Goal: Task Accomplishment & Management: Manage account settings

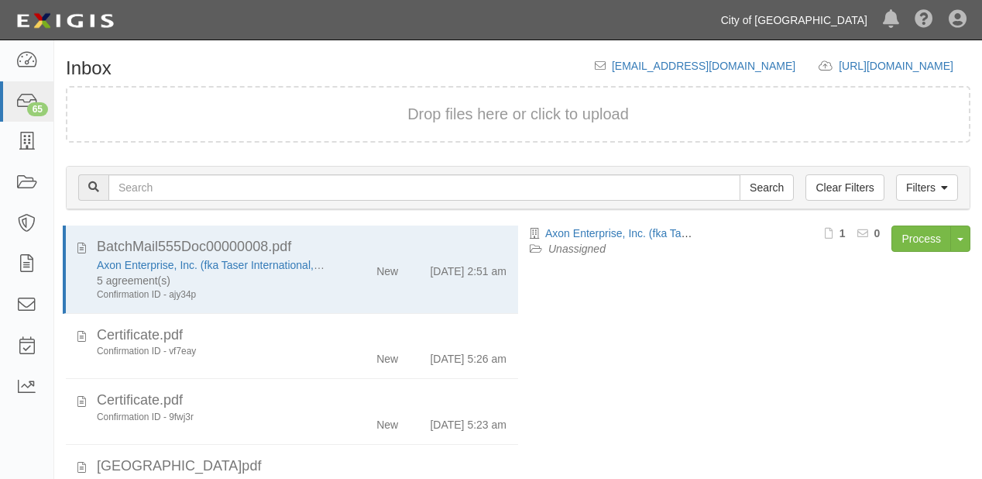
click at [777, 22] on link "City of [GEOGRAPHIC_DATA]" at bounding box center [794, 20] width 162 height 31
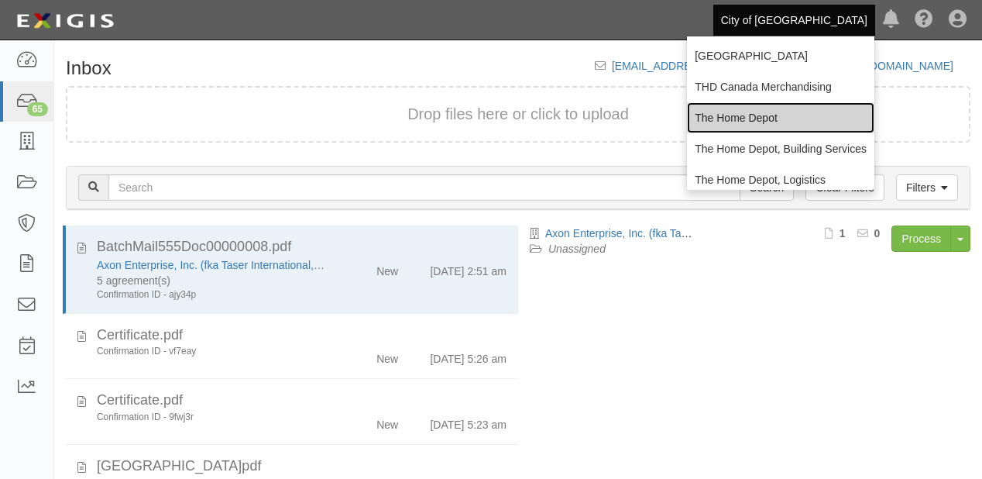
click at [751, 118] on link "The Home Depot" at bounding box center [780, 117] width 187 height 31
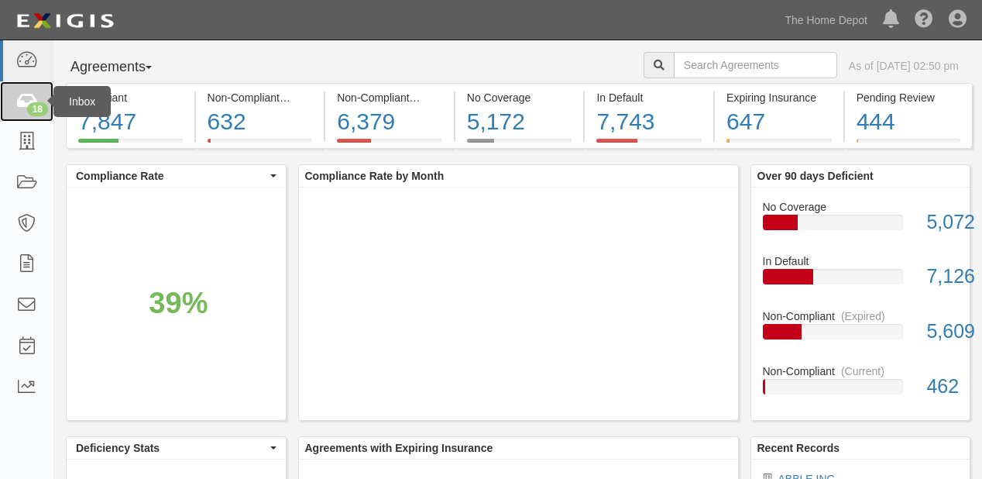
click at [34, 96] on icon at bounding box center [26, 102] width 22 height 18
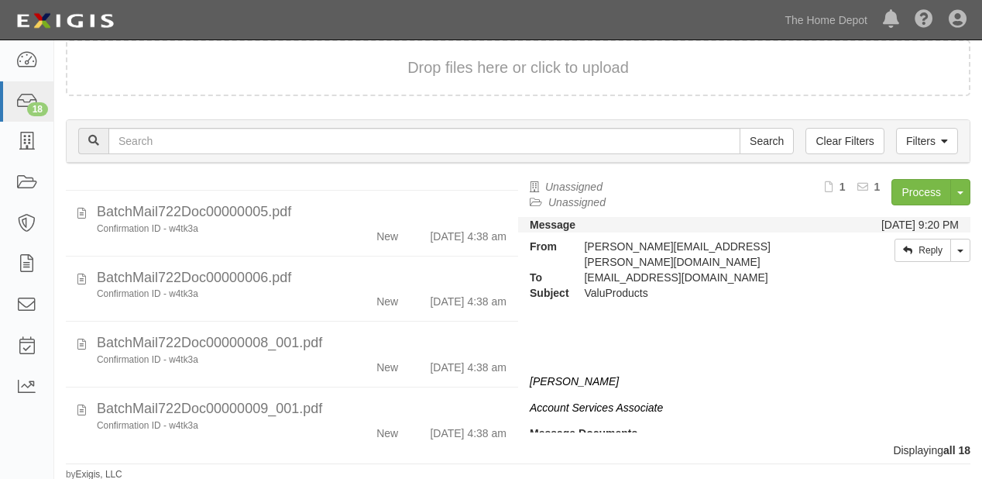
scroll to position [499, 0]
click at [803, 15] on link "The Home Depot" at bounding box center [826, 20] width 98 height 31
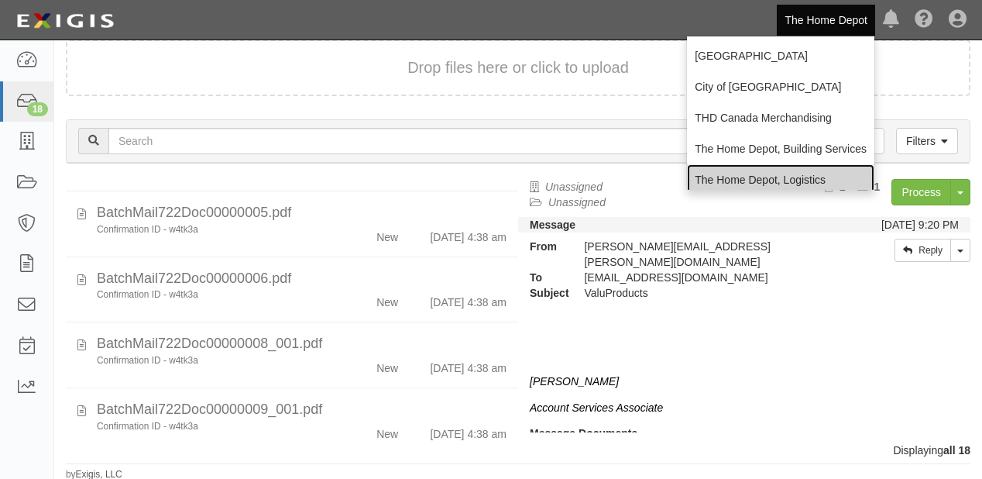
click at [796, 166] on link "The Home Depot, Logistics" at bounding box center [780, 179] width 187 height 31
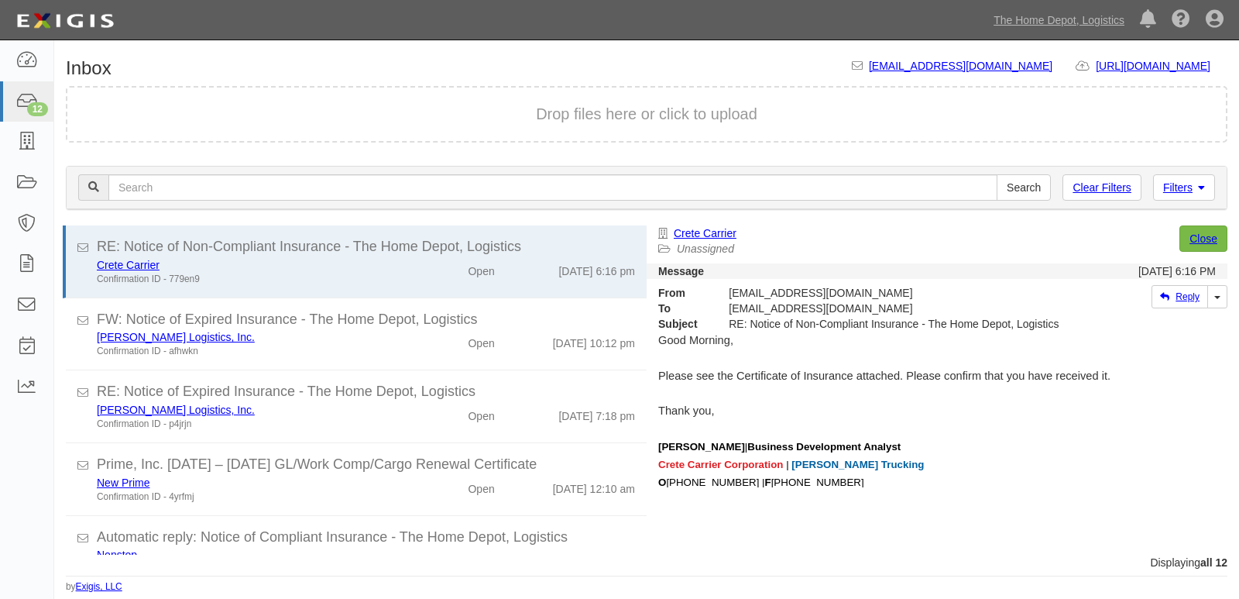
scroll to position [595, 0]
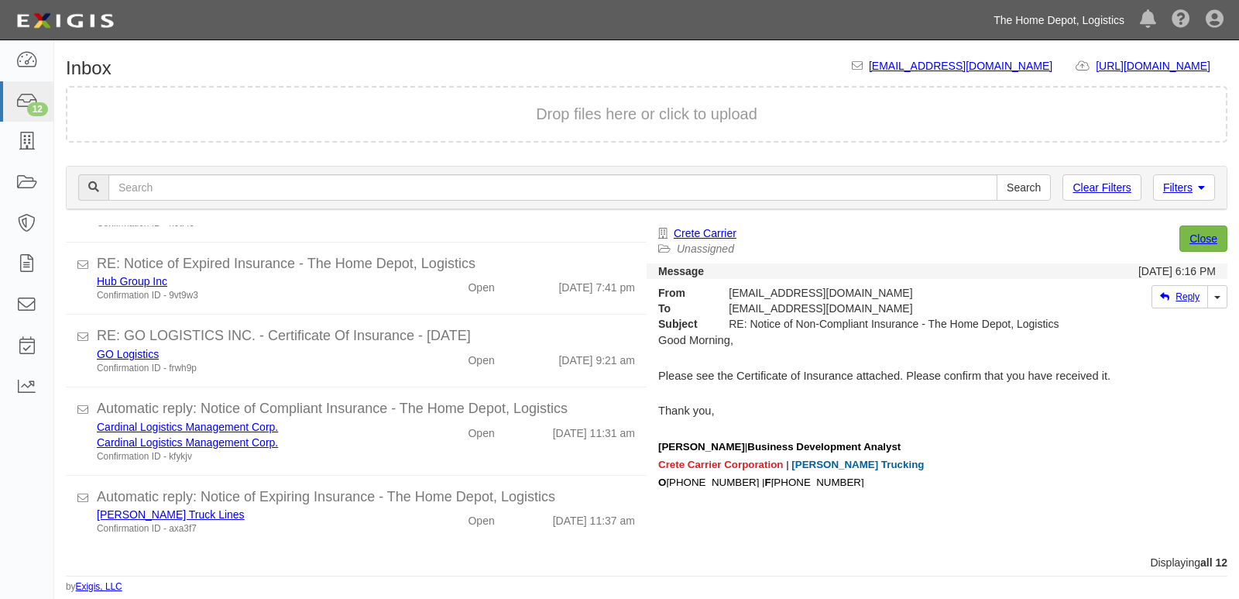
click at [1081, 19] on link "The Home Depot, Logistics" at bounding box center [1059, 20] width 146 height 31
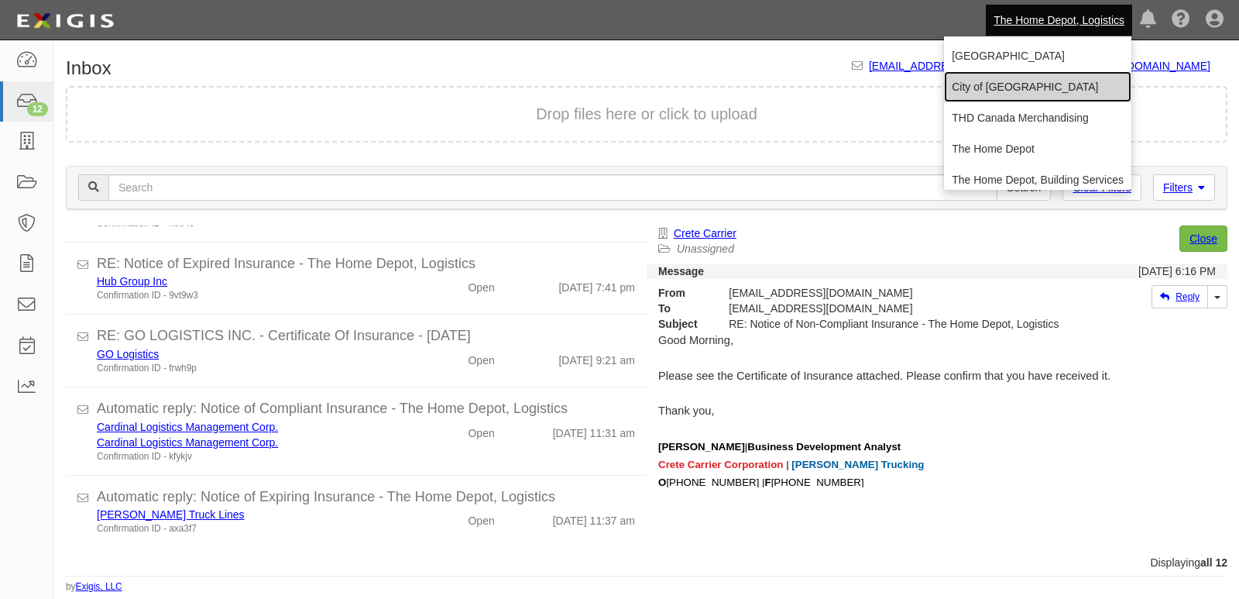
click at [1006, 90] on link "City of [GEOGRAPHIC_DATA]" at bounding box center [1037, 86] width 187 height 31
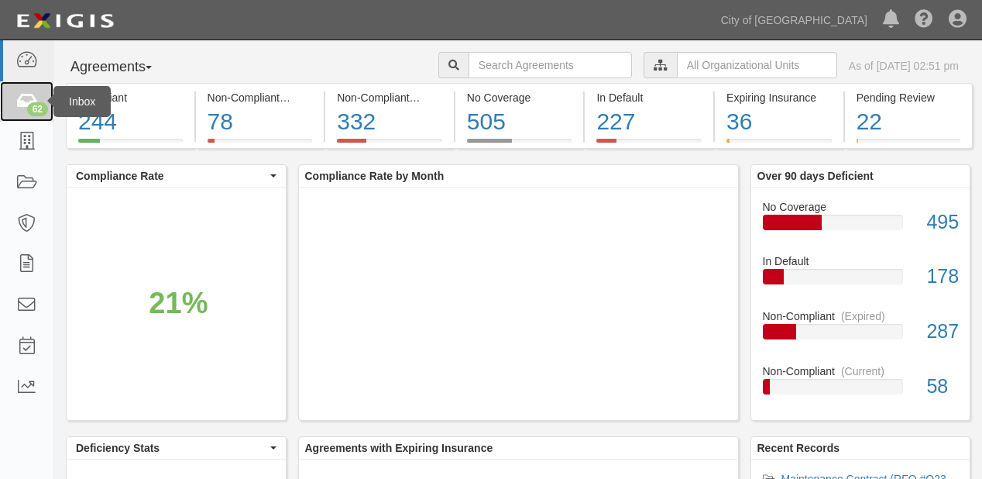
click at [28, 102] on icon at bounding box center [26, 102] width 22 height 18
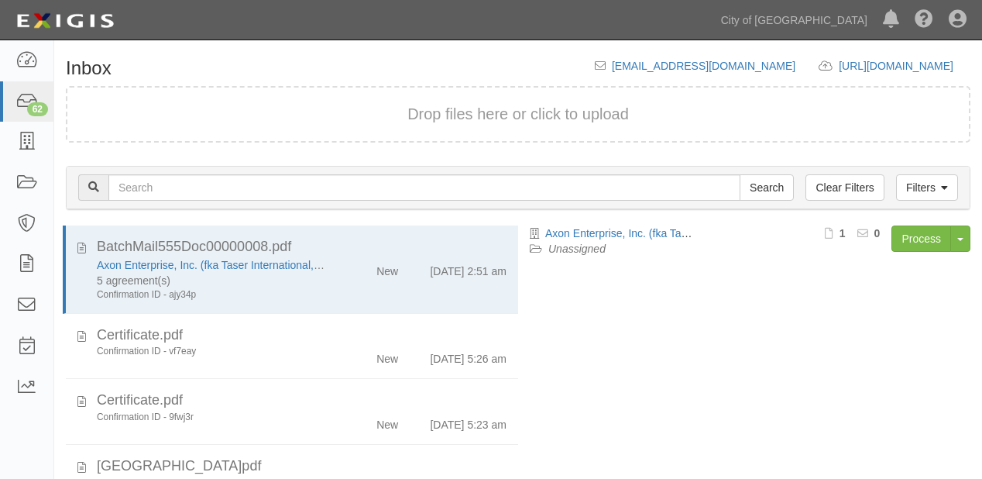
scroll to position [108, 0]
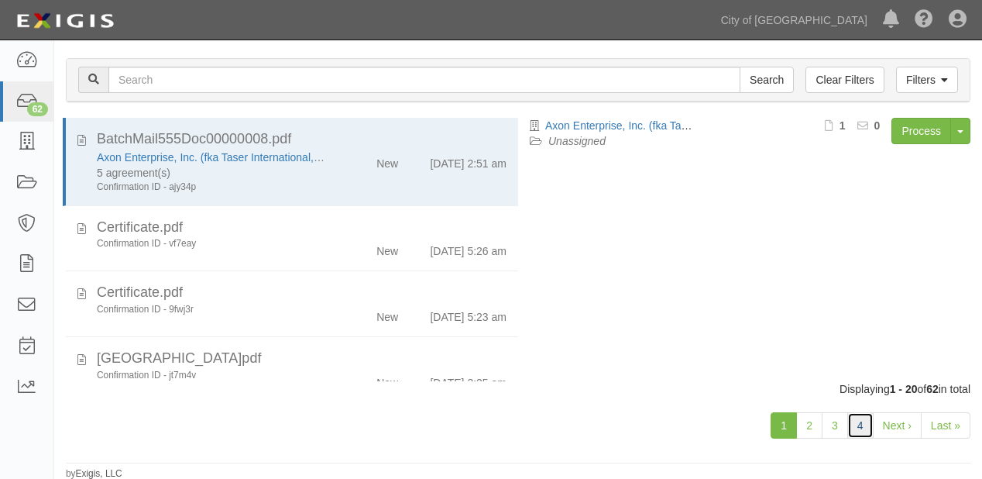
click at [861, 422] on link "4" at bounding box center [860, 425] width 26 height 26
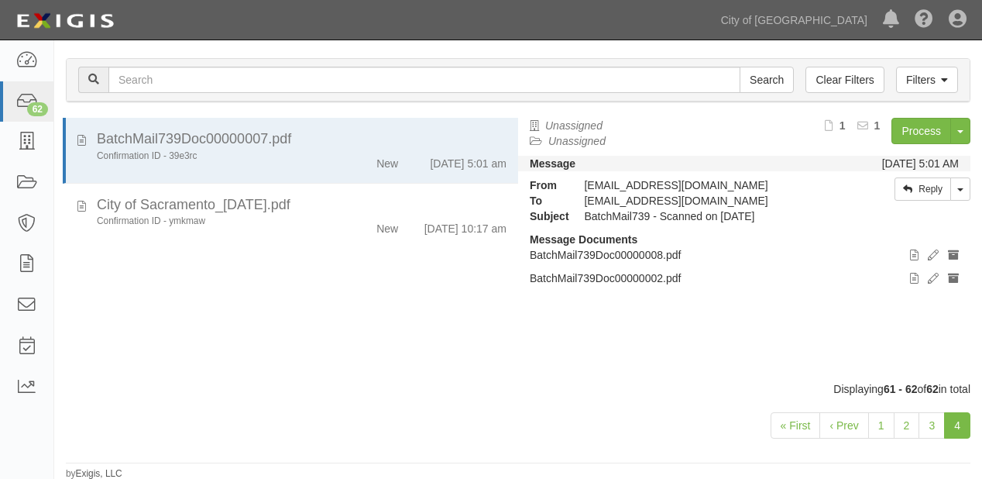
scroll to position [108, 0]
click at [919, 127] on link "Process" at bounding box center [922, 131] width 60 height 26
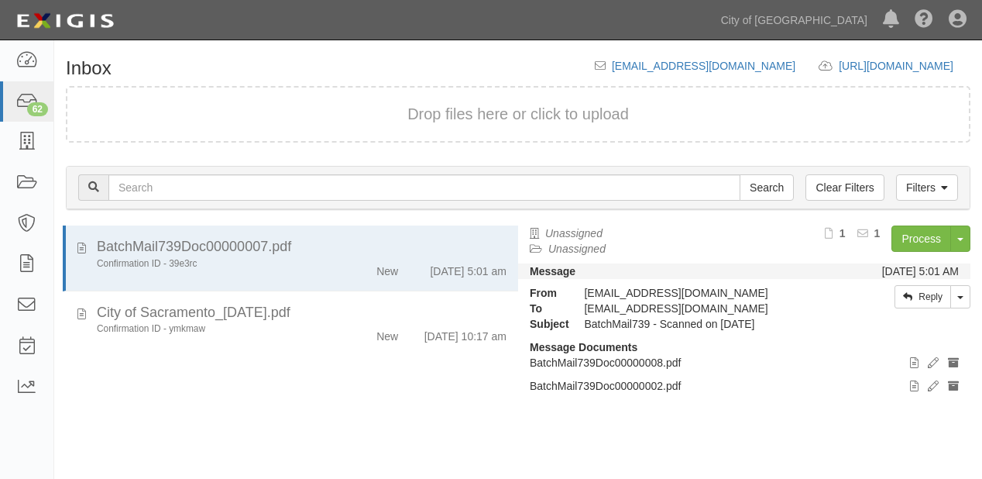
scroll to position [108, 0]
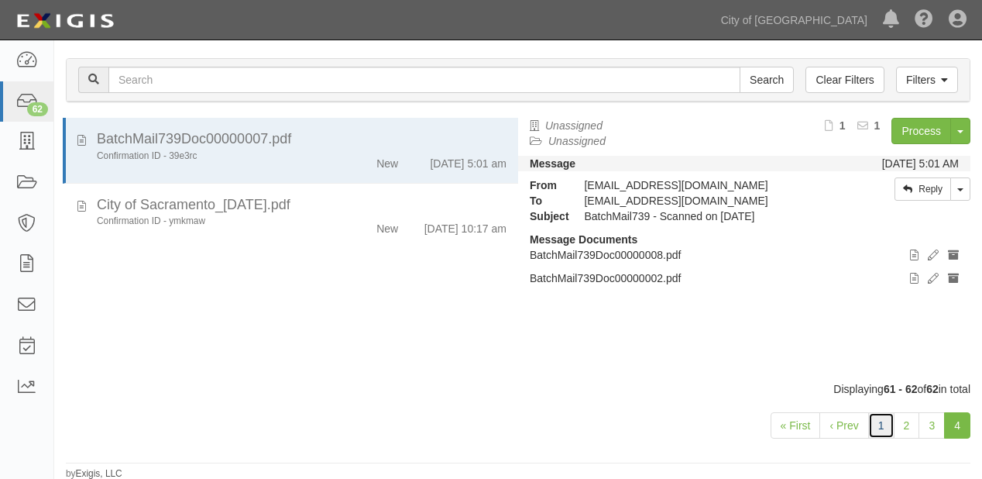
click at [886, 415] on link "1" at bounding box center [881, 425] width 26 height 26
click at [909, 428] on link "2" at bounding box center [907, 425] width 26 height 26
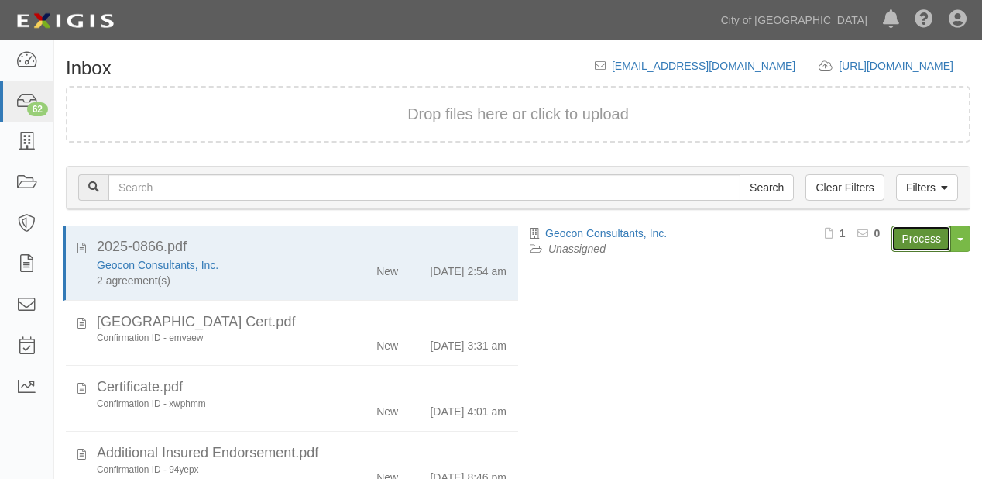
click at [903, 248] on link "Process" at bounding box center [922, 238] width 60 height 26
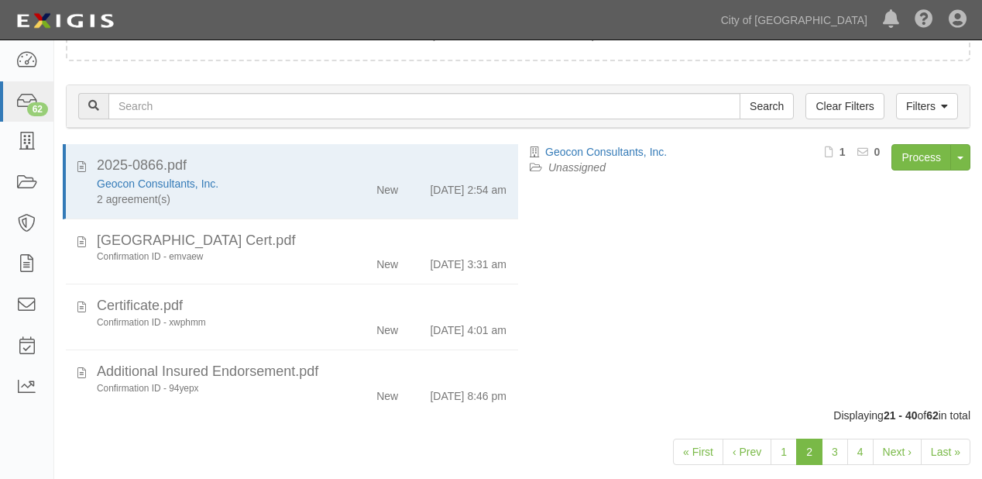
scroll to position [108, 0]
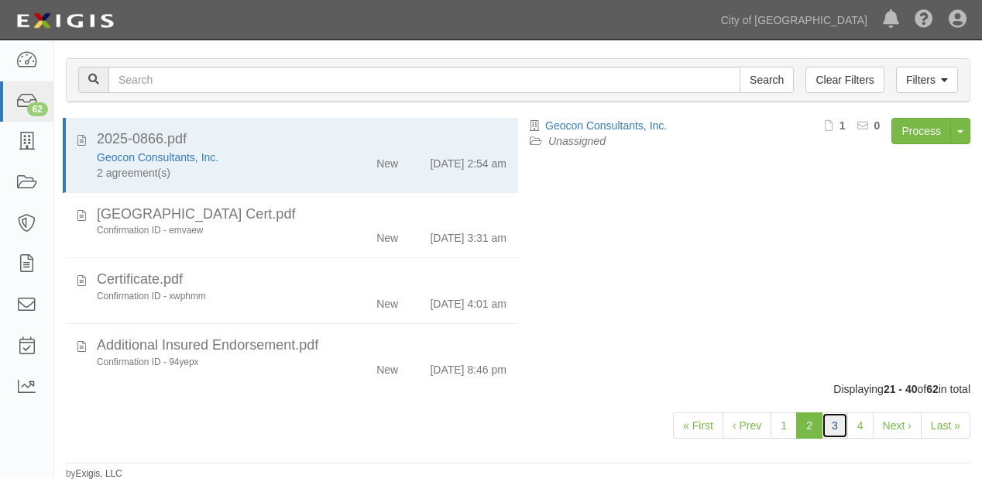
click at [837, 419] on link "3" at bounding box center [835, 425] width 26 height 26
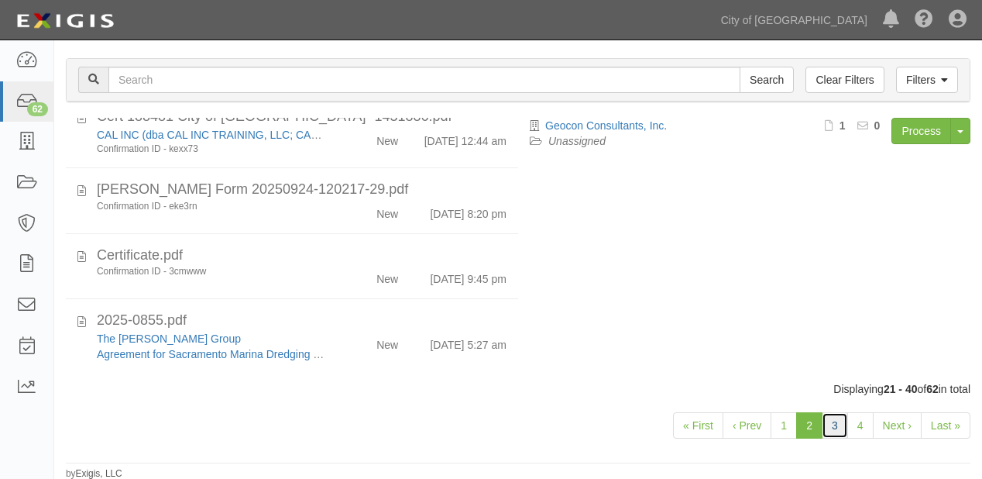
scroll to position [1211, 0]
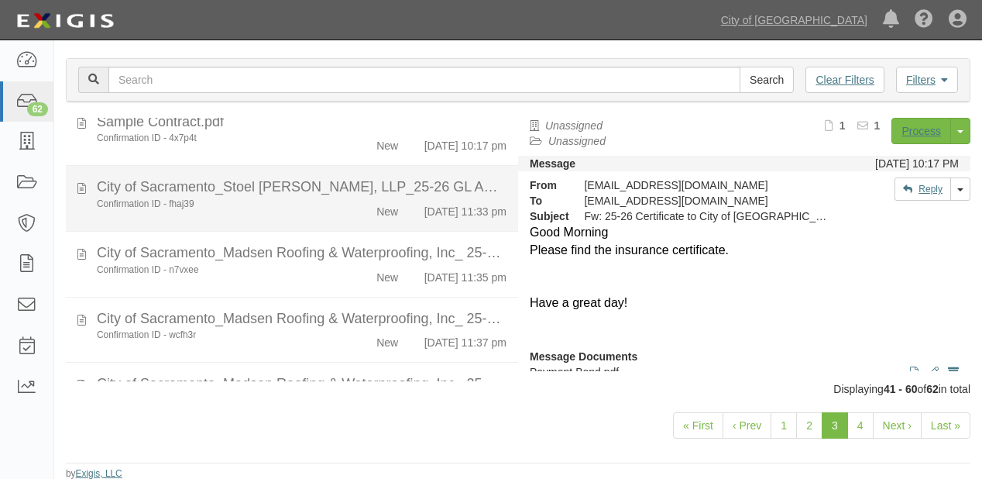
scroll to position [124, 0]
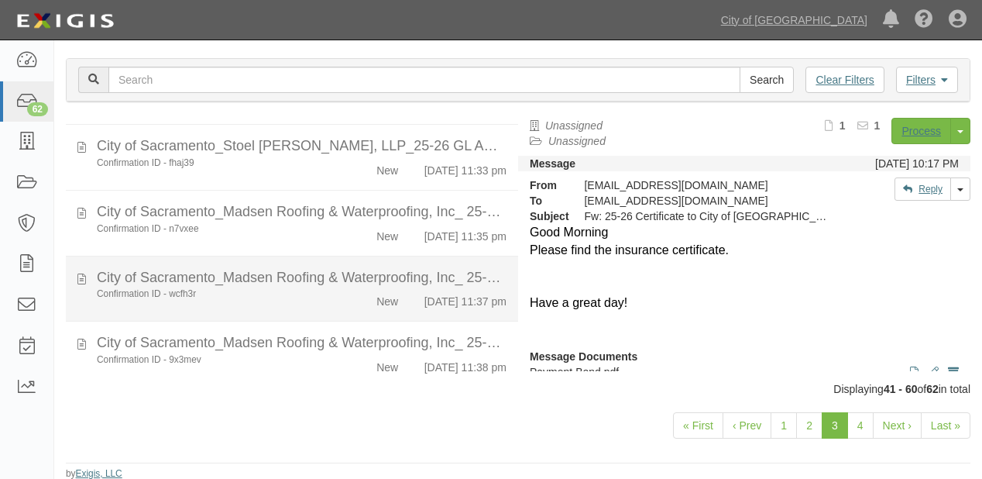
click at [307, 301] on div "Confirmation ID - wcfh3r" at bounding box center [211, 293] width 229 height 13
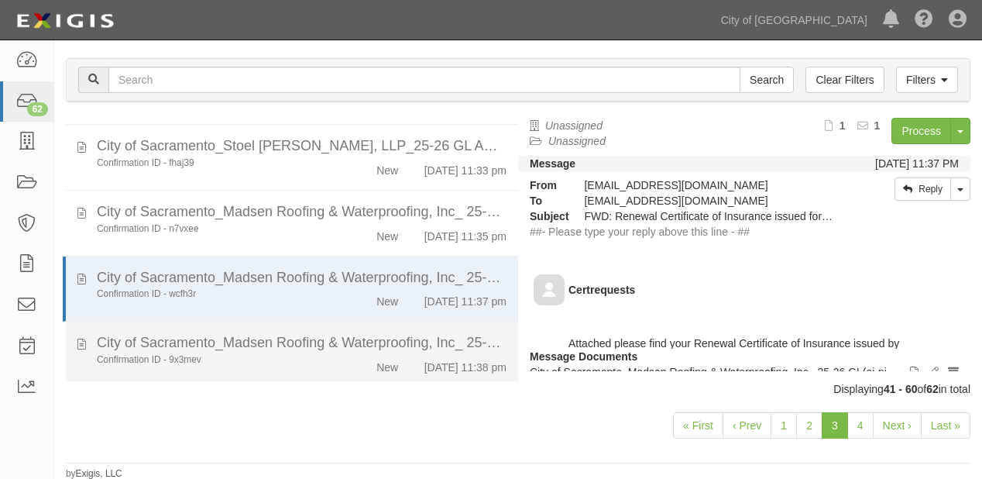
scroll to position [248, 0]
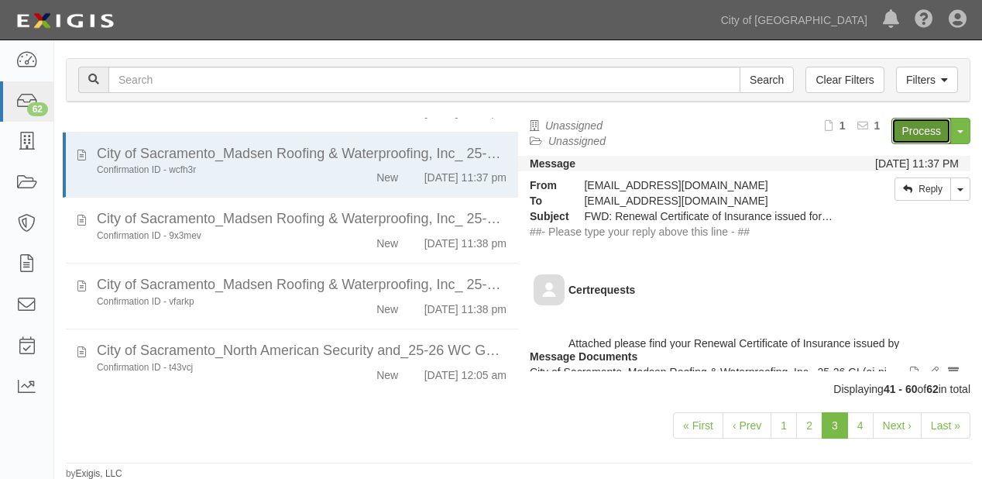
click at [895, 121] on link "Process" at bounding box center [922, 131] width 60 height 26
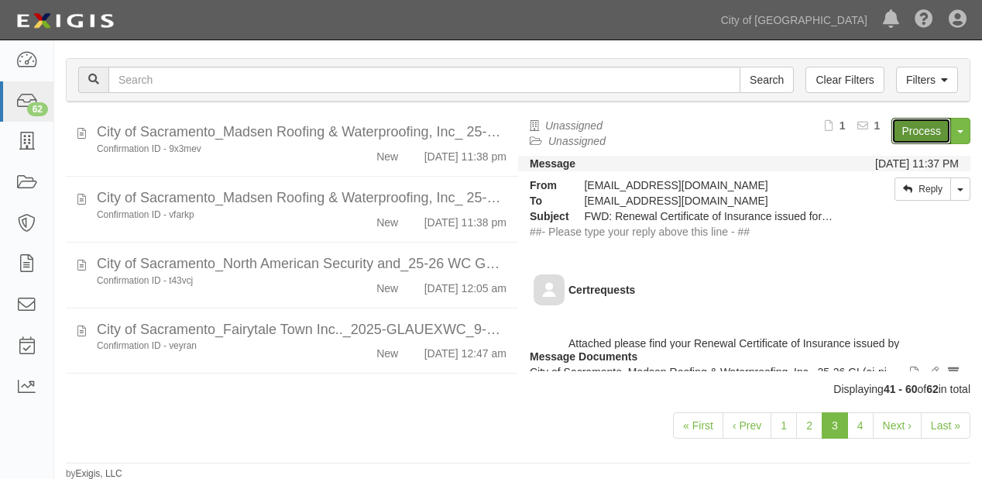
scroll to position [372, 0]
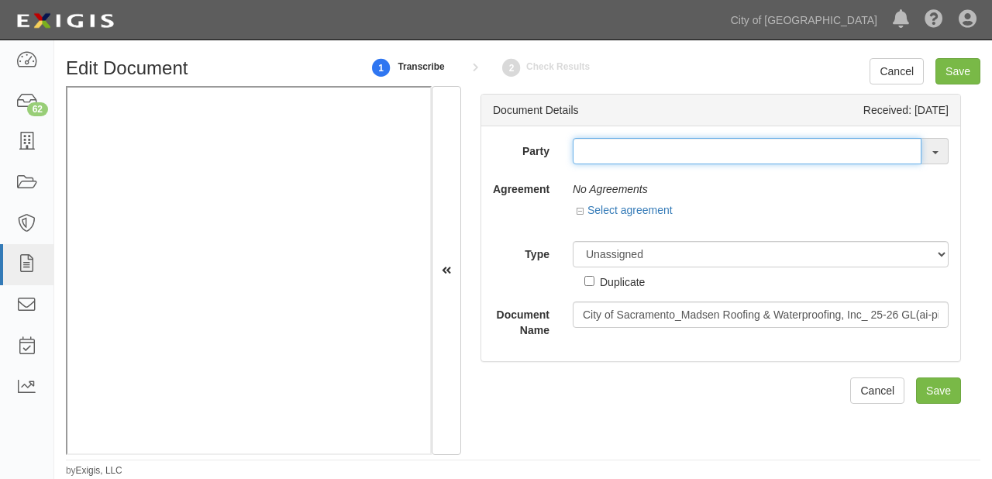
click at [589, 152] on input "text" at bounding box center [746, 151] width 349 height 26
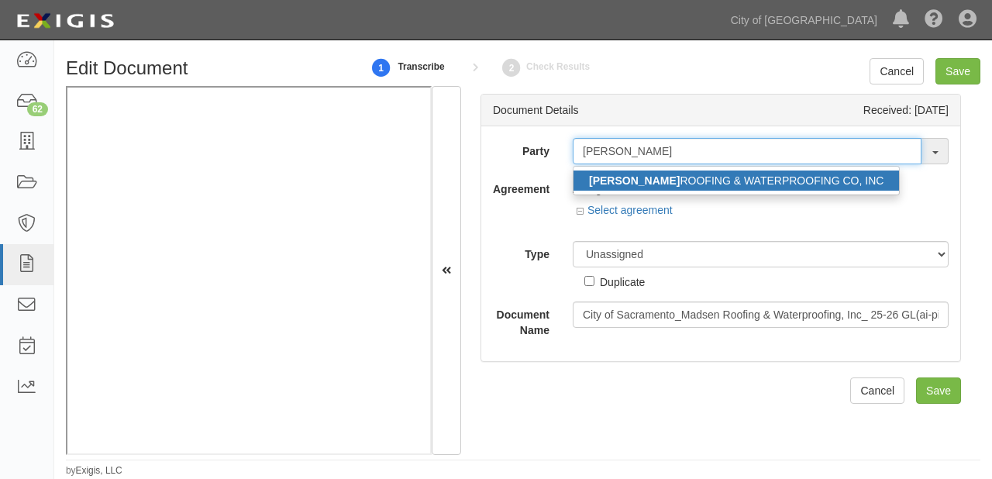
type input "madsen"
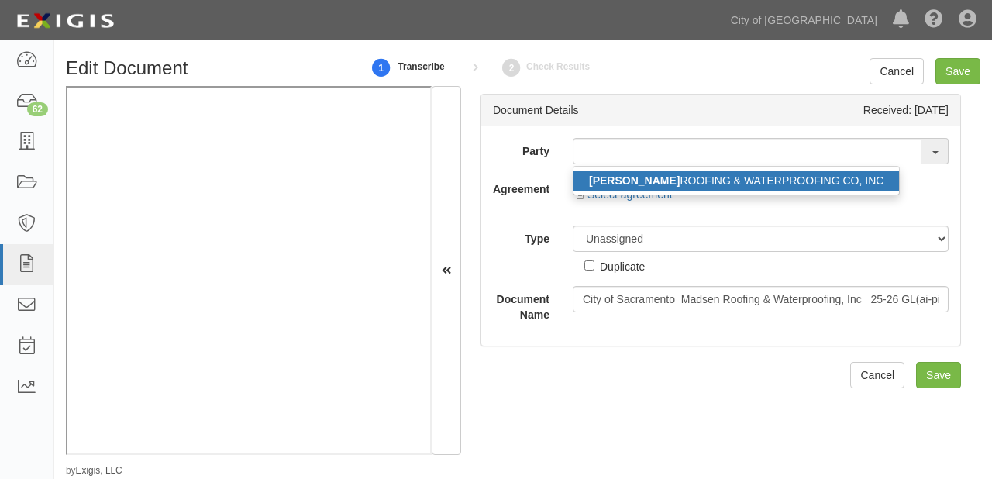
click at [602, 184] on strong "MADSEN" at bounding box center [634, 180] width 91 height 12
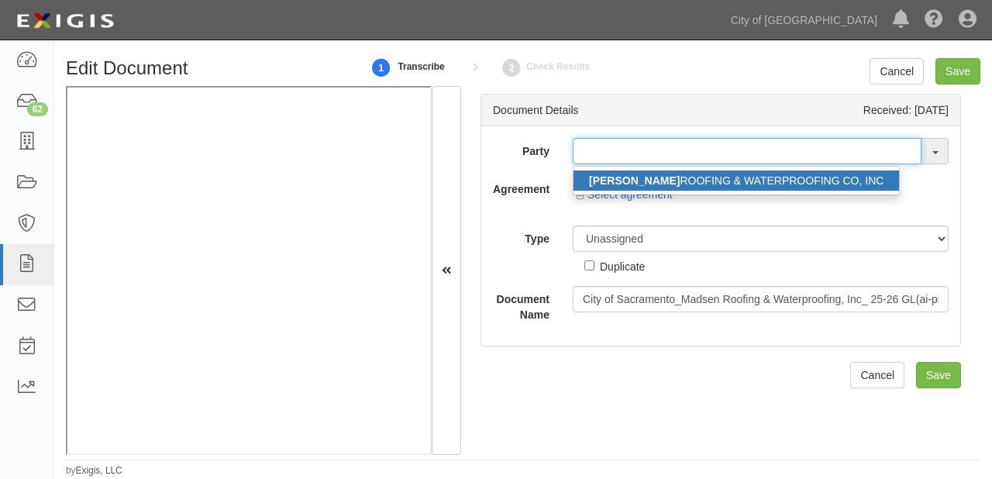
type input "MADSEN ROOFING & WATERPROOFING CO, INC"
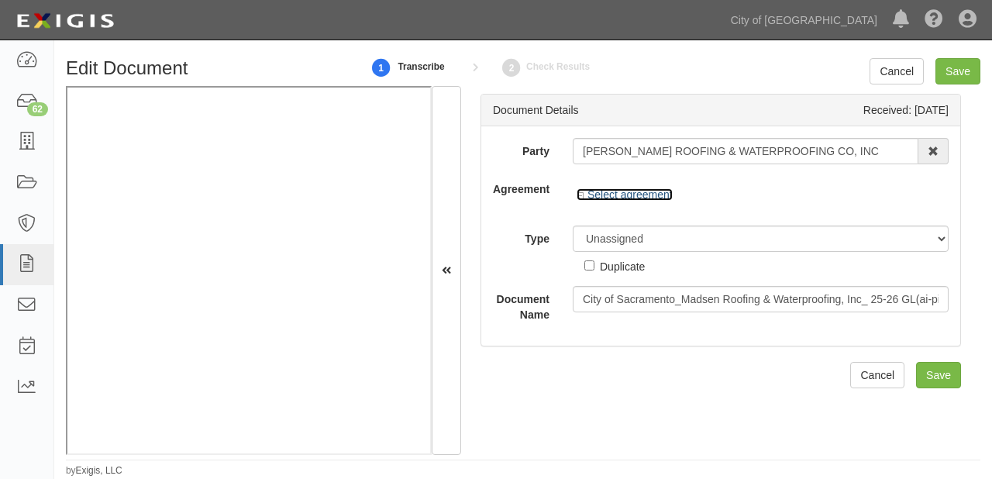
click at [621, 195] on link "Select agreement" at bounding box center [624, 194] width 96 height 12
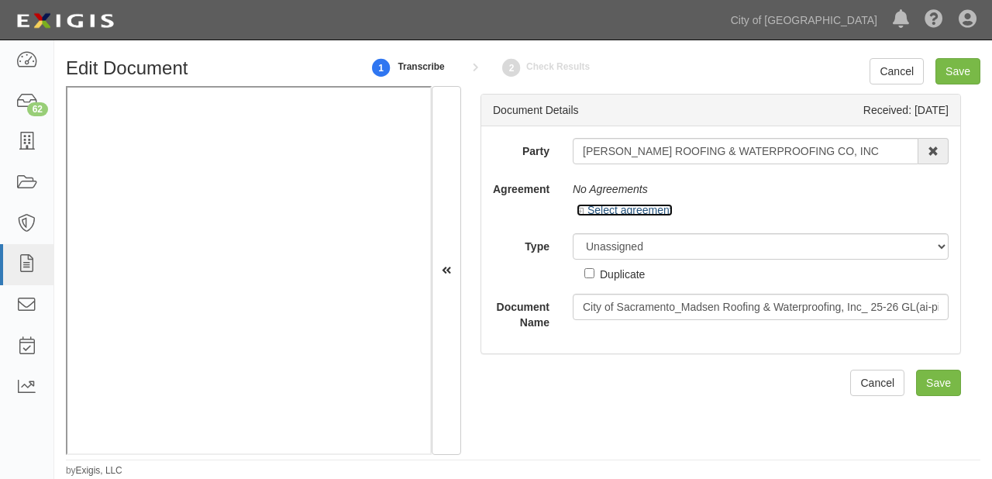
click at [621, 205] on link "Select agreement" at bounding box center [624, 210] width 96 height 12
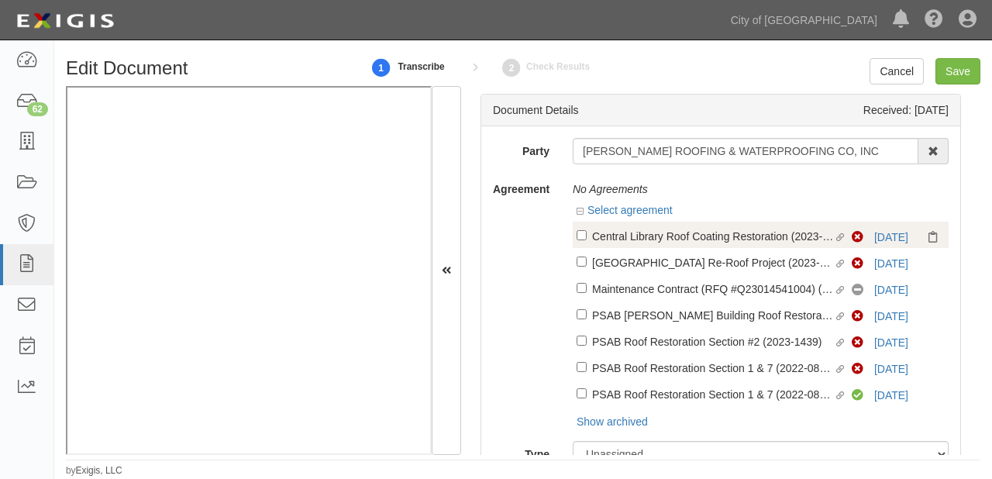
click at [737, 237] on div "Central Library Roof Coating Restoration (2023-1095)" at bounding box center [713, 235] width 242 height 17
click at [586, 237] on input "Linked agreement Central Library Roof Coating Restoration (2023-1095) Linked ag…" at bounding box center [581, 235] width 10 height 10
checkbox input "true"
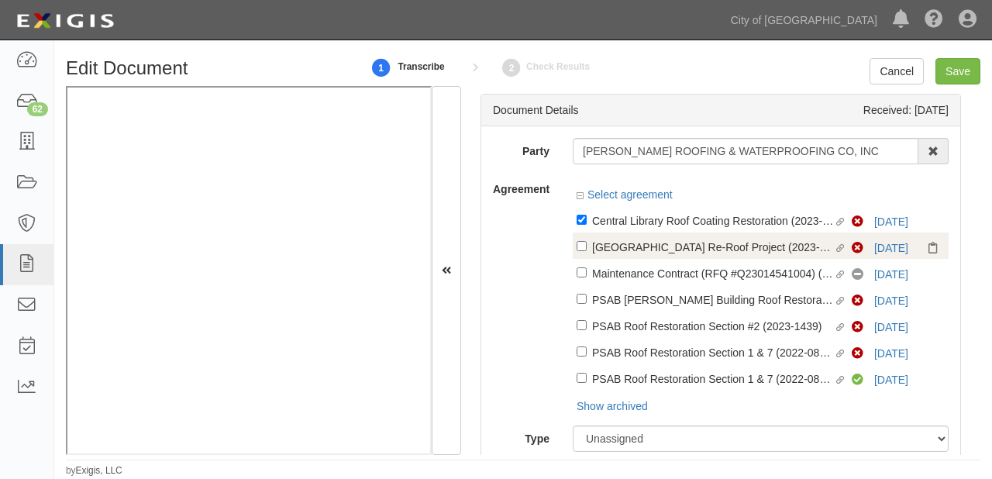
click at [721, 253] on div "Del Paso Heights Library Re-Roof Project (2023-1063)" at bounding box center [713, 246] width 242 height 17
click at [586, 251] on input "Linked agreement Del Paso Heights Library Re-Roof Project (2023-1063) Linked ag…" at bounding box center [581, 246] width 10 height 10
checkbox input "true"
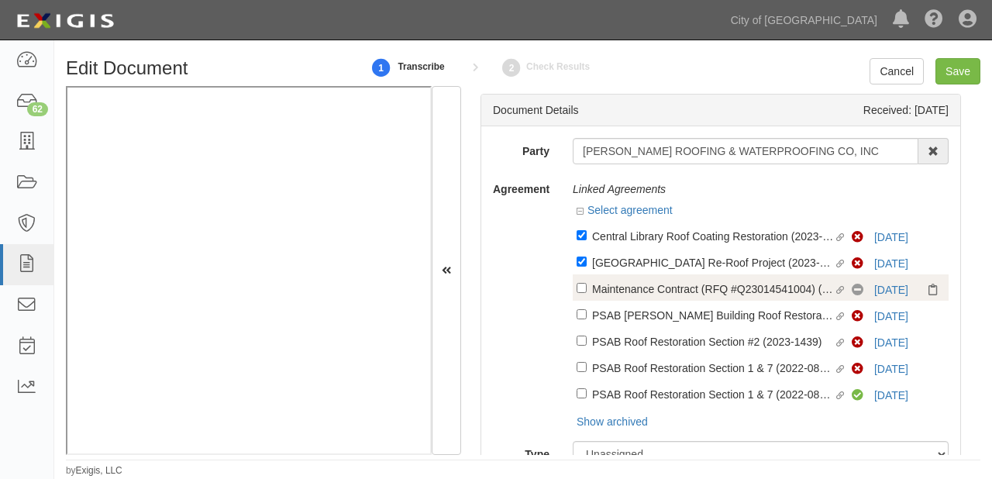
click at [702, 279] on div "Linked agreement Maintenance Contract (RFQ #Q23014541004) (PRC002723) Linked ag…" at bounding box center [760, 287] width 376 height 26
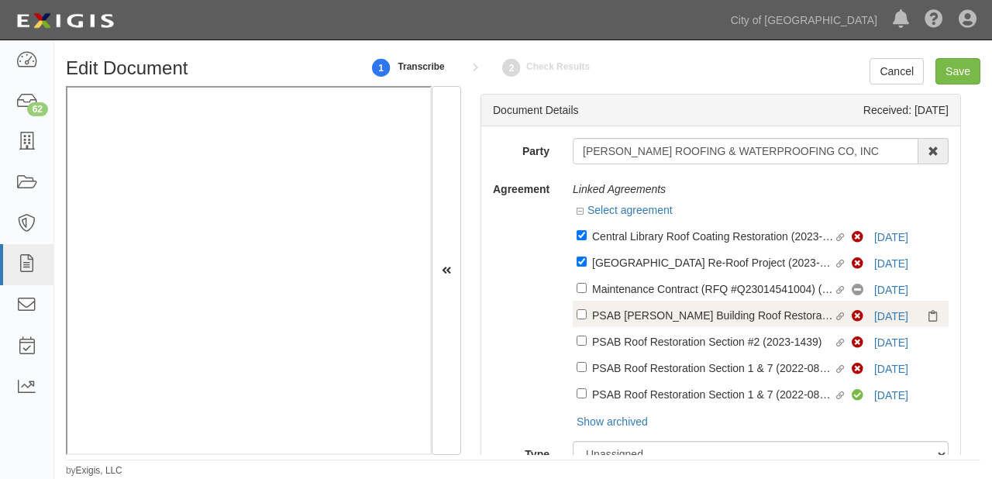
click at [688, 310] on div "PSAB Cole Building Roof Restoration (2022-0767)" at bounding box center [713, 314] width 242 height 17
click at [586, 310] on input "Linked agreement PSAB Cole Building Roof Restoration (2022-0767) Linked agreeme…" at bounding box center [581, 314] width 10 height 10
checkbox input "true"
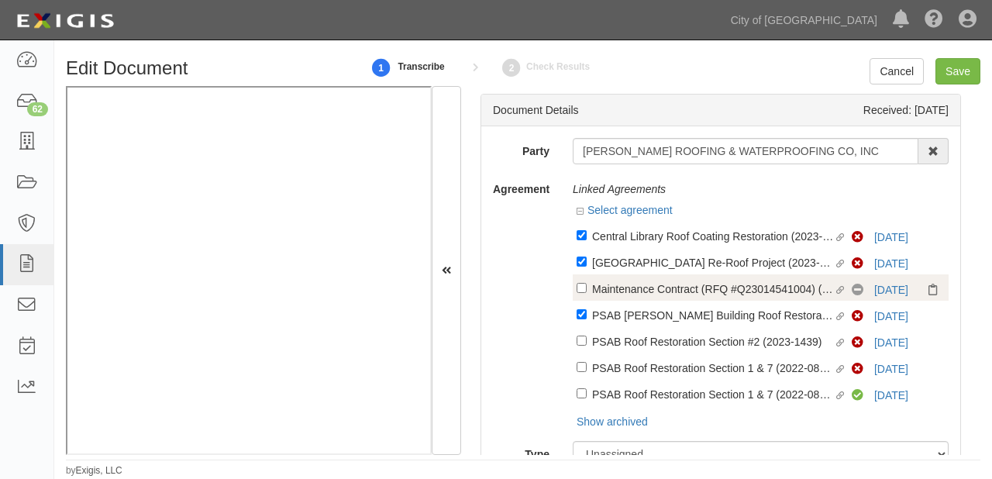
click at [672, 296] on div "Maintenance Contract (RFQ #Q23014541004) (PRC002723)" at bounding box center [713, 288] width 242 height 17
click at [586, 293] on input "Linked agreement Maintenance Contract (RFQ #Q23014541004) (PRC002723) Linked ag…" at bounding box center [581, 288] width 10 height 10
checkbox input "true"
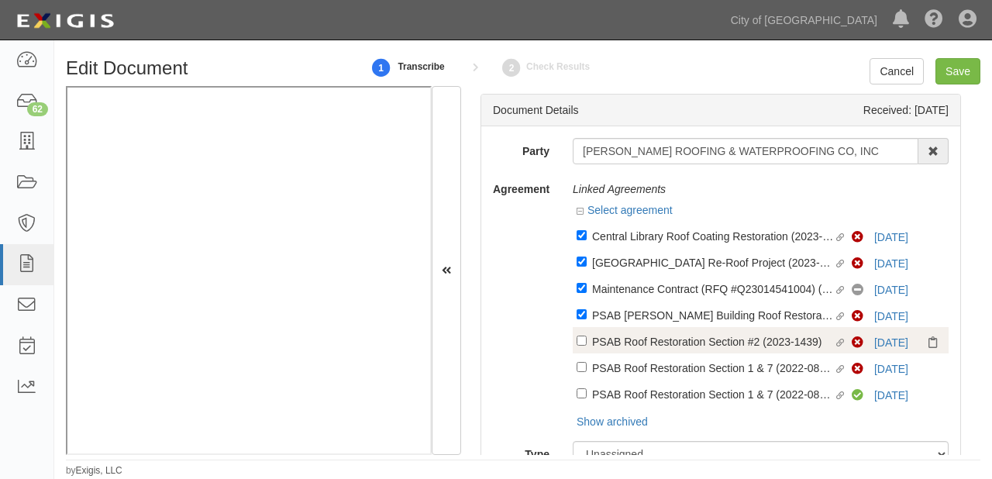
click at [666, 347] on div "PSAB Roof Restoration Section #2 (2023-1439)" at bounding box center [713, 340] width 242 height 17
click at [586, 345] on input "Linked agreement PSAB Roof Restoration Section #2 (2023-1439) Linked agreement" at bounding box center [581, 340] width 10 height 10
checkbox input "true"
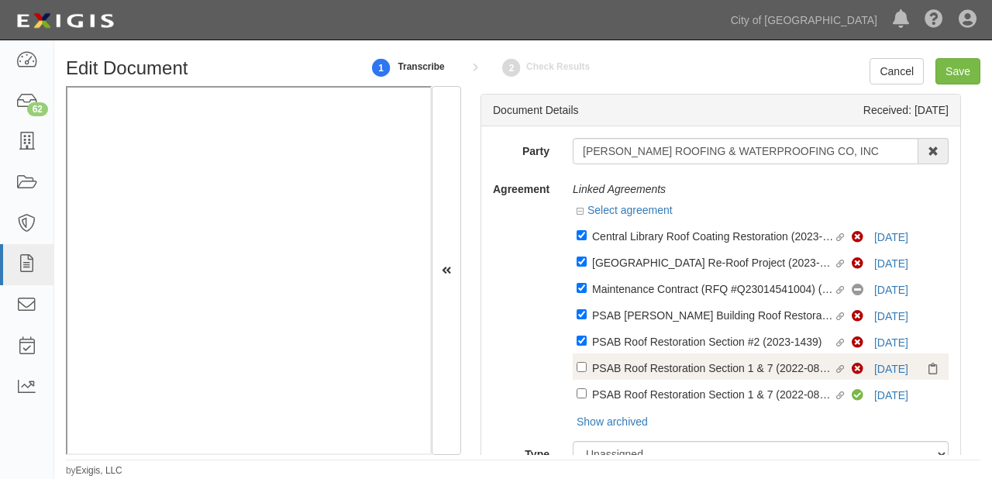
click at [658, 366] on div "PSAB Roof Restoration Section 1 & 7 (2022-0804)" at bounding box center [713, 367] width 242 height 17
click at [586, 366] on input "Linked agreement PSAB Roof Restoration Section 1 & 7 (2022-0804) Linked agreeme…" at bounding box center [581, 367] width 10 height 10
checkbox input "true"
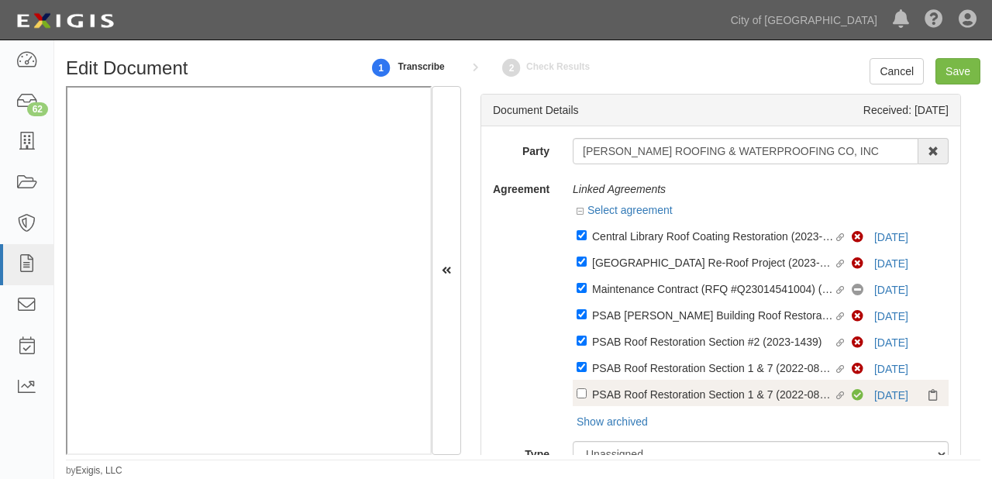
click at [651, 405] on label "Linked agreement PSAB Roof Restoration Section 1 & 7 (2022-0804) Linked agreeme…" at bounding box center [713, 395] width 275 height 21
click at [586, 398] on input "Linked agreement PSAB Roof Restoration Section 1 & 7 (2022-0804) Linked agreeme…" at bounding box center [581, 393] width 10 height 10
checkbox input "true"
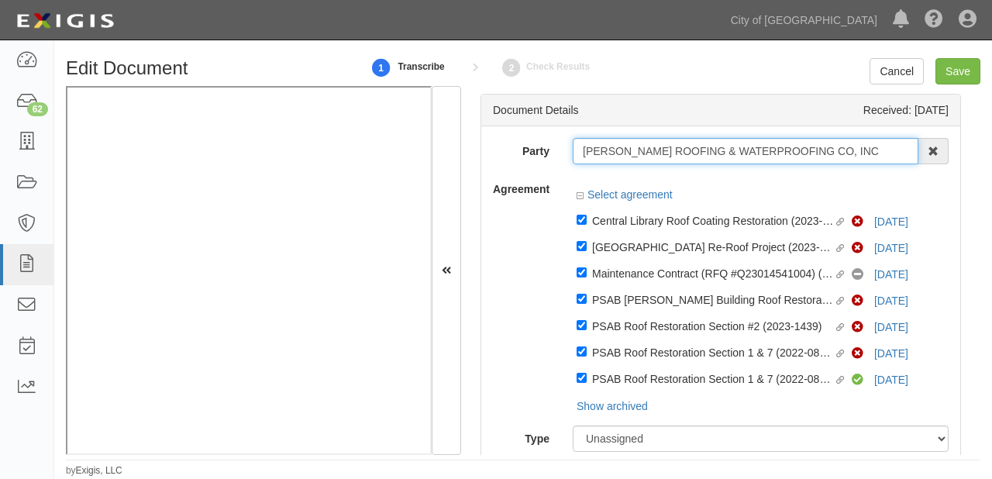
drag, startPoint x: 579, startPoint y: 156, endPoint x: 834, endPoint y: 153, distance: 254.9
click at [923, 151] on div "MADSEN ROOFING & WATERPROOFING CO, INC MADSEN ROOFING & WATERPROOFING CO, INC" at bounding box center [760, 151] width 376 height 26
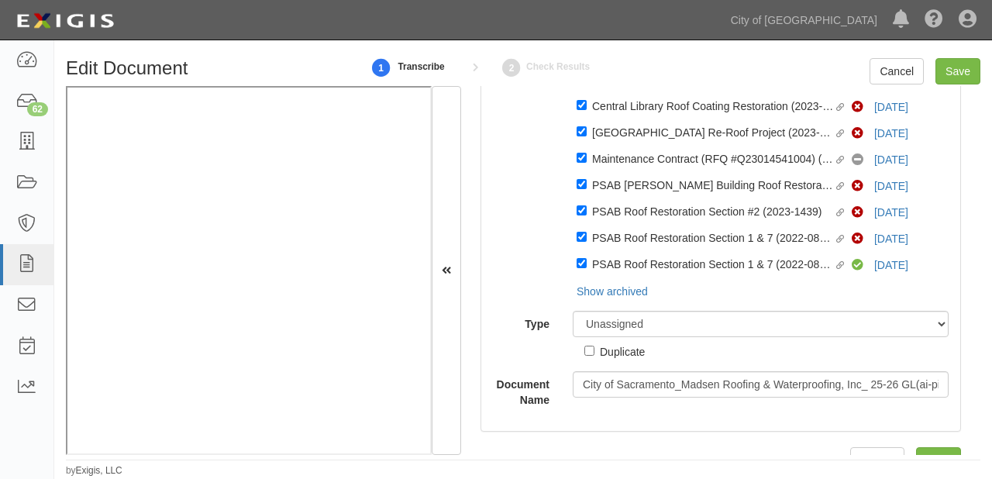
scroll to position [143, 0]
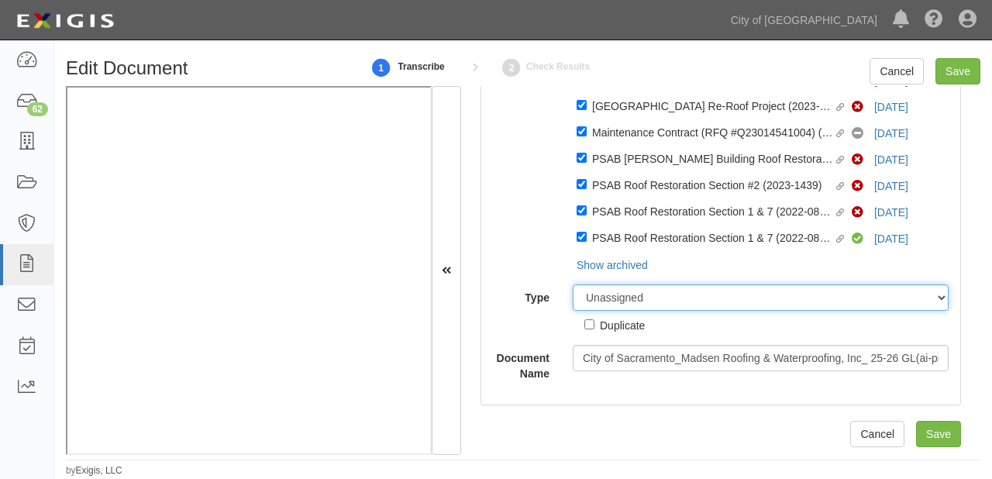
click at [661, 297] on select "Unassigned Binder Cancellation Notice Certificate Contract Endorsement Insuranc…" at bounding box center [760, 297] width 376 height 26
select select "CertificateDetail"
click at [572, 284] on select "Unassigned Binder Cancellation Notice Certificate Contract Endorsement Insuranc…" at bounding box center [760, 297] width 376 height 26
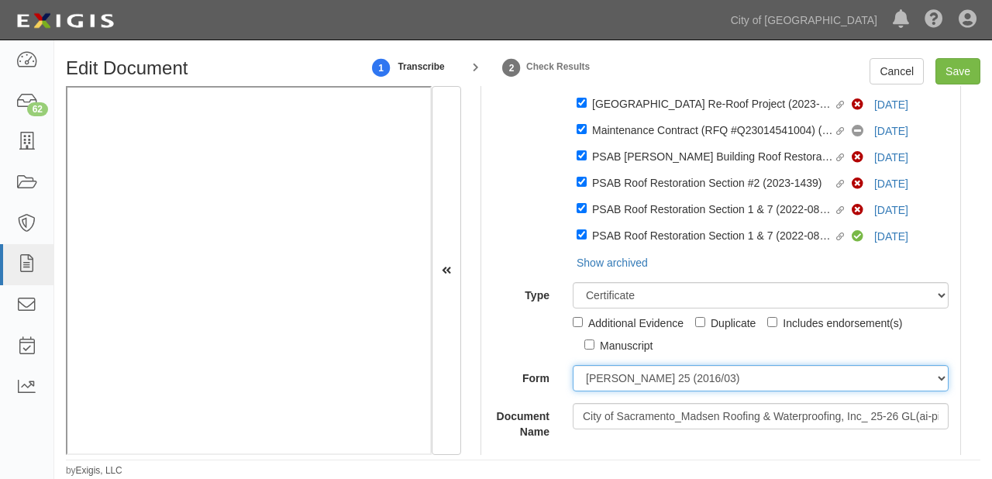
click at [661, 383] on select "ACORD 25 (2016/03) ACORD 101 ACORD 855 NY (2014/05) General" at bounding box center [760, 378] width 376 height 26
select select "GeneralFormDetail"
click at [572, 367] on select "ACORD 25 (2016/03) ACORD 101 ACORD 855 NY (2014/05) General" at bounding box center [760, 378] width 376 height 26
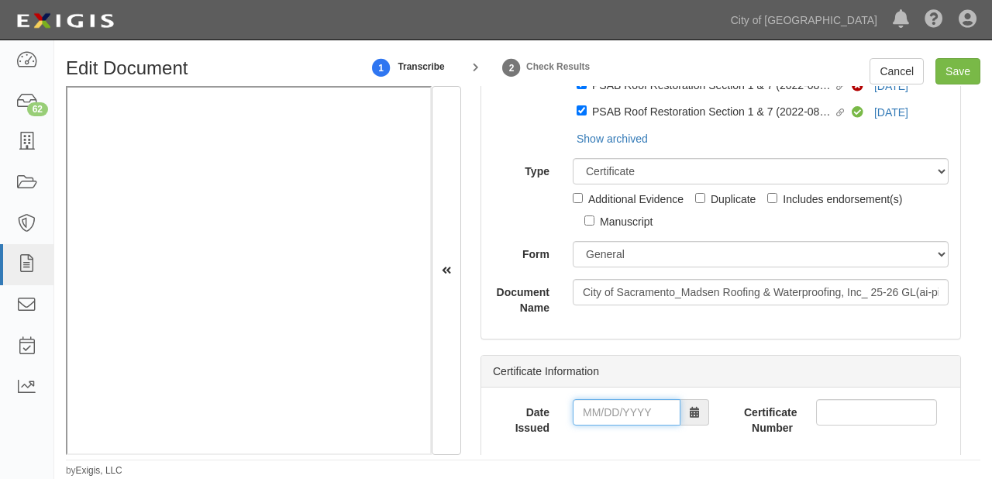
click at [596, 418] on input "Date Issued" at bounding box center [626, 412] width 108 height 26
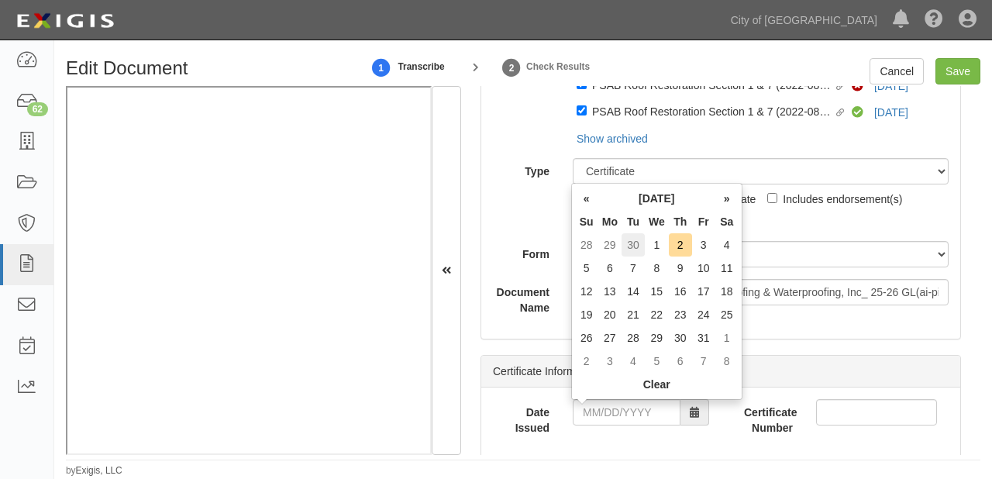
click at [624, 244] on td "30" at bounding box center [632, 244] width 23 height 23
type input "09/30/2025"
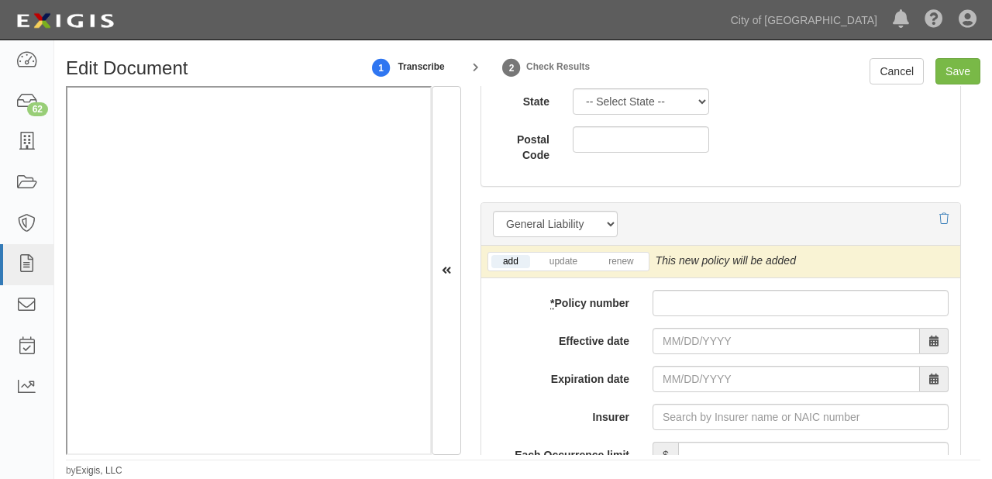
scroll to position [1383, 0]
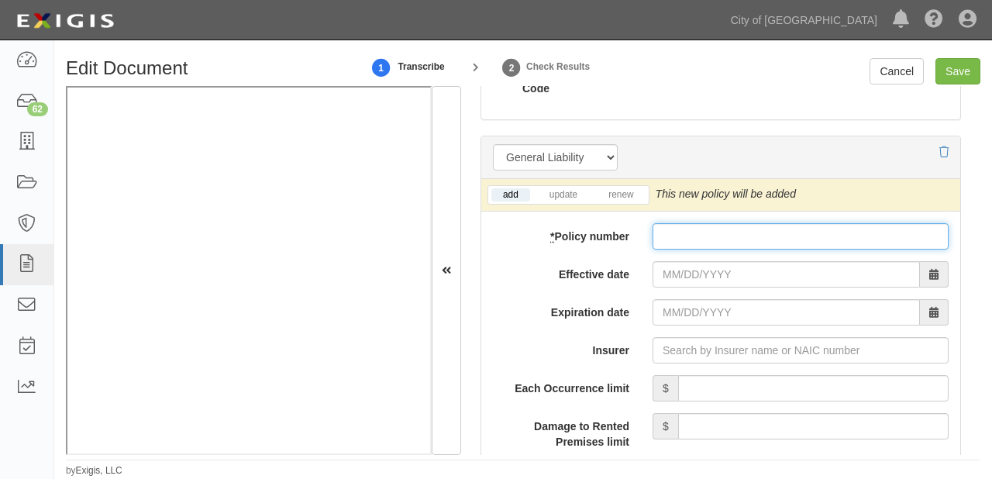
click at [681, 241] on input "* Policy number" at bounding box center [800, 236] width 296 height 26
paste input "6079137994"
type input "6079137994"
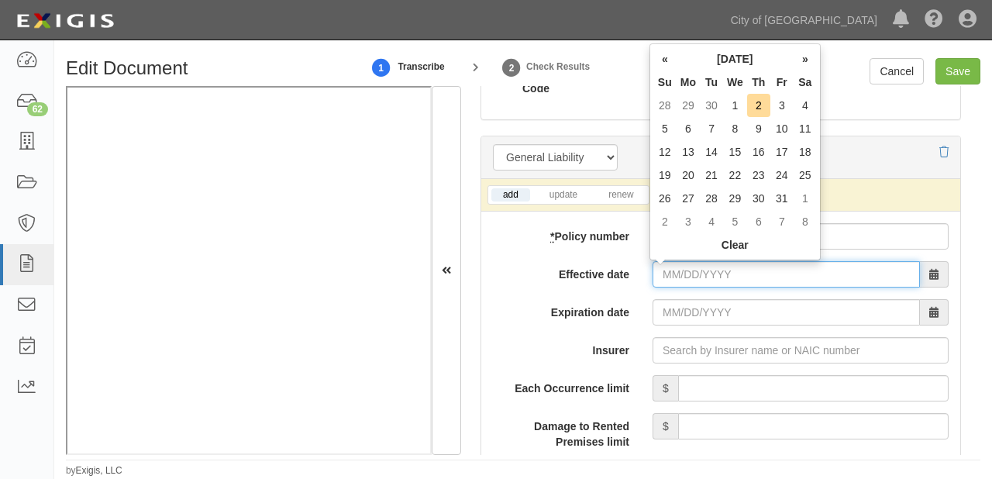
click at [679, 270] on input "Effective date" at bounding box center [785, 274] width 267 height 26
click at [731, 108] on td "1" at bounding box center [735, 105] width 24 height 23
type input "10/01/2025"
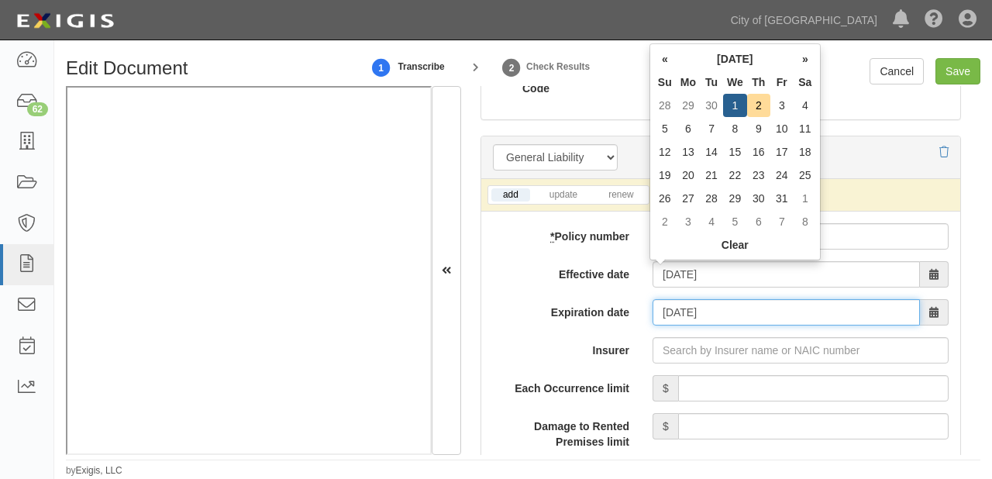
click at [713, 320] on input "10/01/2026" at bounding box center [785, 312] width 267 height 26
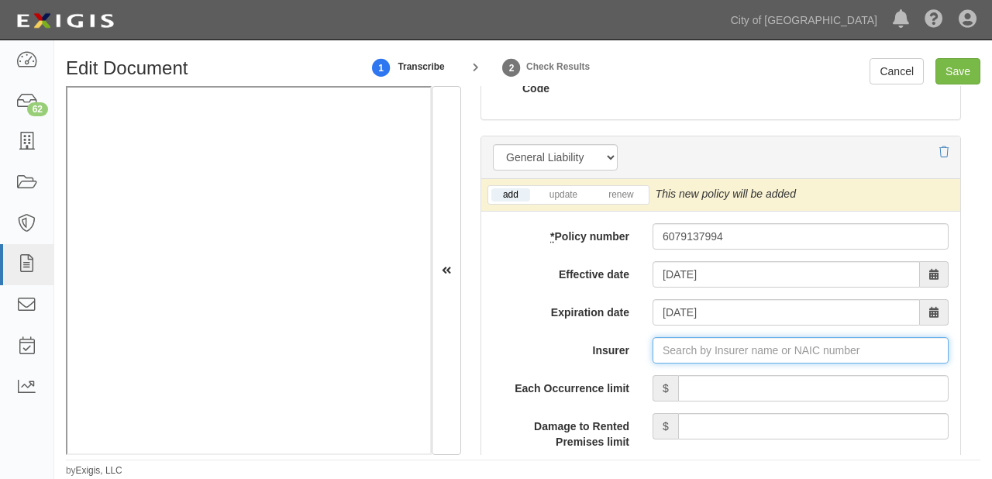
click at [703, 346] on input "Insurer" at bounding box center [800, 350] width 296 height 26
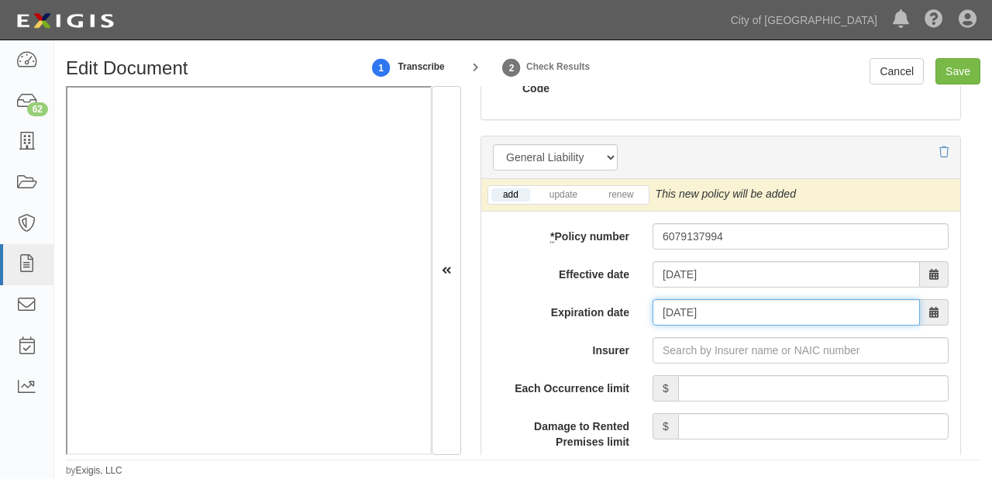
click at [688, 308] on input "09/30/2026" at bounding box center [785, 312] width 267 height 26
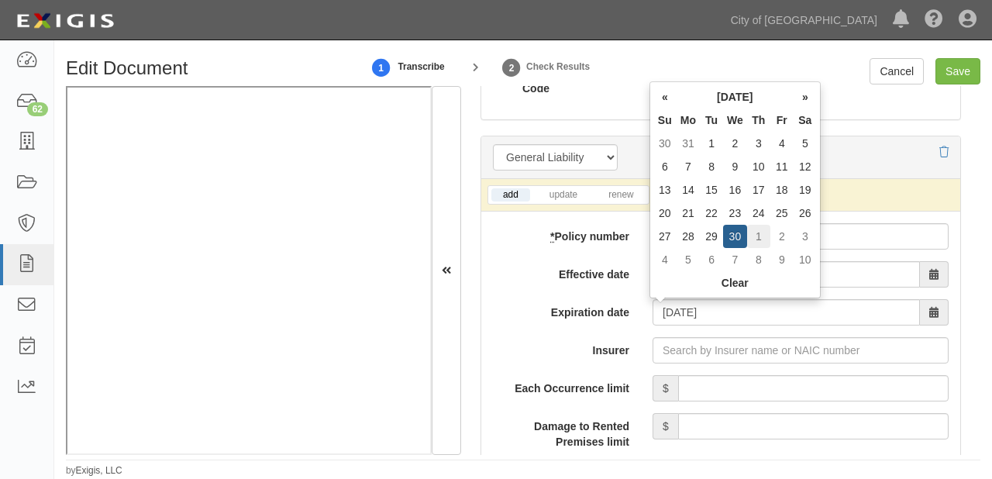
click at [759, 228] on td "1" at bounding box center [758, 236] width 23 height 23
type input "10/01/2026"
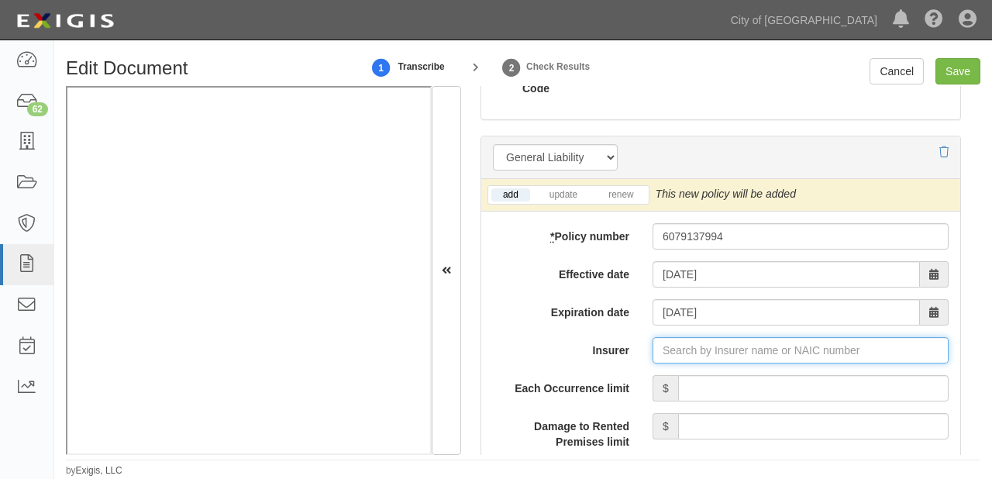
click at [737, 347] on input "Insurer" at bounding box center [800, 350] width 296 height 26
type input "2"
type input "21st Century Advantage Insurance Company (25232) NR Rating"
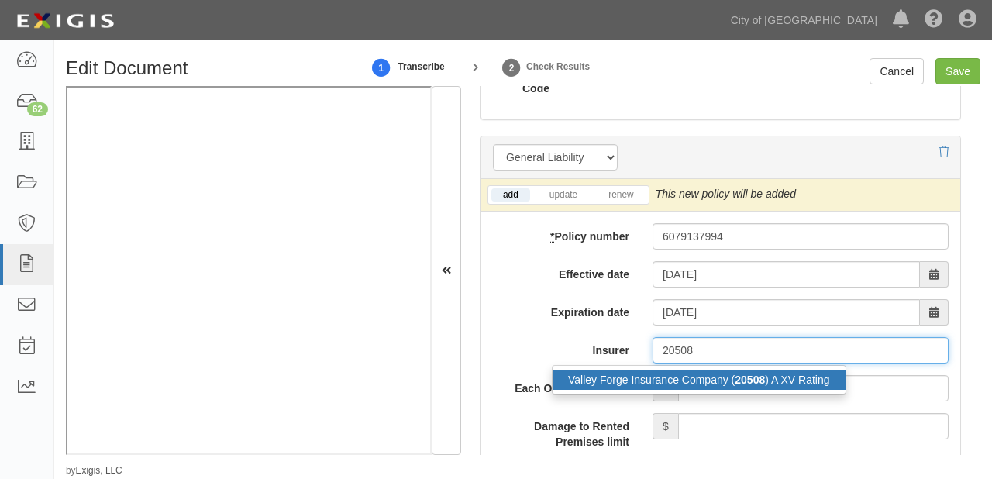
click at [734, 374] on strong "20508" at bounding box center [749, 379] width 30 height 12
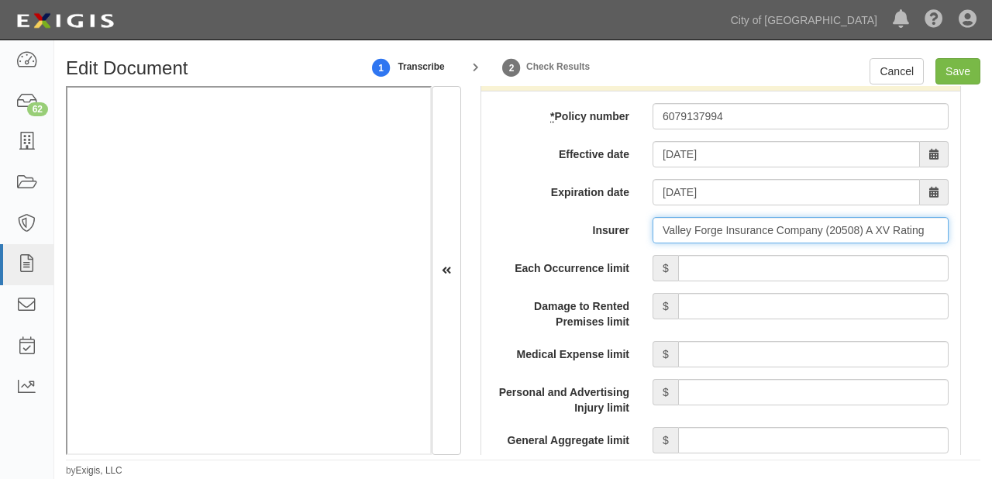
scroll to position [1507, 0]
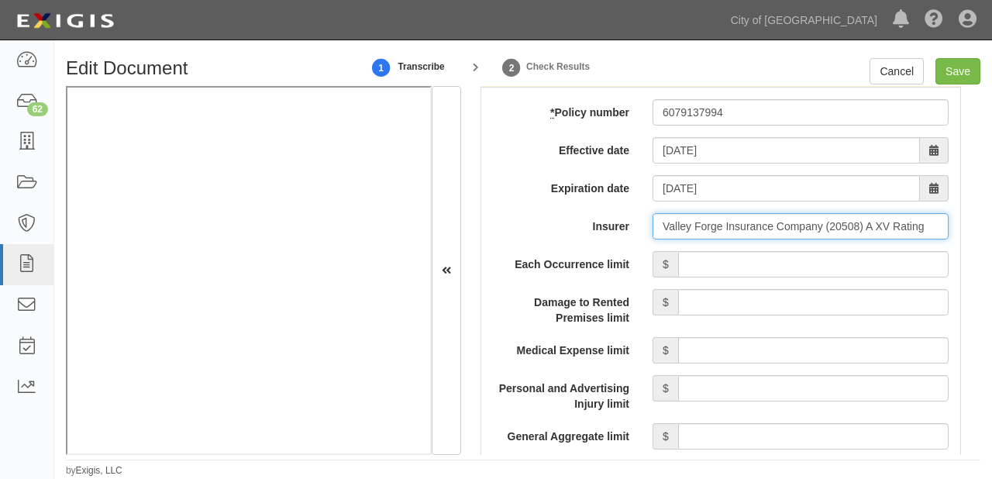
type input "Valley Forge Insurance Company (20508) A XV Rating"
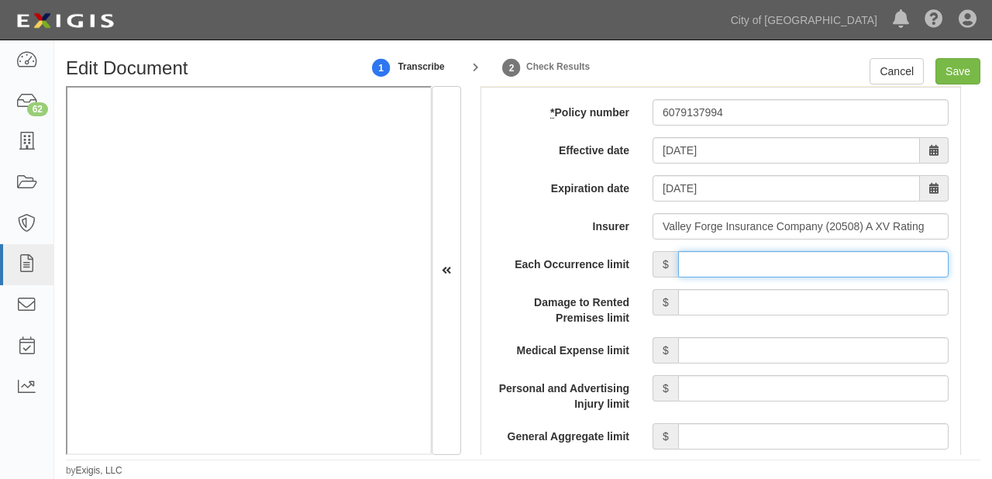
click at [776, 264] on input "Each Occurrence limit" at bounding box center [813, 264] width 270 height 26
type input "1,000,000"
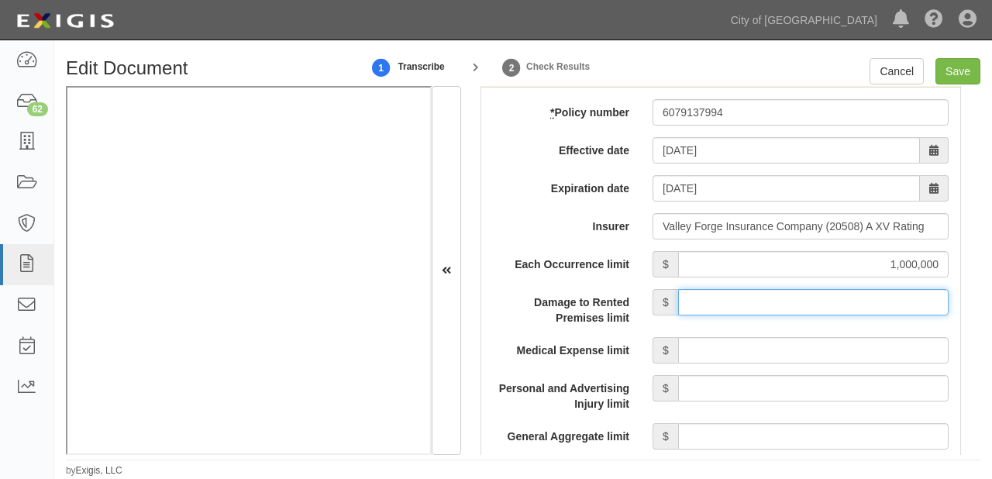
click at [793, 301] on input "Damage to Rented Premises limit" at bounding box center [813, 302] width 270 height 26
type input "100,000"
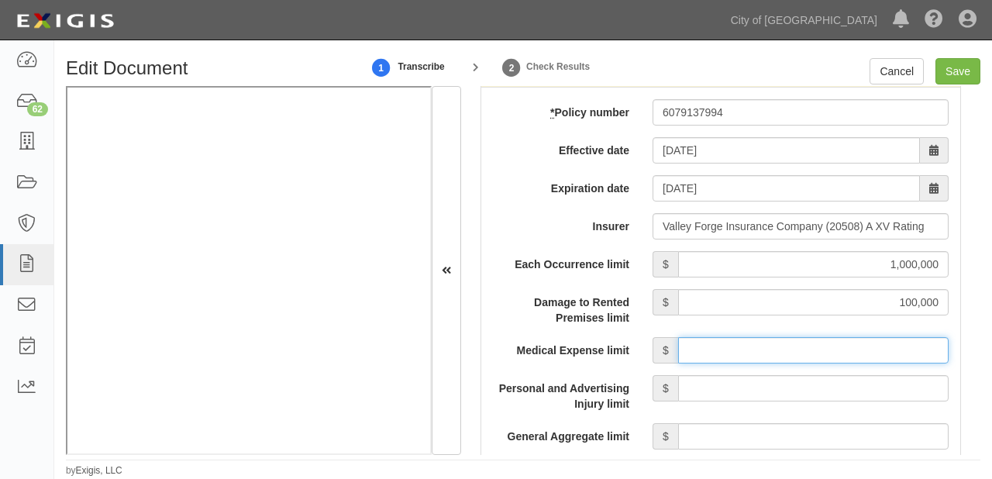
click at [813, 341] on input "Medical Expense limit" at bounding box center [813, 350] width 270 height 26
type input "15,000"
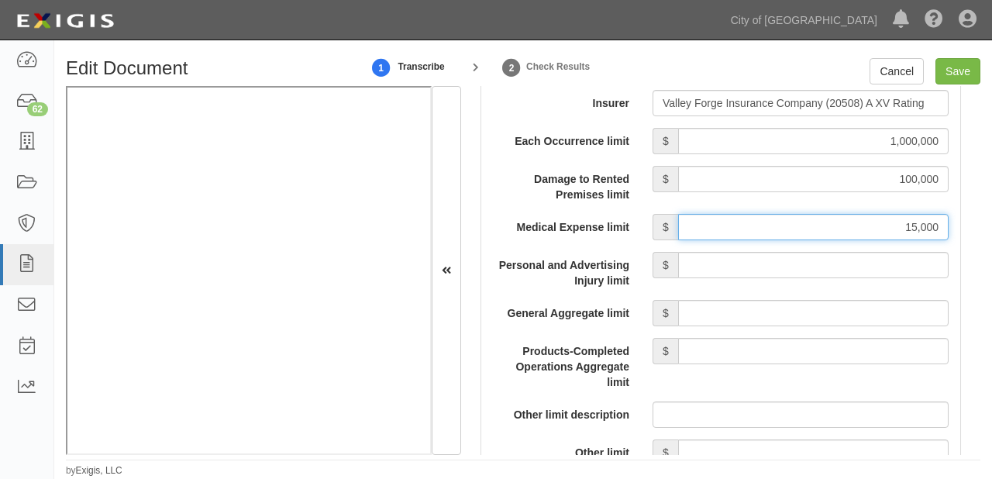
scroll to position [1631, 0]
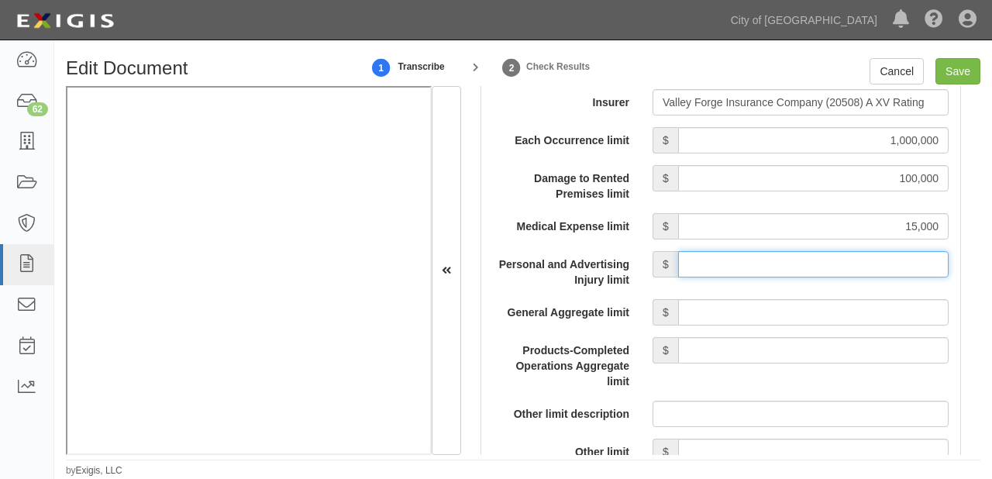
click at [803, 262] on input "Personal and Advertising Injury limit" at bounding box center [813, 264] width 270 height 26
type input "1,000,000"
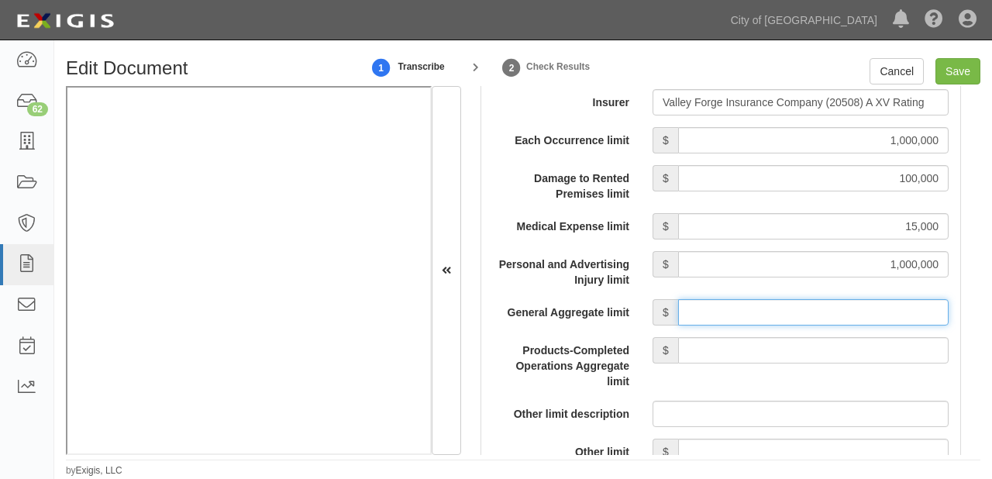
click at [802, 320] on input "General Aggregate limit" at bounding box center [813, 312] width 270 height 26
type input "2,000,000"
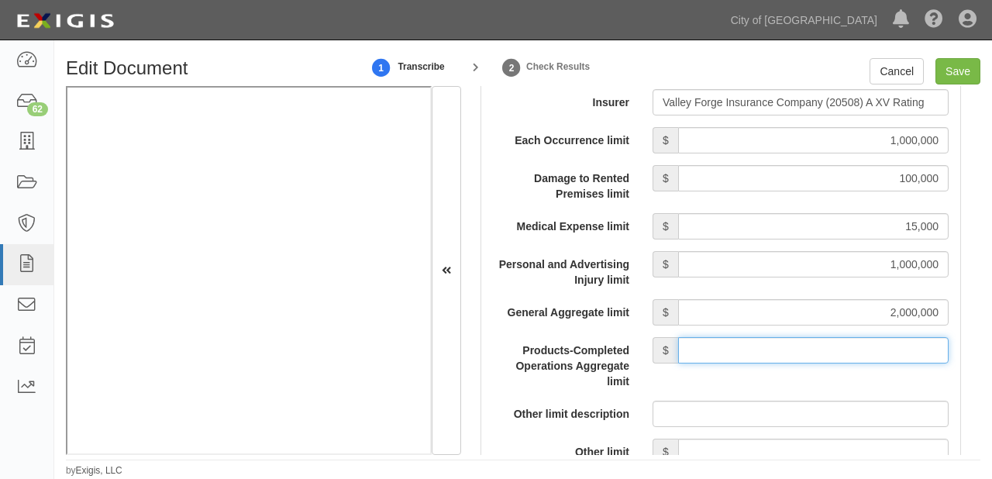
click at [802, 351] on input "Products-Completed Operations Aggregate limit" at bounding box center [813, 350] width 270 height 26
type input "2,000,000"
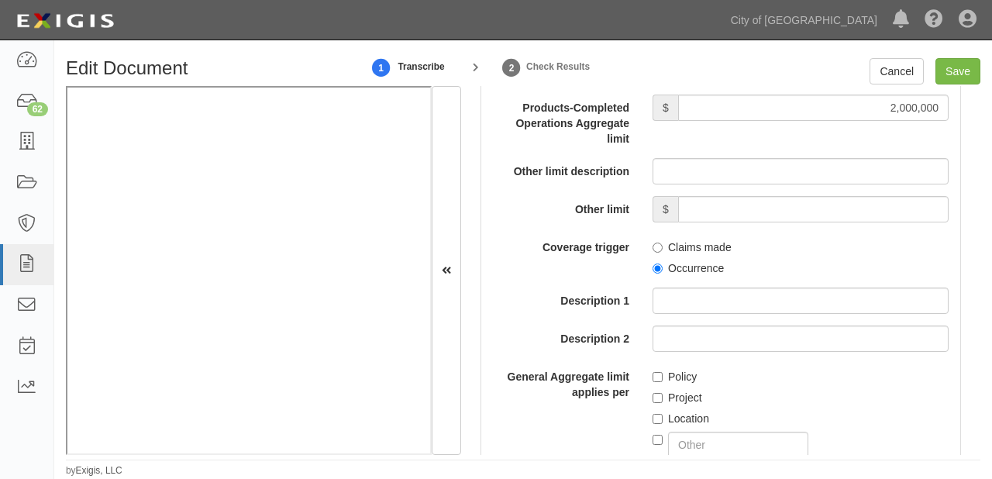
scroll to position [1878, 0]
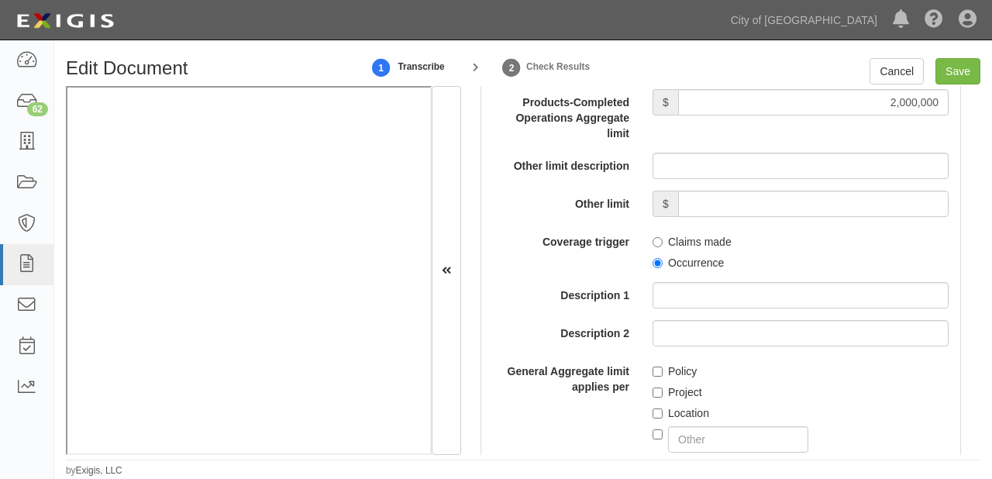
click at [677, 268] on label "Occurrence" at bounding box center [687, 262] width 71 height 15
click at [662, 268] on input "Occurrence" at bounding box center [657, 263] width 10 height 10
radio input "true"
click at [682, 381] on div "Project" at bounding box center [800, 389] width 296 height 21
click at [677, 391] on label "Project" at bounding box center [677, 391] width 50 height 15
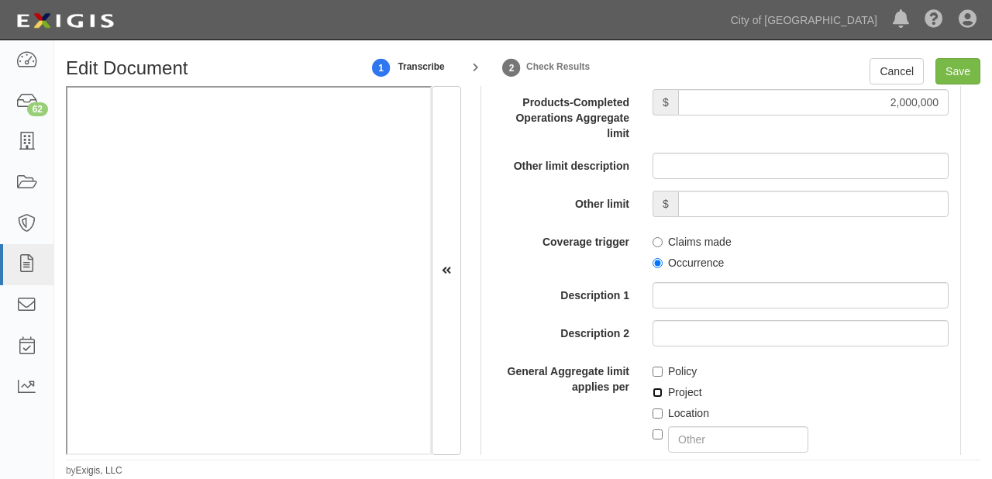
click at [662, 391] on input "Project" at bounding box center [657, 392] width 10 height 10
checkbox input "true"
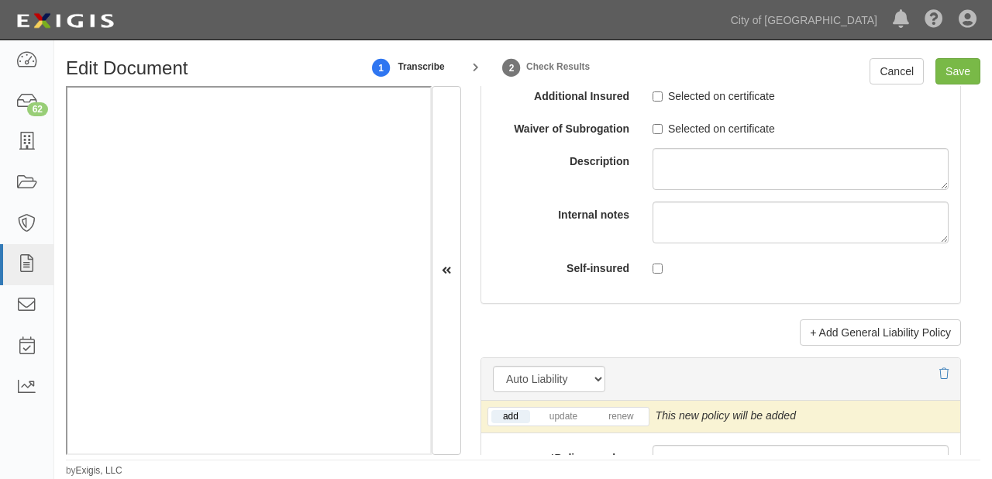
scroll to position [2126, 0]
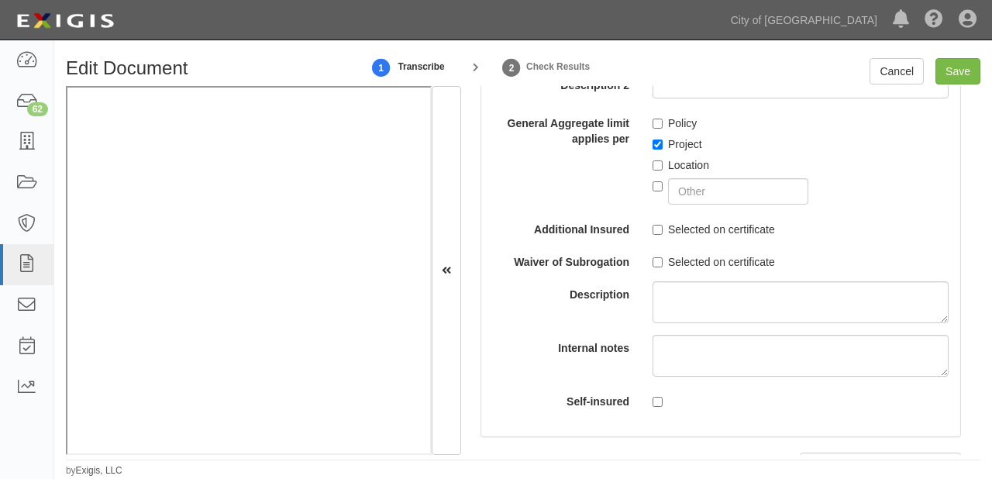
click at [679, 257] on label "Selected on certificate" at bounding box center [713, 261] width 122 height 15
click at [662, 257] on input "Selected on certificate" at bounding box center [657, 262] width 10 height 10
checkbox input "true"
click at [677, 228] on label "Selected on certificate" at bounding box center [713, 229] width 122 height 15
click at [662, 228] on input "Selected on certificate" at bounding box center [657, 230] width 10 height 10
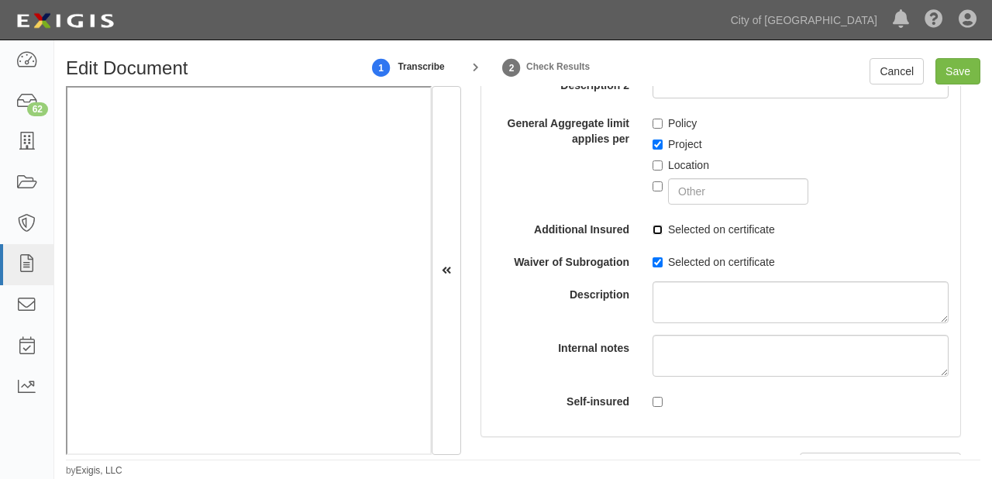
checkbox input "true"
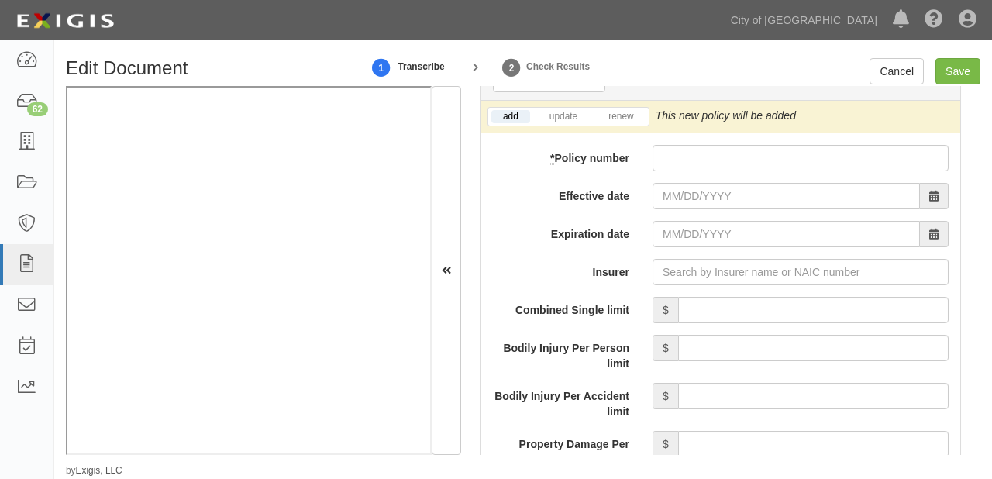
scroll to position [2560, 0]
click at [658, 164] on input "* Policy number" at bounding box center [800, 157] width 296 height 26
paste input "6079236167"
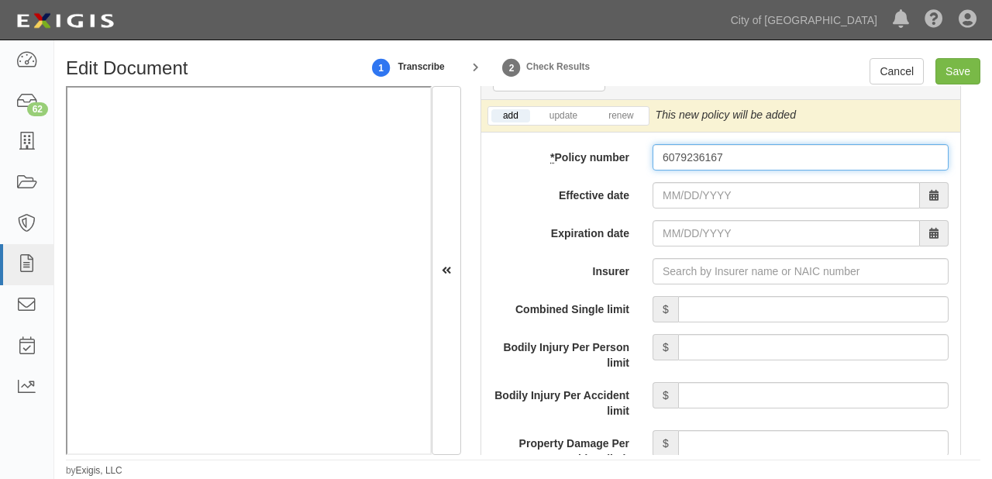
type input "6079236167"
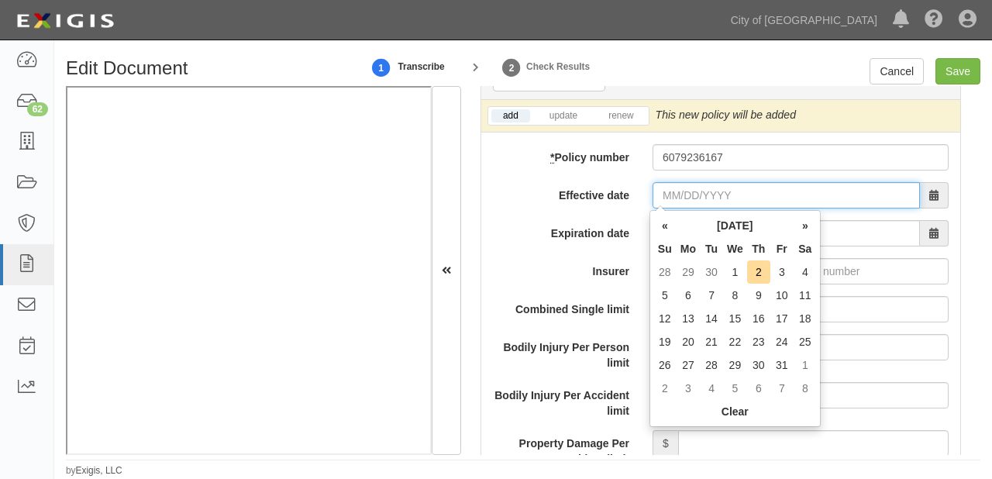
click at [657, 198] on input "Effective date" at bounding box center [785, 195] width 267 height 26
click at [693, 229] on th "October 2025" at bounding box center [734, 225] width 117 height 23
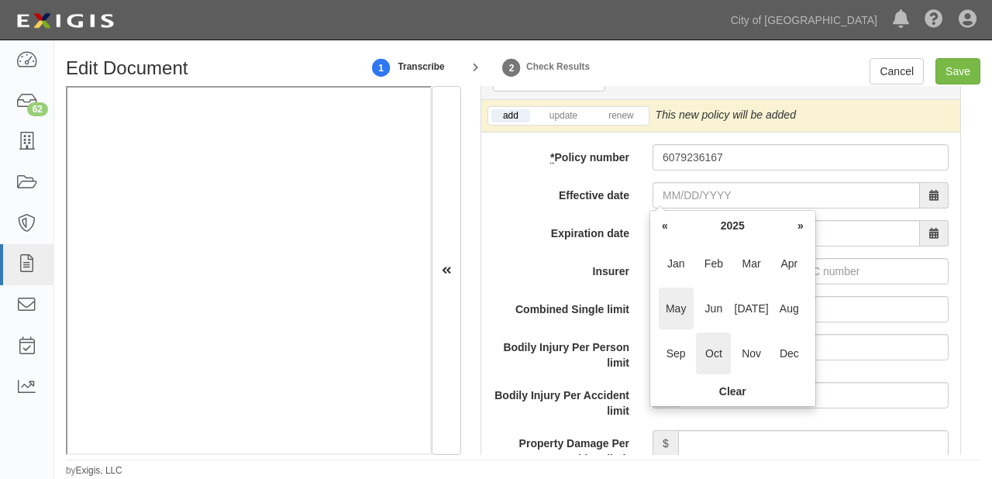
click at [678, 306] on span "May" at bounding box center [675, 308] width 35 height 42
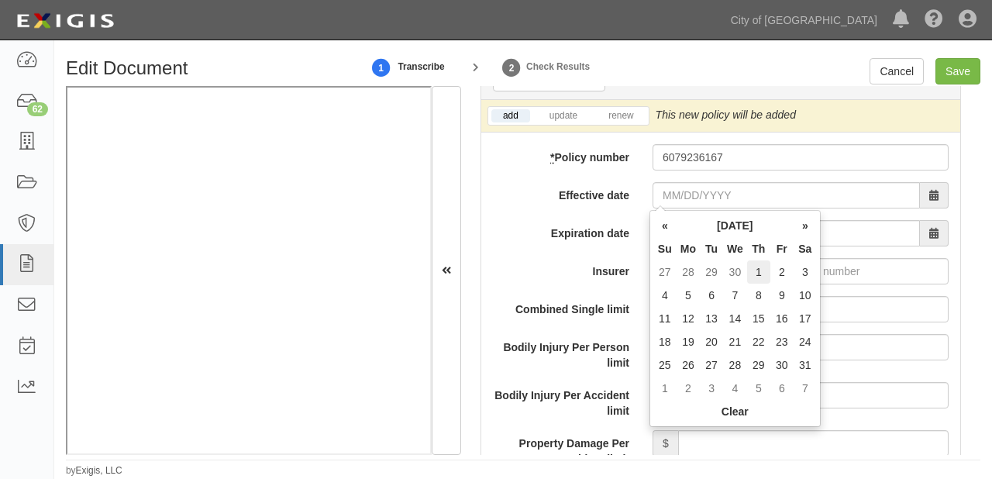
click at [755, 273] on td "1" at bounding box center [758, 271] width 23 height 23
type input "05/01/2025"
type input "05/01/2026"
click at [858, 301] on input "Combined Single limit" at bounding box center [813, 309] width 270 height 26
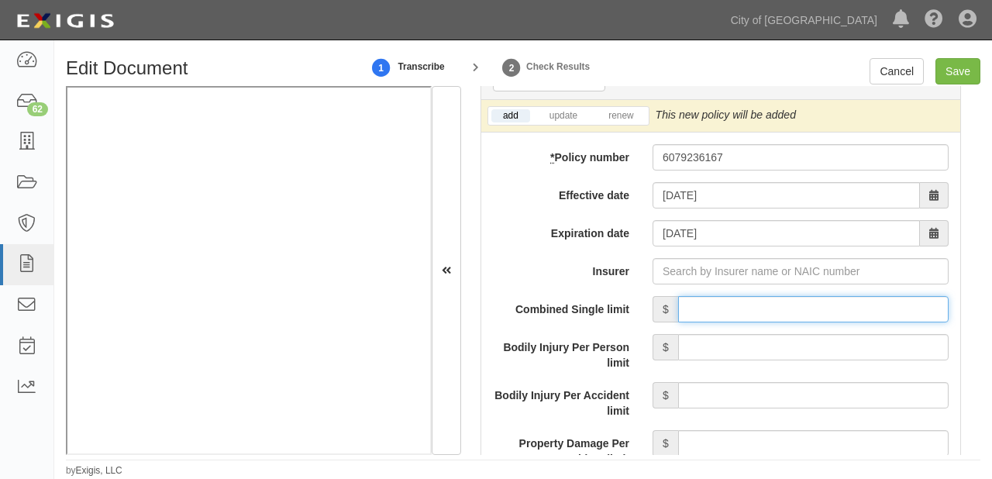
type input "1,000,000"
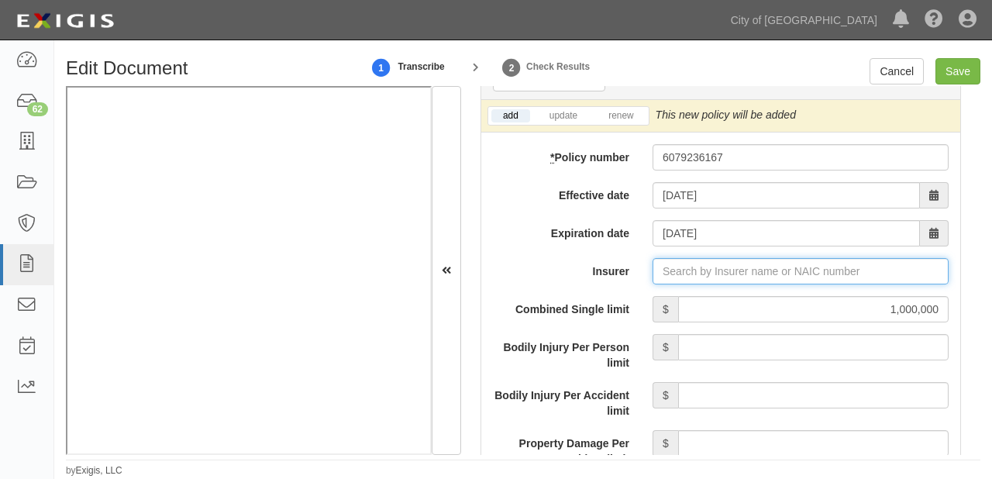
click at [713, 267] on input "Insurer" at bounding box center [800, 271] width 296 height 26
type input "21st Century Advantage Insurance Company (25232) NR Rating"
type input "2"
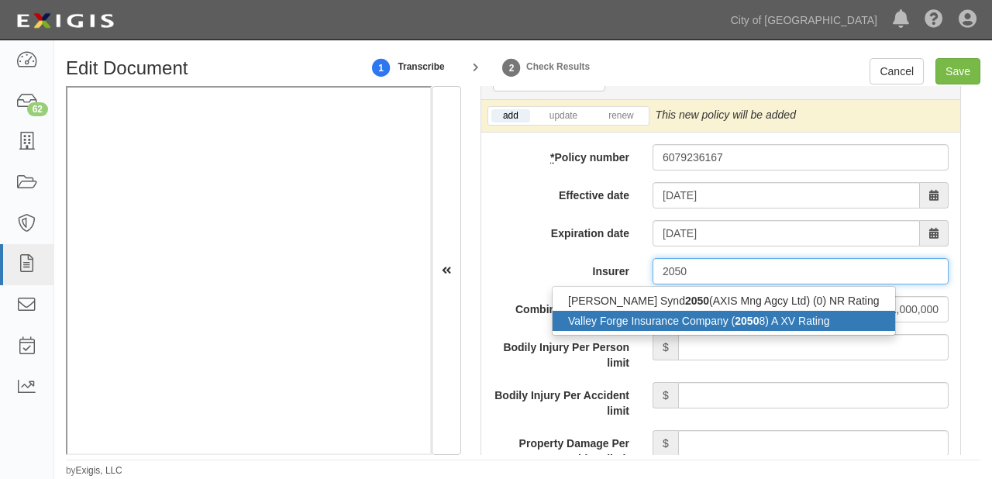
click at [700, 317] on div "Valley Forge Insurance Company ( 2050 8) A XV Rating" at bounding box center [723, 321] width 342 height 20
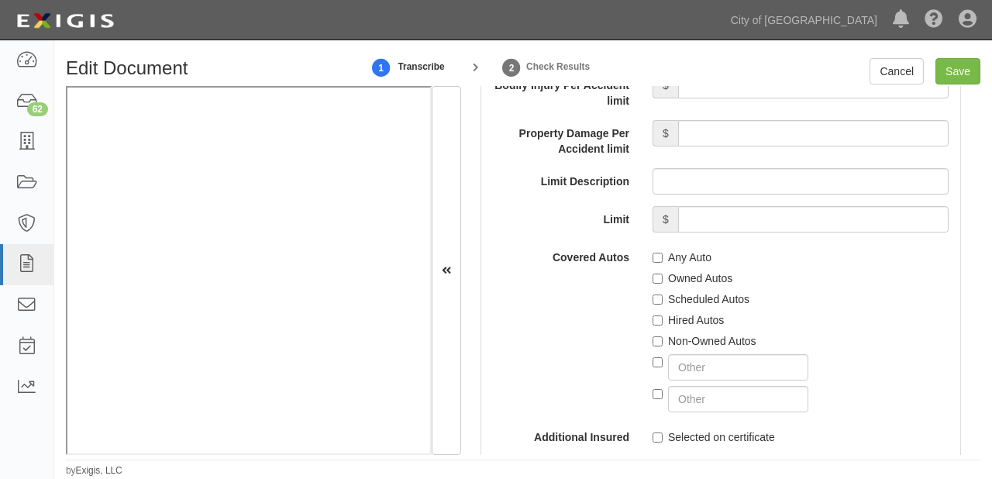
scroll to position [2932, 0]
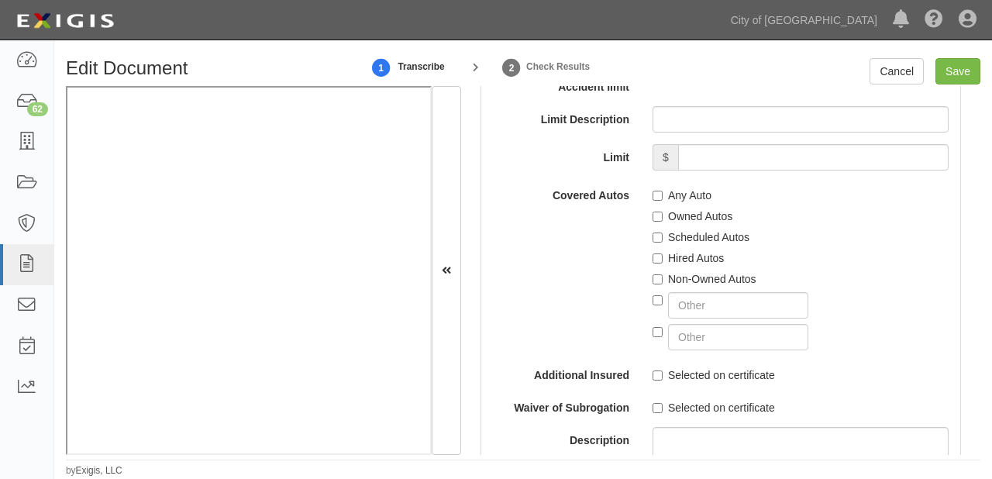
type input "Valley Forge Insurance Company (20508) A XV Rating"
click at [697, 194] on label "Any Auto" at bounding box center [681, 194] width 59 height 15
click at [662, 194] on input "Any Auto" at bounding box center [657, 196] width 10 height 10
checkbox input "true"
click at [694, 278] on label "Non-Owned Autos" at bounding box center [704, 278] width 104 height 15
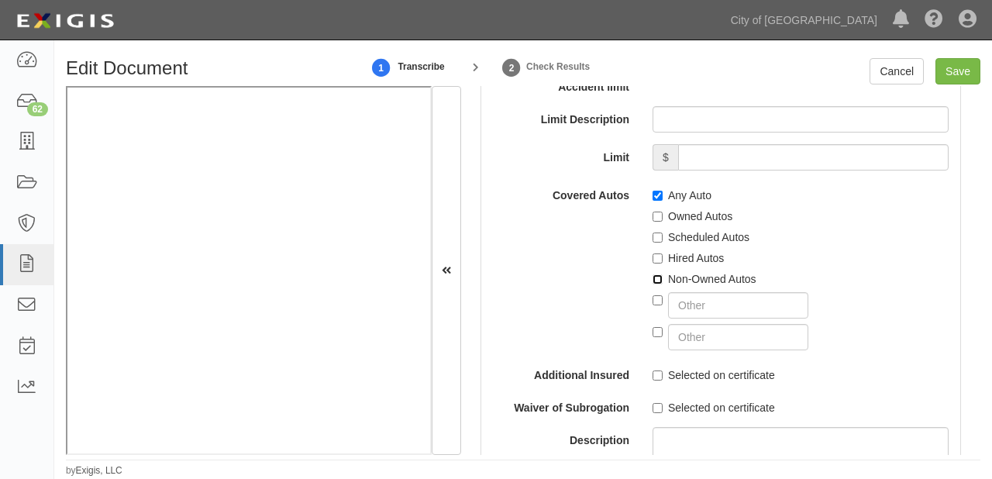
click at [662, 278] on input "Non-Owned Autos" at bounding box center [657, 279] width 10 height 10
checkbox input "true"
click at [681, 260] on label "Hired Autos" at bounding box center [687, 257] width 71 height 15
click at [662, 260] on input "Hired Autos" at bounding box center [657, 258] width 10 height 10
checkbox input "true"
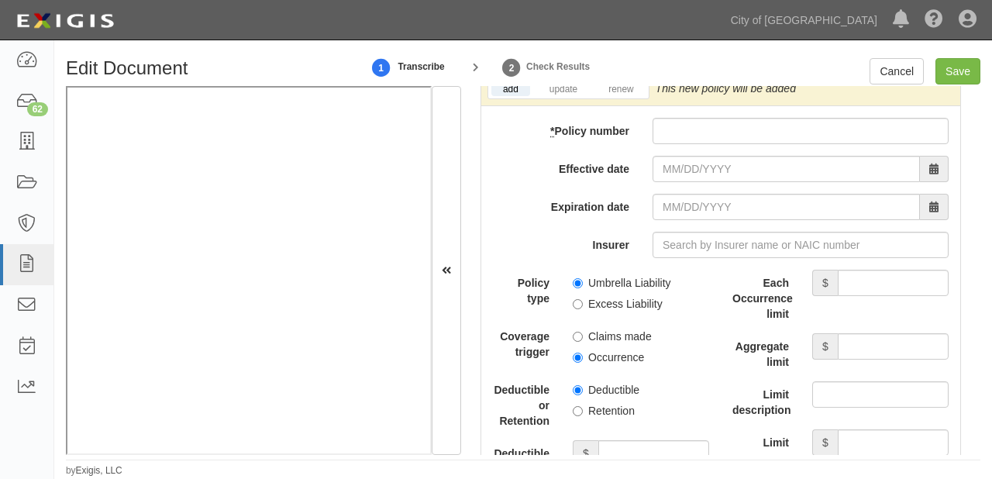
scroll to position [3552, 0]
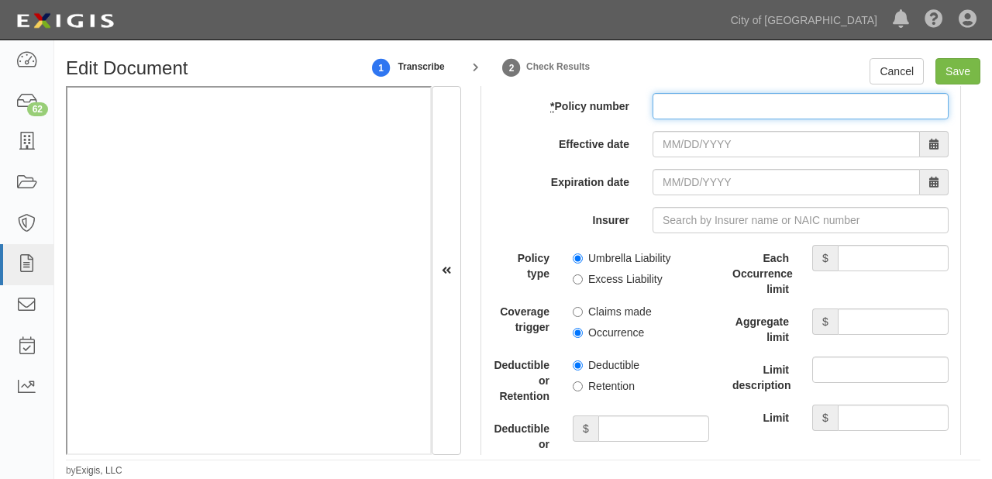
click at [736, 102] on input "* Policy number" at bounding box center [800, 106] width 296 height 26
paste input "6079138000"
type input "6079138000"
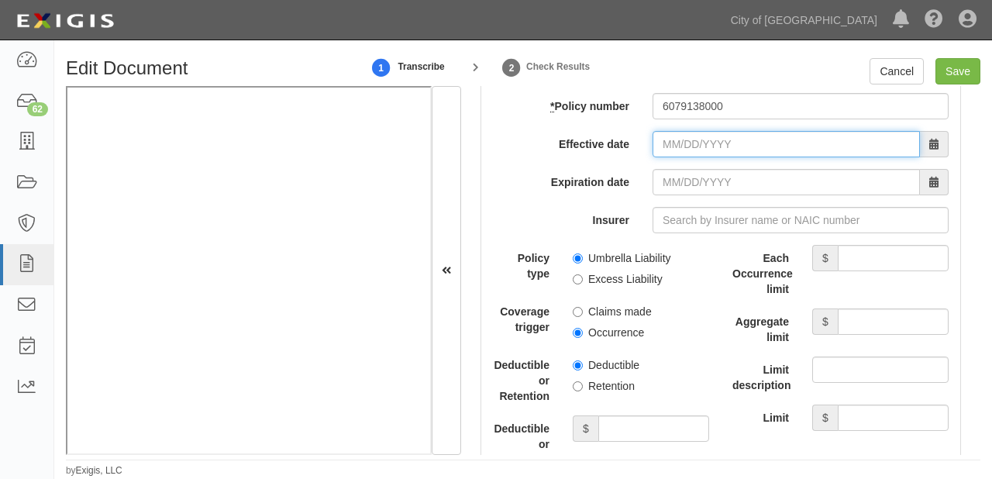
click at [703, 143] on input "Effective date" at bounding box center [785, 144] width 267 height 26
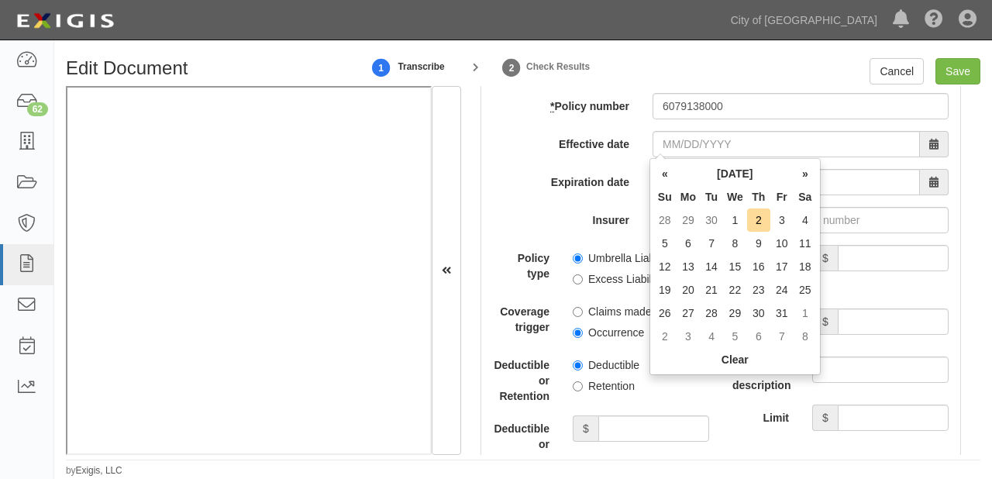
drag, startPoint x: 694, startPoint y: 195, endPoint x: 705, endPoint y: 209, distance: 17.7
click at [694, 195] on th "Mo" at bounding box center [687, 196] width 23 height 23
click at [731, 221] on td "1" at bounding box center [735, 219] width 24 height 23
type input "10/01/2025"
type input "10/01/2026"
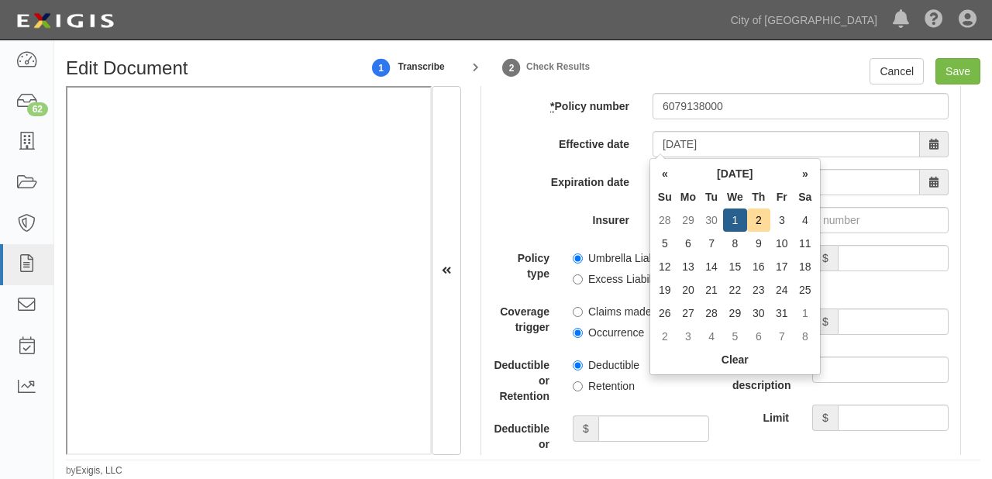
click at [533, 231] on div "Insurer" at bounding box center [720, 220] width 479 height 26
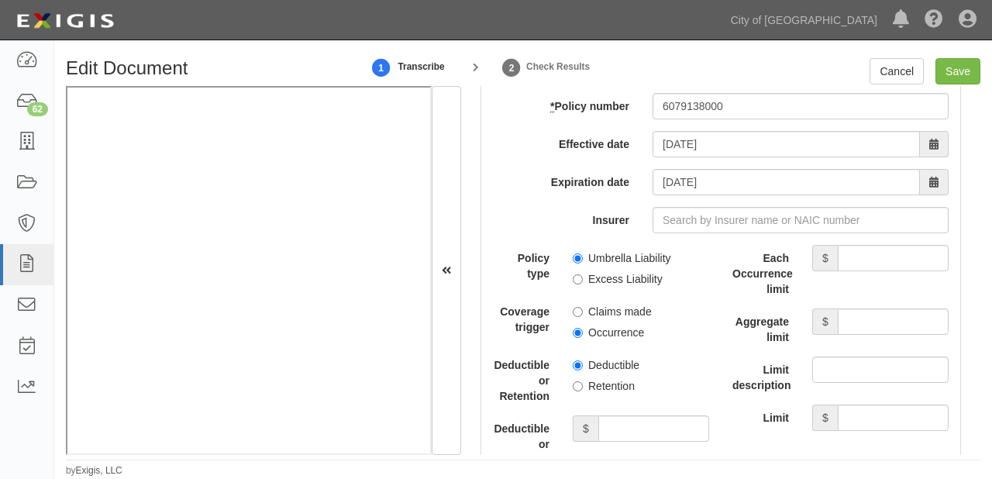
click at [599, 281] on label "Excess Liability" at bounding box center [617, 278] width 90 height 15
click at [583, 281] on input "Excess Liability" at bounding box center [577, 279] width 10 height 10
radio input "true"
click at [603, 326] on label "Occurrence" at bounding box center [607, 332] width 71 height 15
click at [583, 328] on input "Occurrence" at bounding box center [577, 333] width 10 height 10
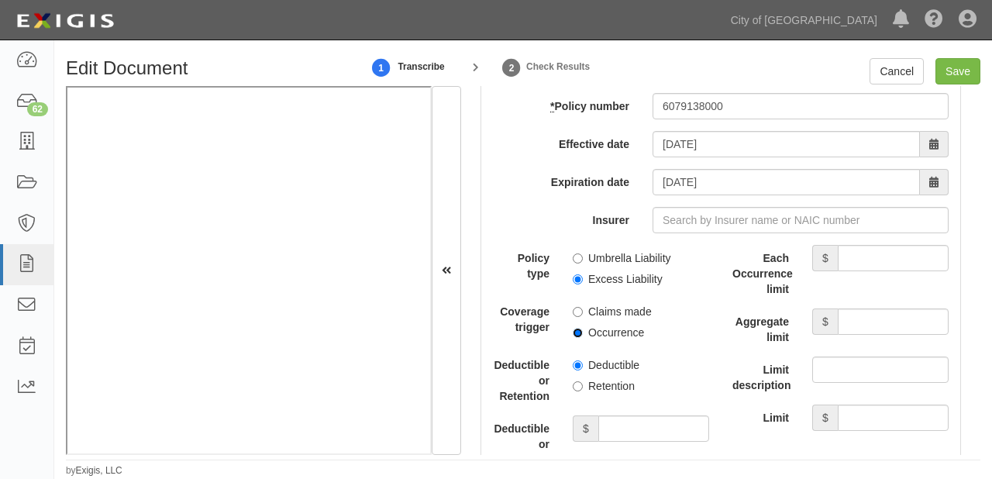
radio input "true"
click at [604, 382] on label "Retention" at bounding box center [603, 385] width 62 height 15
click at [583, 382] on input "Retention" at bounding box center [577, 386] width 10 height 10
radio input "true"
click at [620, 425] on input "Deductible or Retention amount" at bounding box center [653, 428] width 111 height 26
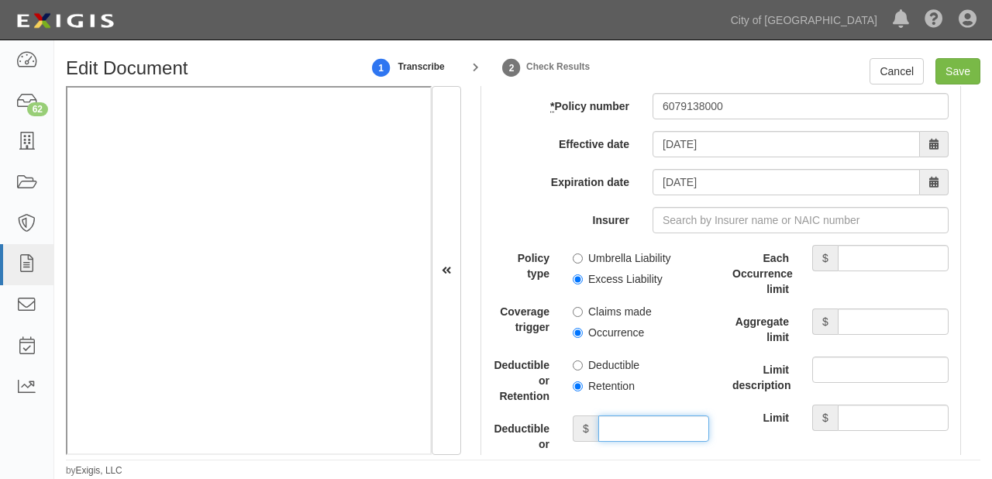
type input "10,000"
click at [400, 453] on iframe at bounding box center [249, 270] width 366 height 369
click at [849, 254] on input "Each Occurrence limit" at bounding box center [892, 258] width 111 height 26
type input "10,000,000"
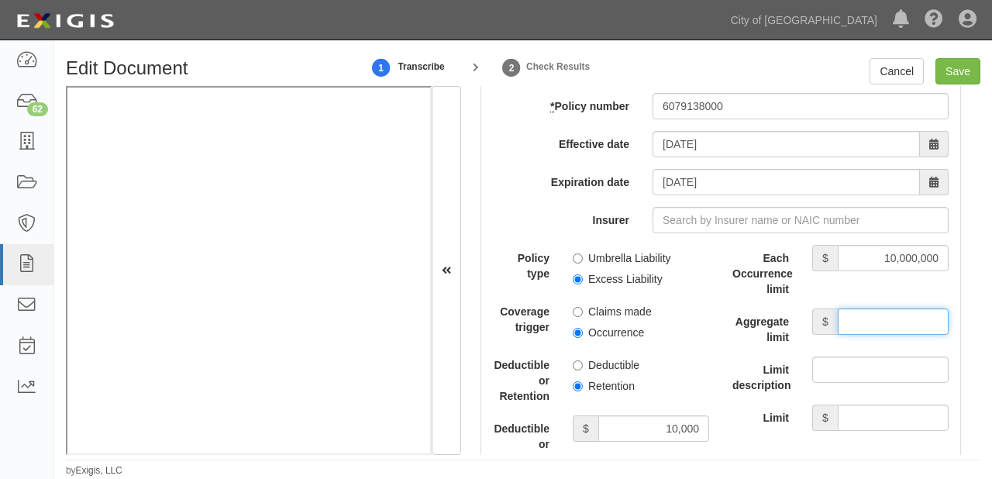
click at [844, 328] on input "Aggregate limit" at bounding box center [892, 321] width 111 height 26
type input "10,000,000"
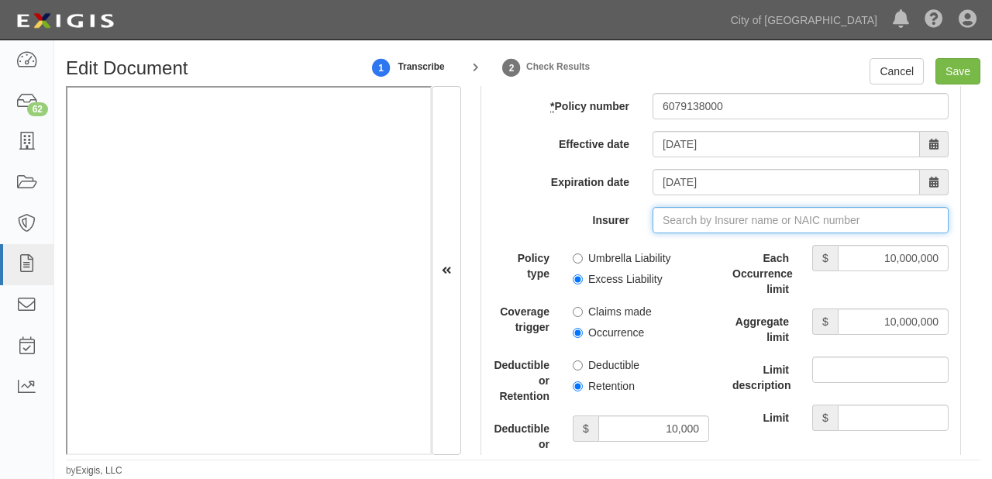
click at [701, 223] on input "Insurer" at bounding box center [800, 220] width 296 height 26
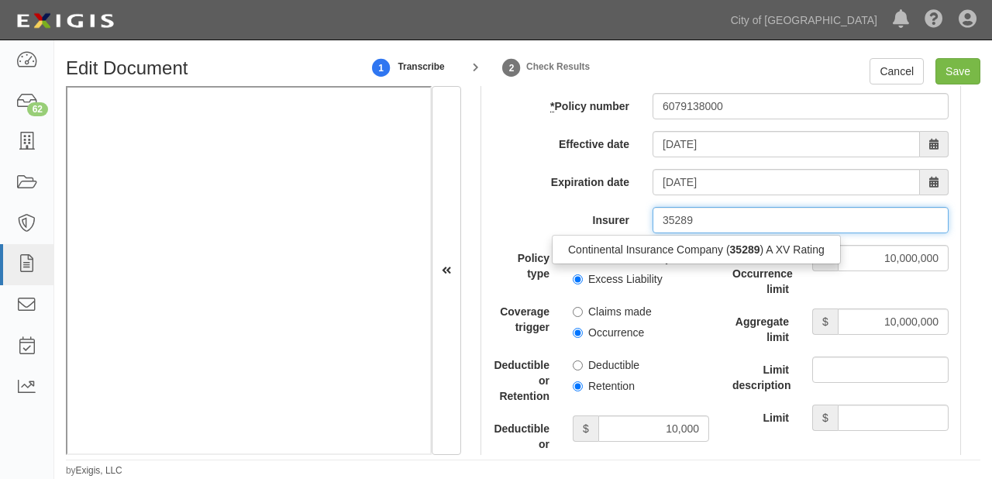
click at [700, 248] on div "Continental Insurance Company ( 35289 ) A XV Rating" at bounding box center [695, 249] width 287 height 20
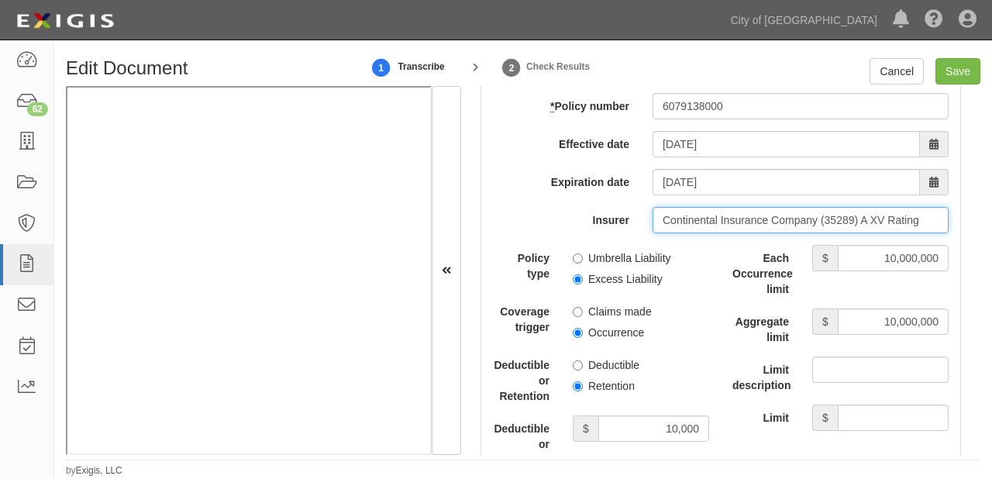
type input "Continental Insurance Company (35289) A XV Rating"
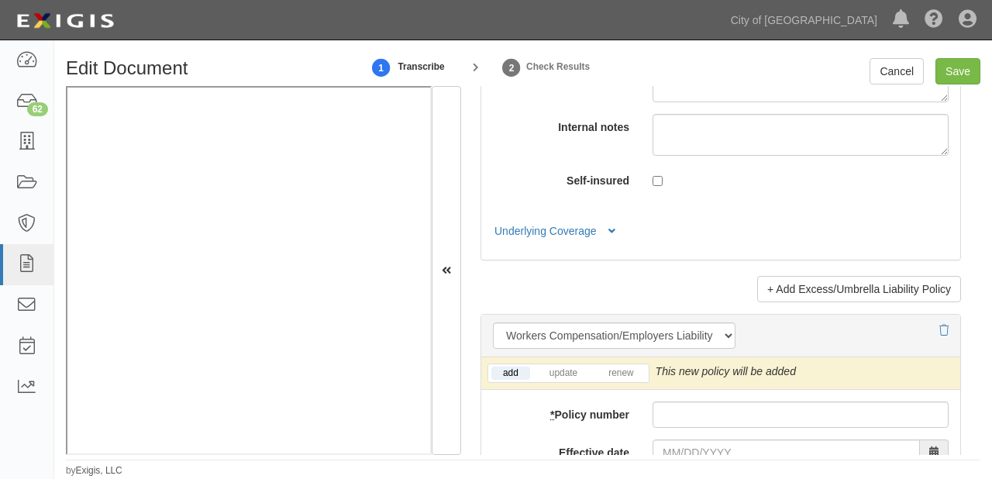
scroll to position [4109, 0]
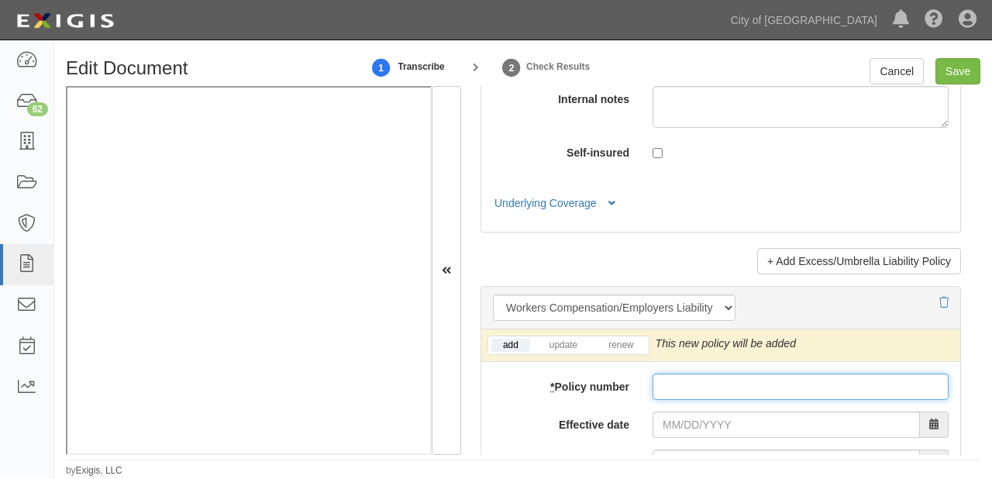
click at [665, 390] on input "* Policy number" at bounding box center [800, 386] width 296 height 26
paste input "679236170"
type input "679236170"
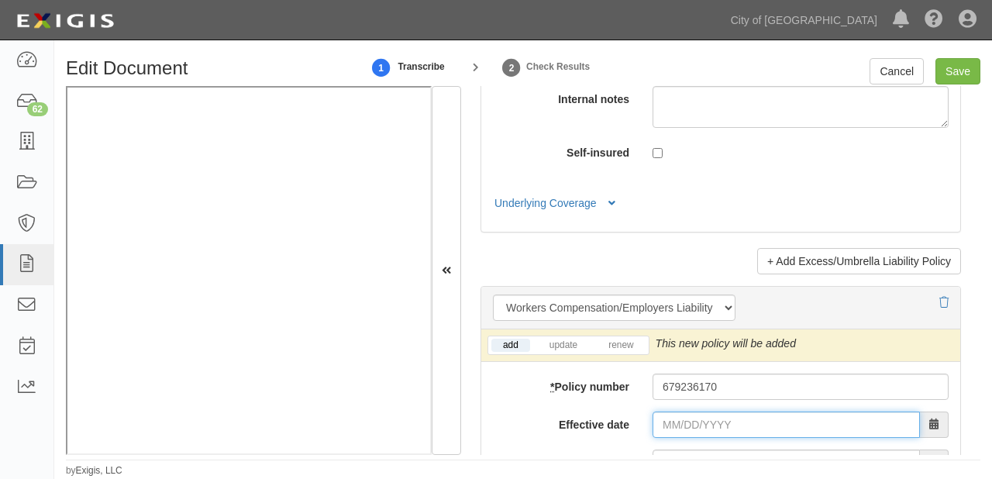
click at [672, 415] on input "Effective date" at bounding box center [785, 424] width 267 height 26
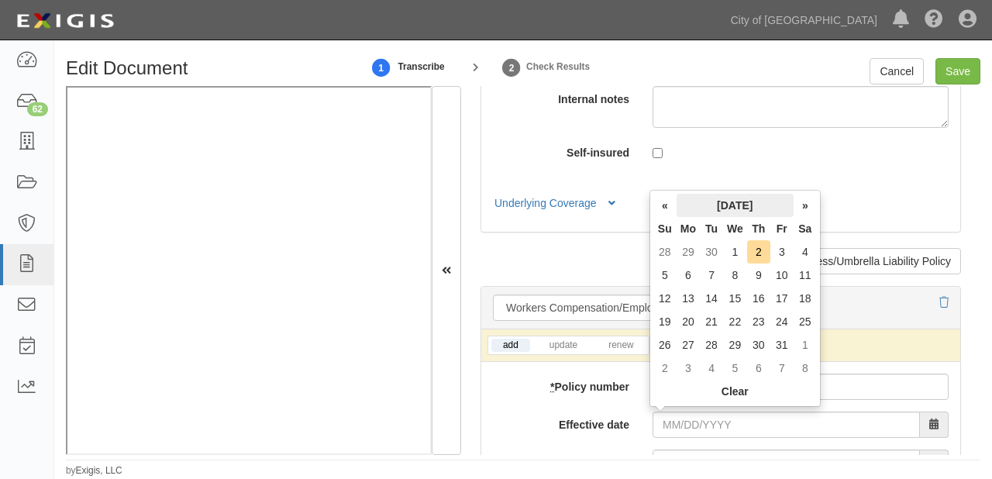
click at [720, 200] on th "October 2025" at bounding box center [734, 205] width 117 height 23
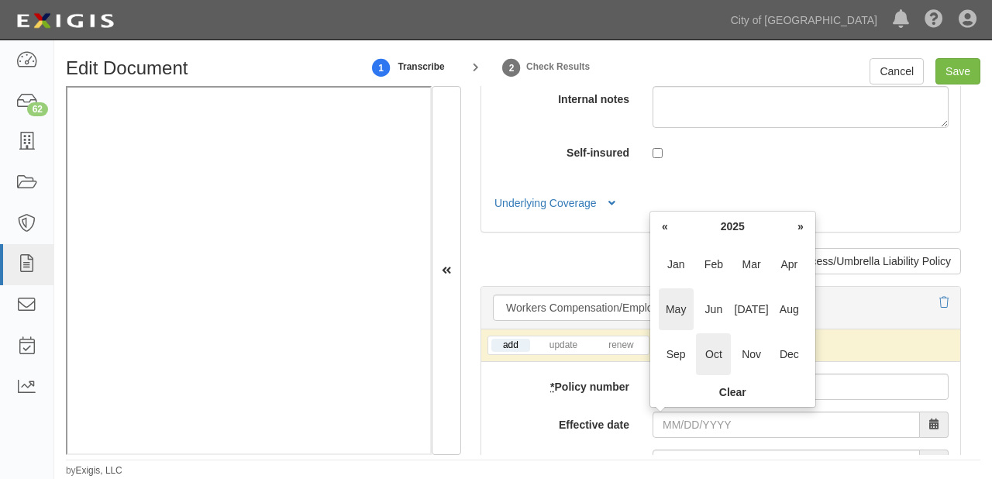
click at [678, 297] on span "May" at bounding box center [675, 309] width 35 height 42
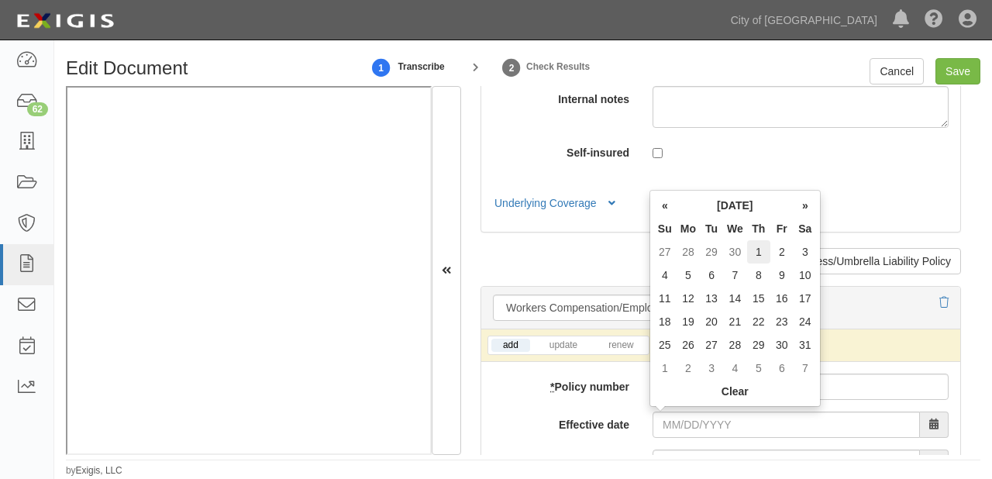
click at [765, 245] on td "1" at bounding box center [758, 251] width 23 height 23
type input "05/01/2025"
type input "05/01/2026"
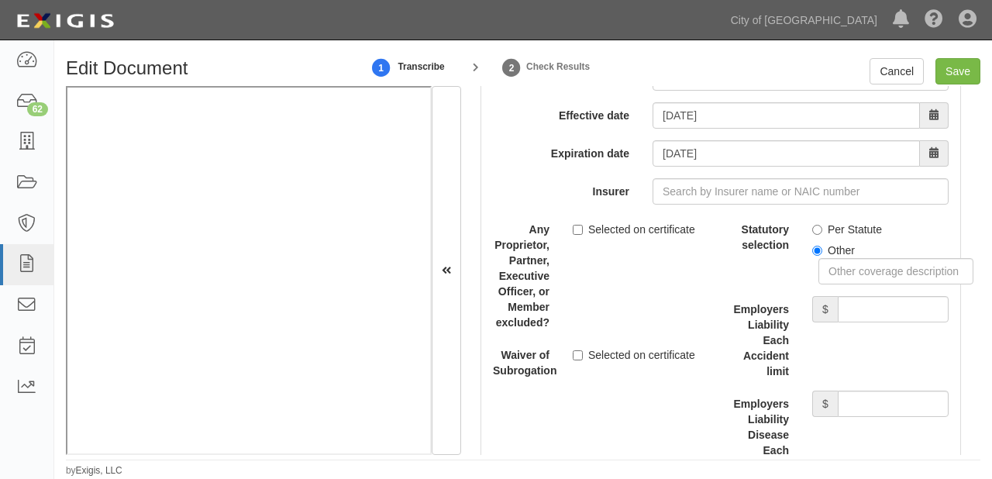
scroll to position [4419, 0]
click at [851, 227] on label "Per Statute" at bounding box center [847, 228] width 70 height 15
click at [822, 227] on input "Per Statute" at bounding box center [817, 229] width 10 height 10
radio input "true"
click at [865, 316] on input "Employers Liability Each Accident limit" at bounding box center [892, 308] width 111 height 26
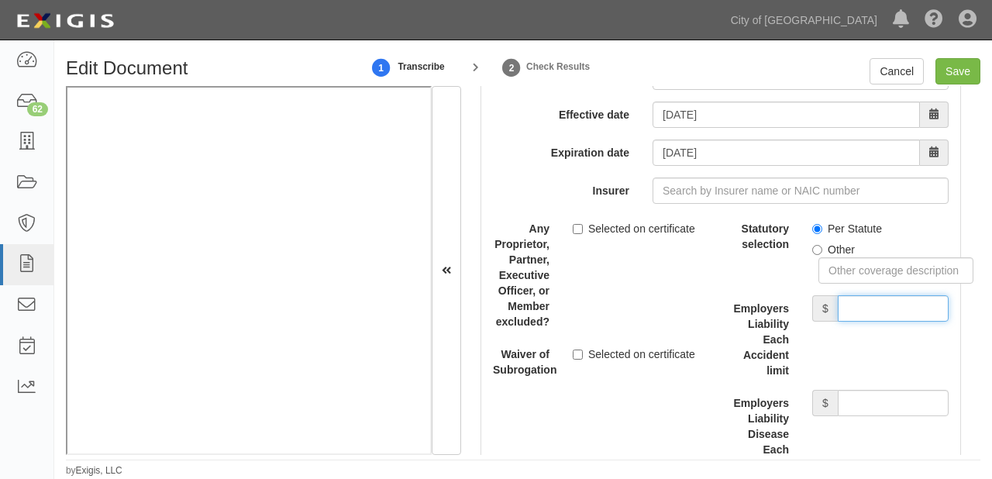
type input "1,000,000"
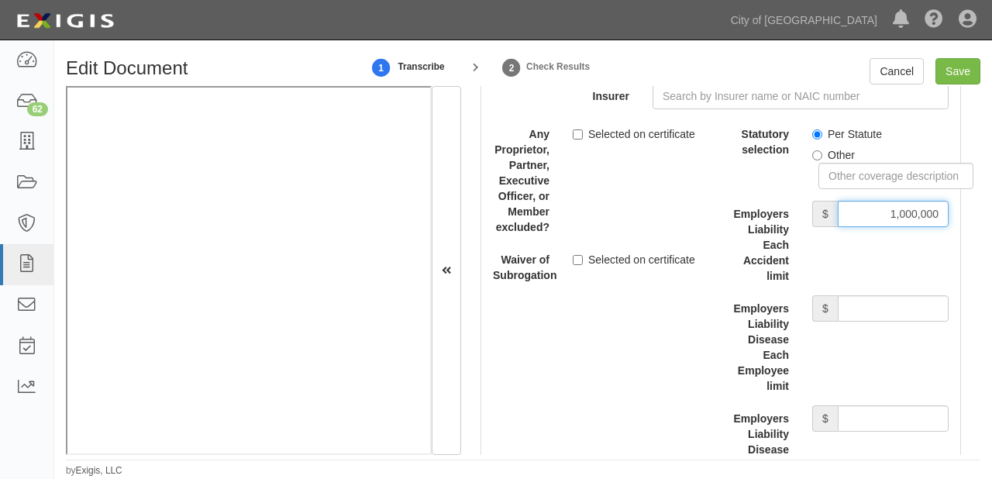
scroll to position [4543, 0]
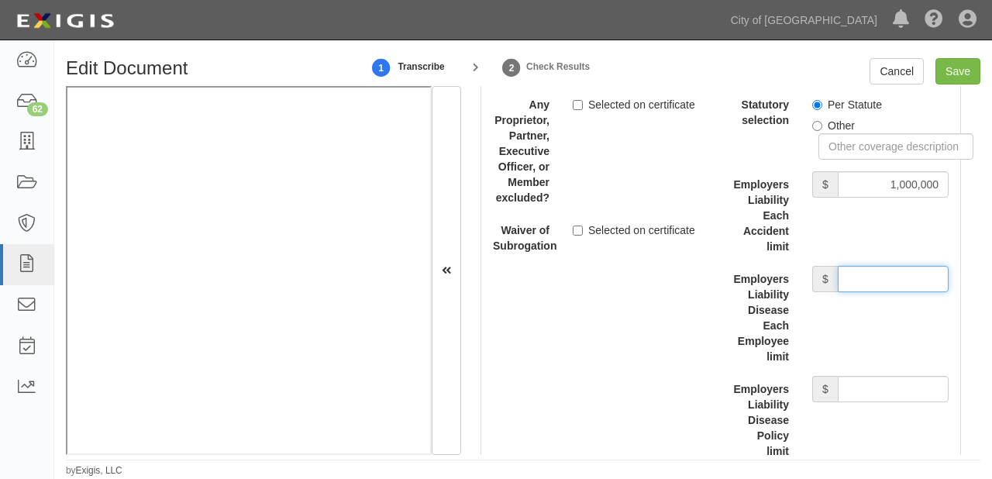
click at [860, 275] on input "Employers Liability Disease Each Employee limit" at bounding box center [892, 279] width 111 height 26
type input "1,000,000"
drag, startPoint x: 858, startPoint y: 390, endPoint x: 856, endPoint y: 382, distance: 8.1
click at [858, 390] on input "Employers Liability Disease Policy limit" at bounding box center [892, 389] width 111 height 26
type input "1,000,000"
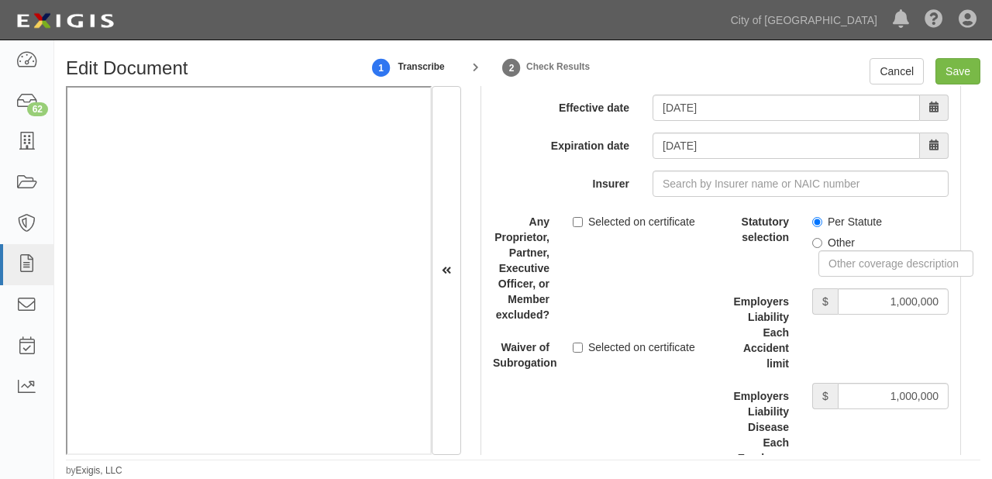
scroll to position [4419, 0]
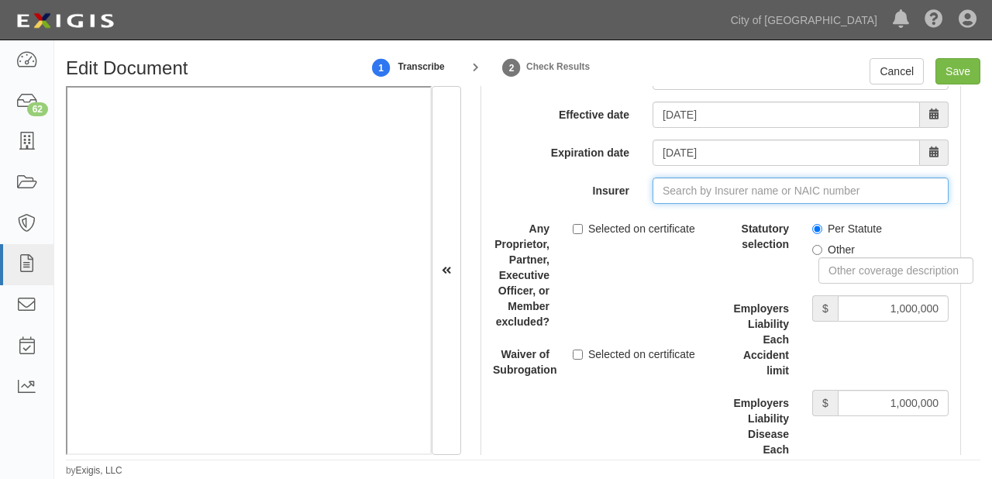
click at [672, 183] on input "Insurer" at bounding box center [800, 190] width 296 height 26
type input "21st Century Advantage Insurance Company (25232) NR Rating"
type input "2"
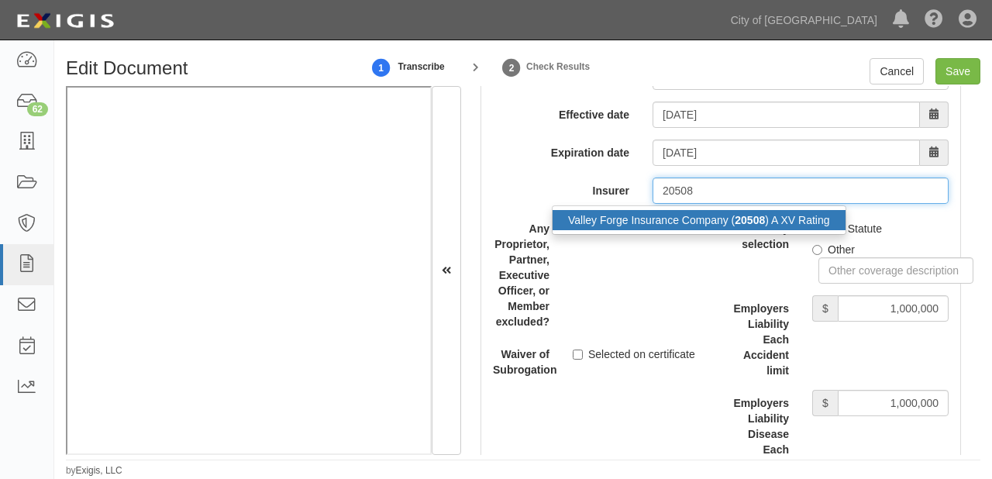
click at [688, 221] on div "Valley Forge Insurance Company ( 20508 ) A XV Rating" at bounding box center [698, 220] width 293 height 20
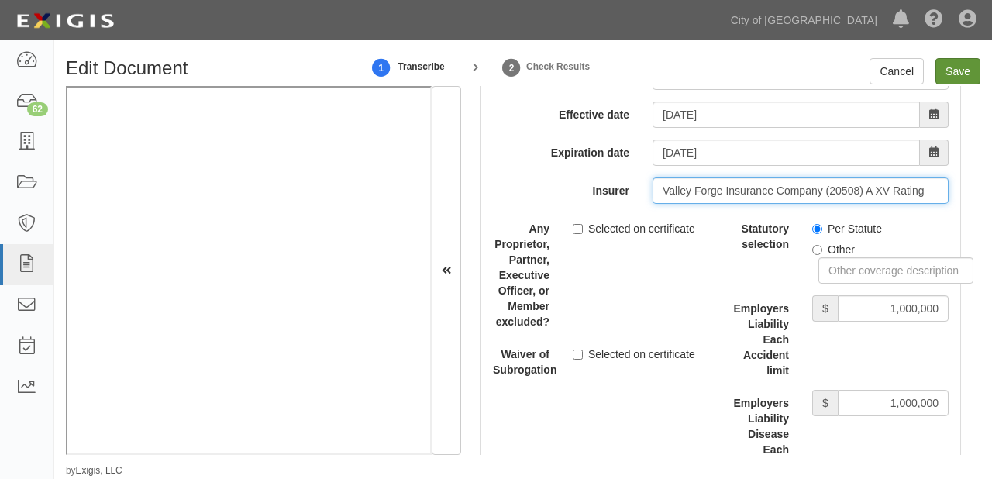
type input "Valley Forge Insurance Company (20508) A XV Rating"
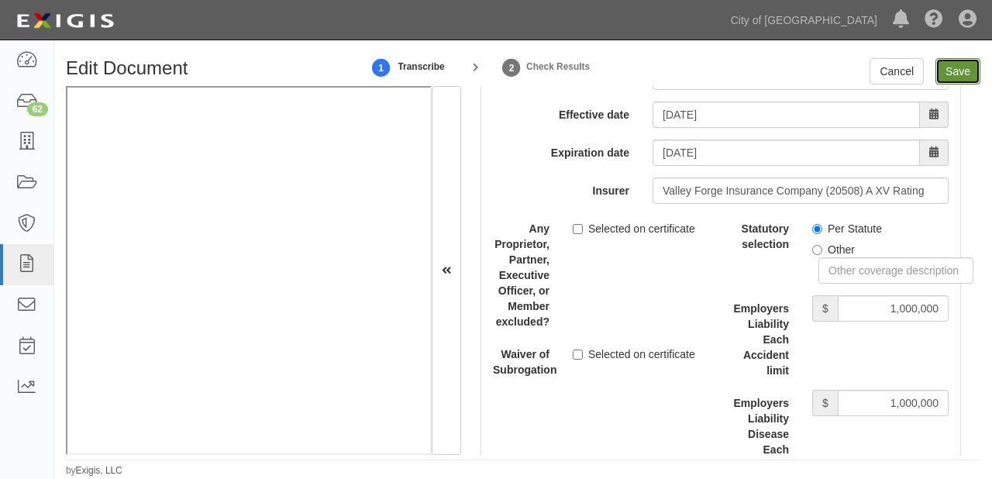
click at [960, 75] on input "Save" at bounding box center [957, 71] width 45 height 26
type input "1000000"
type input "100000"
type input "15000"
type input "1000000"
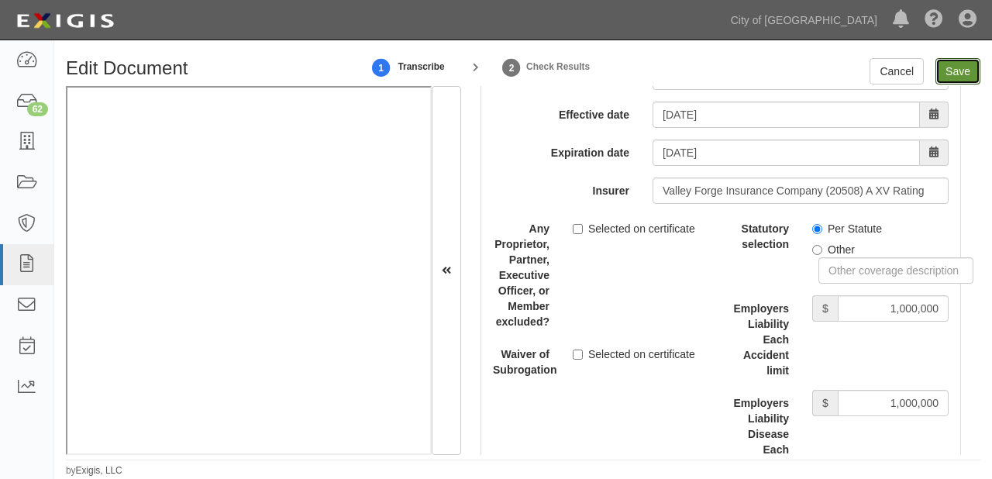
type input "2000000"
type input "1000000"
type input "10000"
type input "10000000"
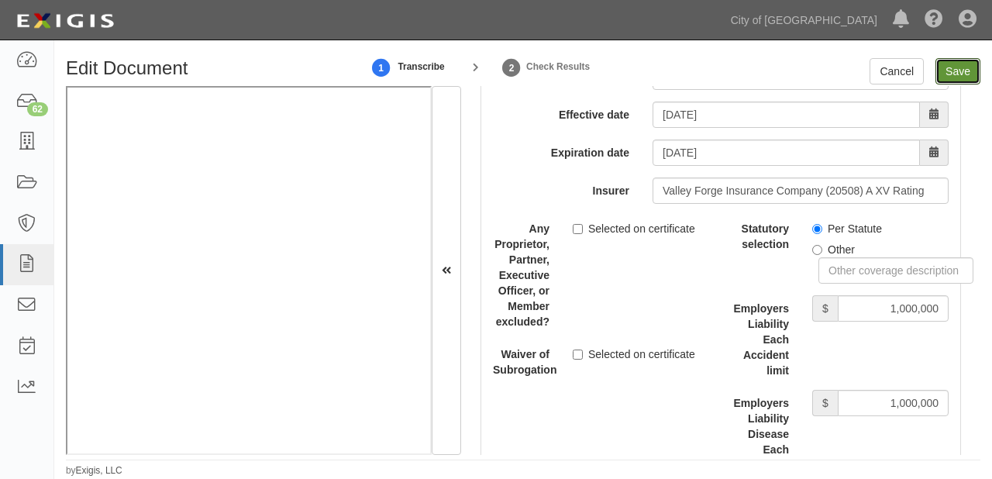
type input "10000000"
type input "1000000"
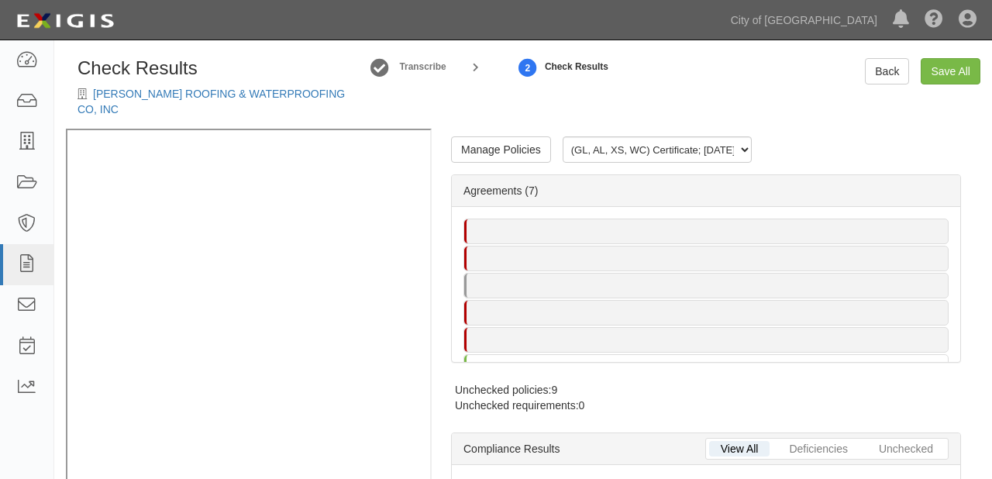
click at [0, 0] on div "Manage Policies (GL, AL, XS, WC) Certificate; 9/30/2025; City of Sacramento_Mad…" at bounding box center [0, 0] width 0 height 0
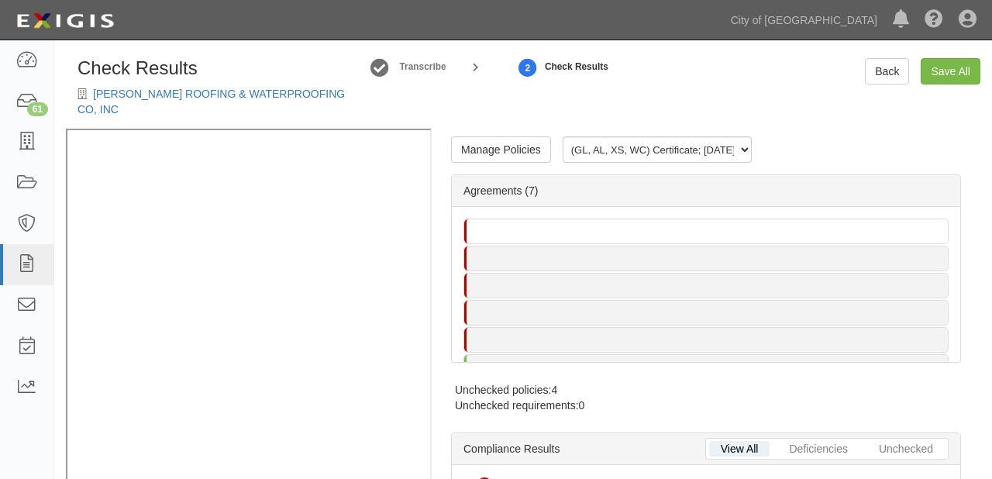
radio input "true"
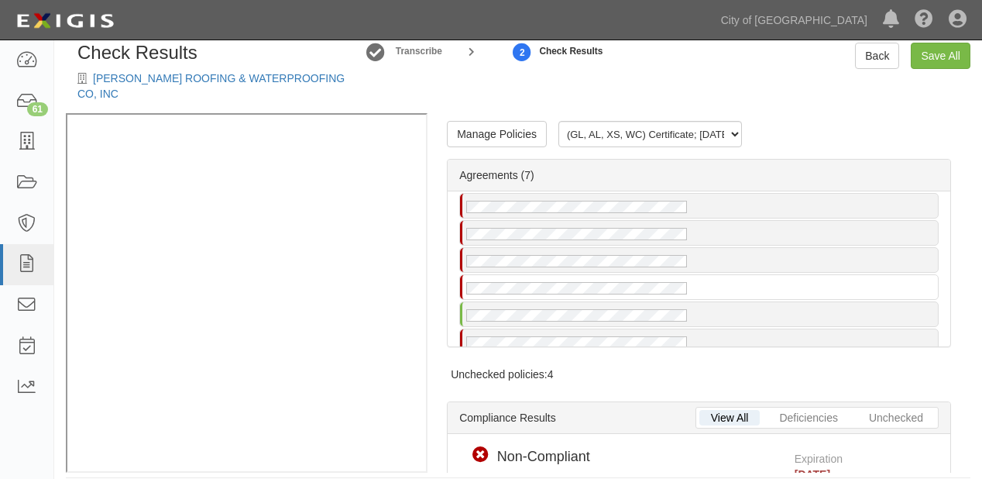
scroll to position [58, 0]
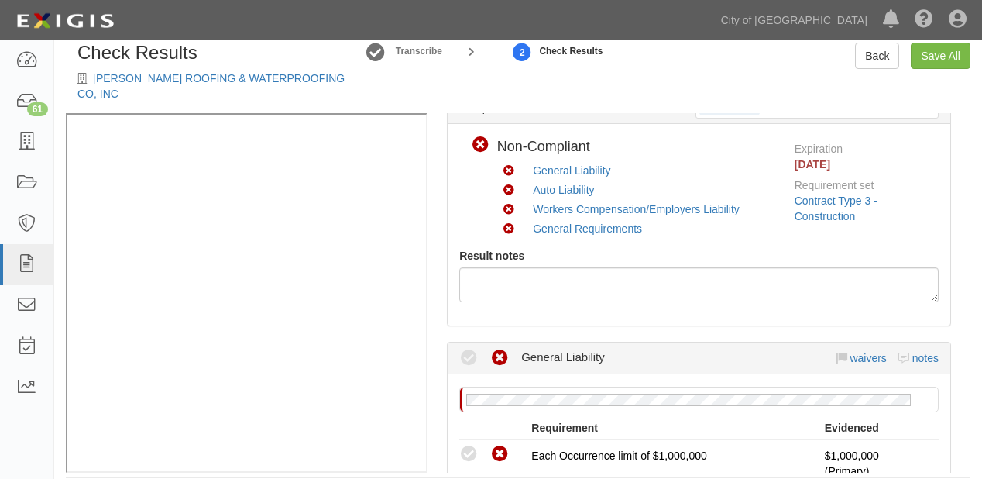
scroll to position [62, 0]
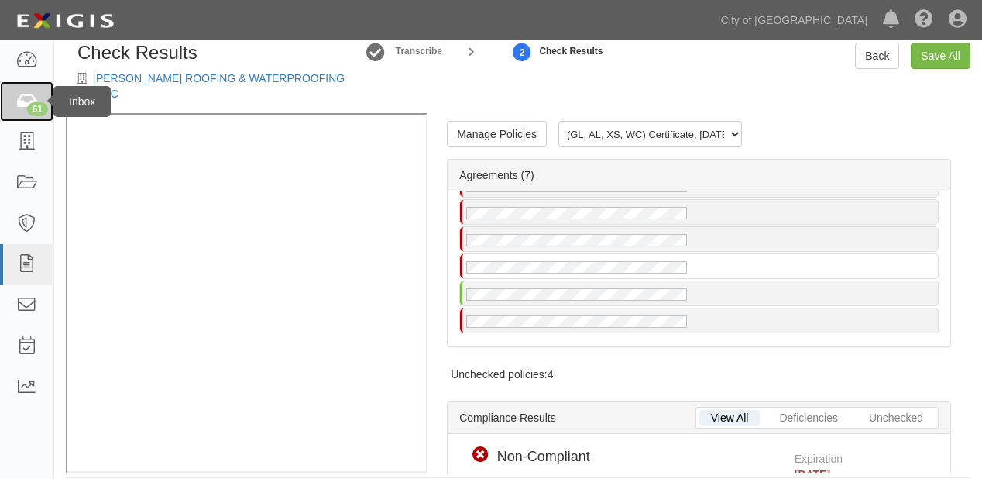
click at [11, 102] on link "61" at bounding box center [26, 101] width 53 height 41
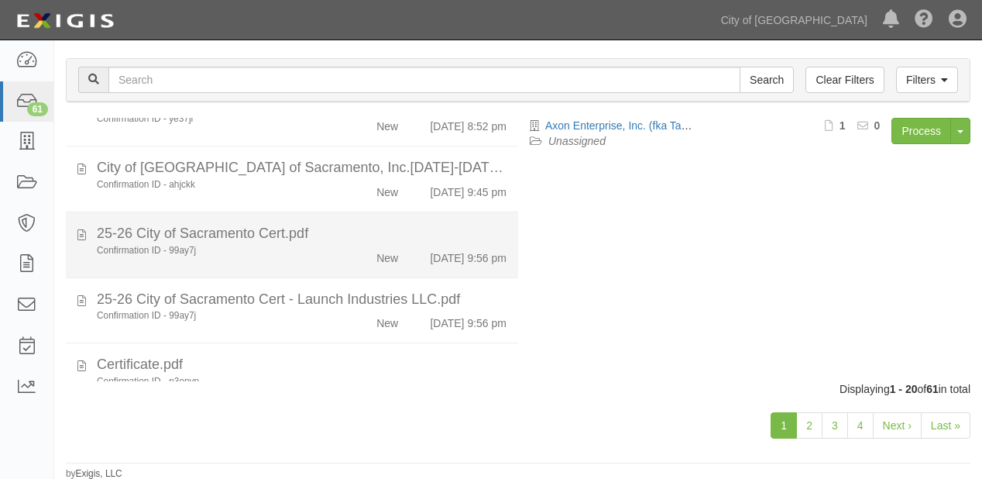
scroll to position [1091, 0]
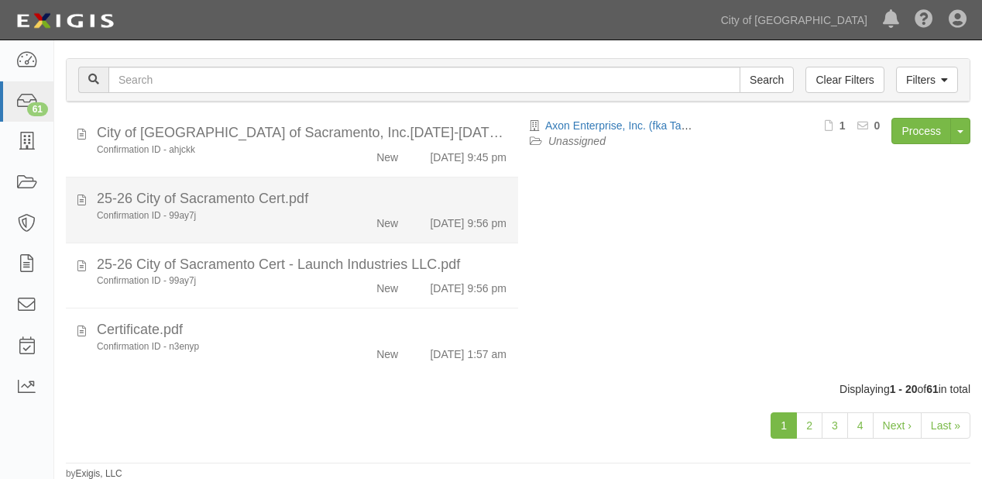
click at [376, 218] on div "New" at bounding box center [387, 220] width 22 height 22
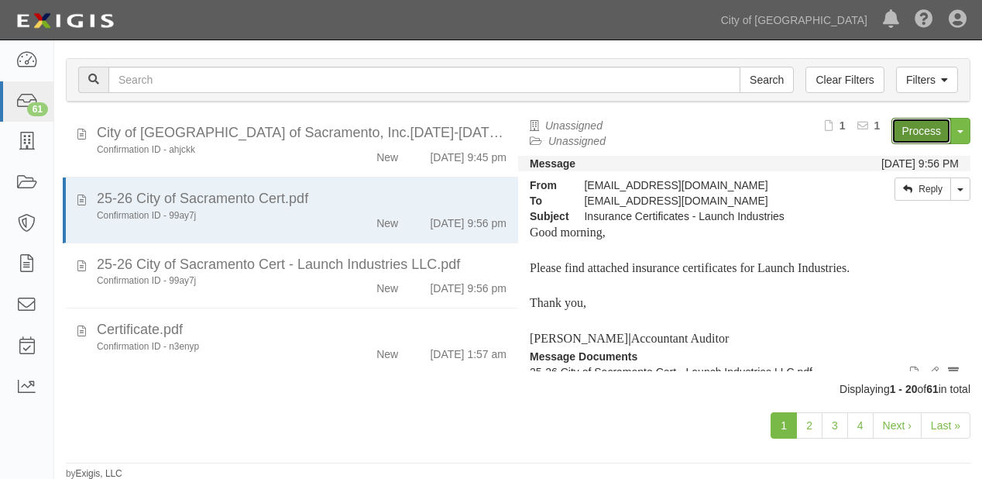
click at [902, 139] on link "Process" at bounding box center [922, 131] width 60 height 26
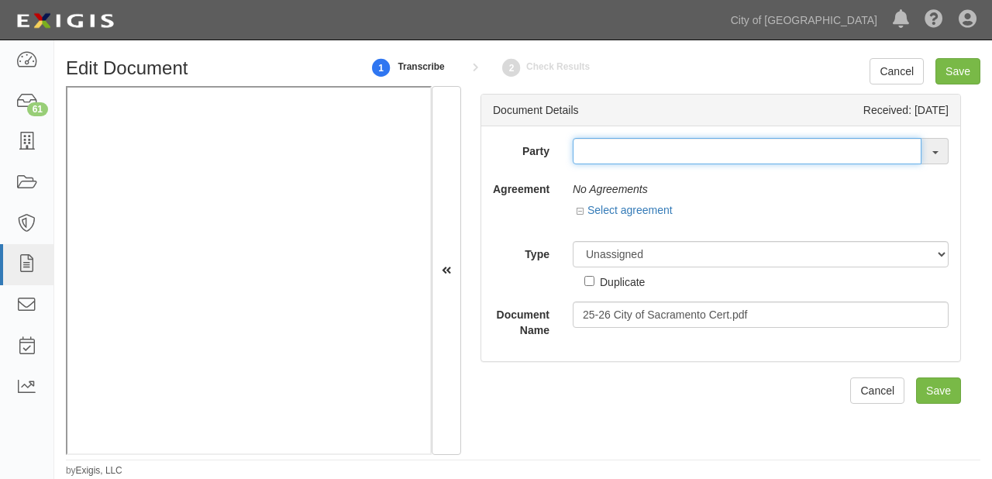
click at [584, 158] on input "text" at bounding box center [746, 151] width 349 height 26
type input "laun"
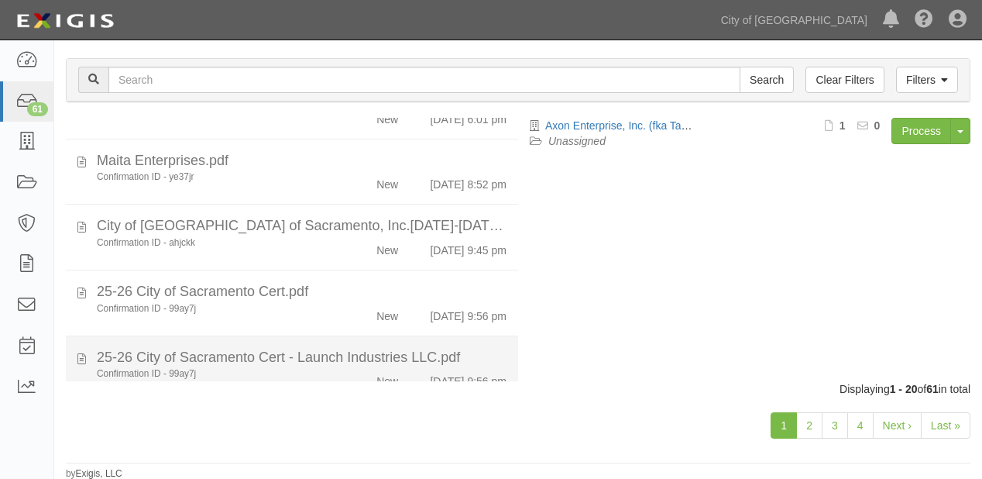
scroll to position [1091, 0]
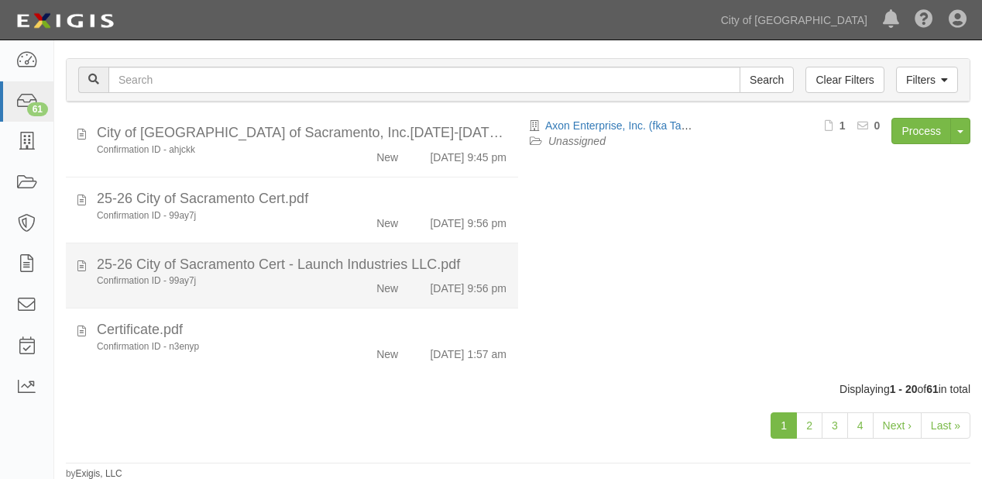
click at [363, 300] on li "25-26 City of Sacramento Cert - Launch Industries LLC.pdf Confirmation ID - 99a…" at bounding box center [292, 276] width 452 height 66
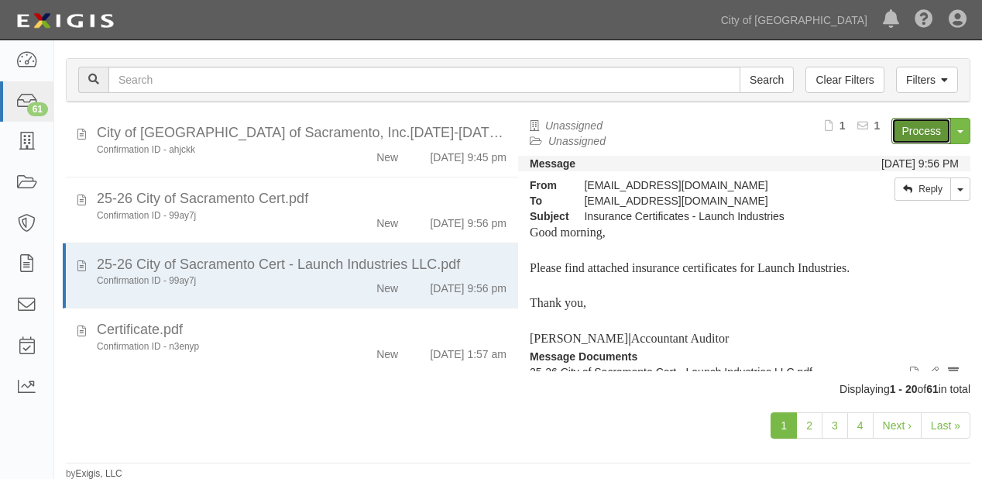
click at [906, 123] on link "Process" at bounding box center [922, 131] width 60 height 26
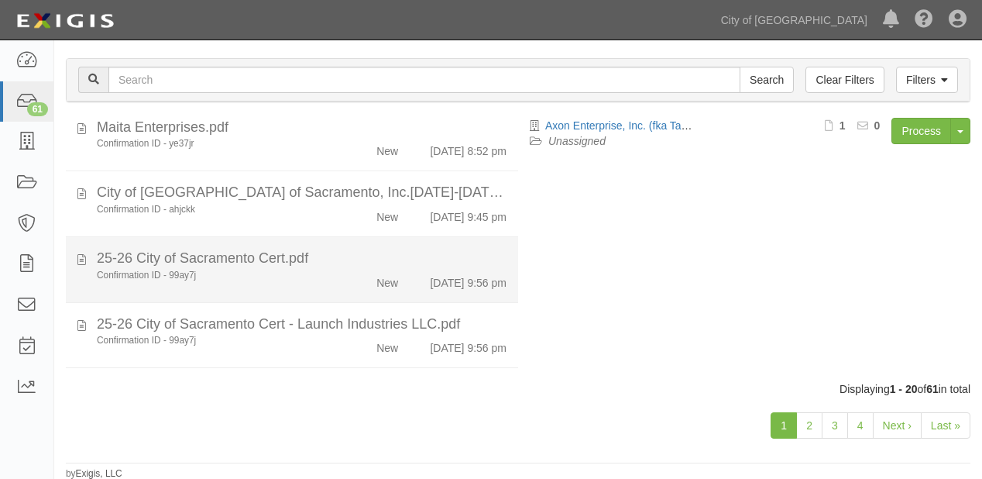
scroll to position [1091, 0]
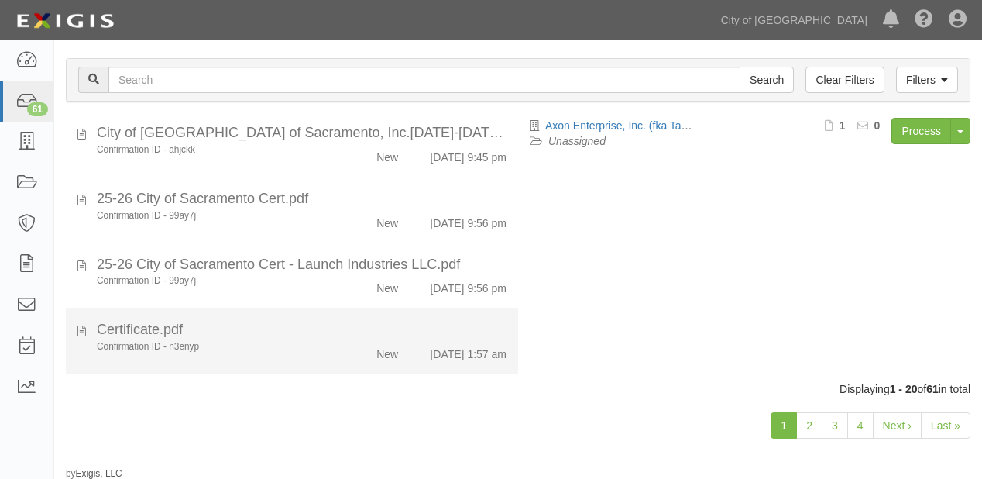
click at [371, 322] on div "Certificate.pdf" at bounding box center [302, 330] width 410 height 20
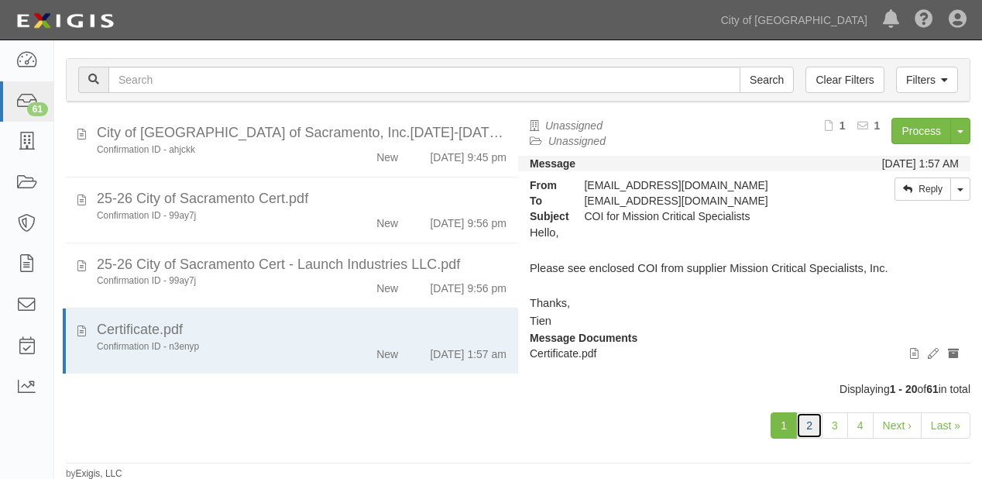
click at [812, 422] on link "2" at bounding box center [809, 425] width 26 height 26
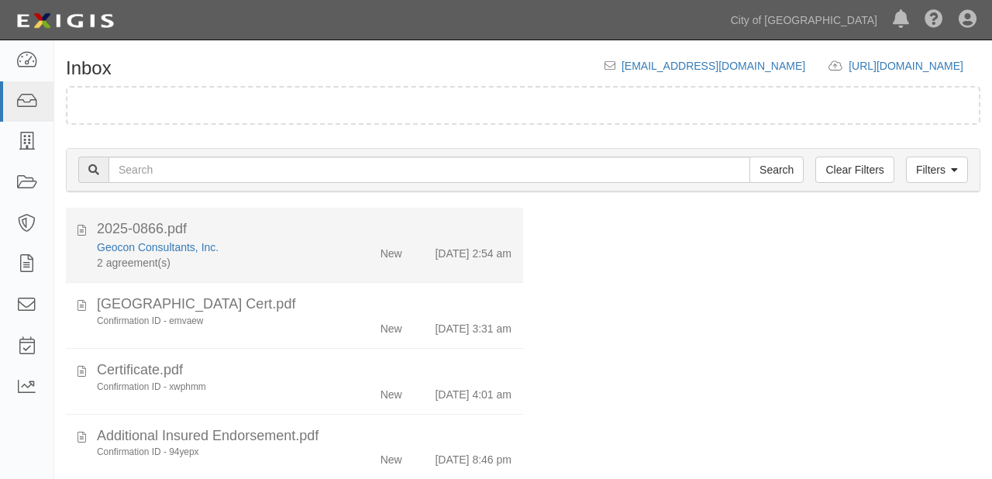
click at [353, 265] on div "Geocon Consultants, Inc. 2 agreement(s) New 9/17/25 2:54 am" at bounding box center [304, 254] width 438 height 31
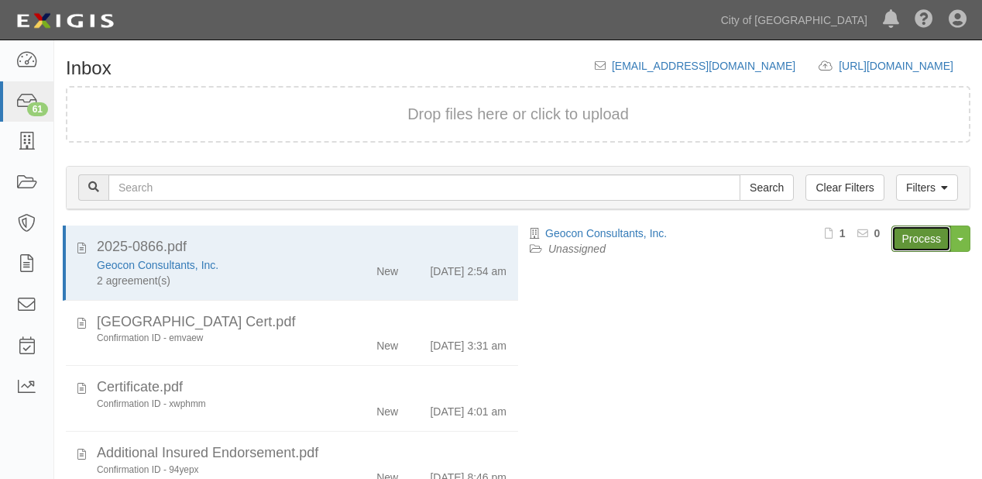
click at [914, 239] on link "Process" at bounding box center [922, 238] width 60 height 26
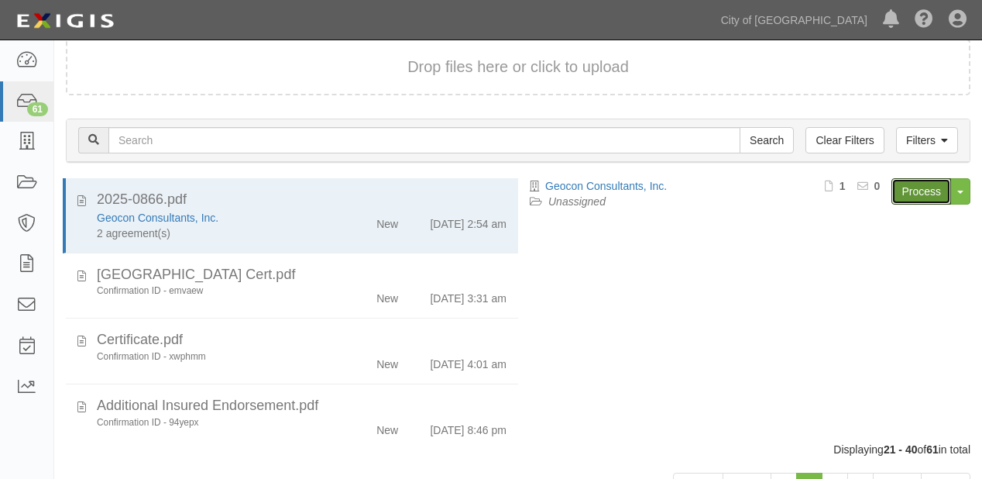
scroll to position [108, 0]
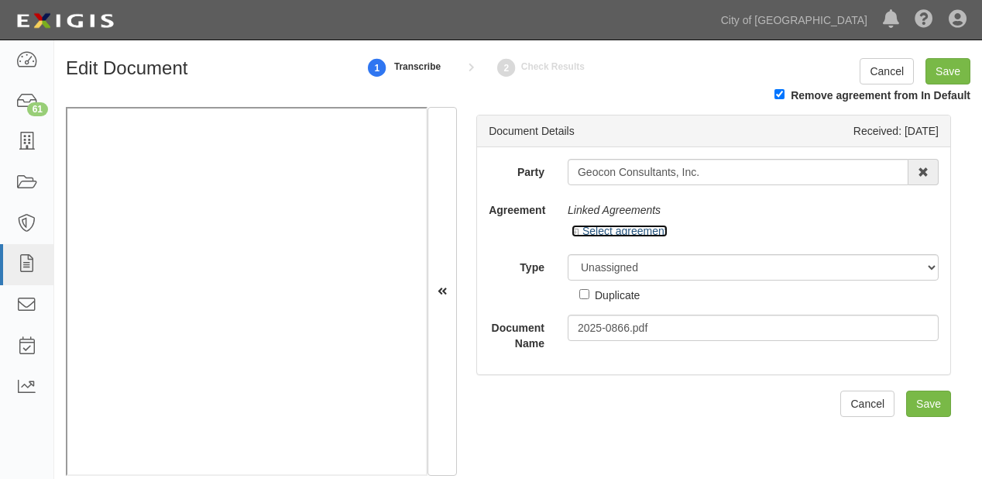
click at [632, 234] on link "Select agreement" at bounding box center [620, 231] width 96 height 12
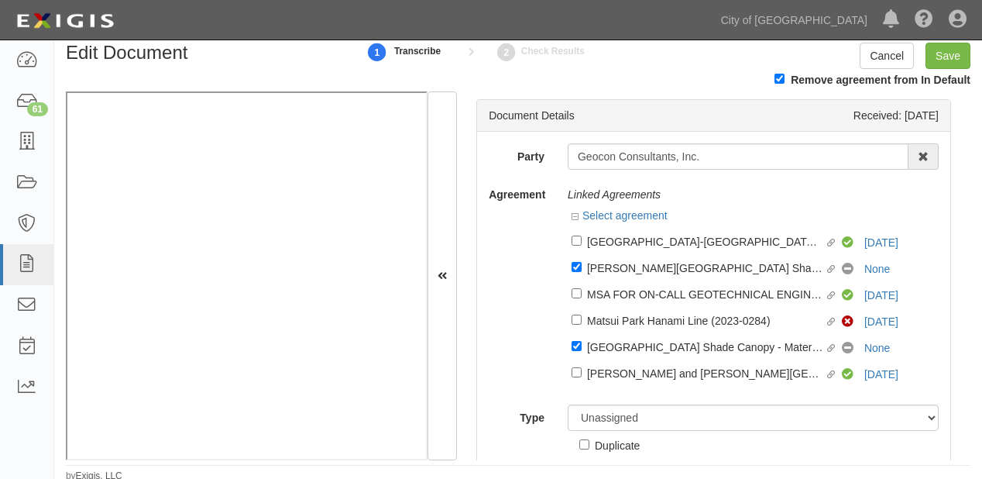
scroll to position [19, 0]
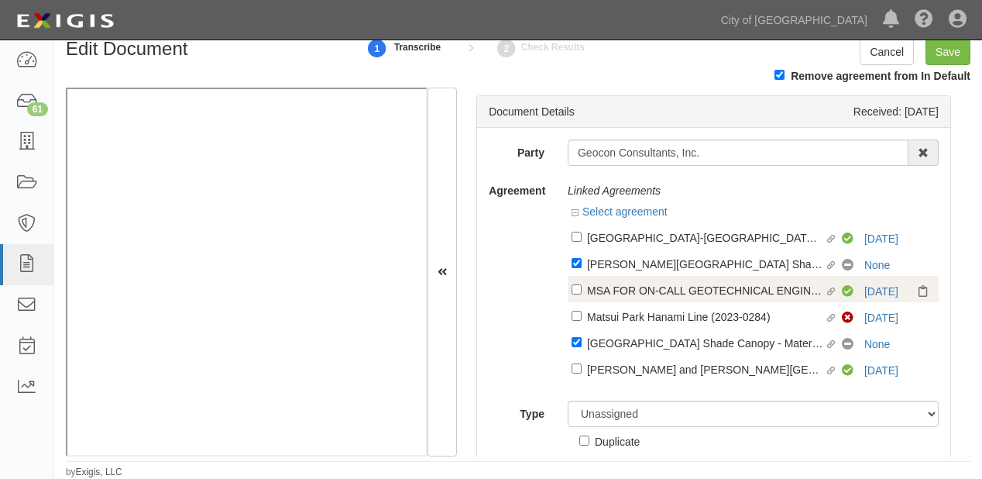
click at [641, 292] on div "MSA FOR ON-CALL GEOTECHNICAL ENGINEERING & MATERIAL TESTING (GEO) (2023-1652)" at bounding box center [705, 289] width 237 height 17
click at [582, 292] on input "Linked agreement MSA FOR ON-CALL GEOTECHNICAL ENGINEERING & MATERIAL TESTING (G…" at bounding box center [577, 289] width 10 height 10
checkbox input "true"
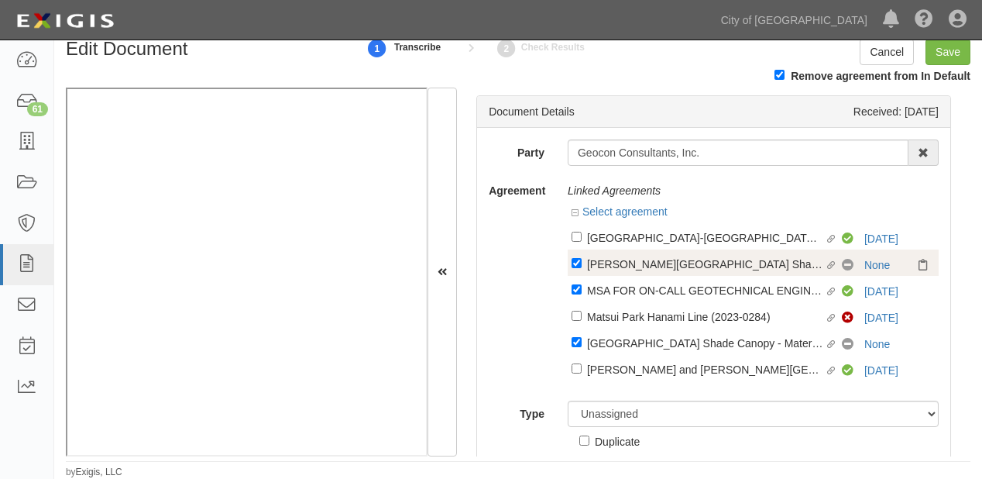
click at [607, 263] on div "[PERSON_NAME][GEOGRAPHIC_DATA] Shade Canopy - Materials Testing and Special Ins…" at bounding box center [705, 263] width 237 height 17
click at [582, 263] on input "Linked agreement [PERSON_NAME][GEOGRAPHIC_DATA] Shade Canopy - Materials Testin…" at bounding box center [577, 263] width 10 height 10
checkbox input "false"
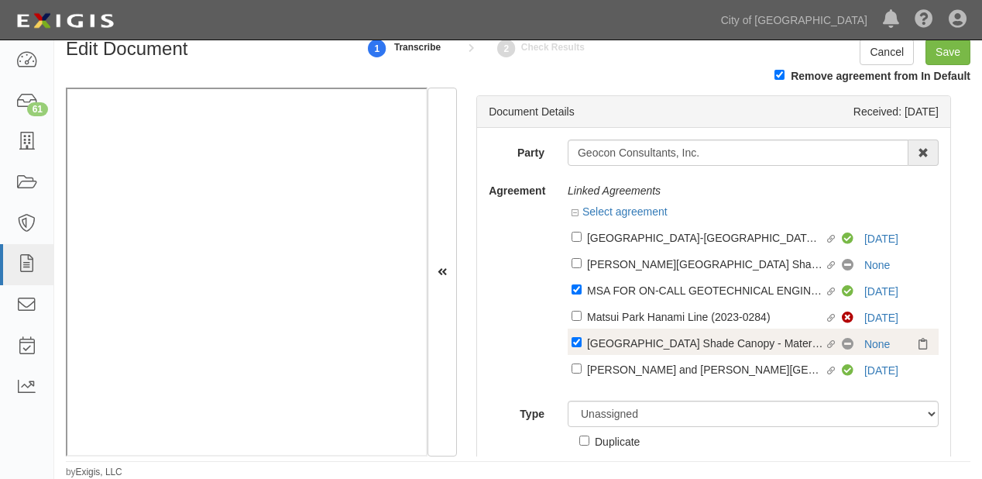
click at [596, 342] on div "[GEOGRAPHIC_DATA] Shade Canopy - Materials Testing & Special Inspection (2025-0…" at bounding box center [705, 342] width 237 height 17
click at [582, 342] on input "Linked agreement Shorebird Park Shade Canopy - Materials Testing & Special Insp…" at bounding box center [577, 342] width 10 height 10
checkbox input "false"
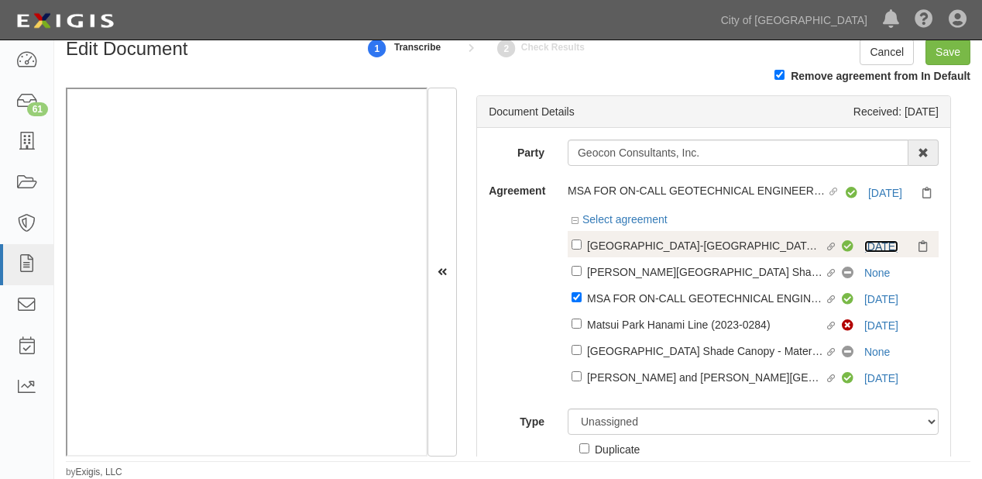
click at [875, 249] on link "1/1/25" at bounding box center [881, 246] width 34 height 12
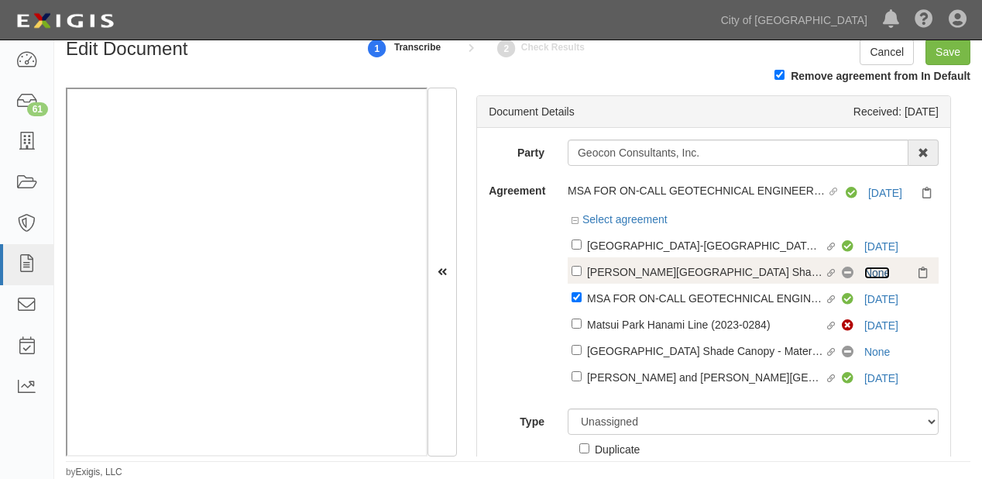
click at [864, 276] on link "None" at bounding box center [877, 272] width 26 height 12
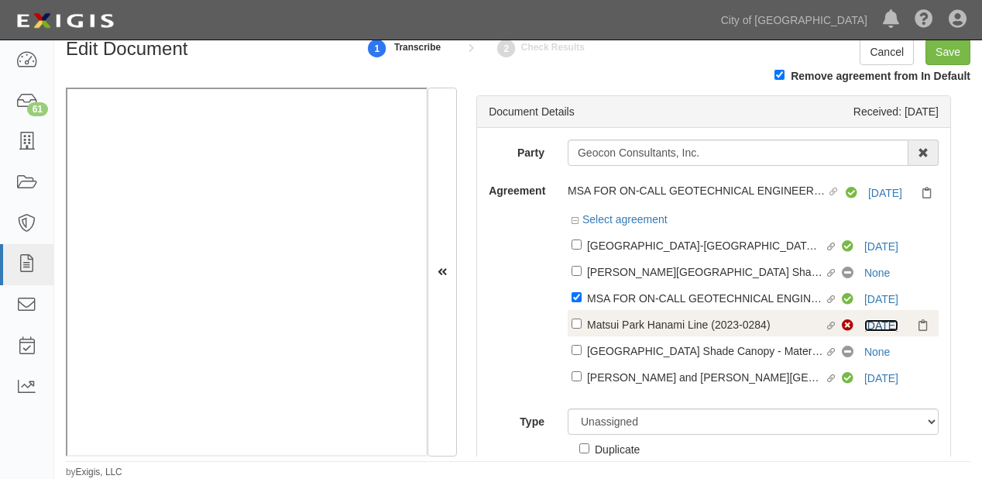
click at [864, 324] on link "1/1/25" at bounding box center [881, 325] width 34 height 12
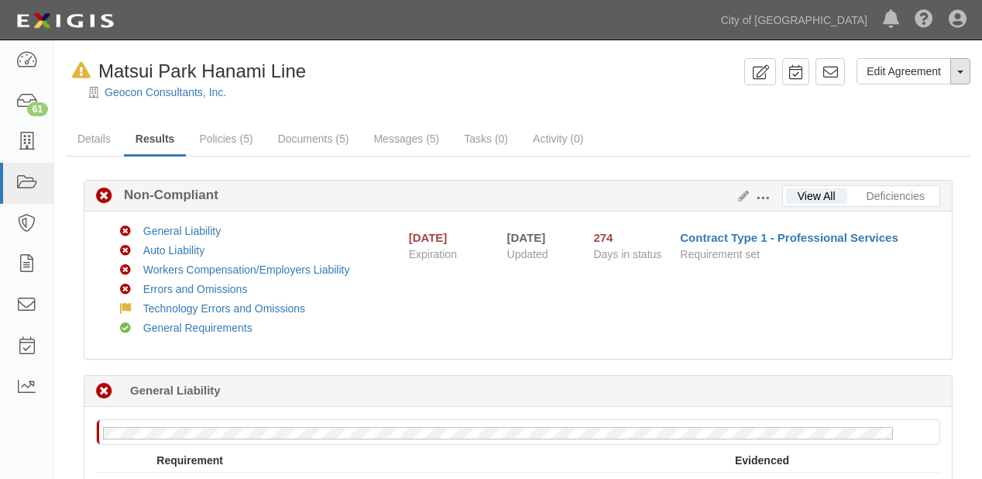
click at [960, 67] on button "Toggle Agreement Dropdown" at bounding box center [960, 71] width 20 height 26
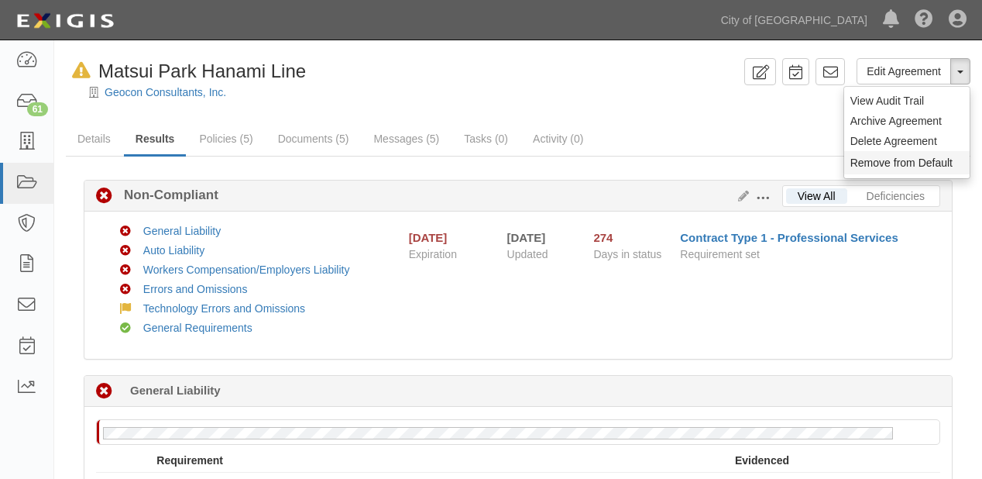
click at [902, 161] on button "Remove from Default" at bounding box center [906, 162] width 125 height 23
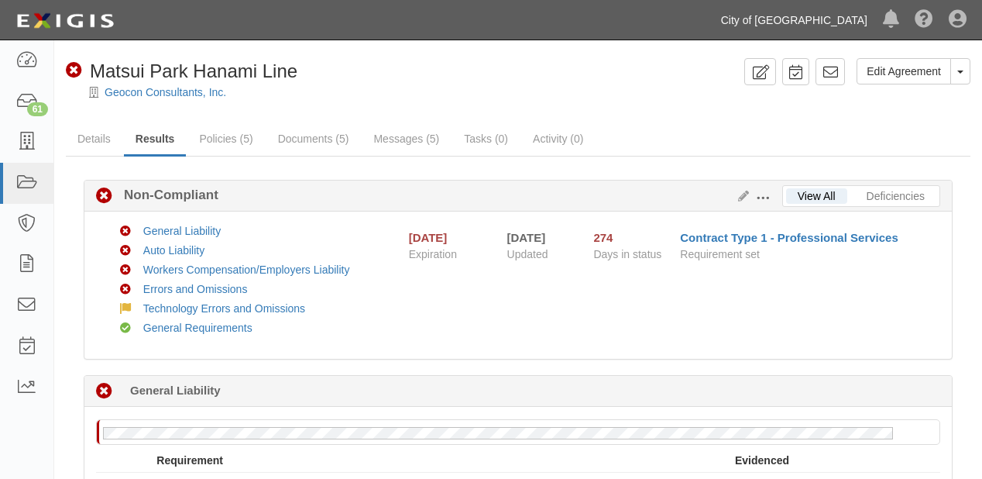
click at [835, 7] on link "City of [GEOGRAPHIC_DATA]" at bounding box center [794, 20] width 162 height 31
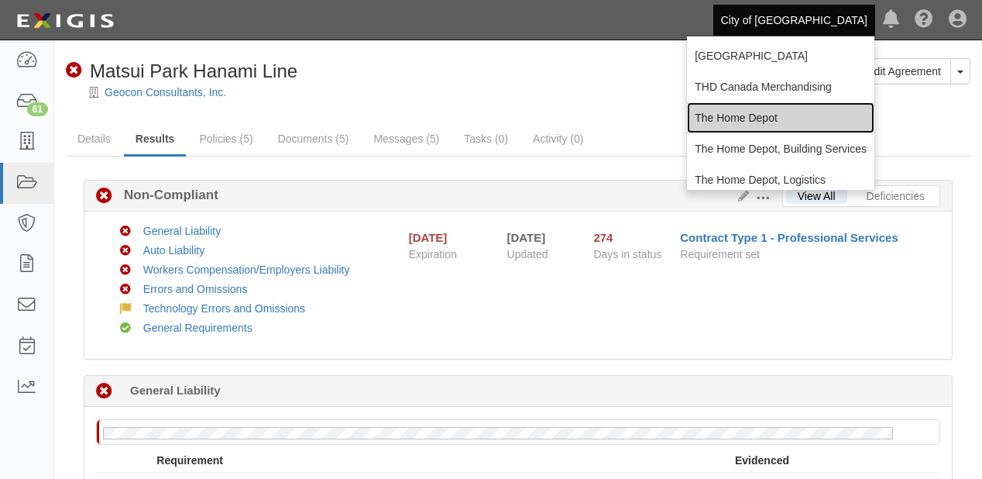
click at [747, 119] on link "The Home Depot" at bounding box center [780, 117] width 187 height 31
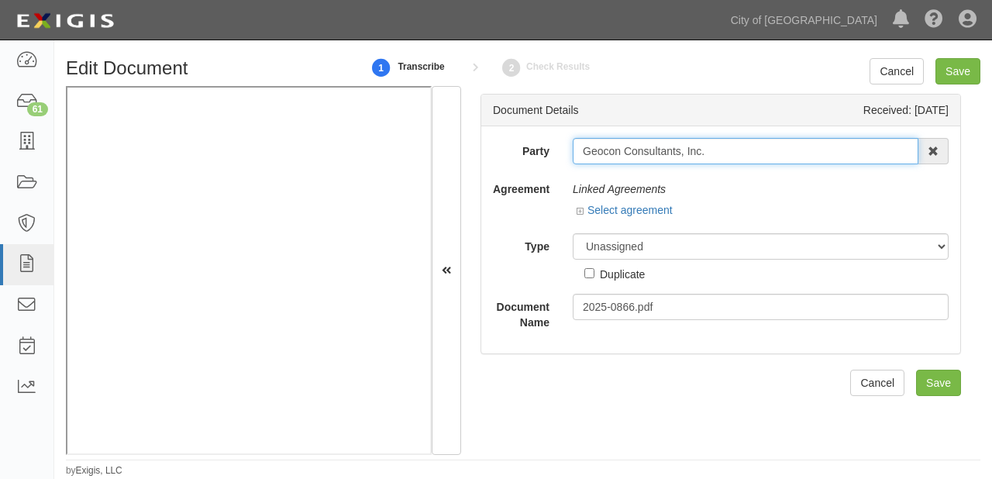
drag, startPoint x: 580, startPoint y: 158, endPoint x: 754, endPoint y: 153, distance: 173.6
click at [754, 153] on input "Geocon Consultants, Inc." at bounding box center [744, 151] width 345 height 26
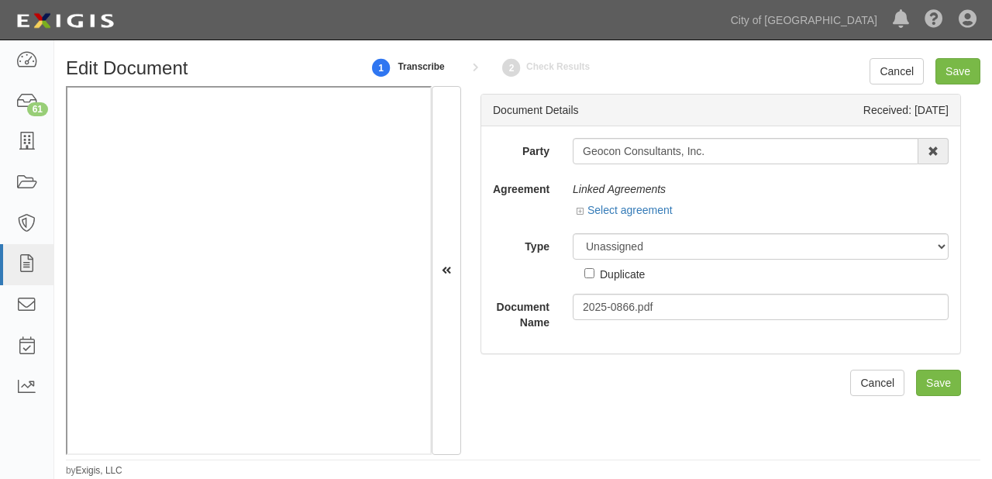
click at [644, 202] on div "Select agreement" at bounding box center [624, 209] width 96 height 15
click at [644, 206] on link "Select agreement" at bounding box center [624, 210] width 96 height 12
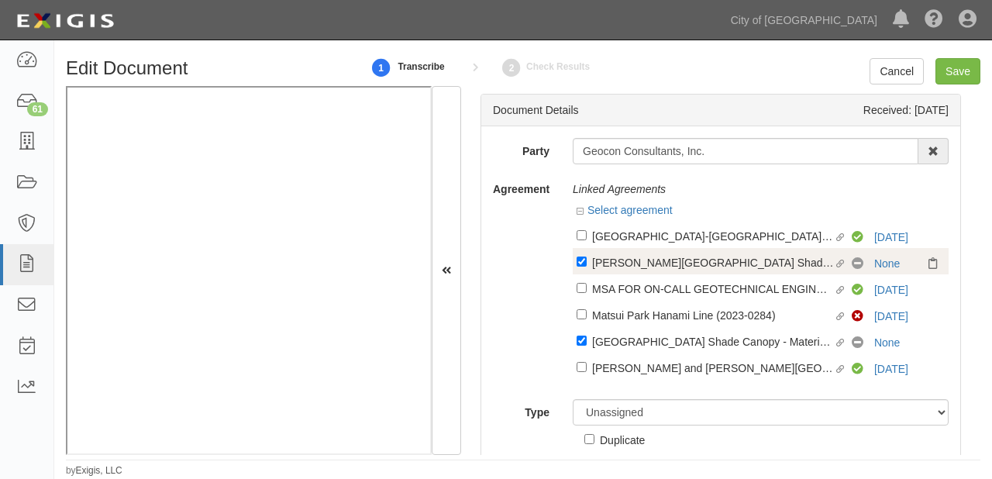
click at [623, 265] on div "Fong Ranch Park Shade Canopy - Materials Testing and Special Inspection (2025-0…" at bounding box center [713, 261] width 242 height 17
click at [586, 265] on input "Linked agreement Fong Ranch Park Shade Canopy - Materials Testing and Special I…" at bounding box center [581, 261] width 10 height 10
checkbox input "false"
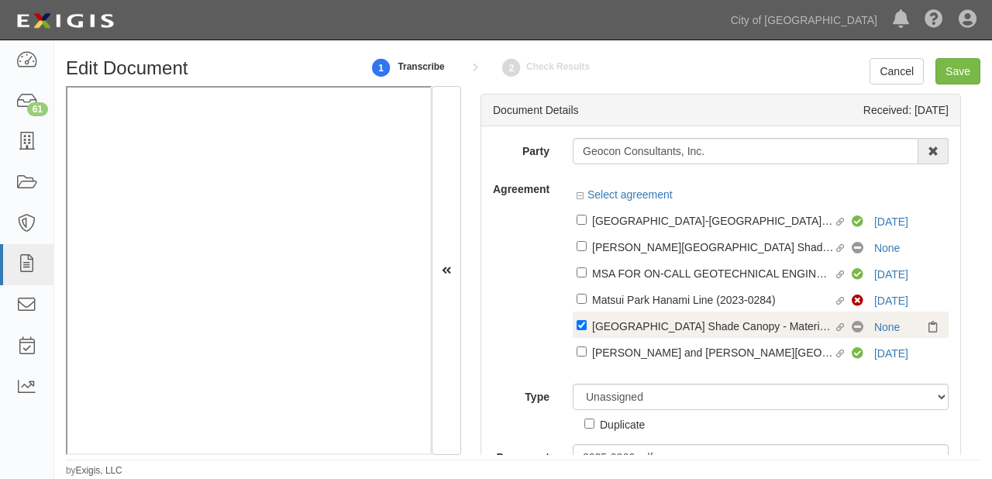
click at [616, 328] on div "Shorebird Park Shade Canopy - Materials Testing & Special Inspection (2025-0864)" at bounding box center [713, 325] width 242 height 17
click at [586, 328] on input "Linked agreement Shorebird Park Shade Canopy - Materials Testing & Special Insp…" at bounding box center [581, 325] width 10 height 10
checkbox input "false"
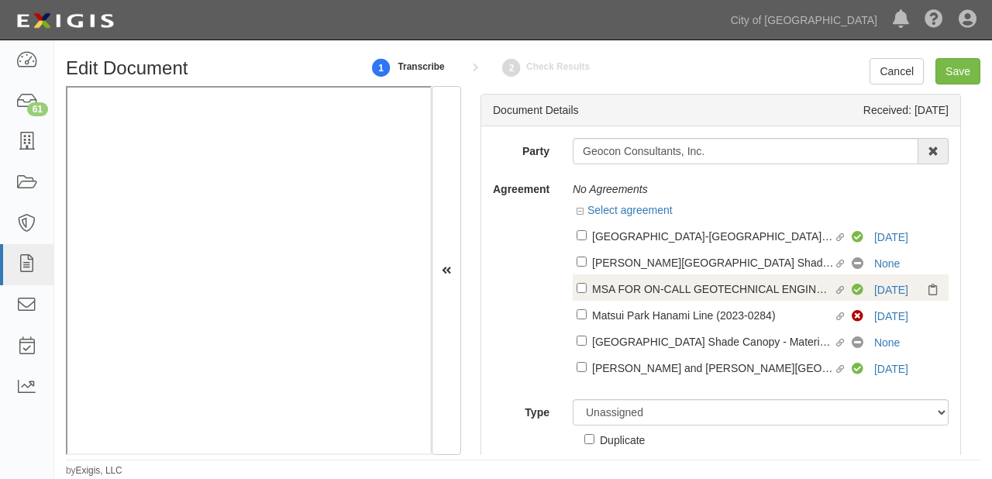
click at [612, 291] on div "MSA FOR ON-CALL GEOTECHNICAL ENGINEERING & MATERIAL TESTING (GEO) (2023-1652)" at bounding box center [713, 288] width 242 height 17
click at [586, 291] on input "Linked agreement MSA FOR ON-CALL GEOTECHNICAL ENGINEERING & MATERIAL TESTING (G…" at bounding box center [581, 288] width 10 height 10
checkbox input "true"
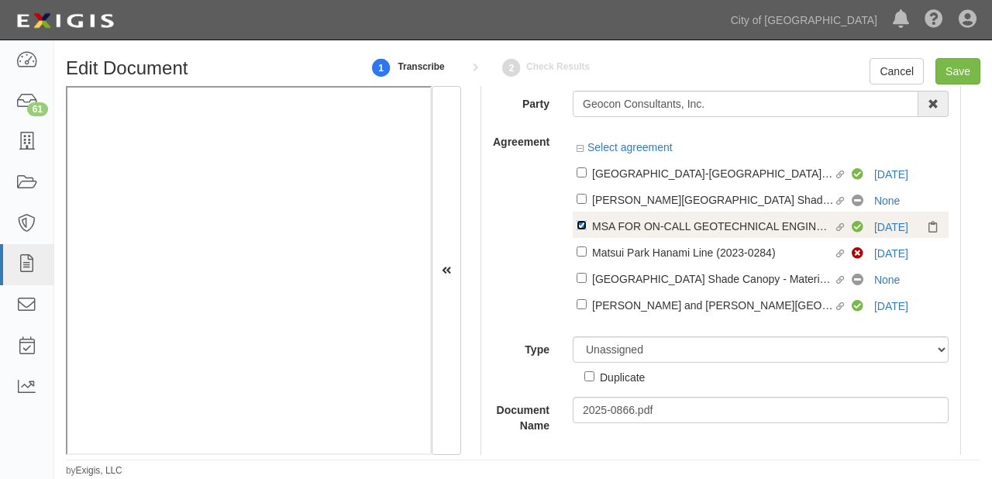
scroll to position [62, 0]
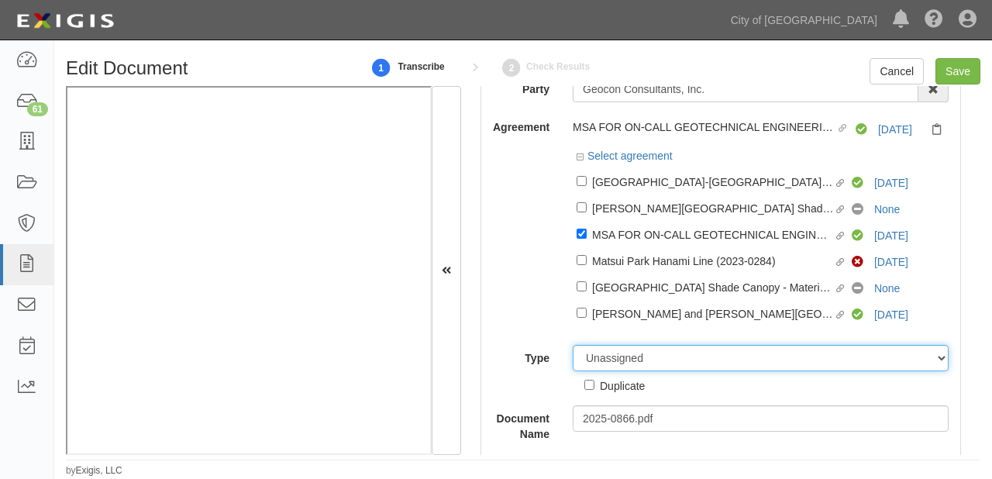
click at [626, 360] on select "Unassigned Binder Cancellation Notice Certificate Contract Endorsement Insuranc…" at bounding box center [760, 358] width 376 height 26
select select "CertificateDetail"
click at [572, 348] on select "Unassigned Binder Cancellation Notice Certificate Contract Endorsement Insuranc…" at bounding box center [760, 358] width 376 height 26
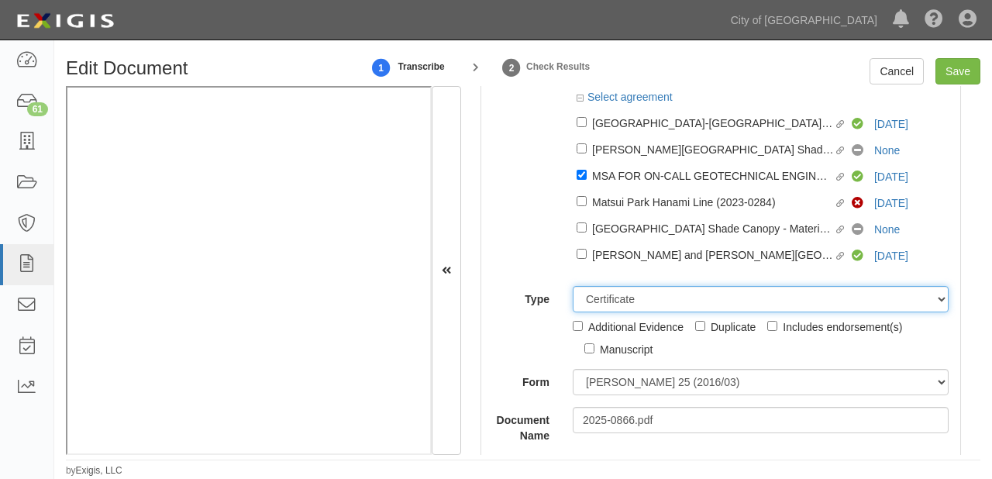
scroll to position [125, 0]
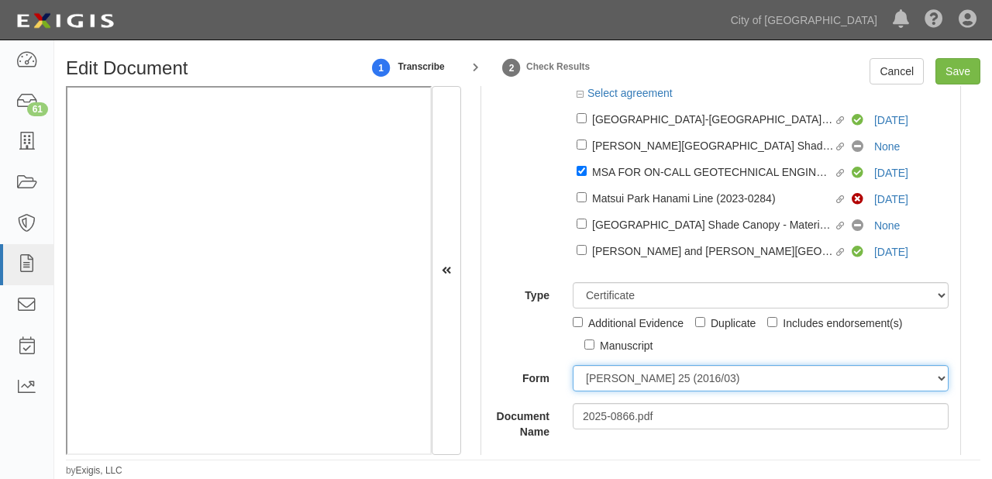
click at [584, 380] on select "ACORD 25 (2016/03) ACORD 101 ACORD 855 NY (2014/05) General" at bounding box center [760, 378] width 376 height 26
select select "GeneralFormDetail"
click at [572, 367] on select "ACORD 25 (2016/03) ACORD 101 ACORD 855 NY (2014/05) General" at bounding box center [760, 378] width 376 height 26
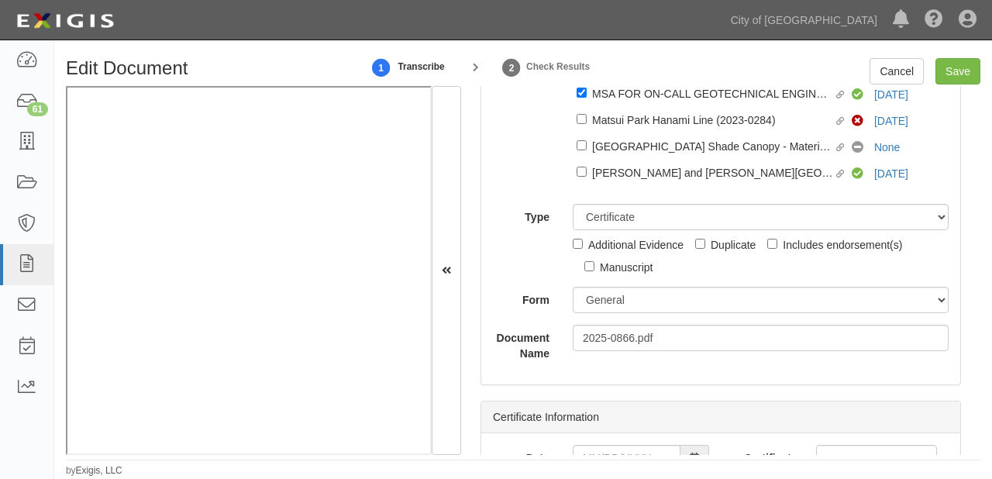
scroll to position [249, 0]
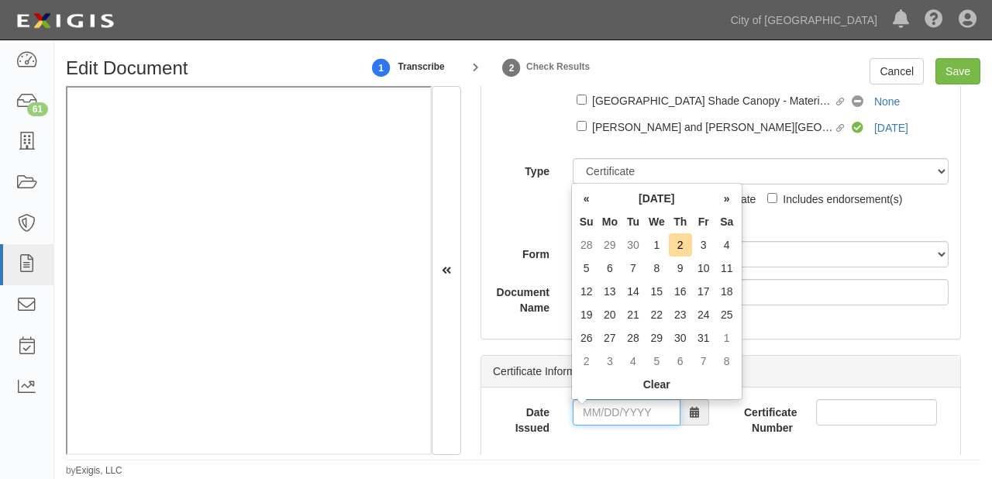
drag, startPoint x: 604, startPoint y: 411, endPoint x: 610, endPoint y: 400, distance: 12.1
click at [604, 411] on input "Date Issued" at bounding box center [626, 412] width 108 height 26
click at [632, 202] on th "October 2025" at bounding box center [656, 198] width 117 height 23
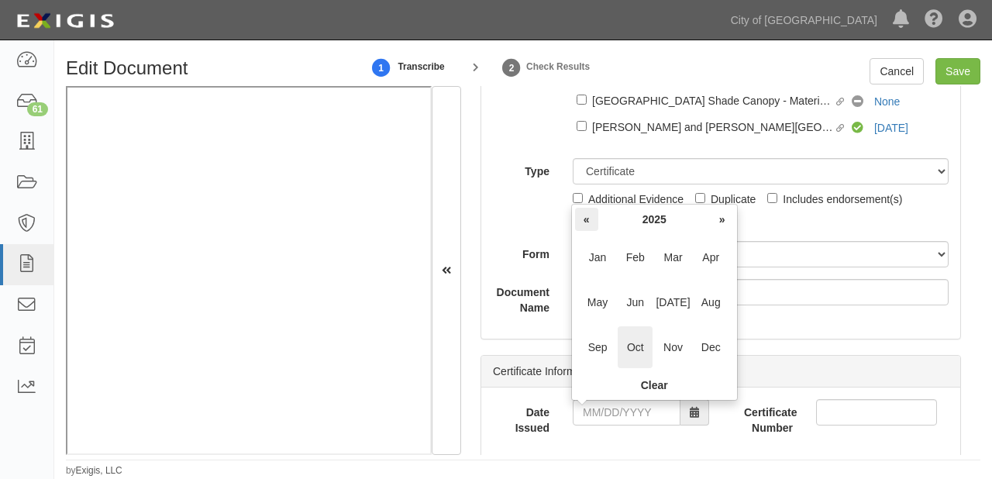
click at [586, 220] on th "«" at bounding box center [586, 219] width 23 height 23
click at [708, 348] on span "Dec" at bounding box center [710, 347] width 35 height 42
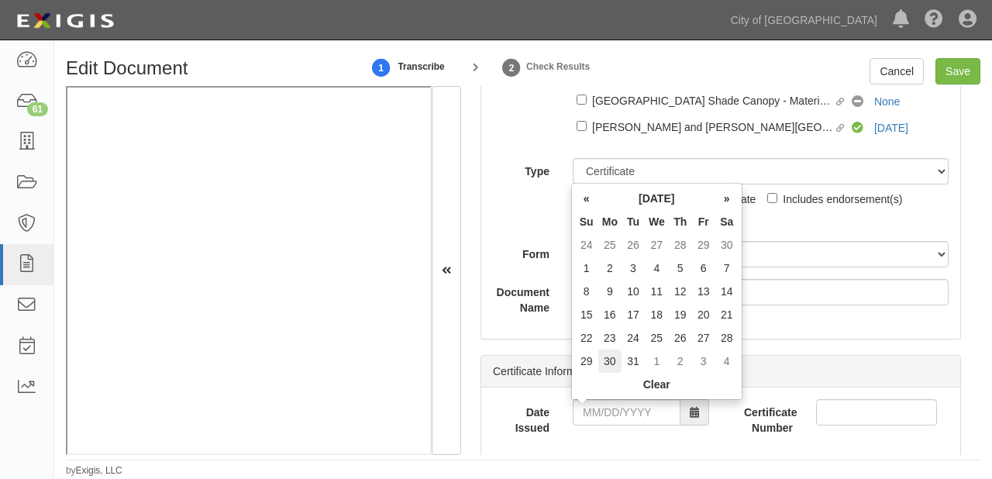
click at [604, 356] on td "30" at bounding box center [609, 360] width 23 height 23
type input "12/30/2024"
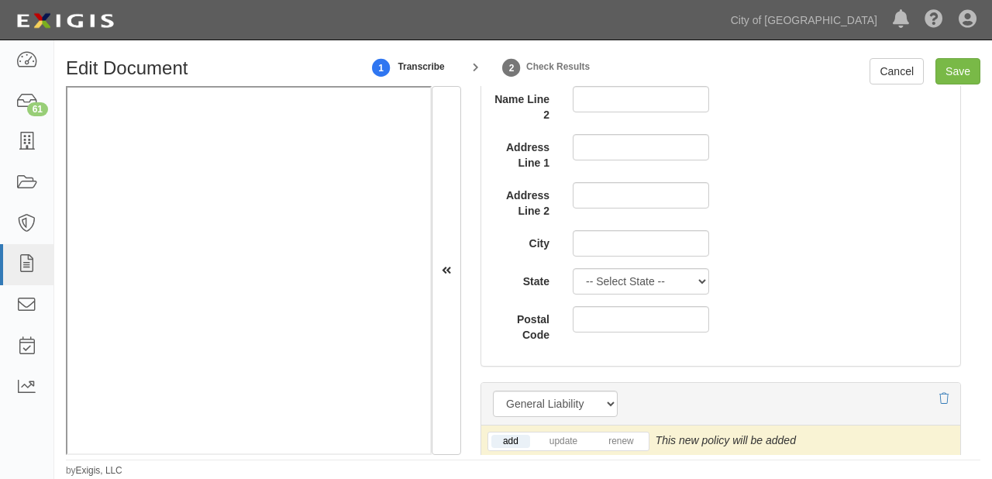
scroll to position [1302, 0]
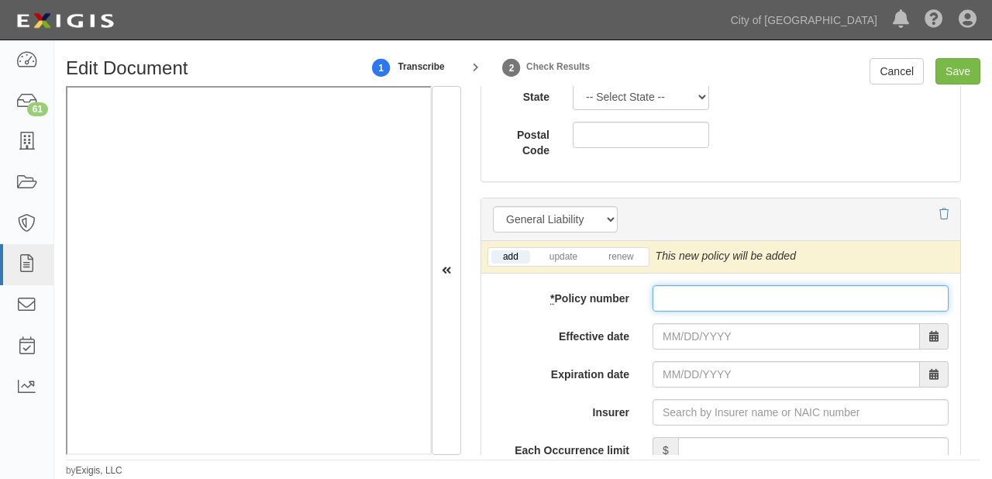
click at [682, 306] on input "* Policy number" at bounding box center [800, 298] width 296 height 26
paste input "6079910091"
type input "6079910091"
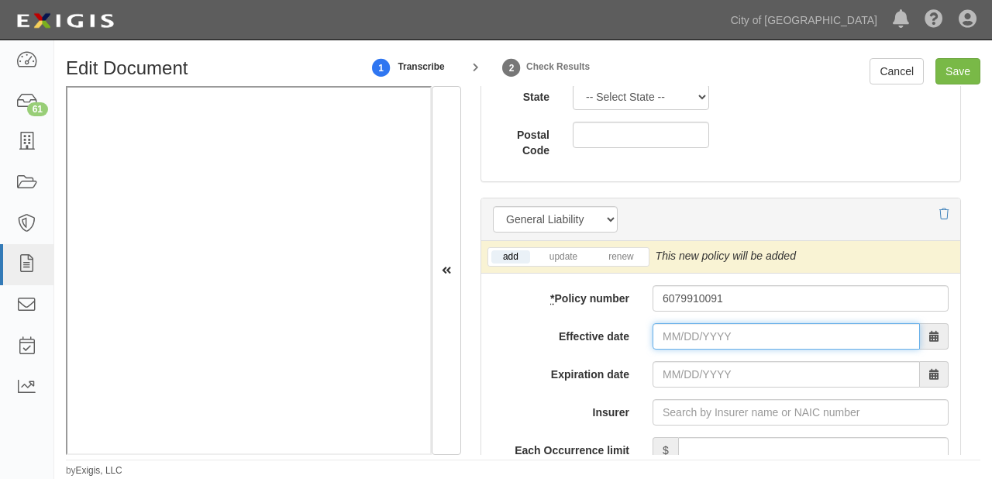
click at [675, 333] on input "Effective date" at bounding box center [785, 336] width 267 height 26
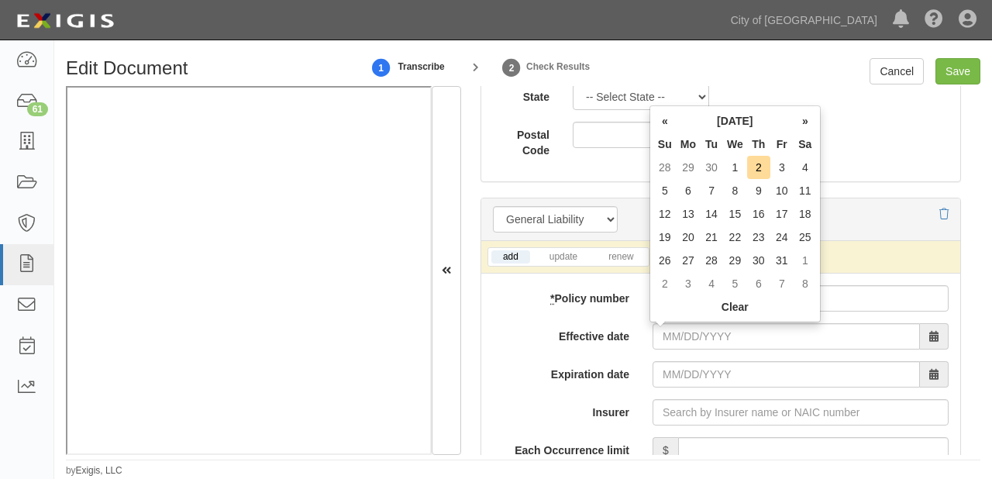
click at [730, 122] on th "October 2025" at bounding box center [734, 120] width 117 height 23
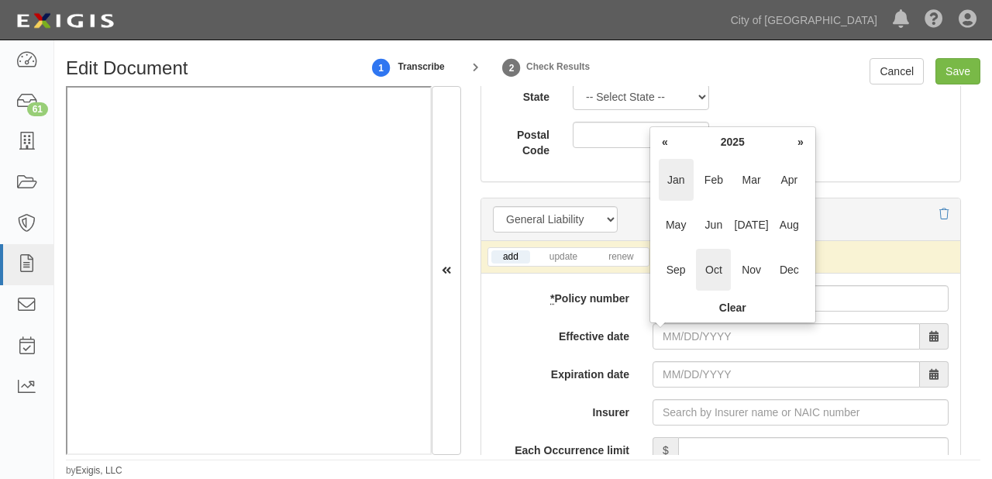
click at [669, 171] on span "Jan" at bounding box center [675, 180] width 35 height 42
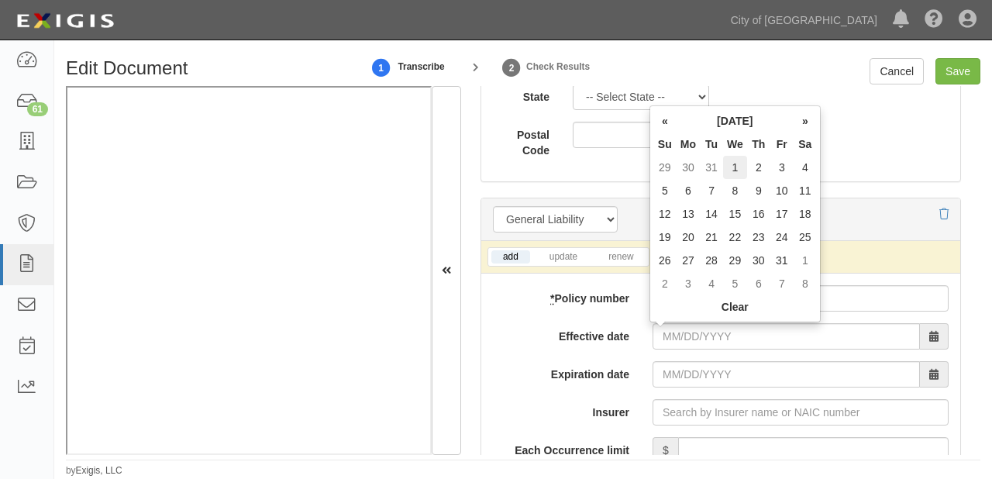
click at [740, 169] on td "1" at bounding box center [735, 167] width 24 height 23
type input "[DATE]"
type input "01/01/2026"
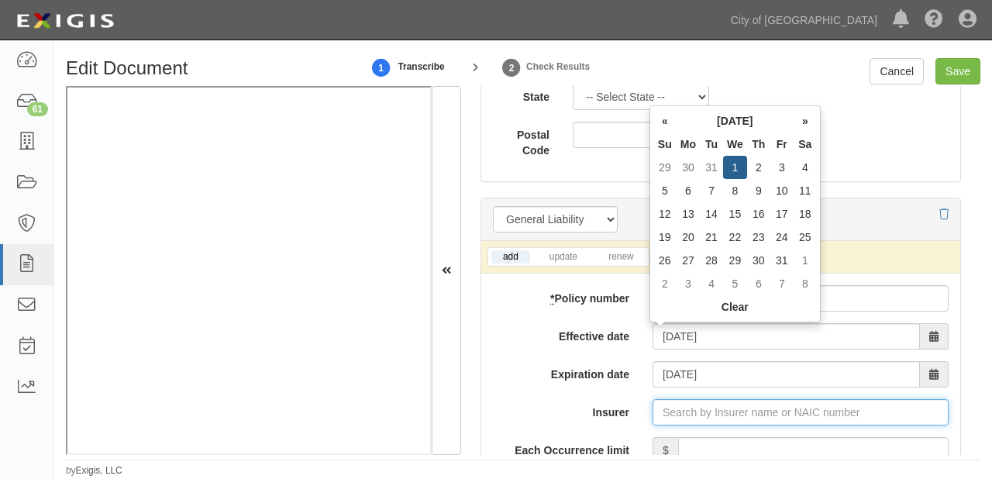
click at [730, 406] on input "Insurer" at bounding box center [800, 412] width 296 height 26
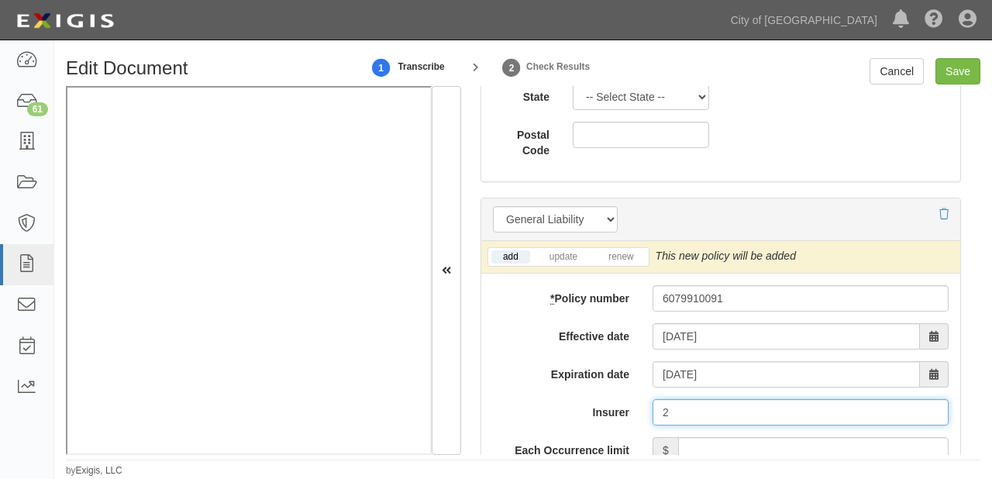
type input "20"
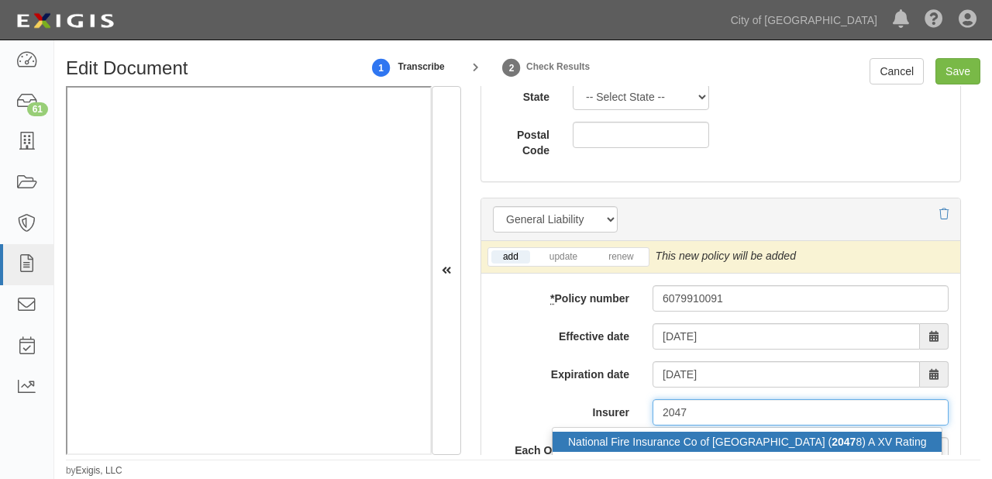
click at [731, 437] on div "National Fire Insurance Co of Hartford ( 2047 8) A XV Rating" at bounding box center [746, 441] width 389 height 20
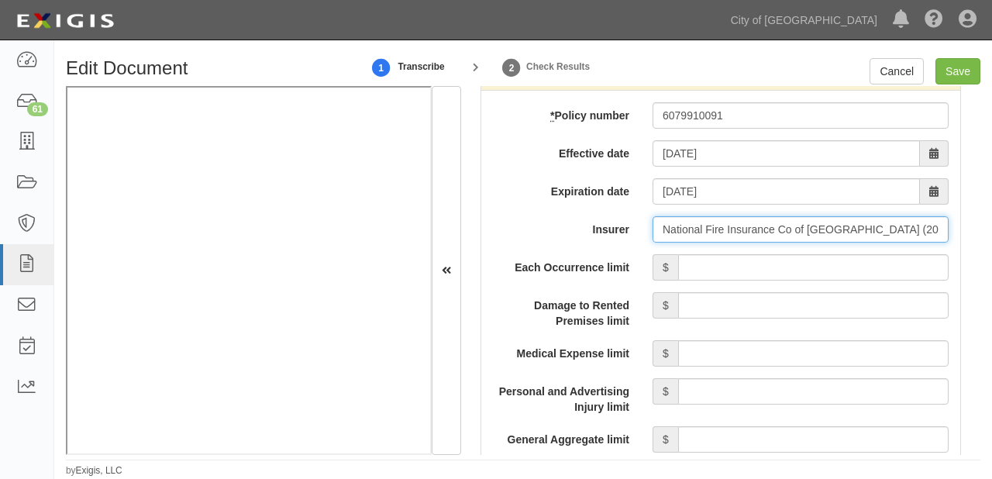
scroll to position [1488, 0]
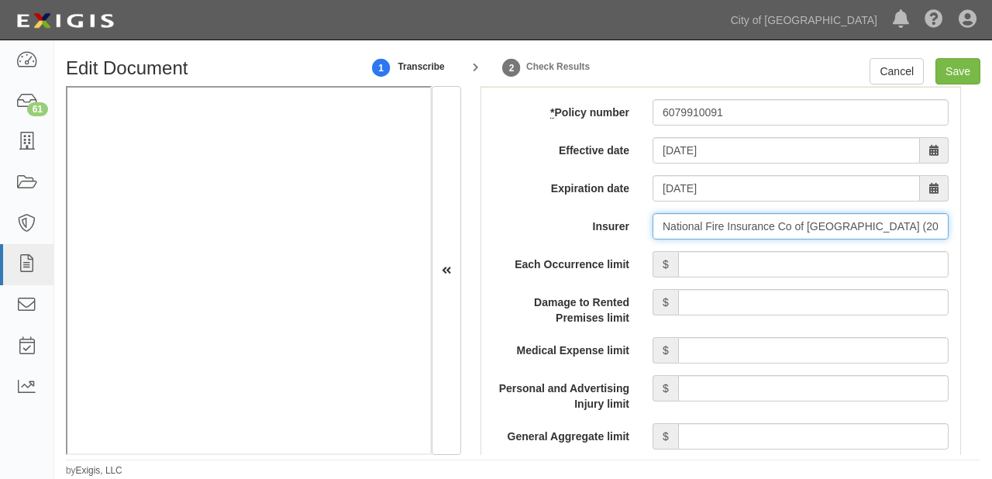
type input "National Fire Insurance Co of Hartford (20478) A XV Rating"
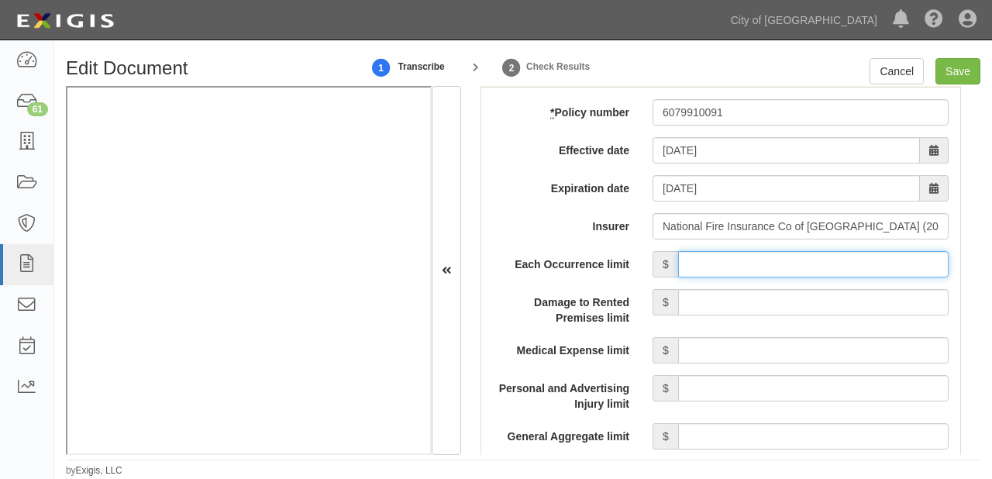
click at [730, 266] on input "Each Occurrence limit" at bounding box center [813, 264] width 270 height 26
type input "1,000,000"
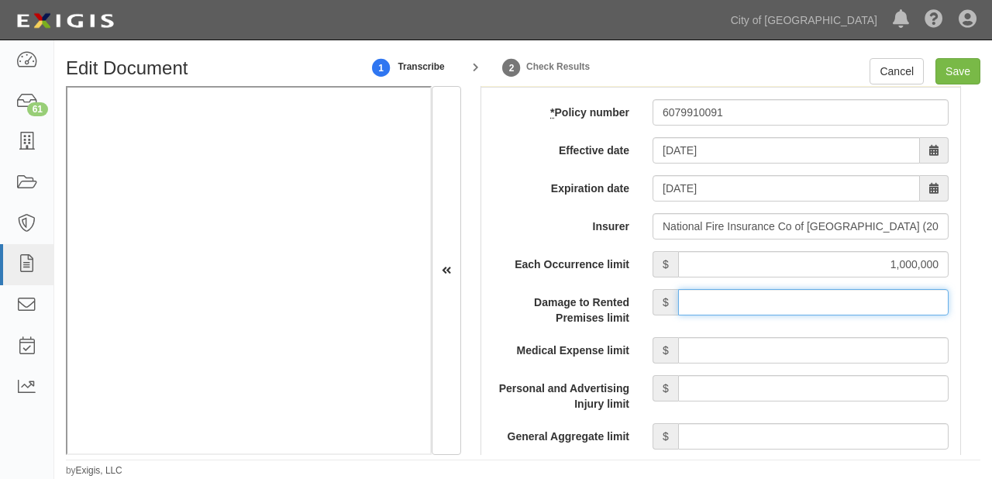
click at [787, 294] on input "Damage to Rented Premises limit" at bounding box center [813, 302] width 270 height 26
type input "1,000,000"
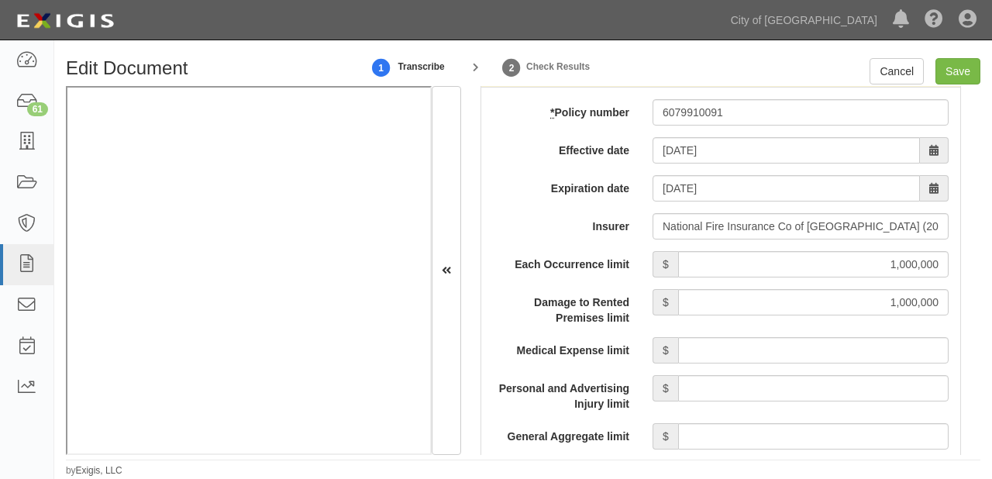
click at [784, 346] on input "Medical Expense limit" at bounding box center [813, 350] width 270 height 26
type input "15,000"
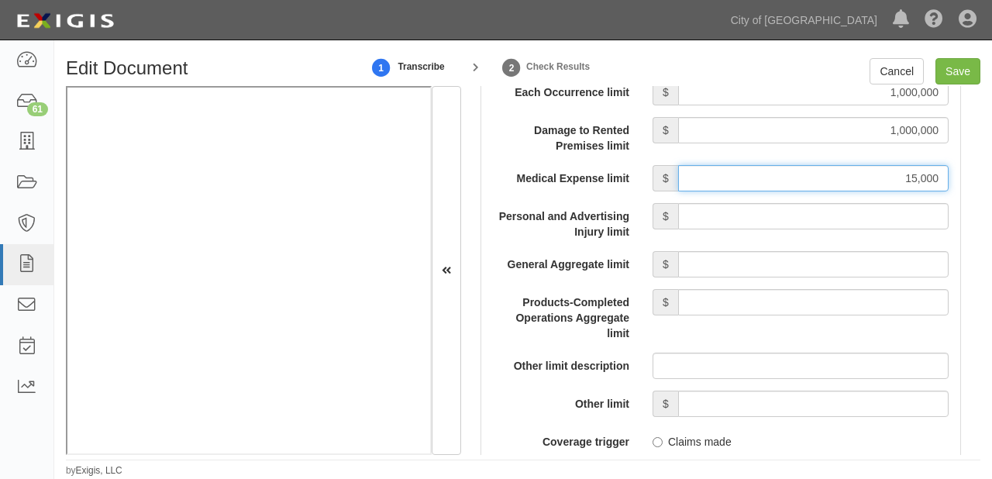
scroll to position [1674, 0]
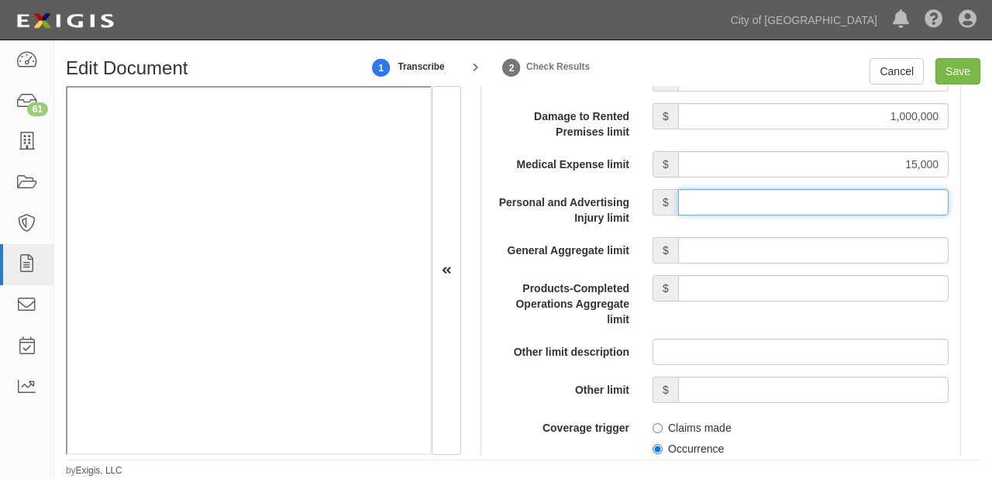
click at [768, 208] on input "Personal and Advertising Injury limit" at bounding box center [813, 202] width 270 height 26
type input "1,000,000"
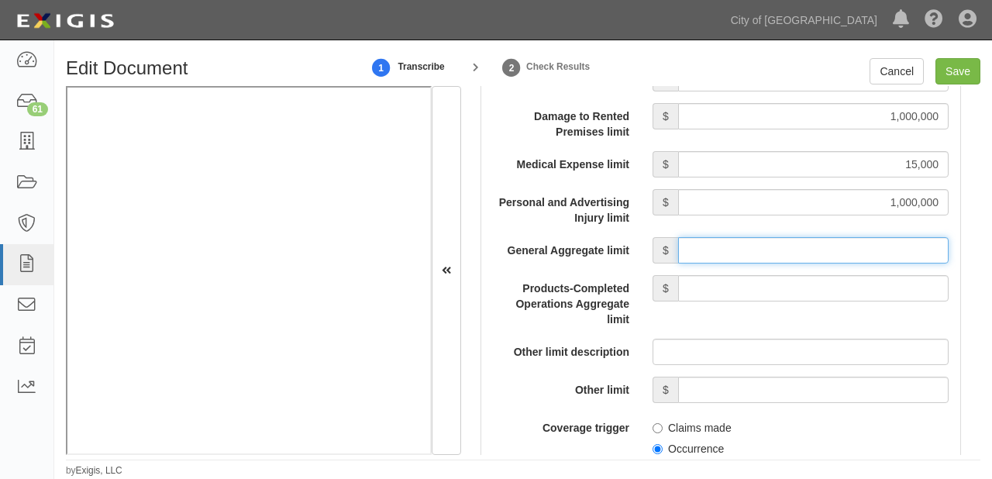
click at [792, 249] on input "General Aggregate limit" at bounding box center [813, 250] width 270 height 26
type input "2,000,000"
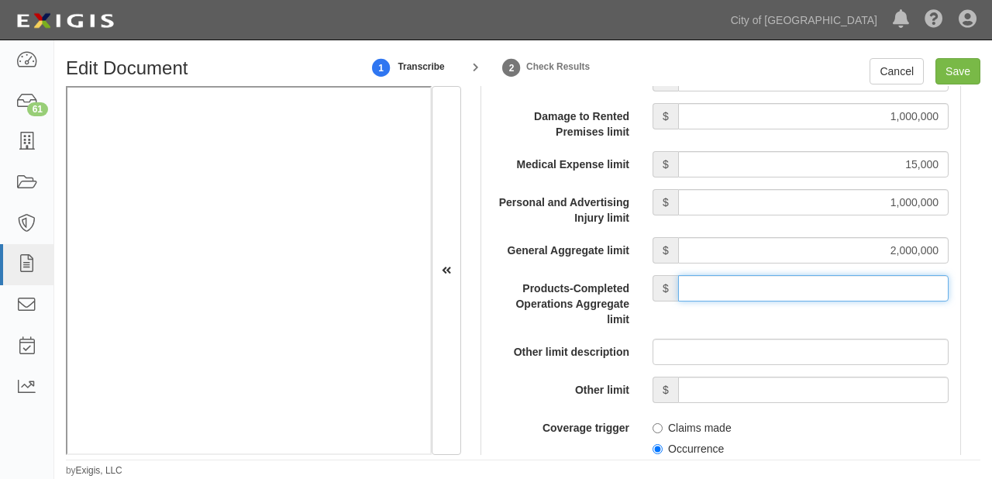
click at [787, 285] on input "Products-Completed Operations Aggregate limit" at bounding box center [813, 288] width 270 height 26
type input "2,000,000"
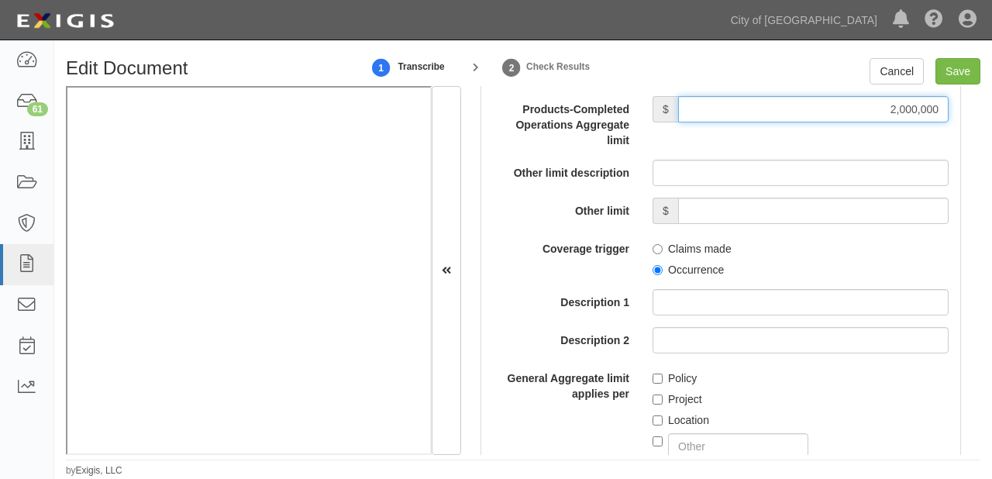
scroll to position [1860, 0]
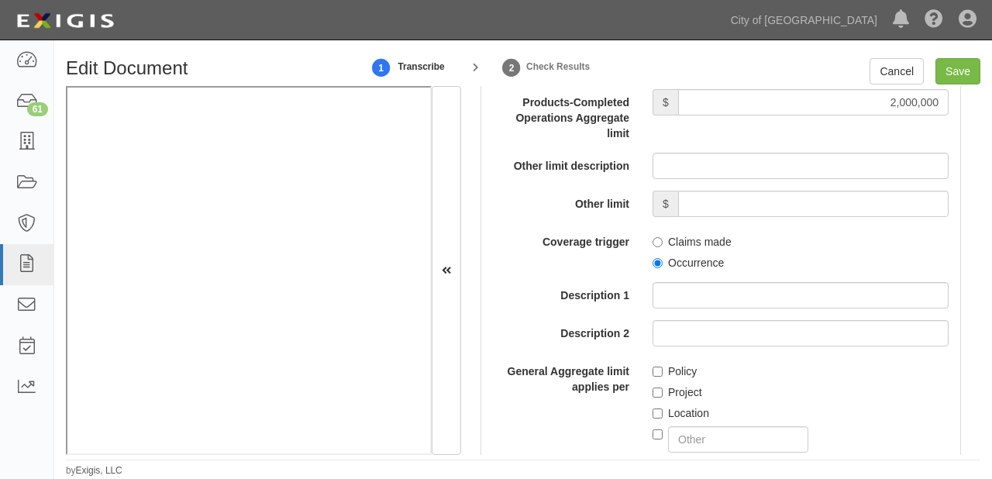
click at [666, 270] on label "Occurrence" at bounding box center [687, 262] width 71 height 15
click at [662, 268] on input "Occurrence" at bounding box center [657, 263] width 10 height 10
radio input "true"
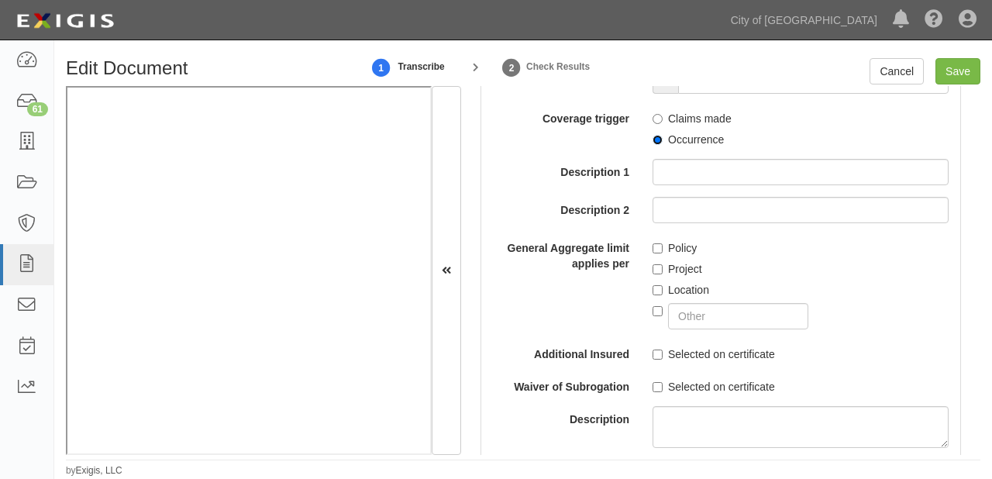
scroll to position [1984, 0]
click at [669, 278] on div "Location" at bounding box center [800, 286] width 296 height 21
click at [671, 289] on label "Location" at bounding box center [680, 288] width 57 height 15
click at [662, 289] on input "Location" at bounding box center [657, 289] width 10 height 10
checkbox input "true"
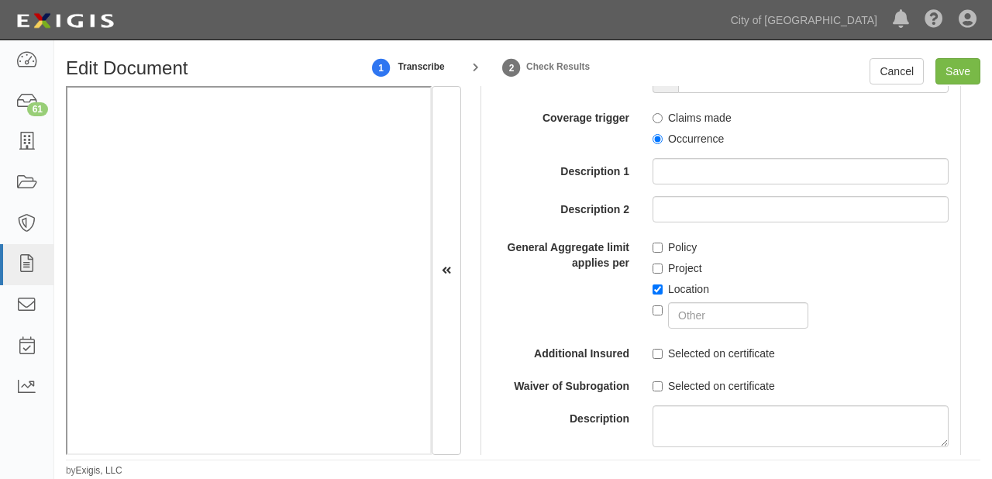
click at [669, 273] on label "Project" at bounding box center [677, 267] width 50 height 15
click at [662, 273] on input "Project" at bounding box center [657, 268] width 10 height 10
checkbox input "true"
click at [659, 247] on label "Policy" at bounding box center [674, 246] width 44 height 15
click at [659, 247] on input "Policy" at bounding box center [657, 247] width 10 height 10
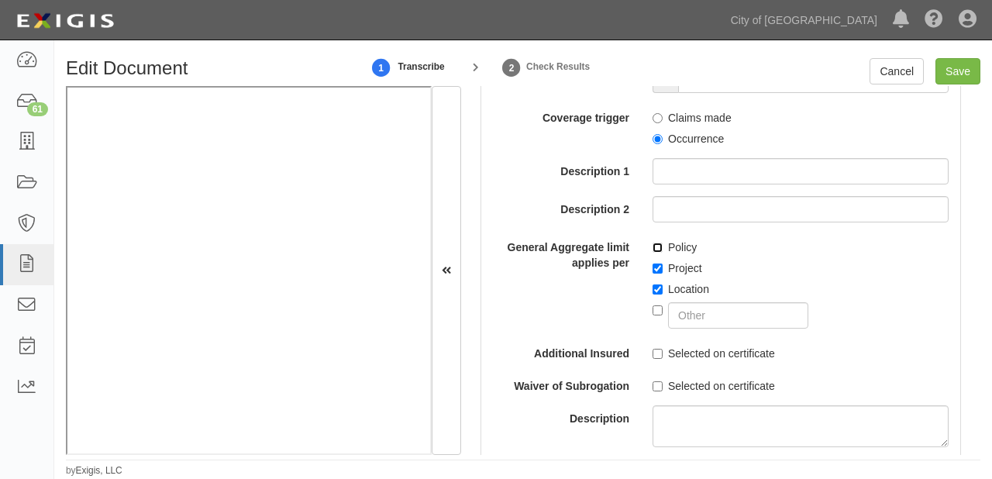
checkbox input "true"
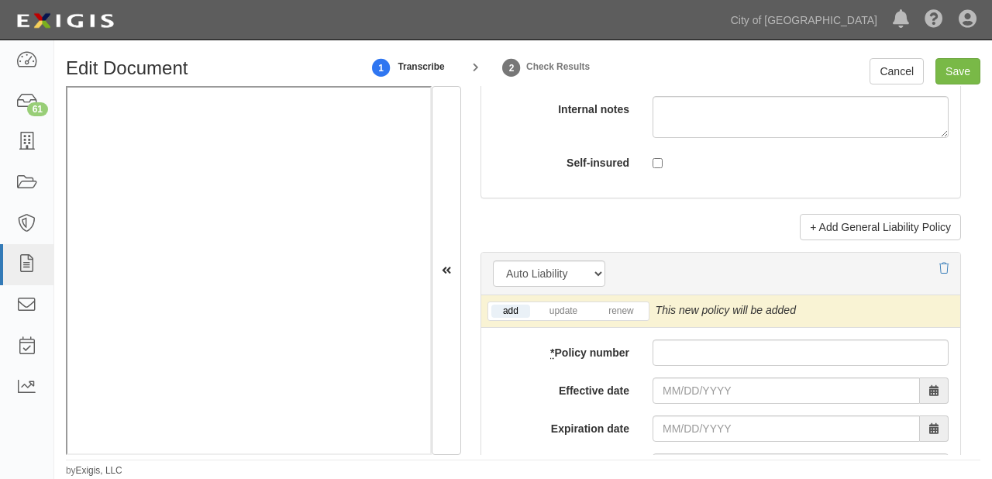
scroll to position [2418, 0]
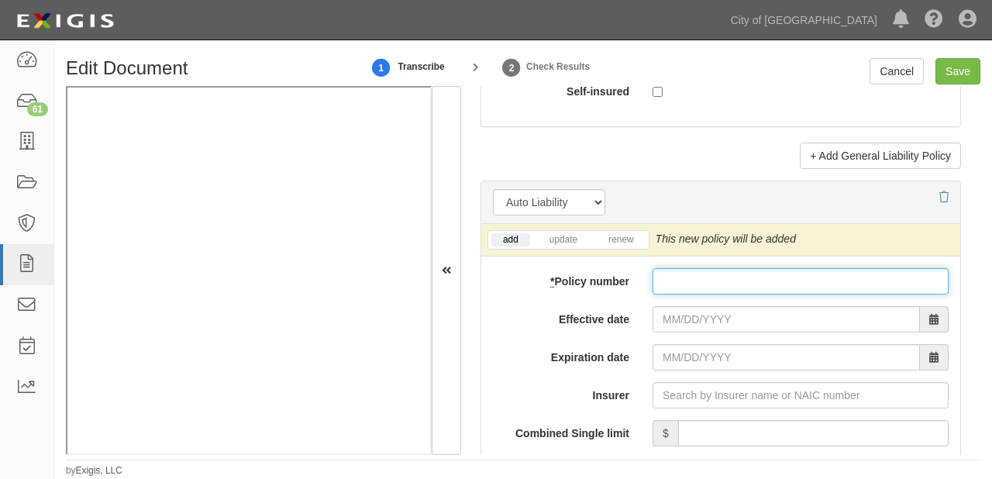
click at [706, 273] on input "* Policy number" at bounding box center [800, 281] width 296 height 26
paste input "6079910088"
type input "6079910088"
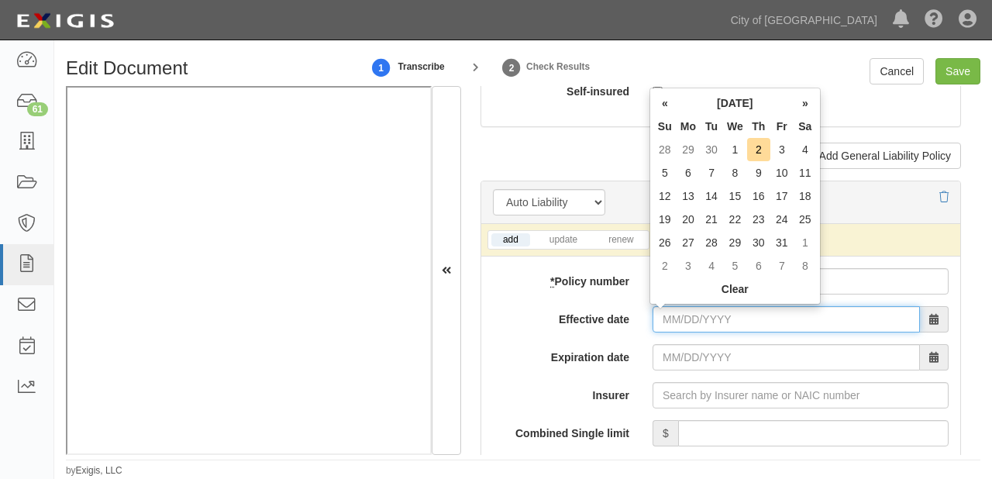
click at [698, 315] on input "Effective date" at bounding box center [785, 319] width 267 height 26
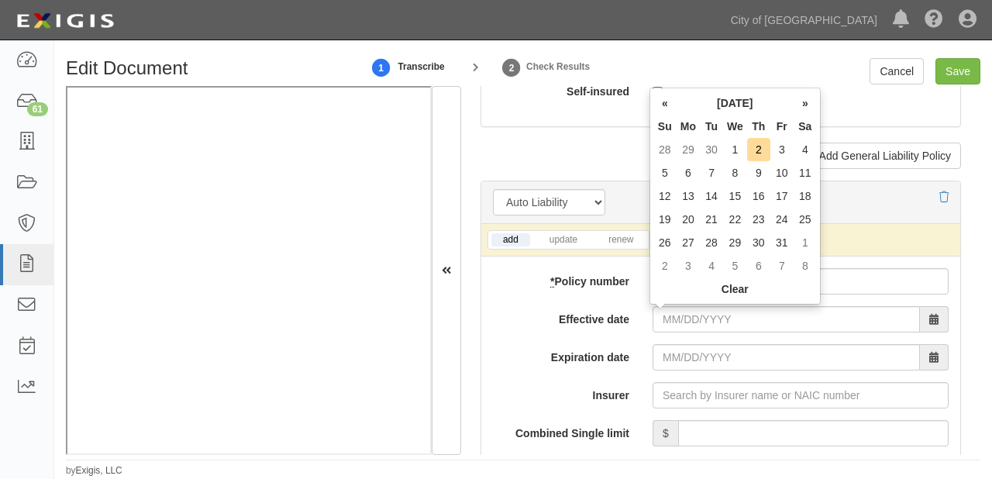
click at [719, 106] on th "October 2025" at bounding box center [734, 102] width 117 height 23
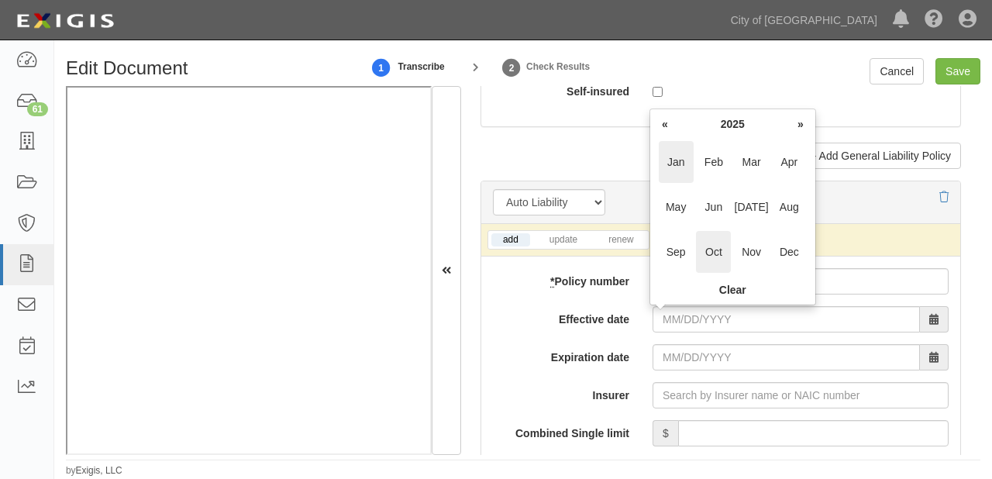
click at [674, 154] on span "Jan" at bounding box center [675, 162] width 35 height 42
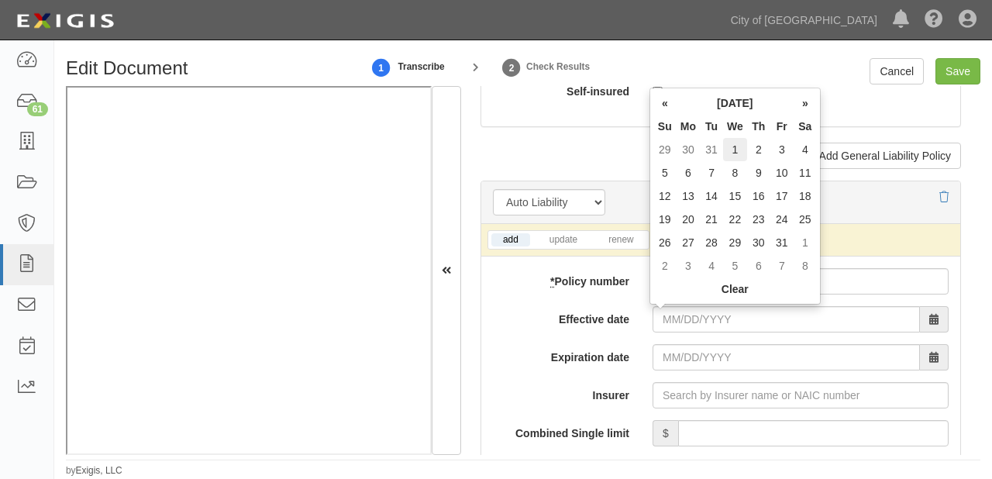
click at [735, 155] on td "1" at bounding box center [735, 149] width 24 height 23
type input "[DATE]"
type input "01/01/2026"
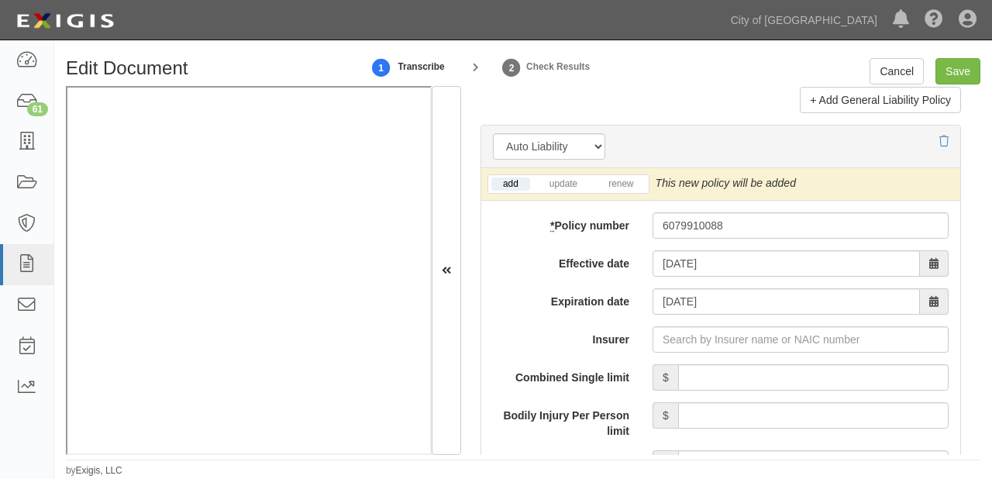
scroll to position [2727, 0]
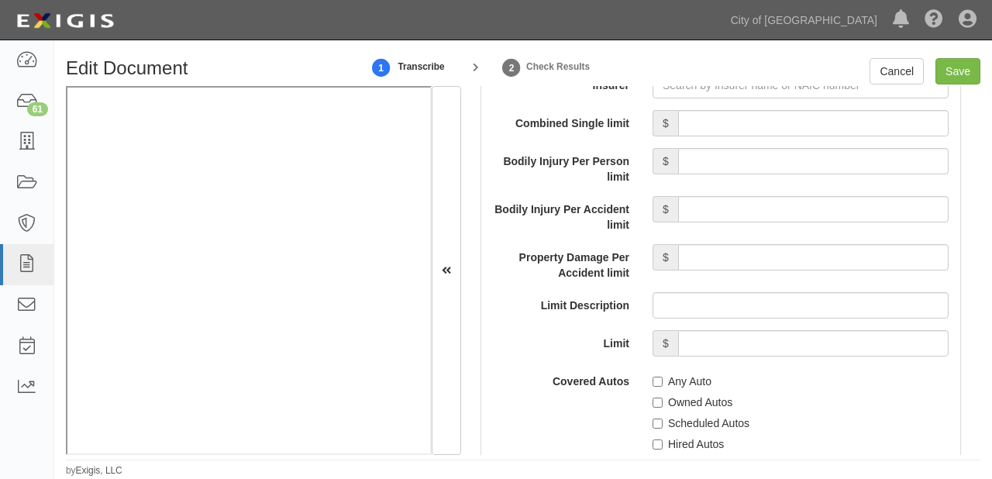
click at [663, 377] on label "Any Auto" at bounding box center [681, 380] width 59 height 15
click at [662, 377] on input "Any Auto" at bounding box center [657, 381] width 10 height 10
checkbox input "true"
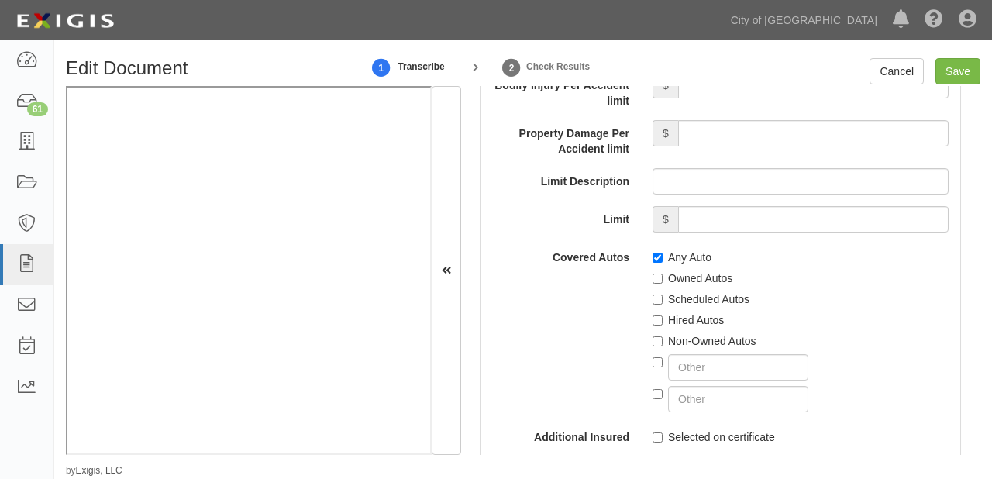
click at [665, 338] on label "Non-Owned Autos" at bounding box center [704, 340] width 104 height 15
click at [662, 338] on input "Non-Owned Autos" at bounding box center [657, 341] width 10 height 10
checkbox input "true"
click at [667, 322] on label "Hired Autos" at bounding box center [687, 319] width 71 height 15
click at [662, 322] on input "Hired Autos" at bounding box center [657, 320] width 10 height 10
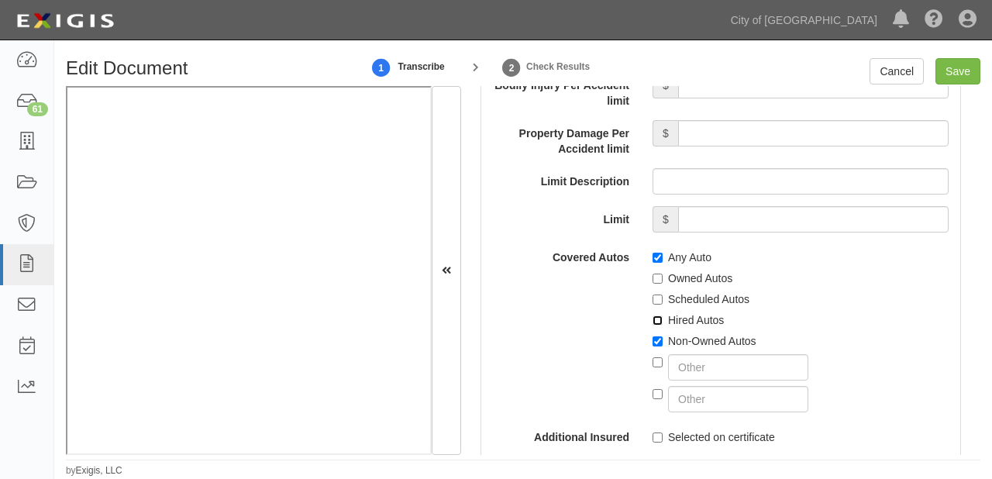
checkbox input "true"
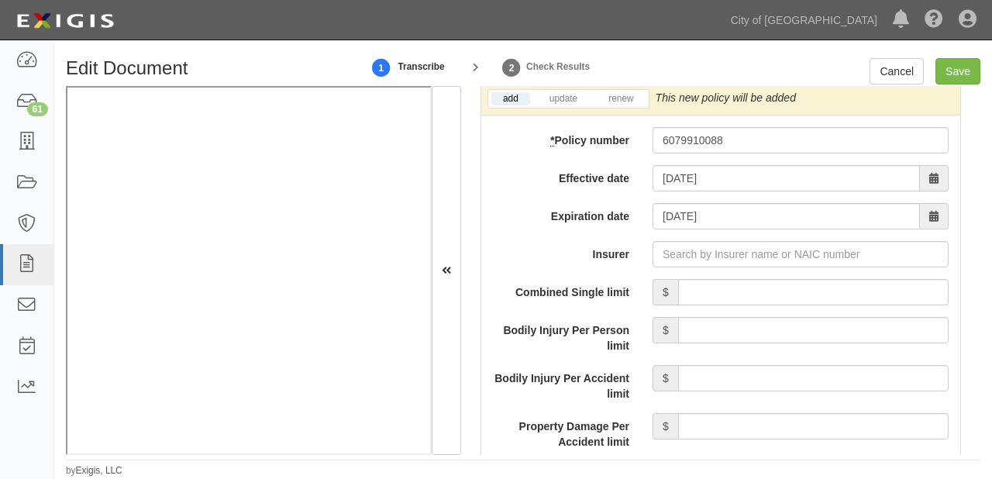
scroll to position [2542, 0]
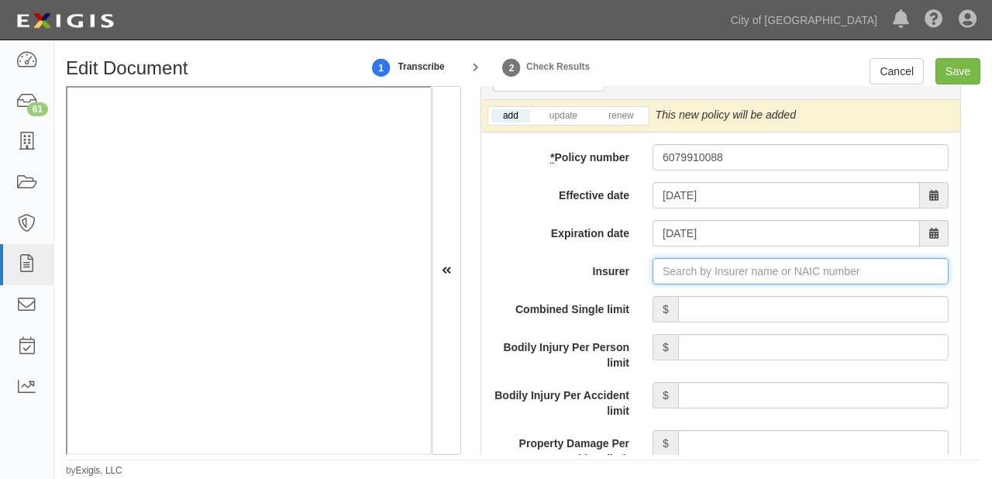
click at [699, 273] on input "Insurer" at bounding box center [800, 271] width 296 height 26
type input "21st Century Advantage Insurance Company (25232) NR Rating"
type input "2"
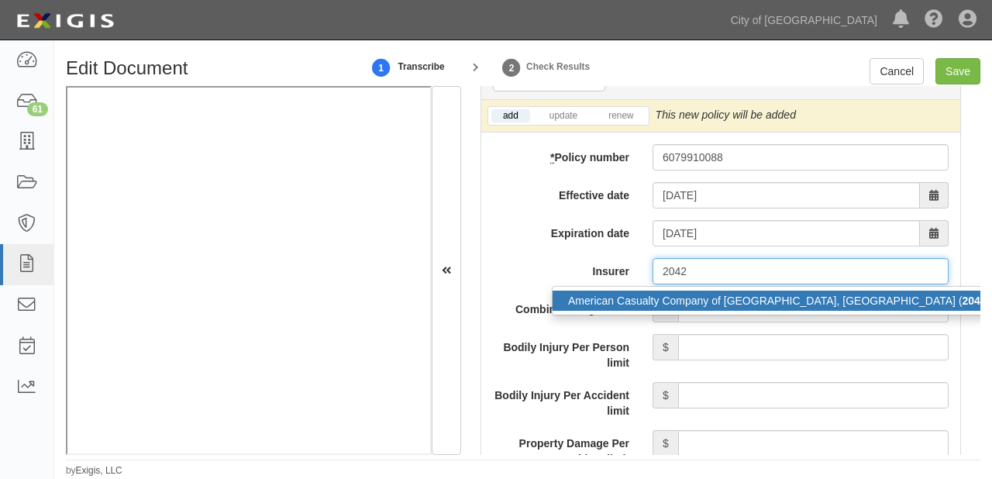
click at [703, 303] on div "American Casualty Company of Reading, PA ( 2042 7) A XV Rating" at bounding box center [812, 300] width 520 height 20
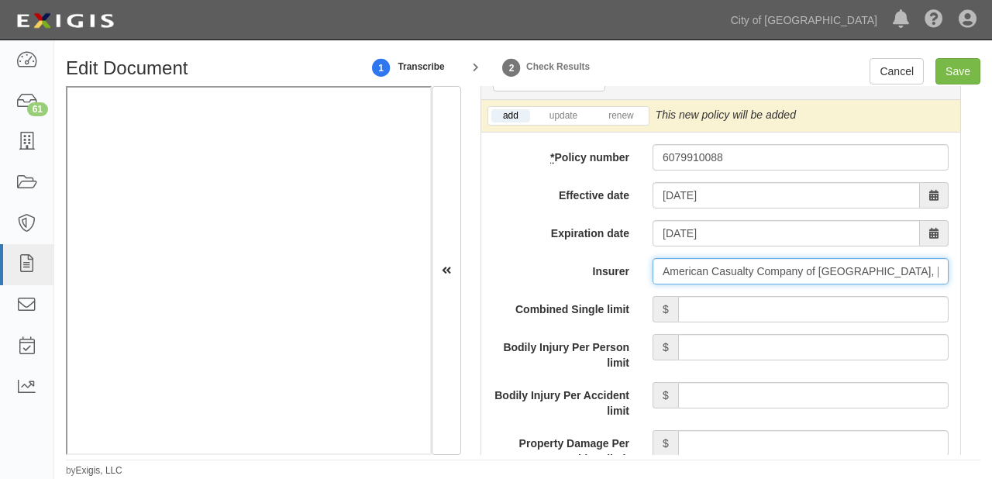
type input "American Casualty Company of Reading, PA (20427) A XV Rating"
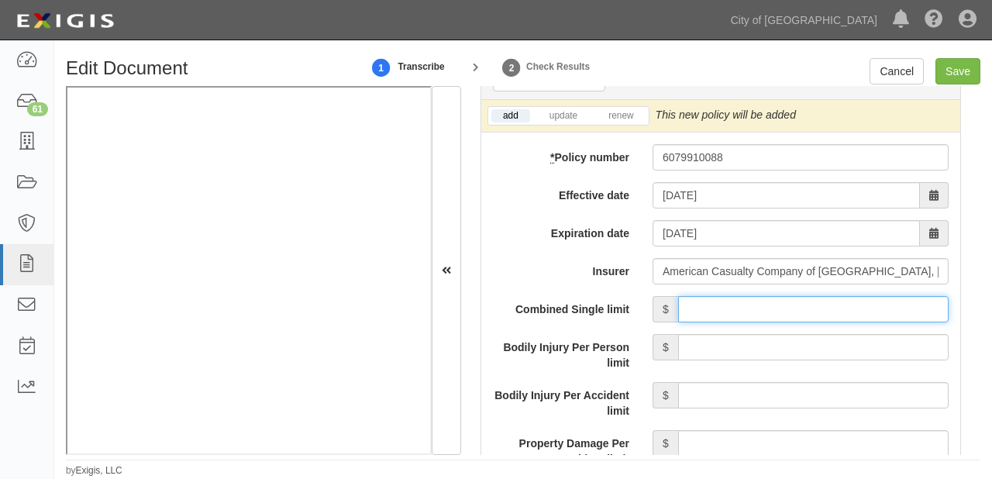
click at [773, 307] on input "Combined Single limit" at bounding box center [813, 309] width 270 height 26
type input "1,000,000"
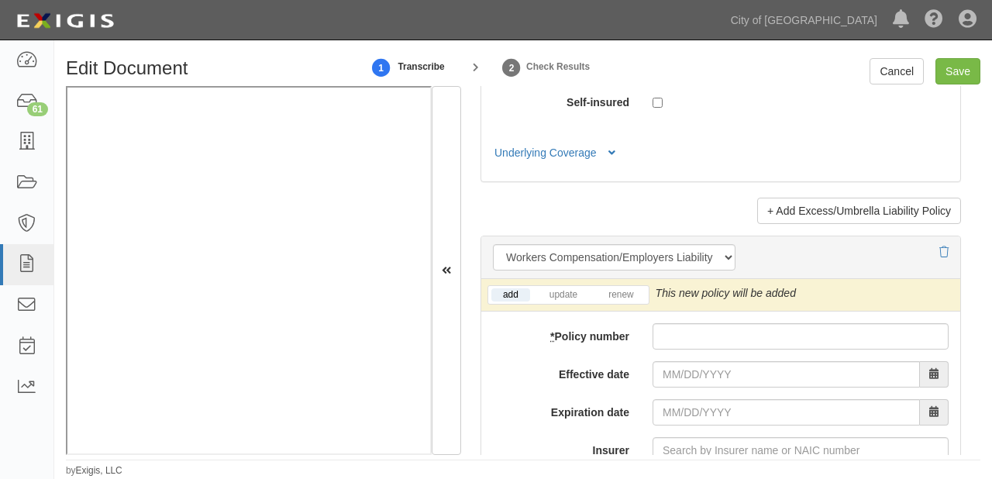
scroll to position [4277, 0]
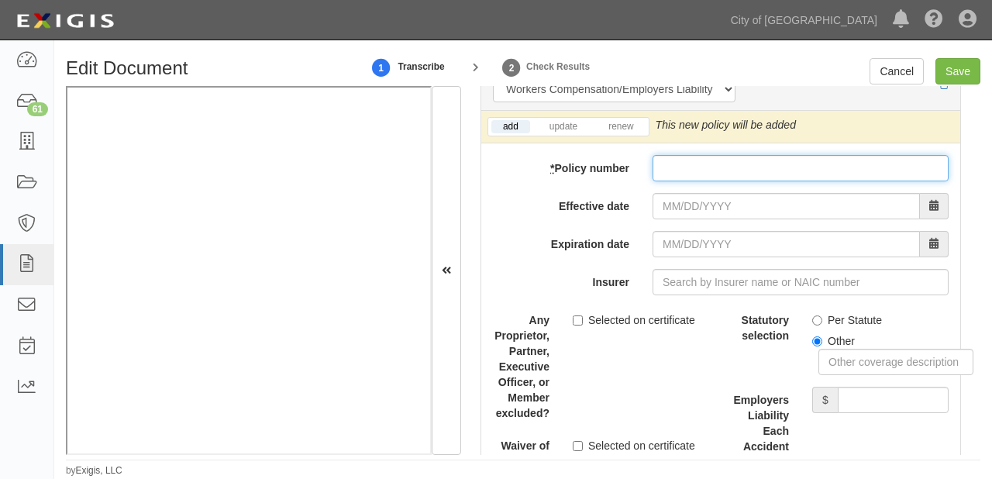
click at [709, 158] on input "* Policy number" at bounding box center [800, 168] width 296 height 26
paste input "GEWC529796"
type input "GEWC529796"
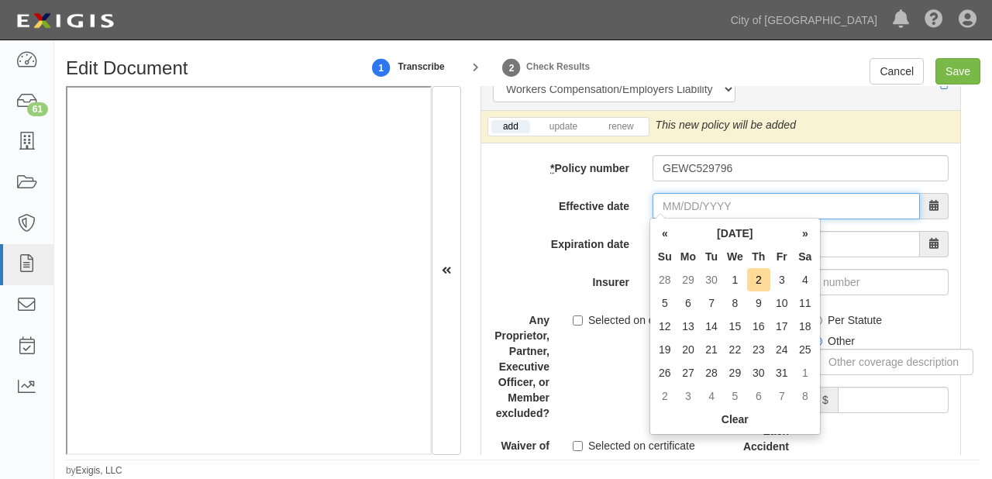
click at [679, 204] on input "Effective date" at bounding box center [785, 206] width 267 height 26
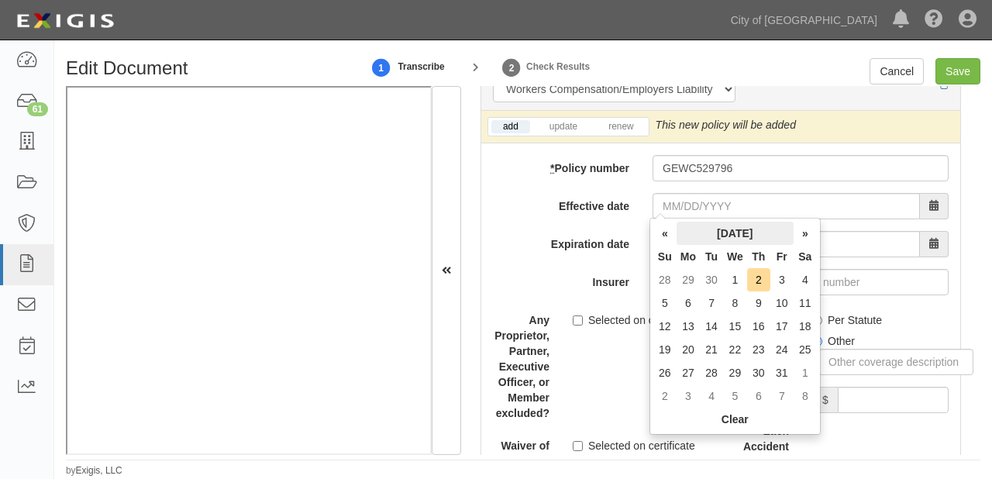
click at [680, 229] on th "October 2025" at bounding box center [734, 233] width 117 height 23
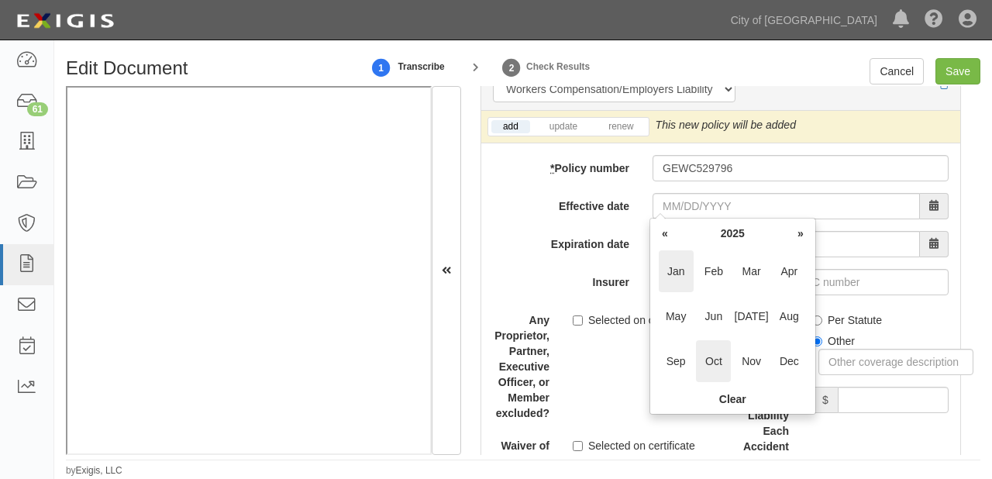
click at [680, 272] on span "Jan" at bounding box center [675, 271] width 35 height 42
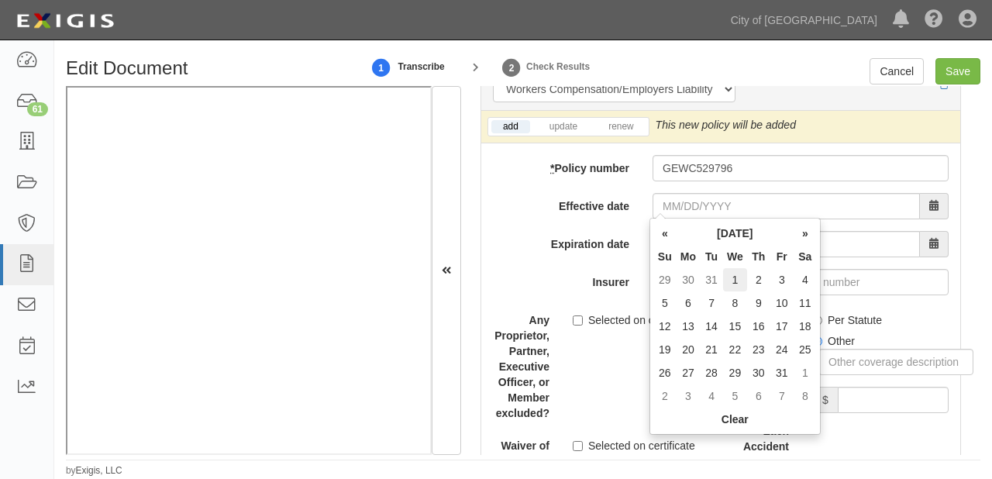
click at [736, 270] on td "1" at bounding box center [735, 279] width 24 height 23
type input "[DATE]"
type input "01/01/2026"
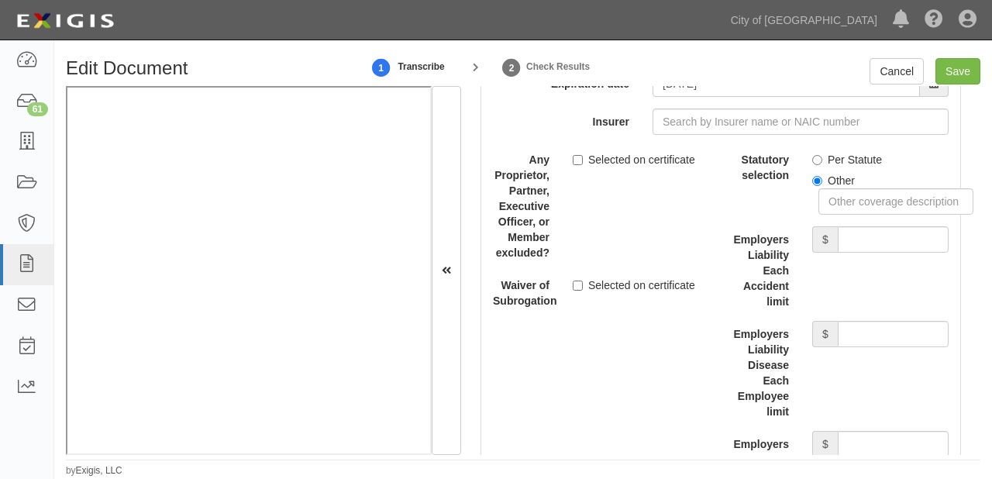
scroll to position [4463, 0]
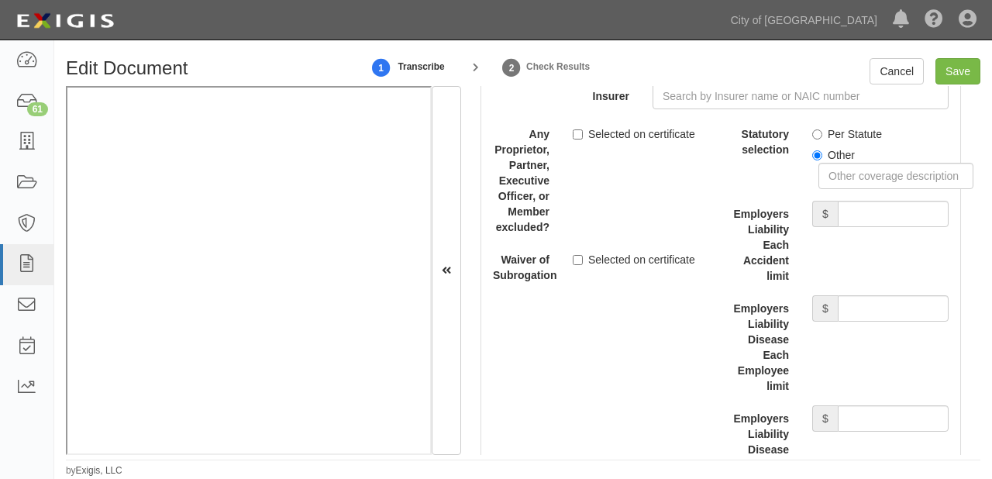
click at [850, 130] on label "Per Statute" at bounding box center [847, 133] width 70 height 15
click at [822, 130] on input "Per Statute" at bounding box center [817, 134] width 10 height 10
radio input "true"
drag, startPoint x: 855, startPoint y: 208, endPoint x: 855, endPoint y: 218, distance: 10.8
click at [855, 208] on input "Employers Liability Each Accident limit" at bounding box center [892, 214] width 111 height 26
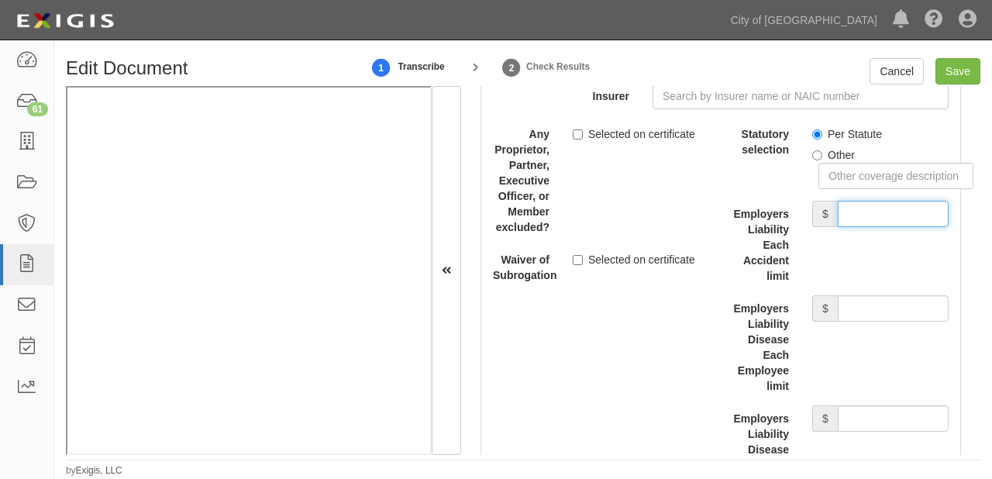
type input "1,000,000"
click at [858, 303] on input "Employers Liability Disease Each Employee limit" at bounding box center [892, 308] width 111 height 26
type input "1,000,000"
click at [848, 422] on input "Employers Liability Disease Policy limit" at bounding box center [892, 418] width 111 height 26
type input "1,000,000"
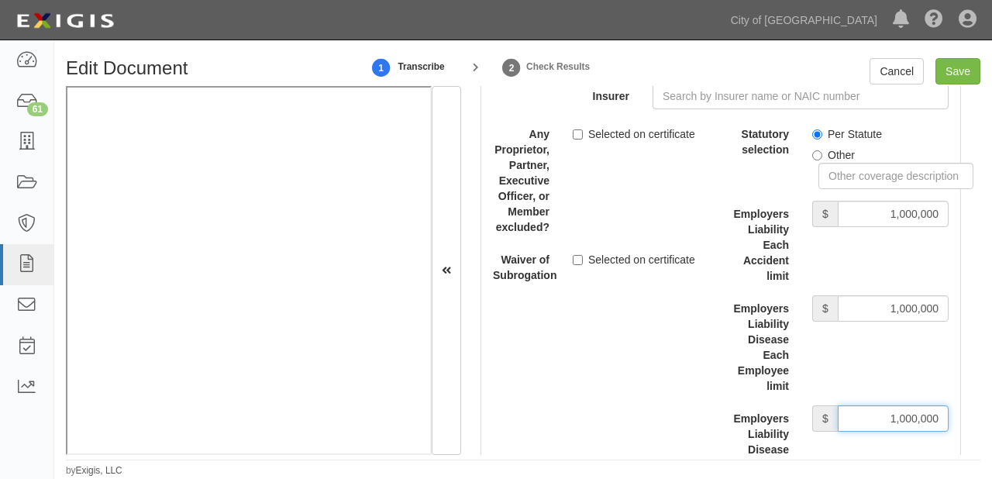
scroll to position [4277, 0]
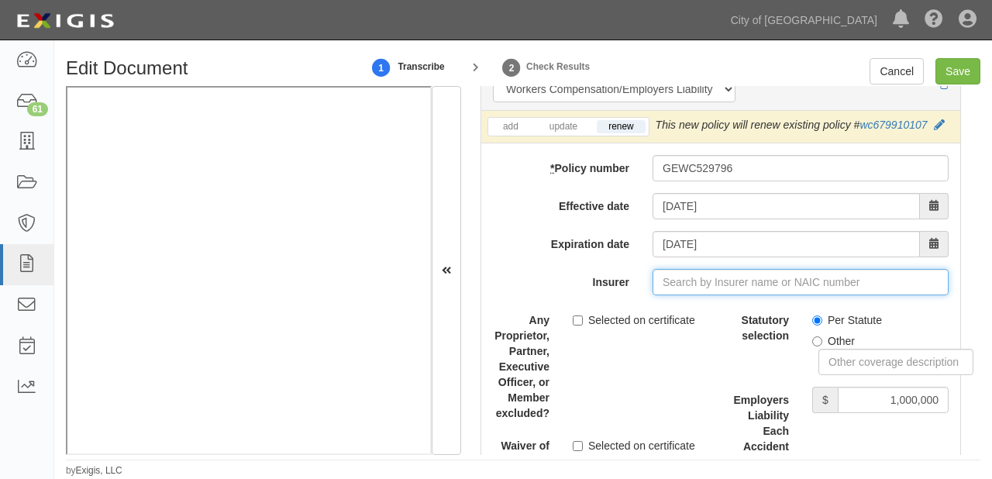
click at [686, 284] on input "Insurer" at bounding box center [800, 282] width 296 height 26
type input "180 Seguros S.A. (0) NR Rating"
type input "1"
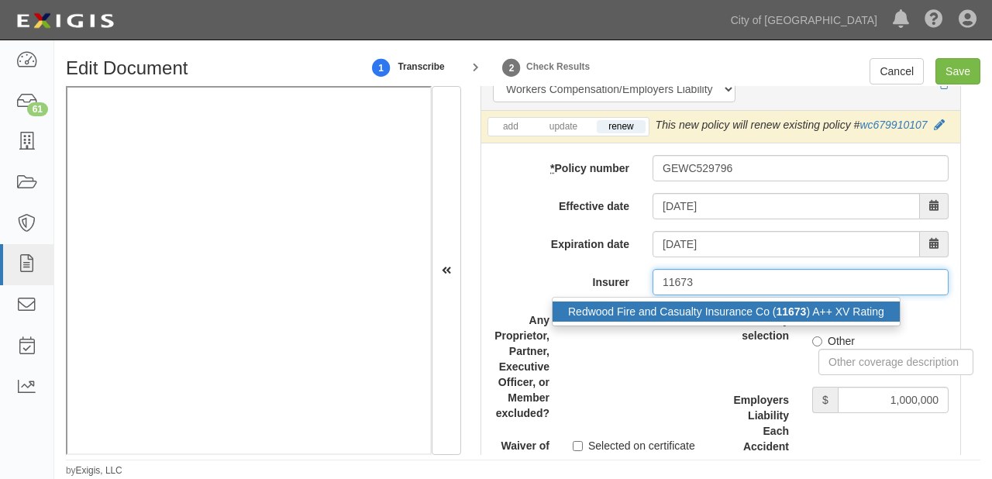
click at [685, 304] on div "Redwood Fire and Casualty Insurance Co ( 11673 ) A++ XV Rating" at bounding box center [725, 311] width 347 height 20
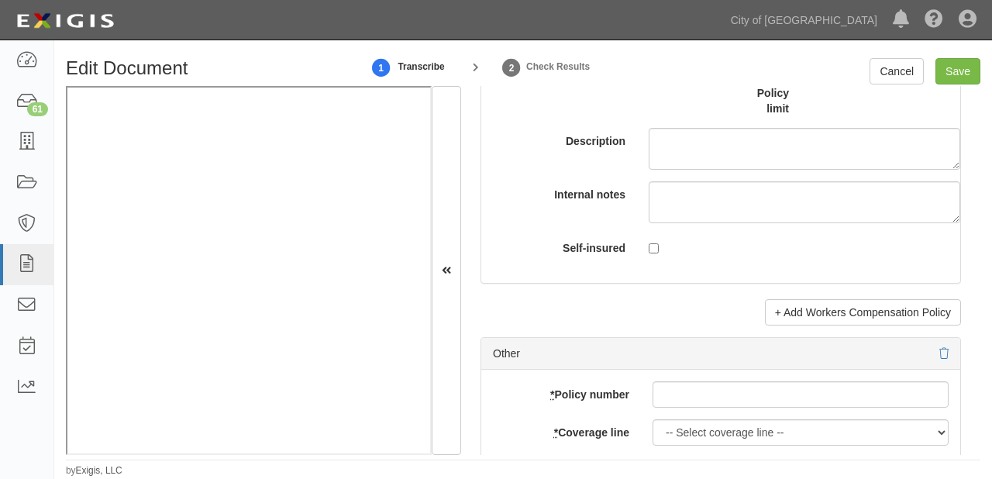
scroll to position [4958, 0]
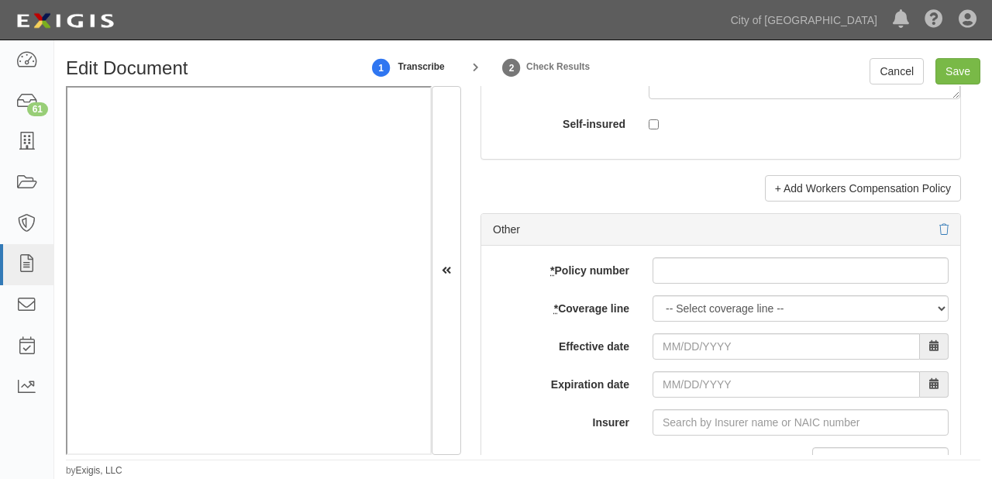
type input "Redwood Fire and Casualty Insurance Co (11673) A++ XV Rating"
drag, startPoint x: 705, startPoint y: 270, endPoint x: 694, endPoint y: 282, distance: 15.9
click at [705, 270] on input "* Policy number" at bounding box center [800, 270] width 296 height 26
paste input "13OH058188125"
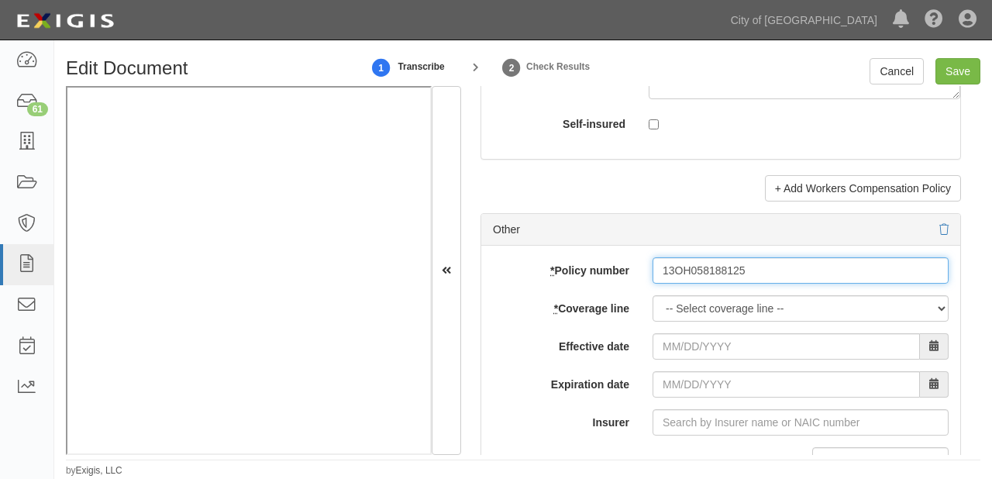
type input "13OH058188125"
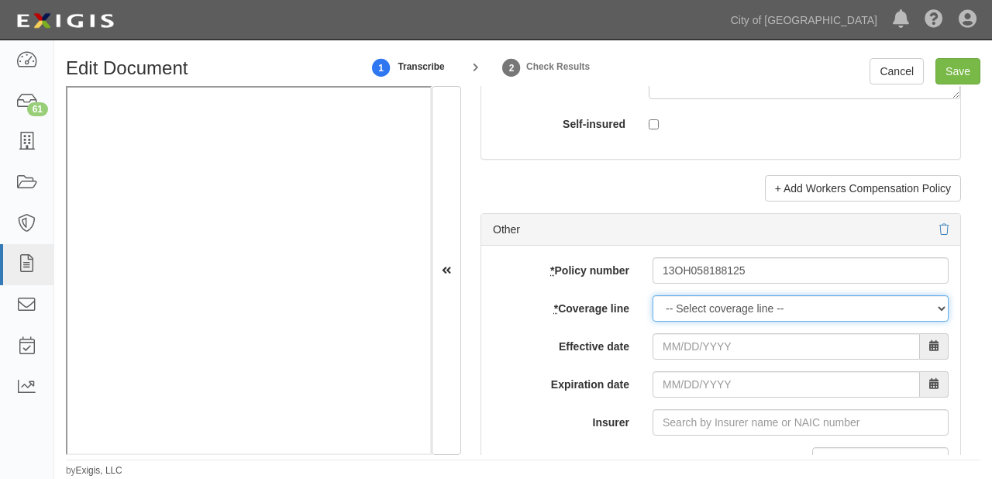
click at [688, 300] on select "-- Select coverage line -- Asbestos Abatement Auto Physical Damage Boiler & Mac…" at bounding box center [800, 308] width 296 height 26
select select "26"
click at [652, 321] on select "-- Select coverage line -- Asbestos Abatement Auto Physical Damage Boiler & Mac…" at bounding box center [800, 308] width 296 height 26
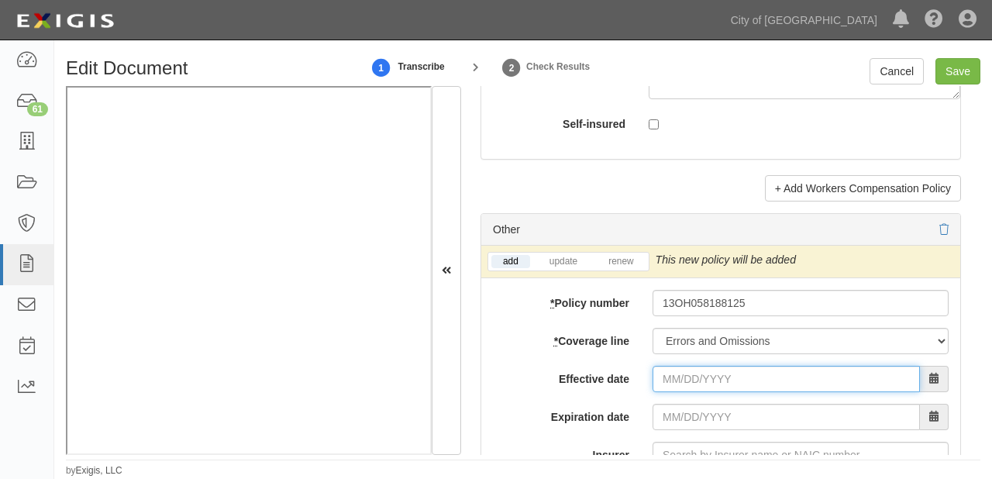
click at [691, 383] on input "Effective date" at bounding box center [785, 379] width 267 height 26
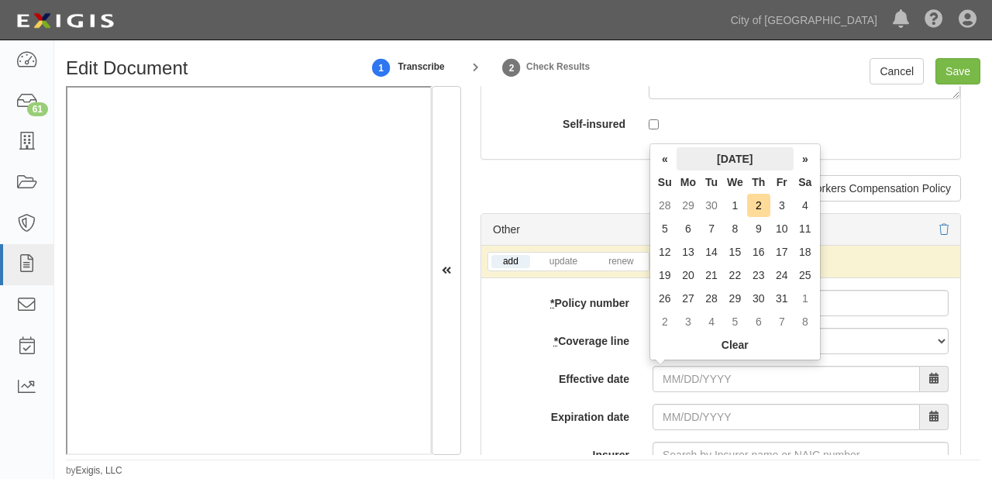
click at [716, 153] on th "October 2025" at bounding box center [734, 158] width 117 height 23
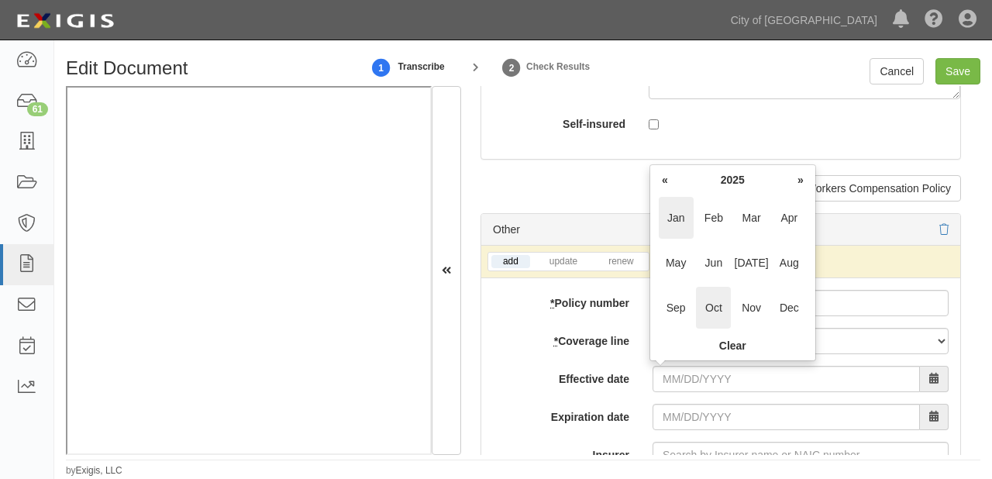
click at [680, 211] on span "Jan" at bounding box center [675, 218] width 35 height 42
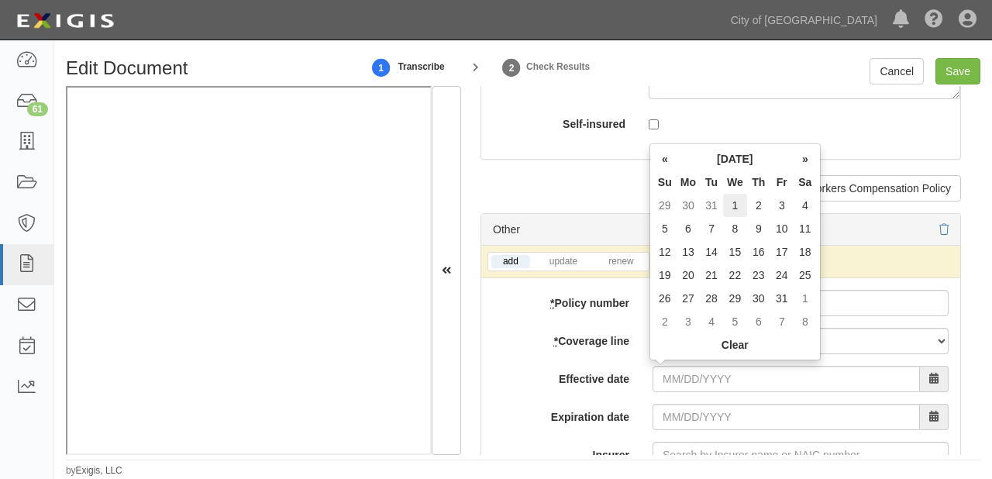
click at [732, 208] on td "1" at bounding box center [735, 205] width 24 height 23
type input "[DATE]"
type input "01/01/2026"
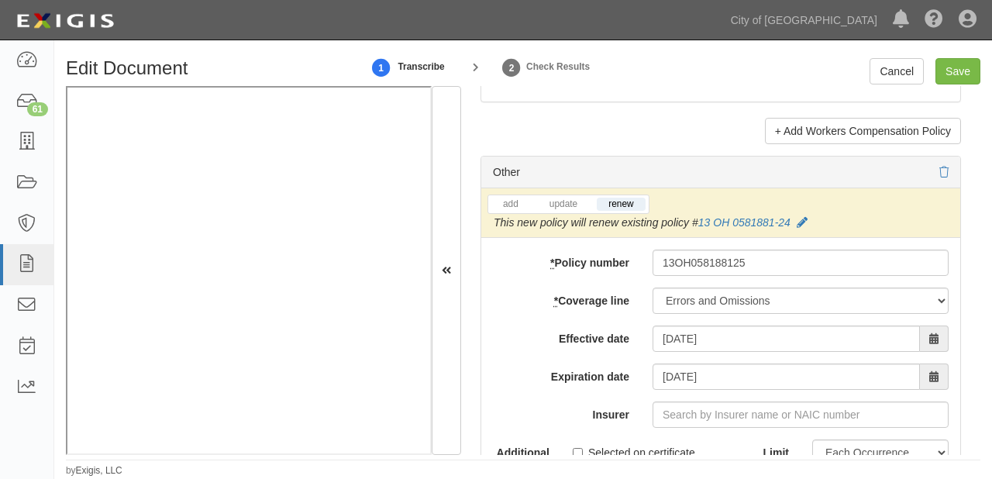
scroll to position [5082, 0]
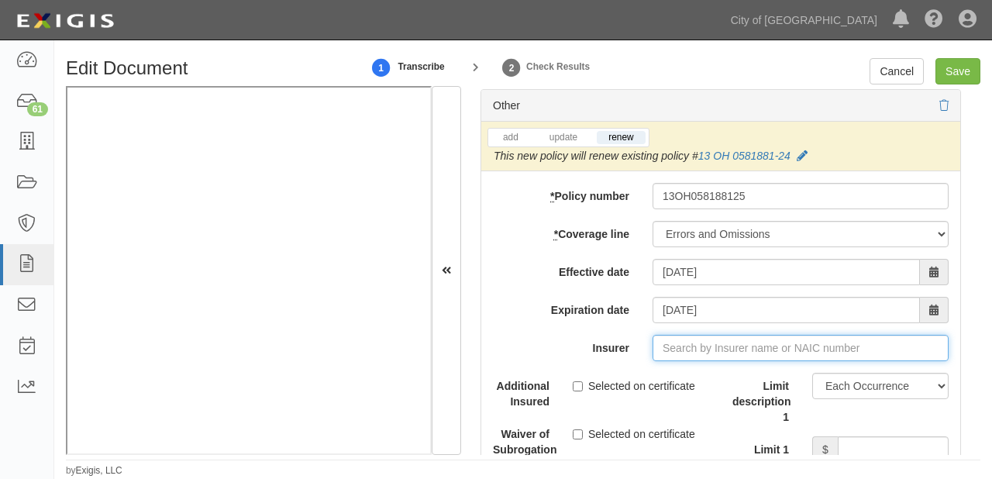
click at [665, 344] on input "Insurer" at bounding box center [800, 348] width 296 height 26
type input "180 Seguros S.A. (0) NR Rating"
type input "1"
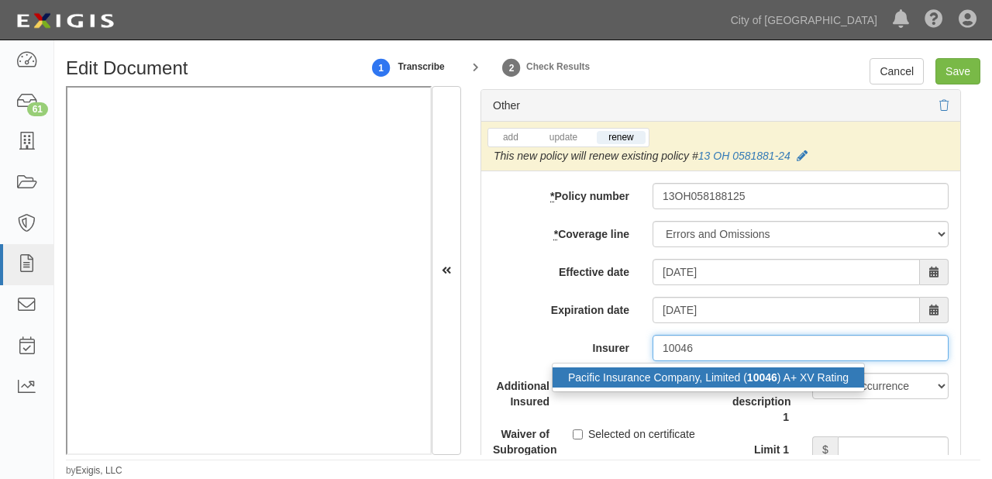
click at [665, 371] on div "Pacific Insurance Company, Limited ( 10046 ) A+ XV Rating" at bounding box center [707, 377] width 311 height 20
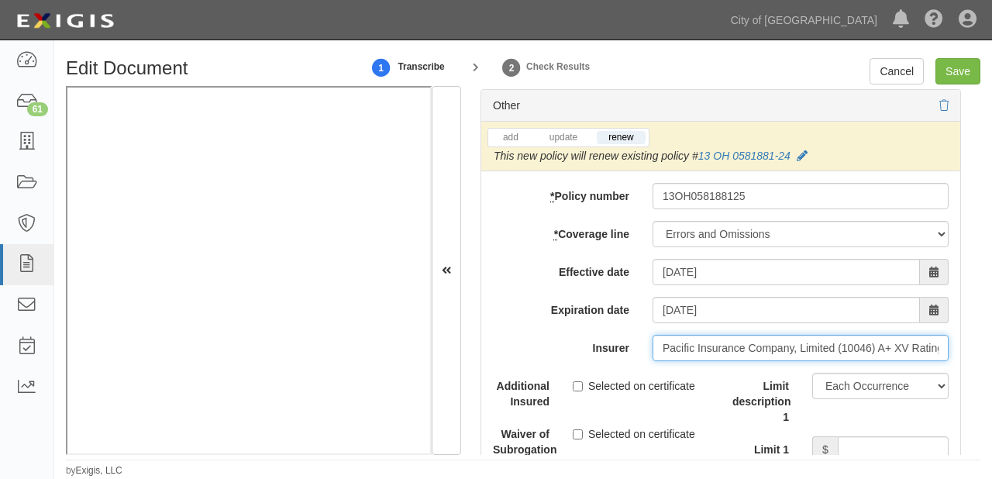
scroll to position [5206, 0]
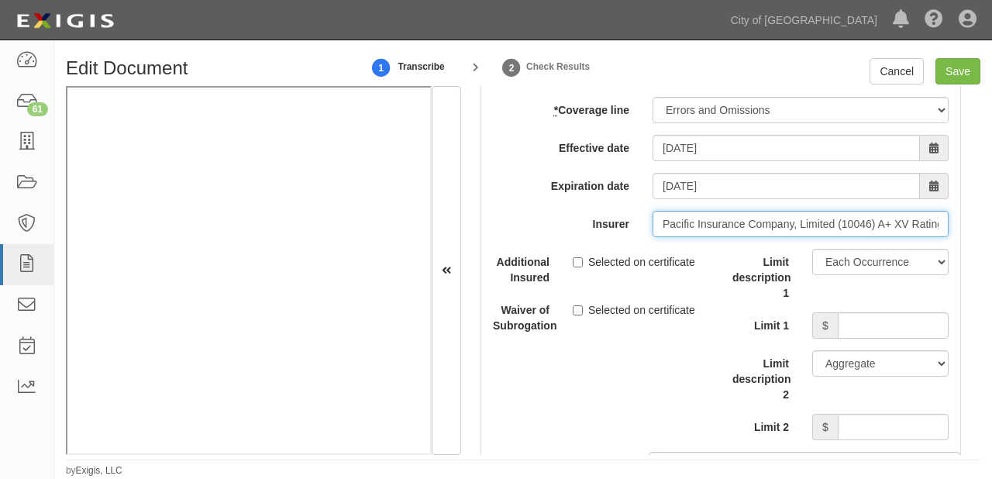
type input "Pacific Insurance Company, Limited (10046) A+ XV Rating"
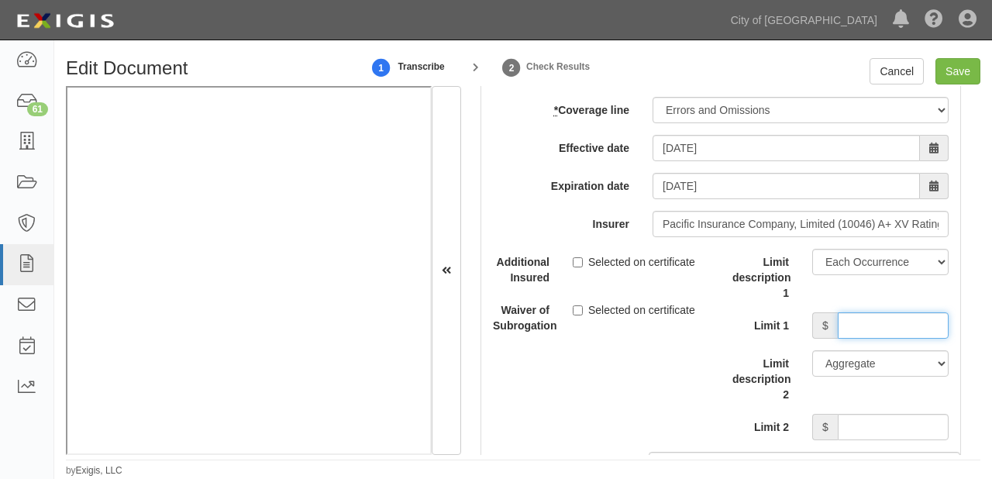
click at [854, 319] on input "Limit 1" at bounding box center [892, 325] width 111 height 26
type input "2,000,000"
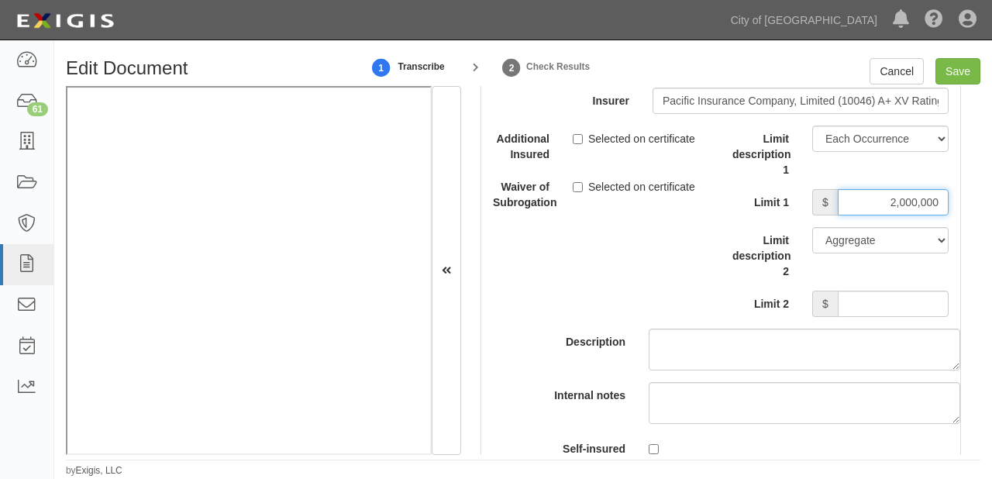
scroll to position [5330, 0]
click at [851, 304] on input "Limit 2" at bounding box center [892, 303] width 111 height 26
type input "5,000,000"
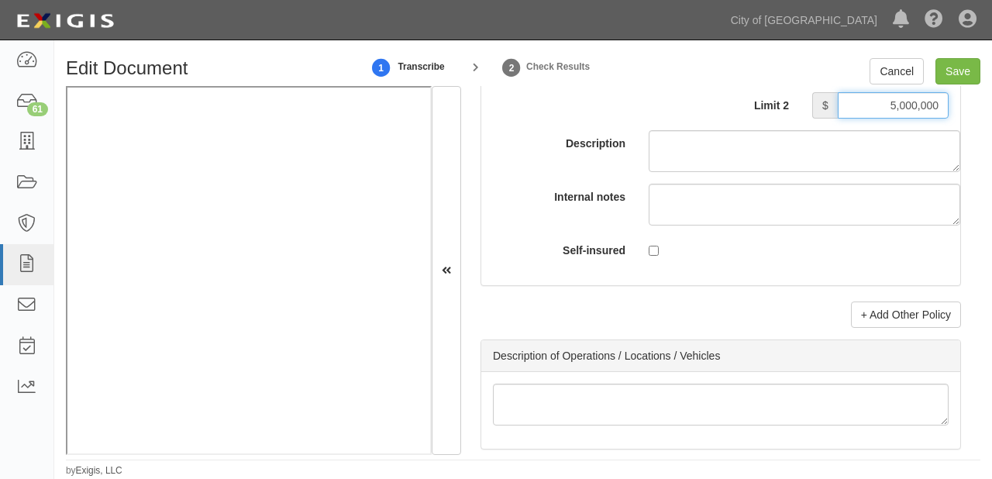
scroll to position [5640, 0]
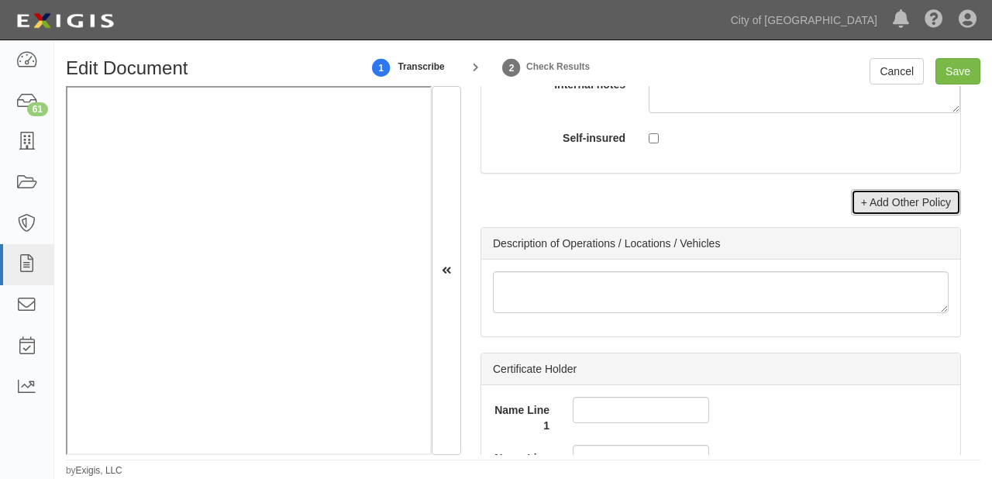
click at [883, 201] on link "+ Add Other Policy" at bounding box center [906, 202] width 110 height 26
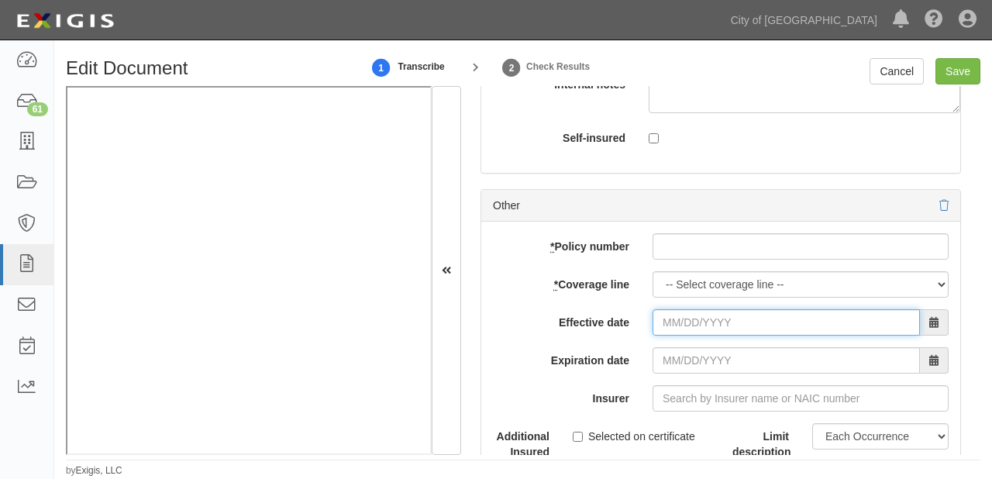
click at [688, 328] on input "Effective date" at bounding box center [785, 322] width 267 height 26
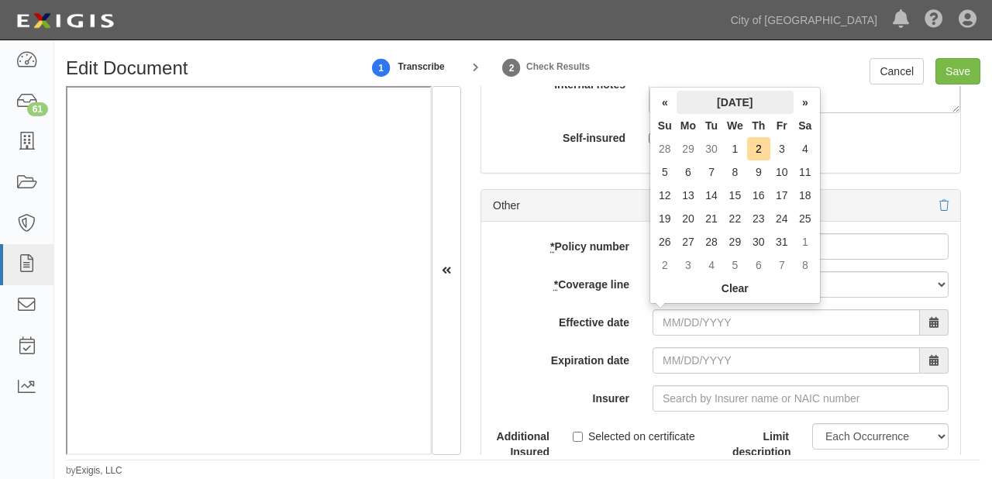
click at [713, 105] on th "October 2025" at bounding box center [734, 102] width 117 height 23
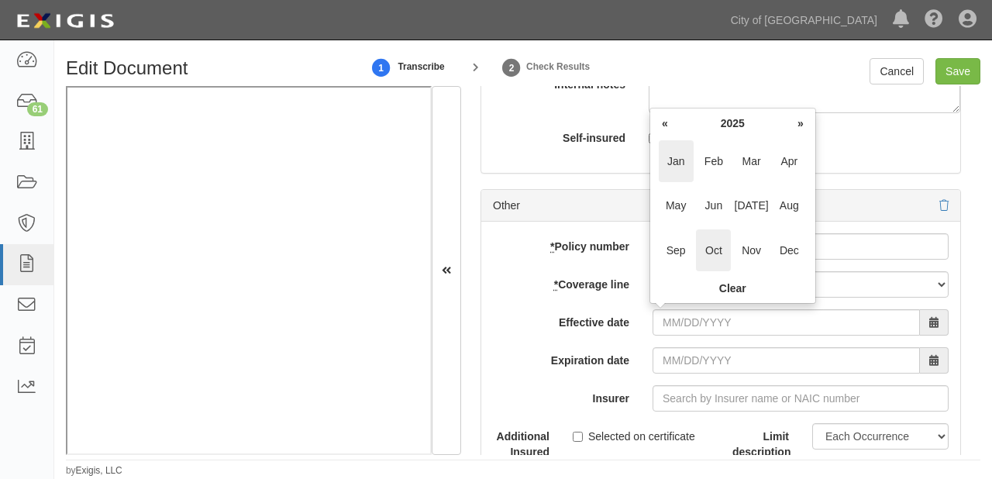
click at [689, 149] on span "Jan" at bounding box center [675, 161] width 35 height 42
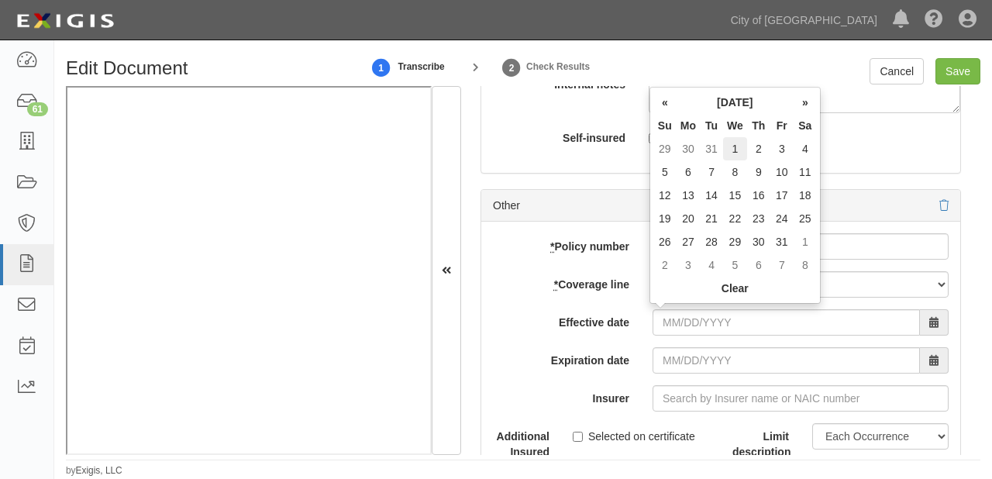
click at [731, 154] on td "1" at bounding box center [735, 148] width 24 height 23
type input "[DATE]"
type input "01/01/2026"
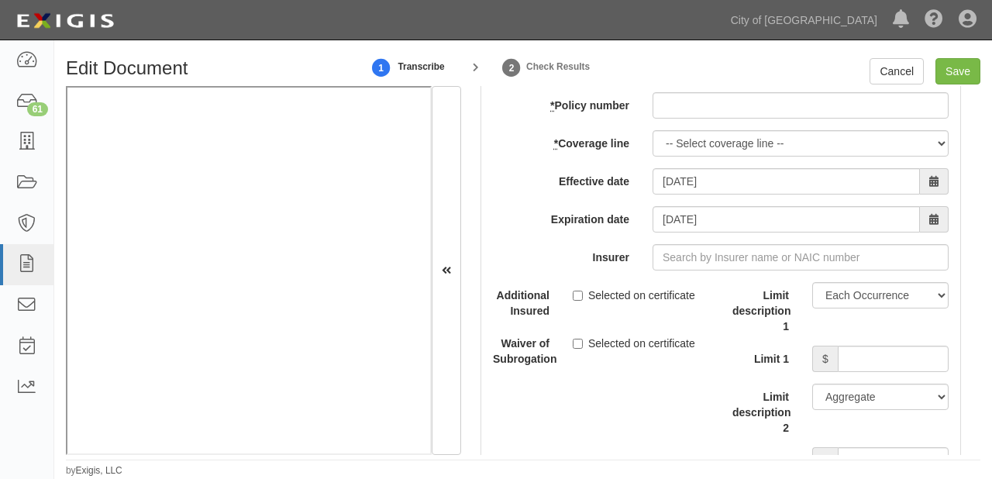
scroll to position [5888, 0]
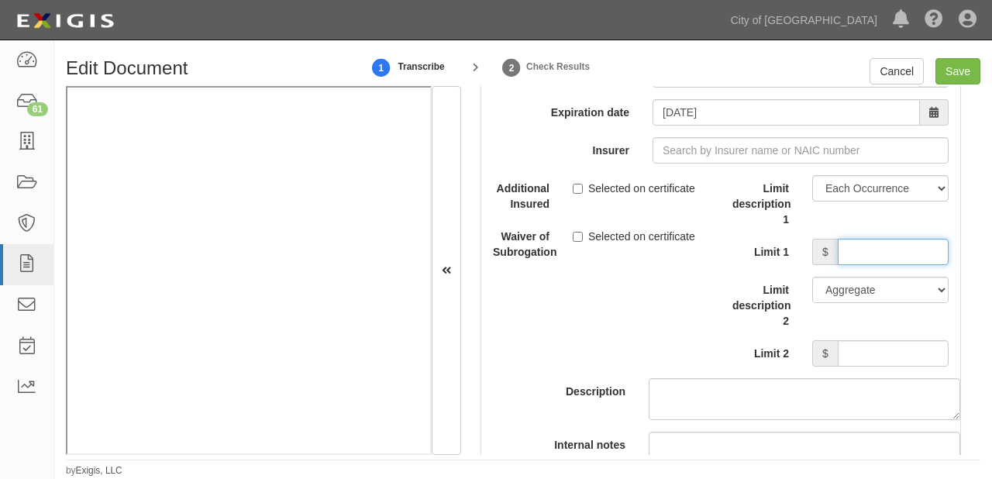
click at [850, 255] on input "Limit 1" at bounding box center [892, 252] width 111 height 26
click at [840, 359] on input "Limit 2" at bounding box center [892, 353] width 111 height 26
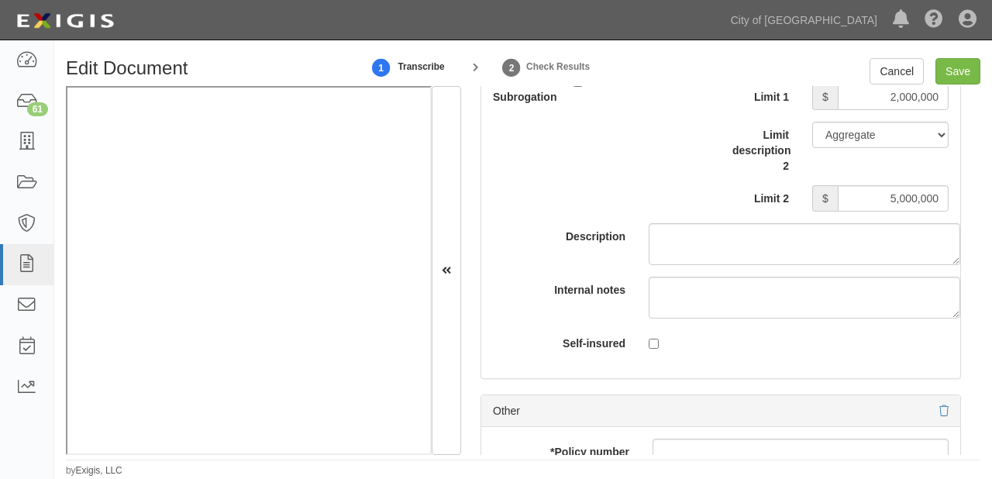
scroll to position [5392, 0]
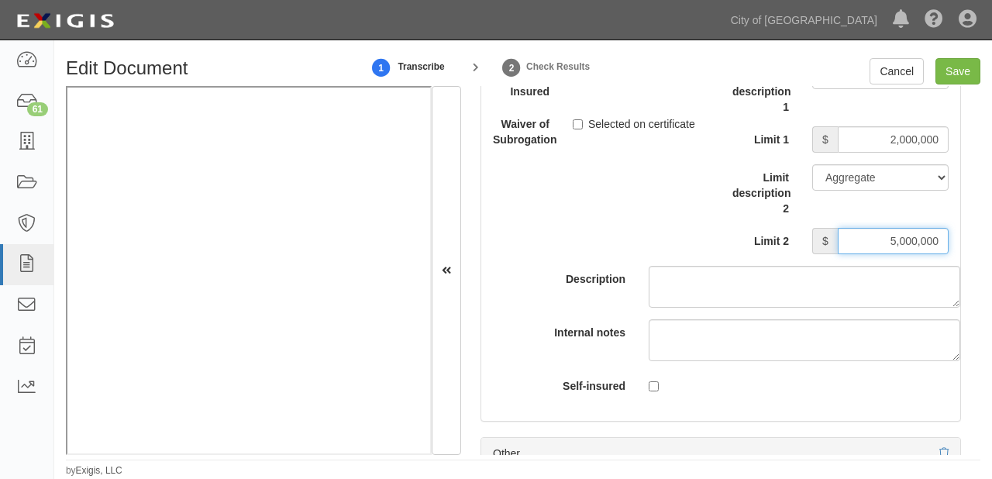
drag, startPoint x: 870, startPoint y: 235, endPoint x: 991, endPoint y: 236, distance: 120.8
click at [991, 236] on div "Edit Document 1 Transcribe 2 Check Results Cancel Save Document Details Receive…" at bounding box center [522, 267] width 937 height 419
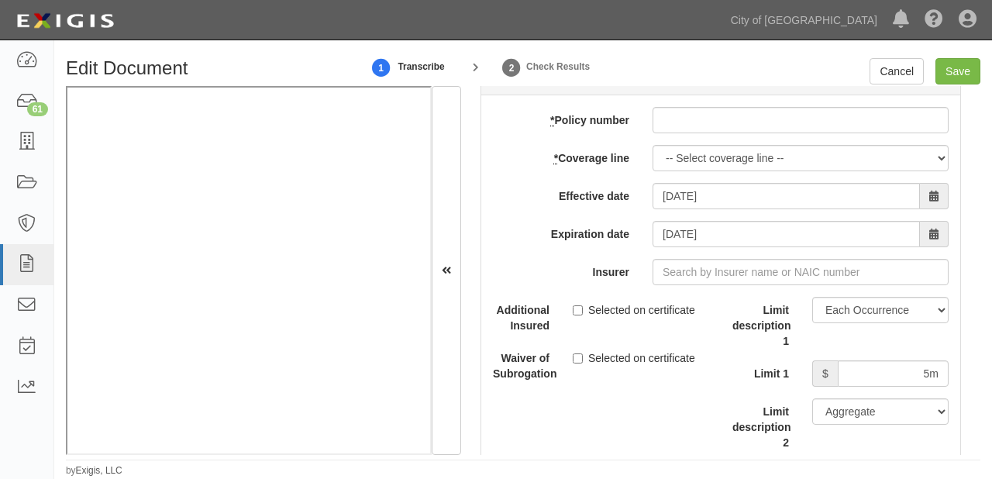
scroll to position [5888, 0]
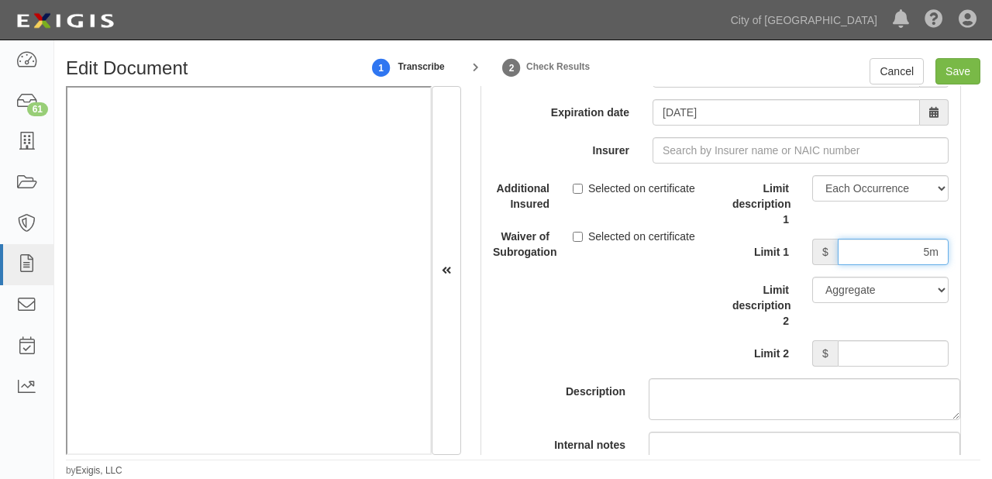
drag, startPoint x: 902, startPoint y: 246, endPoint x: 991, endPoint y: 246, distance: 89.1
click at [991, 246] on div "Edit Document 1 Transcribe 2 Check Results Cancel Save Document Details Receive…" at bounding box center [522, 267] width 937 height 419
paste input "000000"
type input "5000000"
click at [889, 356] on input "Limit 2" at bounding box center [892, 353] width 111 height 26
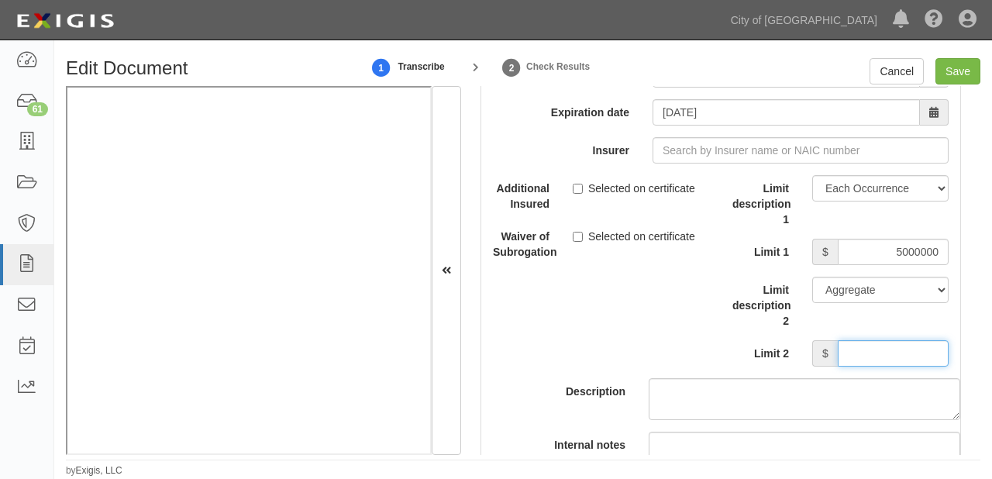
paste input "5000000"
click at [892, 353] on input "5000000" at bounding box center [892, 353] width 111 height 26
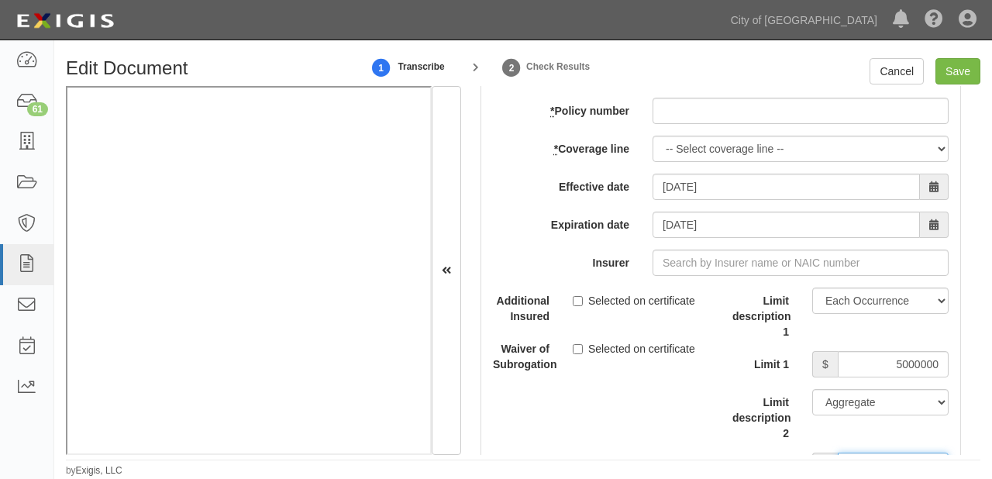
scroll to position [5764, 0]
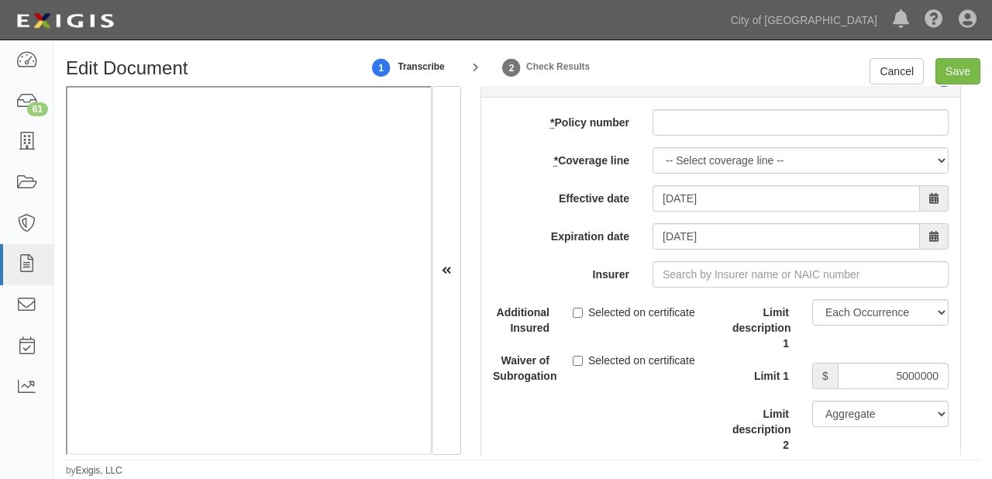
type input "7000000"
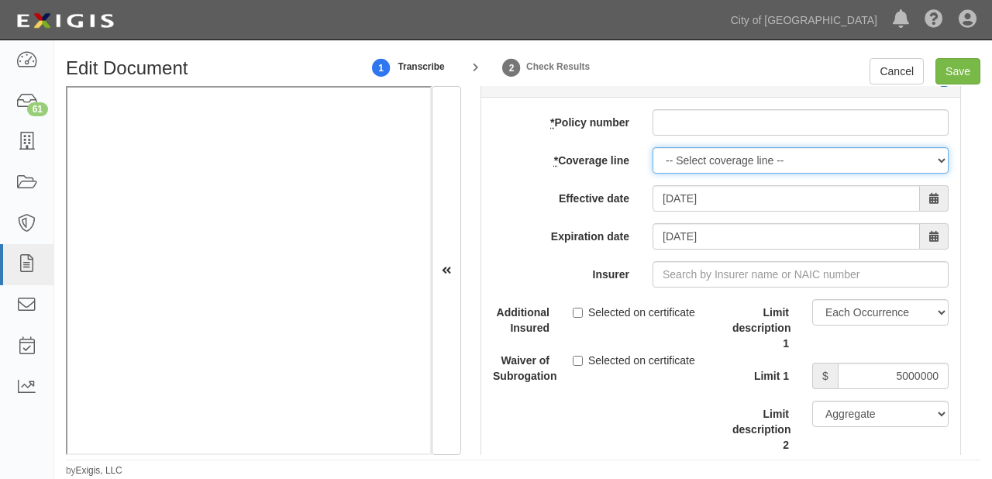
click at [706, 154] on select "-- Select coverage line -- Asbestos Abatement Auto Physical Damage Boiler & Mac…" at bounding box center [800, 160] width 296 height 26
select select "41"
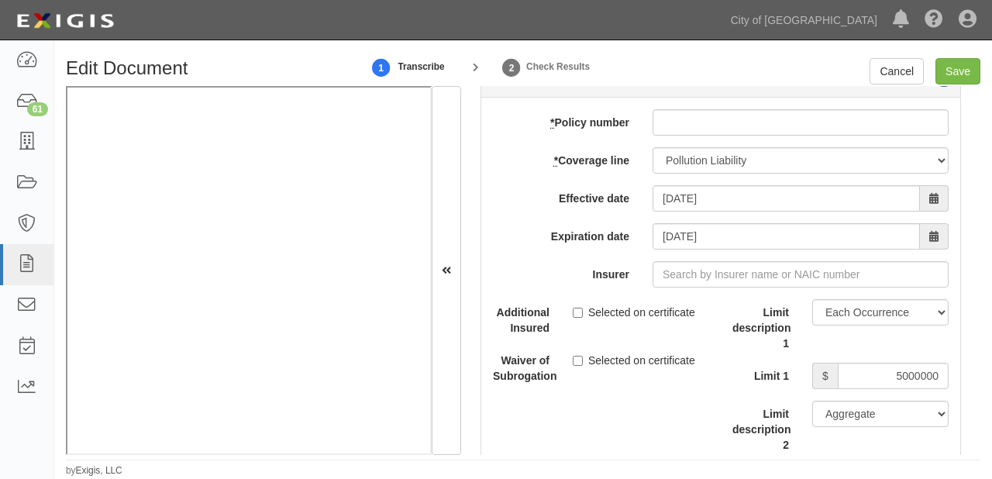
click at [617, 163] on label "* Coverage line" at bounding box center [561, 157] width 160 height 21
paste input "MP25ECPZ0FJYLIC"
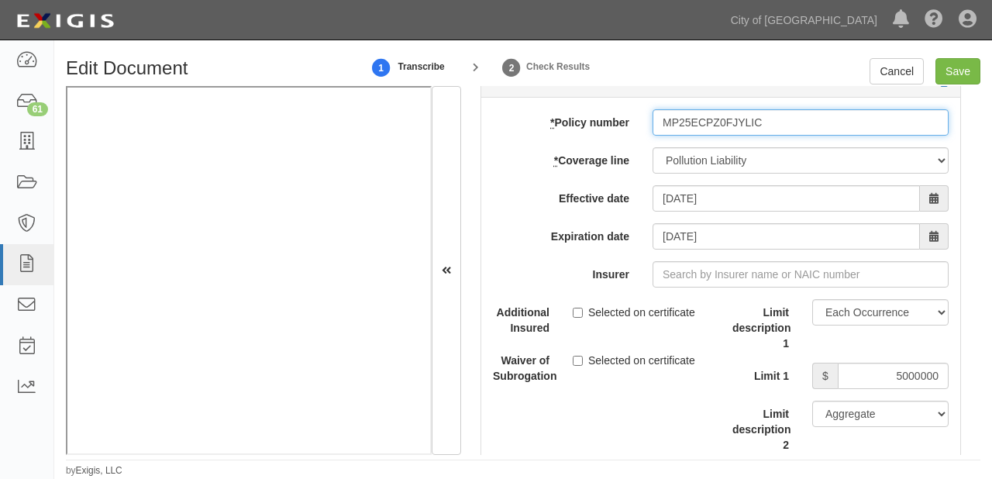
click at [657, 116] on input "MP25ECPZ0FJYLIC" at bounding box center [800, 122] width 296 height 26
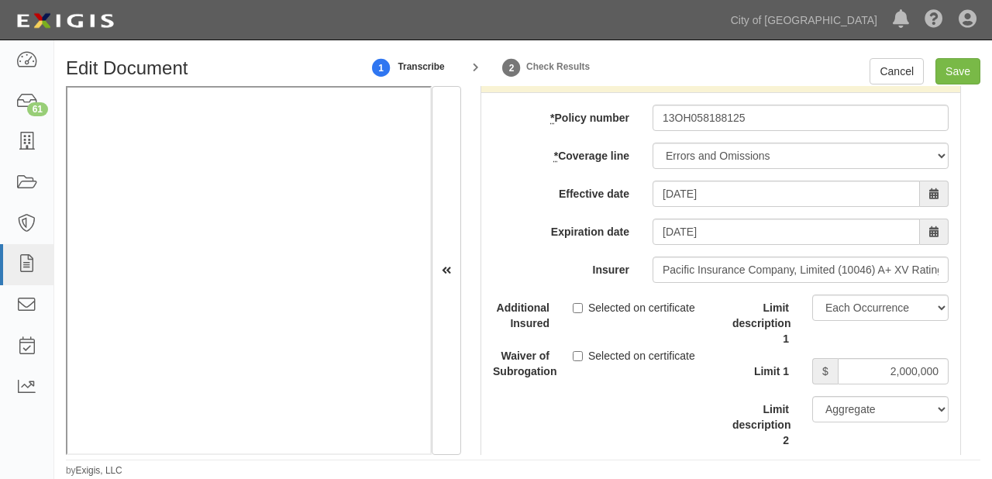
scroll to position [5206, 0]
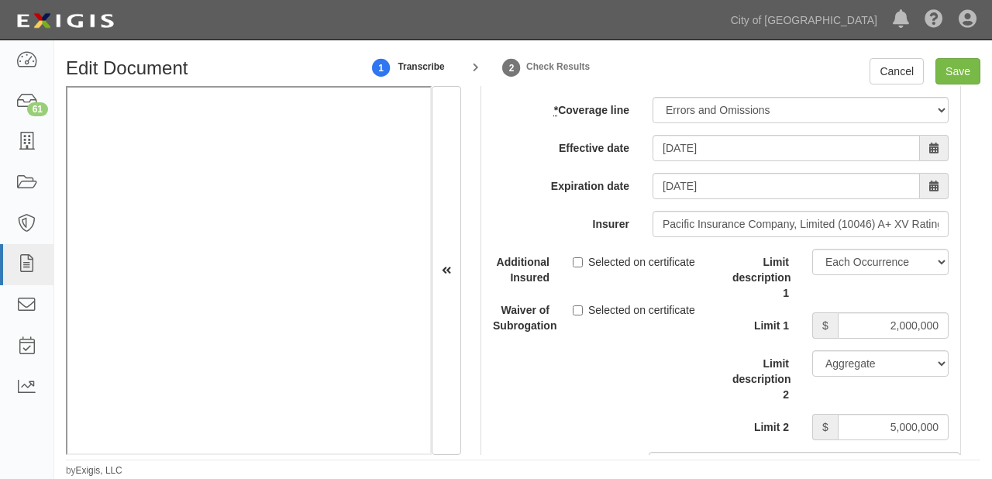
type input "MP25ECPZ0FJYLIC"
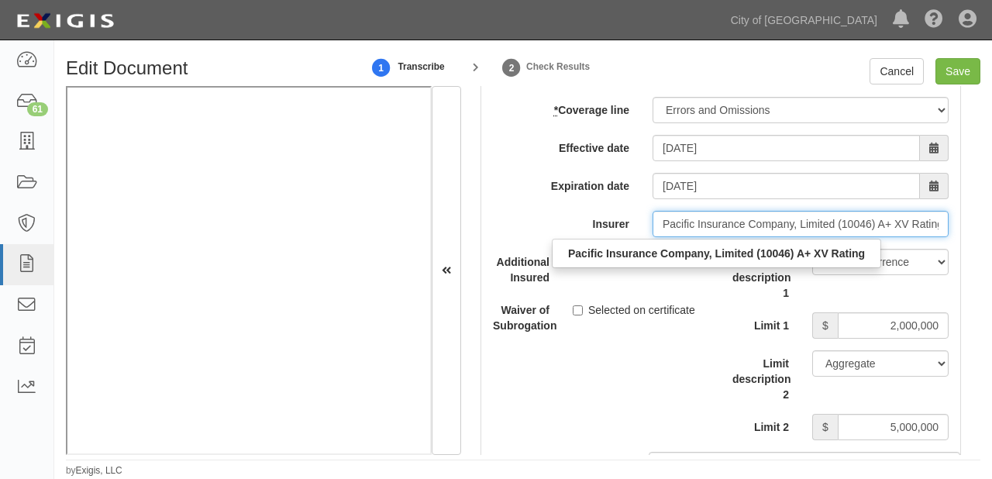
scroll to position [0, 9]
drag, startPoint x: 654, startPoint y: 218, endPoint x: 991, endPoint y: 197, distance: 337.7
click at [991, 197] on div "Edit Document 1 Transcribe 2 Check Results Cancel Save Document Details Receive…" at bounding box center [522, 267] width 937 height 419
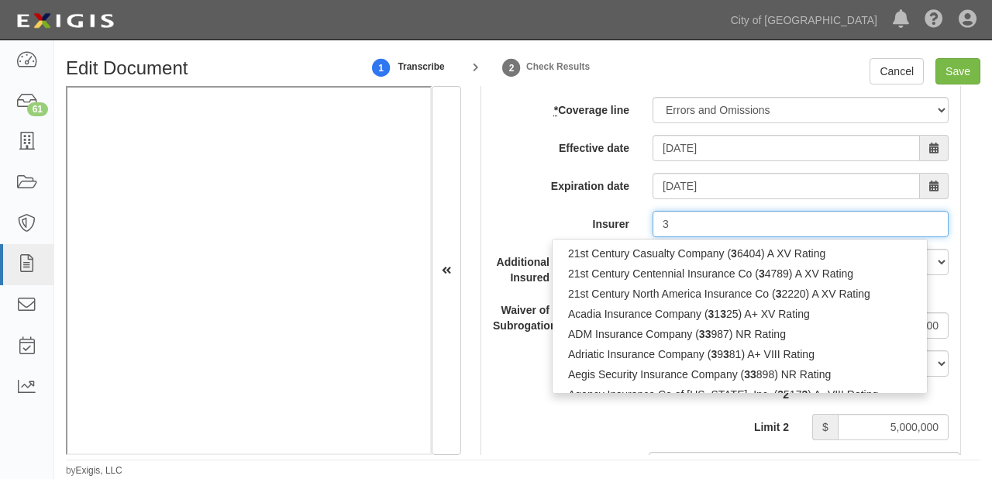
scroll to position [0, 0]
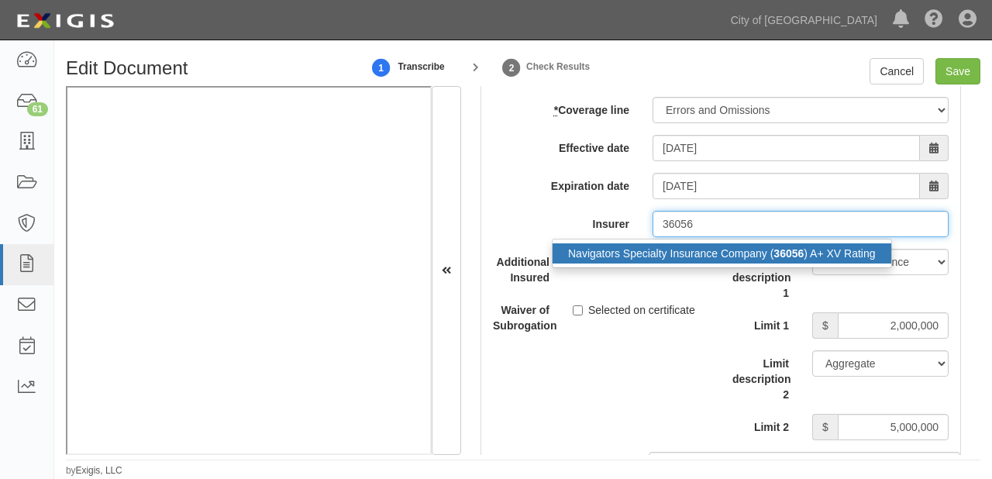
click at [847, 251] on div "Navigators Specialty Insurance Company ( 36056 ) A+ XV Rating" at bounding box center [721, 253] width 339 height 20
type input "Navigators Specialty Insurance Company (36056) A+ XV Rating"
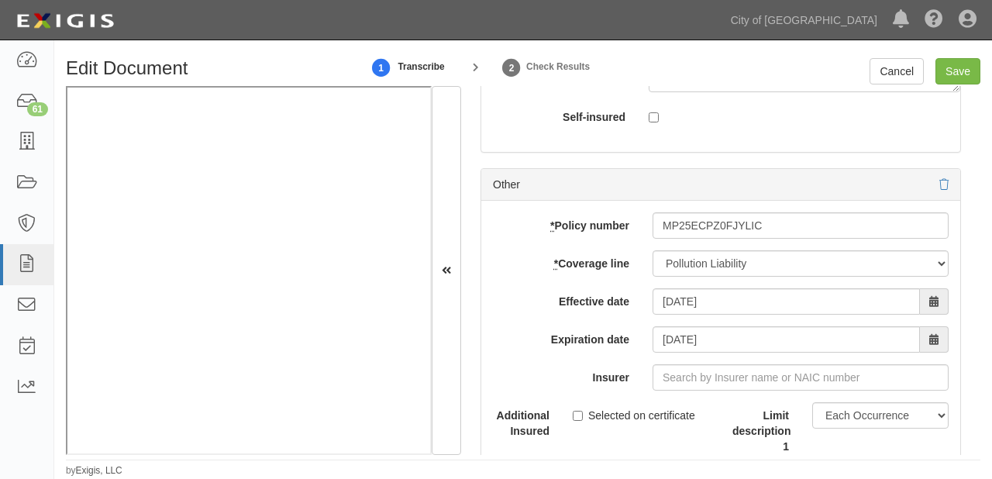
scroll to position [5826, 0]
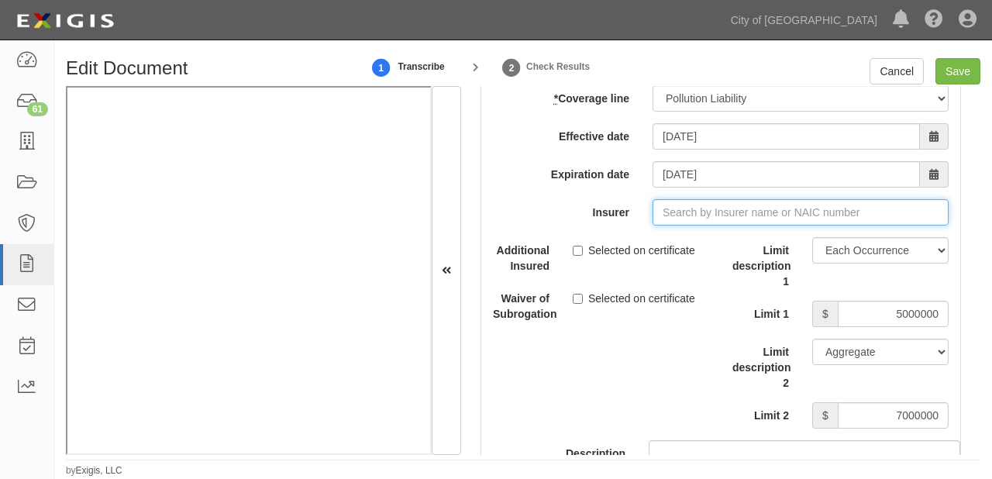
click at [683, 203] on input "Insurer" at bounding box center [800, 212] width 296 height 26
paste input "Navigators Specialty Insurance Company (36056) A+ XV Rating"
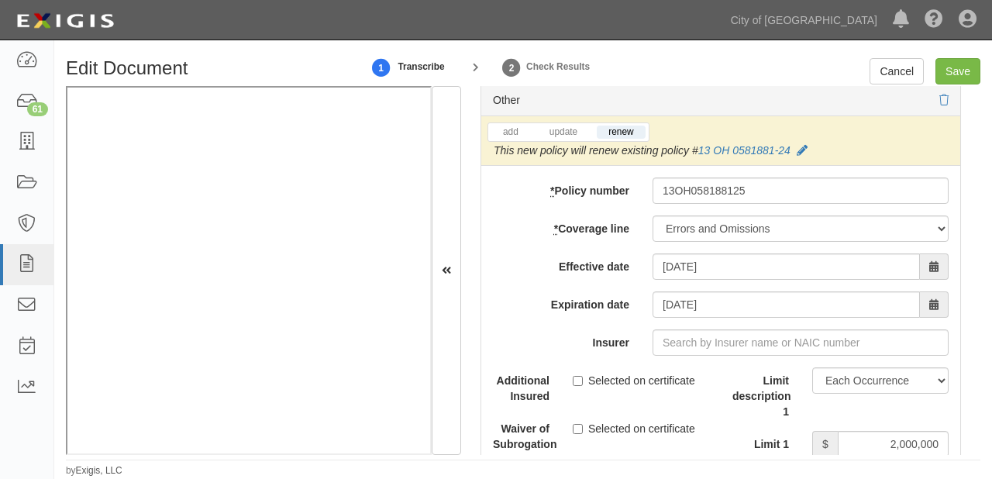
scroll to position [5082, 0]
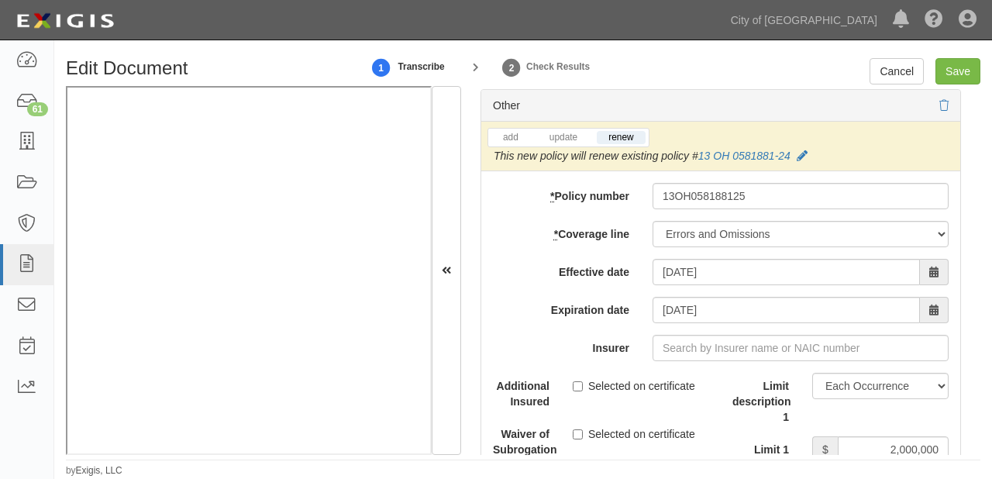
type input "Navigators Specialty Insurance Company (36056) A+ XV Rating"
click at [697, 345] on input "Insurer" at bounding box center [800, 348] width 296 height 26
type input "180 Seguros S.A. (0) NR Rating"
type input "1"
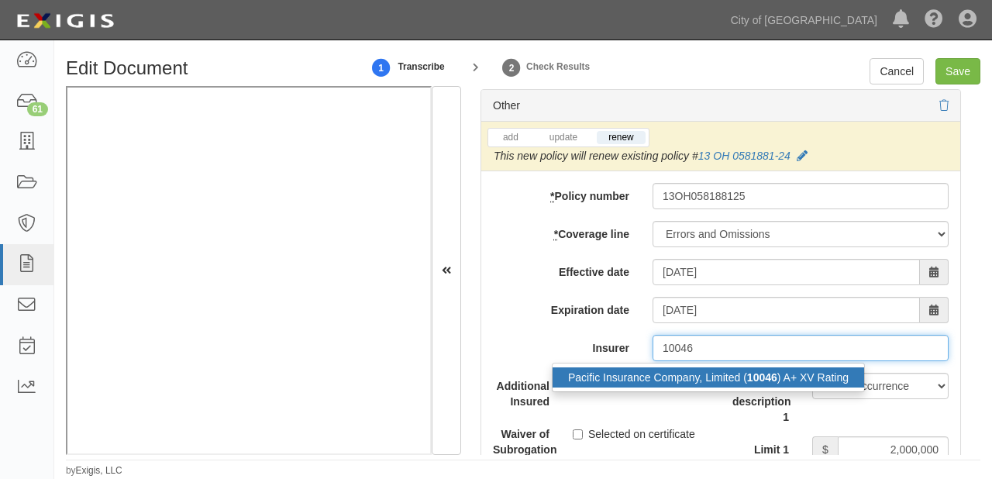
click at [696, 378] on div "Pacific Insurance Company, Limited ( 10046 ) A+ XV Rating" at bounding box center [707, 377] width 311 height 20
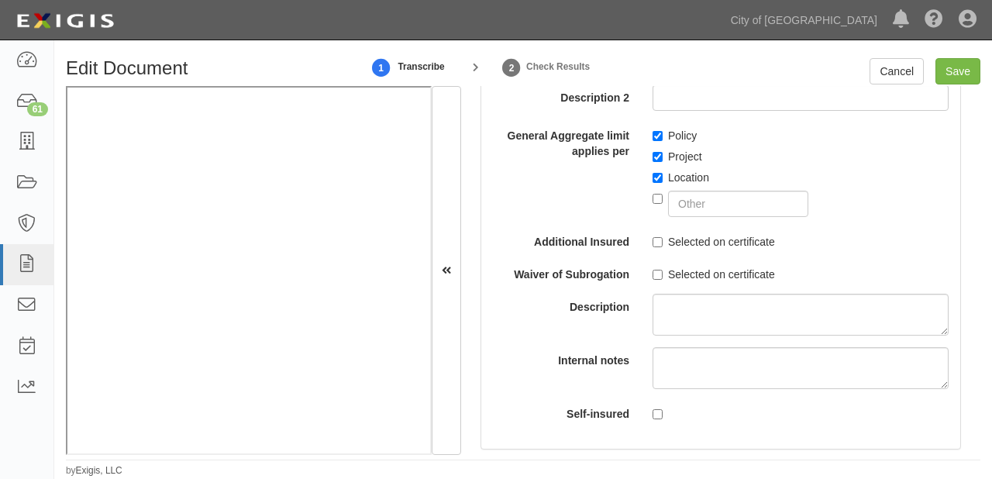
scroll to position [2108, 0]
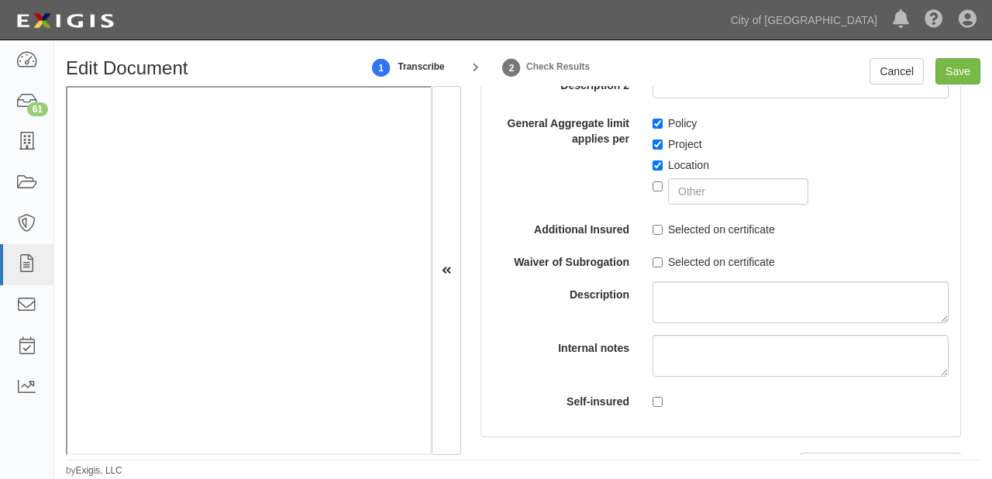
type input "Pacific Insurance Company, Limited (10046) A+ XV Rating"
click at [665, 232] on label "Selected on certificate" at bounding box center [713, 229] width 122 height 15
click at [662, 232] on input "Selected on certificate" at bounding box center [657, 230] width 10 height 10
checkbox input "true"
click at [944, 74] on input "Save" at bounding box center [957, 71] width 45 height 26
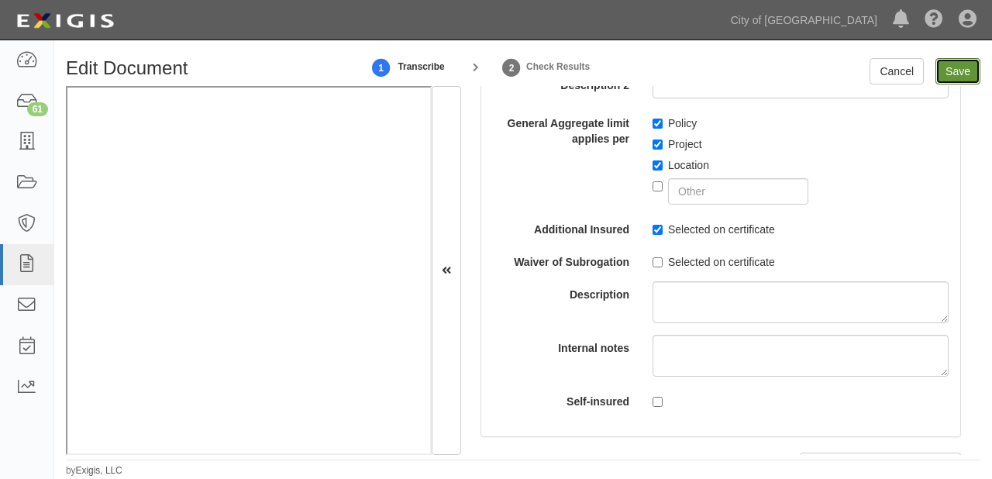
type input "1000000"
type input "15000"
type input "1000000"
type input "2000000"
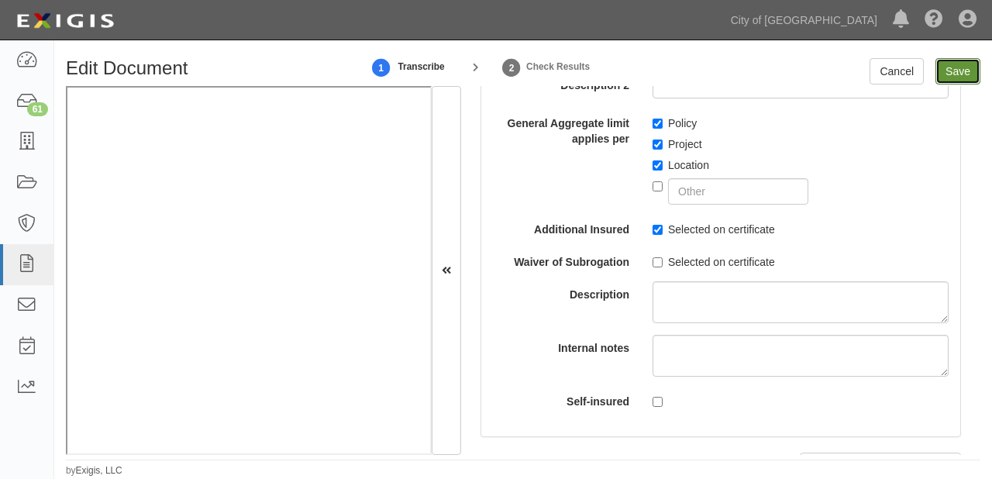
type input "2000000"
type input "1000000"
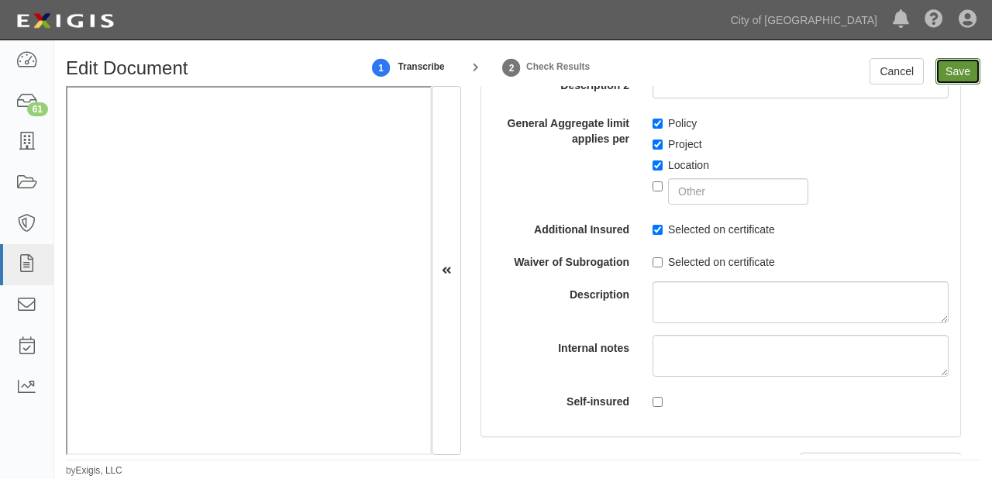
type input "2000000"
type input "5000000"
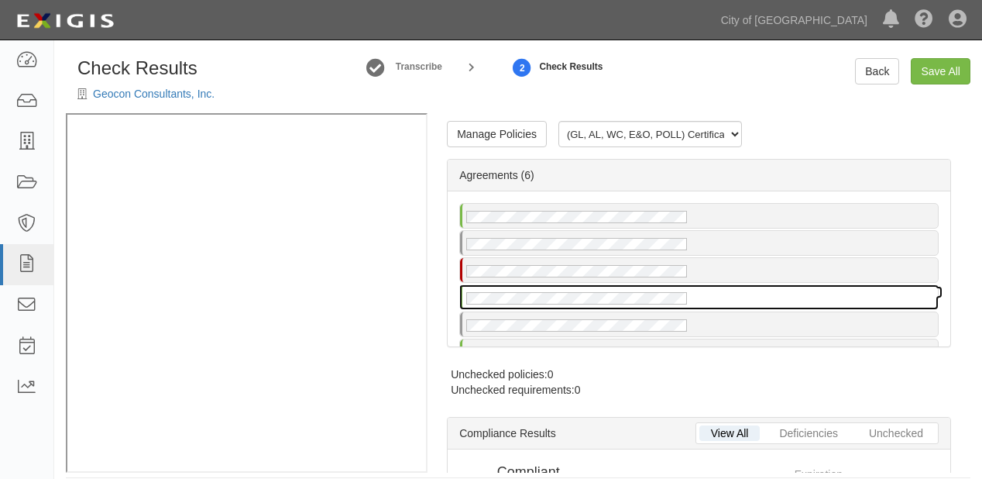
click at [709, 305] on div at bounding box center [699, 297] width 478 height 24
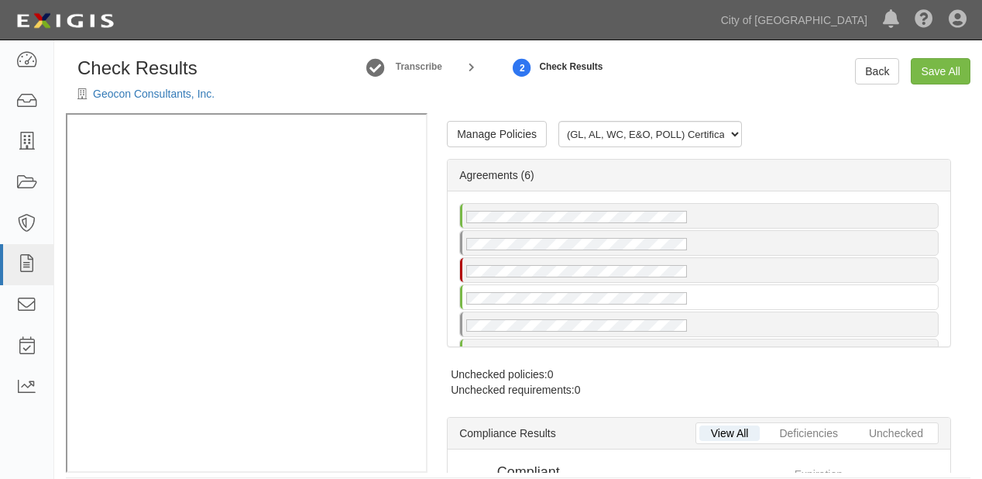
radio input "true"
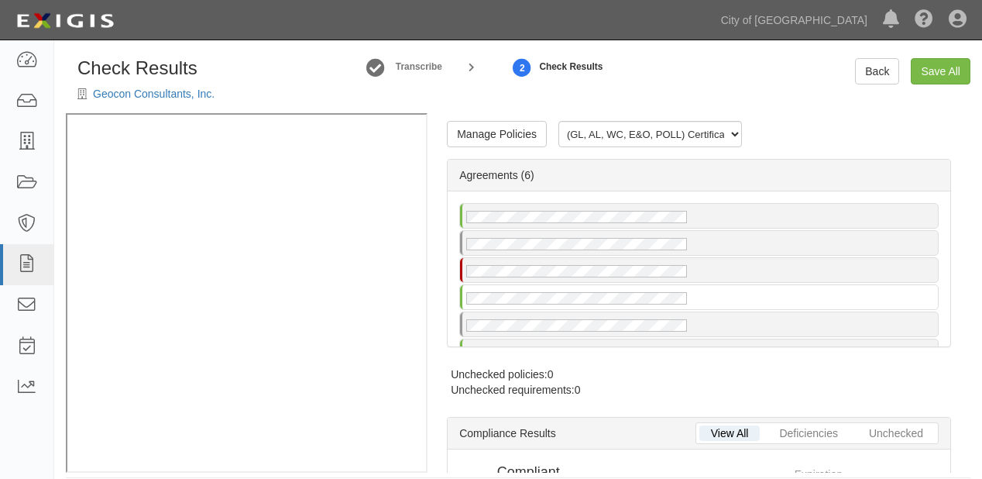
radio input "true"
radio input "false"
radio input "true"
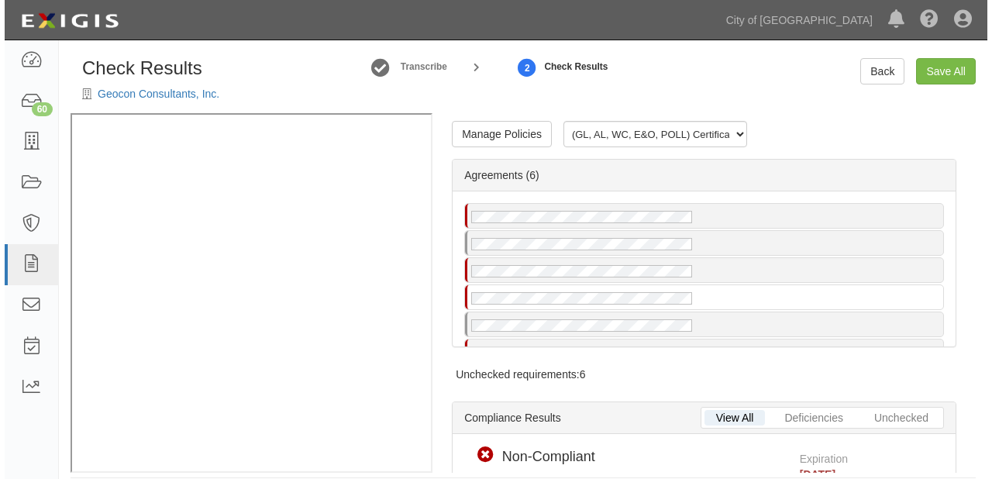
scroll to position [15, 0]
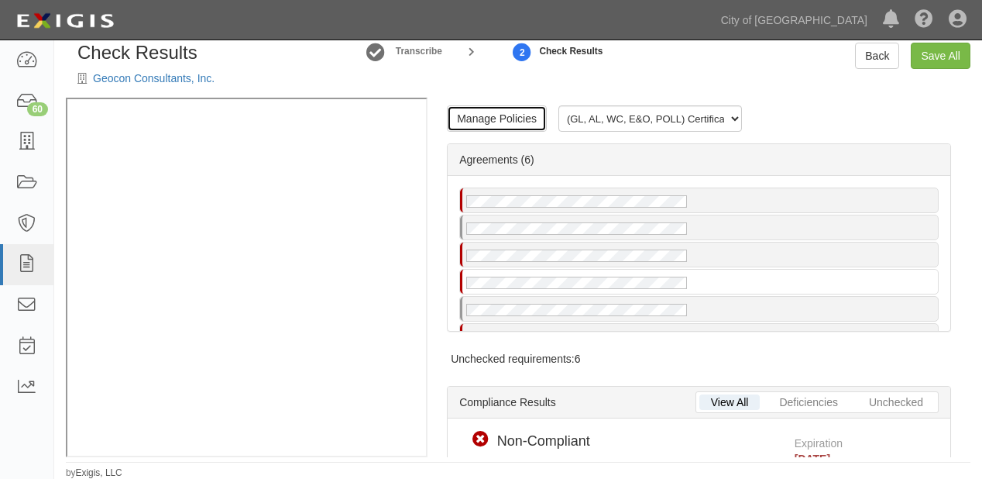
click at [480, 119] on link "Manage Policies" at bounding box center [497, 118] width 100 height 26
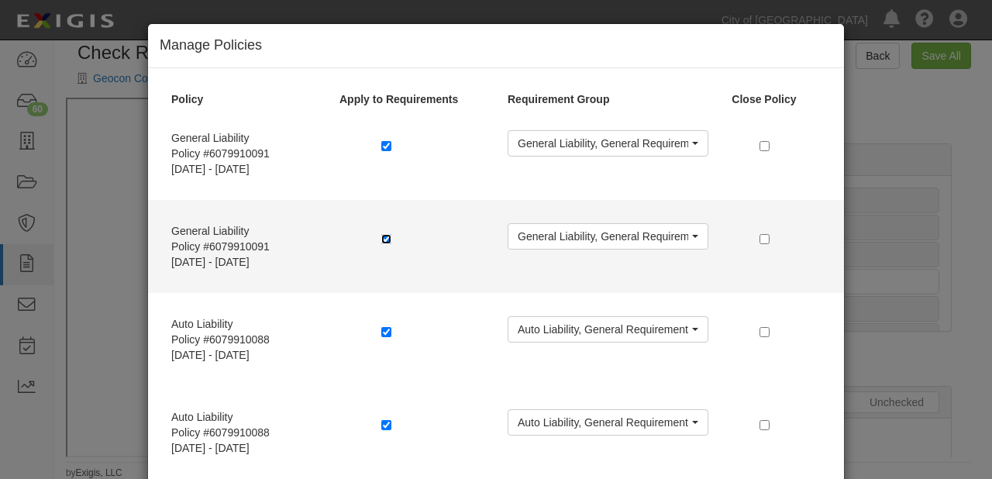
click at [381, 234] on input "checkbox" at bounding box center [386, 239] width 10 height 10
checkbox input "false"
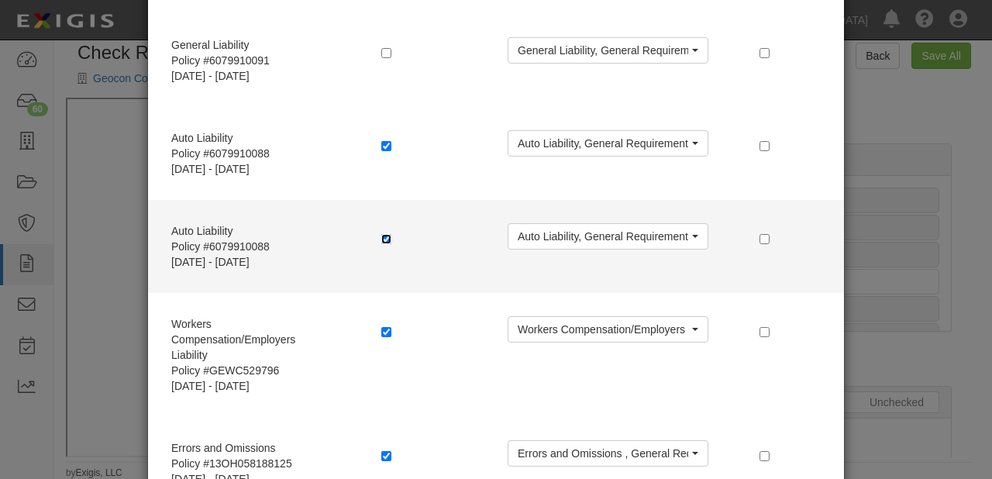
click at [381, 235] on input "checkbox" at bounding box center [386, 239] width 10 height 10
checkbox input "false"
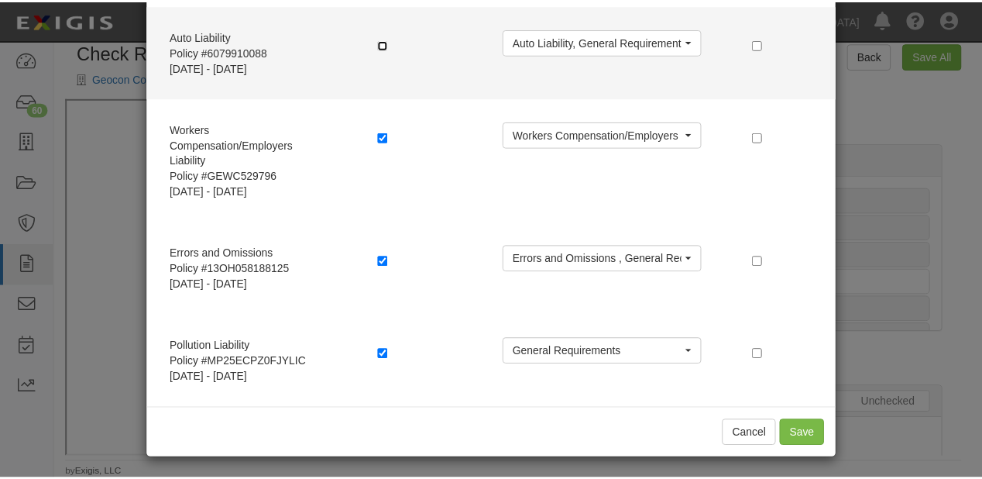
scroll to position [383, 0]
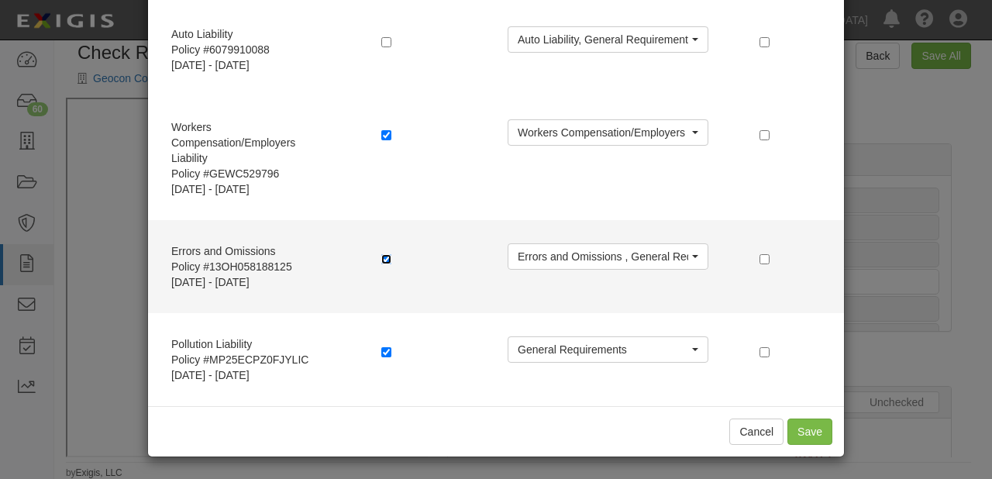
click at [383, 258] on input "checkbox" at bounding box center [386, 259] width 10 height 10
checkbox input "true"
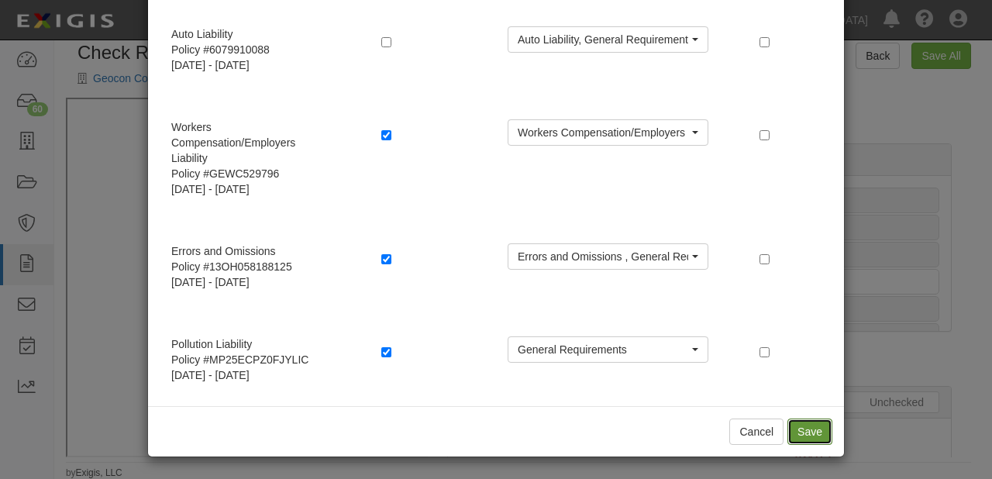
click at [803, 427] on button "Save" at bounding box center [809, 431] width 45 height 26
radio input "true"
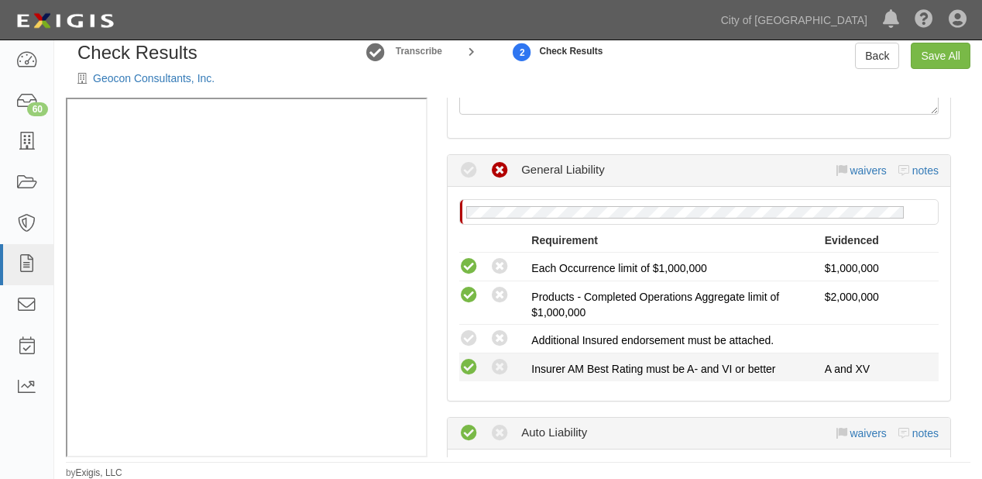
scroll to position [558, 0]
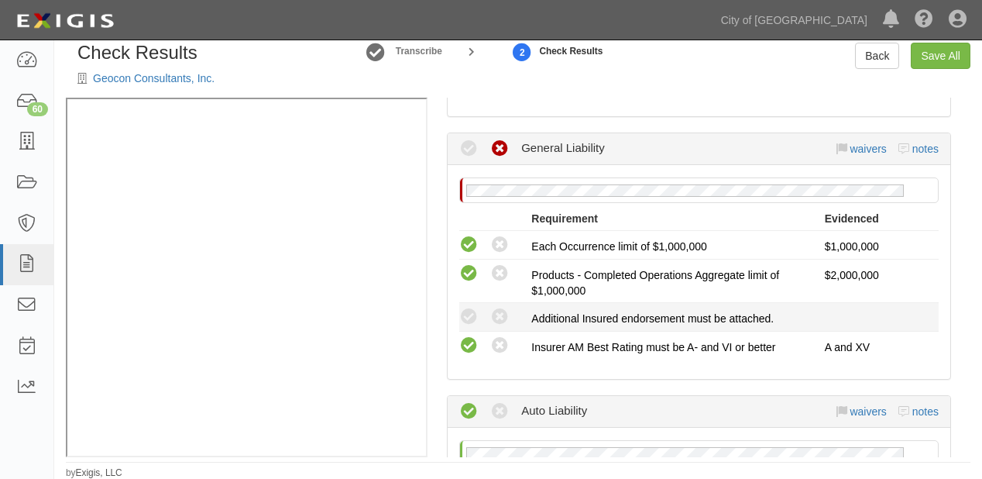
click at [458, 313] on div "Compliant Waived: Non-Compliant" at bounding box center [490, 317] width 84 height 20
click at [465, 316] on icon at bounding box center [468, 317] width 19 height 19
radio input "true"
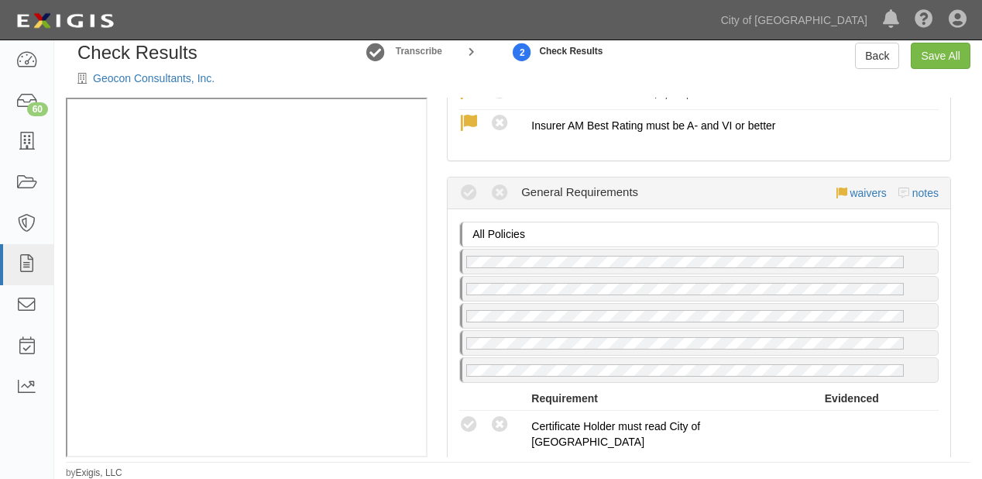
scroll to position [1673, 0]
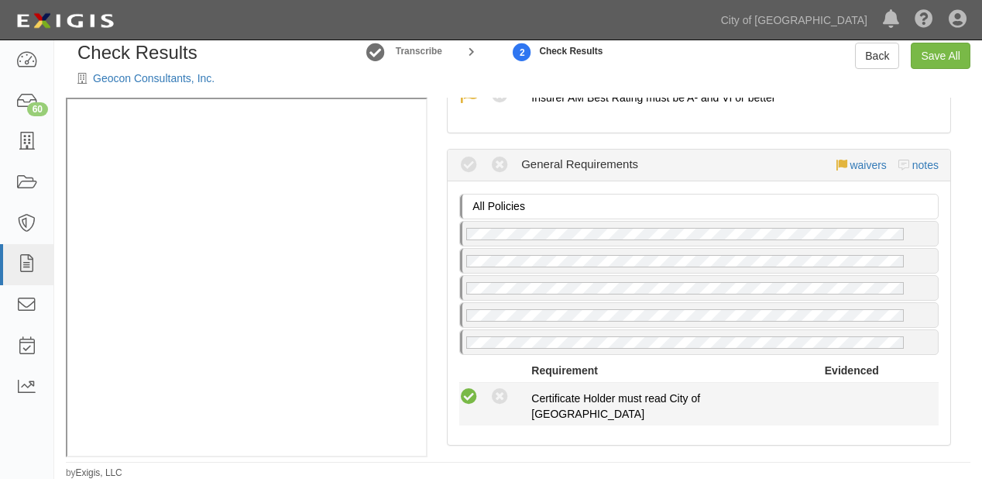
click at [471, 387] on icon at bounding box center [468, 396] width 19 height 19
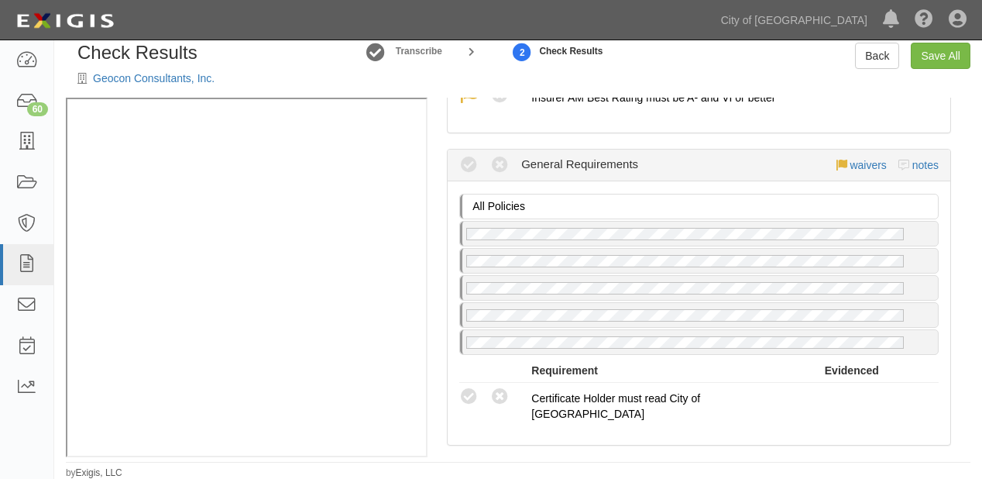
radio input "true"
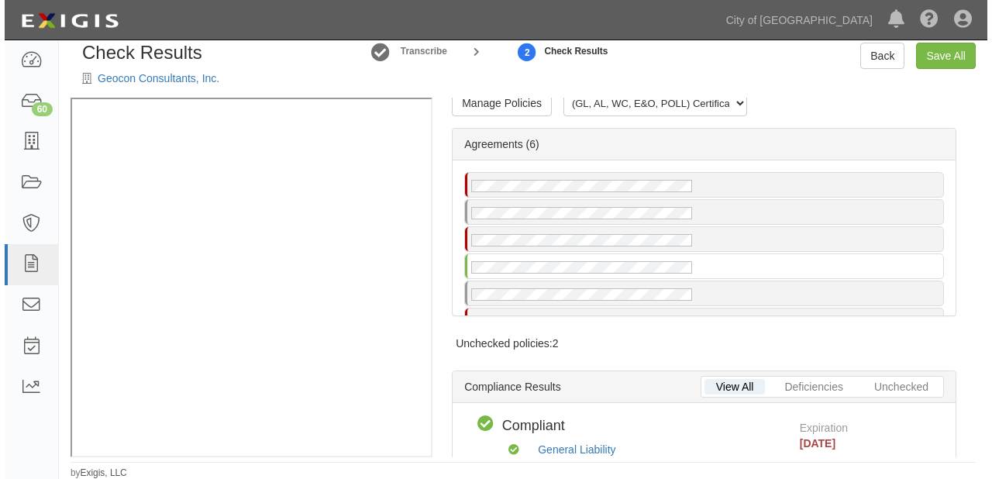
scroll to position [0, 0]
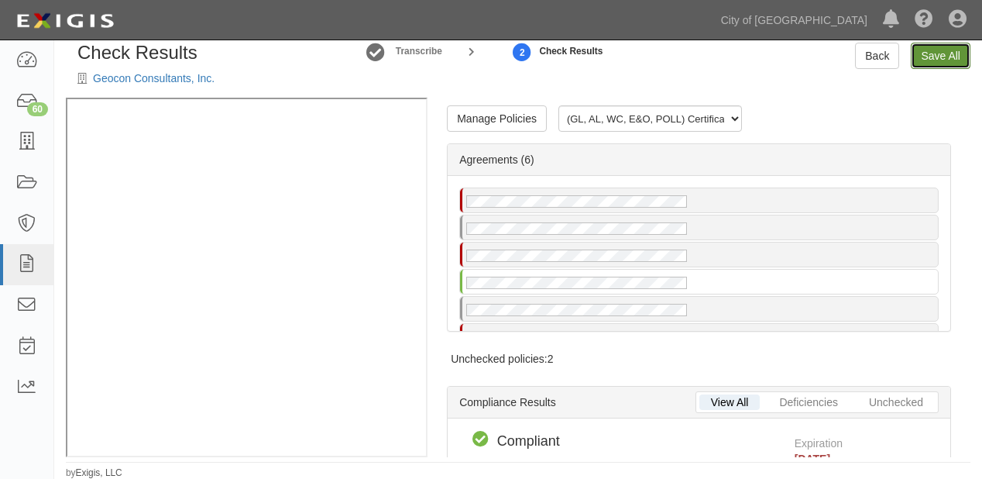
click at [947, 57] on link "Save All" at bounding box center [941, 56] width 60 height 26
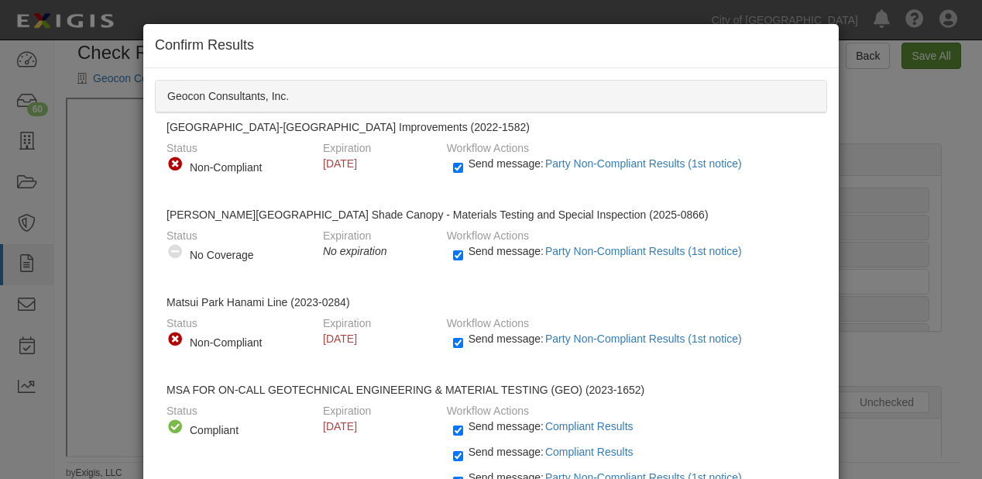
radio input "false"
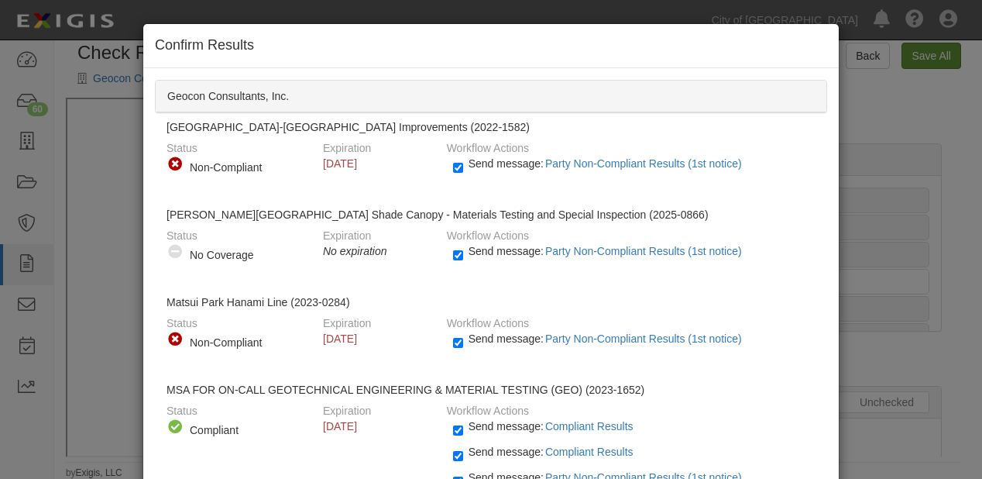
radio input "true"
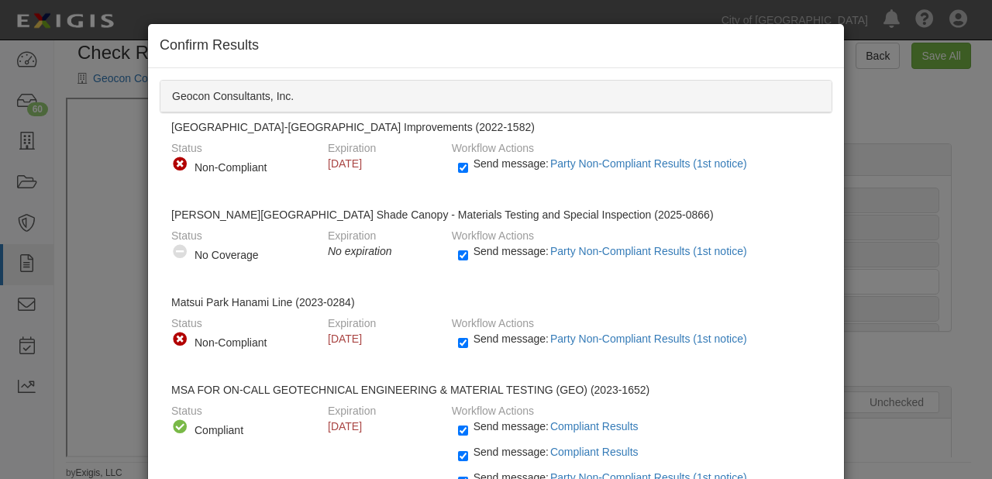
click at [507, 164] on span "Send message: Party Non-Compliant Results (1st notice)" at bounding box center [613, 163] width 280 height 12
click at [468, 164] on input "Send message: Party Non-Compliant Results (1st notice)" at bounding box center [463, 168] width 10 height 18
checkbox input "false"
click at [504, 245] on span "Send message: Party Non-Compliant Results (1st notice)" at bounding box center [613, 251] width 280 height 12
click at [468, 246] on input "Send message: Party Non-Compliant Results (1st notice)" at bounding box center [463, 255] width 10 height 18
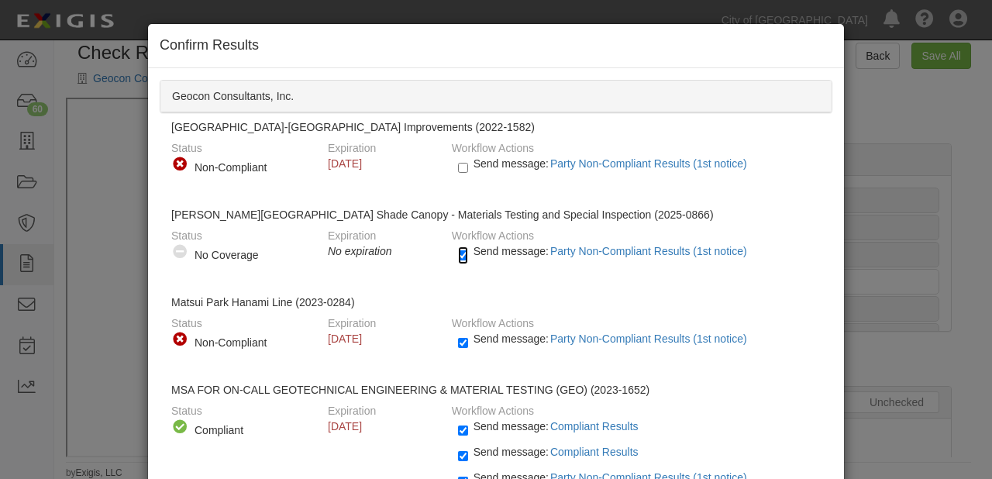
checkbox input "false"
click at [483, 341] on span "Send message: Party Non-Compliant Results (1st notice)" at bounding box center [613, 338] width 280 height 12
click at [468, 341] on input "Send message: Party Non-Compliant Results (1st notice)" at bounding box center [463, 343] width 10 height 18
checkbox input "false"
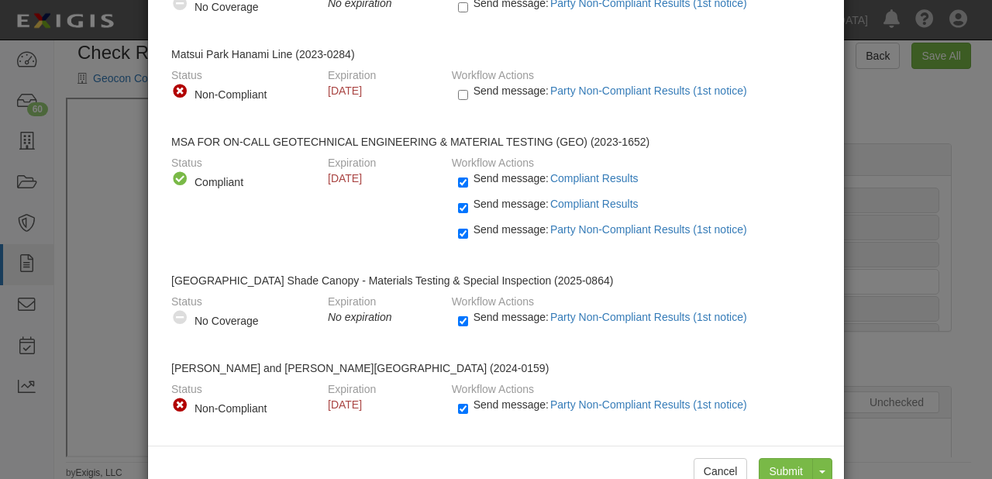
click at [499, 228] on span "Send message: Party Non-Compliant Results (1st notice)" at bounding box center [613, 229] width 280 height 12
click at [468, 228] on input "Send message: Party Non-Compliant Results (1st notice)" at bounding box center [463, 234] width 10 height 18
checkbox input "false"
click at [492, 311] on span "Send message: Party Non-Compliant Results (1st notice)" at bounding box center [613, 317] width 280 height 12
click at [468, 312] on input "Send message: Party Non-Compliant Results (1st notice)" at bounding box center [463, 321] width 10 height 18
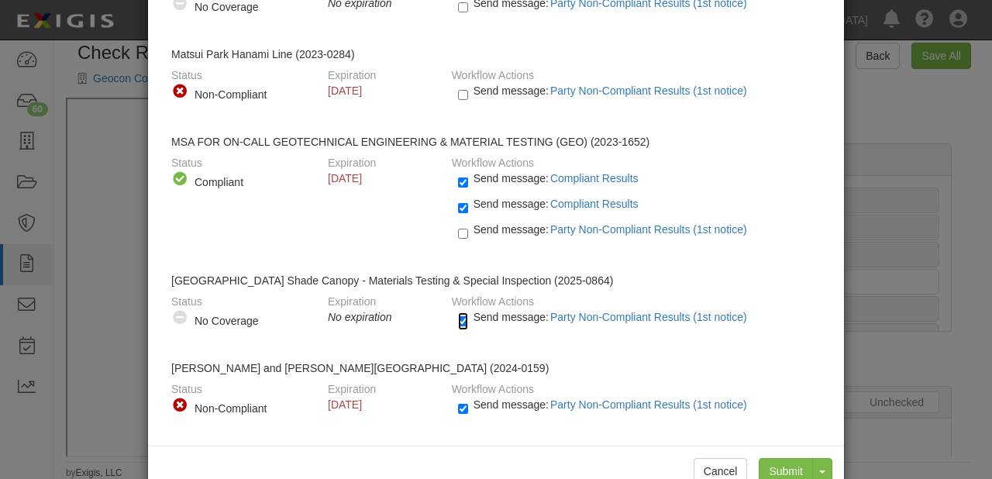
checkbox input "false"
click at [496, 398] on span "Send message: Party Non-Compliant Results (1st notice)" at bounding box center [613, 404] width 280 height 12
click at [468, 400] on input "Send message: Party Non-Compliant Results (1st notice)" at bounding box center [463, 409] width 10 height 18
checkbox input "false"
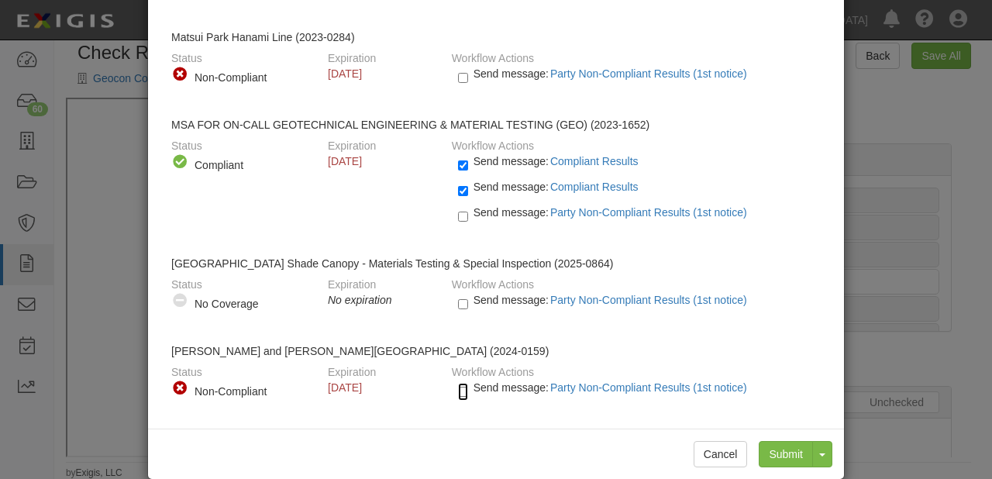
scroll to position [282, 0]
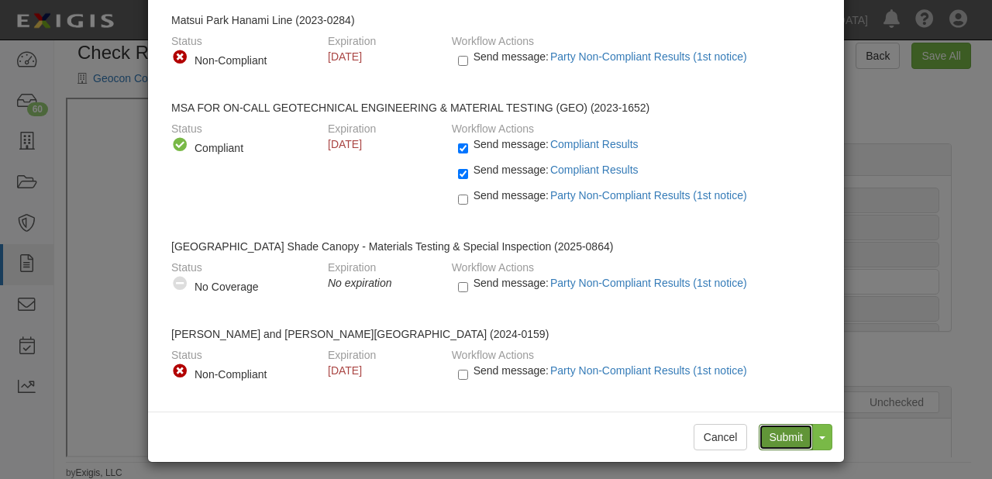
click at [800, 424] on input "Submit" at bounding box center [785, 437] width 54 height 26
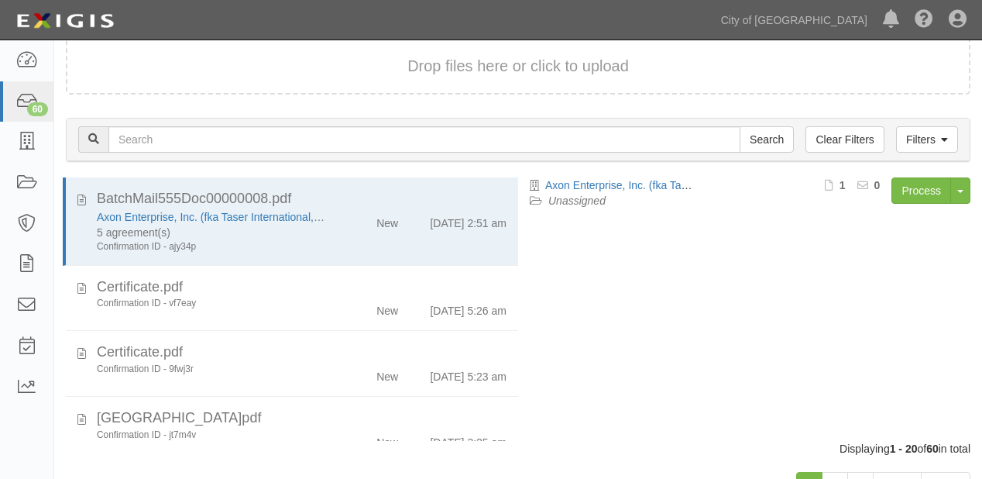
scroll to position [163, 0]
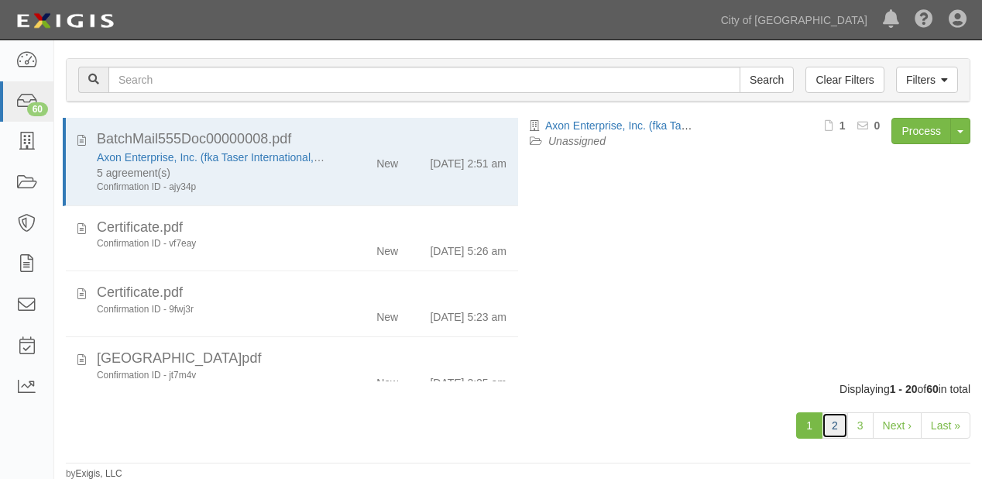
click at [832, 412] on link "2" at bounding box center [835, 425] width 26 height 26
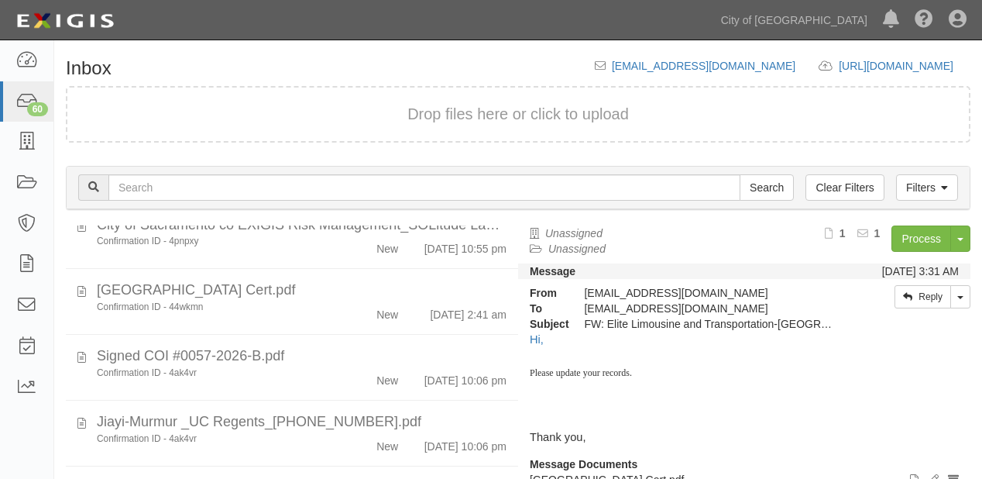
scroll to position [992, 0]
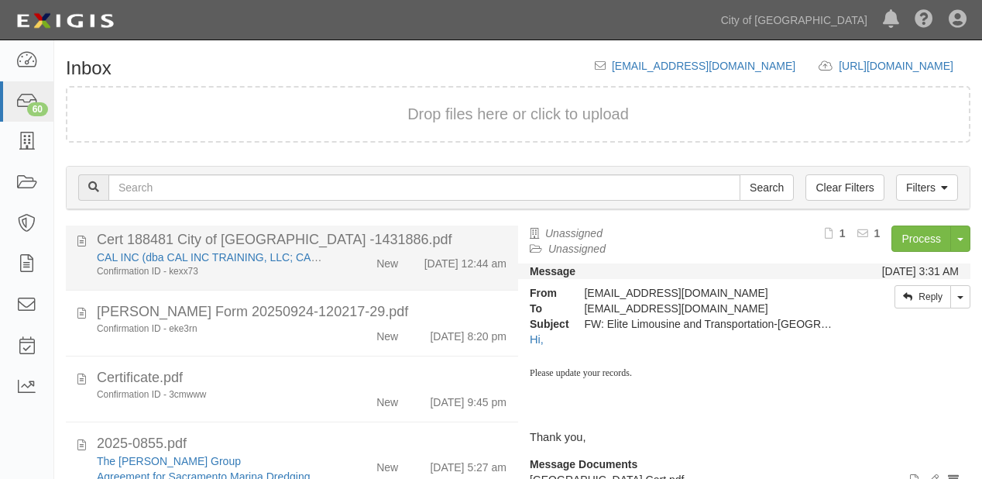
click at [410, 271] on div "[DATE] 12:44 am" at bounding box center [464, 260] width 108 height 22
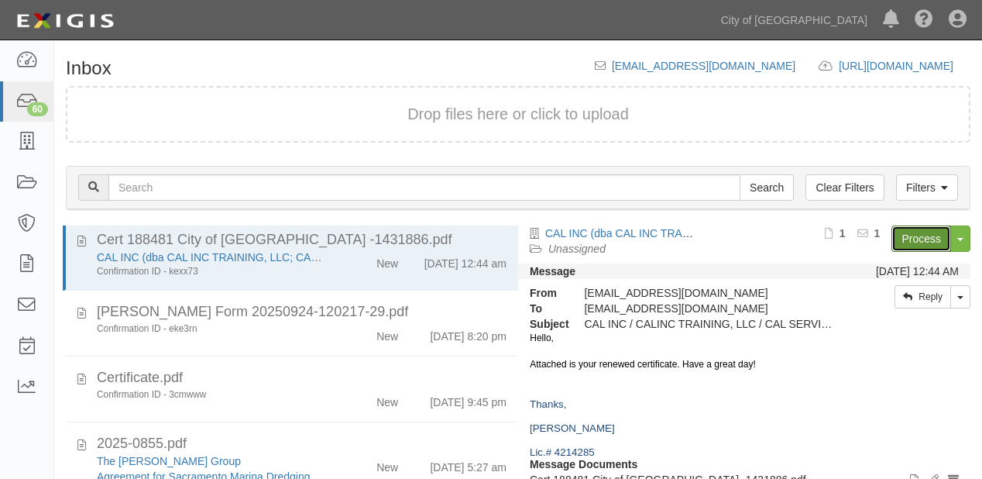
click at [917, 233] on link "Process" at bounding box center [922, 238] width 60 height 26
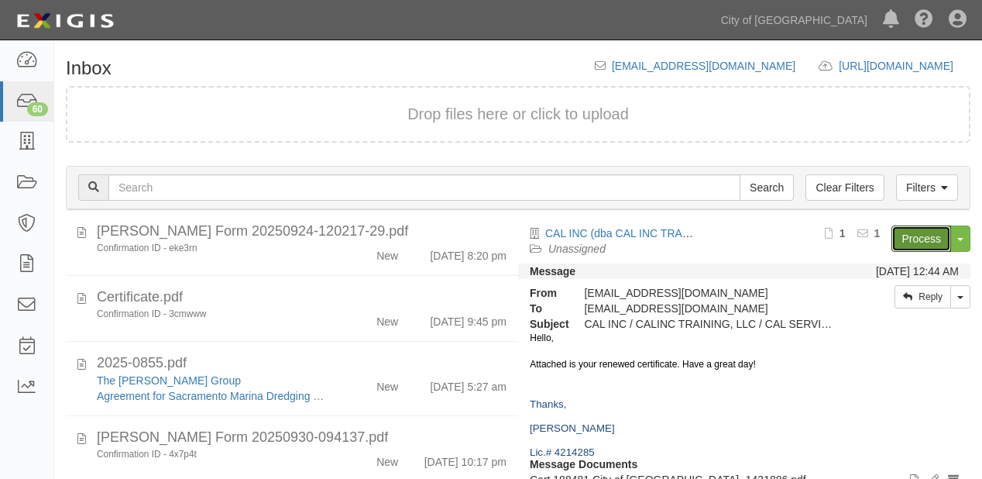
scroll to position [1217, 0]
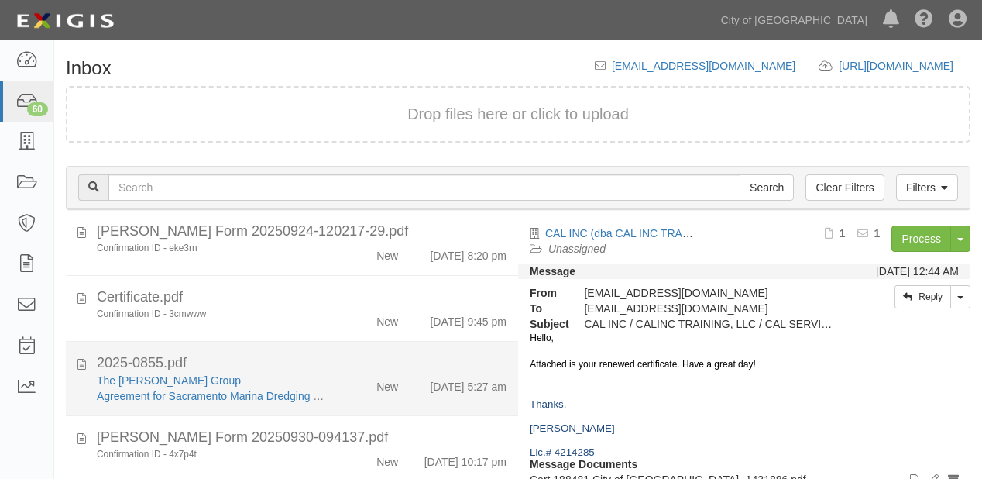
click at [381, 384] on div "The [PERSON_NAME] Group Agreement for Sacramento Marina Dredging (2025-0855) Ne…" at bounding box center [301, 388] width 433 height 31
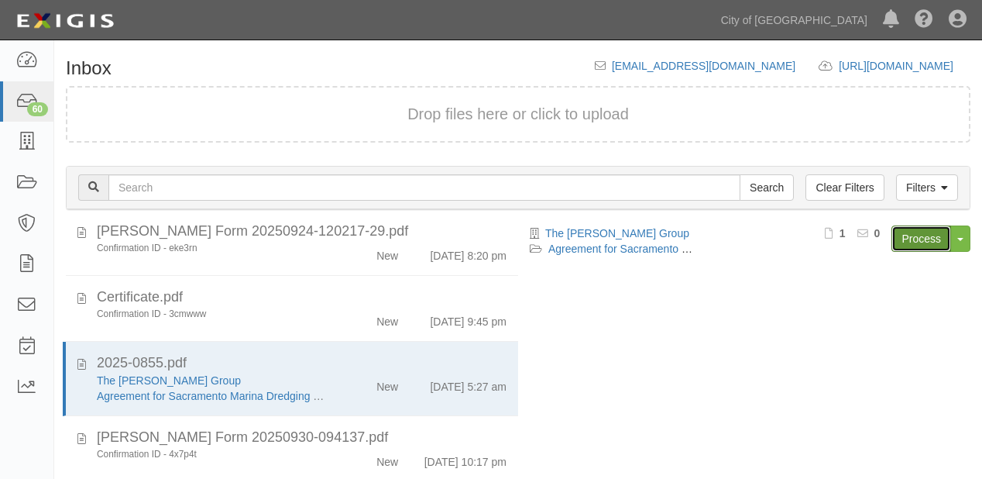
click at [933, 237] on link "Process" at bounding box center [922, 238] width 60 height 26
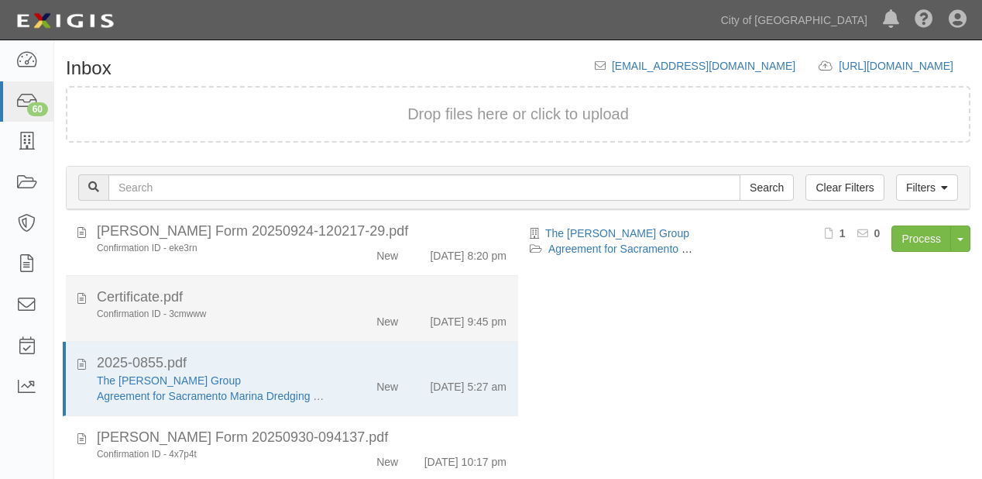
scroll to position [108, 0]
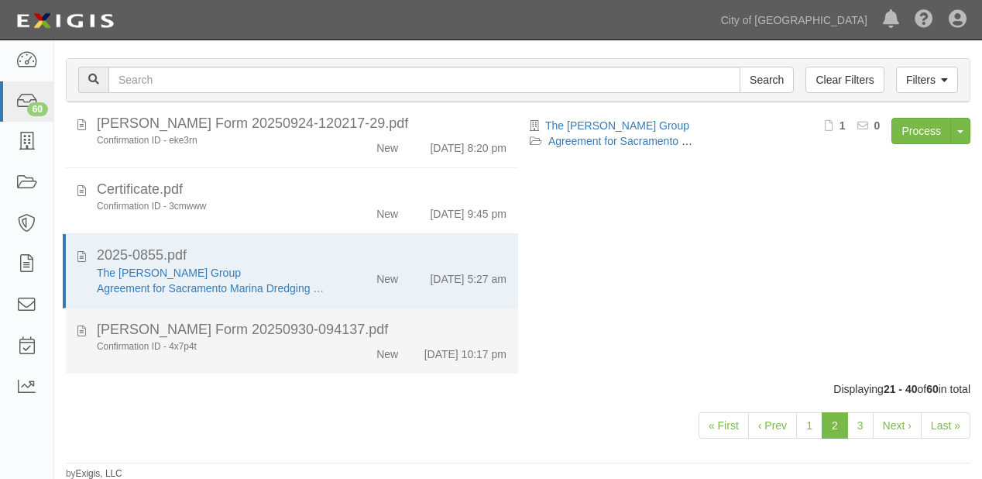
click at [374, 320] on div "[PERSON_NAME] Form 20250930-094137.pdf" at bounding box center [302, 330] width 410 height 20
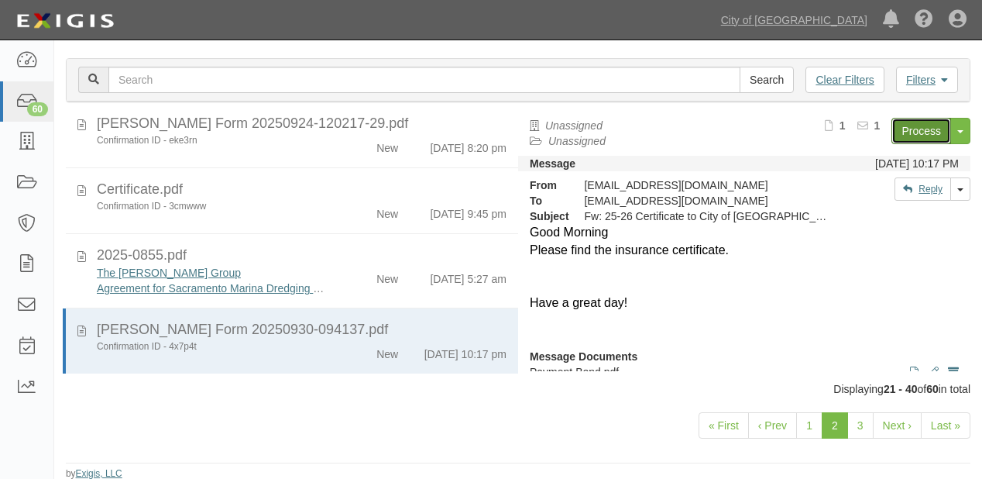
click at [908, 132] on link "Process" at bounding box center [922, 131] width 60 height 26
click at [864, 431] on link "3" at bounding box center [860, 425] width 26 height 26
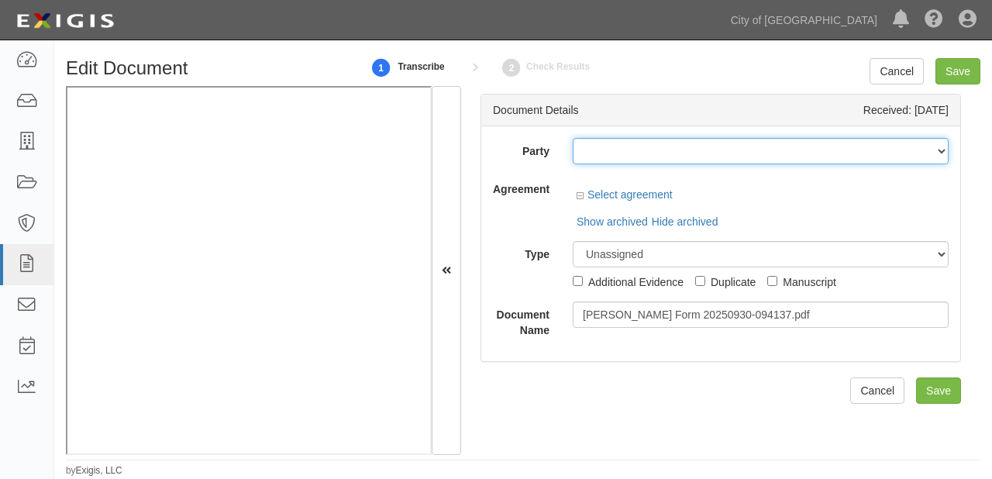
click at [596, 153] on select "16th & O Gateway (dba Ravel Rasmussen Properties) 17R Orchard Partners, LP (c/o…" at bounding box center [760, 151] width 376 height 26
select select "33666"
click at [596, 153] on select "16th & O Gateway (dba Ravel Rasmussen Properties) 17R Orchard Partners, LP (c/o…" at bounding box center [760, 151] width 376 height 26
click at [653, 150] on select "16th & O Gateway (dba Ravel Rasmussen Properties) 17R Orchard Partners, LP (c/o…" at bounding box center [760, 151] width 376 height 26
click at [638, 152] on select "16th & O Gateway (dba Ravel Rasmussen Properties) 17R Orchard Partners, LP (c/o…" at bounding box center [760, 151] width 376 height 26
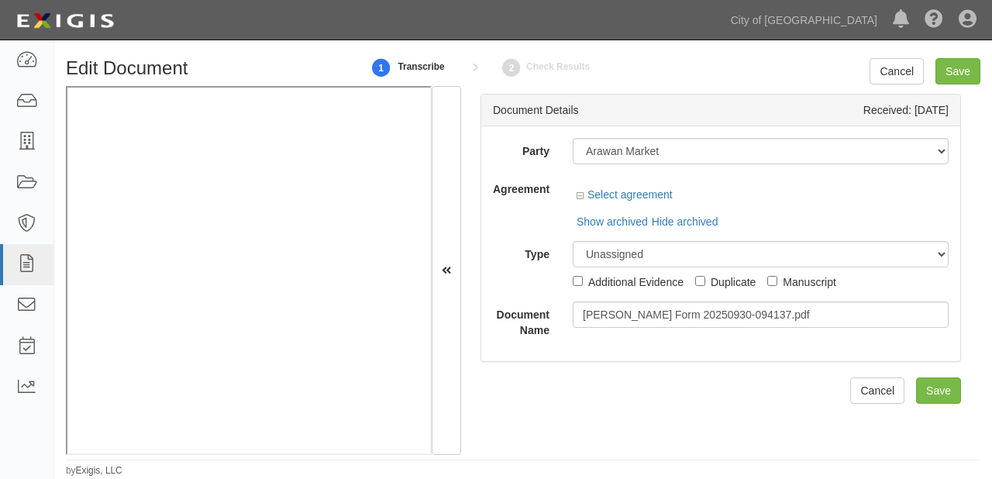
click at [555, 176] on label "Agreement" at bounding box center [521, 186] width 80 height 21
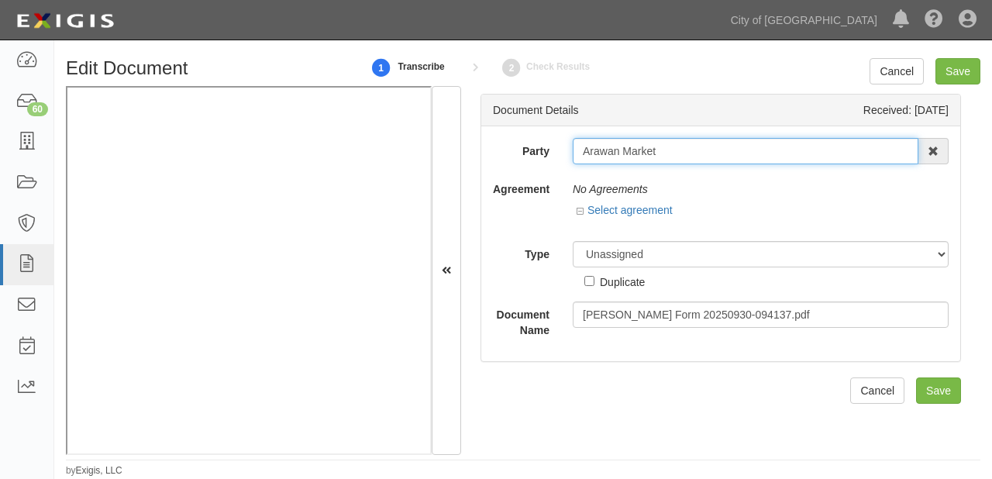
drag, startPoint x: 576, startPoint y: 152, endPoint x: 834, endPoint y: 152, distance: 257.2
click at [834, 152] on input "Arawan Market" at bounding box center [744, 151] width 345 height 26
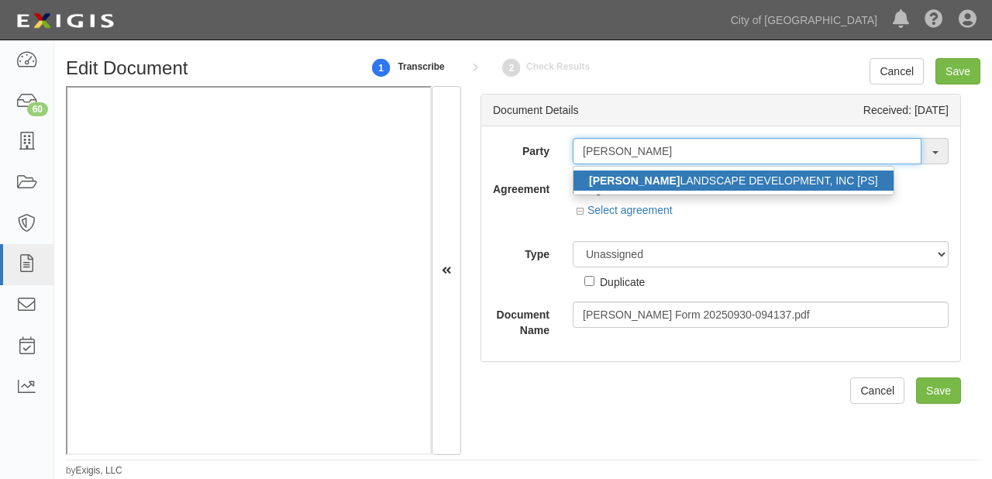
type input "parker"
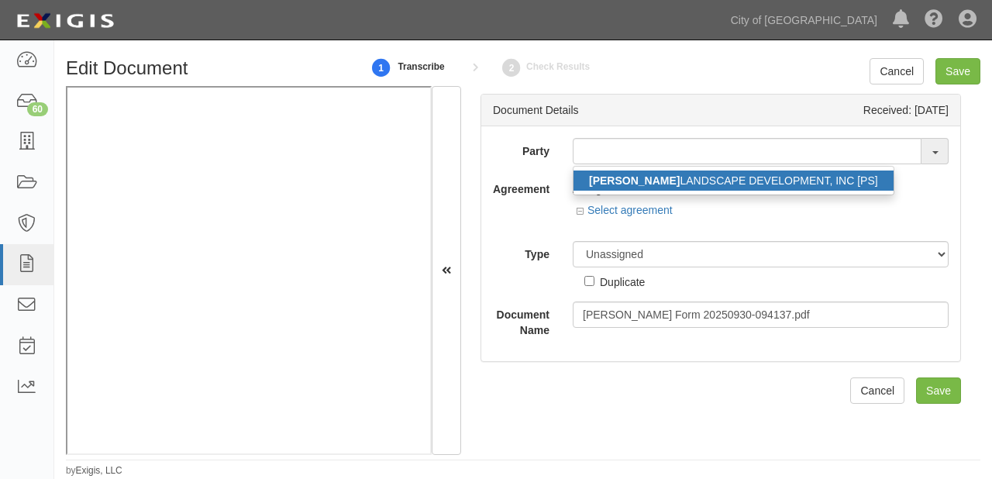
click at [767, 177] on link "PARKER LANDSCAPE DEVELOPMENT, INC [PS]" at bounding box center [733, 180] width 320 height 20
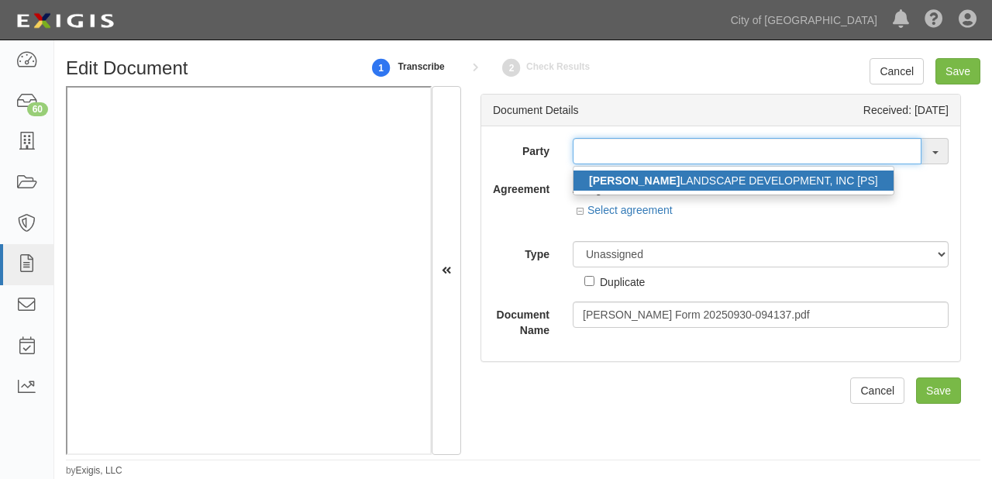
type input "[PERSON_NAME] LANDSCAPE DEVELOPMENT, INC [PS]"
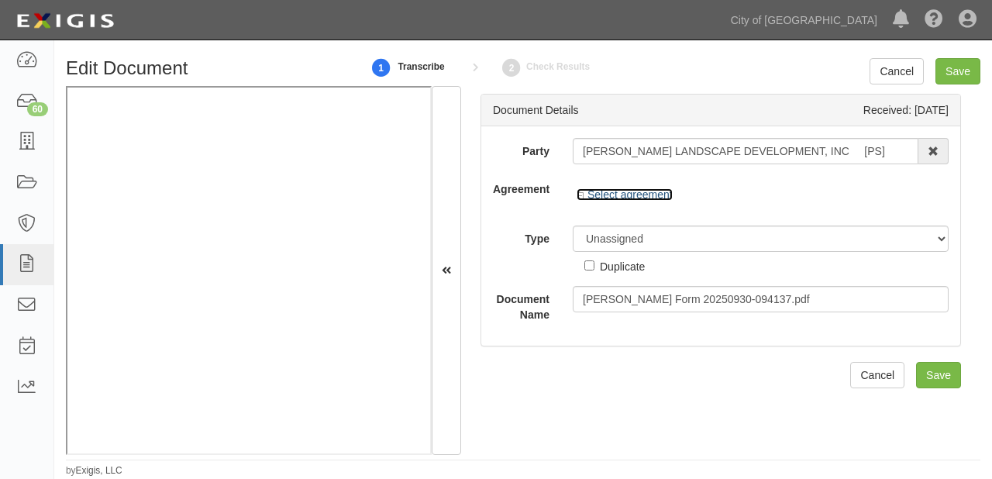
click at [621, 190] on link "Select agreement" at bounding box center [624, 194] width 96 height 12
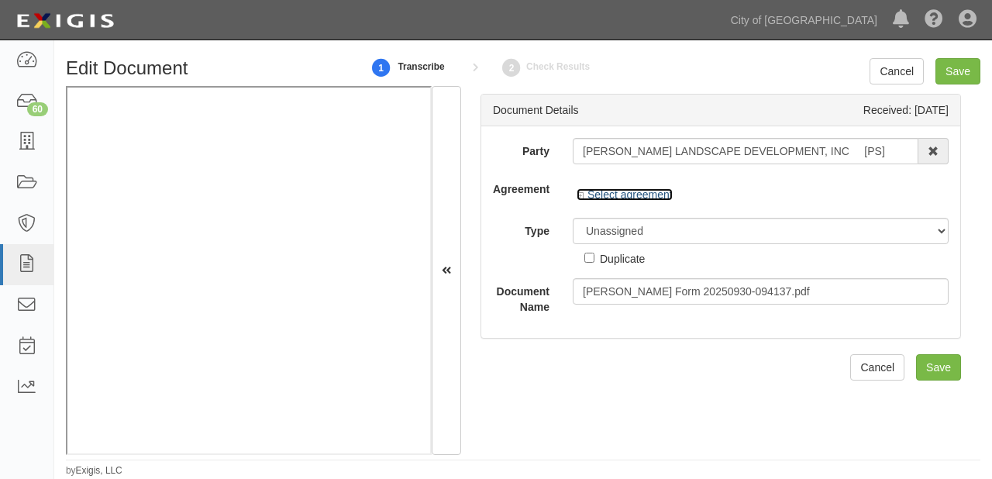
click at [621, 190] on link "Select agreement" at bounding box center [624, 194] width 96 height 12
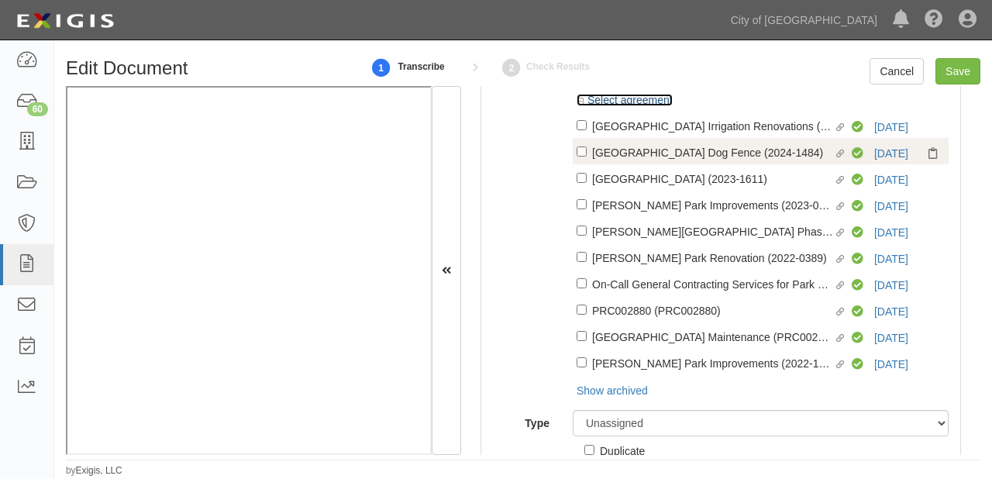
scroll to position [124, 0]
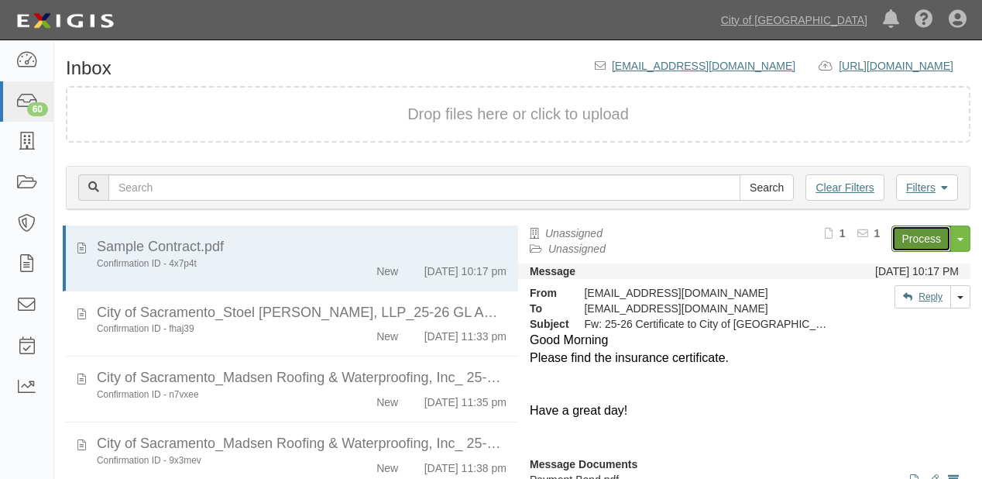
click at [926, 239] on link "Process" at bounding box center [922, 238] width 60 height 26
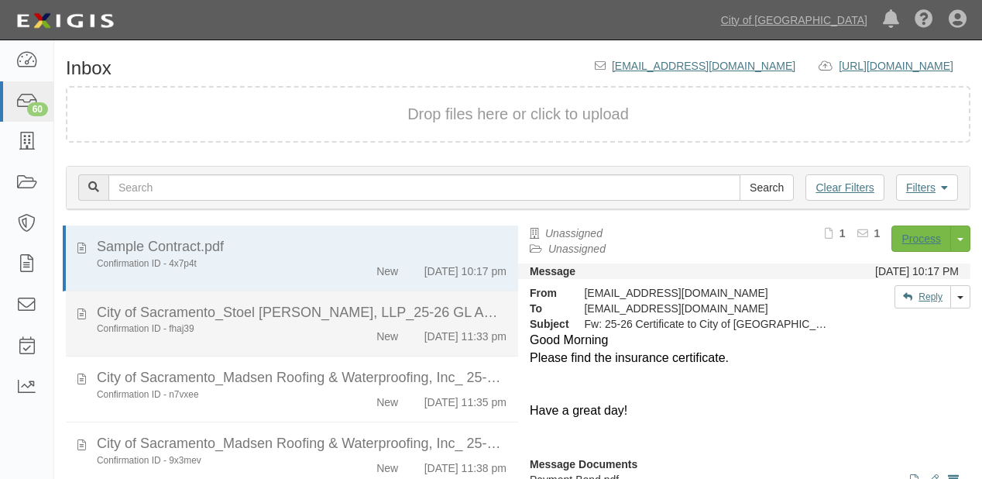
drag, startPoint x: 336, startPoint y: 344, endPoint x: 481, endPoint y: 350, distance: 145.0
click at [340, 344] on div "New" at bounding box center [374, 333] width 72 height 22
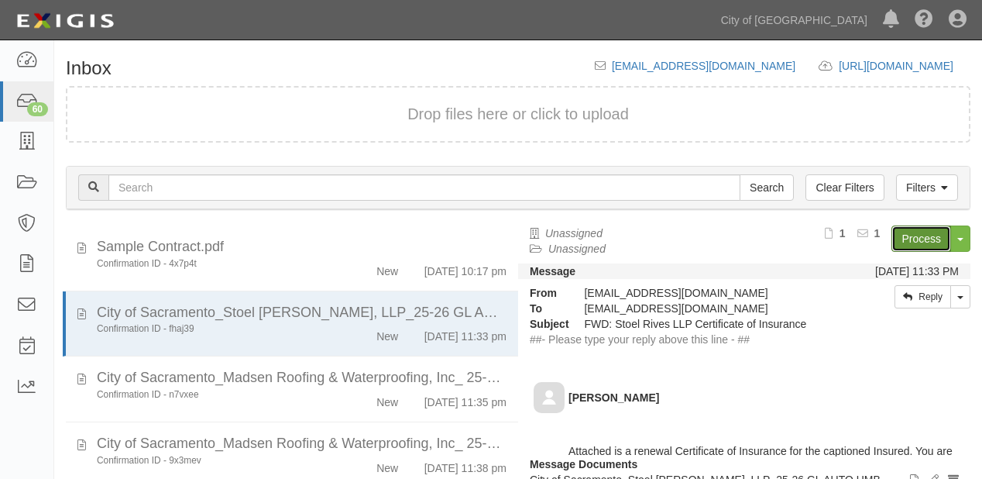
click at [897, 239] on link "Process" at bounding box center [922, 238] width 60 height 26
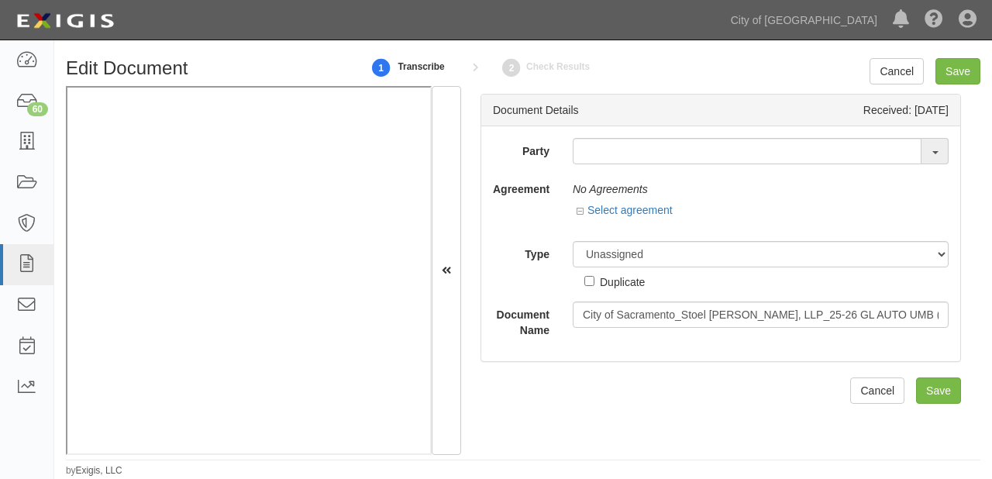
click at [598, 166] on div "Party 16th & O Gateway (dba Ravel [PERSON_NAME] Properties) 17R Orchard Partner…" at bounding box center [720, 238] width 455 height 200
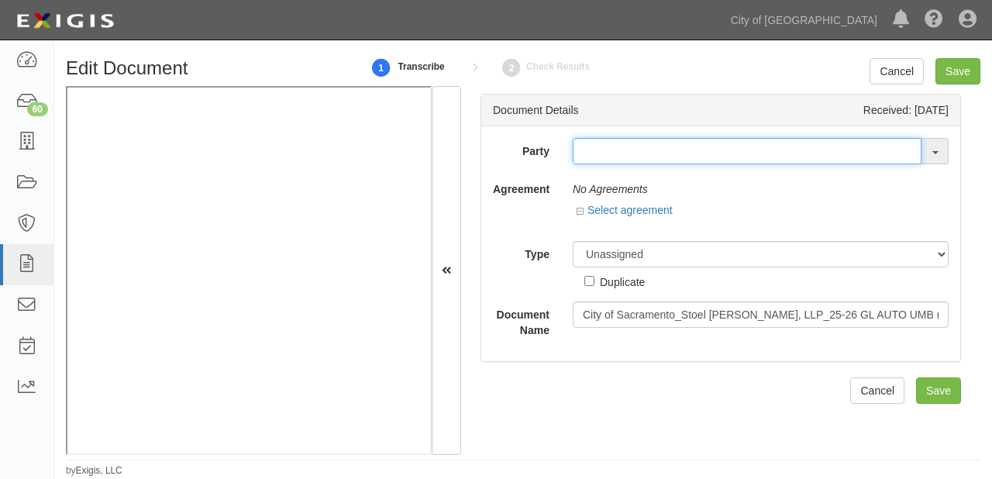
click at [598, 153] on input "text" at bounding box center [746, 151] width 349 height 26
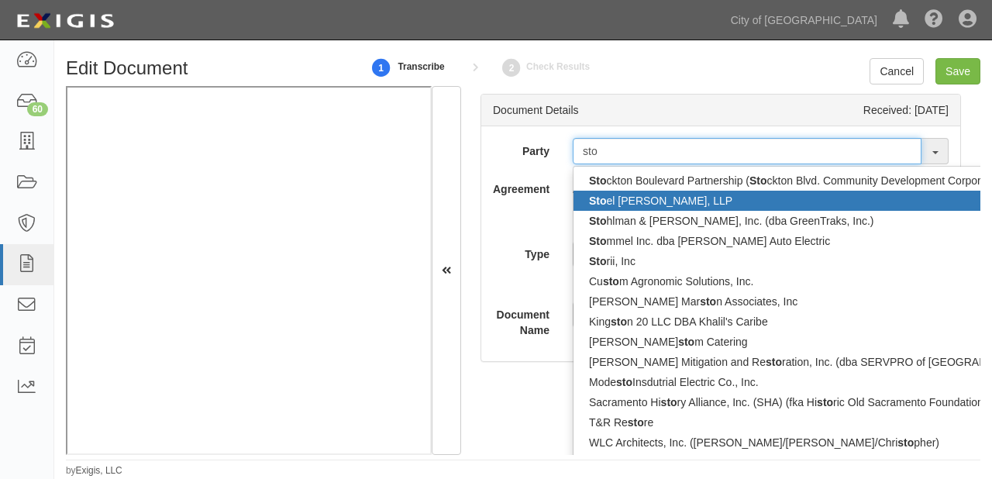
type input "sto"
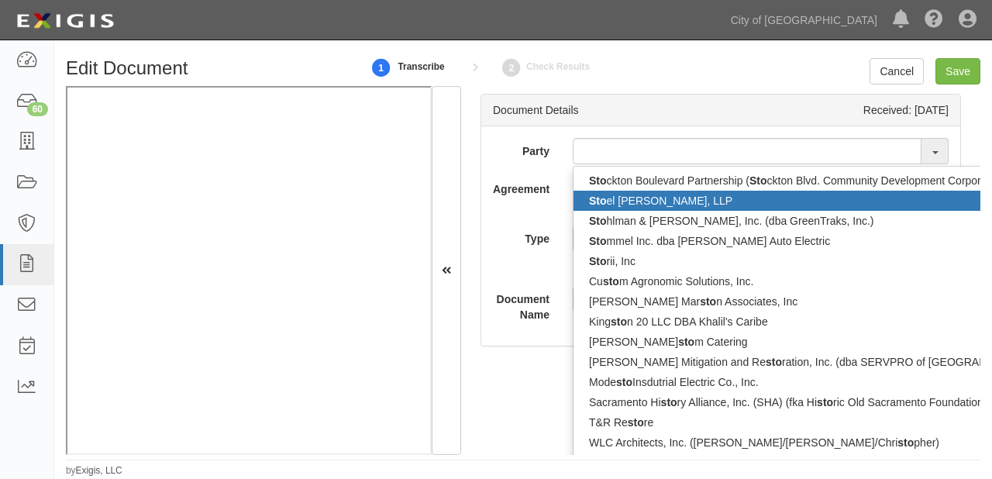
click at [608, 198] on link "Sto el [PERSON_NAME], LLP" at bounding box center [861, 201] width 576 height 20
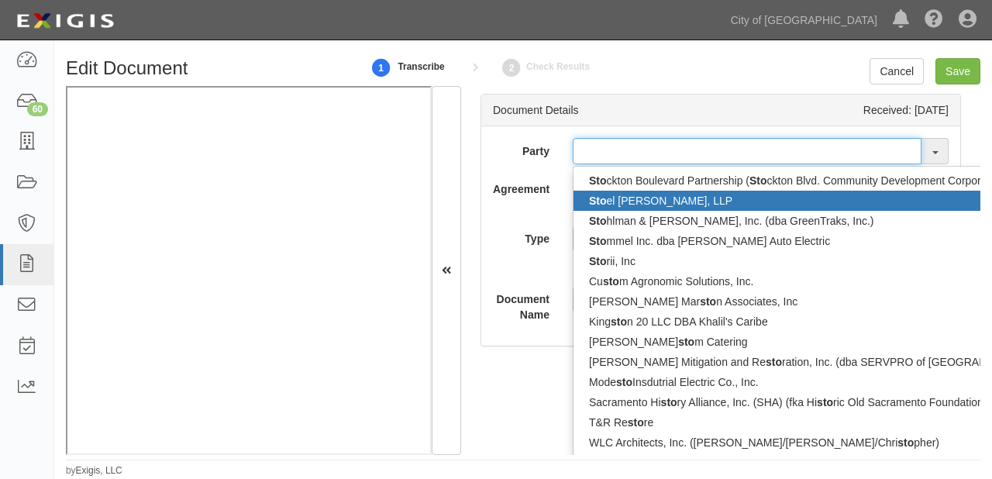
type input "Stoel Rives, LLP"
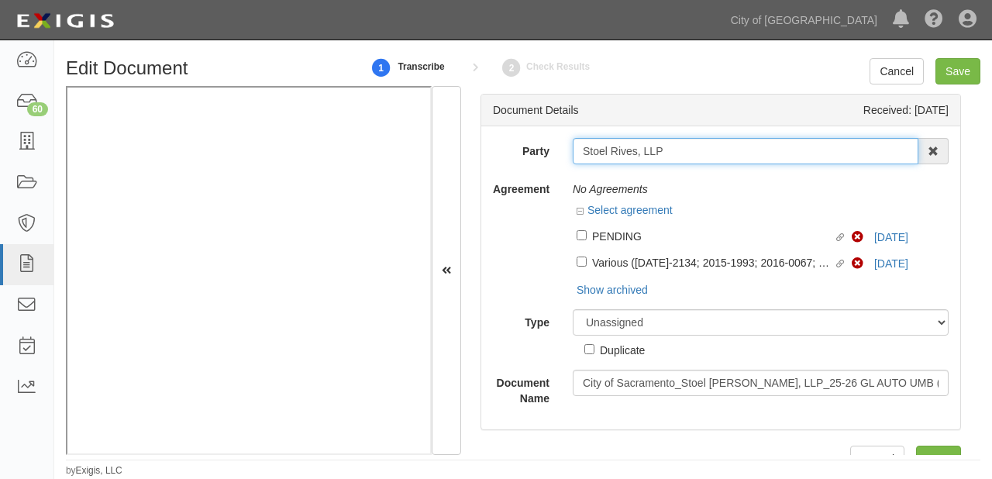
drag, startPoint x: 577, startPoint y: 152, endPoint x: 700, endPoint y: 154, distance: 123.2
click at [700, 154] on input "Stoel Rives, LLP" at bounding box center [744, 151] width 345 height 26
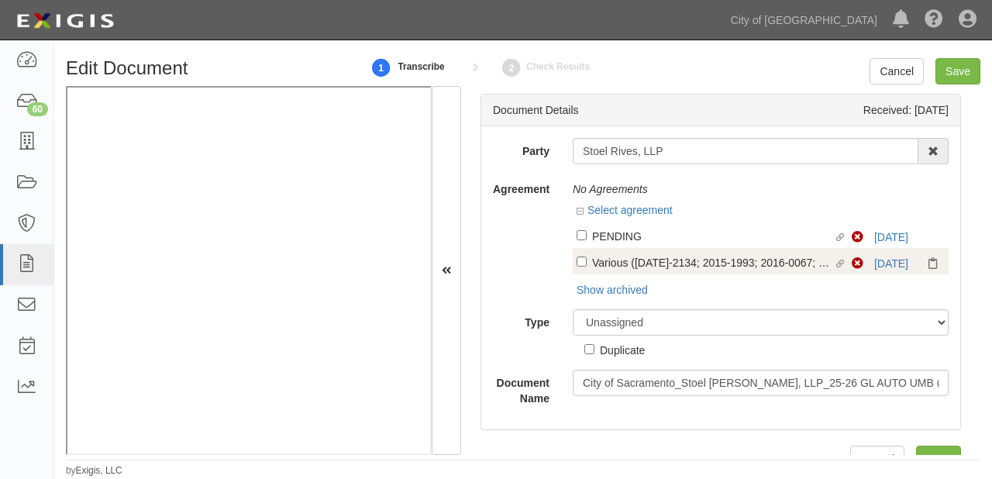
click at [644, 263] on div "Various ([DATE]-2134; 2015-1993; 2016-0067; 2015-0936; 2015-1003; 2015-1527)" at bounding box center [713, 261] width 242 height 17
click at [586, 263] on input "Linked agreement Various ([DATE]-2134; 2015-1993; 2016-0067; 2015-0936; 2015-10…" at bounding box center [581, 261] width 10 height 10
checkbox input "true"
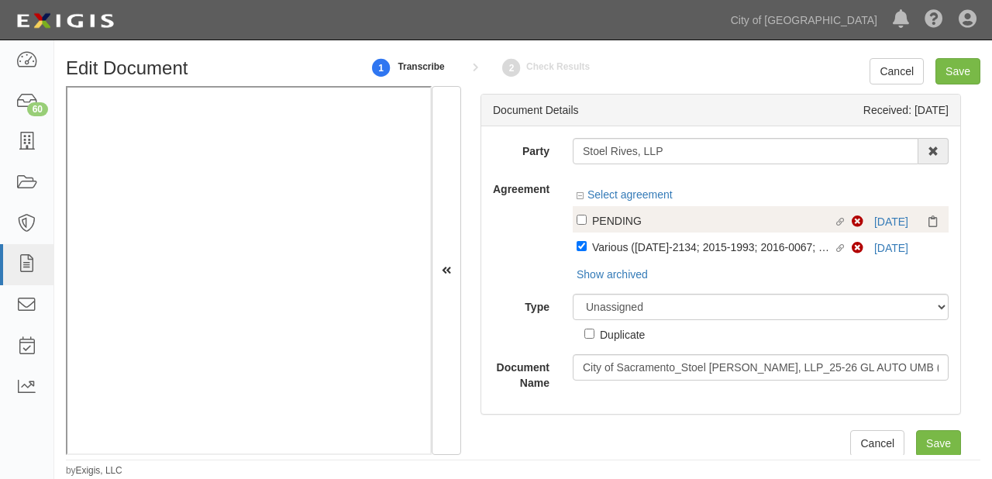
click at [651, 227] on div "PENDING" at bounding box center [713, 219] width 242 height 17
click at [586, 225] on input "Linked agreement PENDING Linked agreement" at bounding box center [581, 220] width 10 height 10
checkbox input "true"
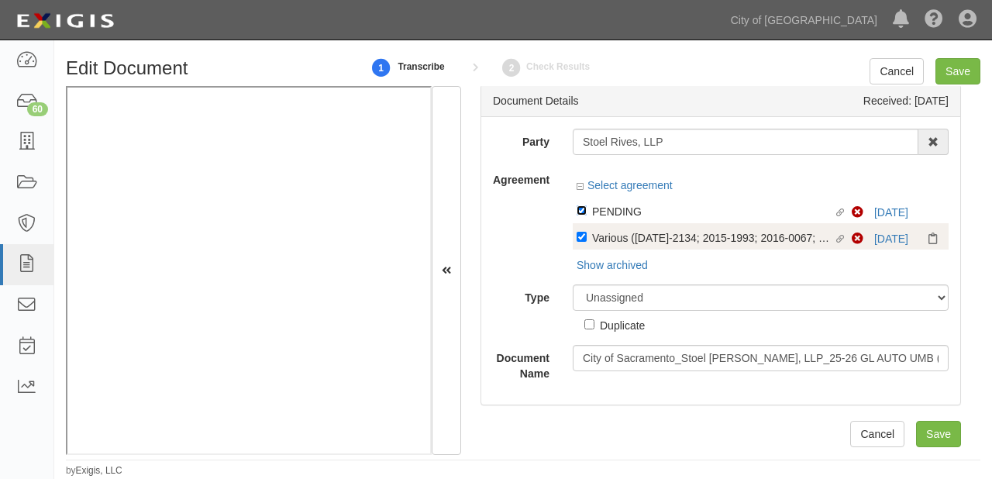
scroll to position [9, 0]
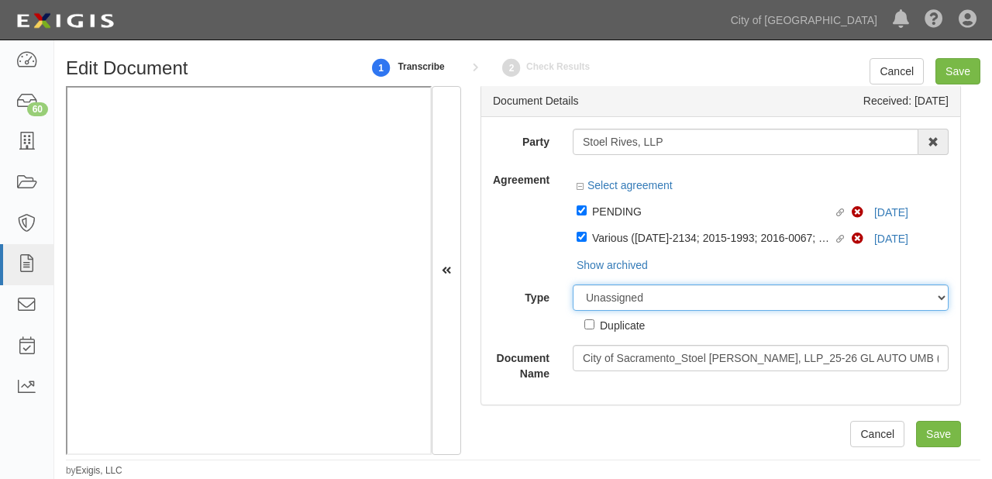
click at [634, 291] on select "Unassigned Binder Cancellation Notice Certificate Contract Endorsement Insuranc…" at bounding box center [760, 297] width 376 height 26
select select "CertificateDetail"
click at [572, 285] on select "Unassigned Binder Cancellation Notice Certificate Contract Endorsement Insuranc…" at bounding box center [760, 297] width 376 height 26
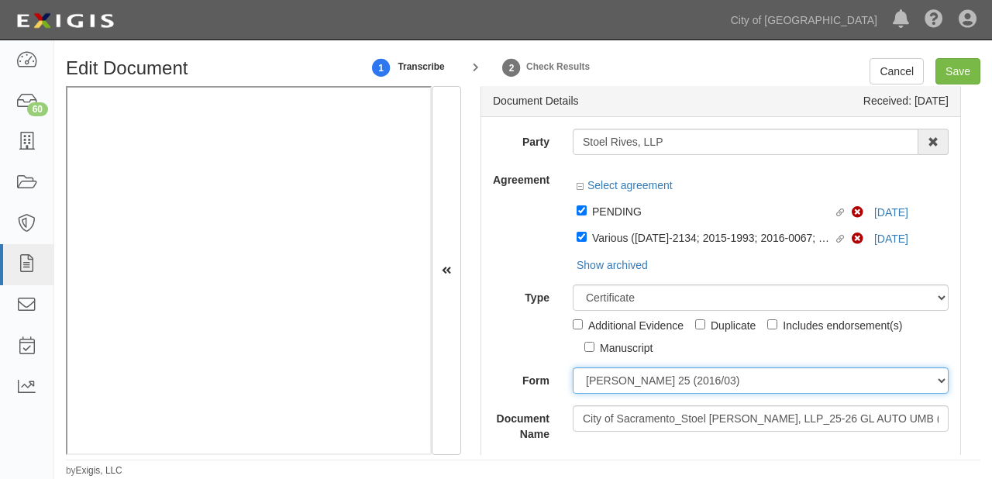
drag, startPoint x: 631, startPoint y: 385, endPoint x: 625, endPoint y: 394, distance: 10.5
click at [631, 385] on select "[PERSON_NAME] 25 (2016/03) [PERSON_NAME] 101 [PERSON_NAME] 855 NY (2014/05) Gen…" at bounding box center [760, 380] width 376 height 26
select select "GeneralFormDetail"
click at [572, 367] on select "[PERSON_NAME] 25 (2016/03) [PERSON_NAME] 101 [PERSON_NAME] 855 NY (2014/05) Gen…" at bounding box center [760, 380] width 376 height 26
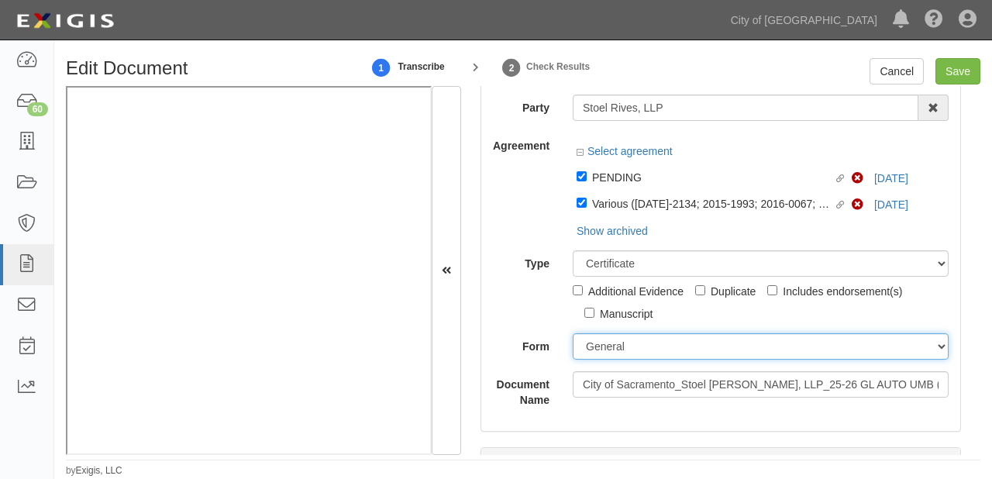
scroll to position [195, 0]
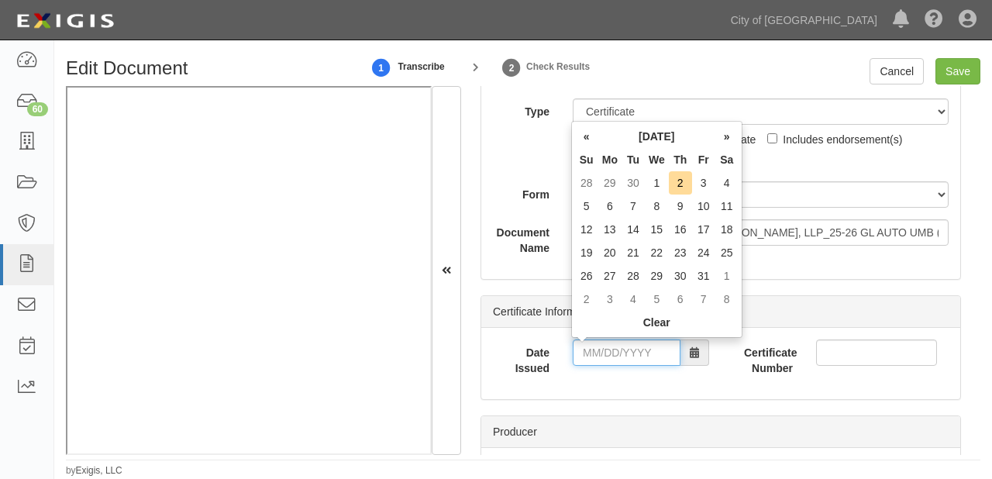
click at [637, 353] on input "Date Issued" at bounding box center [626, 352] width 108 height 26
click at [632, 179] on td "30" at bounding box center [632, 182] width 23 height 23
type input "[DATE]"
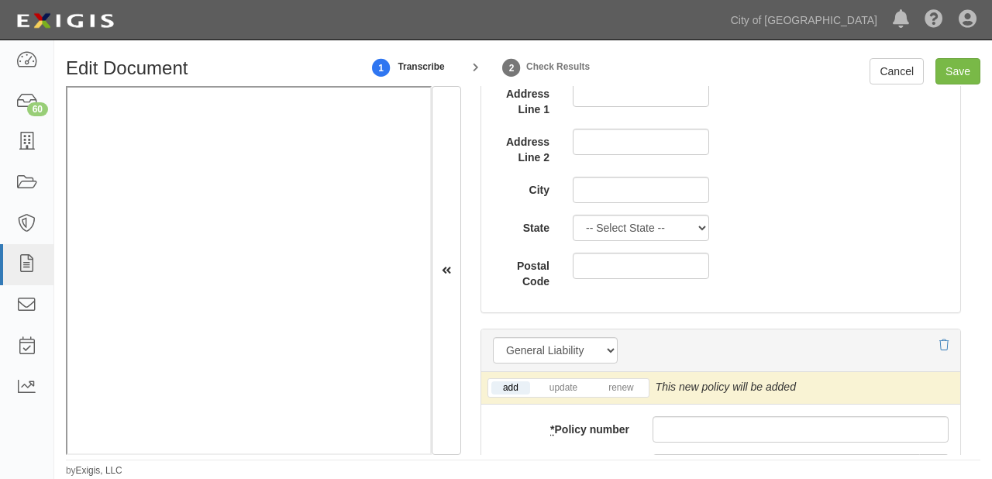
scroll to position [1125, 0]
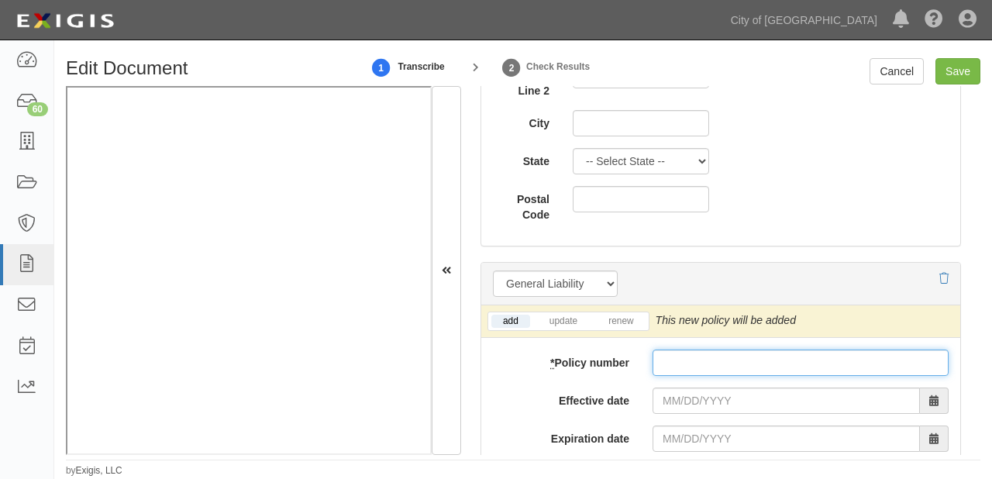
click at [726, 363] on input "* Policy number" at bounding box center [800, 362] width 296 height 26
paste input "35282076"
type input "35282076"
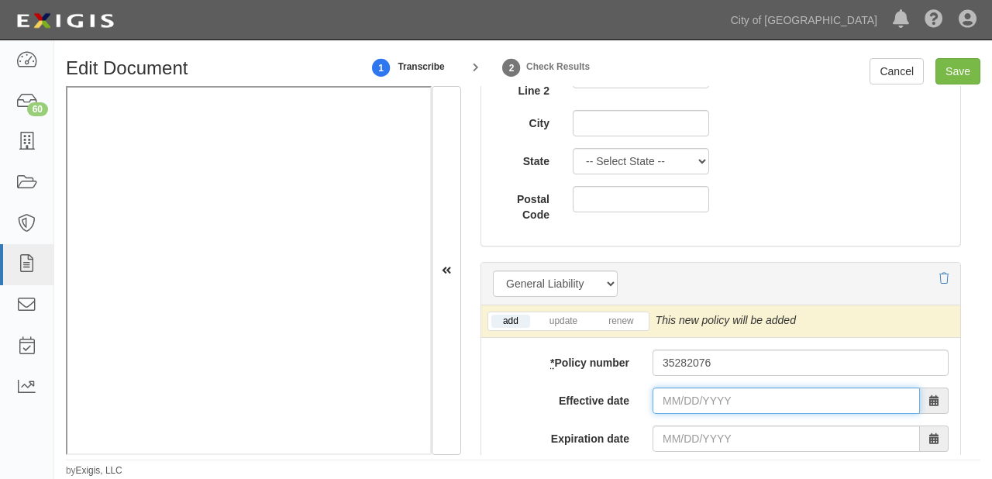
click at [689, 402] on input "Effective date" at bounding box center [785, 400] width 267 height 26
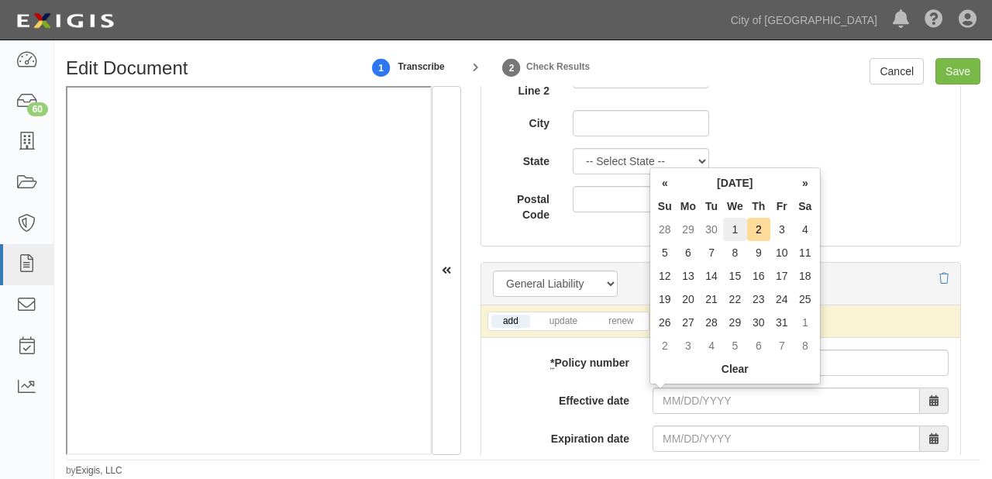
click at [737, 229] on td "1" at bounding box center [735, 229] width 24 height 23
type input "[DATE]"
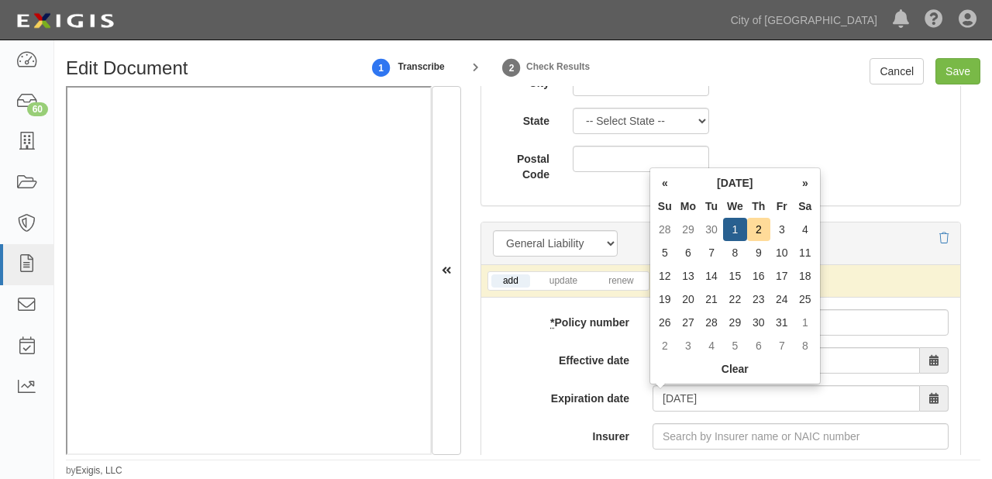
scroll to position [1187, 0]
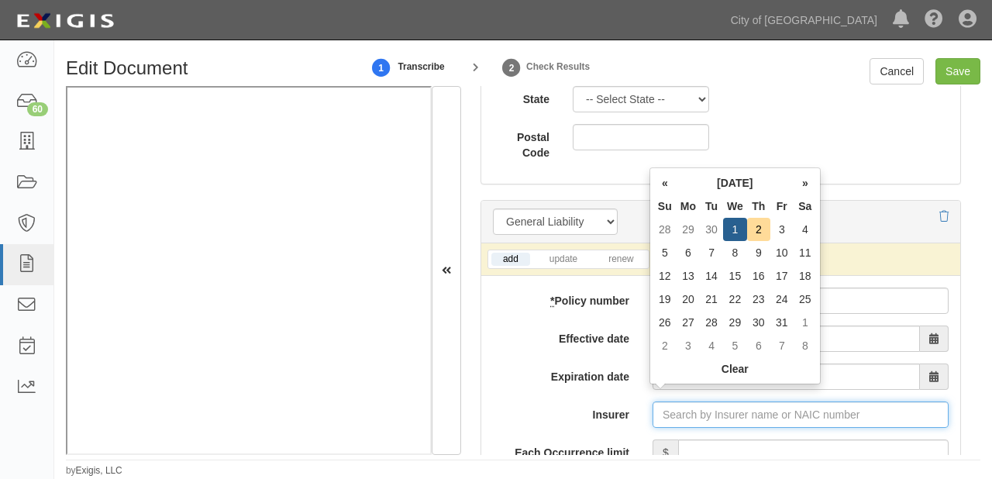
click at [839, 407] on input "Insurer" at bounding box center [800, 414] width 296 height 26
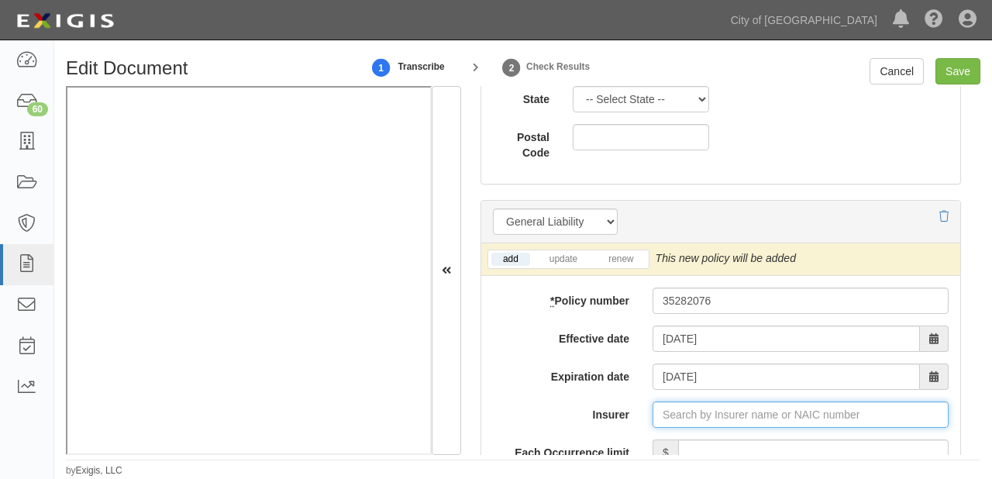
type input "21st Century Advantage Insurance Company (25232) NR Rating"
type input "2"
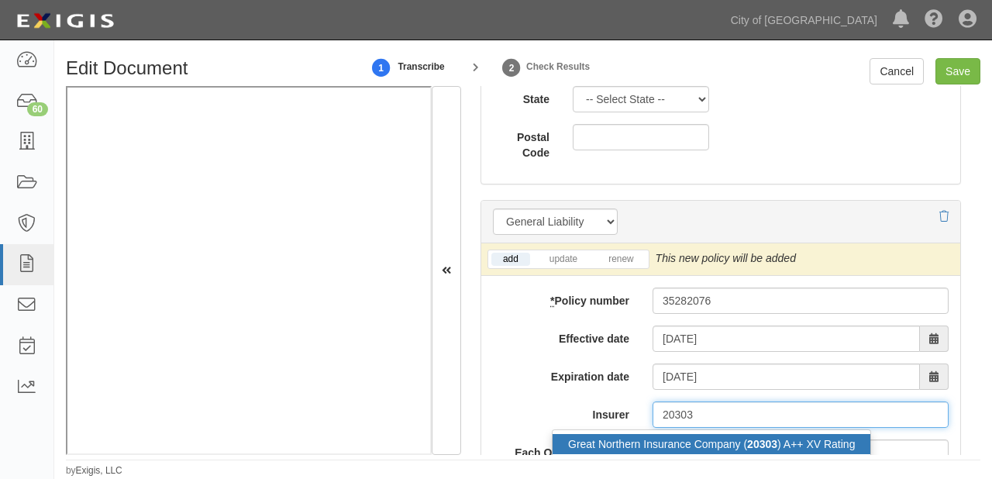
click at [799, 451] on div "Great Northern Insurance Company ( 20303 ) A++ XV Rating" at bounding box center [711, 444] width 318 height 20
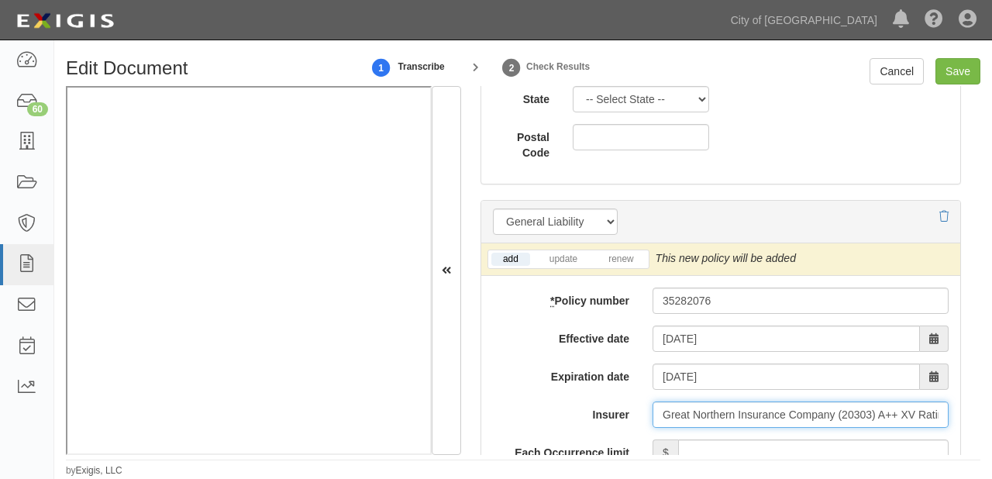
scroll to position [1311, 0]
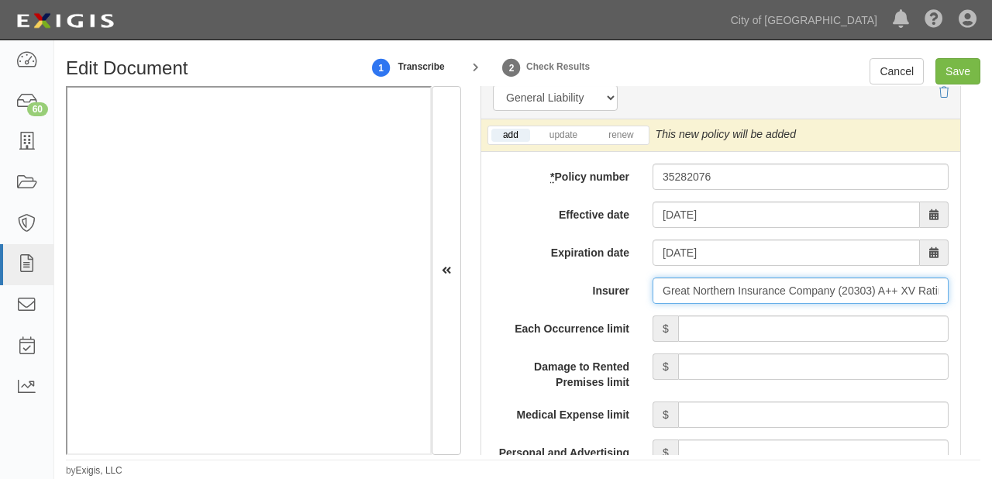
type input "Great Northern Insurance Company (20303) A++ XV Rating"
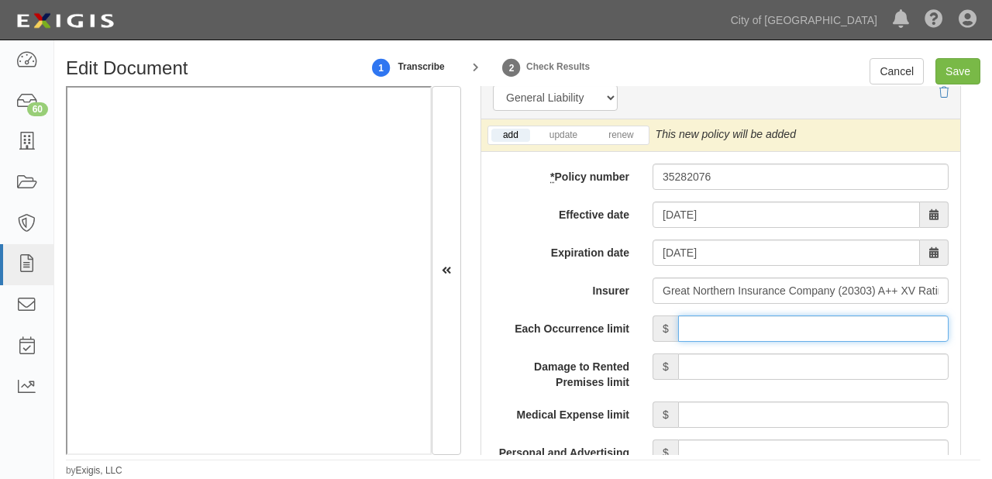
drag, startPoint x: 722, startPoint y: 318, endPoint x: 728, endPoint y: 325, distance: 8.8
click at [722, 318] on input "Each Occurrence limit" at bounding box center [813, 328] width 270 height 26
type input "1,000,000"
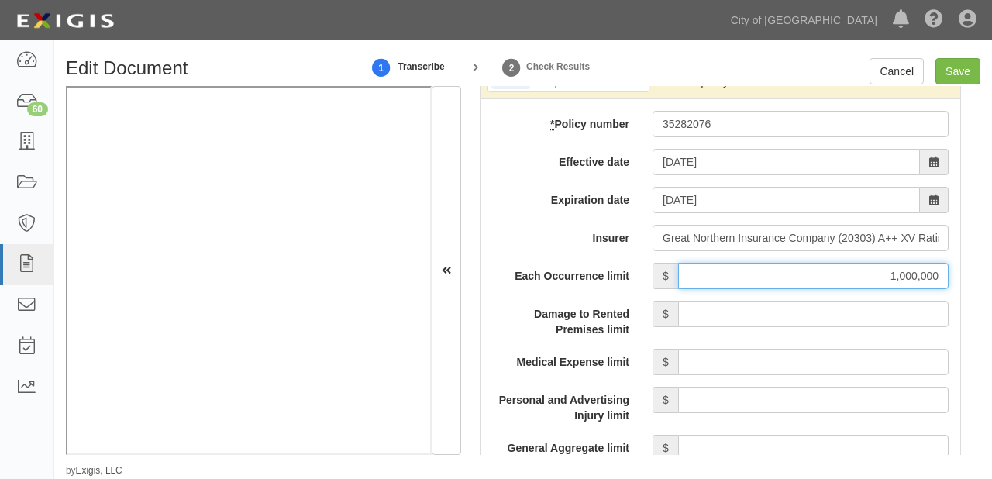
scroll to position [1435, 0]
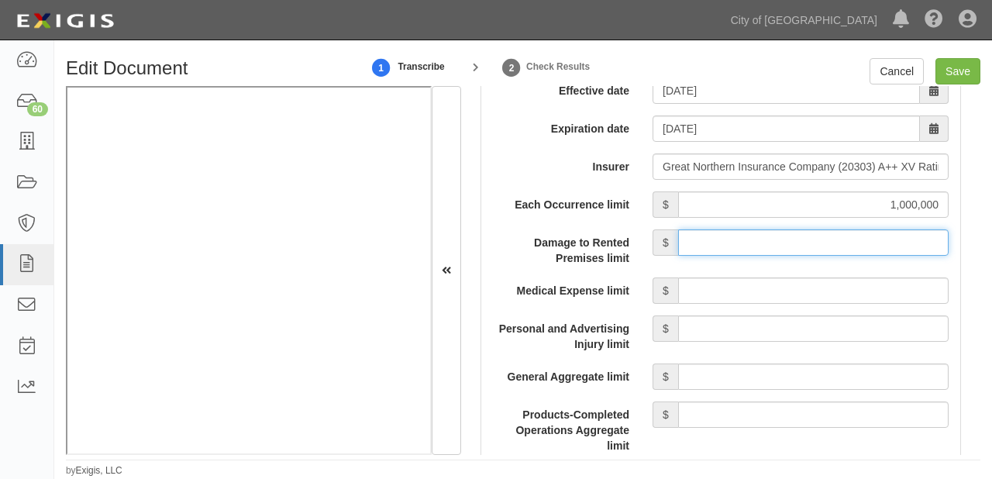
click at [812, 239] on input "Damage to Rented Premises limit" at bounding box center [813, 242] width 270 height 26
type input "1,000,000"
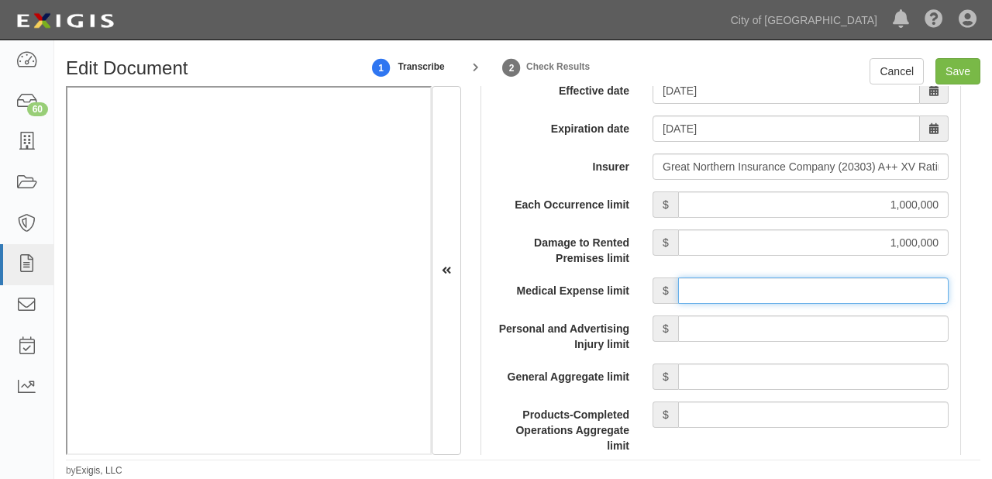
click at [808, 288] on input "Medical Expense limit" at bounding box center [813, 290] width 270 height 26
type input "10,000"
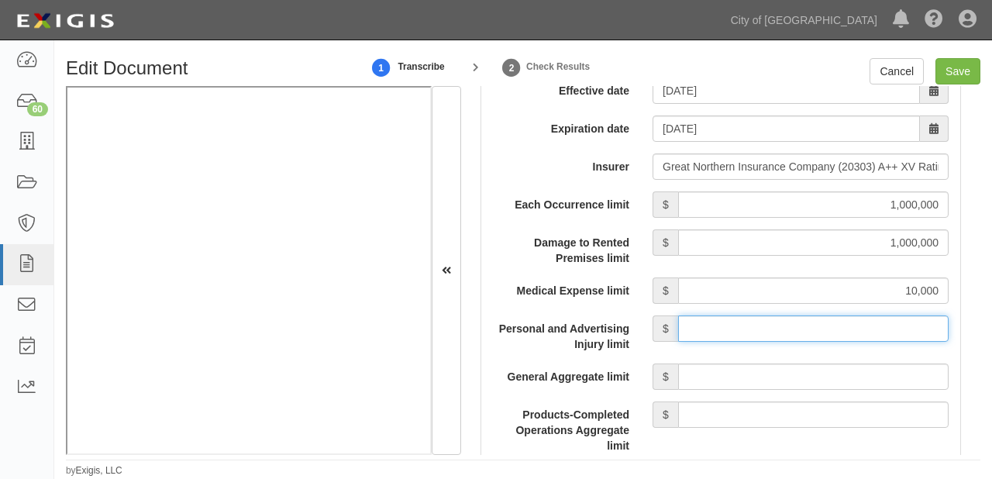
click at [803, 330] on input "Personal and Advertising Injury limit" at bounding box center [813, 328] width 270 height 26
type input "1,000,000"
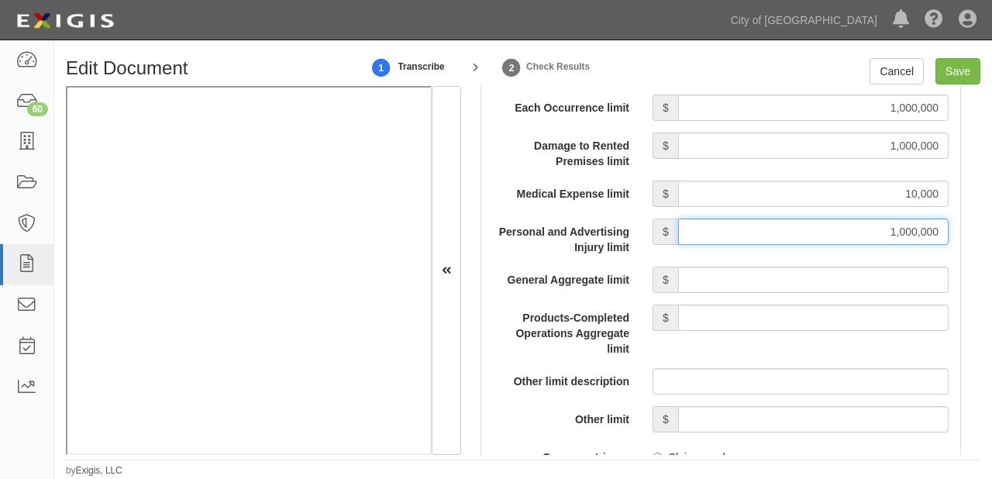
scroll to position [1559, 0]
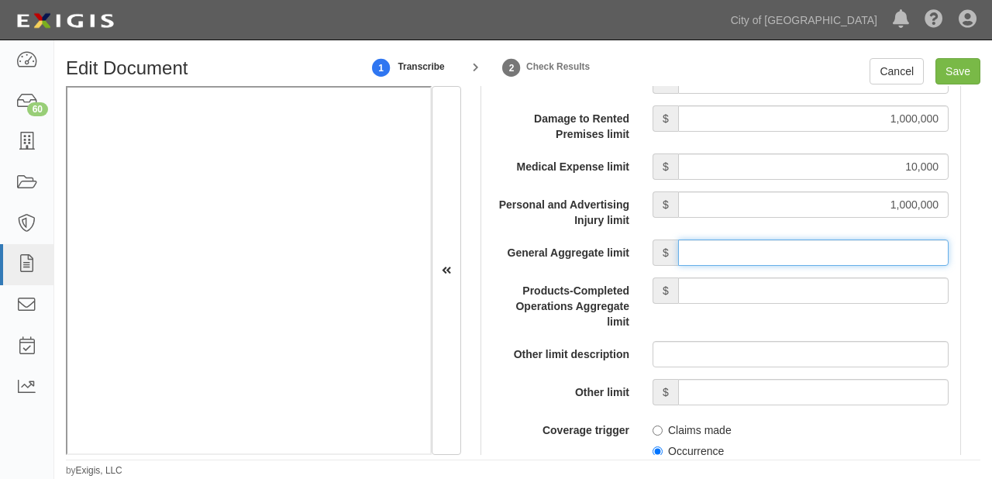
click at [797, 246] on input "General Aggregate limit" at bounding box center [813, 252] width 270 height 26
type input "2,000,000"
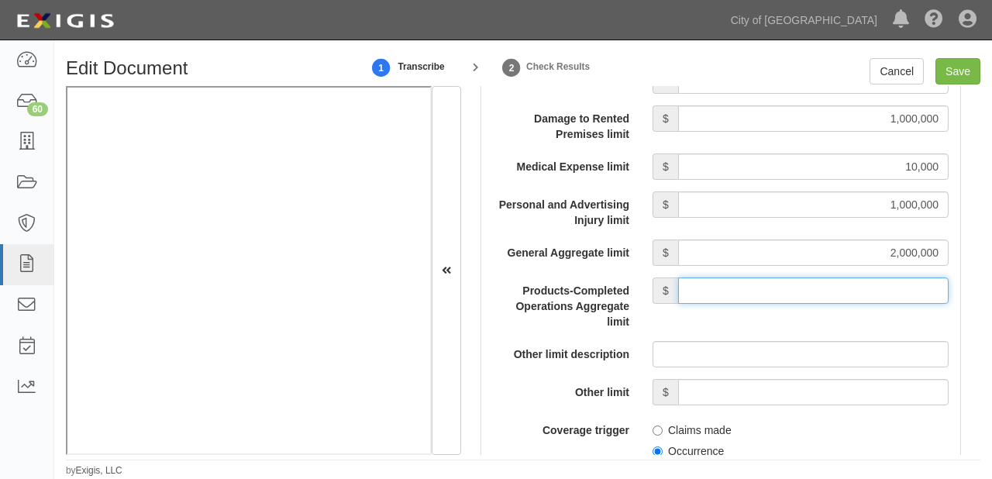
click at [805, 285] on input "Products-Completed Operations Aggregate limit" at bounding box center [813, 290] width 270 height 26
type input "2,000,000"
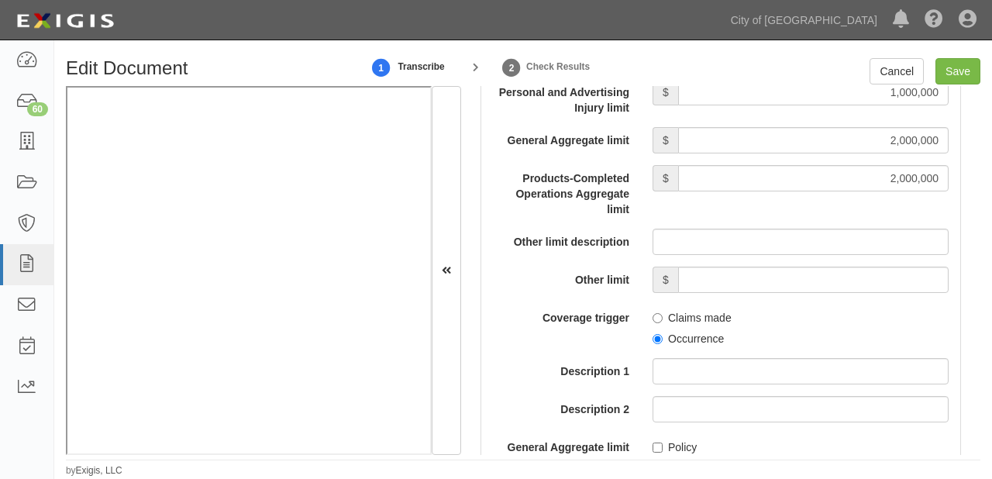
scroll to position [1744, 0]
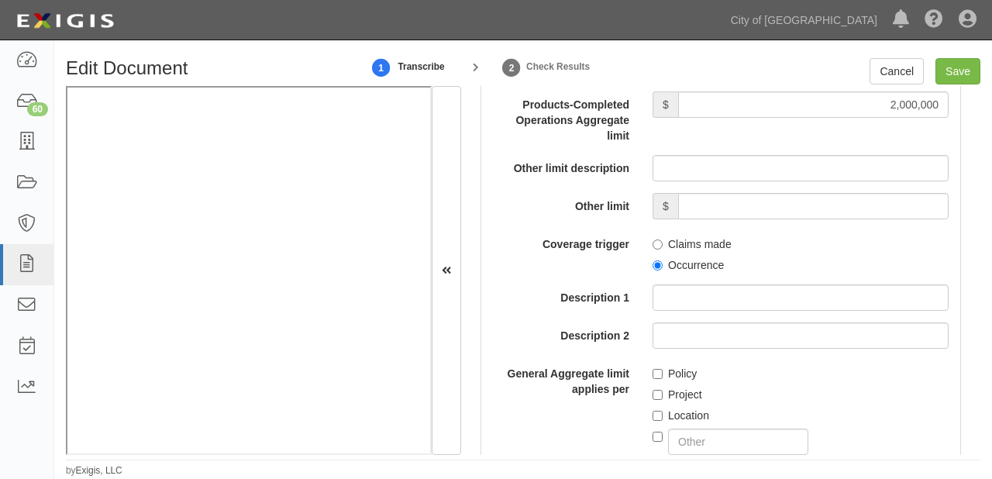
click at [692, 266] on label "Occurrence" at bounding box center [687, 264] width 71 height 15
click at [662, 266] on input "Occurrence" at bounding box center [657, 265] width 10 height 10
radio input "true"
click at [670, 366] on label "Policy" at bounding box center [674, 373] width 44 height 15
click at [662, 369] on input "Policy" at bounding box center [657, 374] width 10 height 10
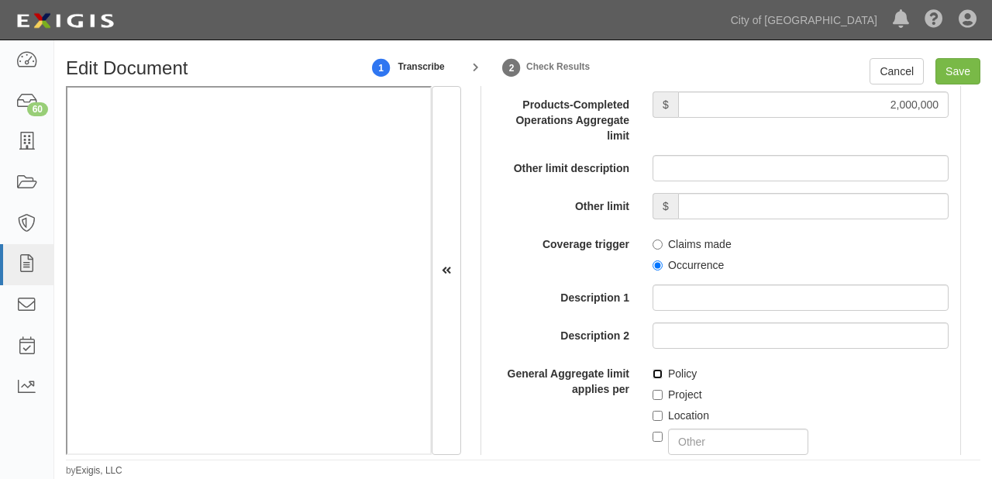
checkbox input "true"
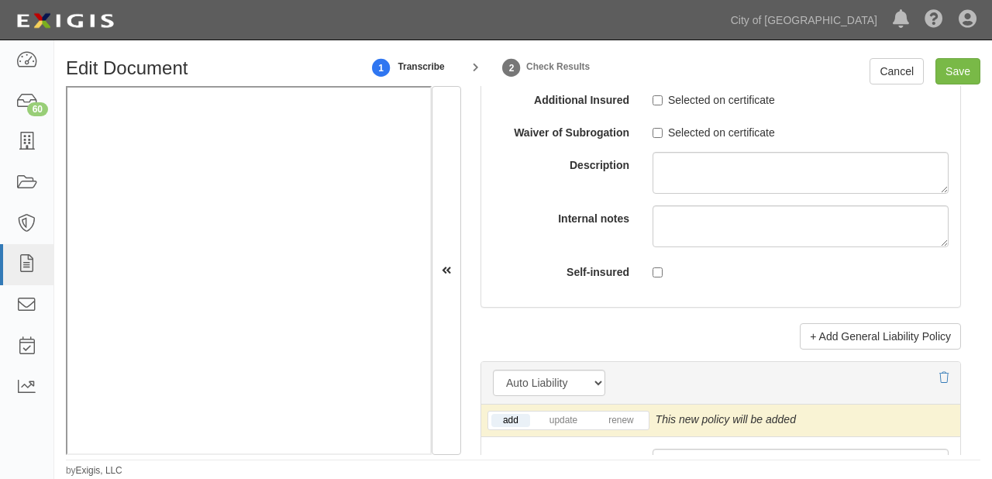
scroll to position [2302, 0]
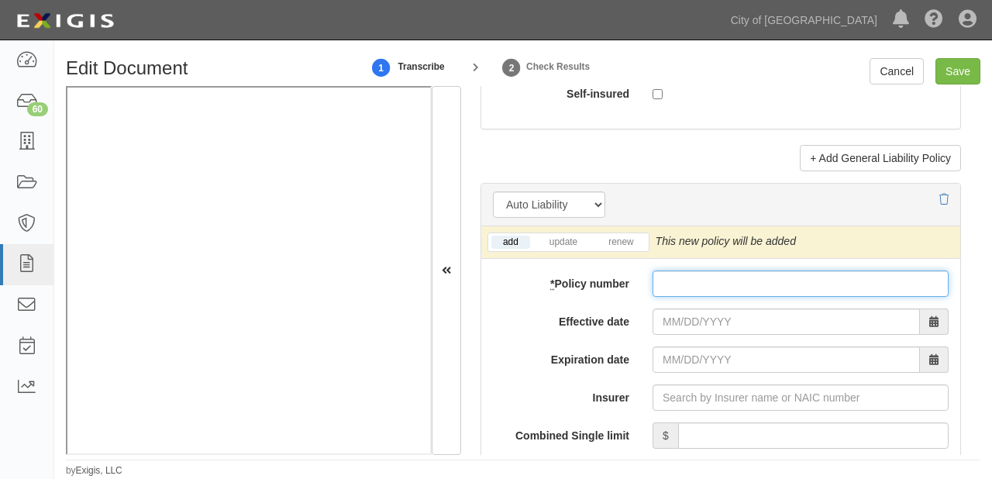
drag, startPoint x: 687, startPoint y: 279, endPoint x: 679, endPoint y: 287, distance: 12.1
click at [687, 279] on input "* Policy number" at bounding box center [800, 283] width 296 height 26
paste input "73180585"
type input "73180585"
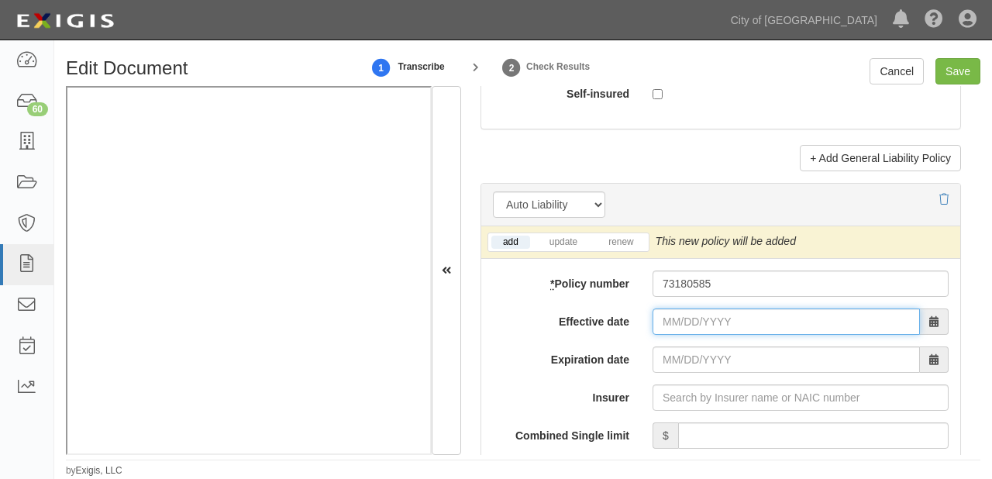
click at [679, 324] on input "Effective date" at bounding box center [785, 321] width 267 height 26
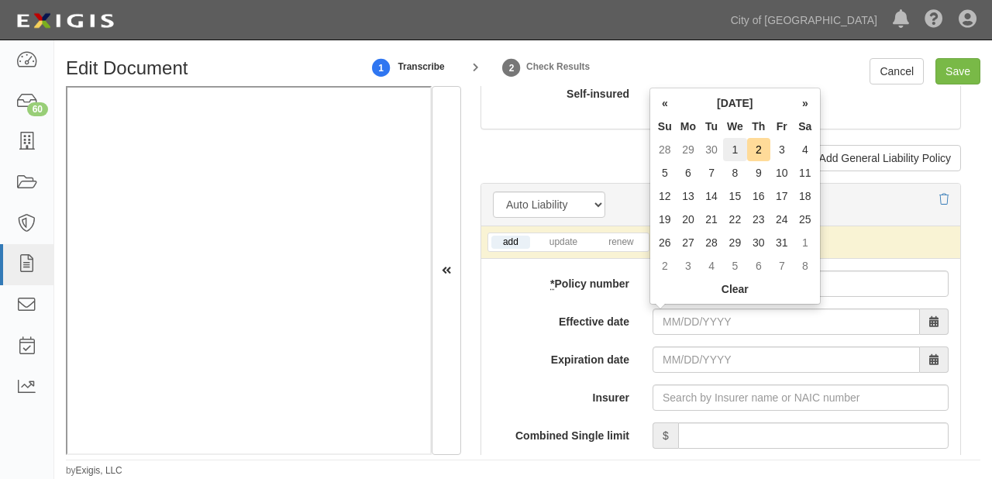
click at [727, 149] on td "1" at bounding box center [735, 149] width 24 height 23
type input "[DATE]"
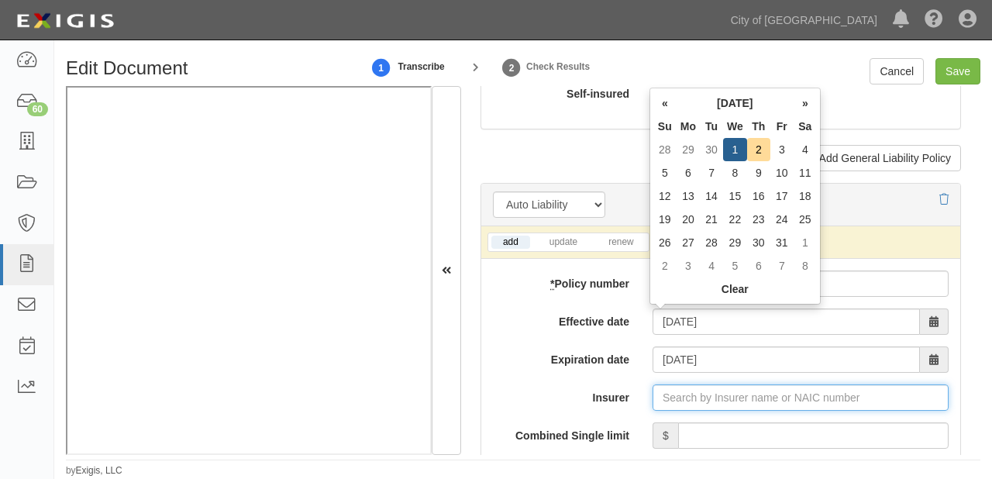
click at [706, 397] on input "Insurer" at bounding box center [800, 397] width 296 height 26
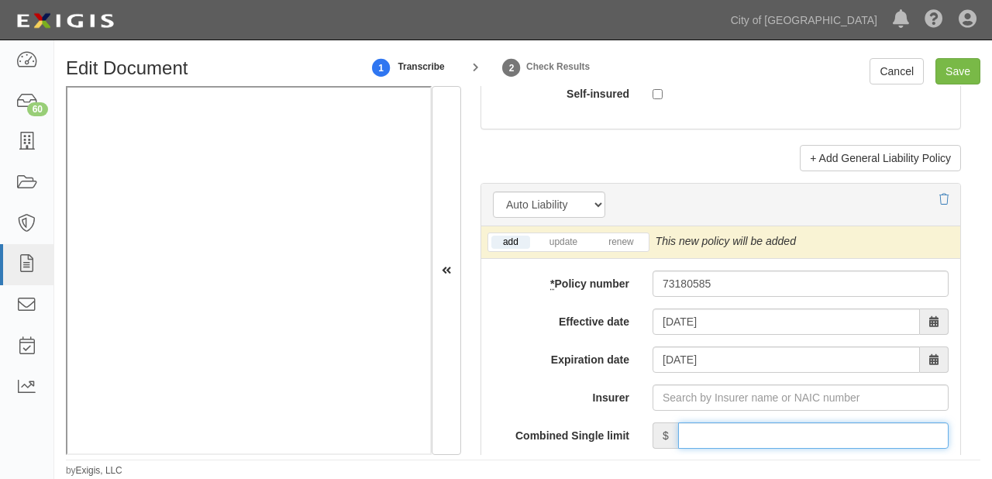
click at [710, 422] on input "Combined Single limit" at bounding box center [813, 435] width 270 height 26
type input "1,000,000"
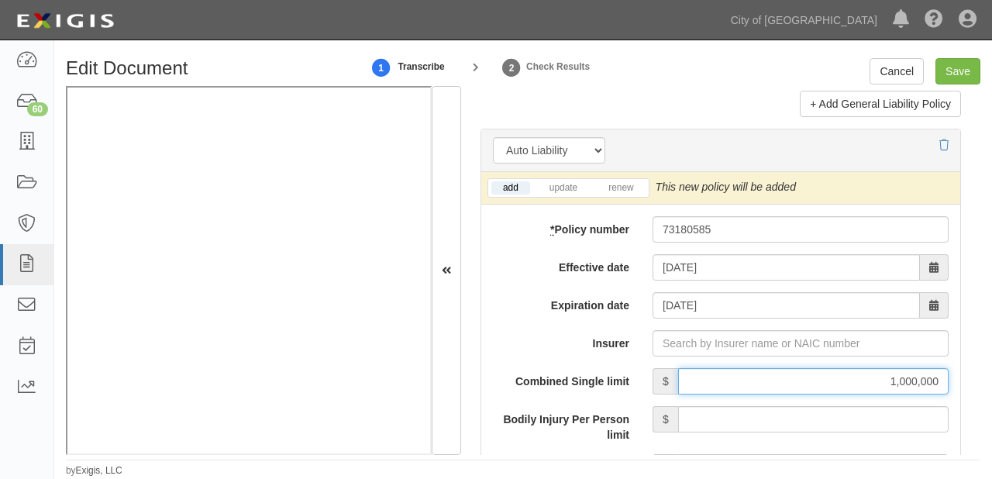
scroll to position [2426, 0]
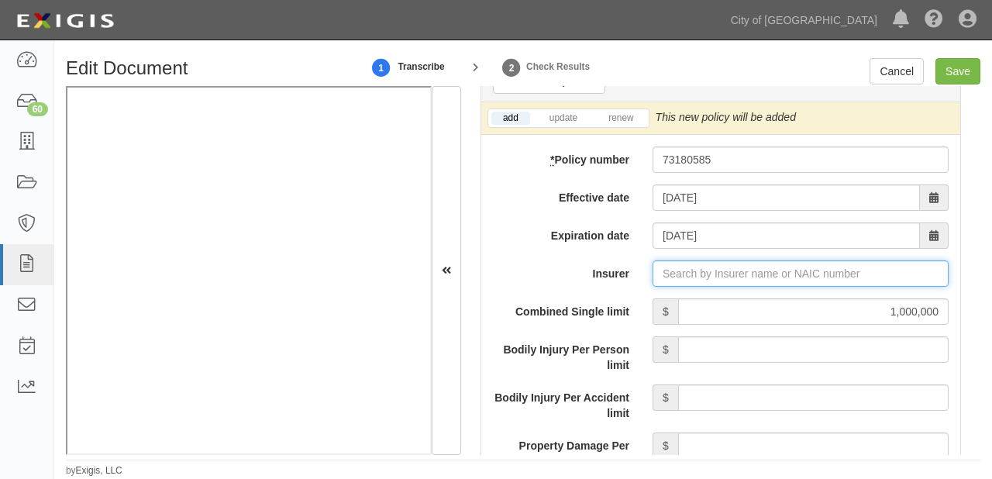
click at [706, 268] on input "Insurer" at bounding box center [800, 273] width 296 height 26
type input "21st Century Advantage Insurance Company (25232) NR Rating"
type input "2"
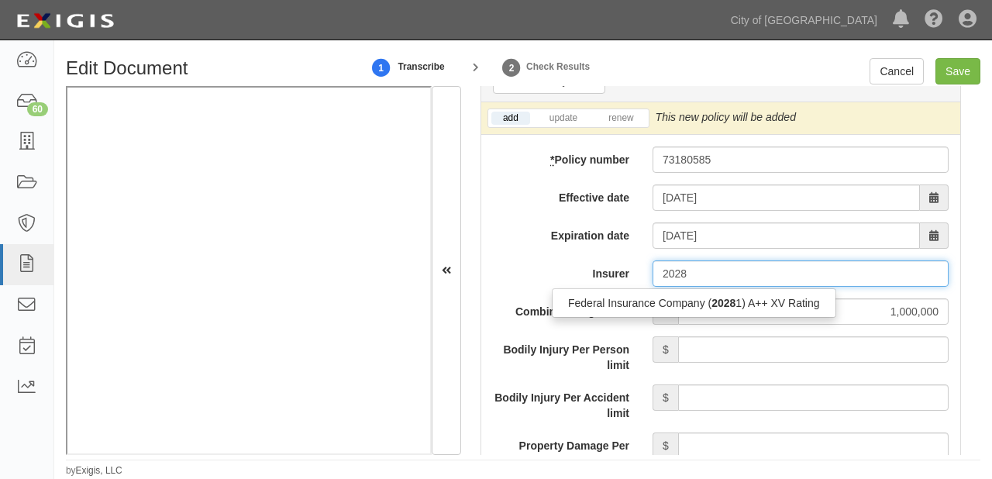
drag, startPoint x: 716, startPoint y: 300, endPoint x: 601, endPoint y: 328, distance: 118.2
click at [716, 299] on strong "2028" at bounding box center [723, 303] width 24 height 12
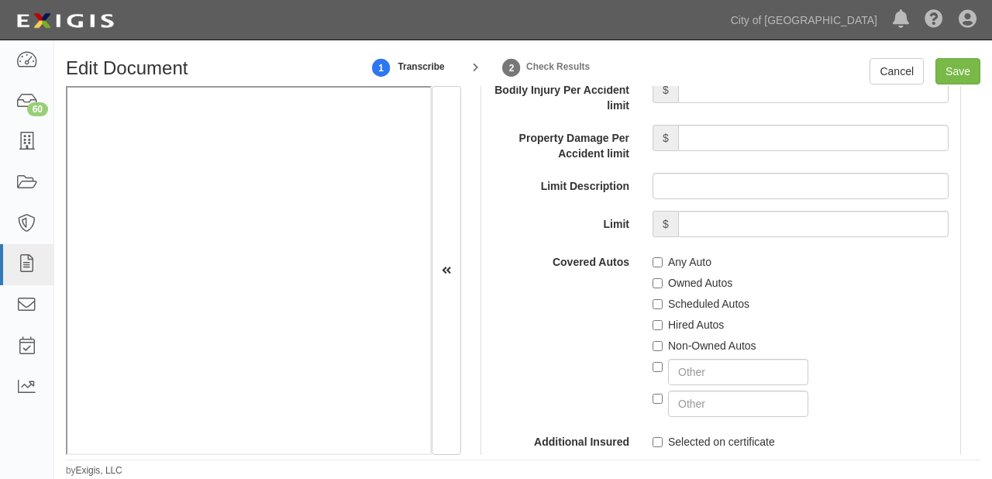
scroll to position [2736, 0]
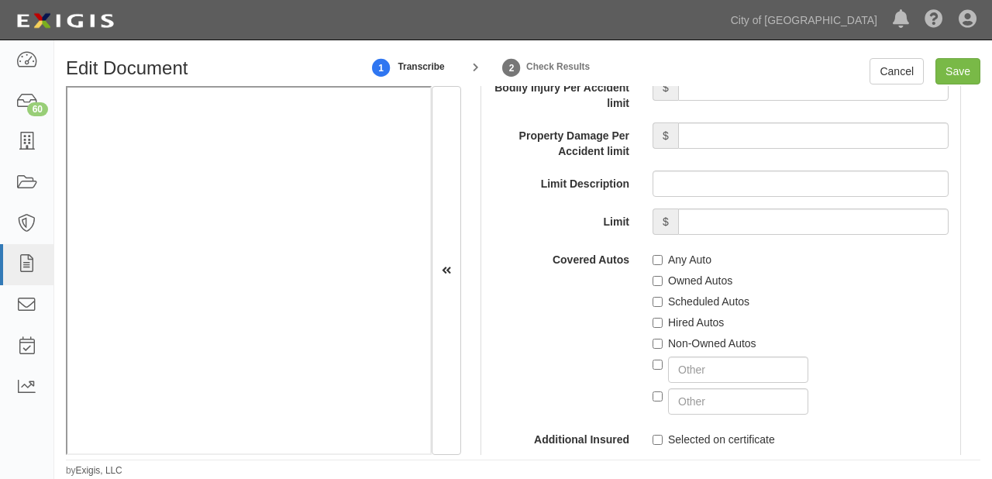
type input "Federal Insurance Company (20281) A++ XV Rating"
click at [685, 346] on label "Non-Owned Autos" at bounding box center [704, 342] width 104 height 15
click at [662, 346] on input "Non-Owned Autos" at bounding box center [657, 344] width 10 height 10
checkbox input "true"
click at [672, 318] on label "Hired Autos" at bounding box center [687, 322] width 71 height 15
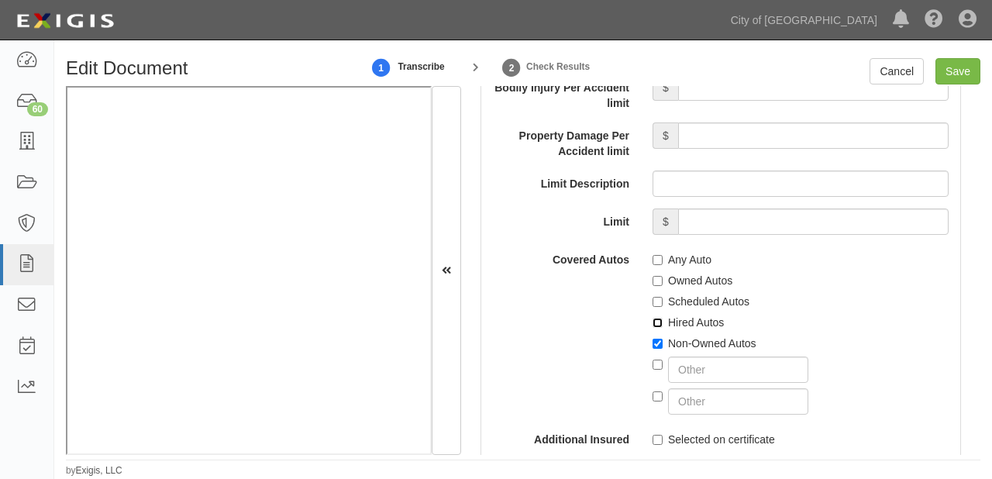
click at [662, 318] on input "Hired Autos" at bounding box center [657, 323] width 10 height 10
checkbox input "true"
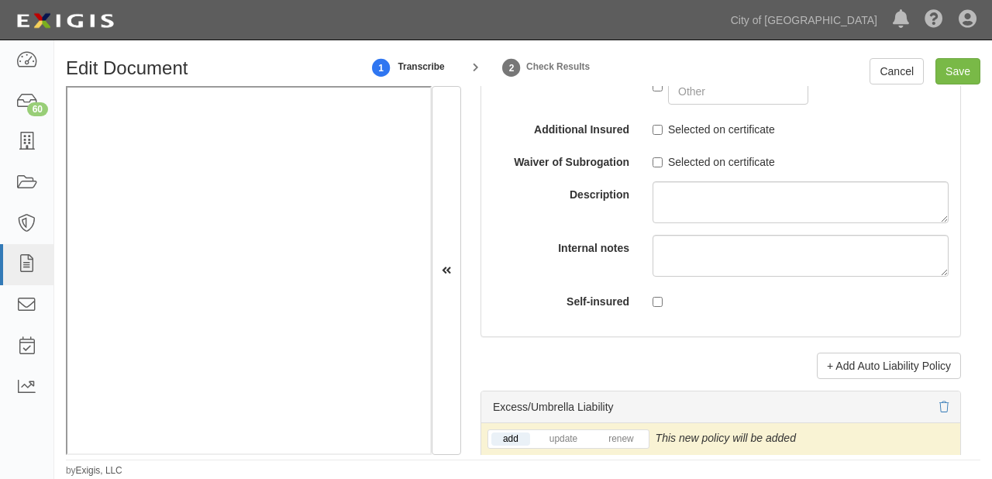
scroll to position [3294, 0]
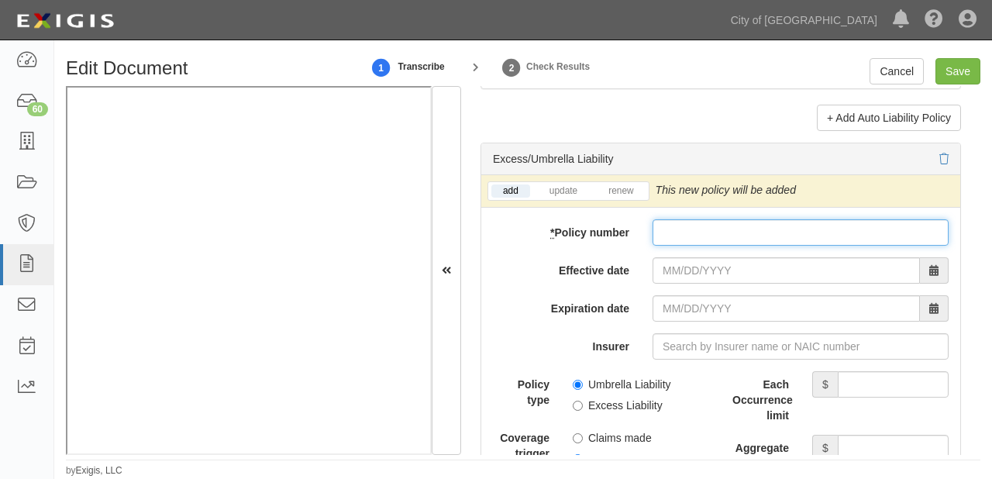
paste input "79136056"
click at [700, 232] on input "* Policy number" at bounding box center [800, 232] width 296 height 26
type input "79136056"
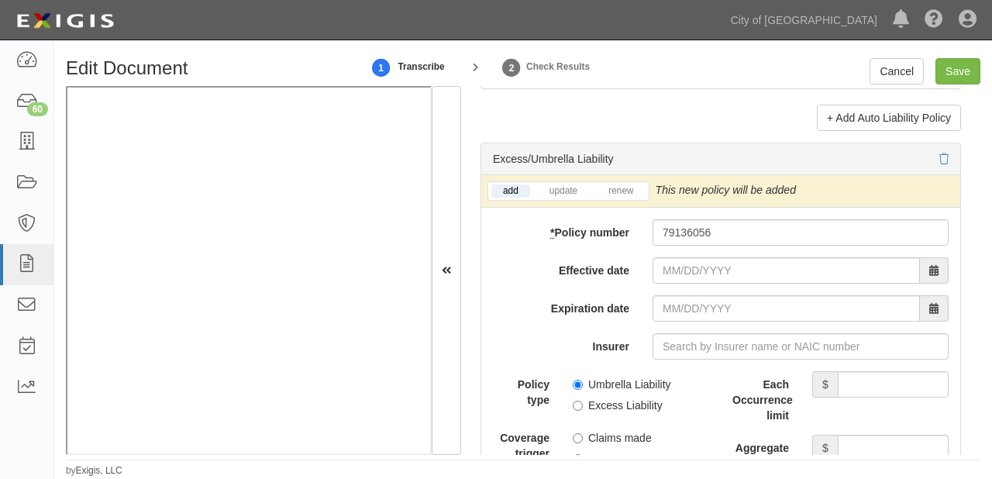
click at [641, 376] on label "Umbrella Liability" at bounding box center [621, 383] width 98 height 15
click at [583, 380] on input "Umbrella Liability" at bounding box center [577, 385] width 10 height 10
radio input "true"
click at [610, 451] on label "Occurrence" at bounding box center [607, 458] width 71 height 15
click at [583, 454] on input "Occurrence" at bounding box center [577, 459] width 10 height 10
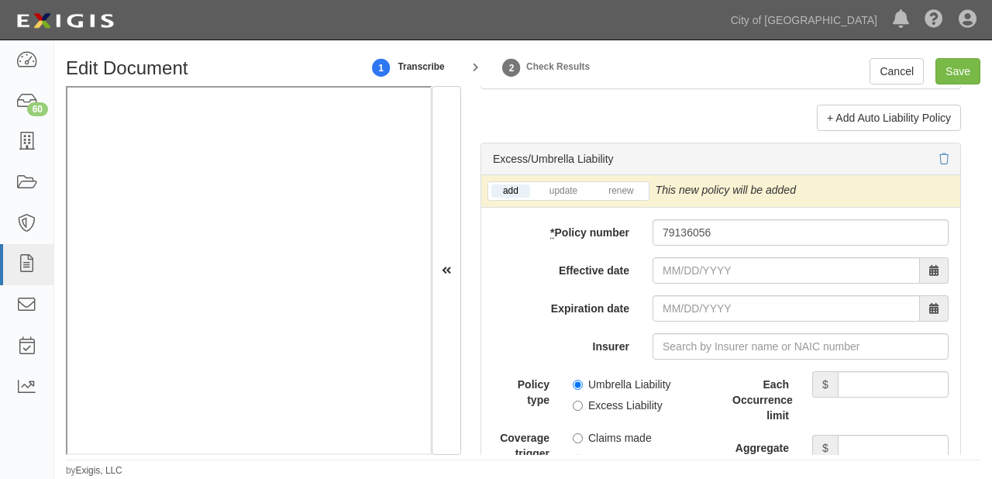
radio input "true"
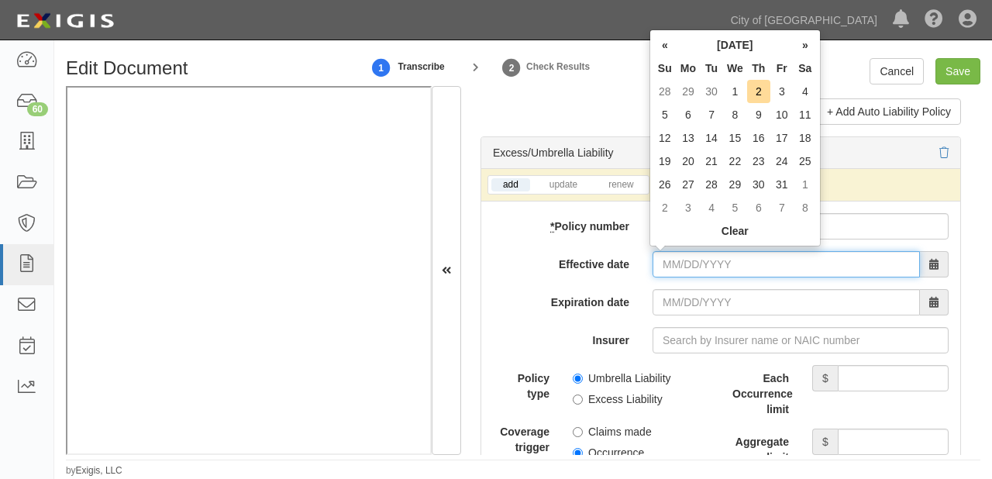
click at [704, 263] on input "Effective date" at bounding box center [785, 264] width 267 height 26
click at [737, 89] on td "1" at bounding box center [735, 91] width 24 height 23
type input "[DATE]"
type input "10/01/2026"
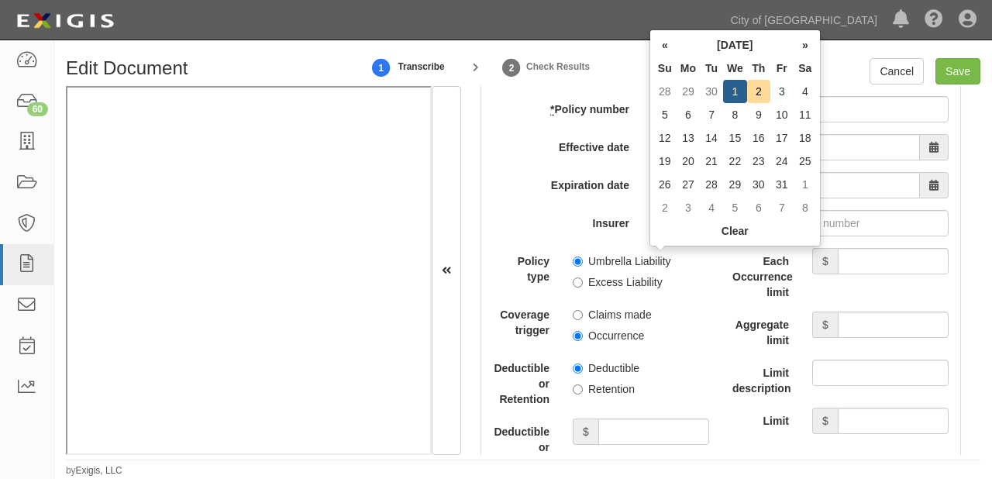
scroll to position [3424, 0]
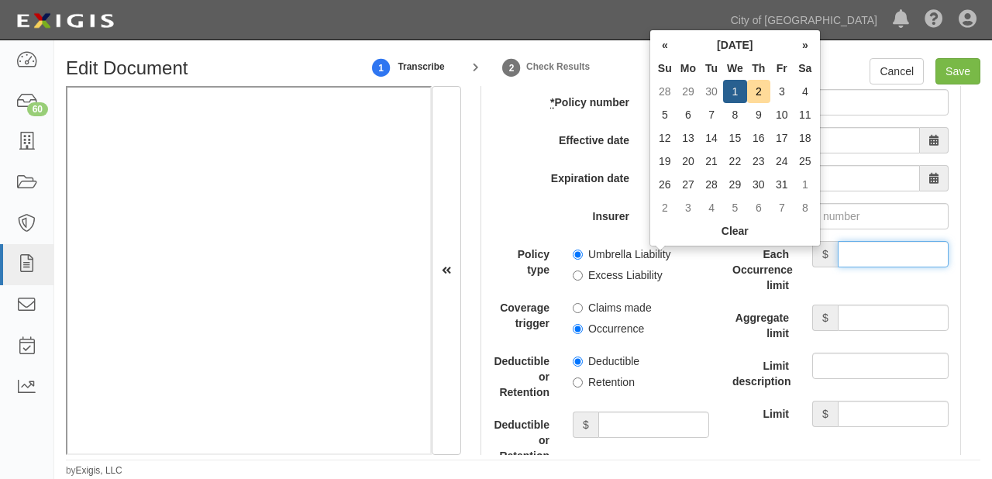
click at [859, 256] on input "Each Occurrence limit" at bounding box center [892, 254] width 111 height 26
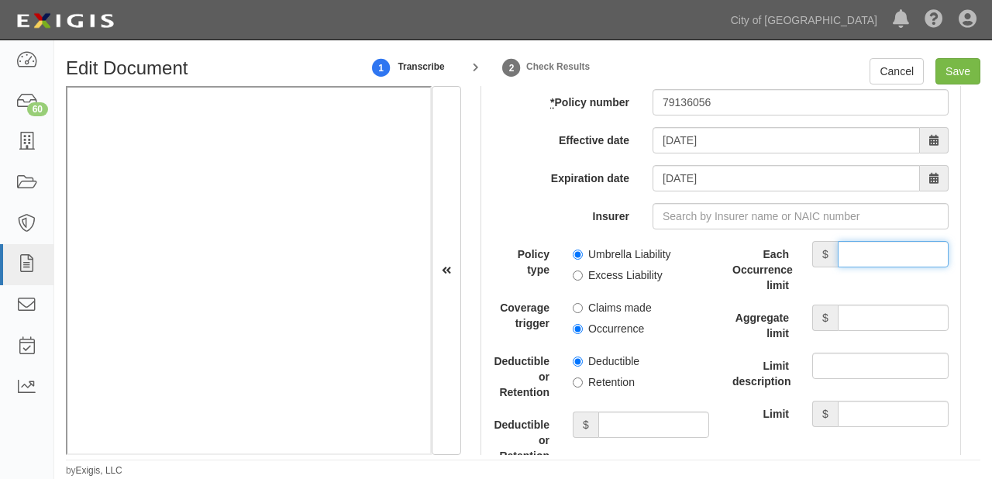
type input "10,000,000"
click at [847, 311] on input "Aggregate limit" at bounding box center [892, 317] width 111 height 26
type input "10,000,000"
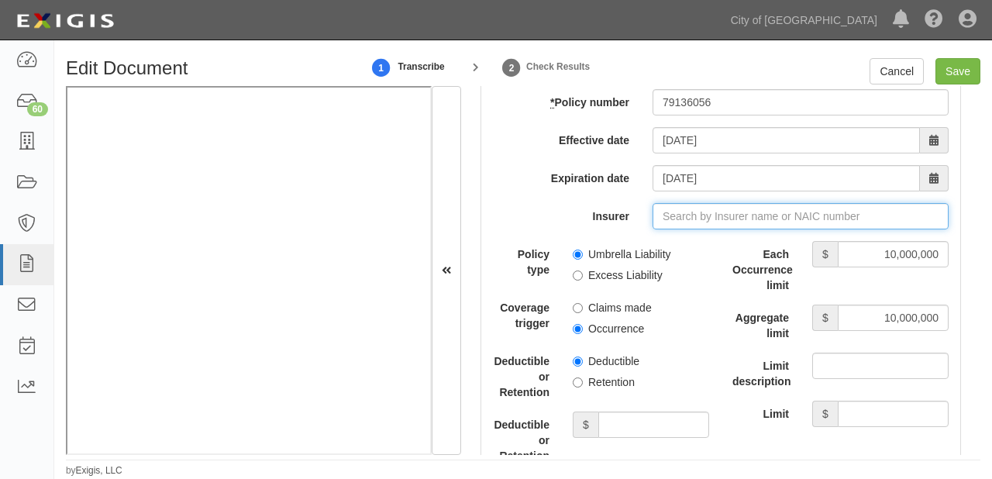
click at [662, 215] on input "Insurer" at bounding box center [800, 216] width 296 height 26
type input "21st Century Advantage Insurance Company (25232) NR Rating"
type input "2"
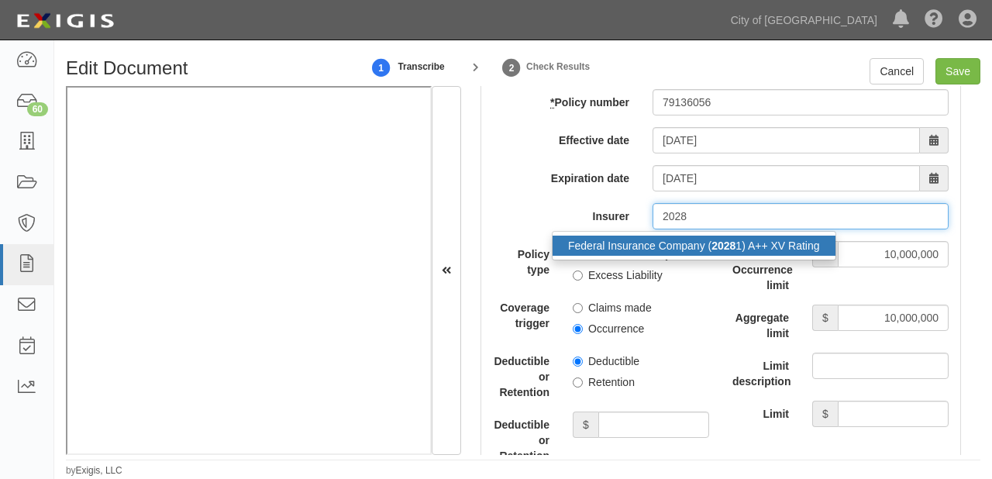
click at [679, 246] on div "Federal Insurance Company ( 2028 1) A++ XV Rating" at bounding box center [693, 245] width 283 height 20
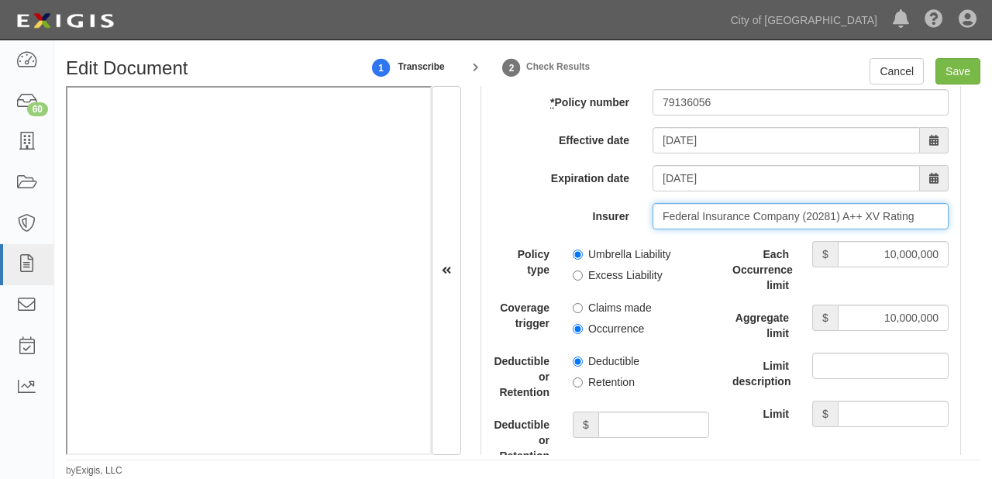
type input "Federal Insurance Company (20281) A++ XV Rating"
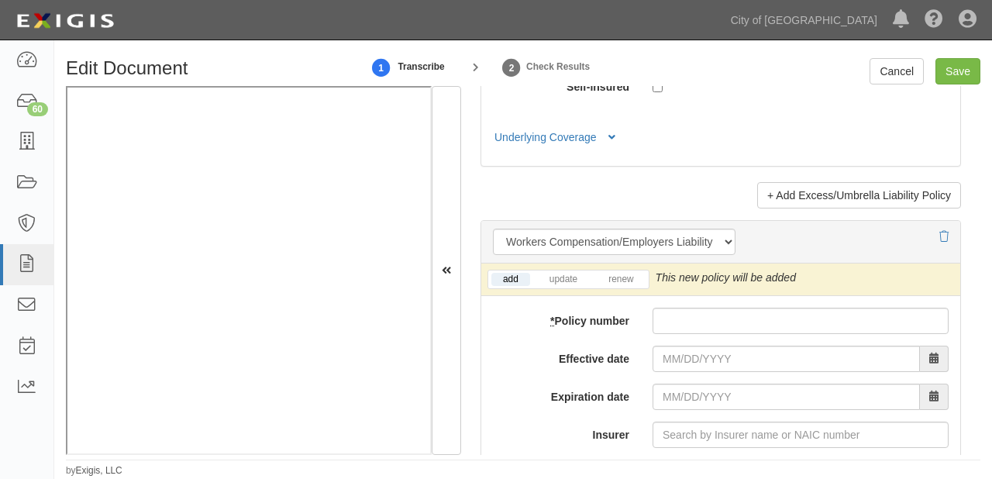
scroll to position [4168, 0]
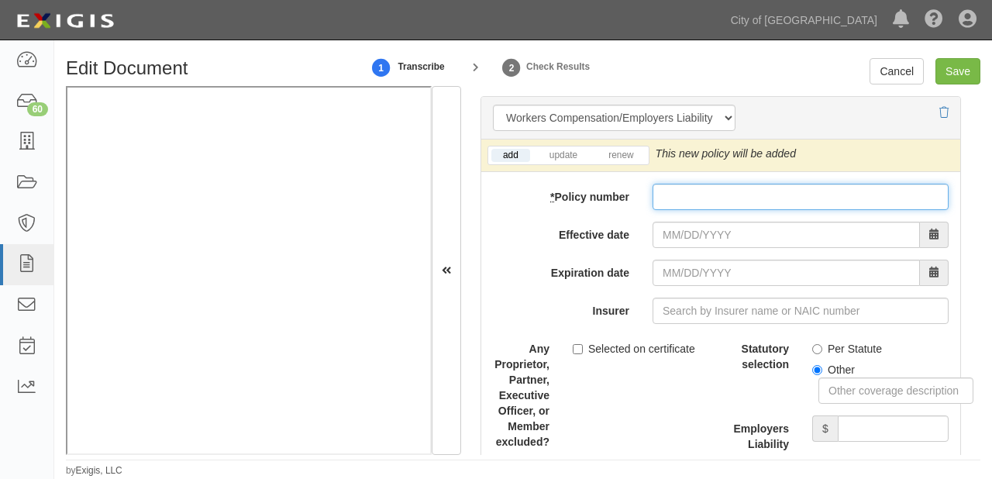
click at [676, 201] on input "* Policy number" at bounding box center [800, 197] width 296 height 26
paste input "71733390"
type input "71733390"
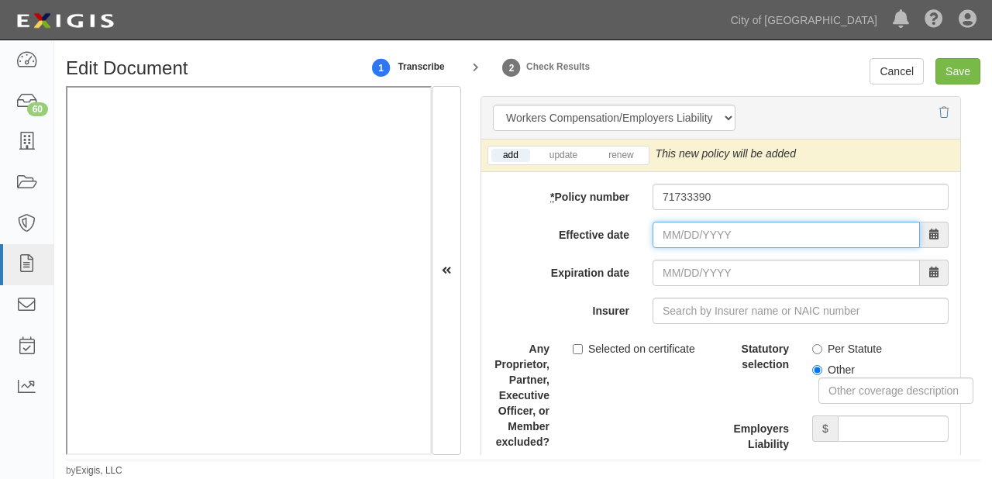
click at [699, 232] on input "Effective date" at bounding box center [785, 235] width 267 height 26
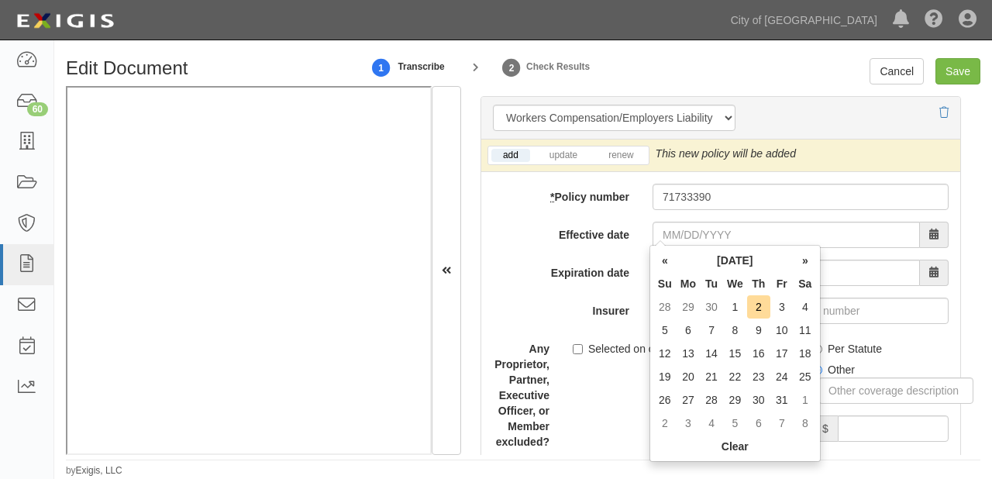
click at [696, 280] on th "Mo" at bounding box center [687, 283] width 23 height 23
click at [730, 296] on td "1" at bounding box center [735, 306] width 24 height 23
type input "[DATE]"
type input "10/01/2026"
click at [861, 341] on label "Per Statute" at bounding box center [847, 348] width 70 height 15
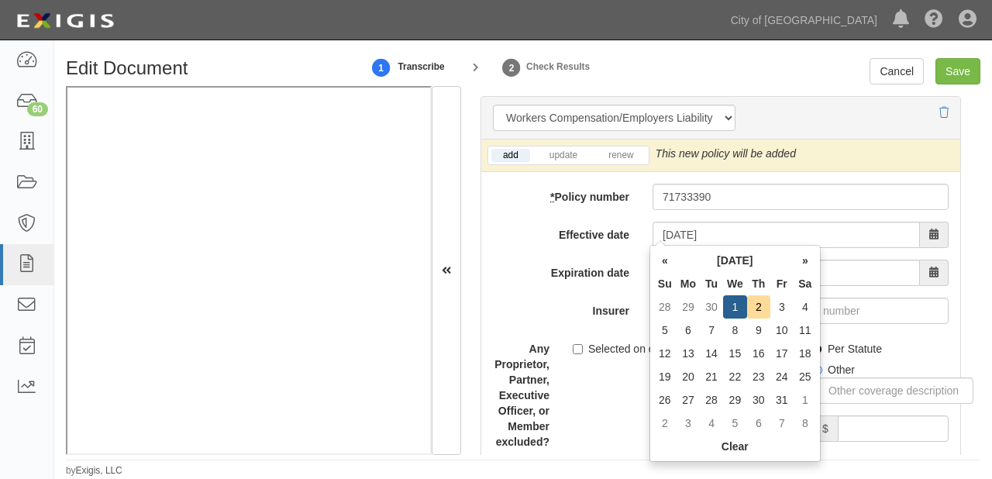
click at [822, 344] on input "Per Statute" at bounding box center [817, 349] width 10 height 10
radio input "true"
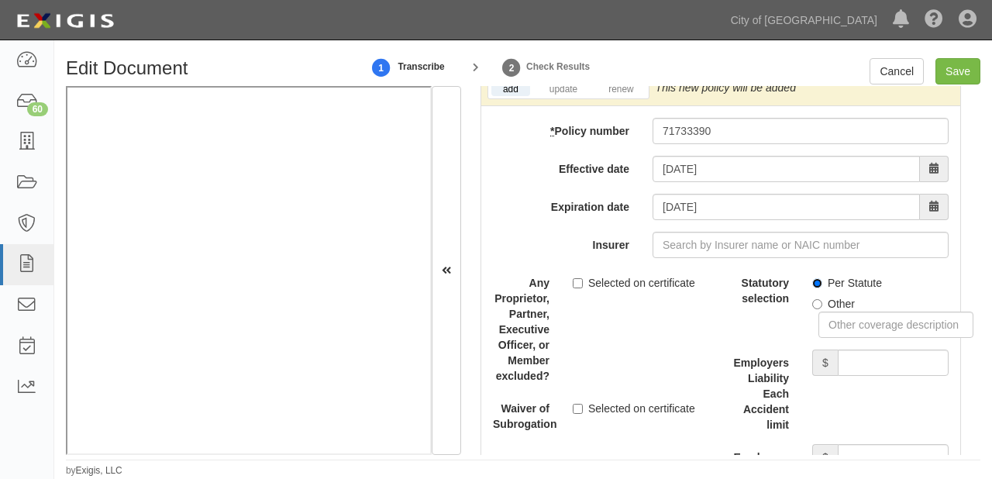
scroll to position [4353, 0]
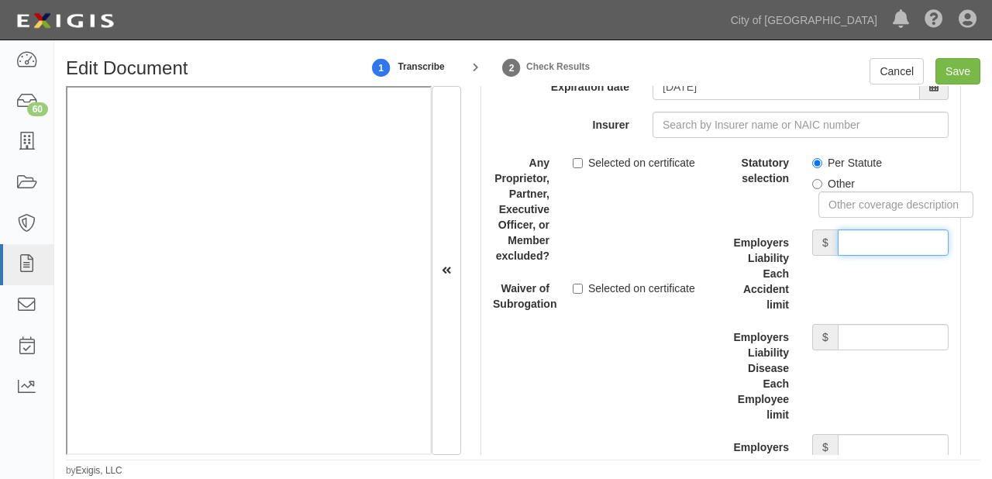
click at [868, 239] on input "Employers Liability Each Accident limit" at bounding box center [892, 242] width 111 height 26
type input "1,000,000"
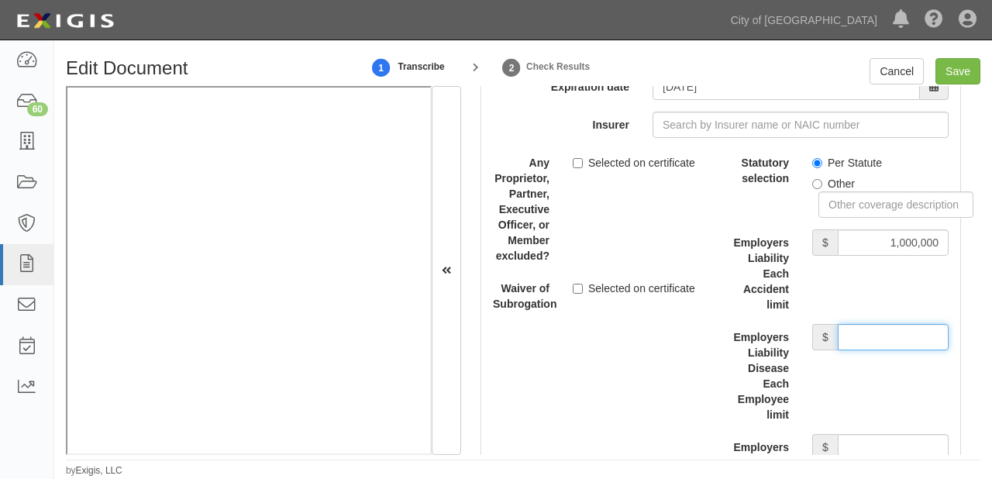
click at [866, 328] on input "Employers Liability Disease Each Employee limit" at bounding box center [892, 337] width 111 height 26
type input "1,000,000"
click at [860, 439] on input "Employers Liability Disease Policy limit" at bounding box center [892, 447] width 111 height 26
type input "1,000,000"
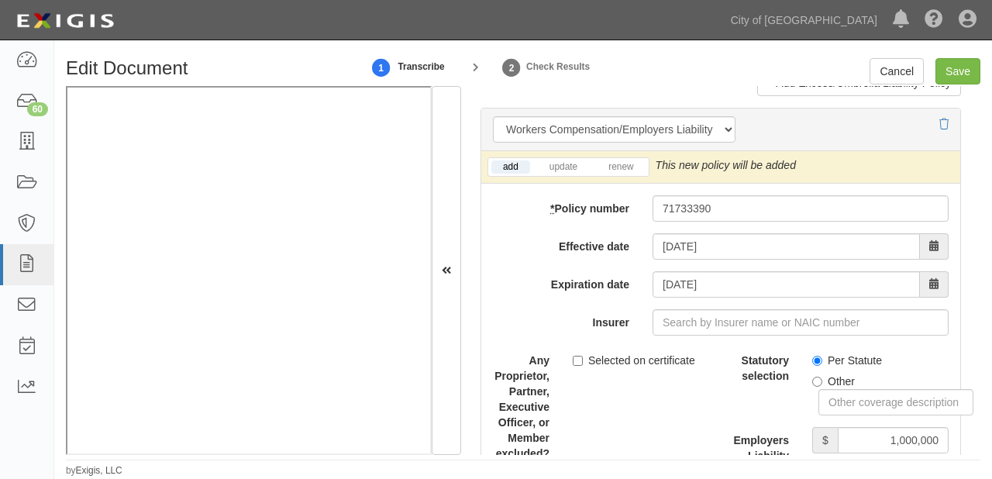
scroll to position [4106, 0]
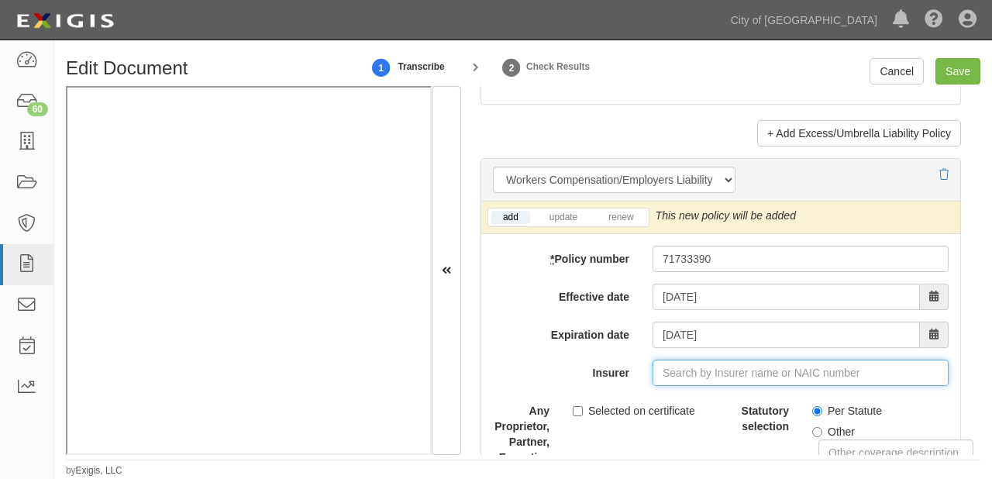
click at [719, 359] on input "Insurer" at bounding box center [800, 372] width 296 height 26
type input "21st Century Advantage Insurance Company (25232) NR Rating"
type input "2"
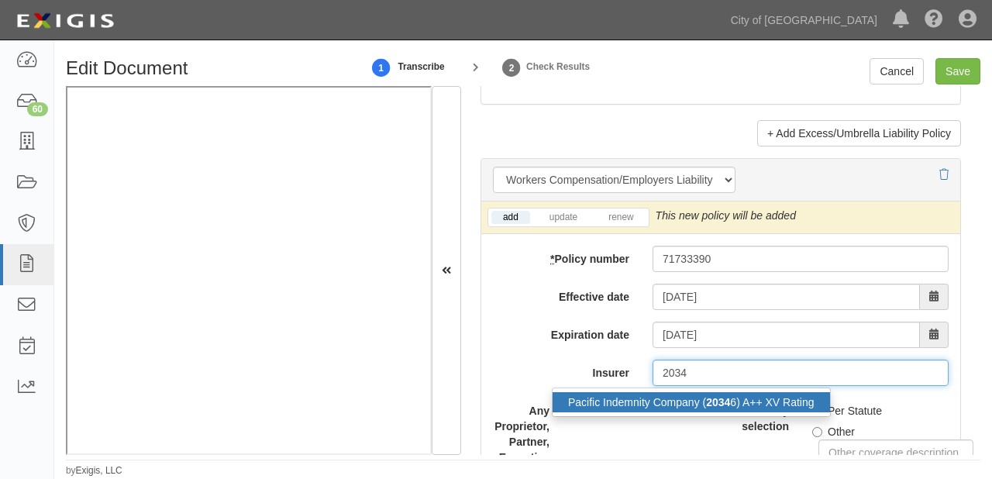
click at [713, 396] on strong "2034" at bounding box center [718, 402] width 24 height 12
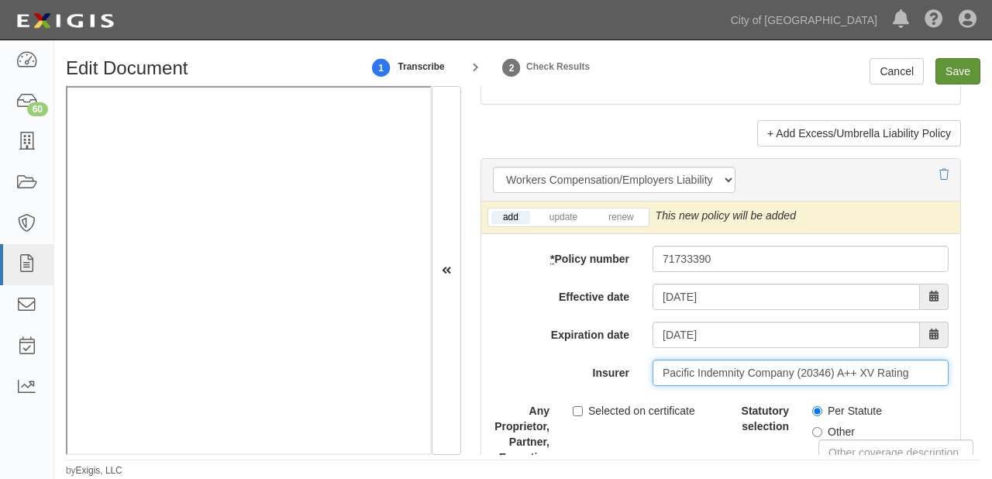
type input "Pacific Indemnity Company (20346) A++ XV Rating"
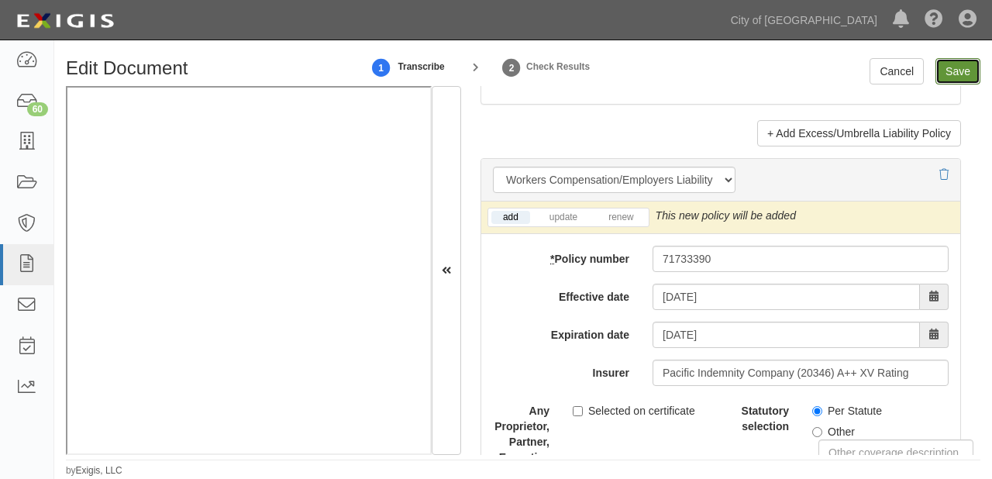
click at [965, 60] on input "Save" at bounding box center [957, 71] width 45 height 26
type input "1000000"
type input "10000"
type input "1000000"
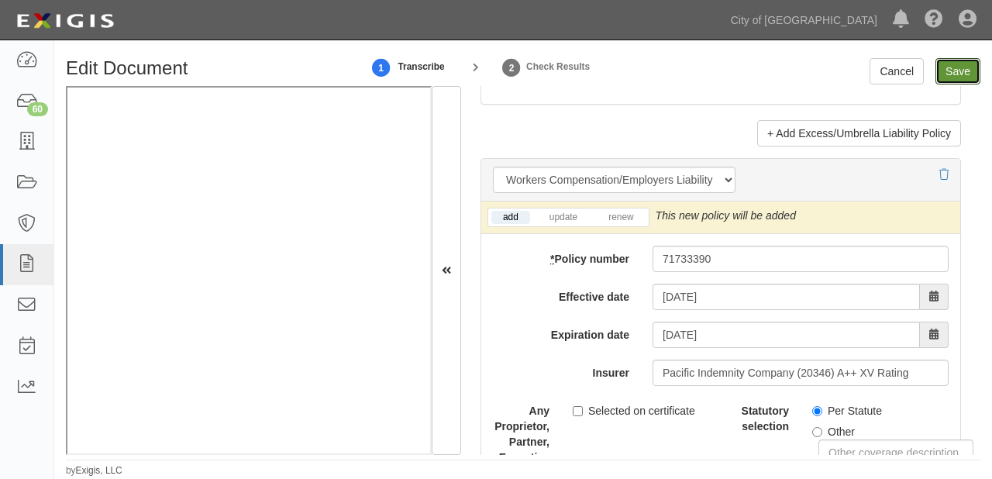
type input "2000000"
type input "1000000"
type input "10000000"
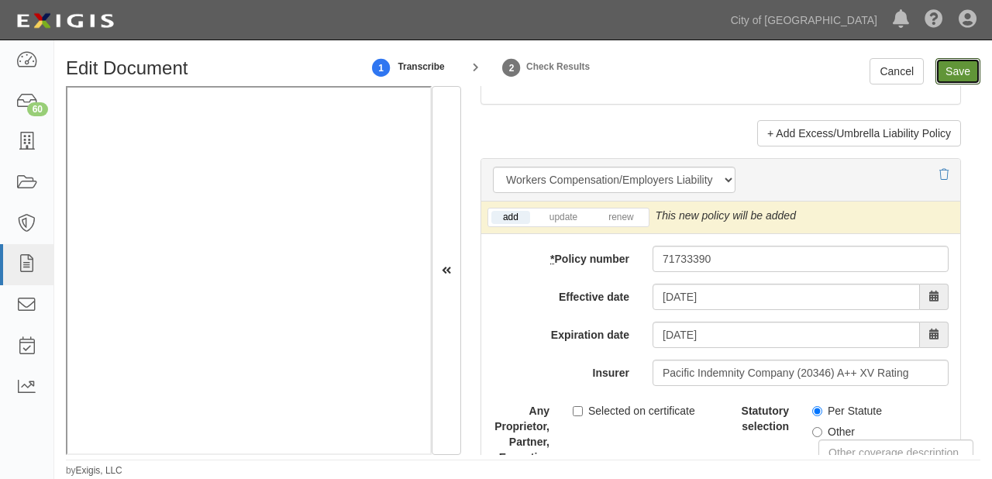
type input "1000000"
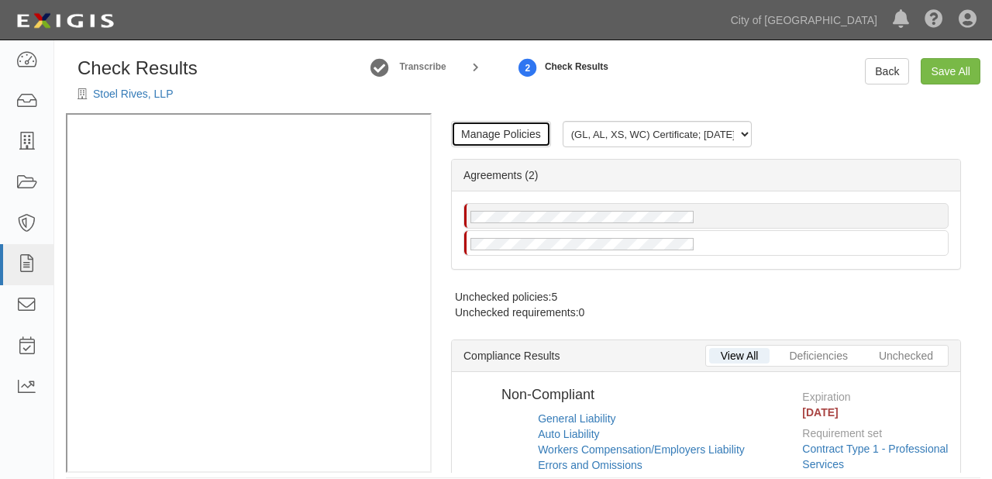
click at [507, 125] on link "Manage Policies" at bounding box center [501, 134] width 100 height 26
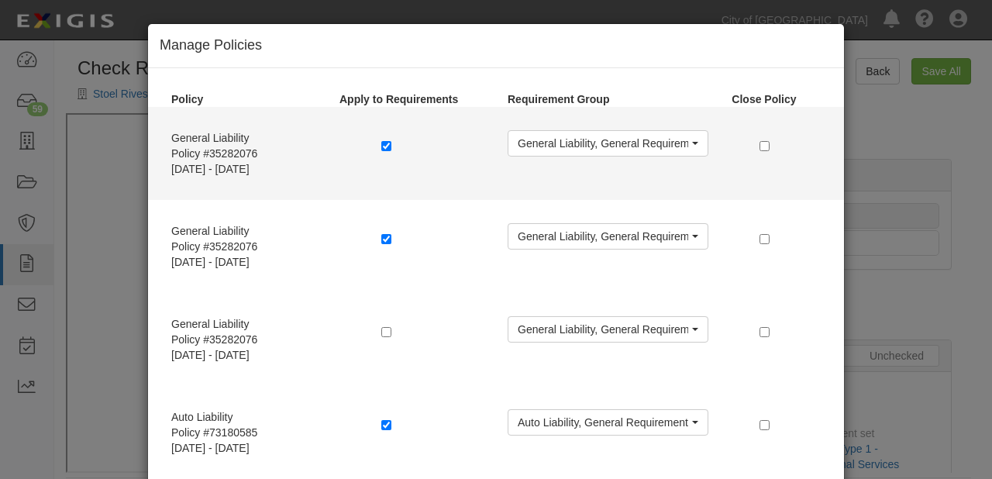
radio input "true"
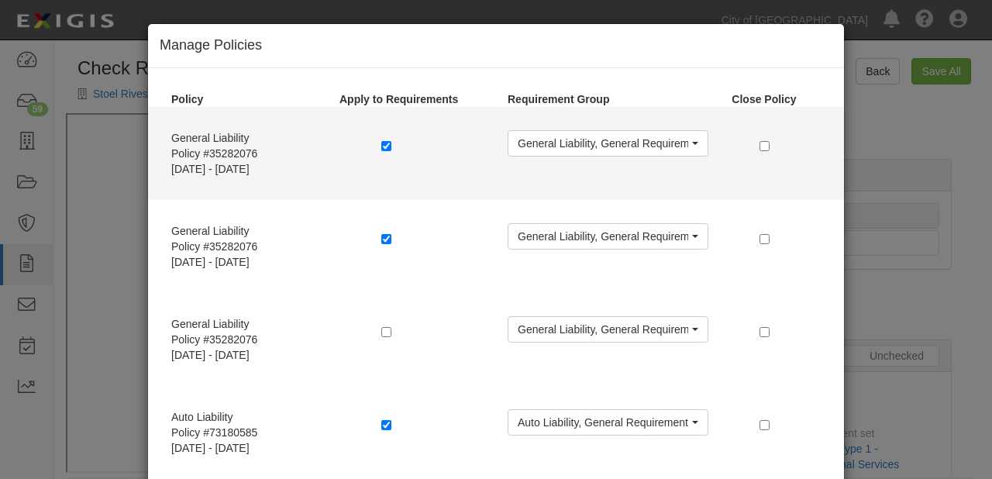
radio input "true"
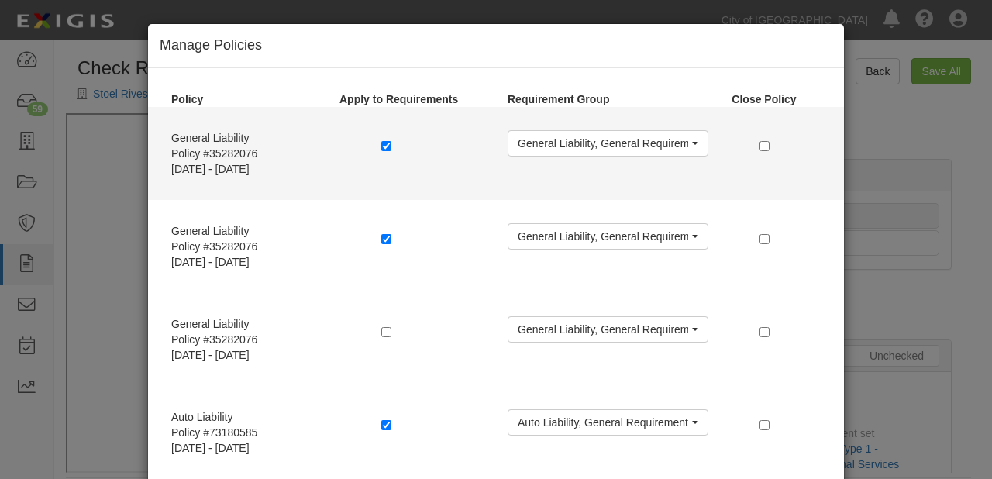
radio input "true"
radio input "false"
radio input "true"
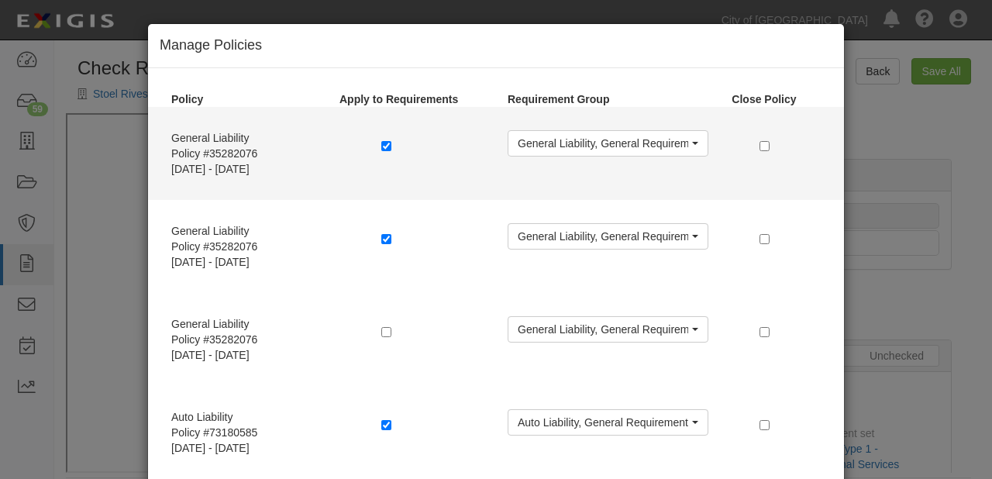
radio input "true"
radio input "false"
radio input "true"
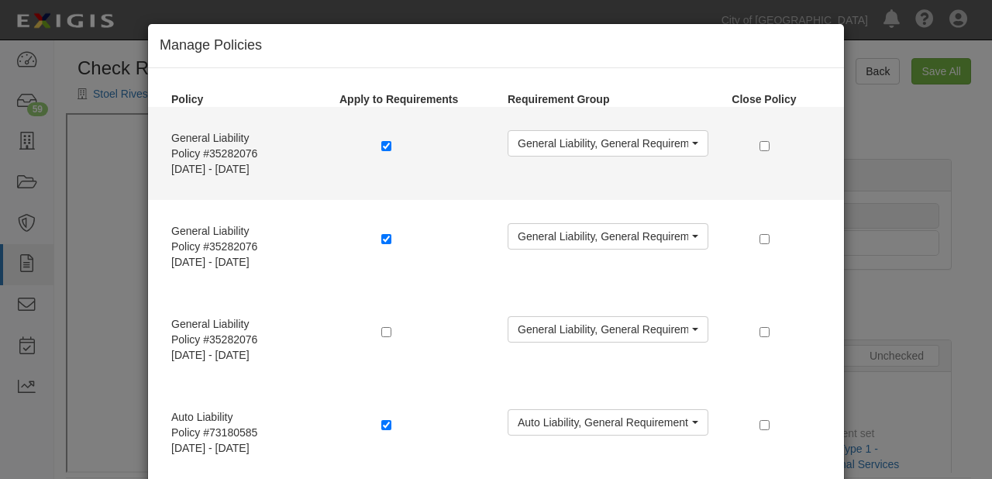
radio input "true"
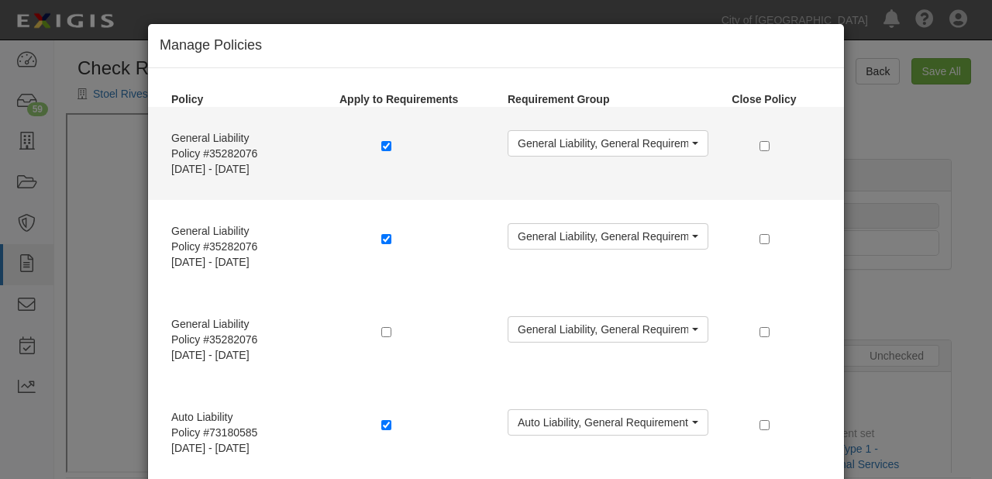
radio input "false"
radio input "true"
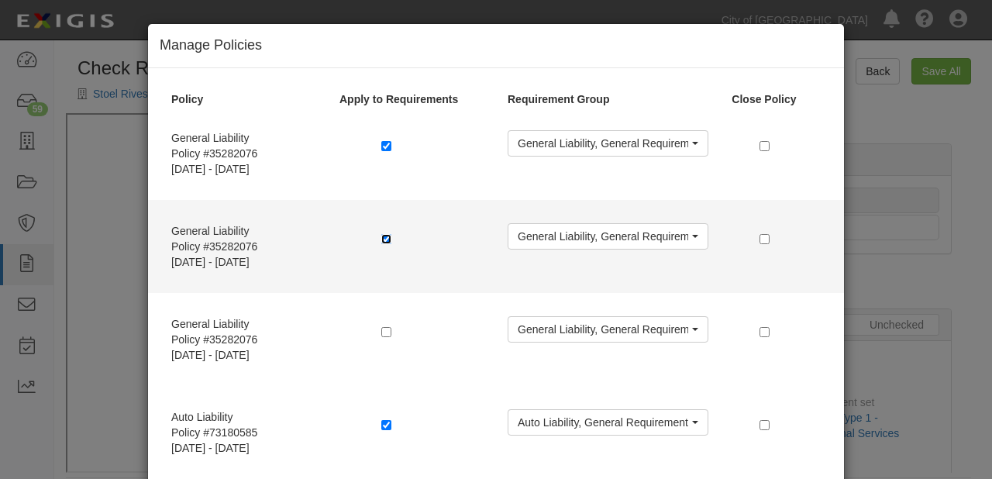
click at [381, 239] on input "checkbox" at bounding box center [386, 239] width 10 height 10
checkbox input "false"
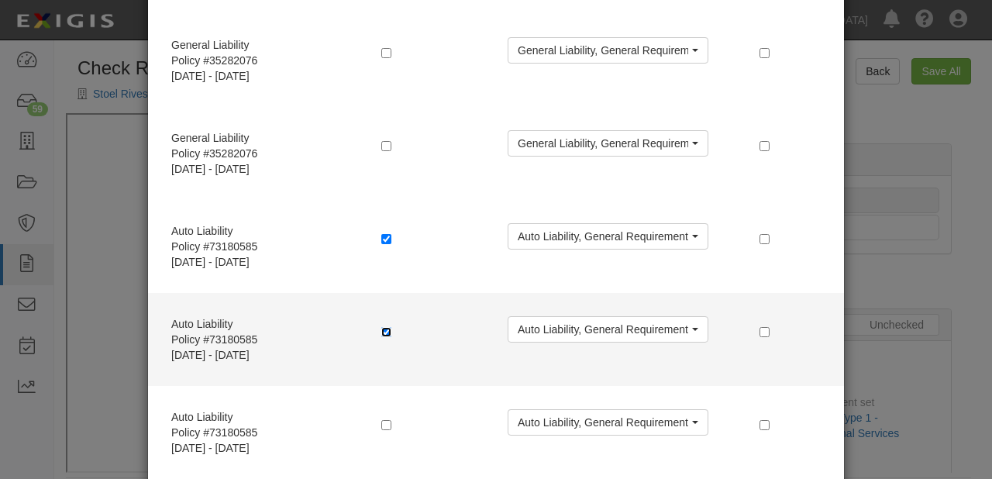
click at [381, 332] on input "checkbox" at bounding box center [386, 332] width 10 height 10
checkbox input "false"
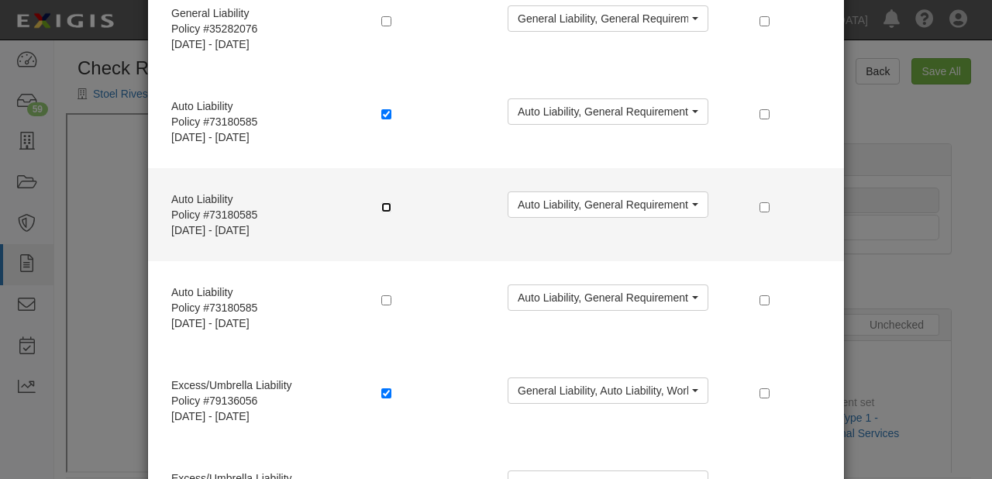
scroll to position [434, 0]
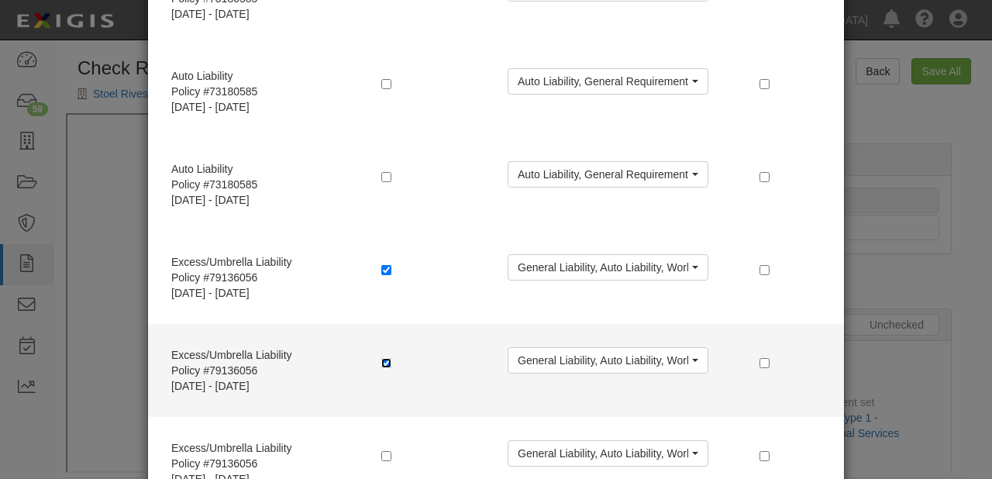
click at [381, 365] on input "checkbox" at bounding box center [386, 363] width 10 height 10
checkbox input "false"
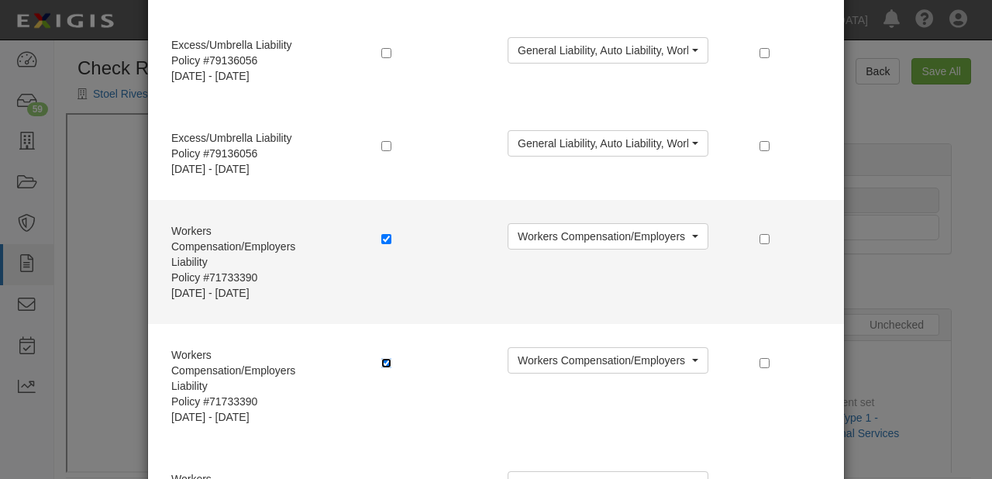
click at [381, 364] on input "checkbox" at bounding box center [386, 363] width 10 height 10
checkbox input "false"
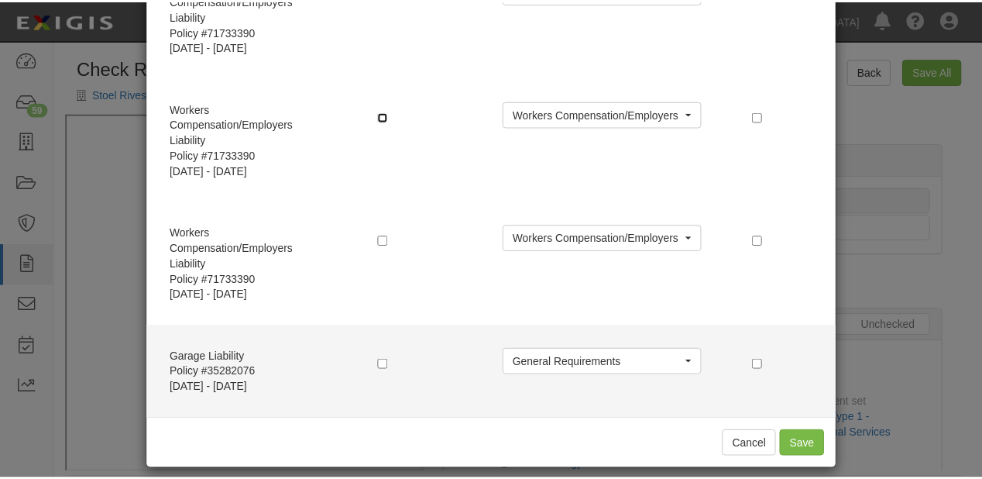
scroll to position [992, 0]
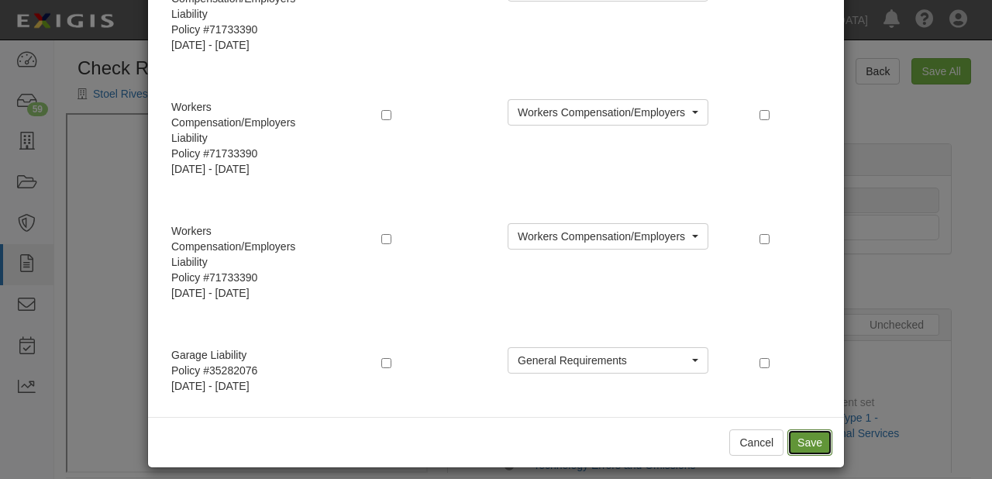
click at [809, 440] on button "Save" at bounding box center [809, 442] width 45 height 26
radio input "true"
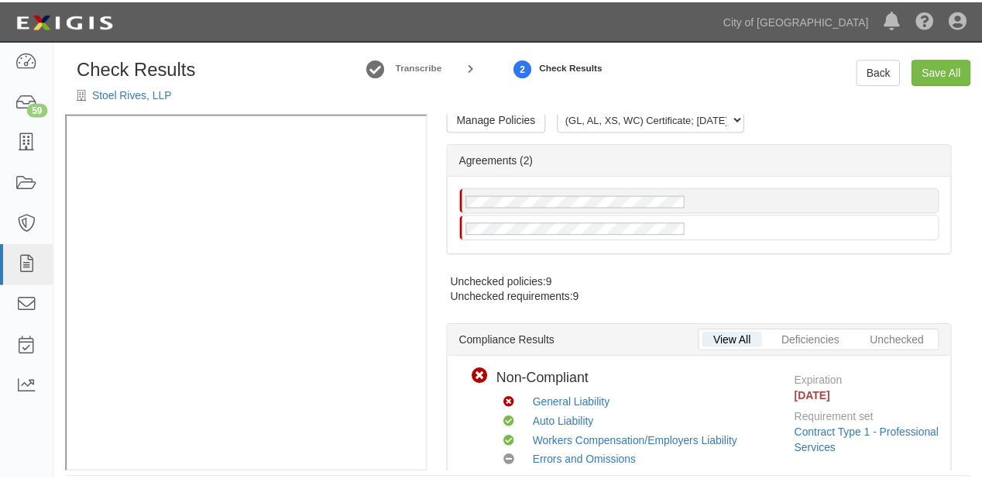
scroll to position [0, 0]
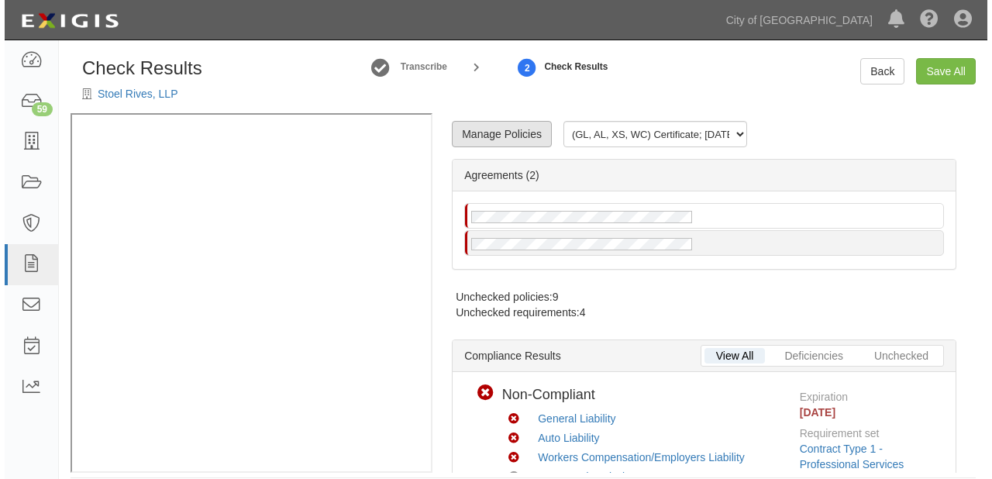
scroll to position [15, 0]
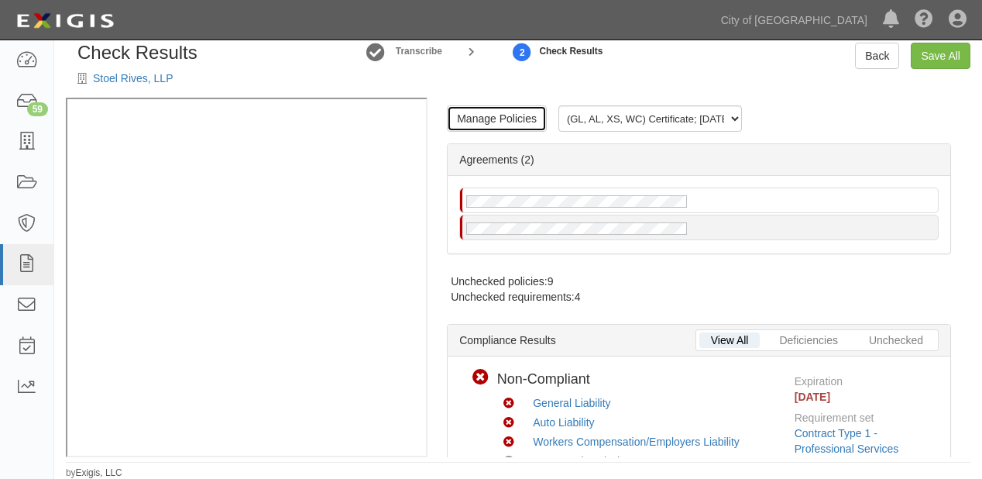
click at [486, 118] on link "Manage Policies" at bounding box center [497, 118] width 100 height 26
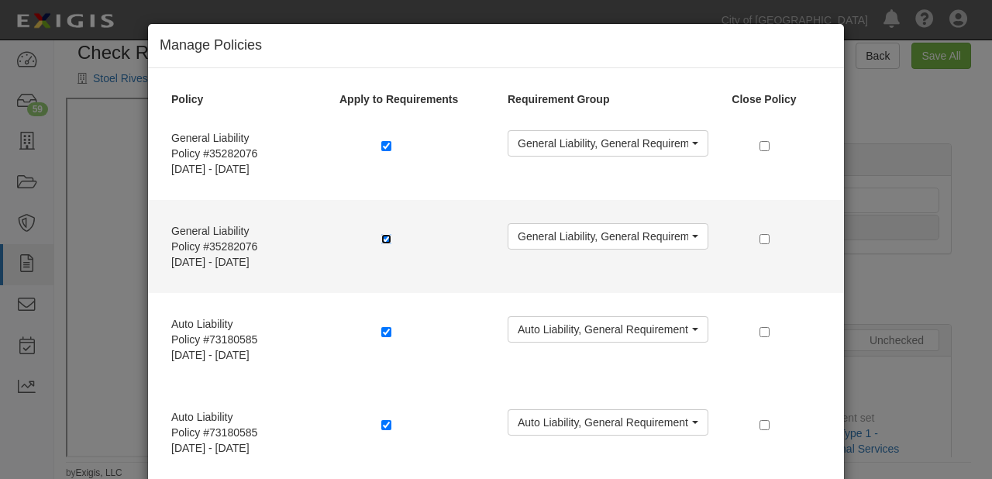
click at [381, 239] on input "checkbox" at bounding box center [386, 239] width 10 height 10
checkbox input "false"
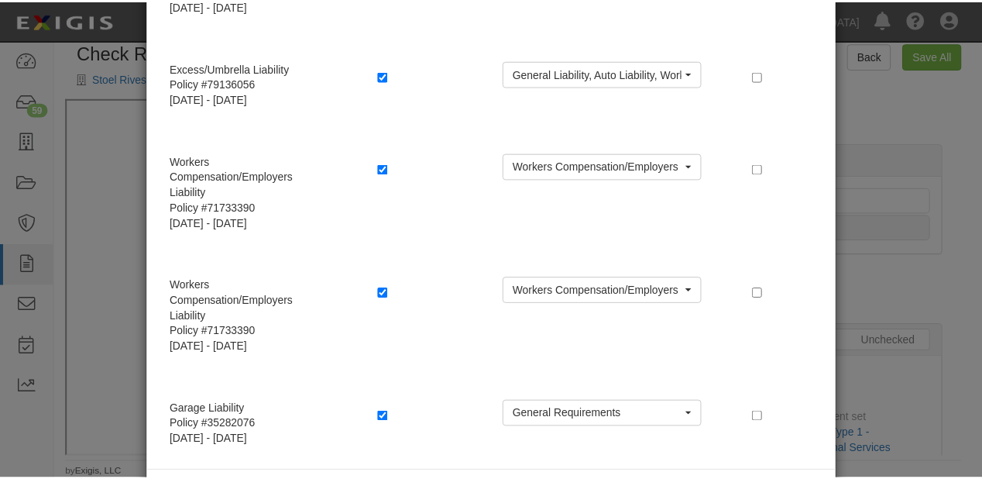
scroll to position [600, 0]
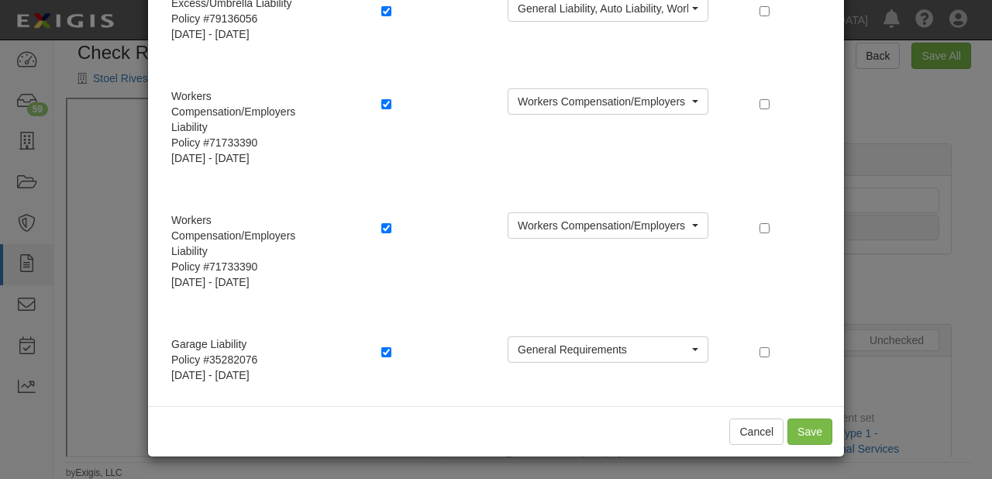
click at [765, 443] on div "Cancel Save" at bounding box center [496, 431] width 696 height 50
click at [764, 435] on button "Cancel" at bounding box center [756, 431] width 54 height 26
click at [743, 428] on div "Auto Liability" at bounding box center [652, 421] width 238 height 15
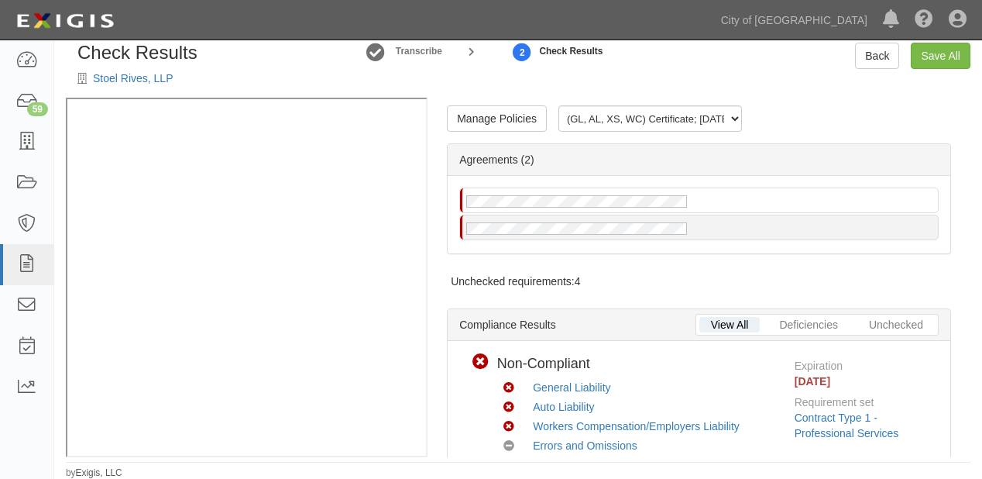
click at [854, 57] on div "Back Save All" at bounding box center [866, 56] width 232 height 26
click at [880, 53] on link "Back" at bounding box center [877, 56] width 44 height 26
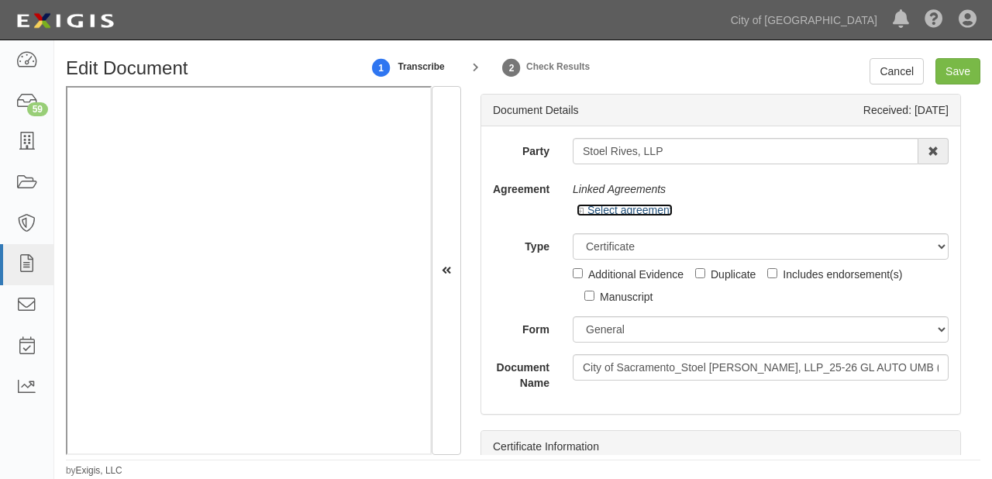
click at [621, 206] on link "Select agreement" at bounding box center [624, 210] width 96 height 12
click at [654, 211] on link "Select agreement" at bounding box center [624, 210] width 96 height 12
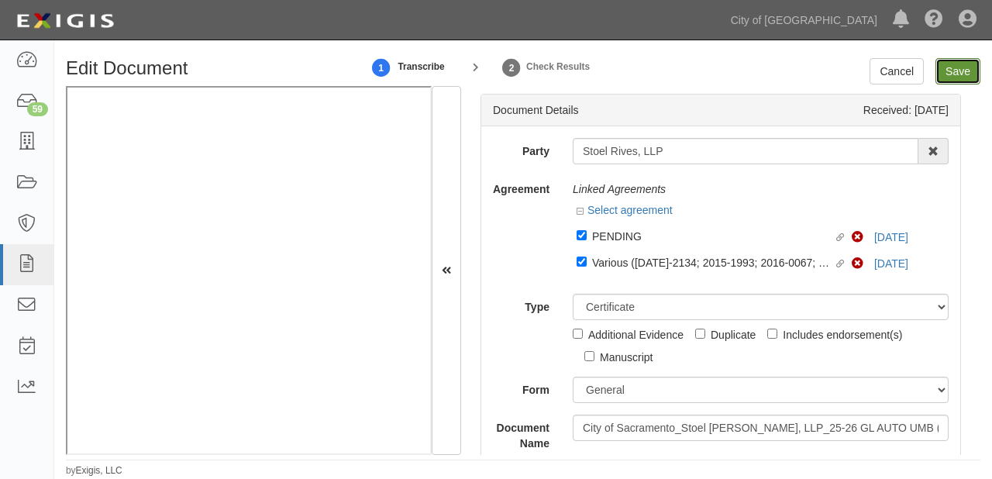
click at [955, 71] on input "Save" at bounding box center [957, 71] width 45 height 26
type input "1000000"
type input "10000"
type input "1000000"
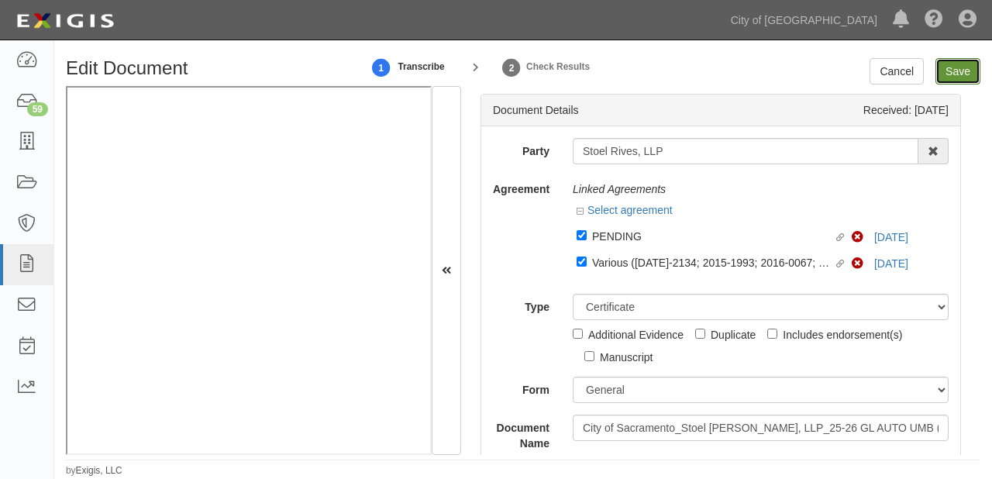
type input "2000000"
type input "1000000"
type input "10000000"
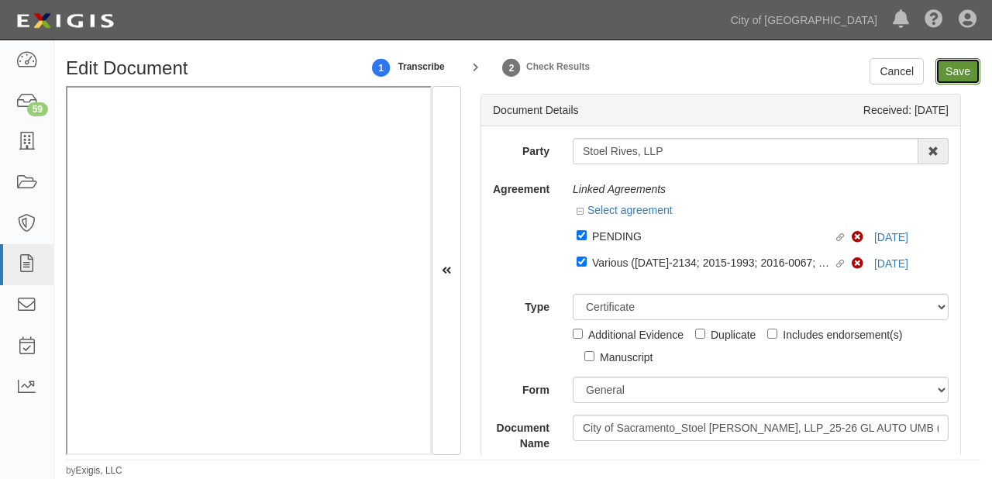
type input "1000000"
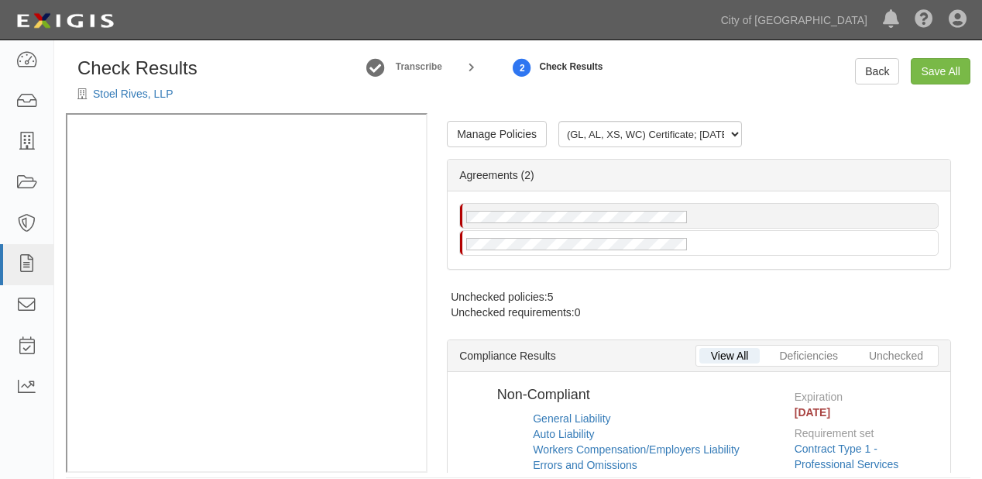
radio input "true"
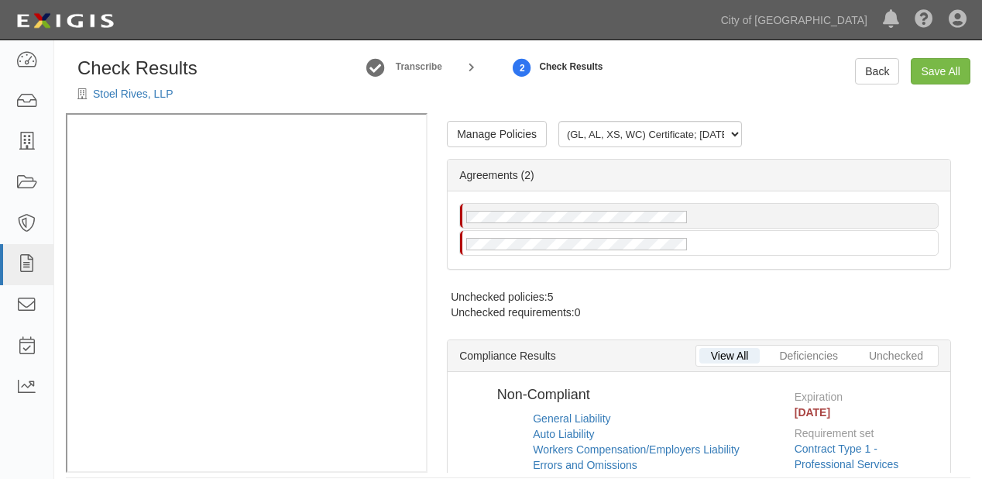
radio input "true"
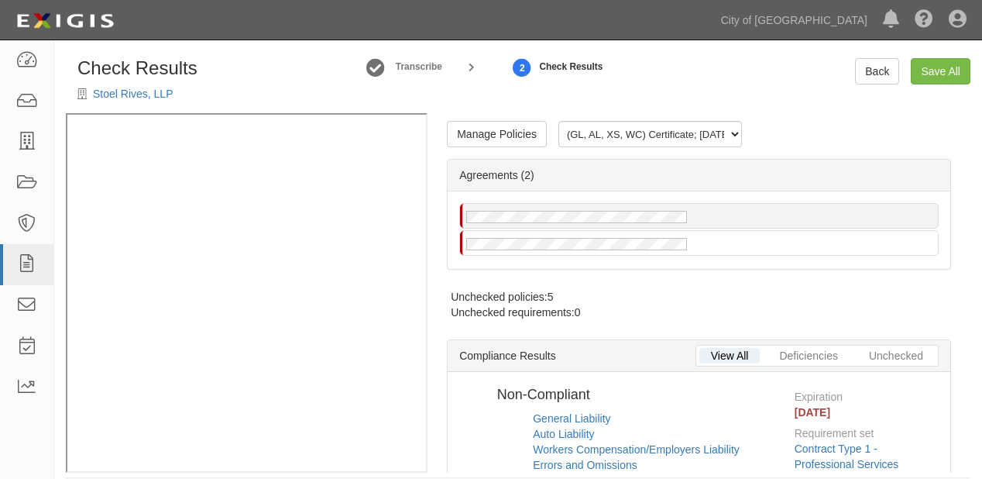
radio input "true"
radio input "false"
radio input "true"
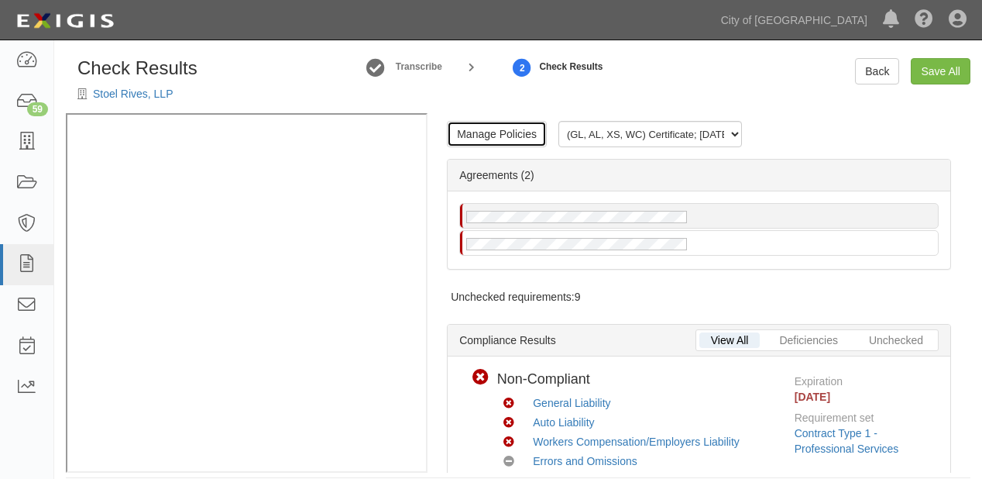
click at [522, 130] on link "Manage Policies" at bounding box center [497, 134] width 100 height 26
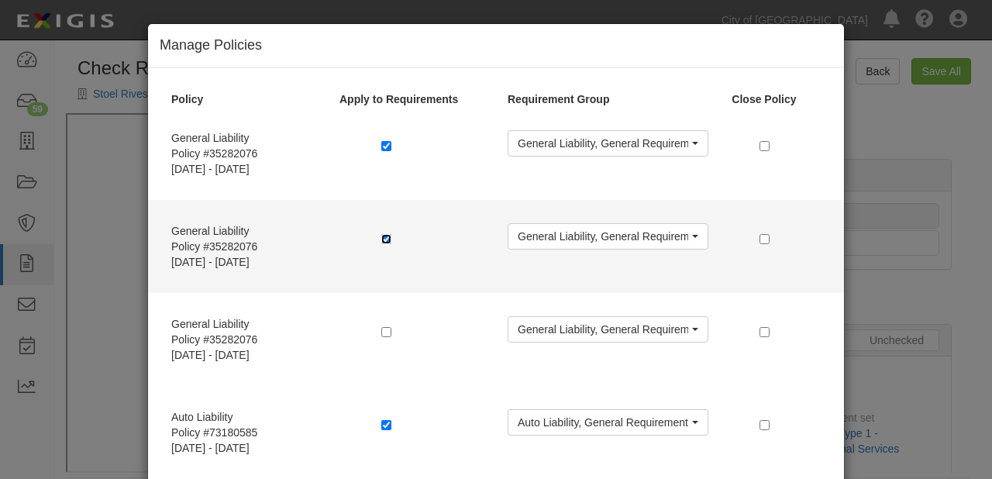
click at [381, 238] on input "checkbox" at bounding box center [386, 239] width 10 height 10
checkbox input "false"
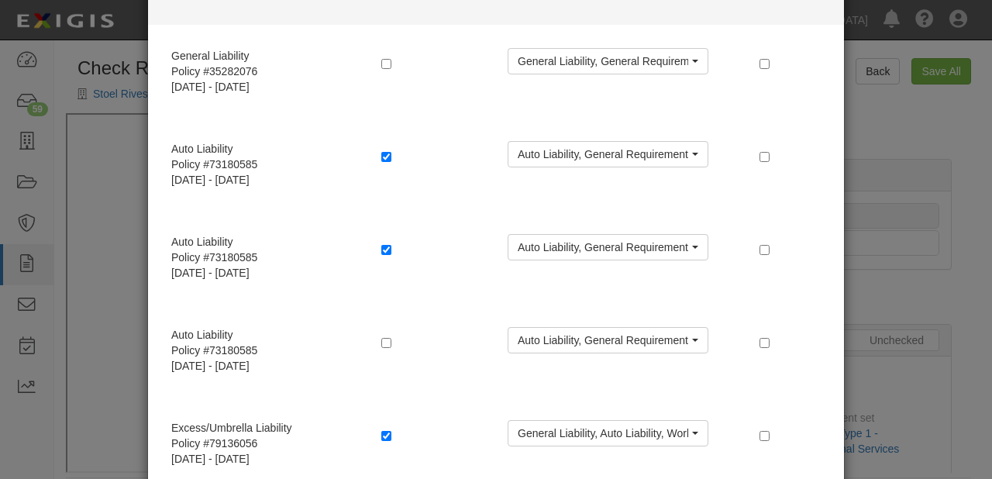
scroll to position [310, 0]
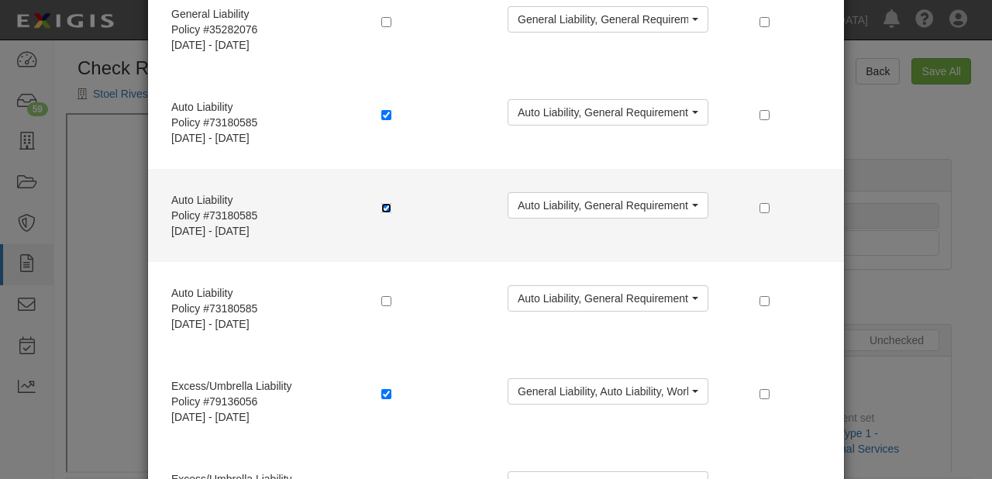
click at [381, 211] on input "checkbox" at bounding box center [386, 208] width 10 height 10
checkbox input "false"
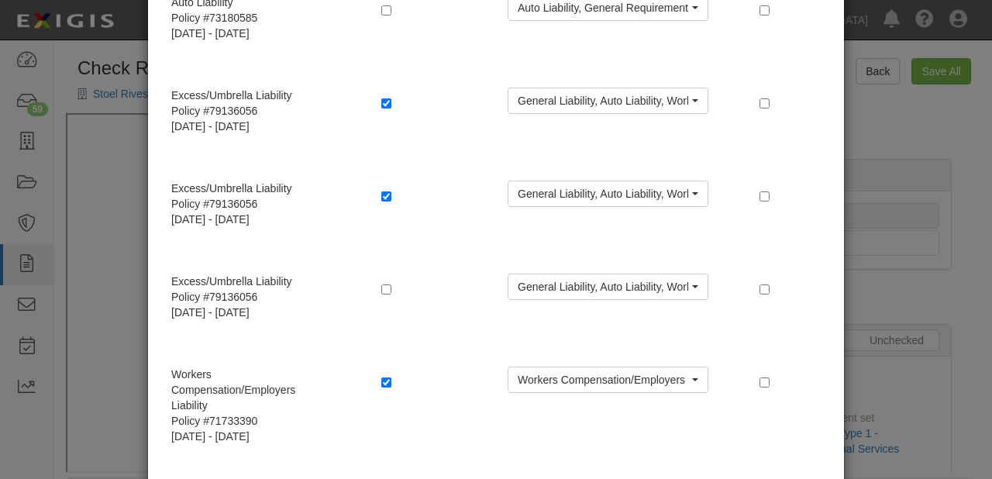
scroll to position [620, 0]
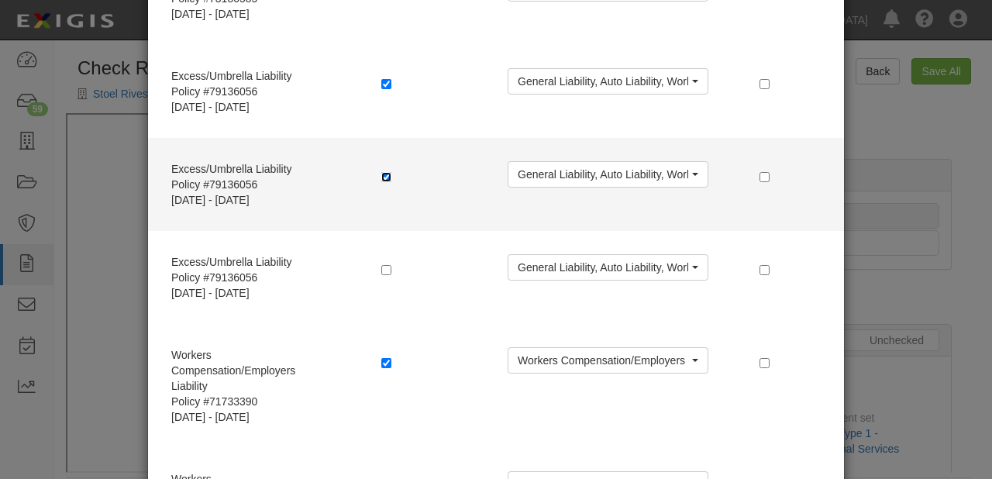
click at [381, 176] on input "checkbox" at bounding box center [386, 177] width 10 height 10
checkbox input "false"
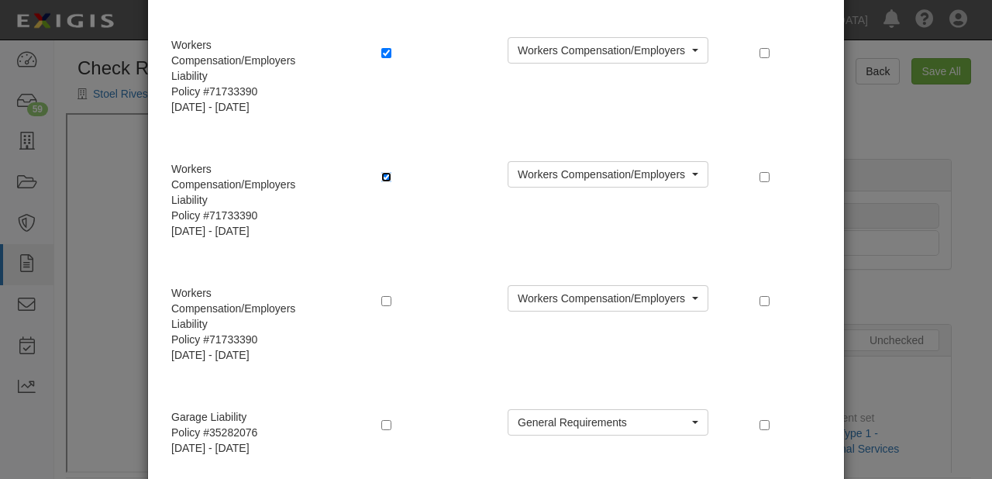
click at [381, 176] on input "checkbox" at bounding box center [386, 177] width 10 height 10
checkbox input "false"
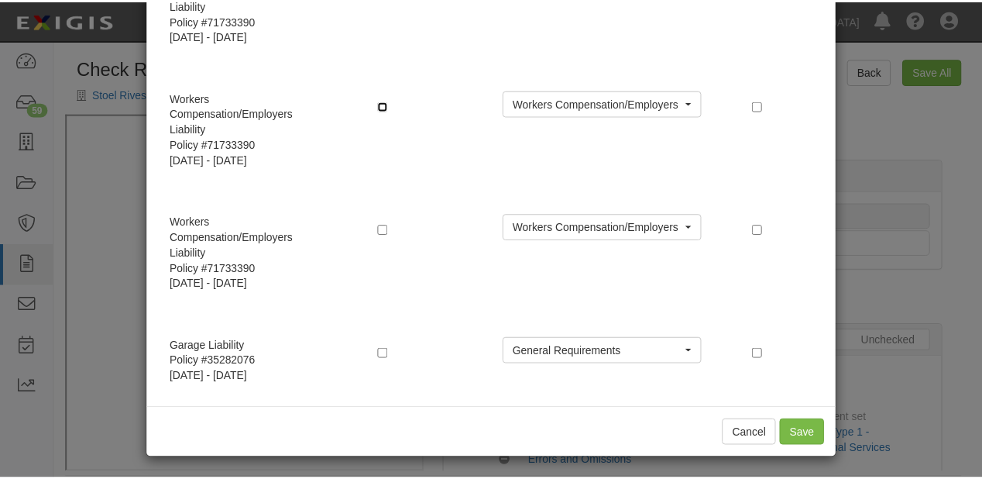
scroll to position [1002, 0]
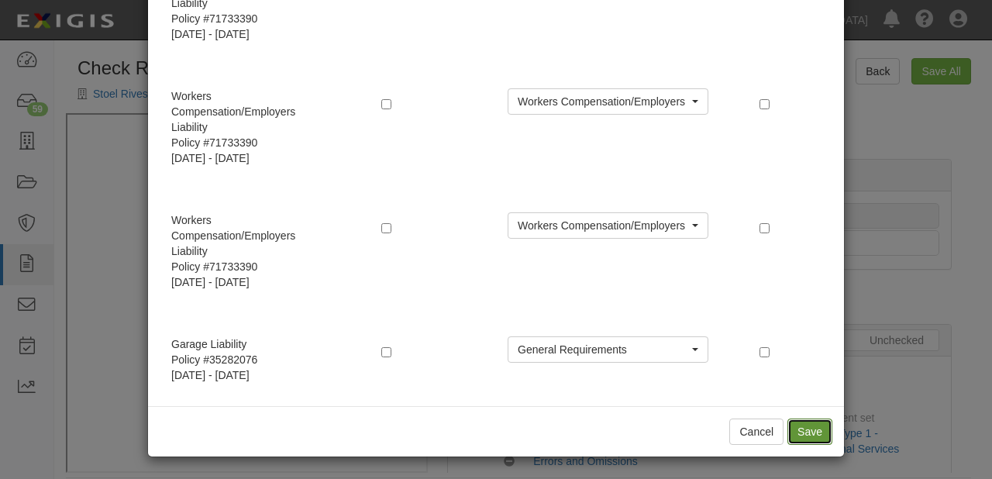
click at [803, 436] on button "Save" at bounding box center [809, 431] width 45 height 26
radio input "true"
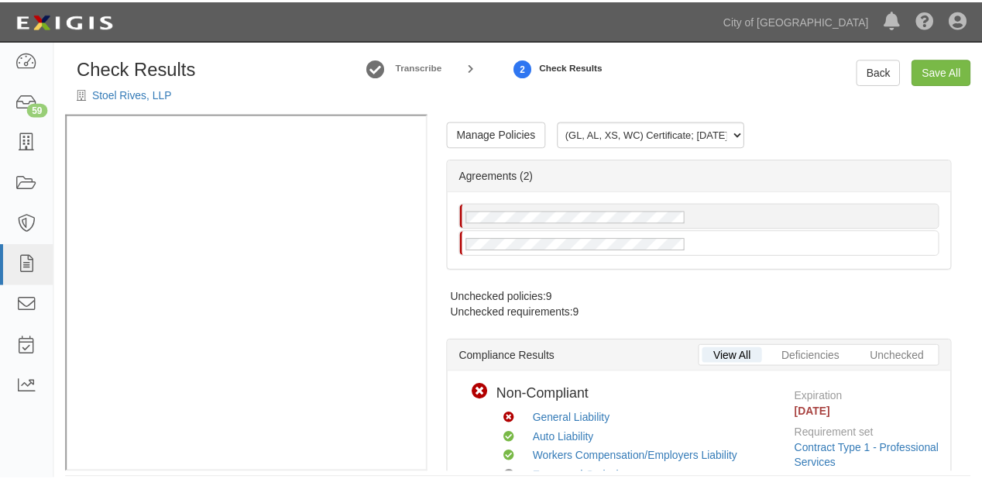
scroll to position [0, 0]
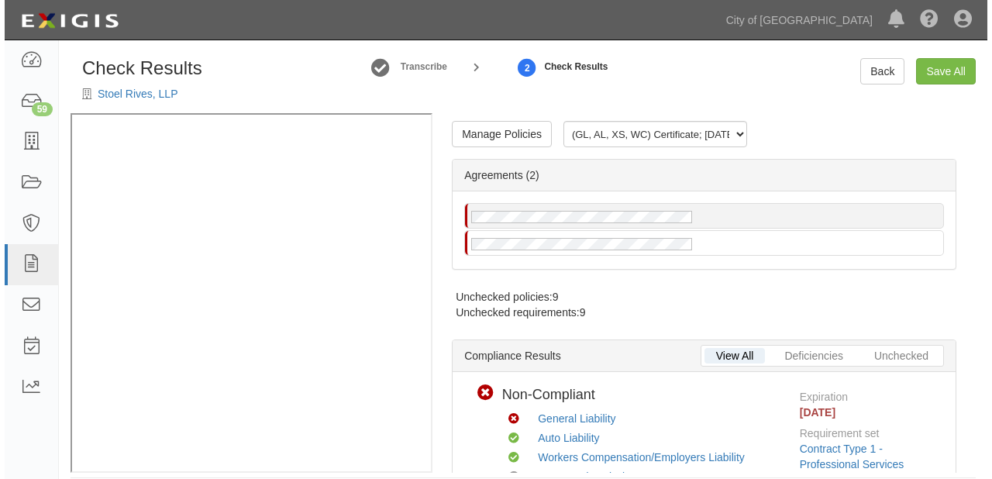
scroll to position [15, 0]
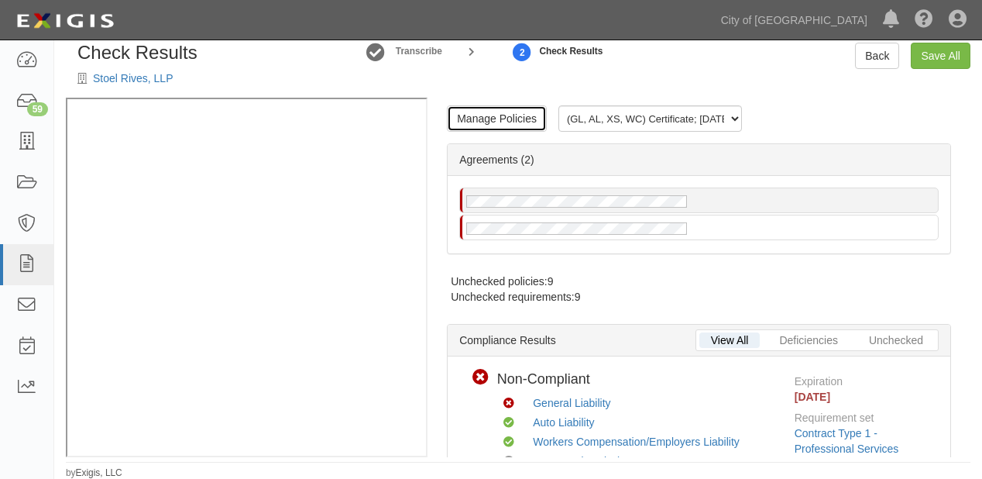
click at [465, 112] on link "Manage Policies" at bounding box center [497, 118] width 100 height 26
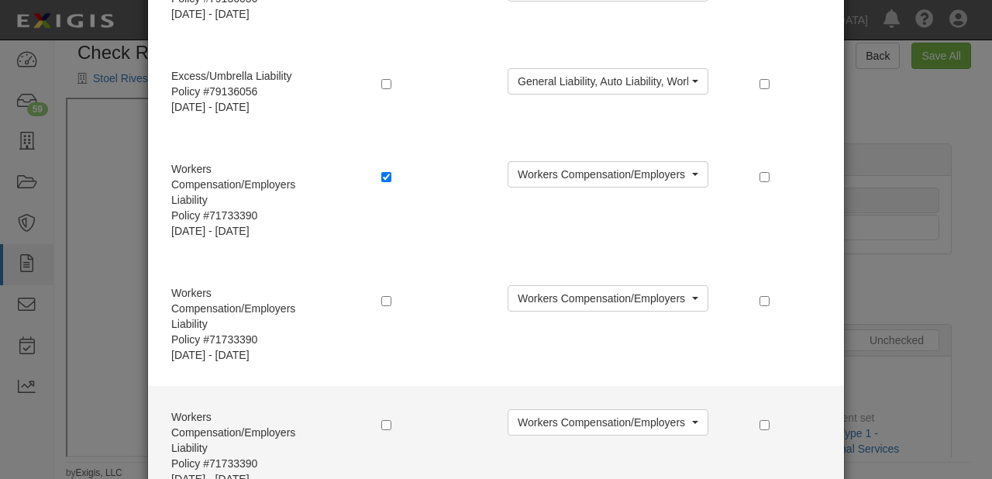
scroll to position [1002, 0]
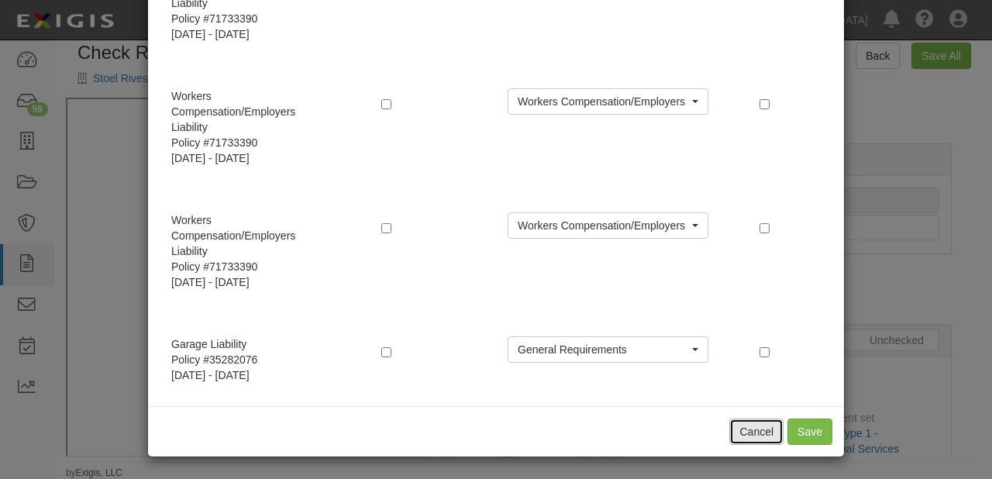
click at [743, 429] on button "Cancel" at bounding box center [756, 431] width 54 height 26
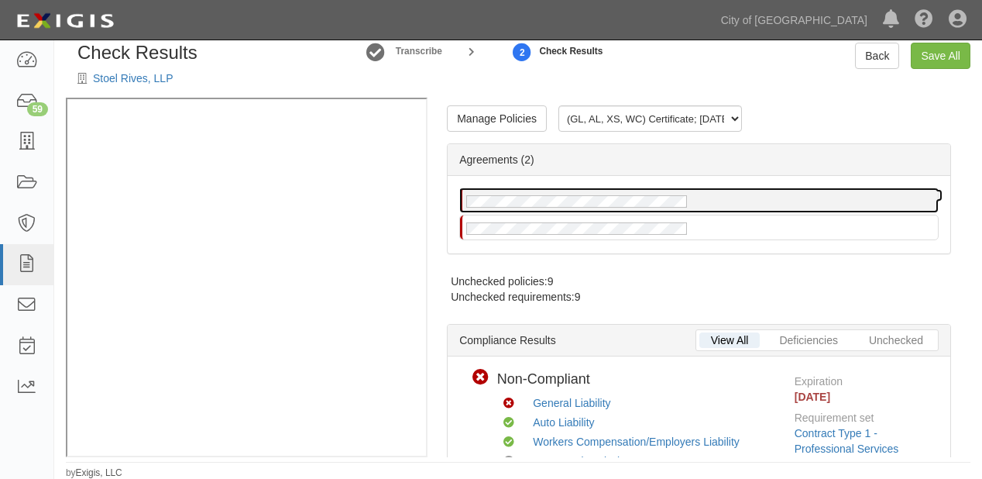
click at [558, 208] on div at bounding box center [699, 200] width 478 height 24
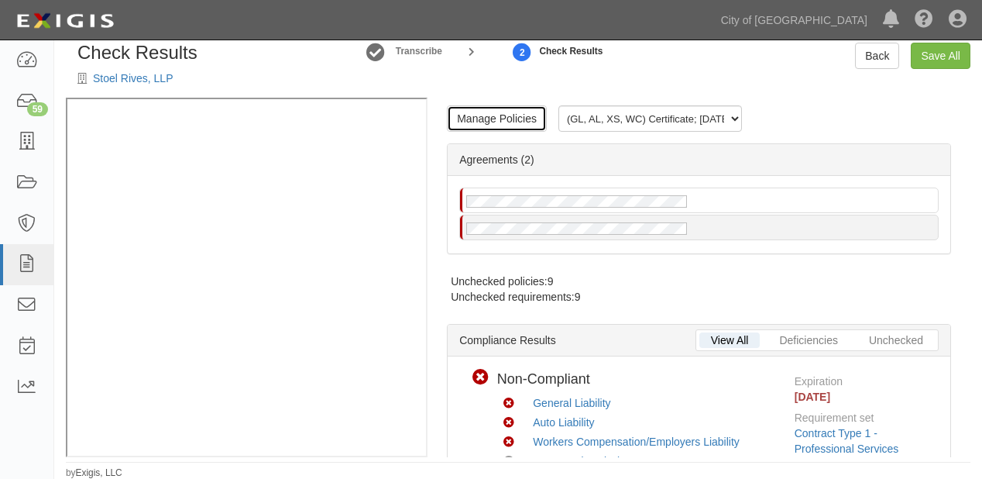
click at [468, 112] on link "Manage Policies" at bounding box center [497, 118] width 100 height 26
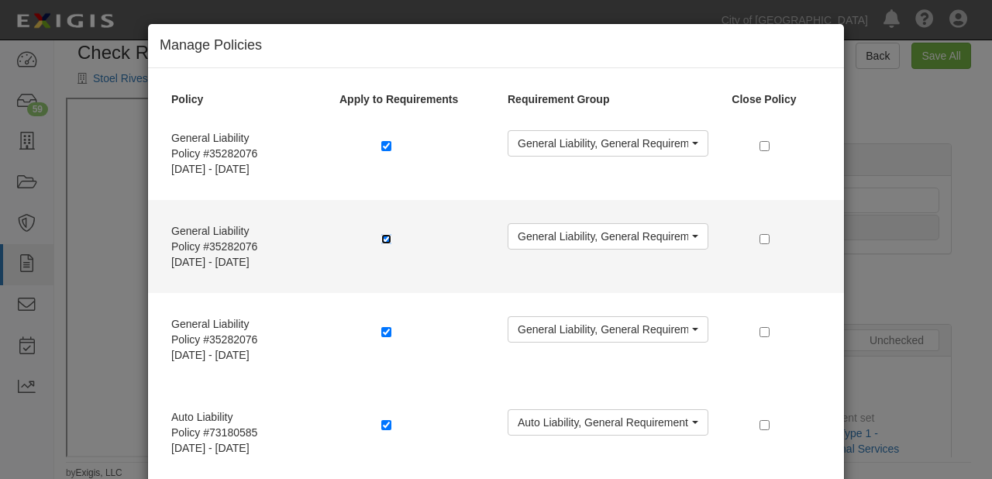
click at [383, 236] on input "checkbox" at bounding box center [386, 239] width 10 height 10
checkbox input "false"
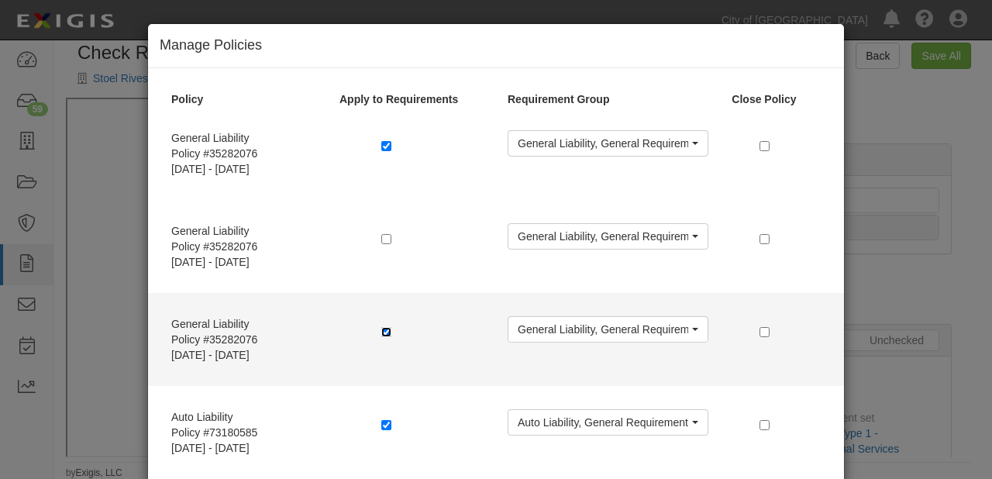
click at [381, 327] on input "checkbox" at bounding box center [386, 332] width 10 height 10
checkbox input "false"
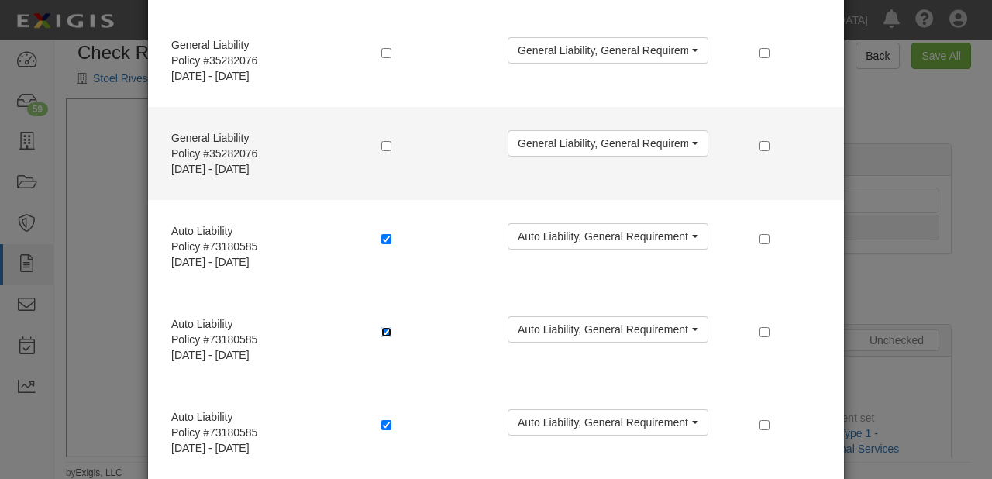
click at [381, 327] on input "checkbox" at bounding box center [386, 332] width 10 height 10
checkbox input "false"
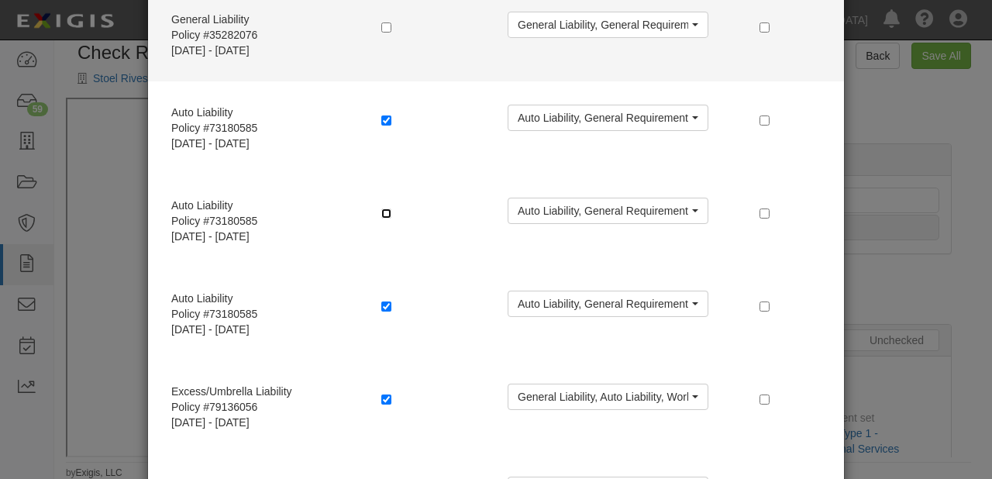
scroll to position [310, 0]
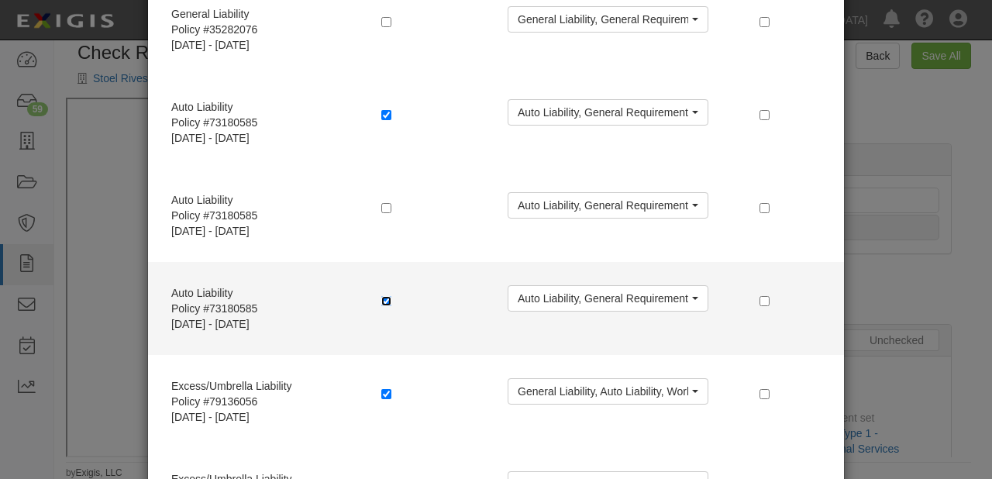
click at [384, 301] on input "checkbox" at bounding box center [386, 301] width 10 height 10
checkbox input "false"
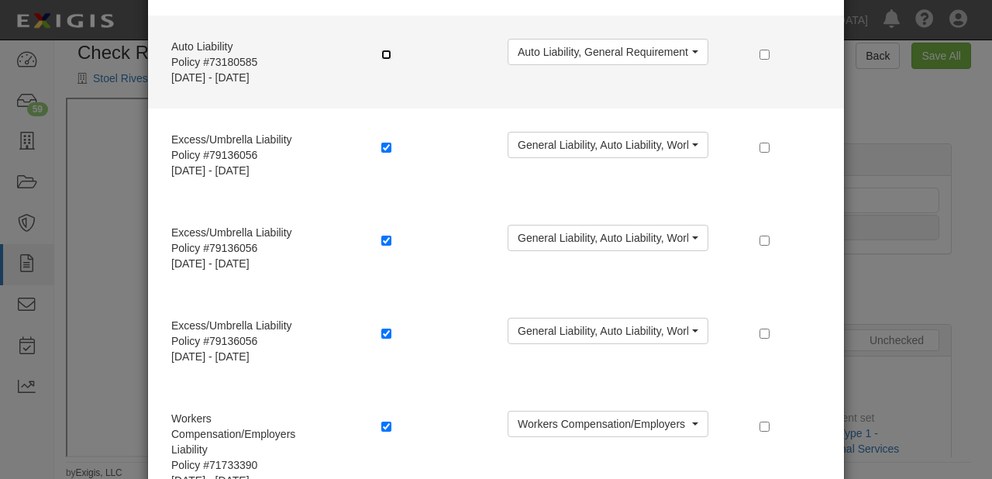
scroll to position [558, 0]
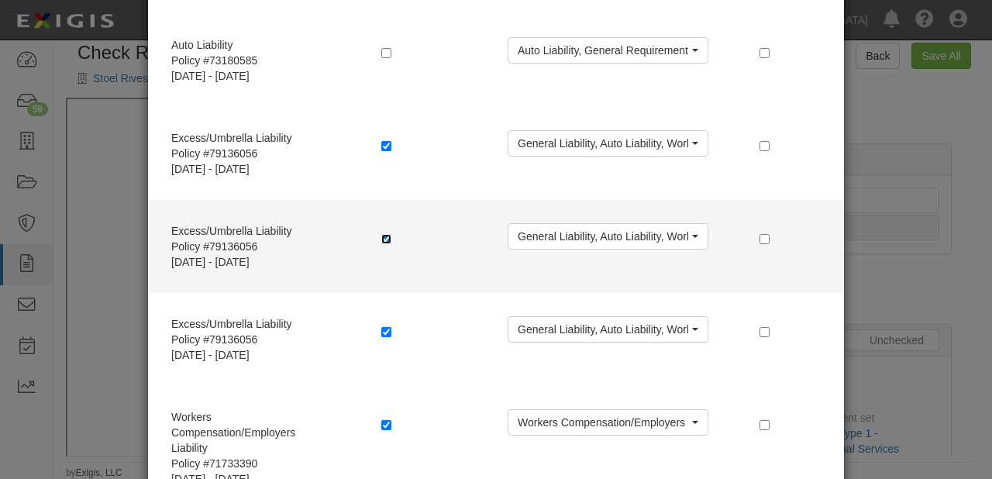
click at [381, 235] on input "checkbox" at bounding box center [386, 239] width 10 height 10
checkbox input "false"
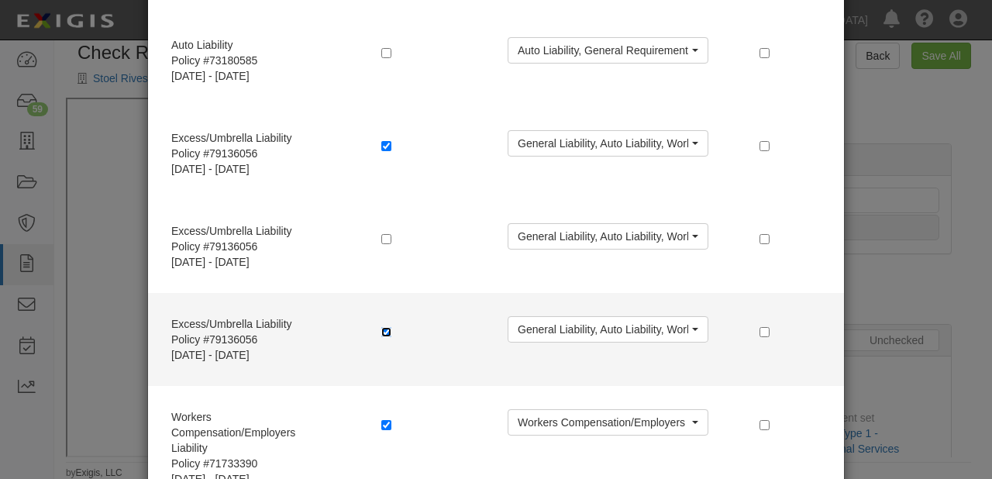
click at [383, 335] on input "checkbox" at bounding box center [386, 332] width 10 height 10
checkbox input "false"
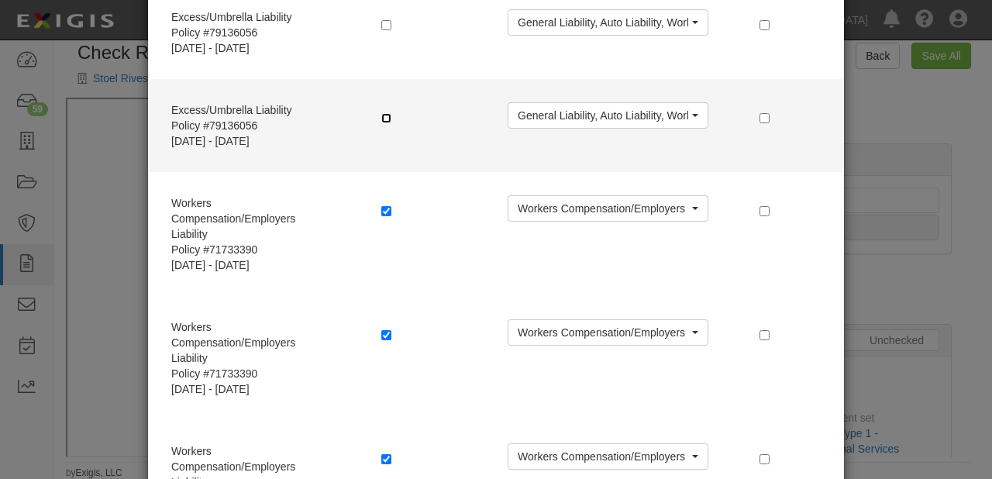
scroll to position [806, 0]
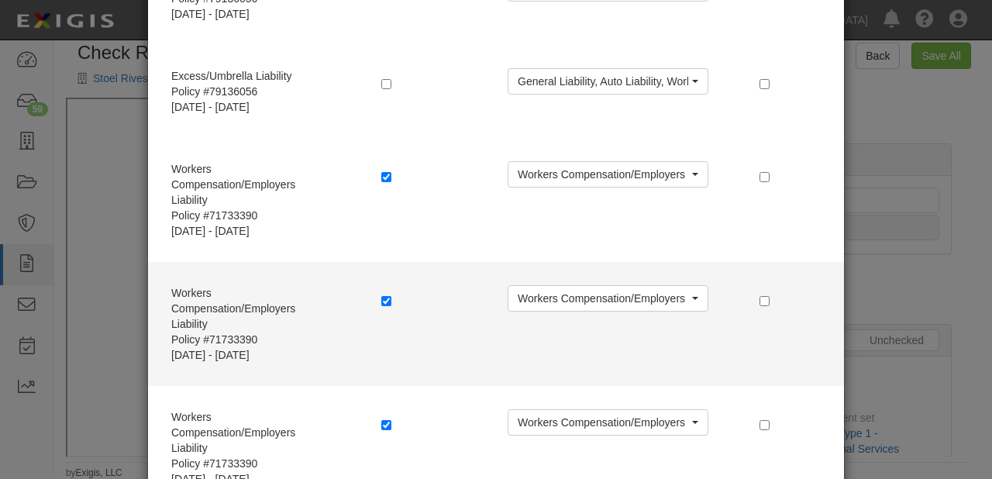
click at [381, 293] on label at bounding box center [388, 300] width 15 height 15
click at [381, 299] on input "checkbox" at bounding box center [386, 301] width 10 height 10
checkbox input "false"
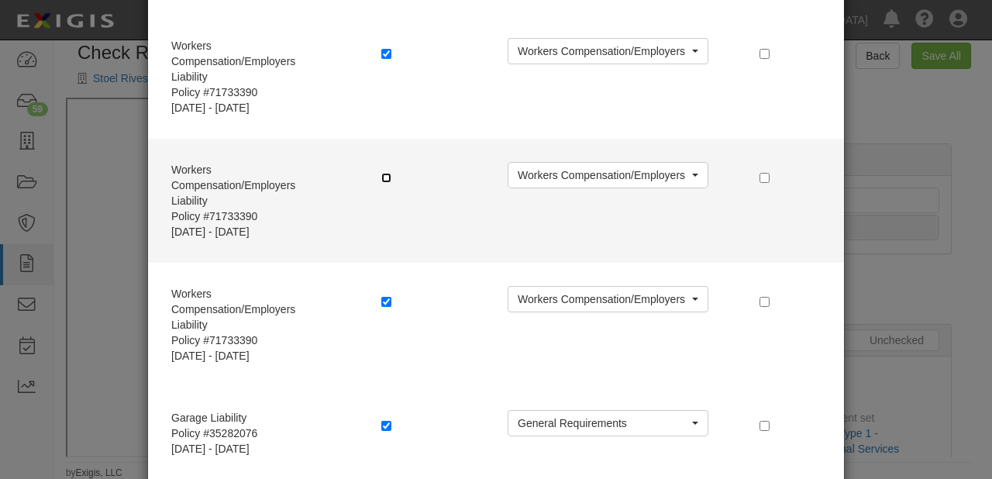
scroll to position [930, 0]
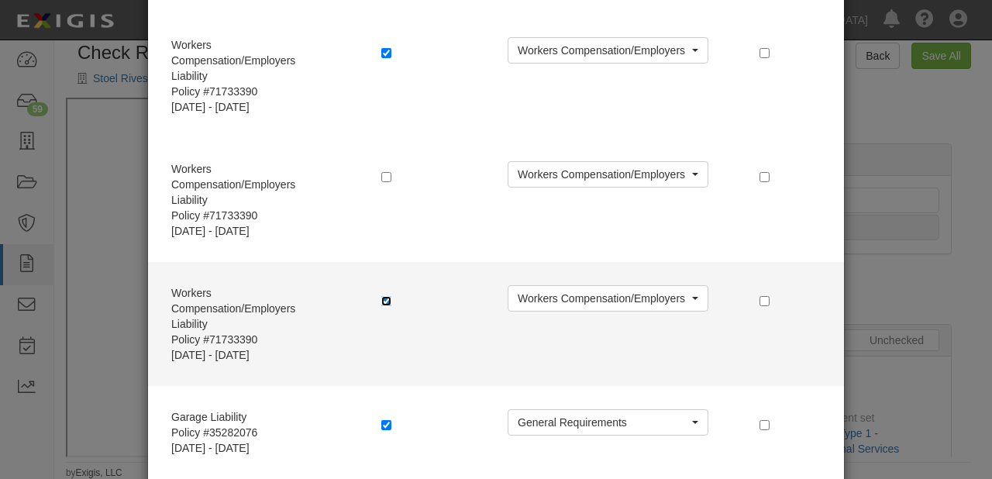
click at [381, 297] on input "checkbox" at bounding box center [386, 301] width 10 height 10
checkbox input "false"
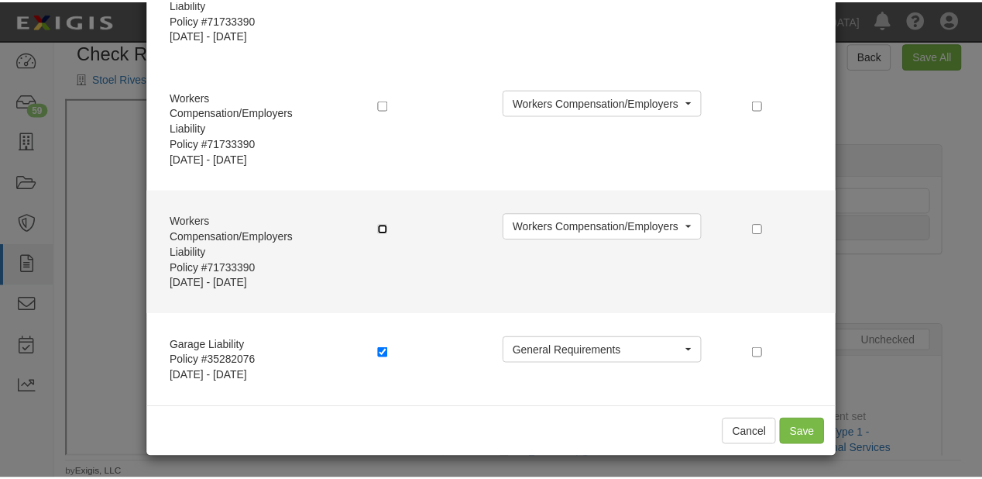
scroll to position [1002, 0]
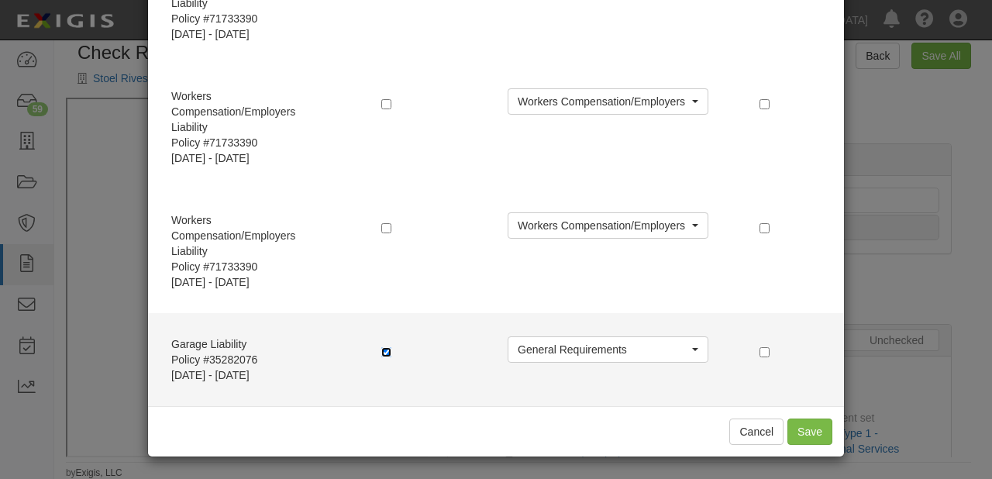
click at [381, 347] on input "checkbox" at bounding box center [386, 352] width 10 height 10
checkbox input "false"
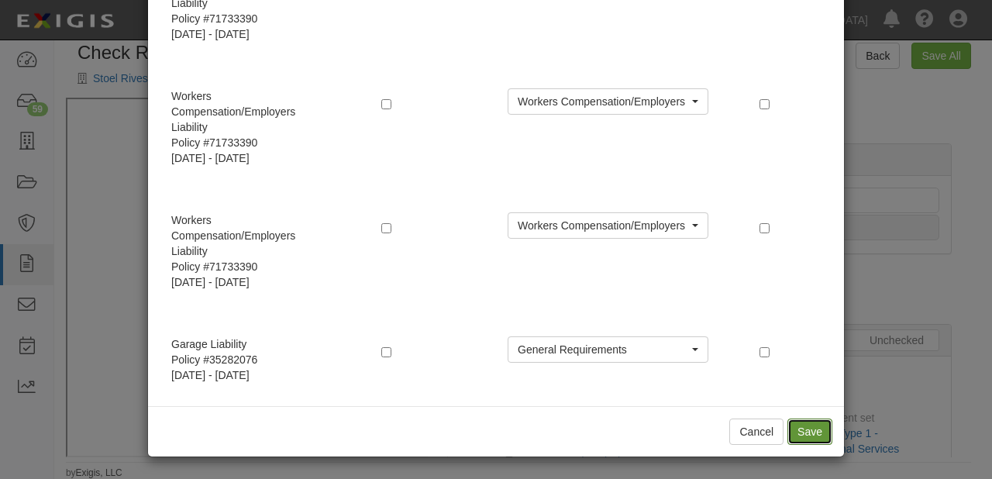
click at [793, 437] on button "Save" at bounding box center [809, 431] width 45 height 26
radio input "true"
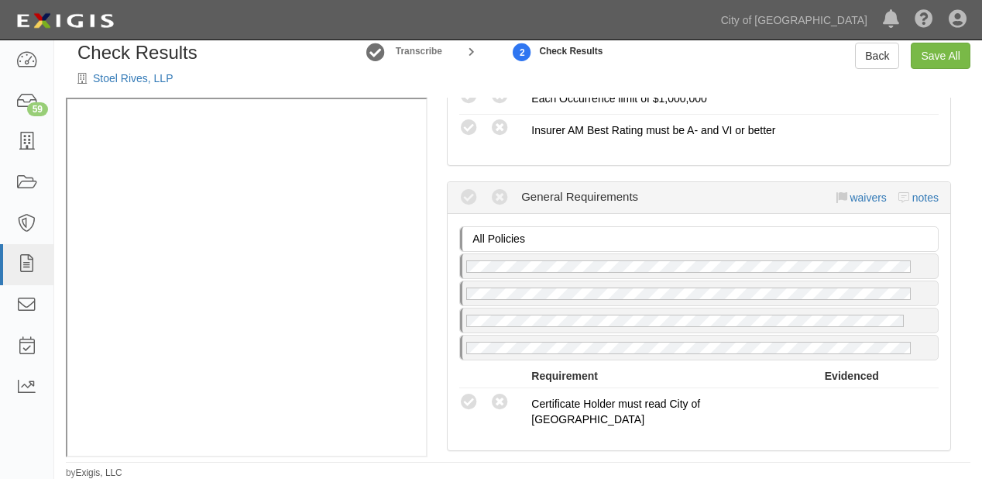
scroll to position [1859, 0]
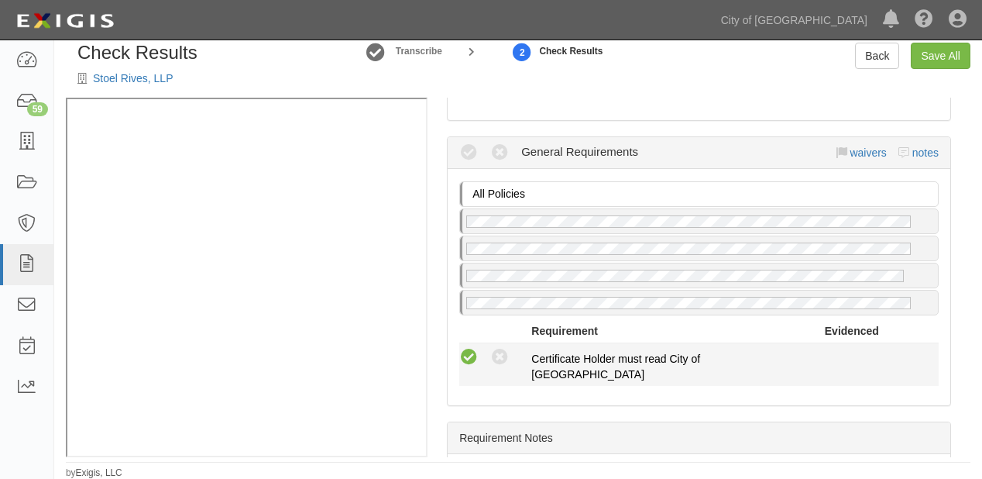
click at [468, 348] on icon at bounding box center [468, 357] width 19 height 19
radio input "true"
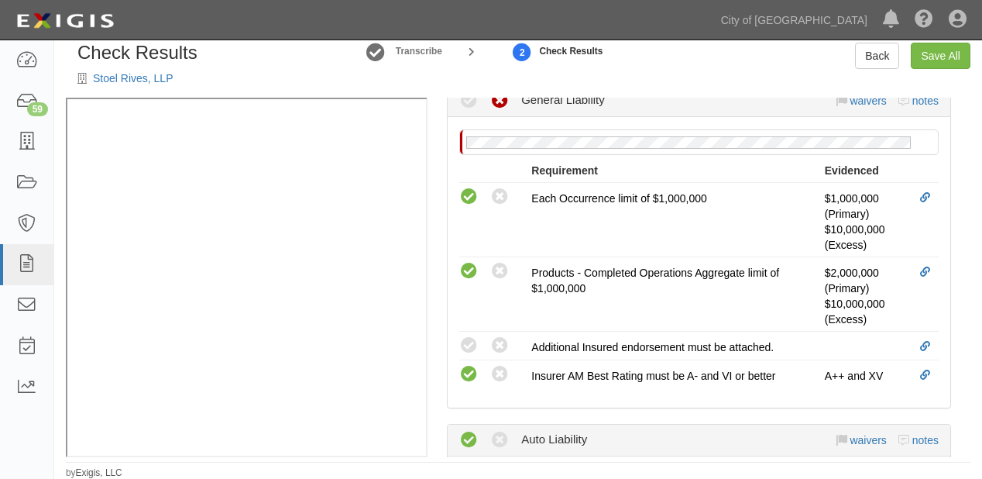
scroll to position [558, 0]
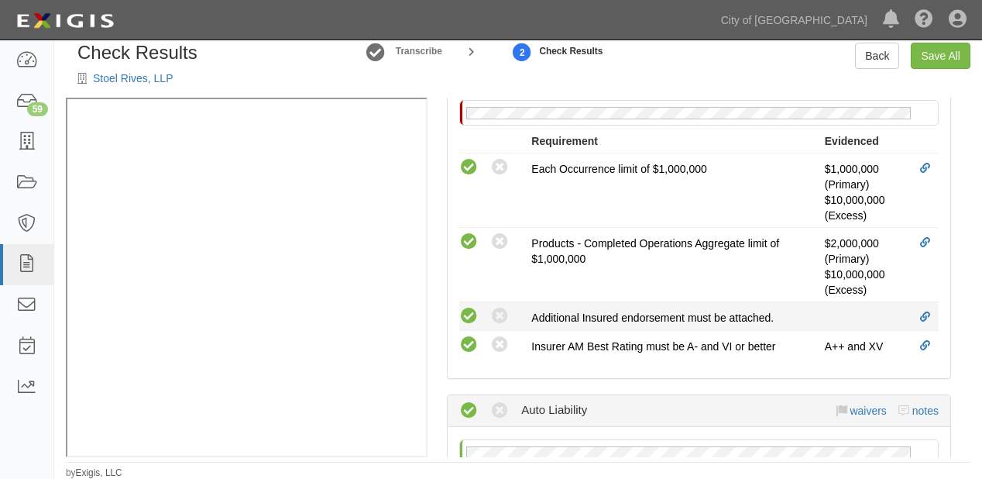
click at [465, 313] on icon at bounding box center [468, 316] width 19 height 19
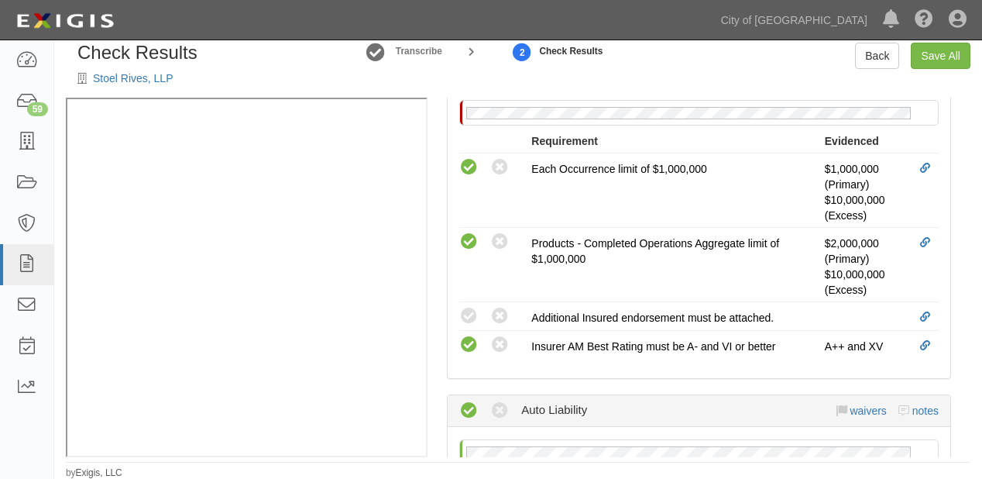
radio input "true"
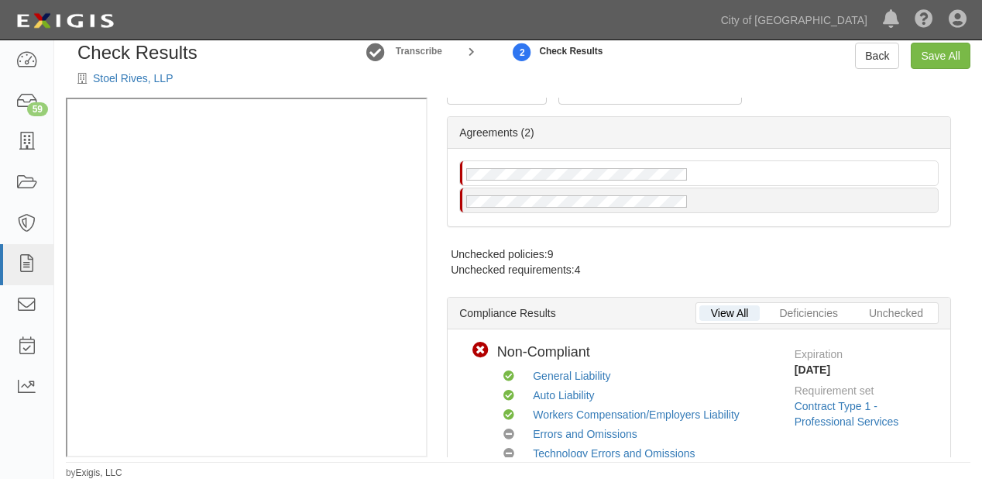
scroll to position [0, 0]
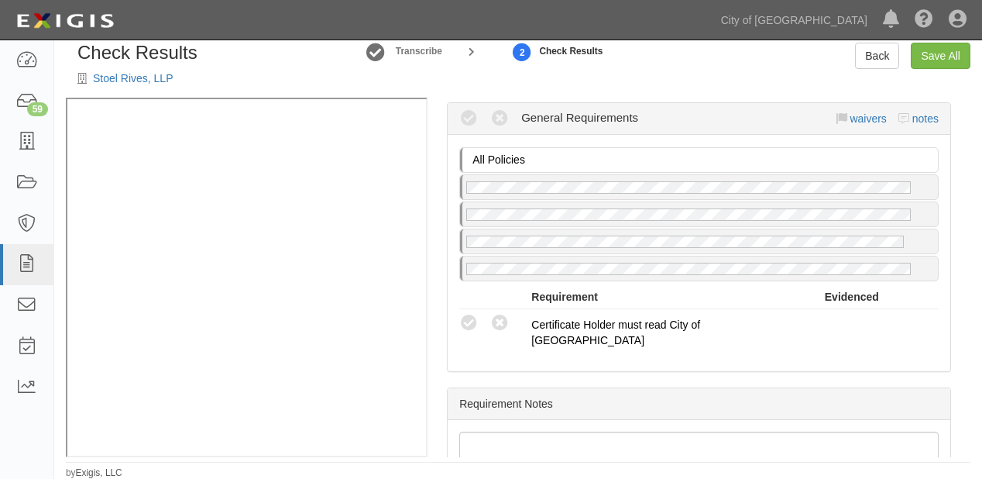
scroll to position [1983, 0]
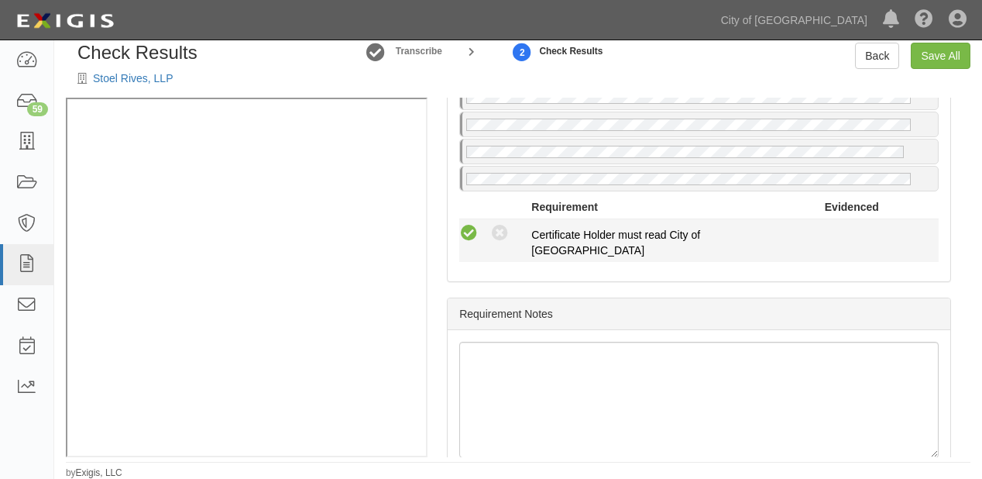
click at [467, 224] on icon at bounding box center [468, 233] width 19 height 19
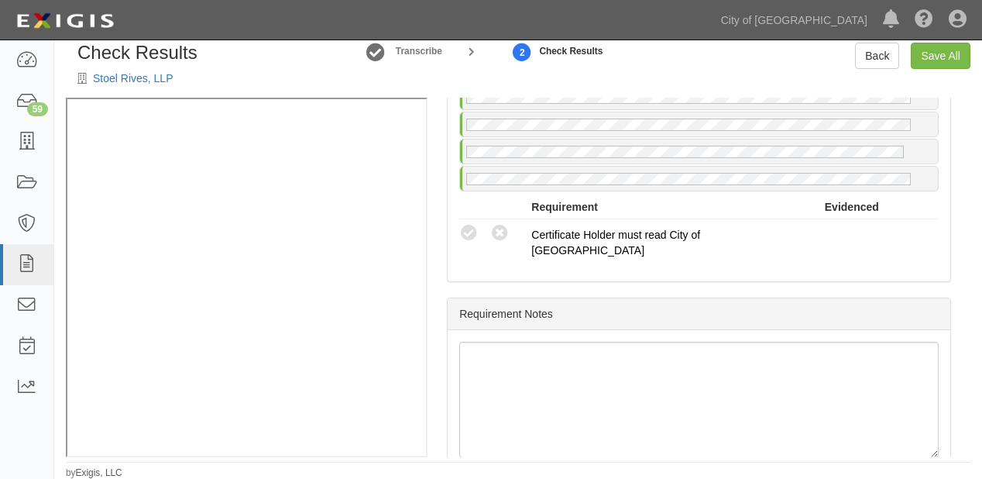
radio input "true"
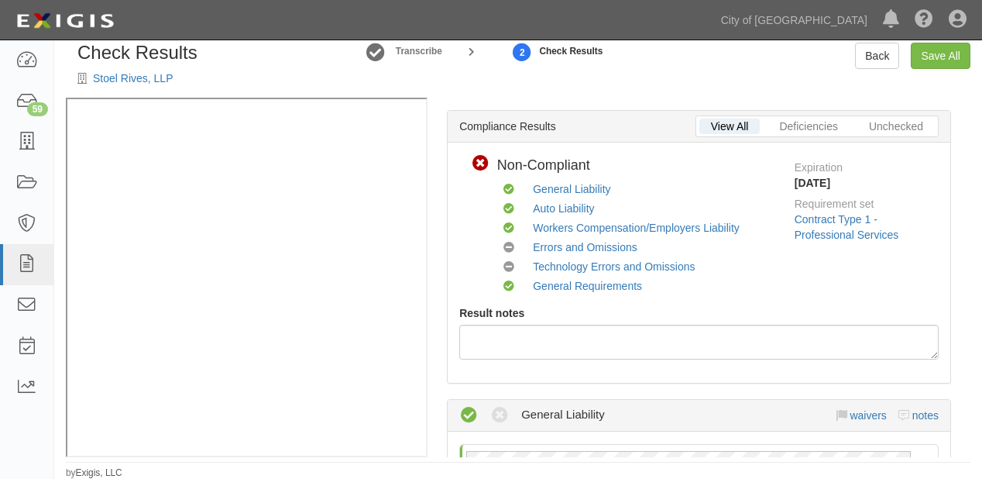
scroll to position [62, 0]
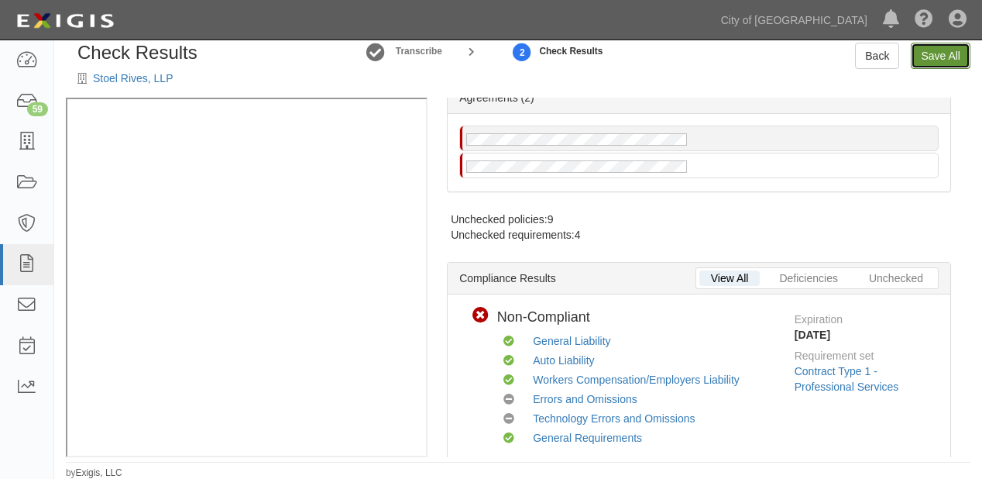
click at [923, 62] on link "Save All" at bounding box center [941, 56] width 60 height 26
radio input "false"
radio input "true"
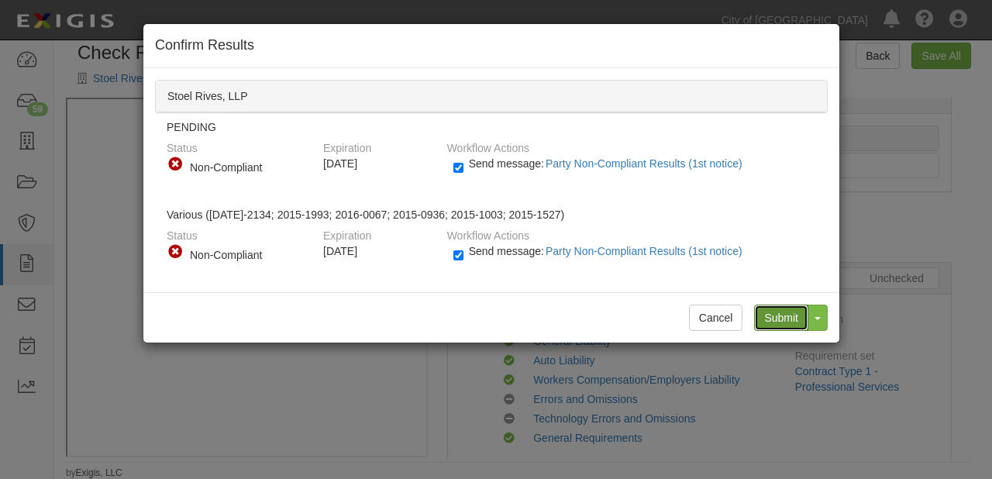
click at [787, 312] on input "Submit" at bounding box center [781, 317] width 54 height 26
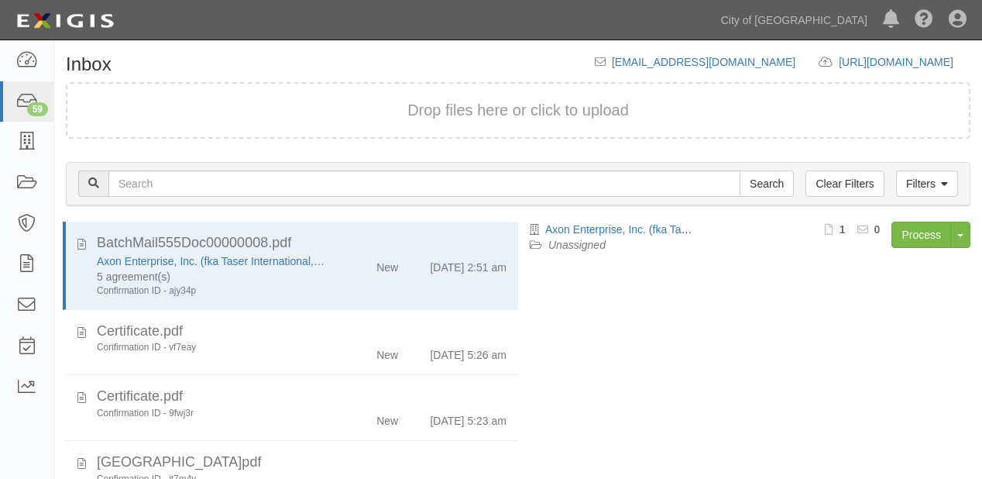
scroll to position [163, 0]
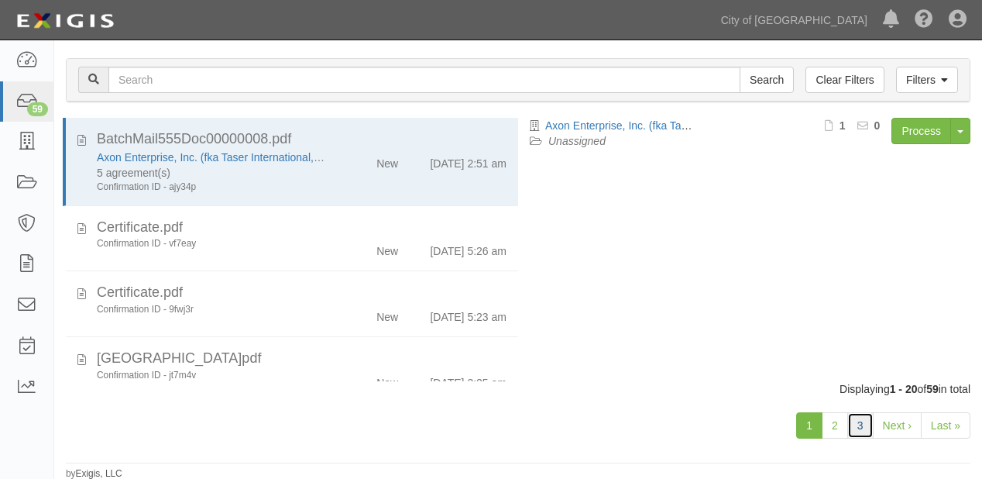
click at [863, 428] on link "3" at bounding box center [860, 425] width 26 height 26
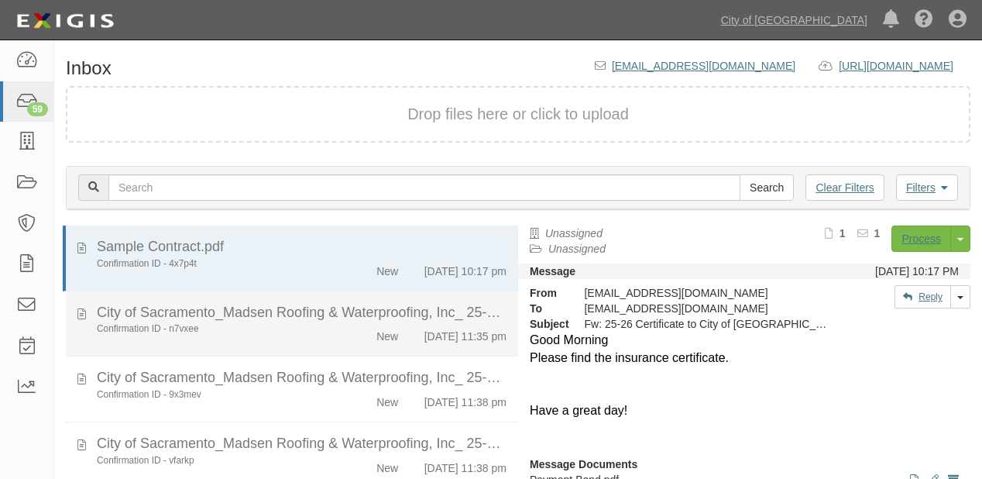
click at [331, 323] on div "City of Sacramento_Madsen Roofing & Waterproofing, Inc_ 25-26 GL(ai-pi-agg-ws)-…" at bounding box center [302, 313] width 410 height 20
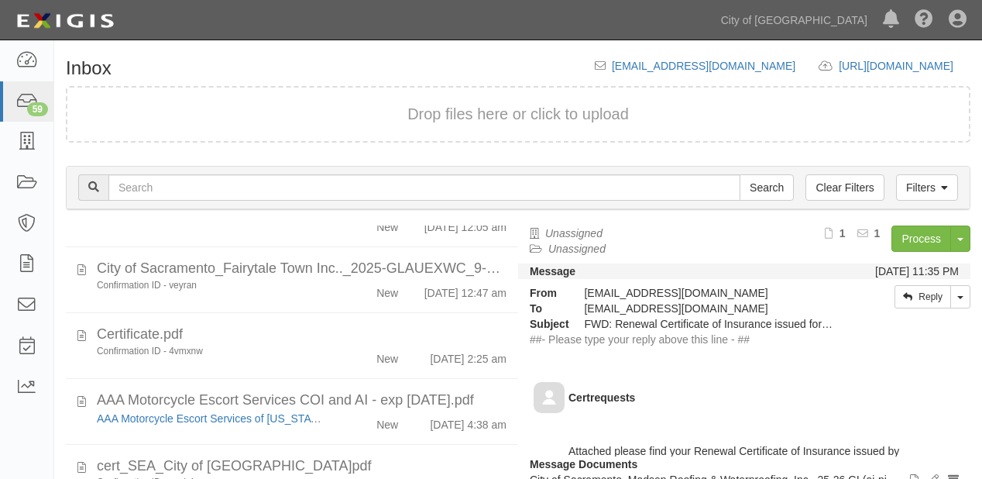
scroll to position [310, 0]
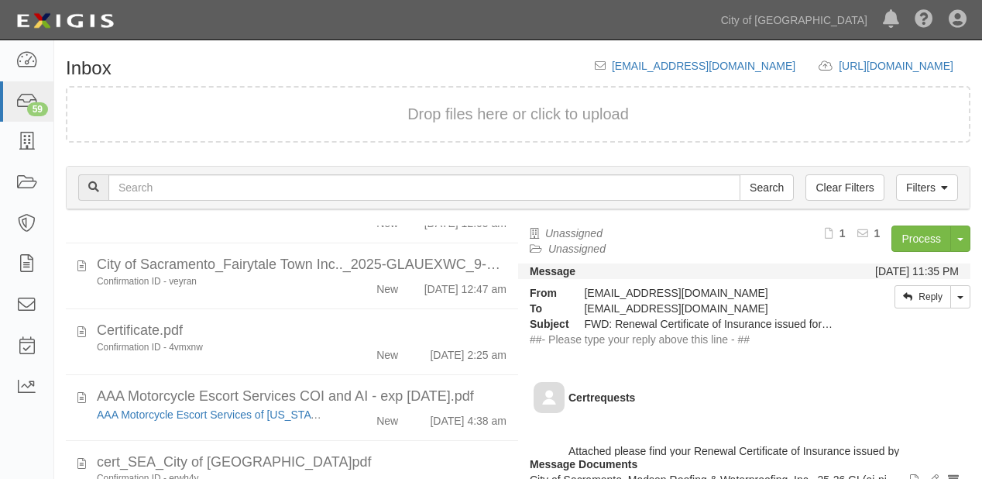
click at [311, 275] on div "City of Sacramento_Fairytale Town Inc.._2025-GLAUEXWC_9-30-2025_318584384.pdf" at bounding box center [302, 265] width 410 height 20
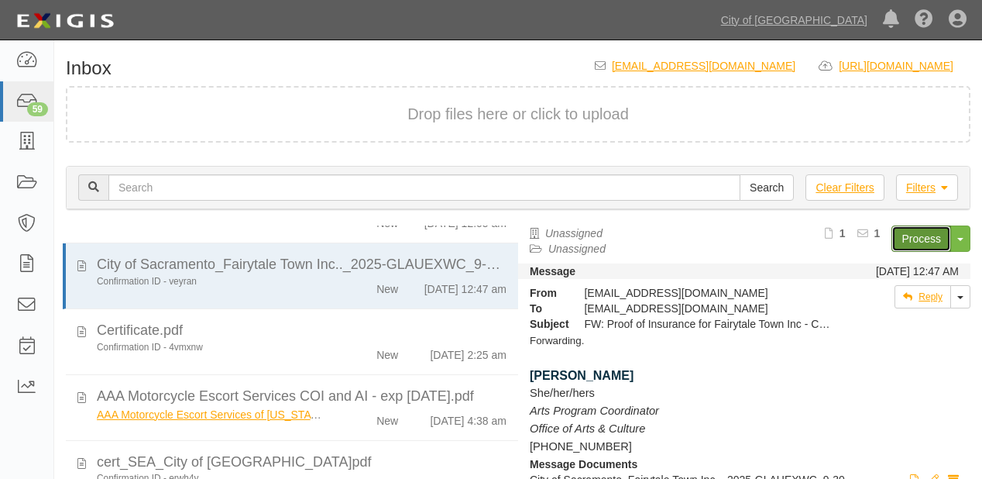
click at [908, 232] on link "Process" at bounding box center [922, 238] width 60 height 26
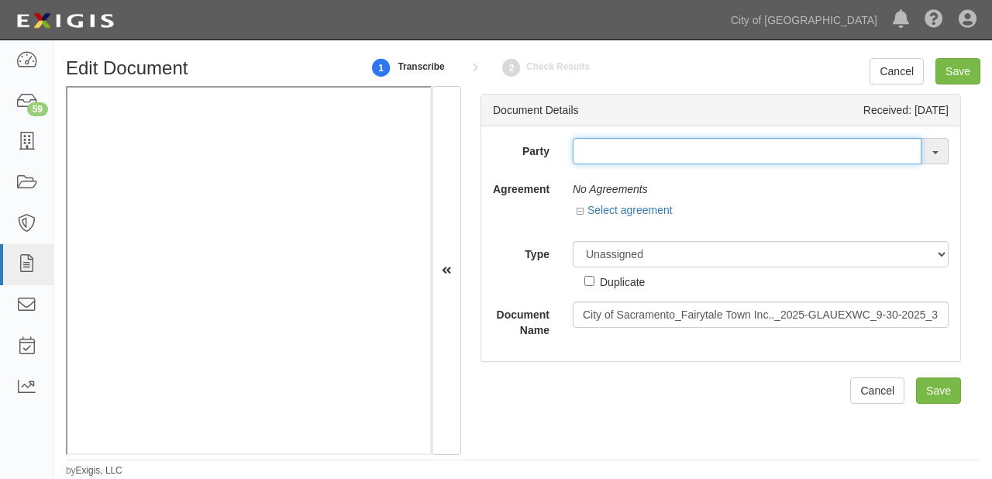
click at [593, 152] on input "text" at bounding box center [746, 151] width 349 height 26
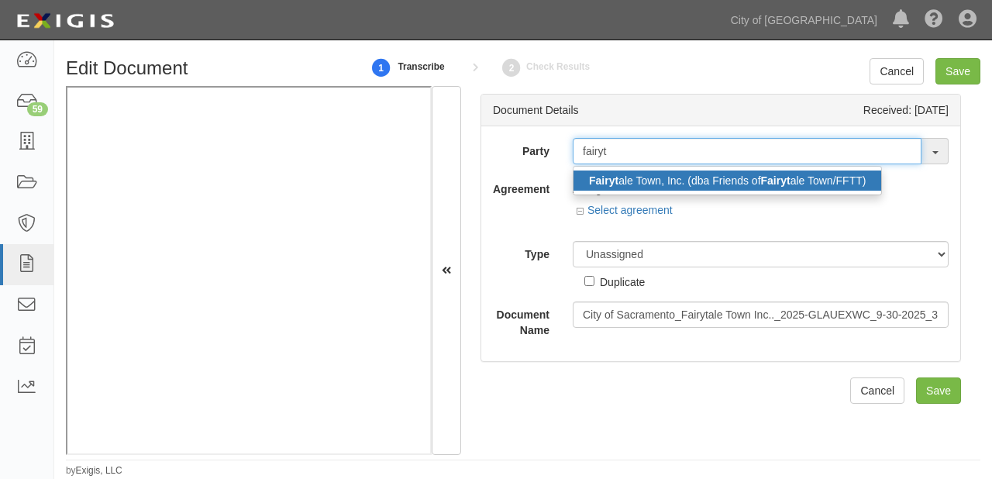
type input "fairyt"
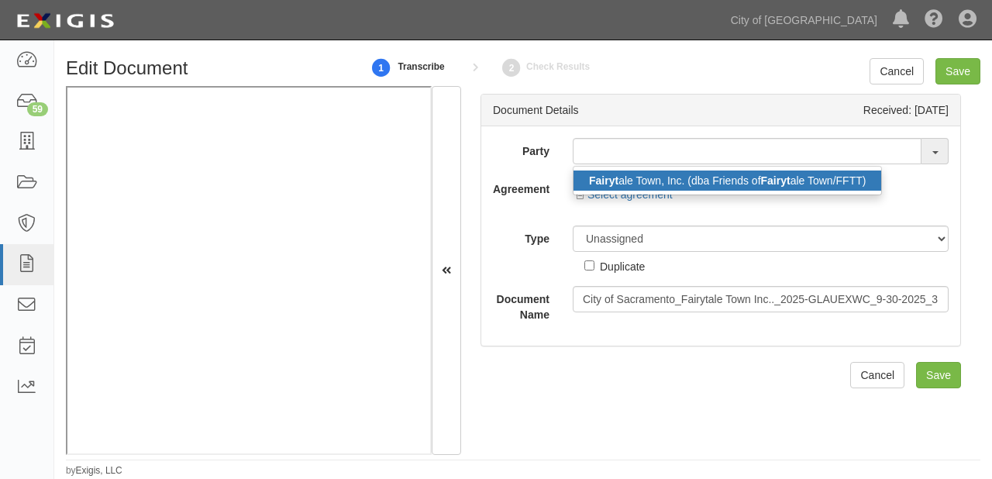
click at [603, 184] on strong "Fairyt" at bounding box center [603, 180] width 29 height 12
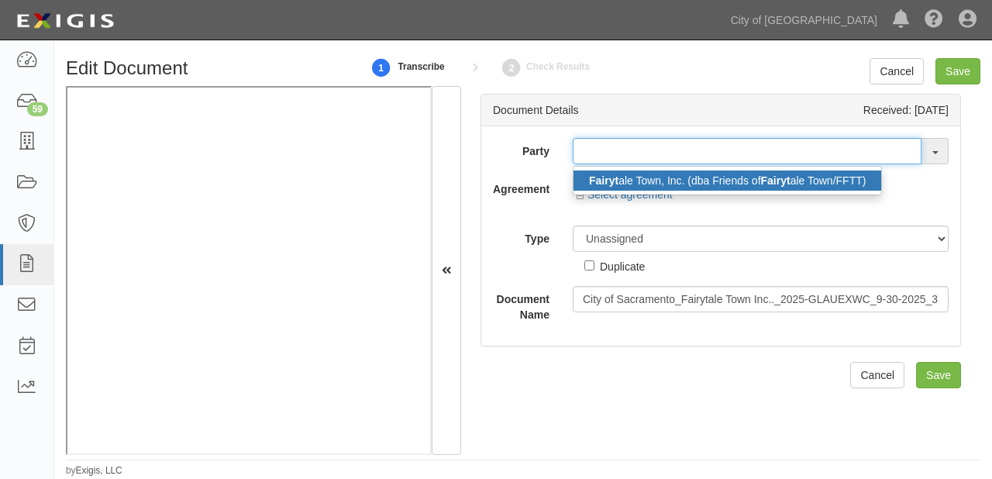
type input "Fairytale Town, Inc. (dba Friends of Fairytale Town/FFTT)"
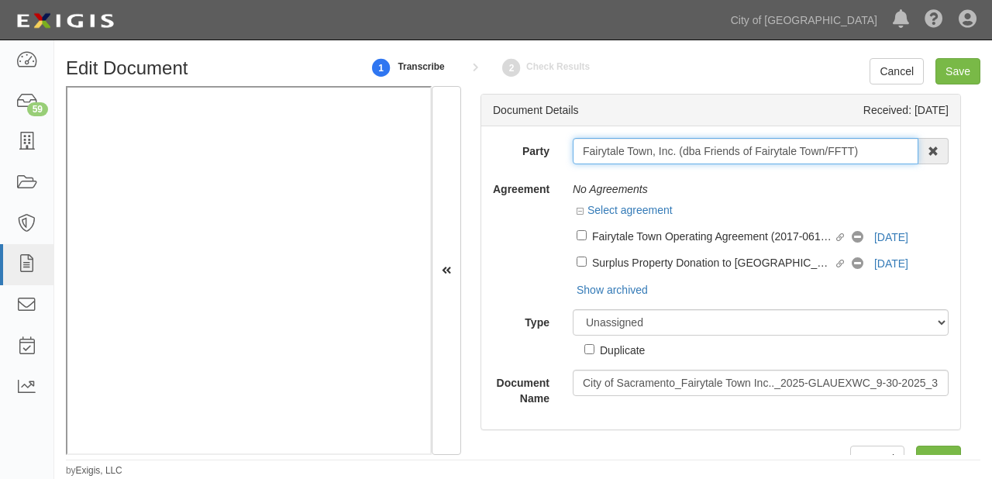
drag, startPoint x: 572, startPoint y: 152, endPoint x: 929, endPoint y: 151, distance: 357.1
click at [929, 151] on div "Fairytale Town, Inc. (dba Friends of Fairytale Town/FFTT) Fairyt ale Town, Inc.…" at bounding box center [760, 151] width 376 height 26
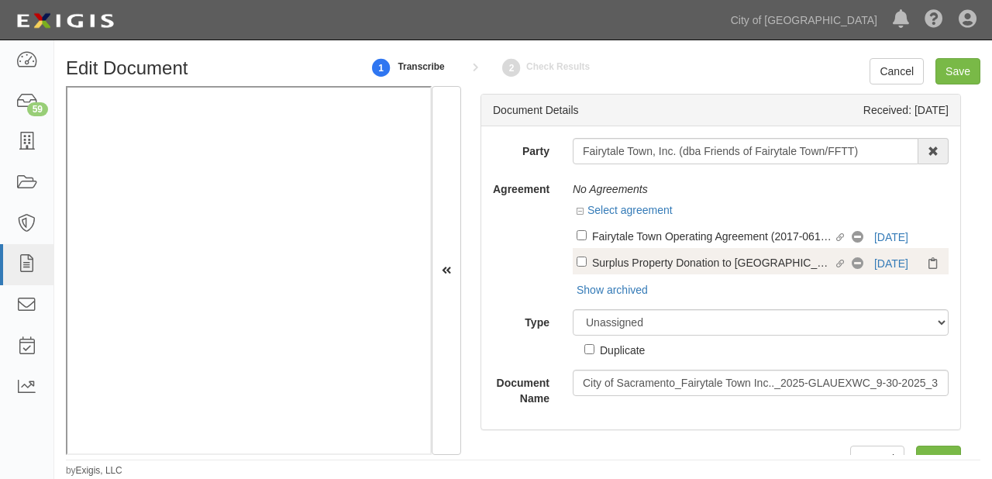
click at [674, 264] on div "Surplus Property Donation to [GEOGRAPHIC_DATA] (2022-0154)" at bounding box center [713, 261] width 242 height 17
click at [586, 264] on input "Linked agreement Surplus Property Donation to Fairytale Town (2022-0154) Linked…" at bounding box center [581, 261] width 10 height 10
checkbox input "true"
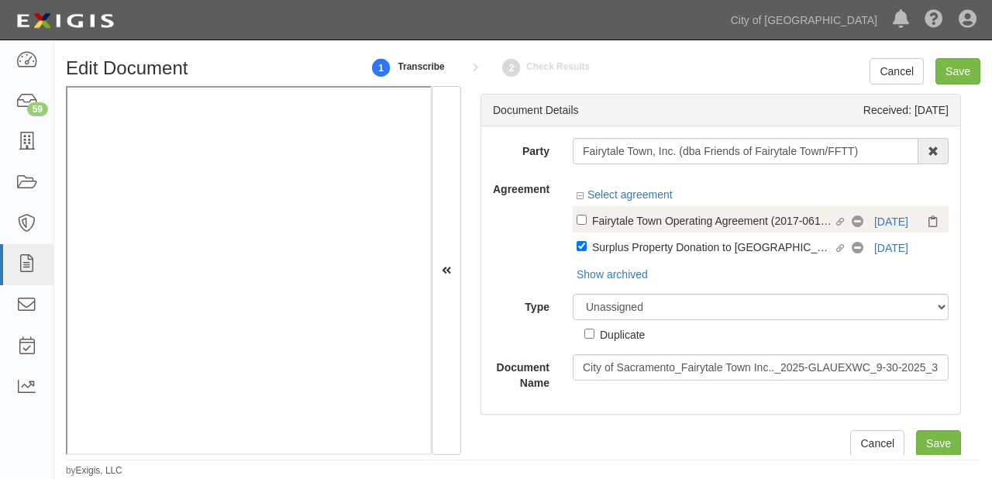
click at [660, 229] on label "Linked agreement Fairytale Town Operating Agreement (2017-0614-02) Linked agree…" at bounding box center [713, 221] width 275 height 21
click at [586, 225] on input "Linked agreement Fairytale Town Operating Agreement (2017-0614-02) Linked agree…" at bounding box center [581, 220] width 10 height 10
checkbox input "true"
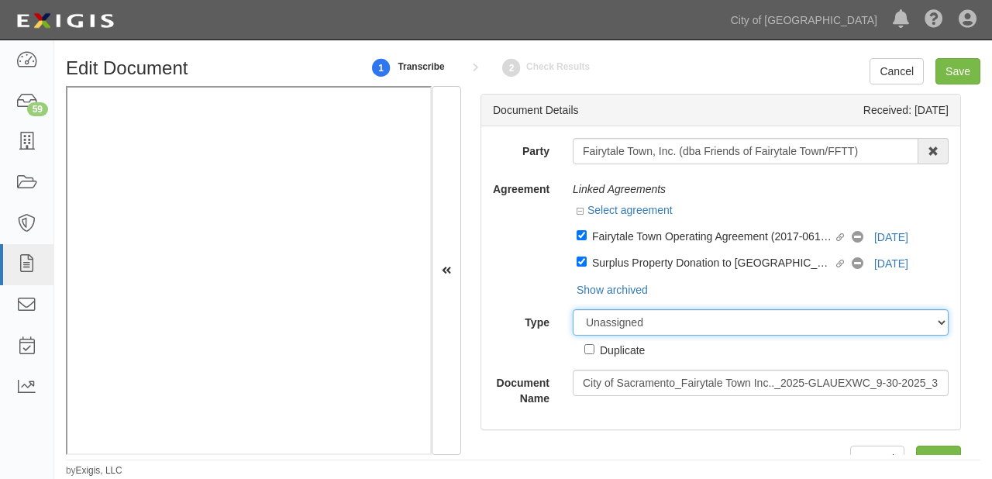
click at [648, 310] on select "Unassigned Binder Cancellation Notice Certificate Contract Endorsement Insuranc…" at bounding box center [760, 322] width 376 height 26
click at [572, 309] on select "Unassigned Binder Cancellation Notice Certificate Contract Endorsement Insuranc…" at bounding box center [760, 322] width 376 height 26
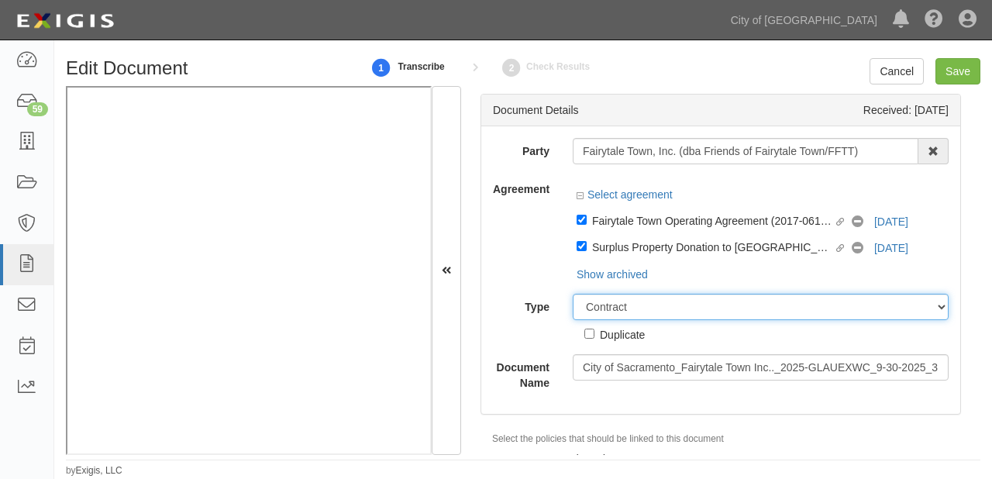
click at [600, 312] on select "Unassigned Binder Cancellation Notice Certificate Contract Endorsement Insuranc…" at bounding box center [760, 307] width 376 height 26
select select "CertificateDetail"
click at [572, 294] on select "Unassigned Binder Cancellation Notice Certificate Contract Endorsement Insuranc…" at bounding box center [760, 307] width 376 height 26
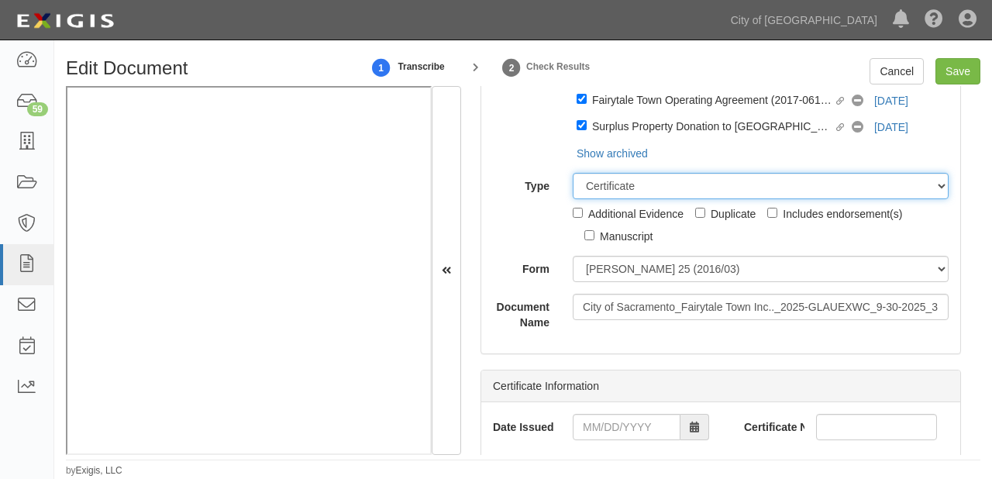
scroll to position [124, 0]
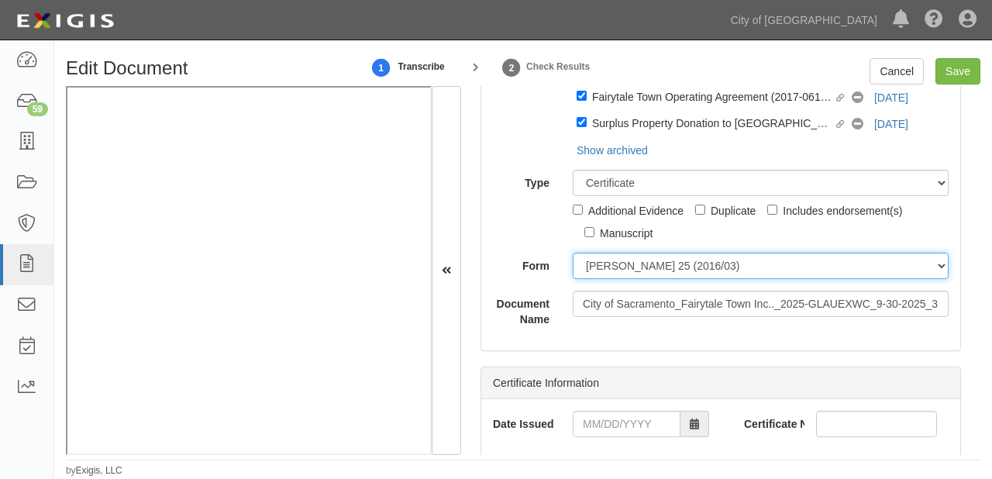
click at [619, 266] on select "[PERSON_NAME] 25 (2016/03) [PERSON_NAME] 101 [PERSON_NAME] 855 NY (2014/05) Gen…" at bounding box center [760, 266] width 376 height 26
select select "GeneralFormDetail"
click at [572, 253] on select "[PERSON_NAME] 25 (2016/03) [PERSON_NAME] 101 [PERSON_NAME] 855 NY (2014/05) Gen…" at bounding box center [760, 266] width 376 height 26
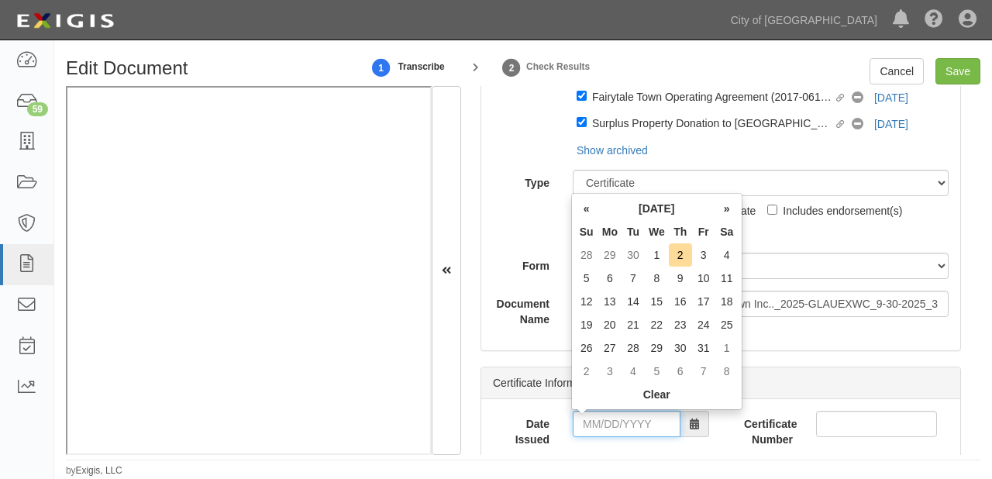
click at [610, 427] on input "Date Issued" at bounding box center [626, 424] width 108 height 26
click at [627, 251] on td "30" at bounding box center [632, 254] width 23 height 23
type input "[DATE]"
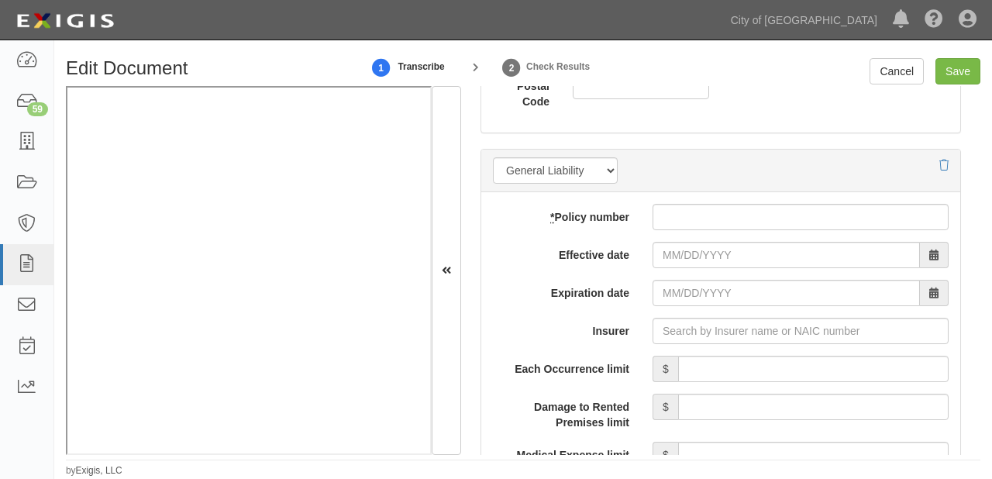
scroll to position [1239, 0]
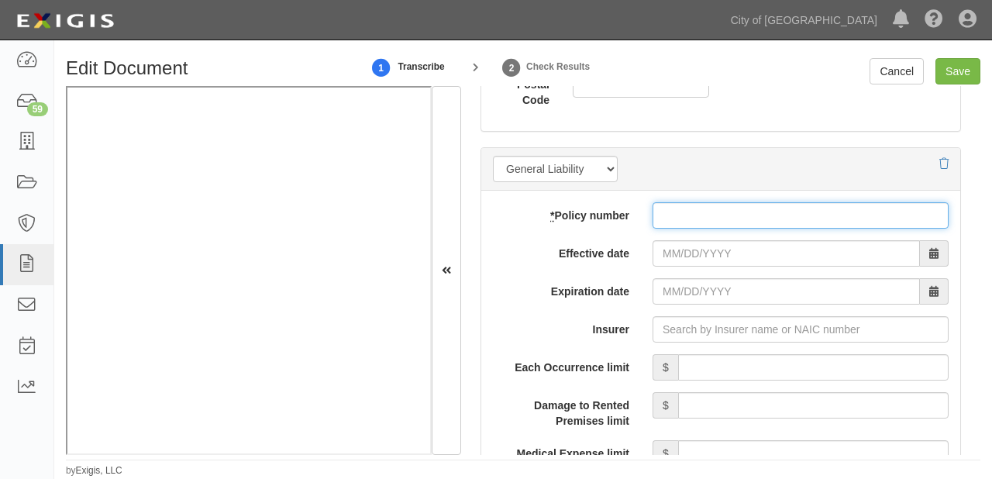
drag, startPoint x: 743, startPoint y: 215, endPoint x: 738, endPoint y: 223, distance: 9.0
click at [743, 215] on input "* Policy number" at bounding box center [800, 215] width 296 height 26
paste input "0458115 02-938864"
type input "0458115 02-938864"
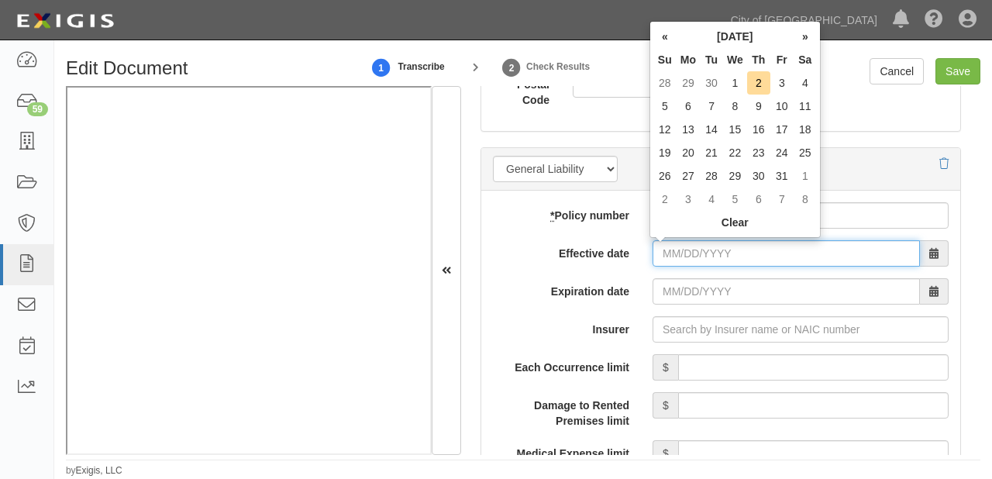
click at [695, 251] on input "Effective date" at bounding box center [785, 253] width 267 height 26
click at [728, 86] on td "1" at bounding box center [735, 82] width 24 height 23
type input "[DATE]"
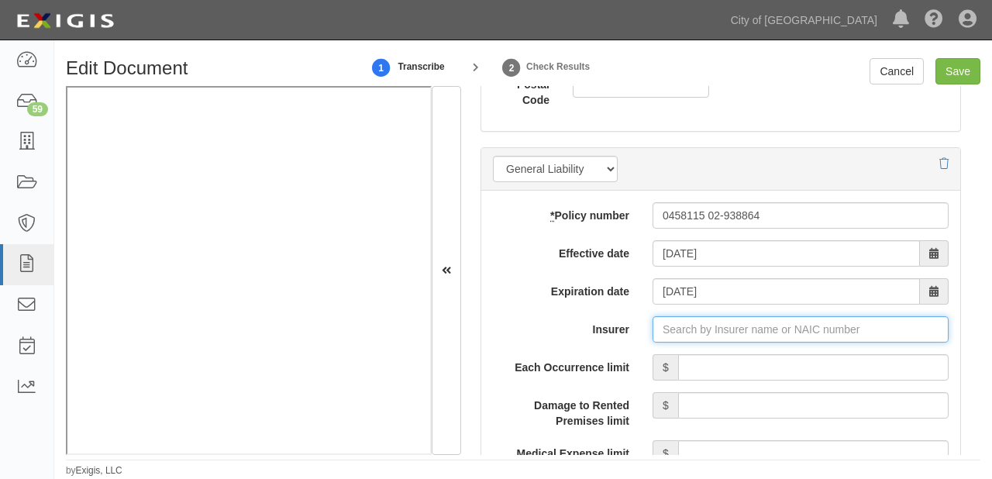
click at [716, 327] on input "Insurer" at bounding box center [800, 329] width 296 height 26
type input "180 Seguros S.A. (0) NR Rating"
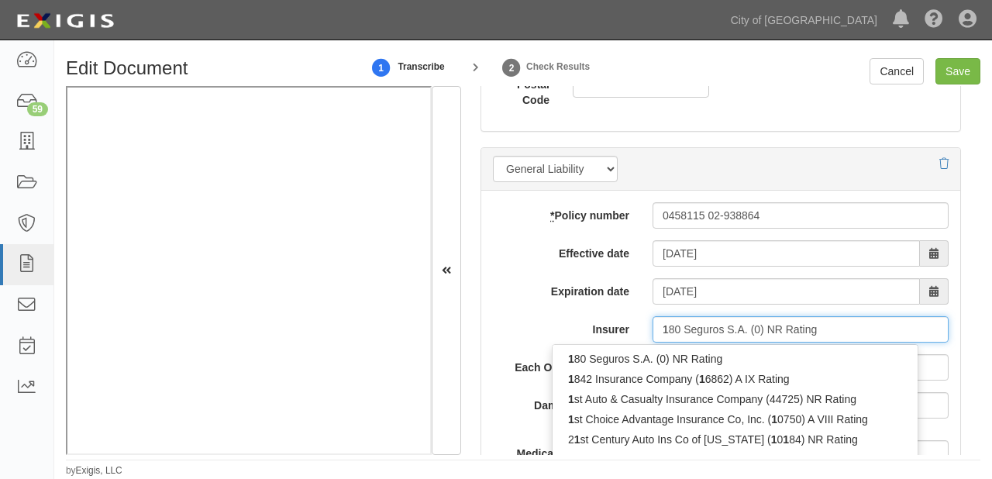
type input "18"
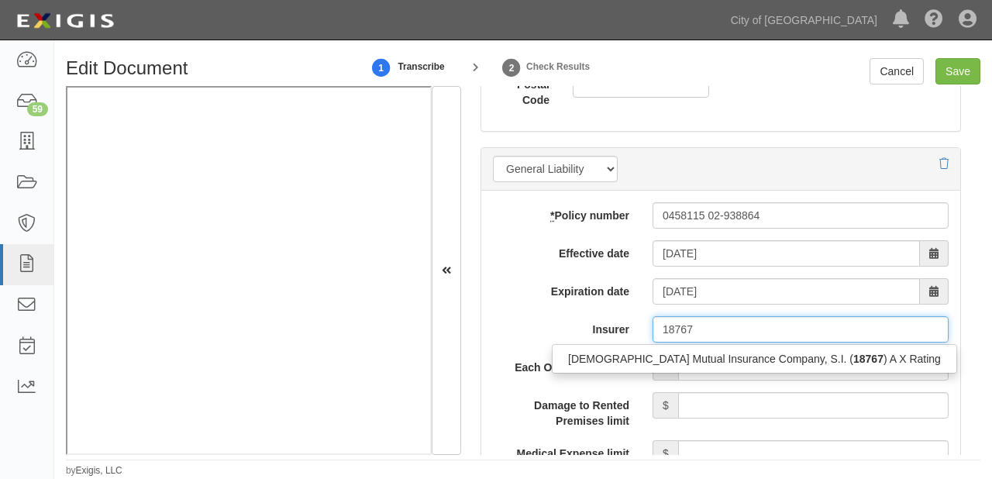
click at [717, 349] on div "[DEMOGRAPHIC_DATA] Mutual Insurance Company, S.I. ( 18767 ) A X Rating" at bounding box center [754, 359] width 404 height 20
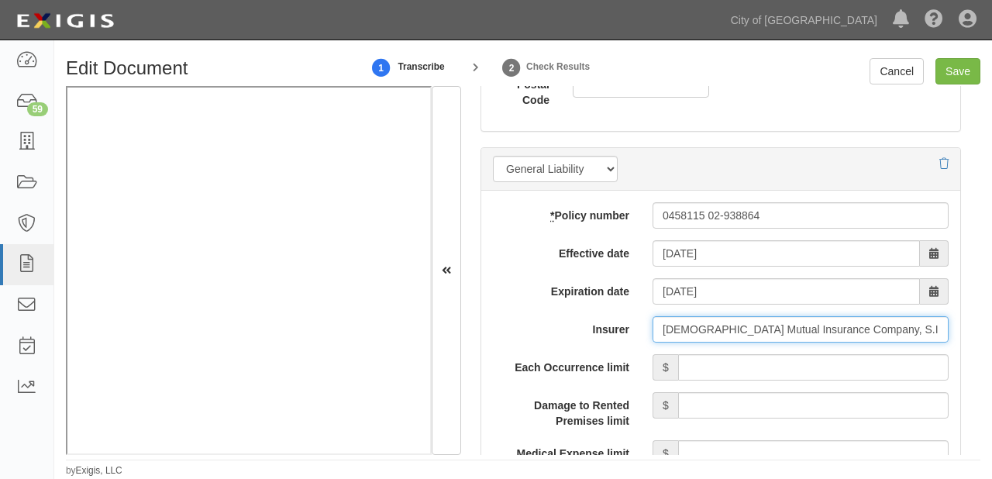
scroll to position [1363, 0]
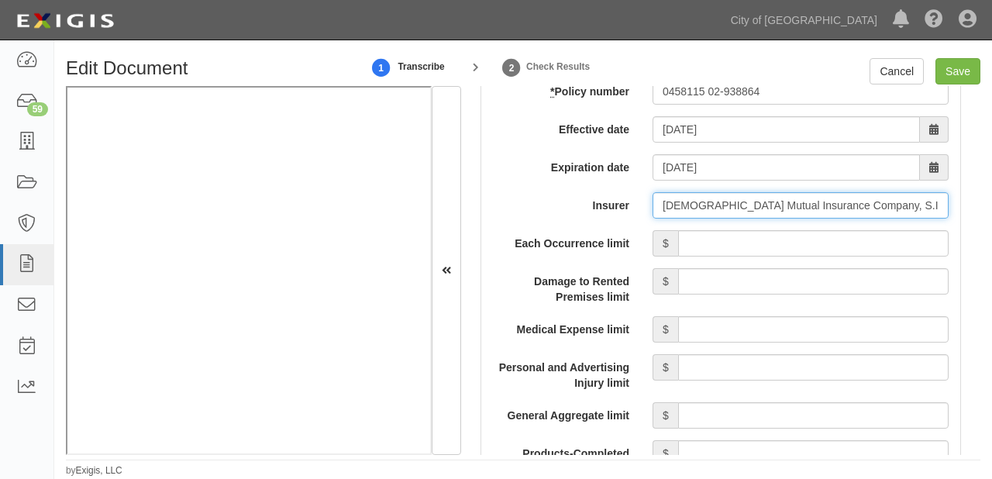
type input "[DEMOGRAPHIC_DATA] Mutual Insurance Company, S.I. (18767) A X Rating"
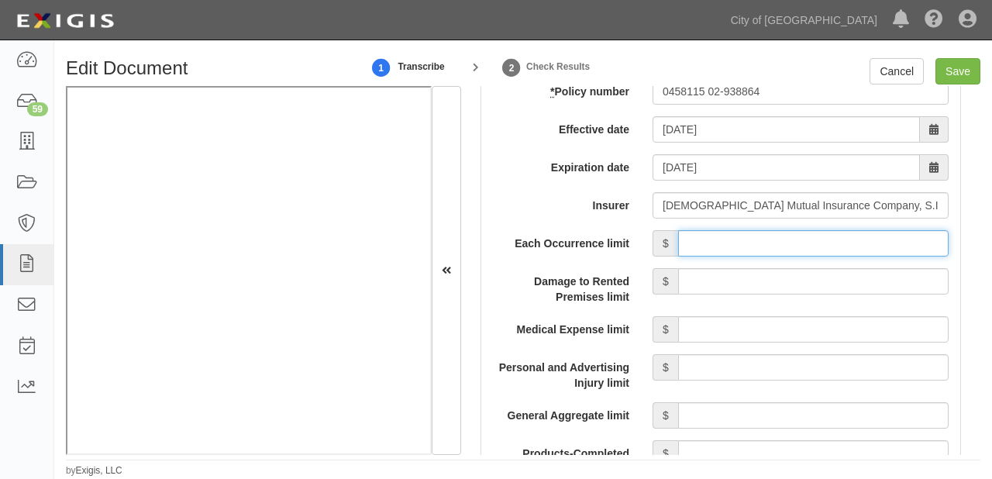
drag, startPoint x: 766, startPoint y: 246, endPoint x: 778, endPoint y: 254, distance: 14.4
click at [766, 246] on input "Each Occurrence limit" at bounding box center [813, 243] width 270 height 26
type input "1,000,000"
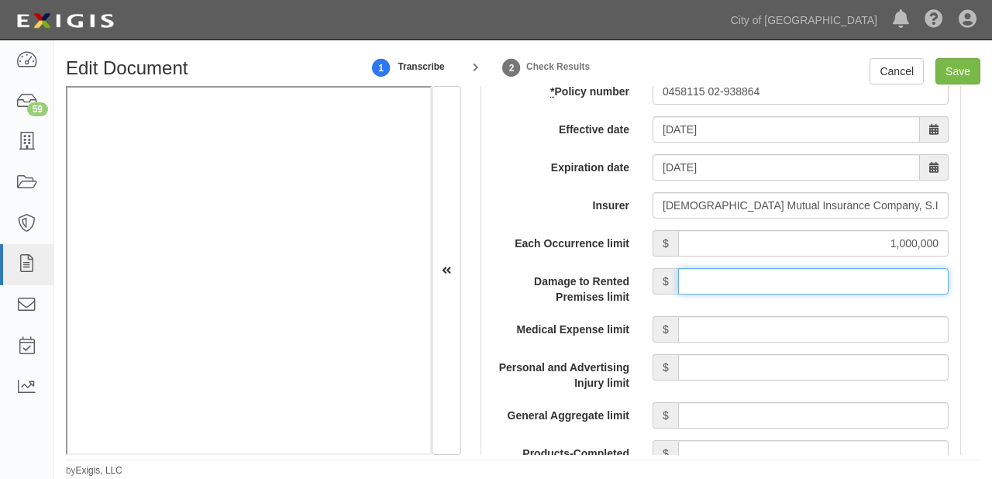
click at [800, 286] on input "Damage to Rented Premises limit" at bounding box center [813, 281] width 270 height 26
type input "1,000,000"
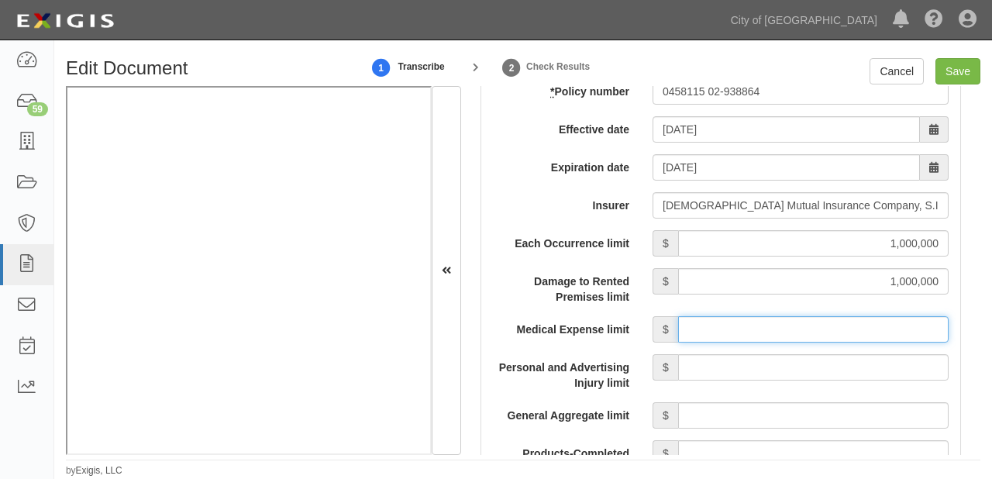
click at [815, 331] on input "Medical Expense limit" at bounding box center [813, 329] width 270 height 26
type input "10,000"
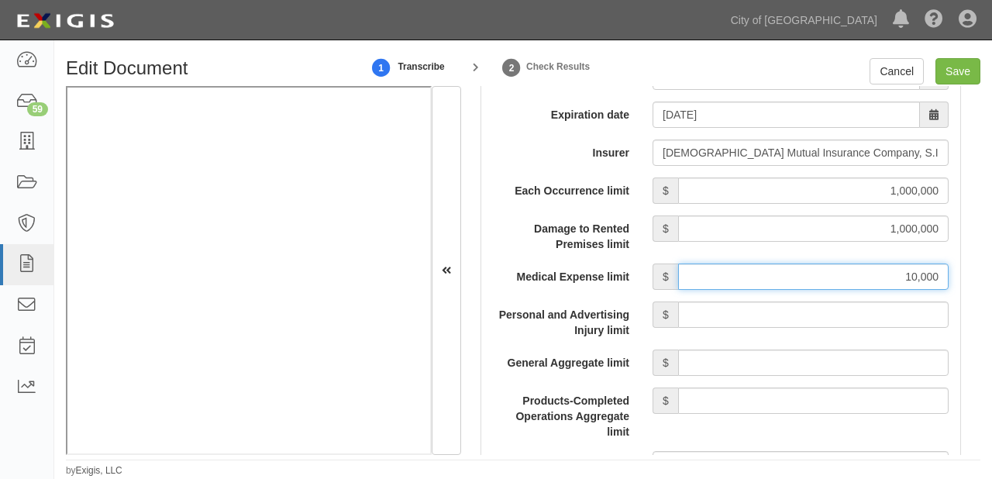
scroll to position [1487, 0]
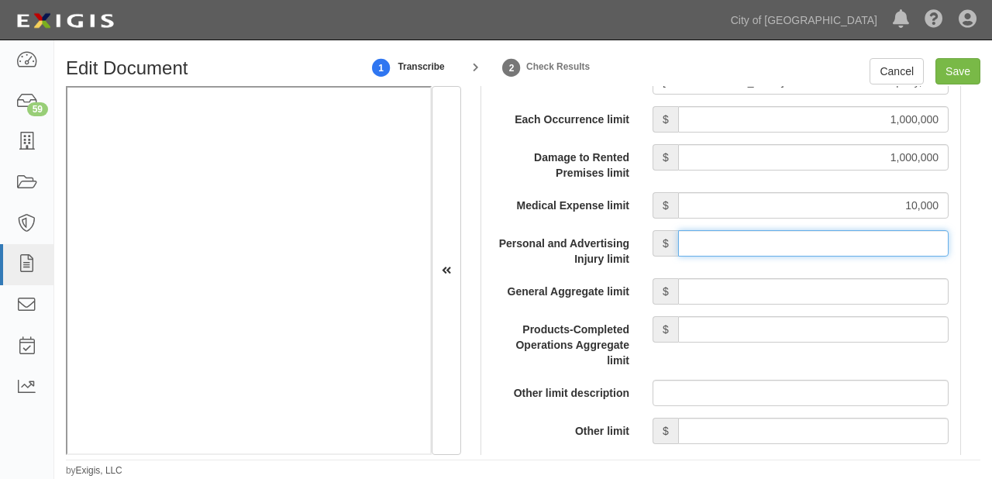
click at [825, 245] on input "Personal and Advertising Injury limit" at bounding box center [813, 243] width 270 height 26
type input "1,000,000"
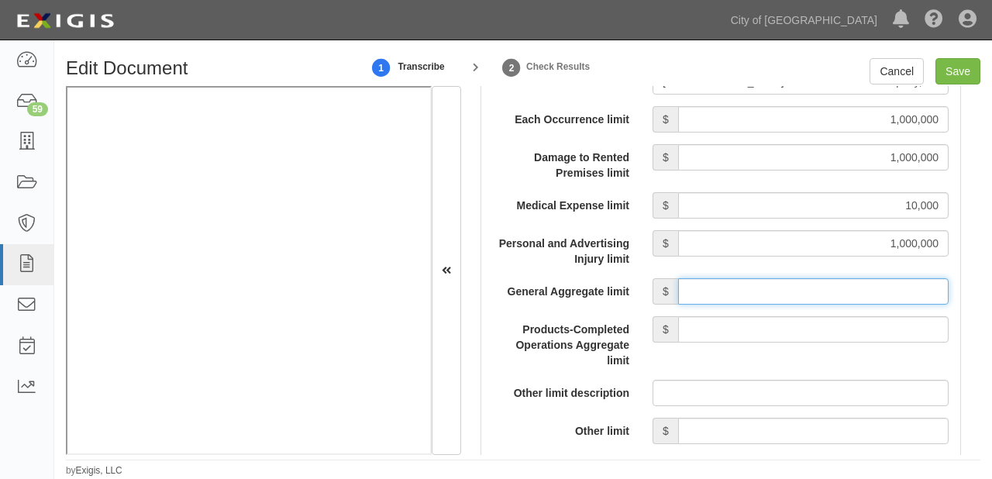
click at [816, 299] on input "General Aggregate limit" at bounding box center [813, 291] width 270 height 26
type input "3,000,000"
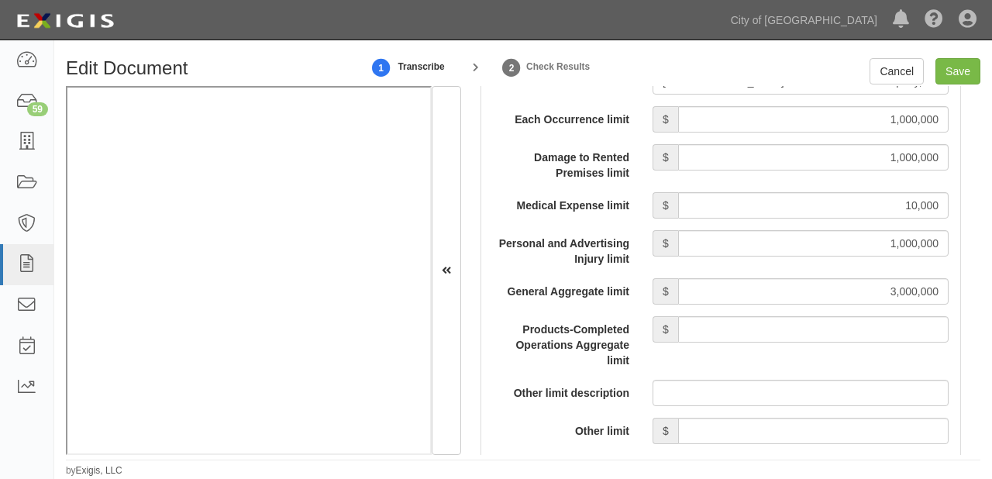
click at [779, 342] on div "Products-Completed Operations Aggregate limit $" at bounding box center [720, 342] width 479 height 52
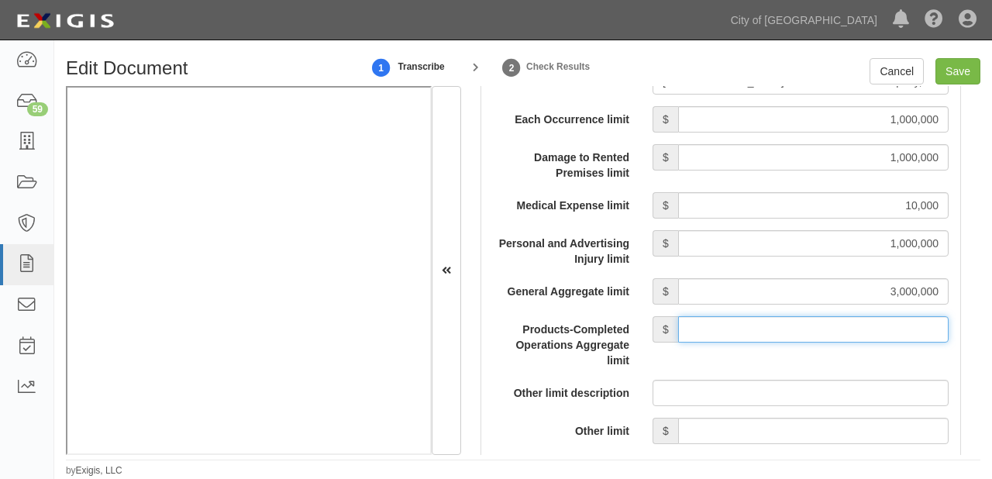
click at [784, 331] on input "Products-Completed Operations Aggregate limit" at bounding box center [813, 329] width 270 height 26
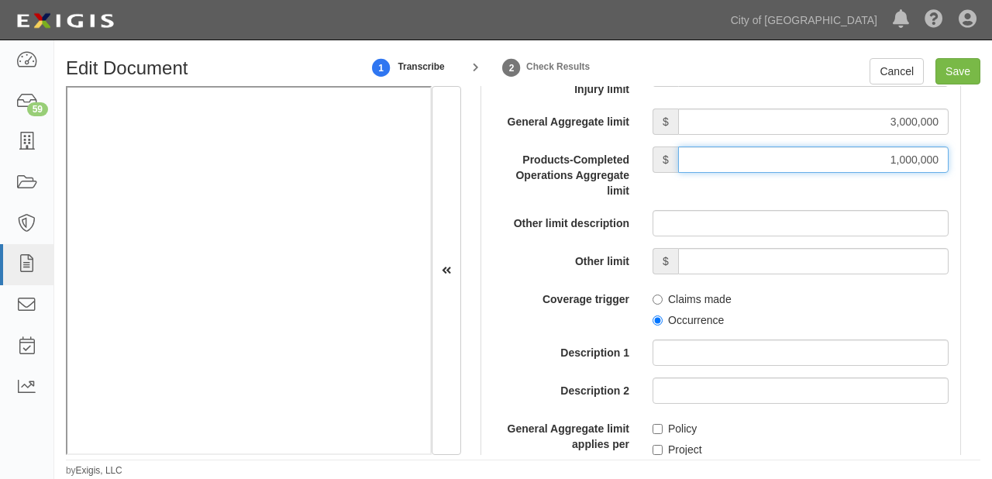
scroll to position [1673, 0]
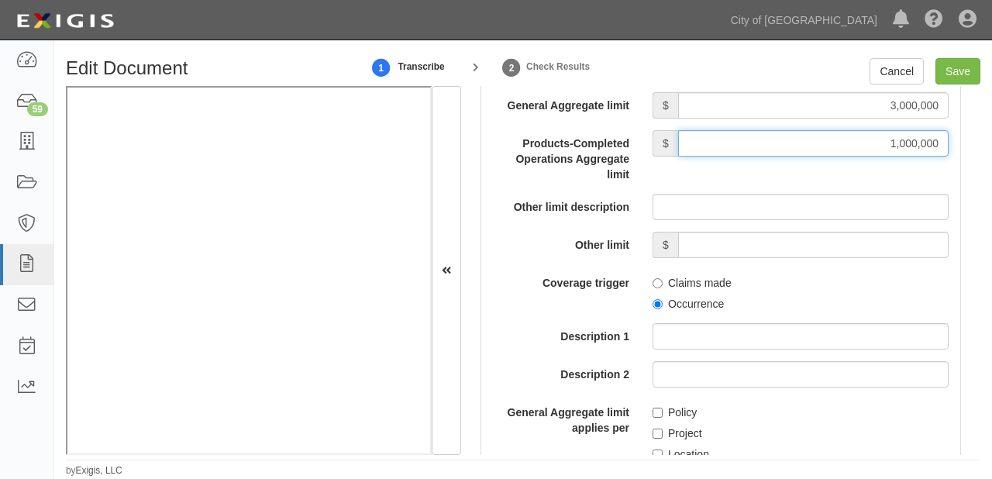
type input "1,000,000"
click at [677, 296] on label "Occurrence" at bounding box center [687, 303] width 71 height 15
click at [662, 299] on input "Occurrence" at bounding box center [657, 304] width 10 height 10
radio input "true"
click at [663, 406] on label "Policy" at bounding box center [674, 411] width 44 height 15
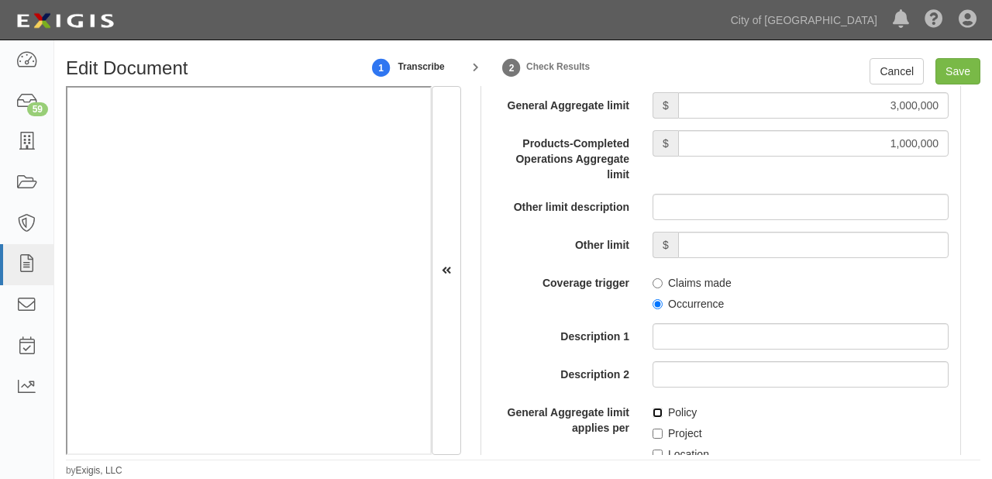
click at [662, 407] on input "Policy" at bounding box center [657, 412] width 10 height 10
checkbox input "true"
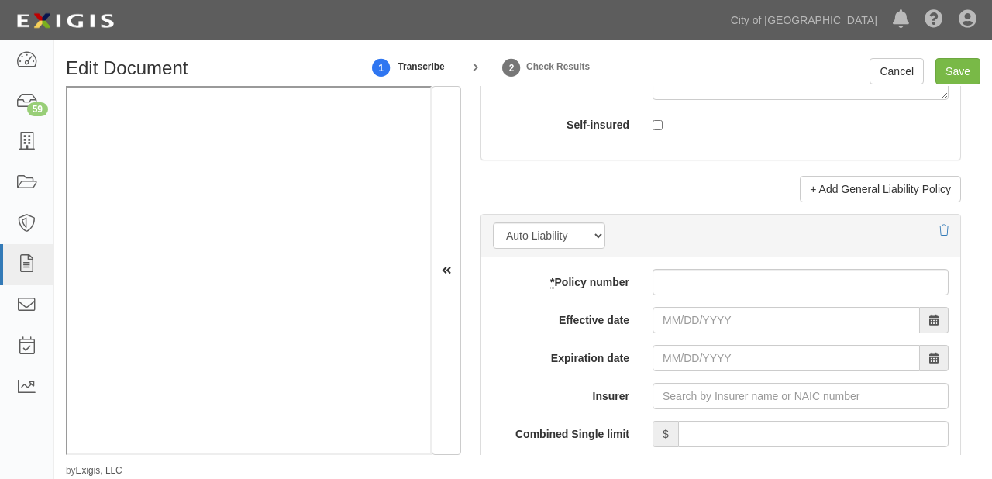
scroll to position [2293, 0]
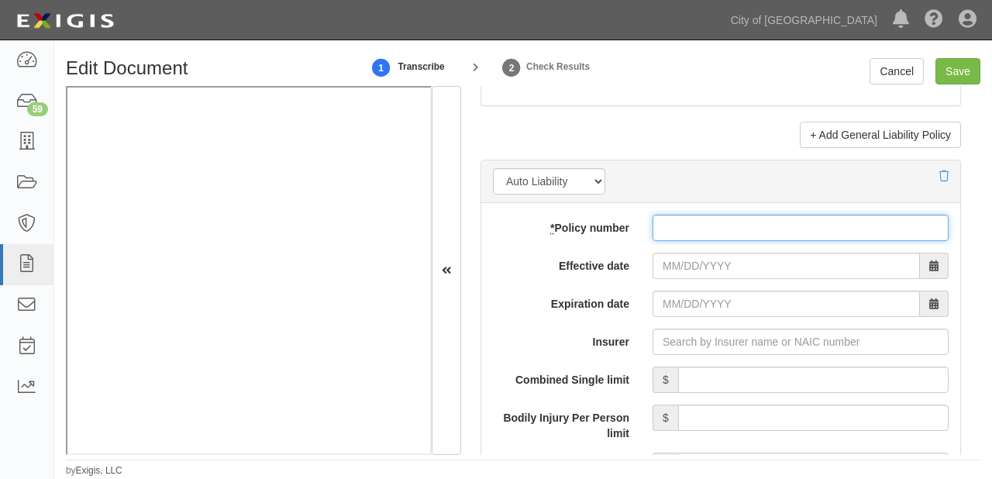
click at [683, 232] on input "* Policy number" at bounding box center [800, 228] width 296 height 26
paste input "0458115-09-938444"
type input "0458115-09-938444"
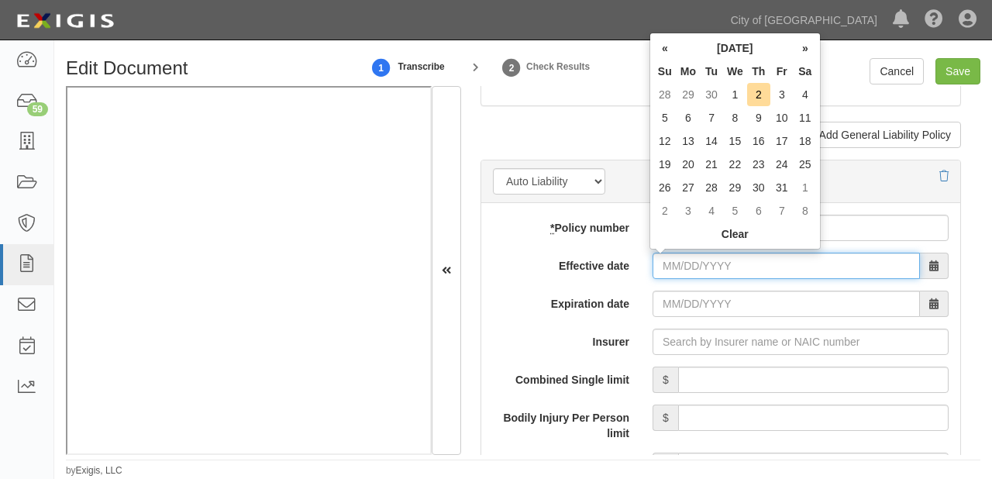
click at [689, 261] on input "Effective date" at bounding box center [785, 266] width 267 height 26
click at [734, 99] on td "1" at bounding box center [735, 94] width 24 height 23
type input "[DATE]"
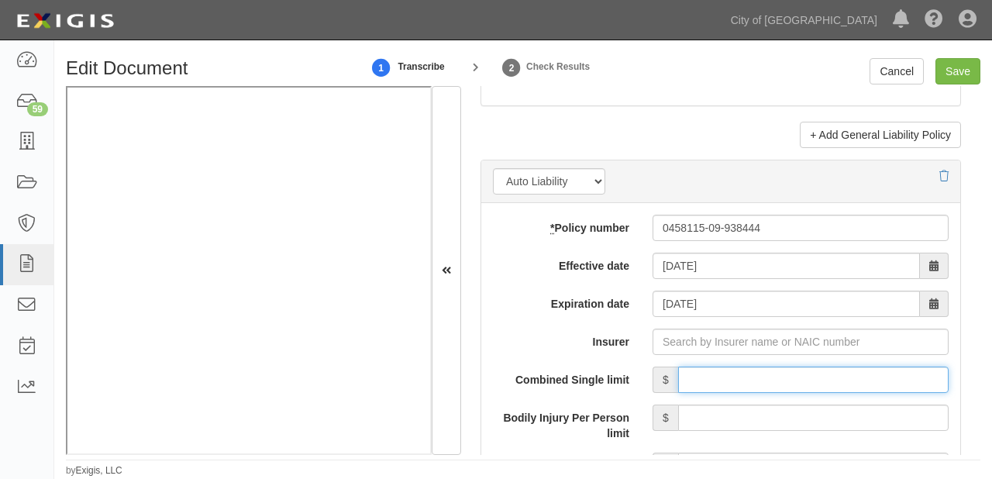
click at [706, 387] on input "Combined Single limit" at bounding box center [813, 379] width 270 height 26
type input "1,000,000"
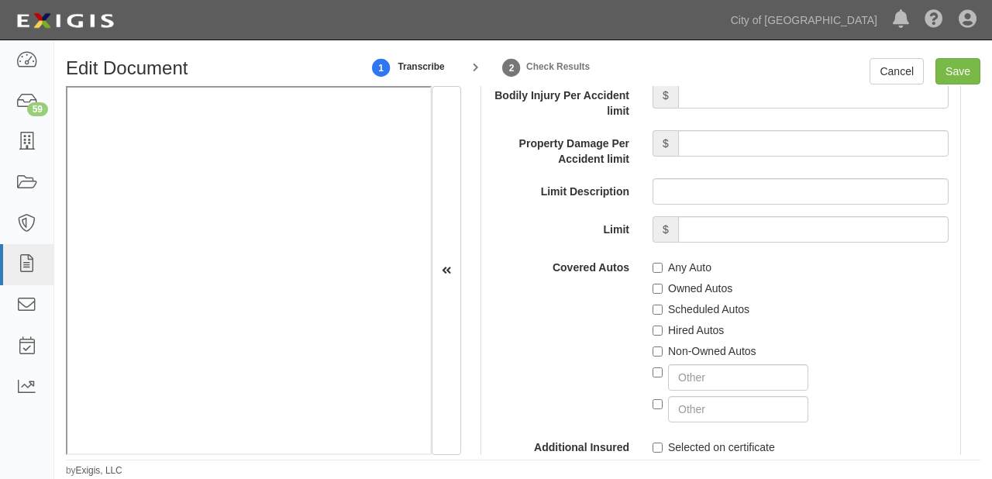
scroll to position [2665, 0]
click at [685, 263] on label "Any Auto" at bounding box center [681, 265] width 59 height 15
click at [662, 263] on input "Any Auto" at bounding box center [657, 266] width 10 height 10
checkbox input "true"
click at [679, 352] on label "Non-Owned Autos" at bounding box center [704, 349] width 104 height 15
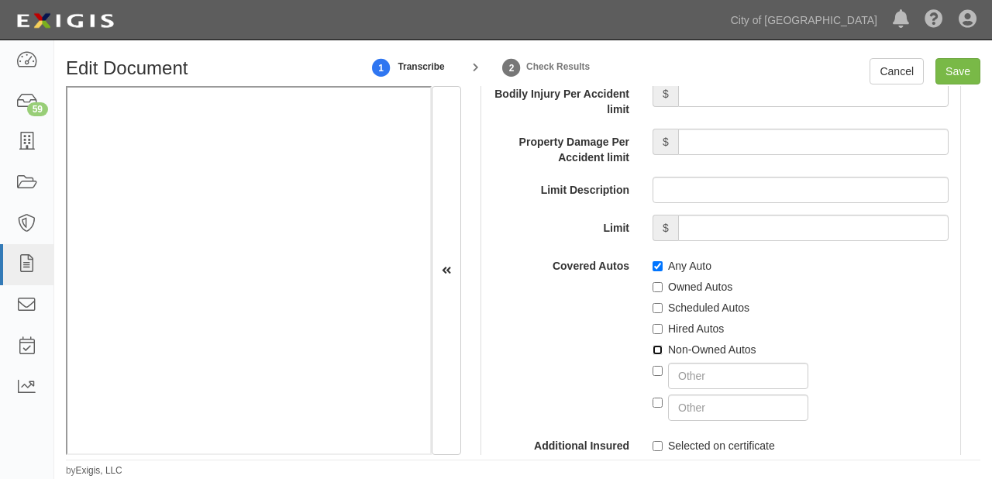
click at [662, 352] on input "Non-Owned Autos" at bounding box center [657, 350] width 10 height 10
checkbox input "true"
click at [675, 328] on label "Hired Autos" at bounding box center [687, 328] width 71 height 15
click at [662, 328] on input "Hired Autos" at bounding box center [657, 329] width 10 height 10
checkbox input "true"
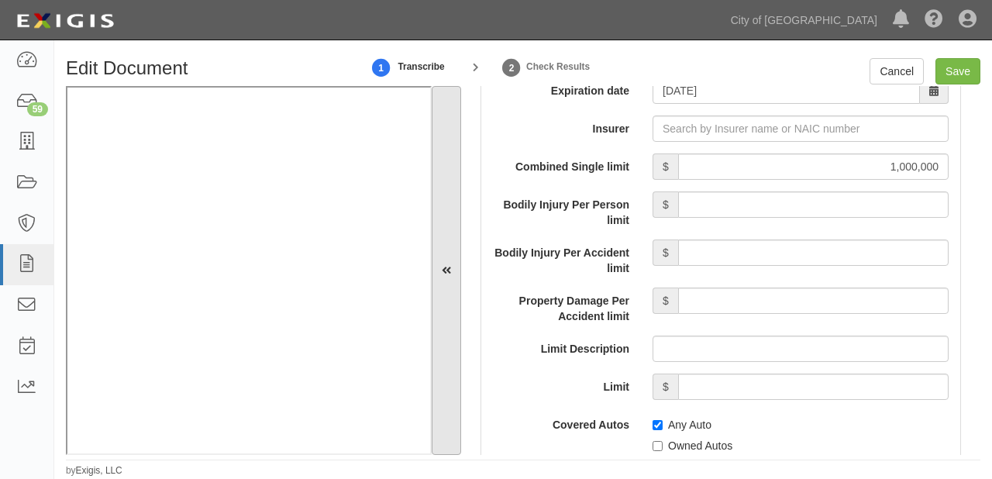
scroll to position [2479, 0]
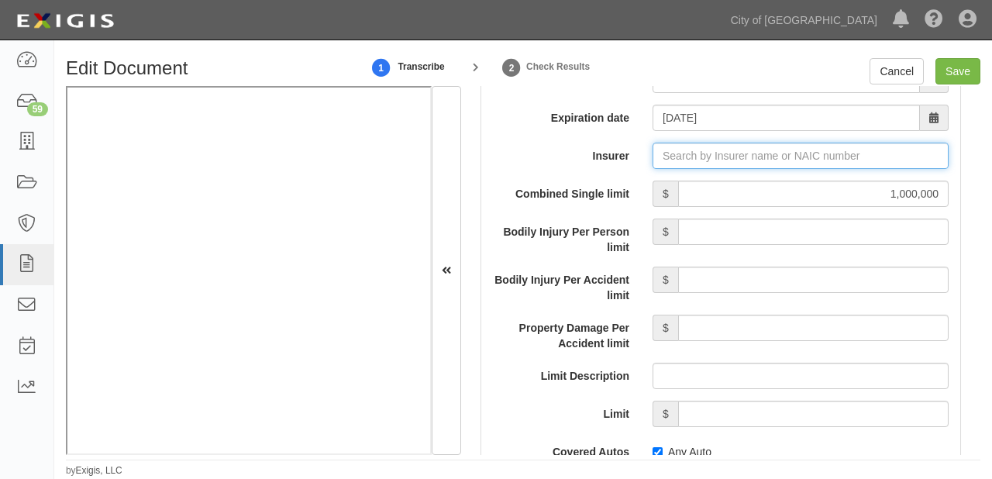
click at [731, 161] on input "Insurer" at bounding box center [800, 156] width 296 height 26
type input "180 Seguros S.A. (0) NR Rating"
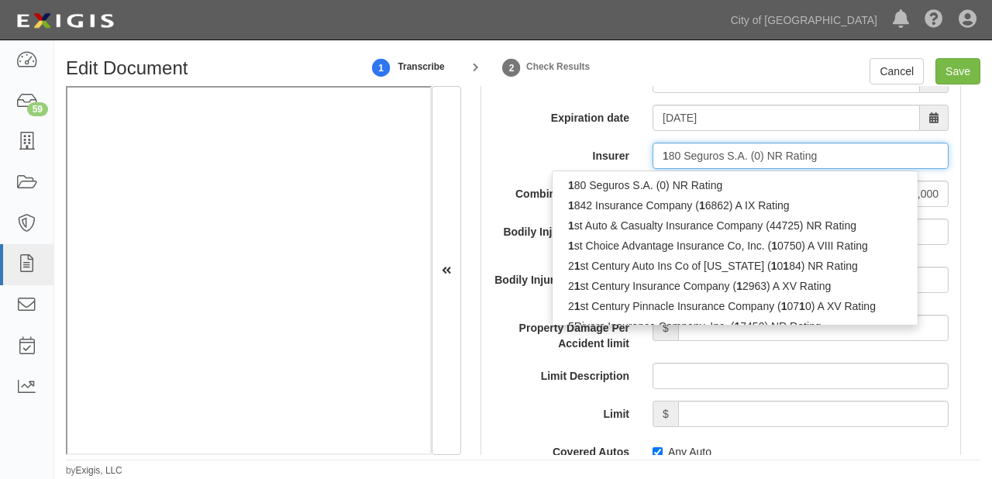
type input "18"
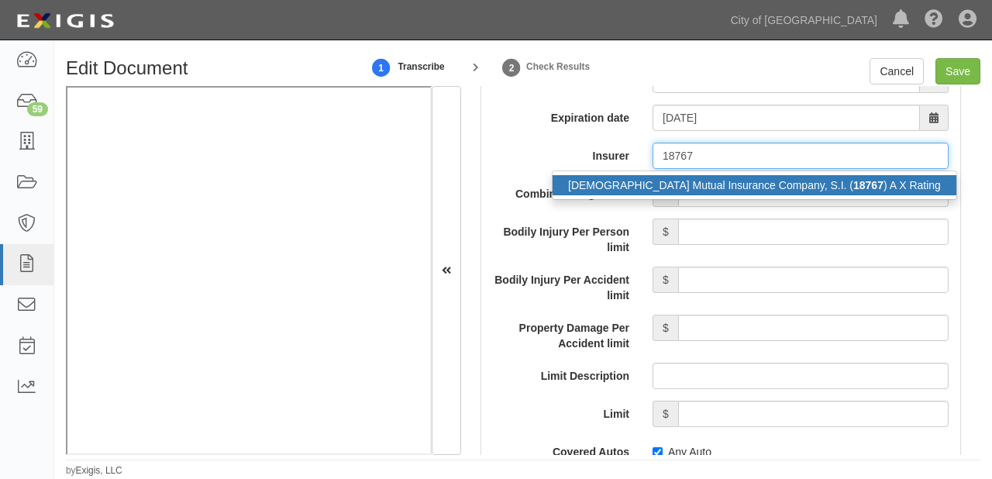
click at [735, 184] on div "[DEMOGRAPHIC_DATA] Mutual Insurance Company, S.I. ( 18767 ) A X Rating" at bounding box center [754, 185] width 404 height 20
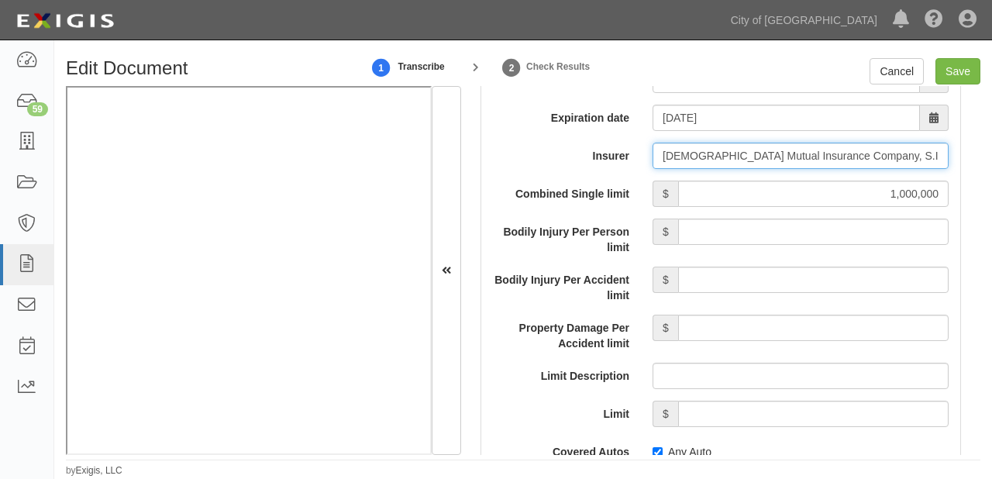
type input "[DEMOGRAPHIC_DATA] Mutual Insurance Company, S.I. (18767) A X Rating"
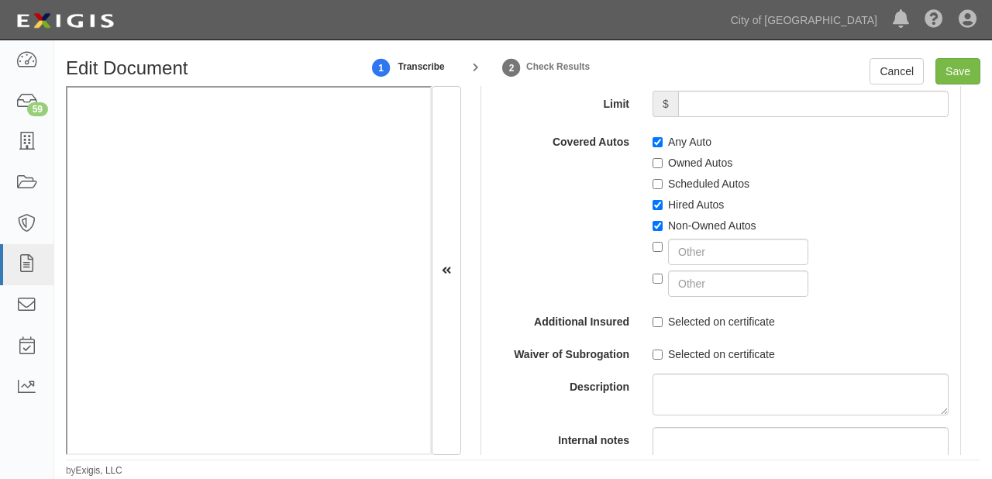
scroll to position [3099, 0]
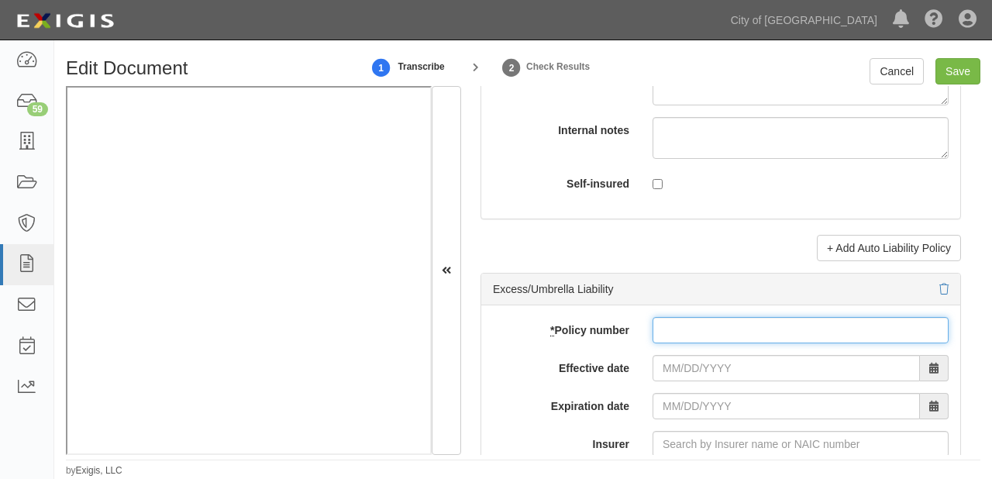
drag, startPoint x: 678, startPoint y: 322, endPoint x: 679, endPoint y: 334, distance: 11.7
click at [678, 322] on input "* Policy number" at bounding box center [800, 330] width 296 height 26
paste input "0458115 81-938865"
type input "0458115 81-938865"
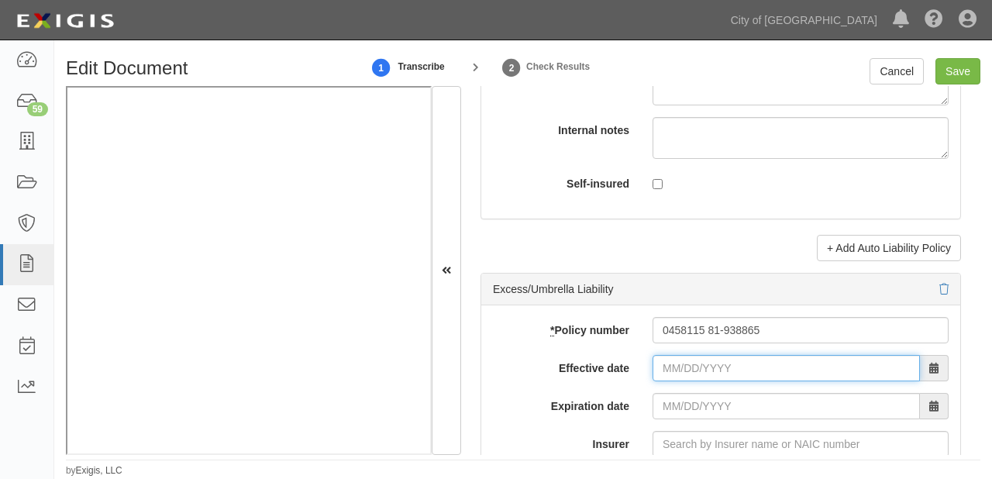
click at [680, 356] on input "Effective date" at bounding box center [785, 368] width 267 height 26
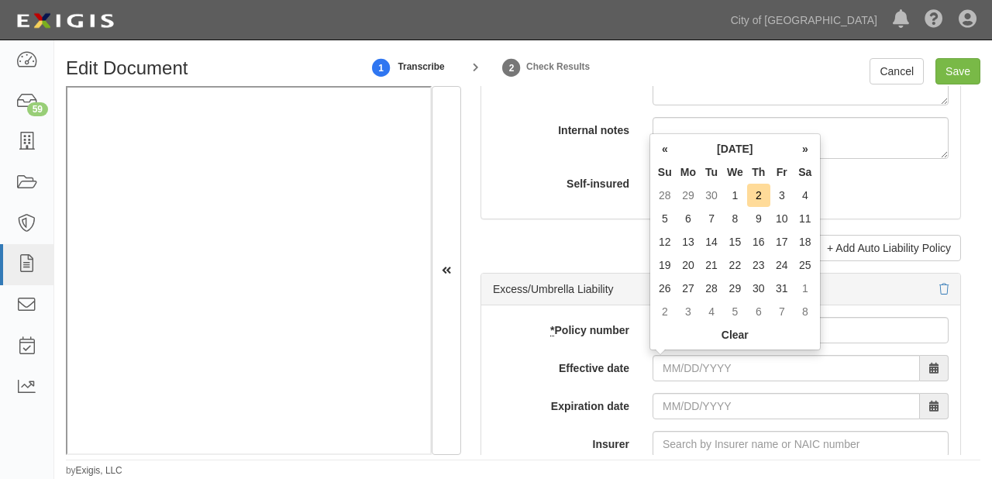
click at [737, 200] on td "1" at bounding box center [735, 195] width 24 height 23
type input "[DATE]"
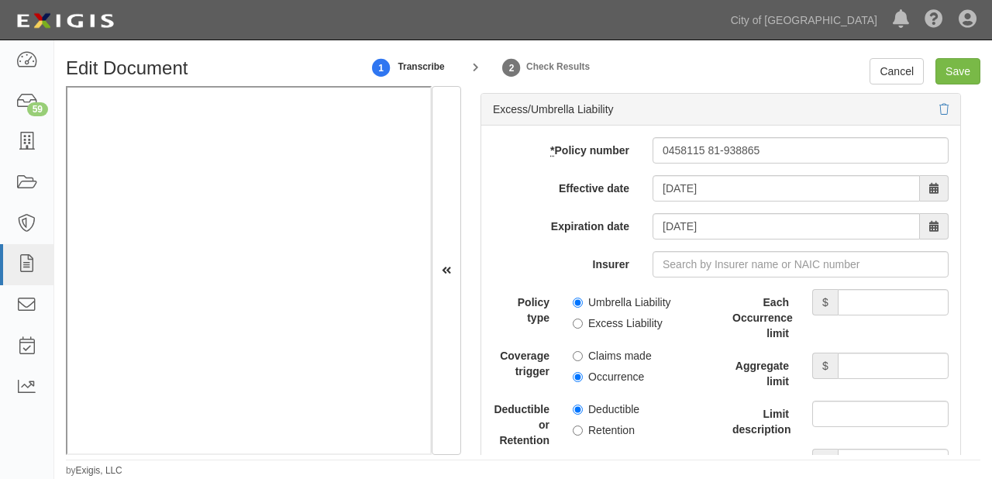
scroll to position [3284, 0]
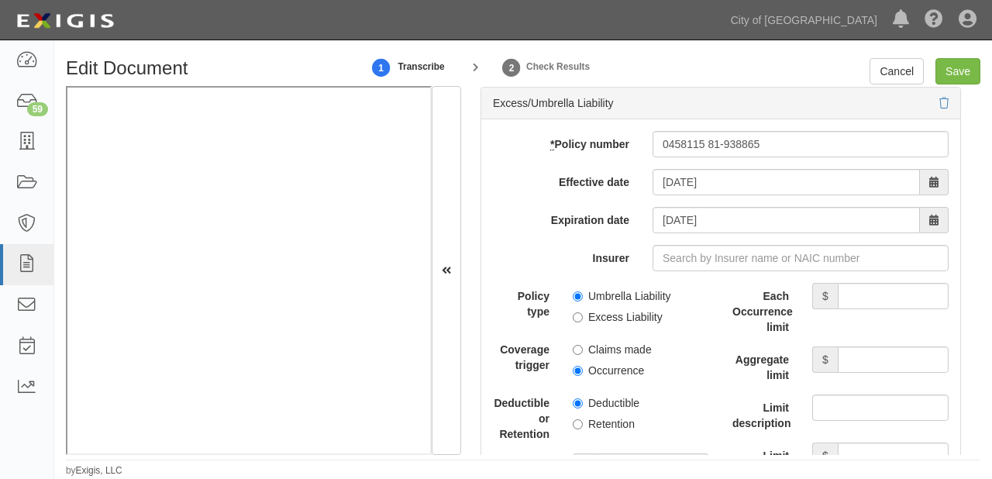
click at [624, 319] on label "Excess Liability" at bounding box center [617, 316] width 90 height 15
click at [583, 319] on input "Excess Liability" at bounding box center [577, 317] width 10 height 10
radio input "true"
click at [610, 369] on label "Occurrence" at bounding box center [607, 370] width 71 height 15
click at [583, 369] on input "Occurrence" at bounding box center [577, 371] width 10 height 10
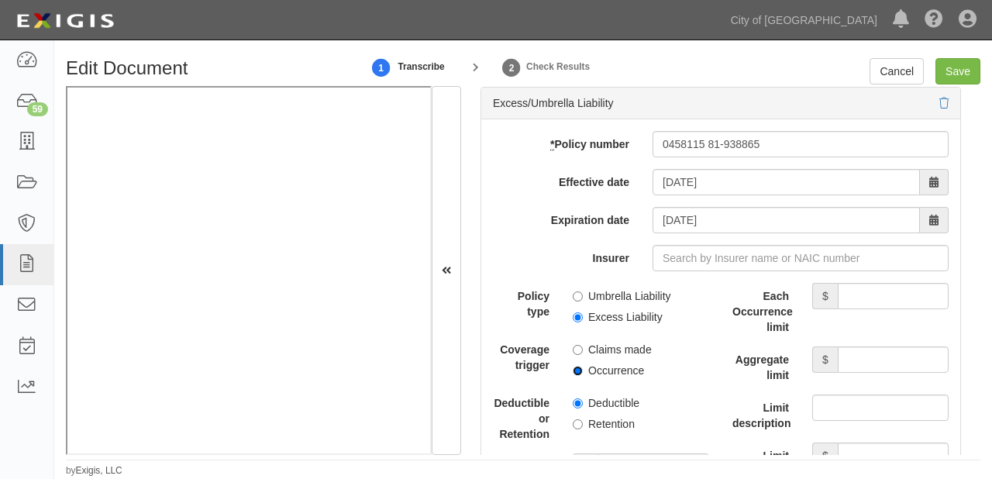
radio input "true"
click at [855, 297] on input "Each Occurrence limit" at bounding box center [892, 296] width 111 height 26
type input "2,000,000"
click at [840, 355] on input "Aggregate limit" at bounding box center [892, 359] width 111 height 26
type input "2,000,000"
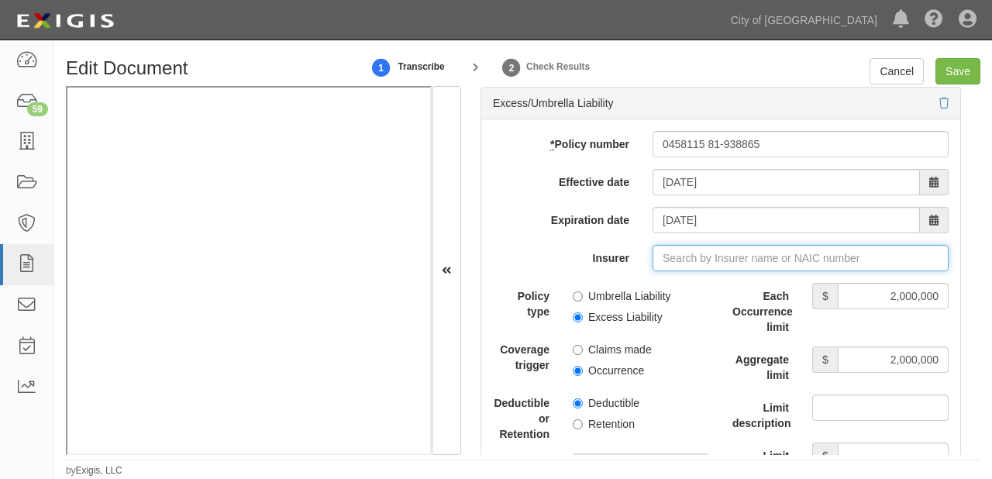
click at [700, 263] on input "Insurer" at bounding box center [800, 258] width 296 height 26
type input "180 Seguros S.A. (0) NR Rating"
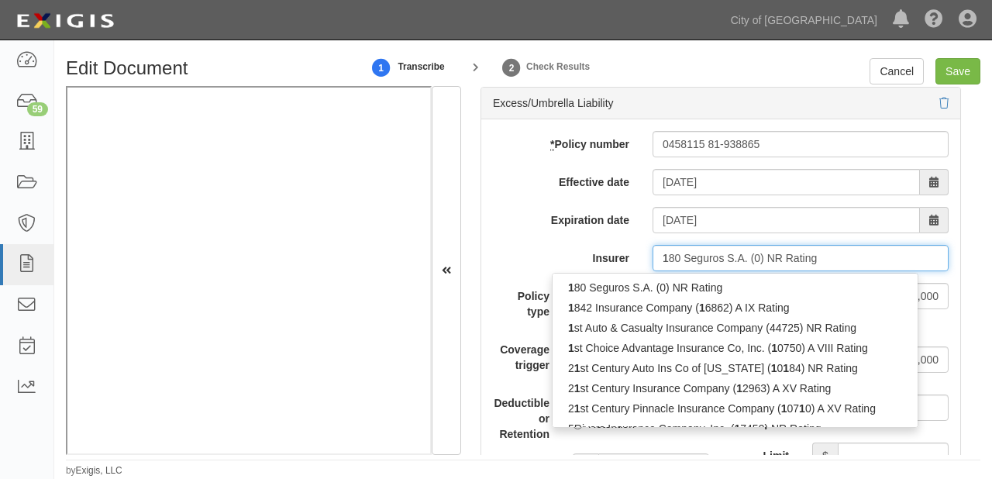
type input "18"
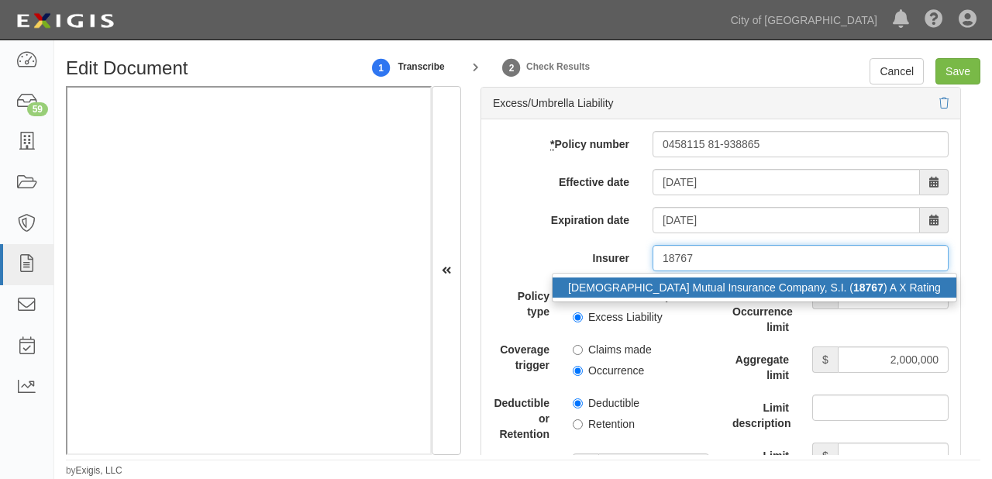
click at [699, 282] on div "[DEMOGRAPHIC_DATA] Mutual Insurance Company, S.I. ( 18767 ) A X Rating" at bounding box center [754, 287] width 404 height 20
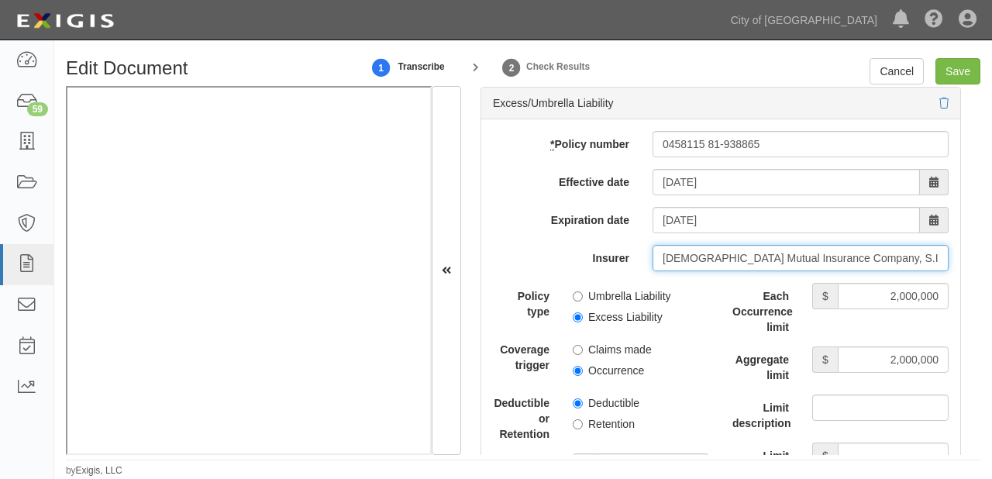
type input "[DEMOGRAPHIC_DATA] Mutual Insurance Company, S.I. (18767) A X Rating"
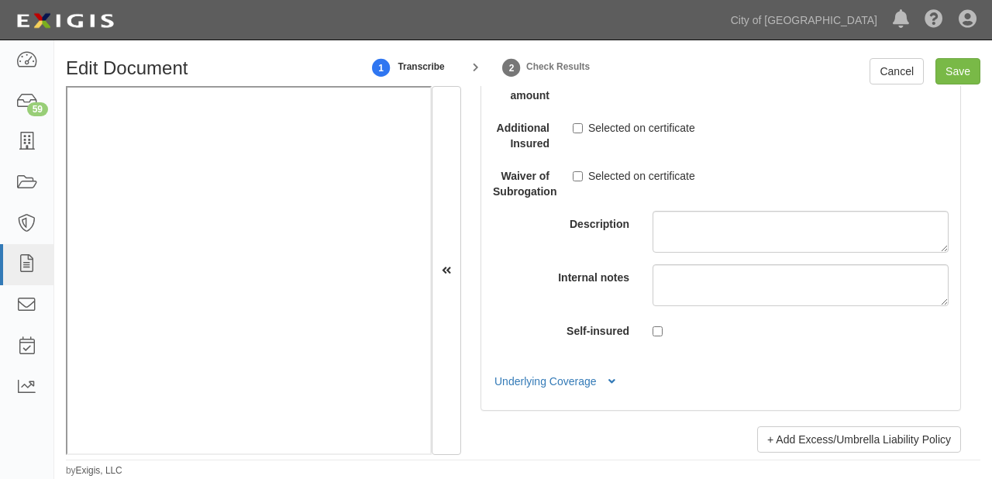
scroll to position [3842, 0]
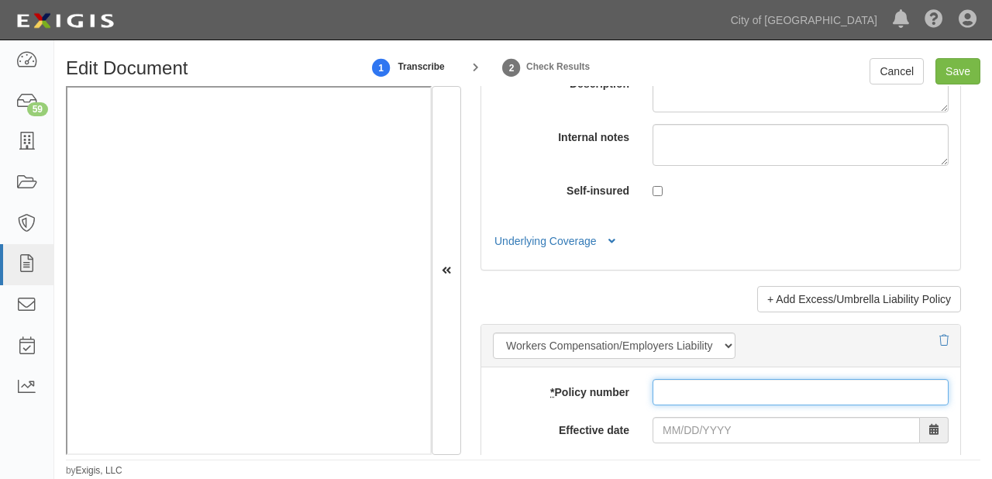
click at [697, 381] on input "* Policy number" at bounding box center [800, 392] width 296 height 26
paste input "0458115-07-938445"
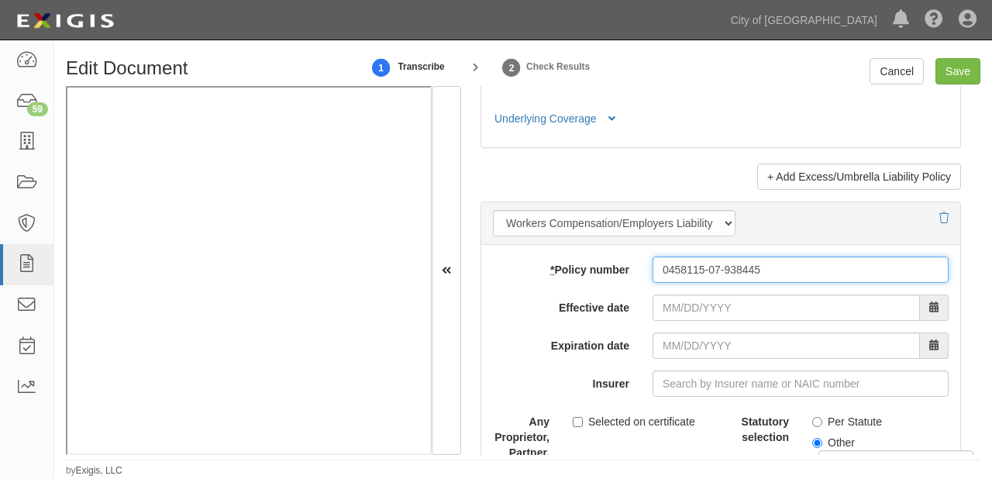
scroll to position [3966, 0]
type input "0458115-07-938445"
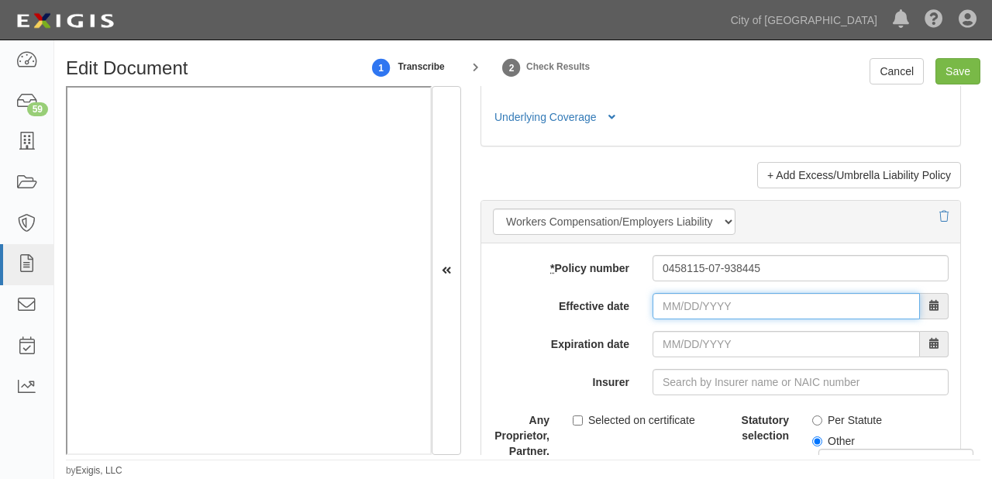
click at [699, 297] on input "Effective date" at bounding box center [785, 306] width 267 height 26
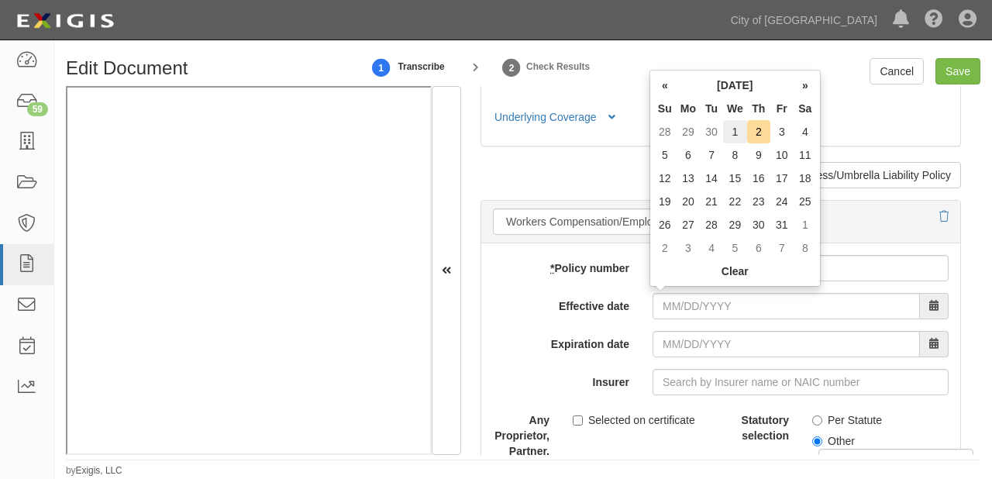
click at [731, 132] on td "1" at bounding box center [735, 131] width 24 height 23
type input "[DATE]"
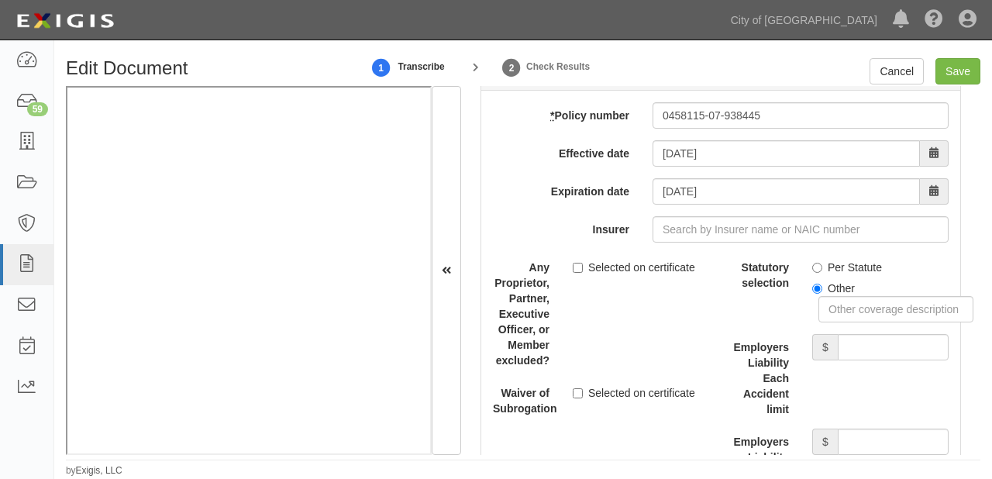
scroll to position [4152, 0]
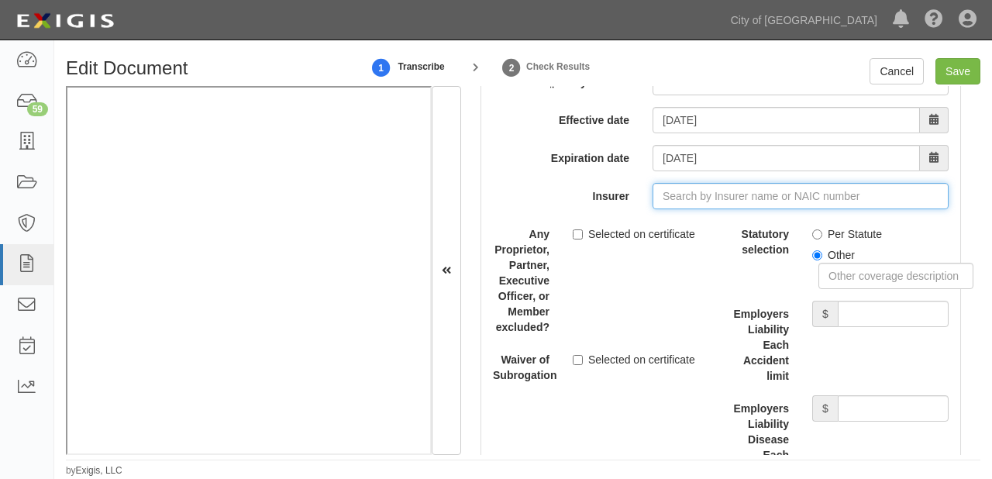
click at [800, 185] on input "Insurer" at bounding box center [800, 196] width 296 height 26
type input "180 Seguros S.A. (0) NR Rating"
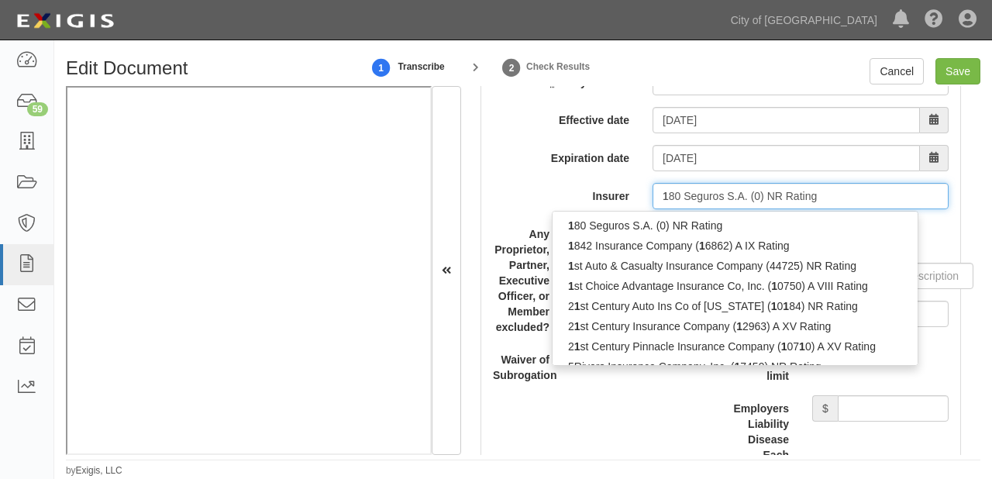
type input "18"
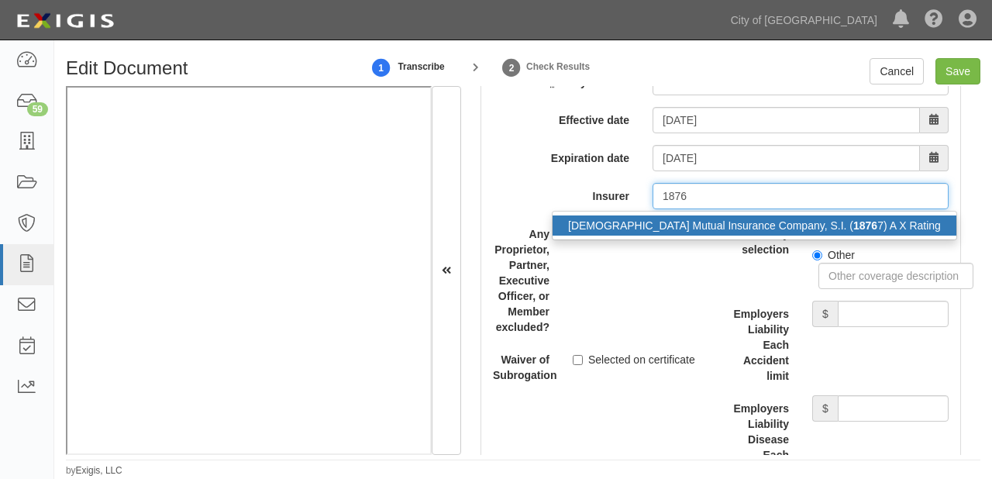
click at [853, 219] on strong "1876" at bounding box center [865, 225] width 24 height 12
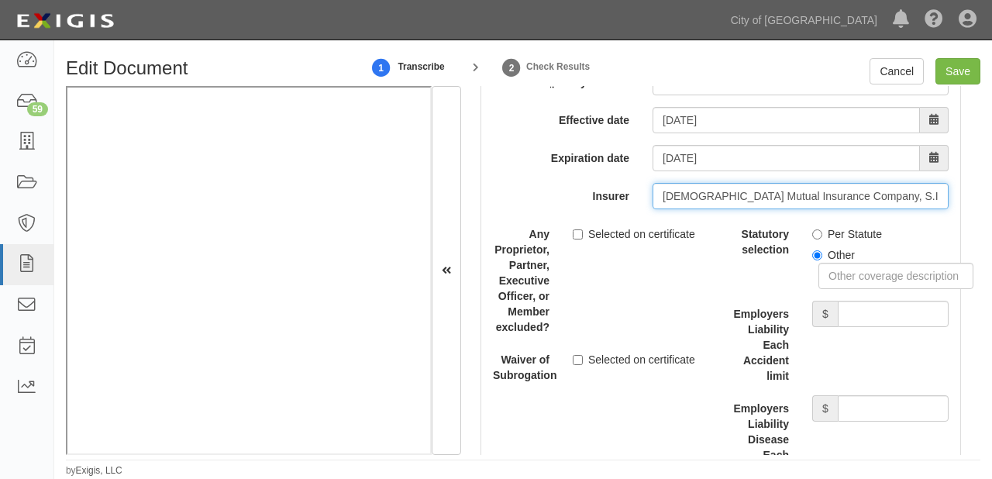
type input "[DEMOGRAPHIC_DATA] Mutual Insurance Company, S.I. (18767) A X Rating"
click at [817, 232] on label "Per Statute" at bounding box center [847, 233] width 70 height 15
click at [817, 232] on input "Per Statute" at bounding box center [817, 234] width 10 height 10
radio input "true"
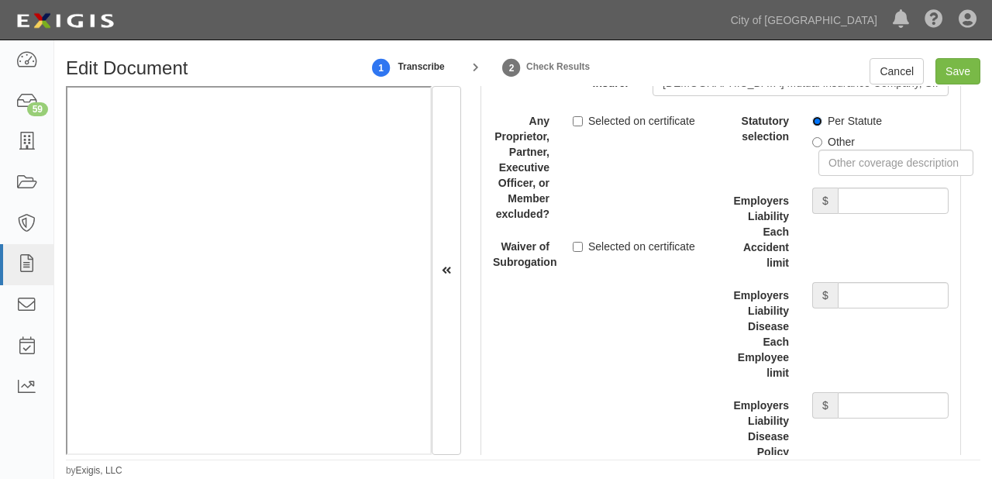
scroll to position [4276, 0]
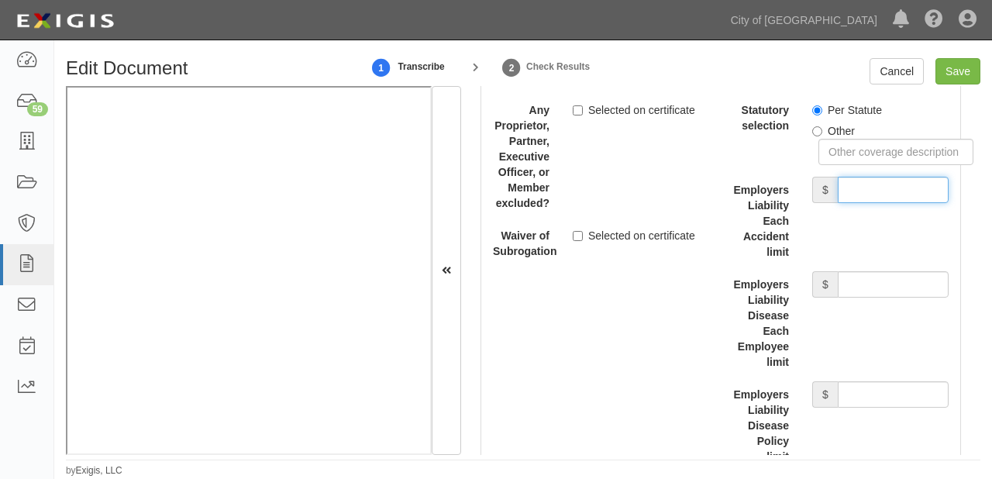
click at [872, 186] on input "Employers Liability Each Accident limit" at bounding box center [892, 190] width 111 height 26
type input "1,000,000"
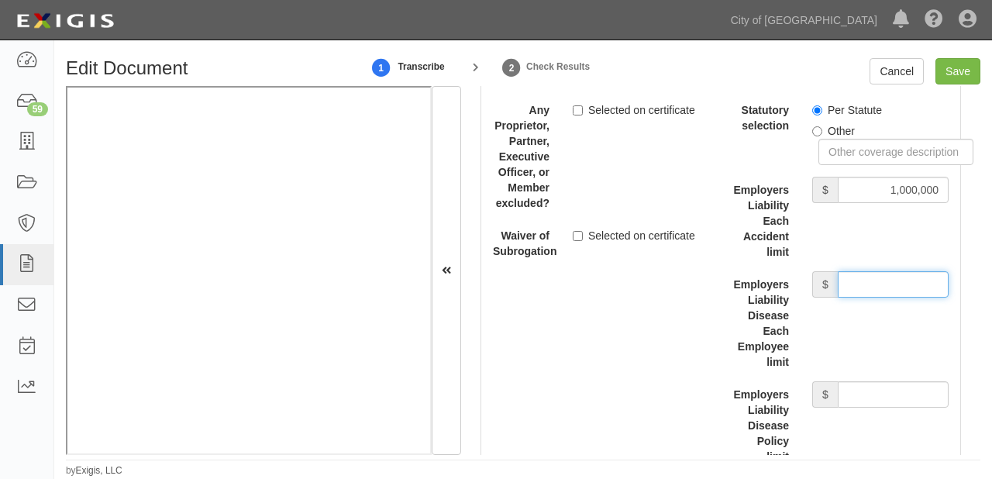
click at [870, 287] on input "Employers Liability Disease Each Employee limit" at bounding box center [892, 284] width 111 height 26
type input "1,000,000"
click at [873, 400] on input "Employers Liability Disease Policy limit" at bounding box center [892, 394] width 111 height 26
type input "1,000,000"
click at [969, 81] on input "Save" at bounding box center [957, 71] width 45 height 26
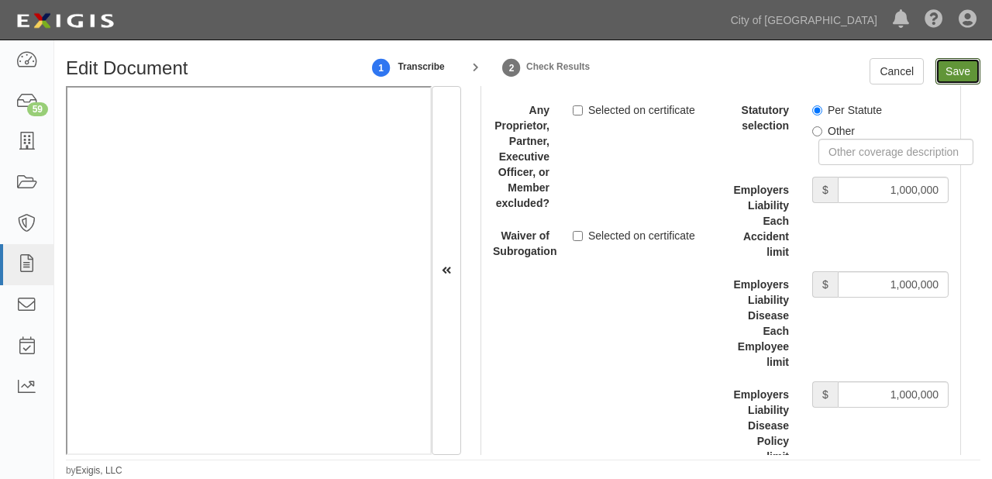
type input "1000000"
type input "10000"
type input "1000000"
type input "3000000"
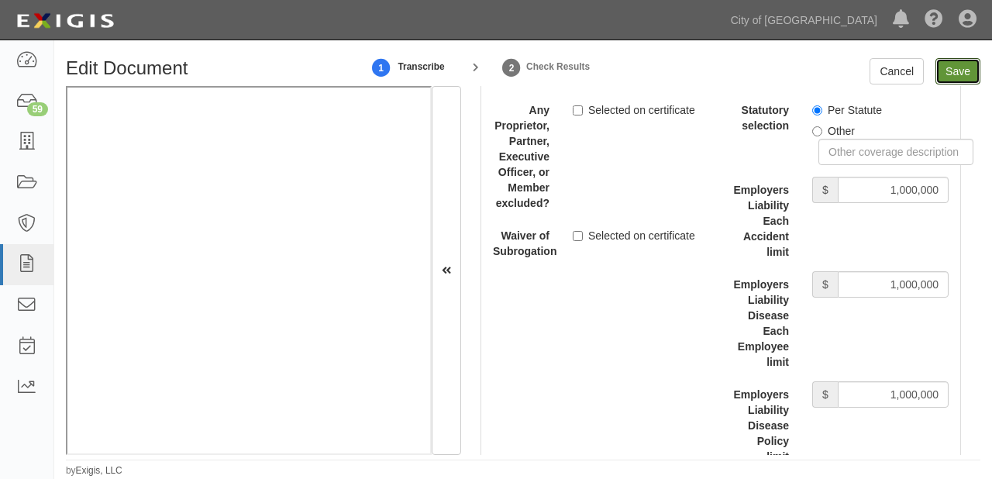
type input "1000000"
type input "2000000"
type input "1000000"
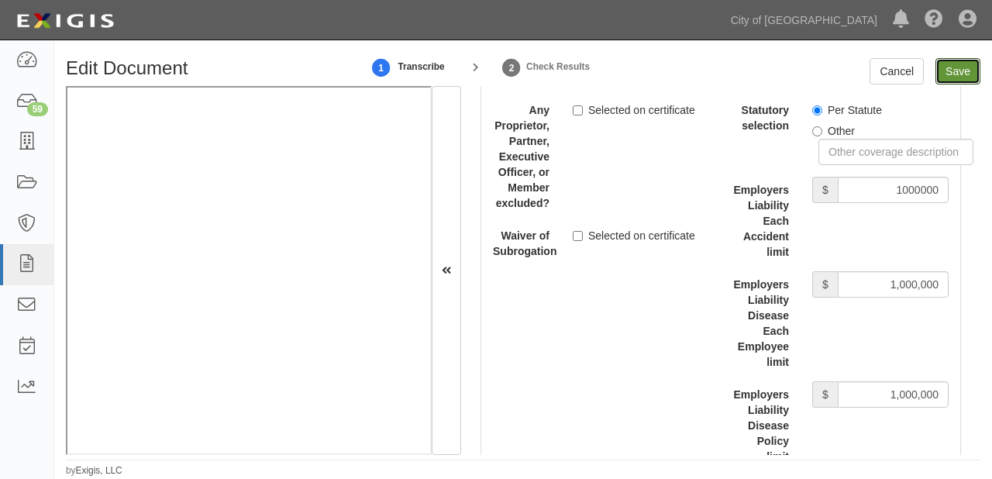
type input "1000000"
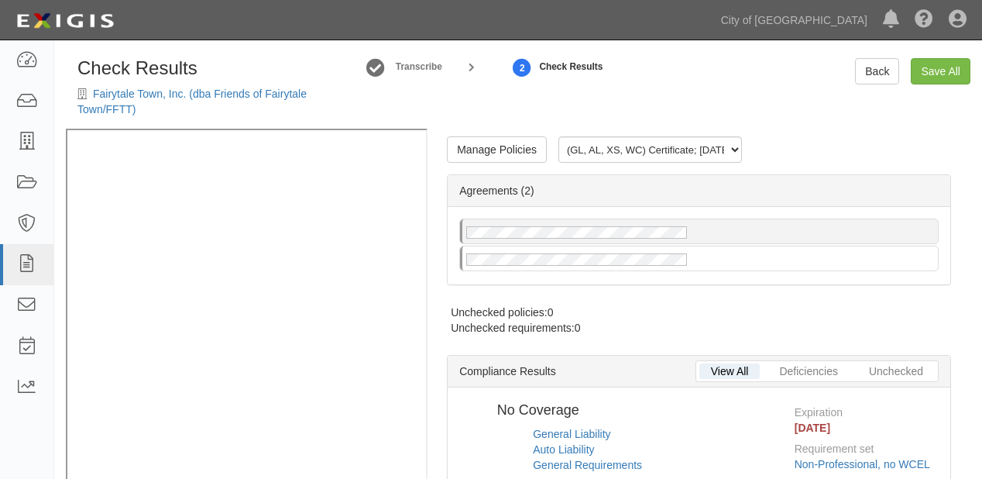
radio input "true"
radio input "false"
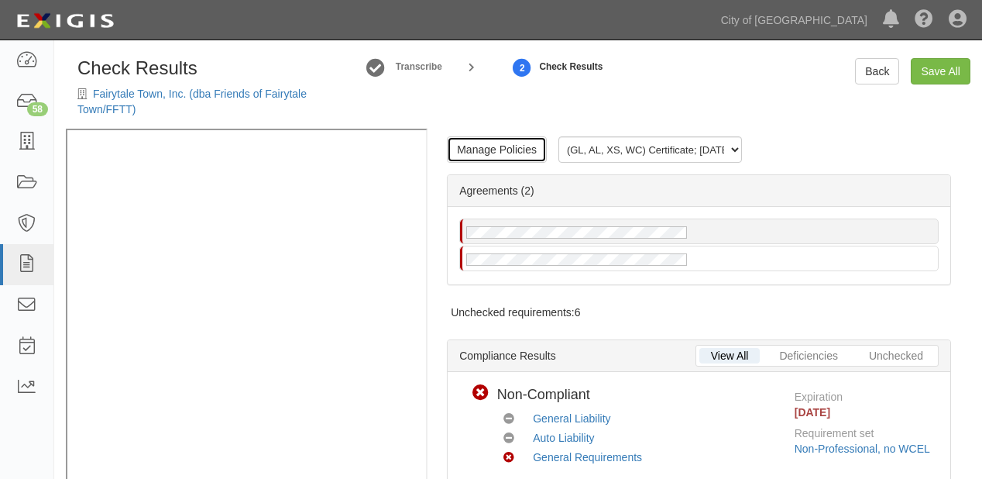
click at [500, 150] on link "Manage Policies" at bounding box center [497, 149] width 100 height 26
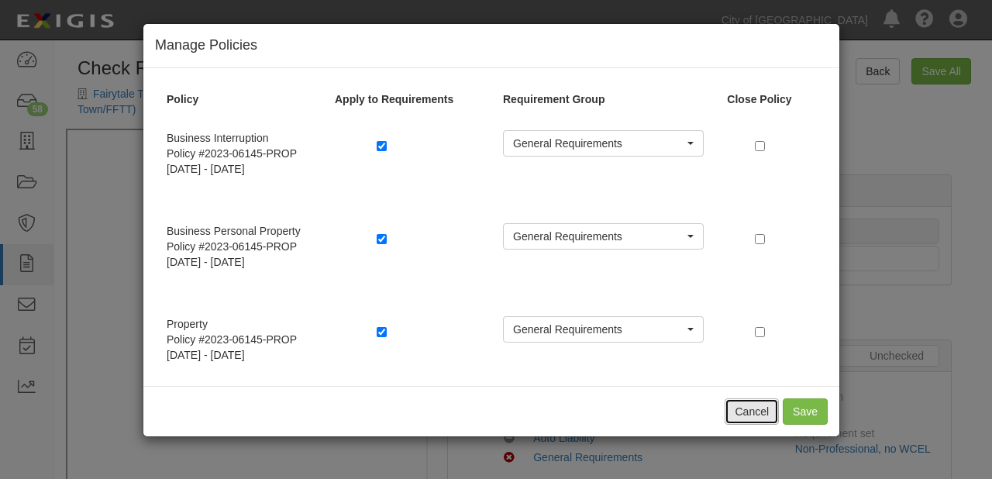
click at [734, 417] on button "Cancel" at bounding box center [751, 411] width 54 height 26
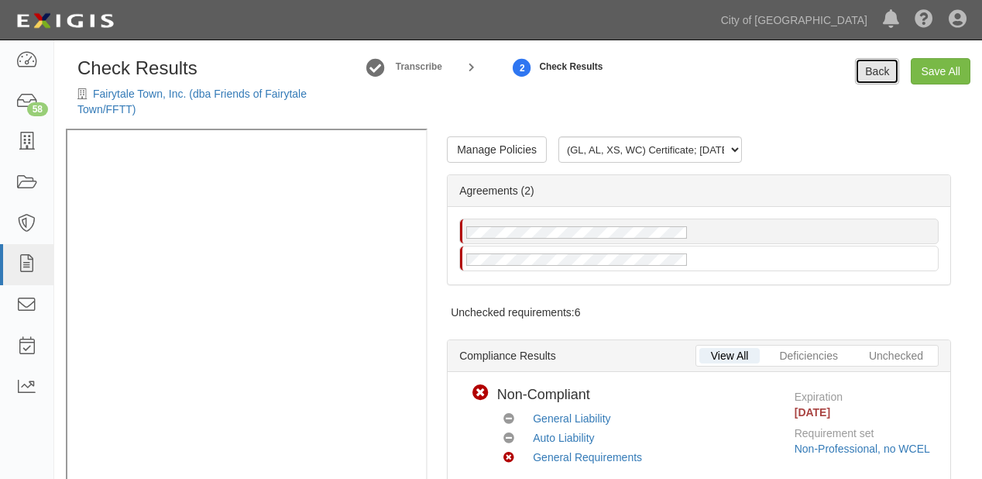
click at [880, 71] on link "Back" at bounding box center [877, 71] width 44 height 26
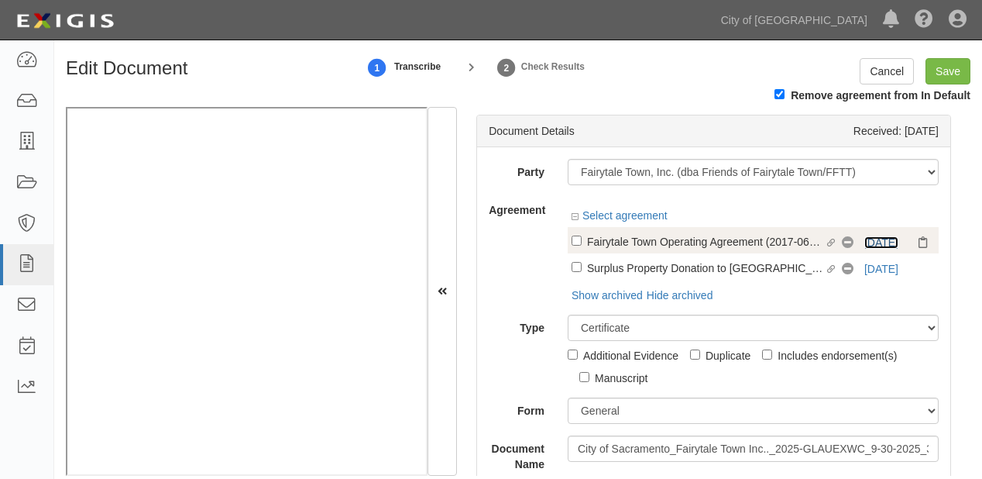
click at [868, 239] on link "[DATE]" at bounding box center [881, 242] width 34 height 12
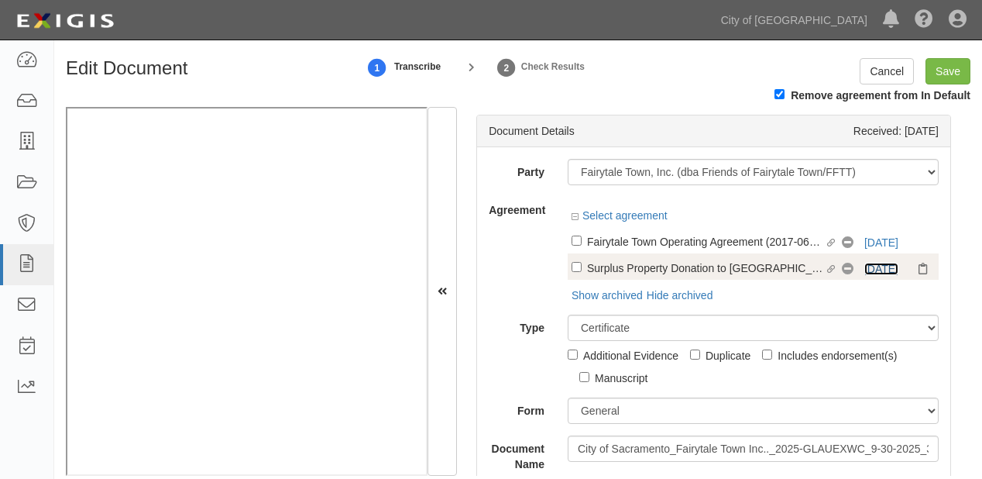
click at [864, 266] on link "[DATE]" at bounding box center [881, 269] width 34 height 12
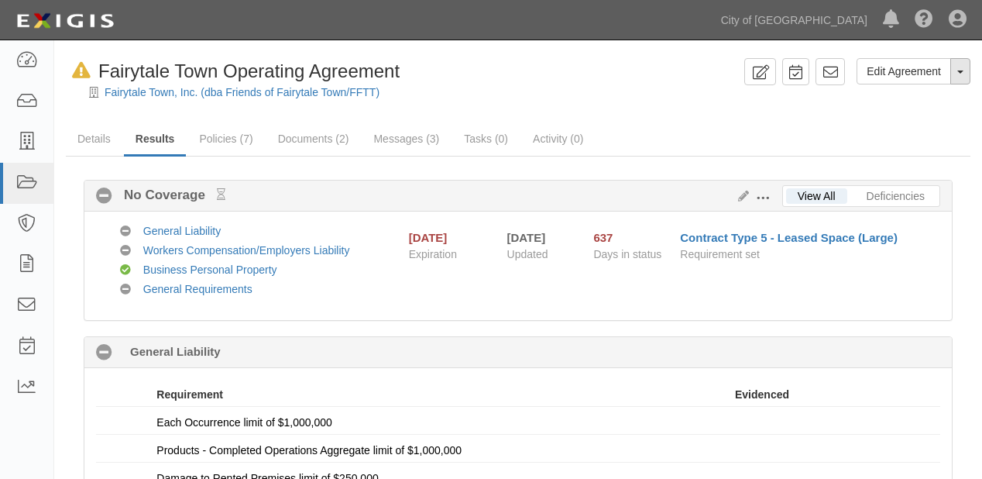
click at [954, 79] on button "Toggle Agreement Dropdown" at bounding box center [960, 71] width 20 height 26
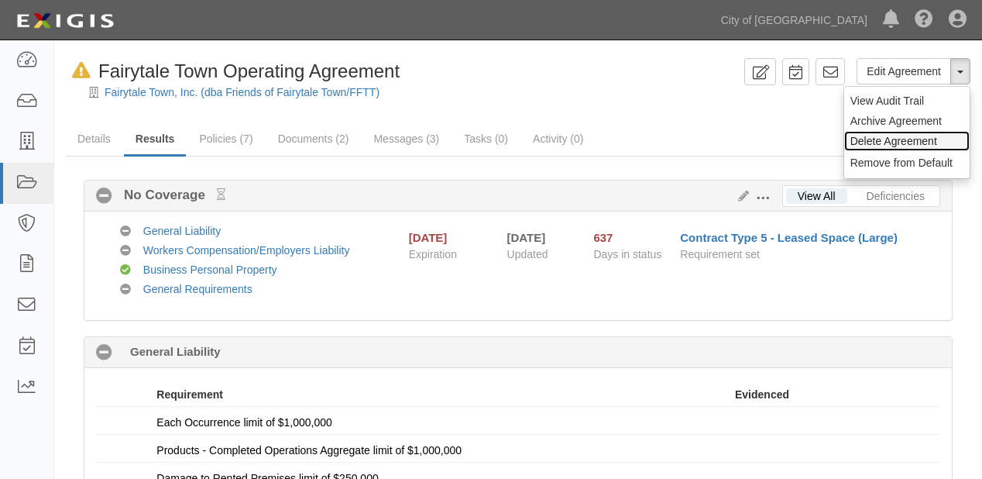
click at [936, 143] on link "Delete Agreement" at bounding box center [906, 141] width 125 height 20
click at [895, 156] on button "Remove from Default" at bounding box center [906, 162] width 125 height 23
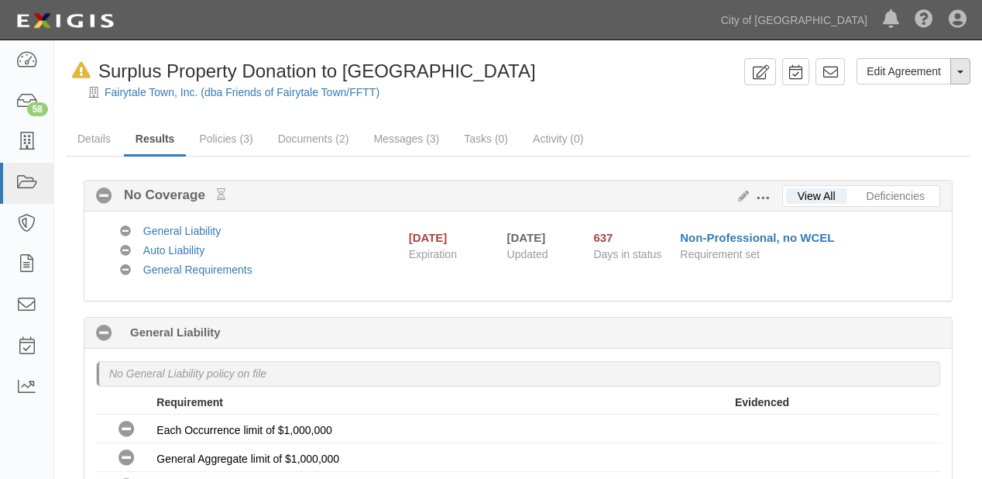
click at [961, 80] on button "Toggle Agreement Dropdown" at bounding box center [960, 71] width 20 height 26
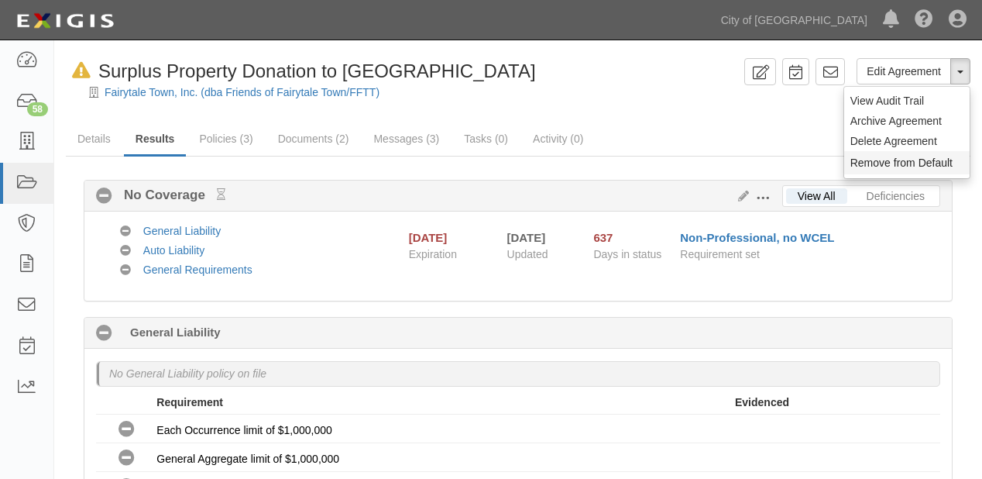
click at [932, 158] on button "Remove from Default" at bounding box center [906, 162] width 125 height 23
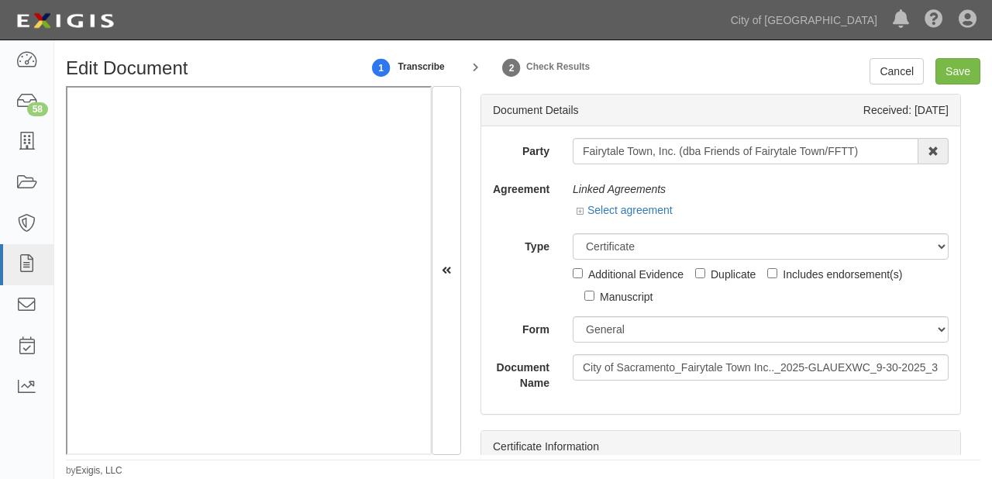
click at [636, 216] on div "Select agreement" at bounding box center [624, 209] width 96 height 15
click at [638, 208] on link "Select agreement" at bounding box center [624, 210] width 96 height 12
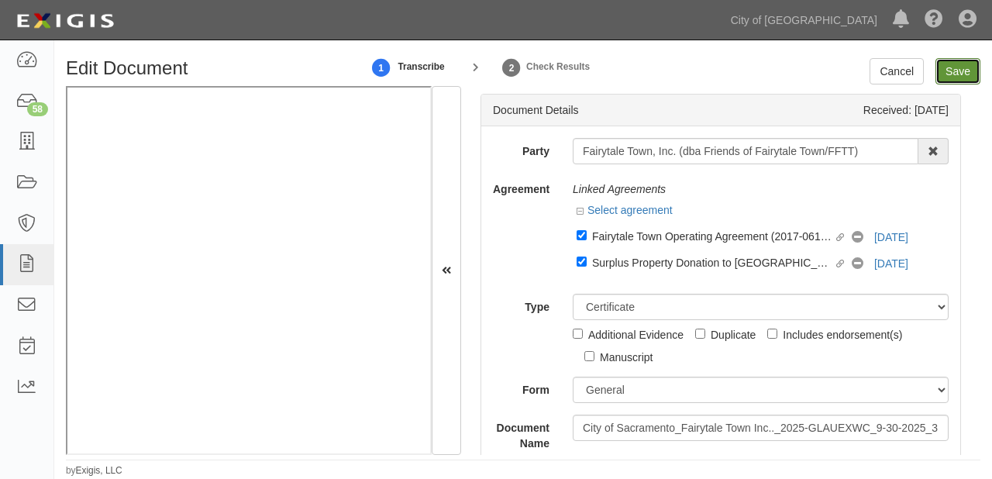
click at [978, 70] on input "Save" at bounding box center [957, 71] width 45 height 26
type input "1000000"
type input "10000"
type input "1000000"
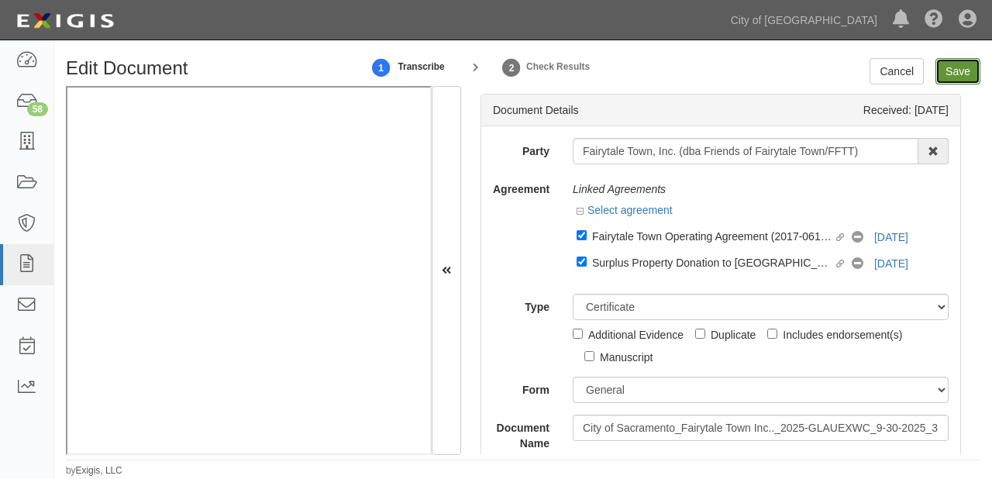
type input "3000000"
type input "1000000"
type input "2000000"
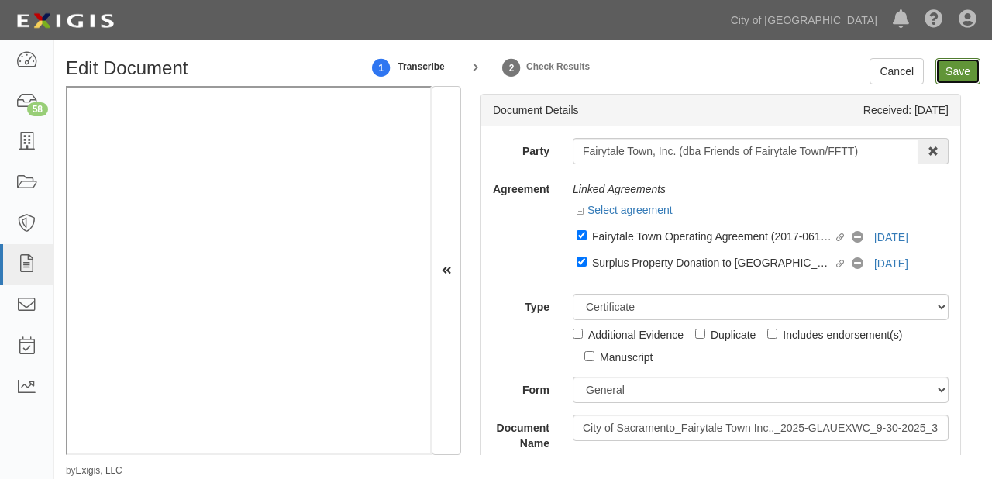
type input "1000000"
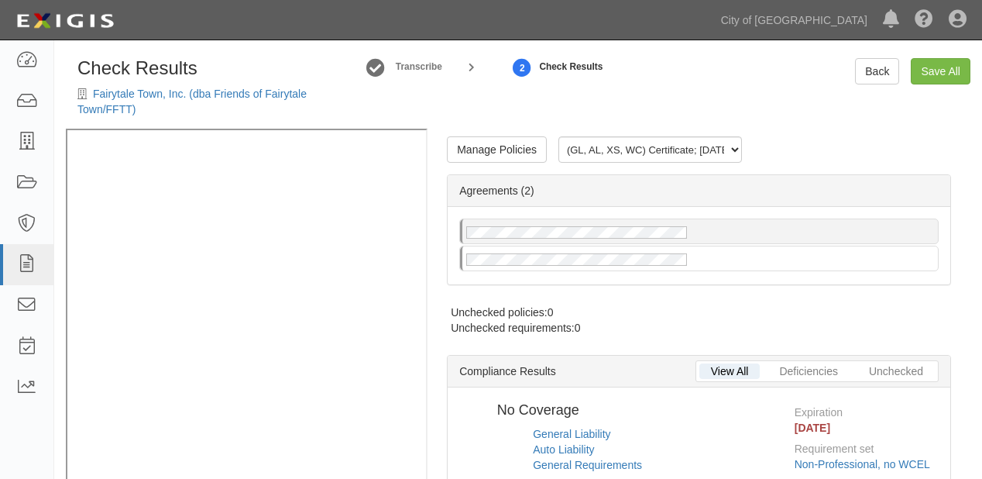
radio input "true"
radio input "false"
radio input "true"
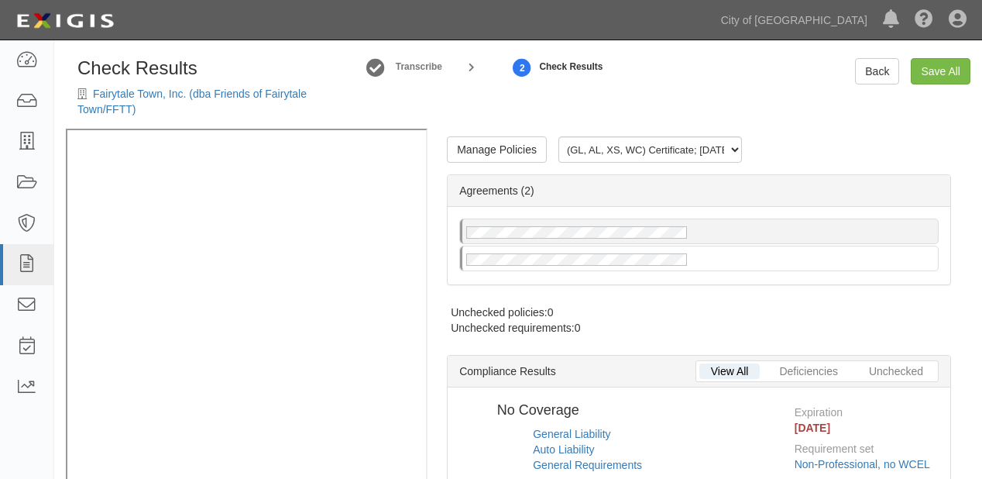
radio input "true"
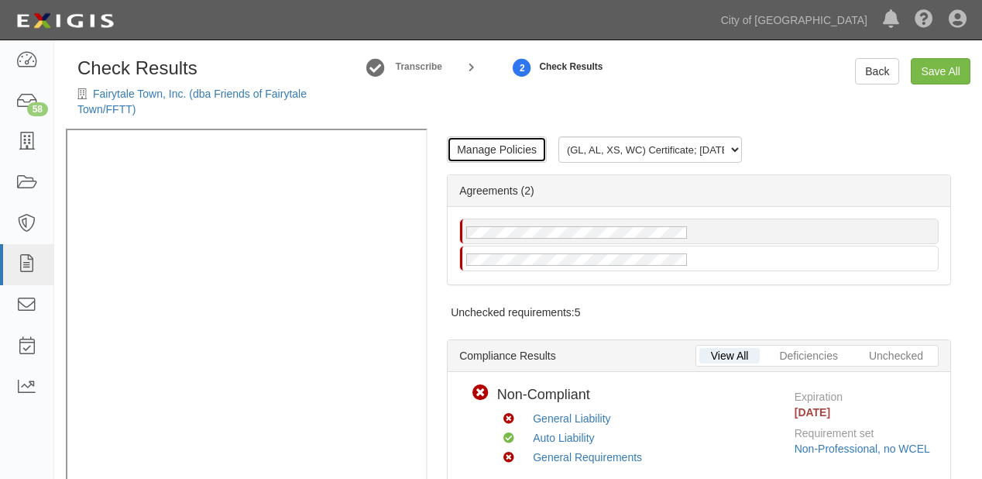
click at [514, 158] on link "Manage Policies" at bounding box center [497, 149] width 100 height 26
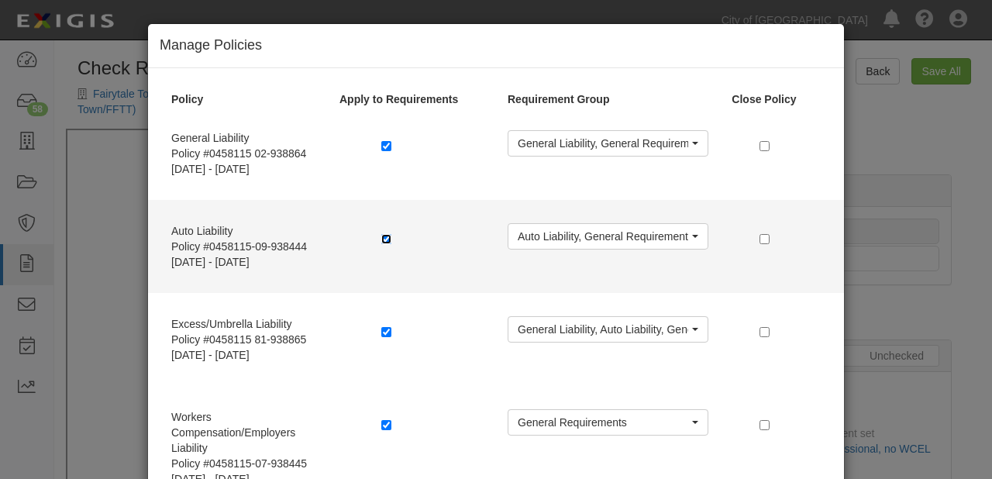
click at [381, 238] on input "checkbox" at bounding box center [386, 239] width 10 height 10
checkbox input "true"
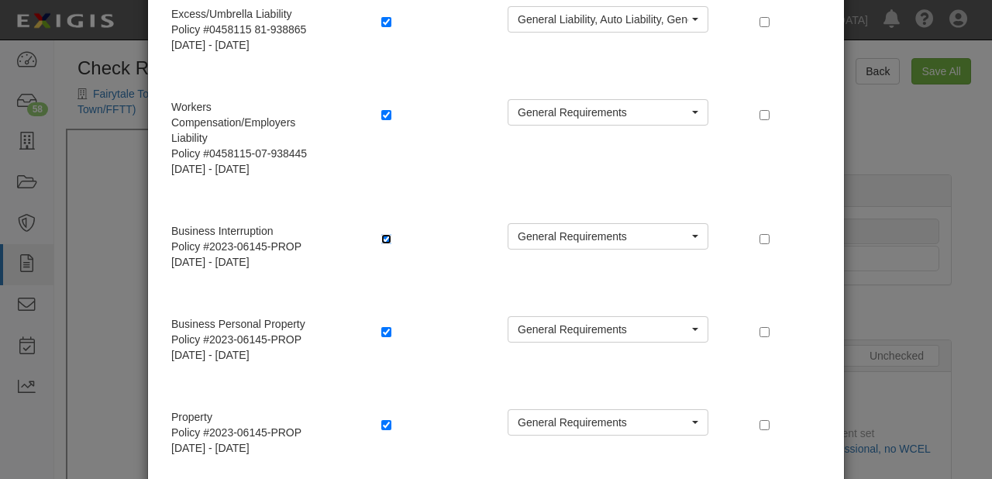
click at [381, 238] on input "checkbox" at bounding box center [386, 239] width 10 height 10
checkbox input "false"
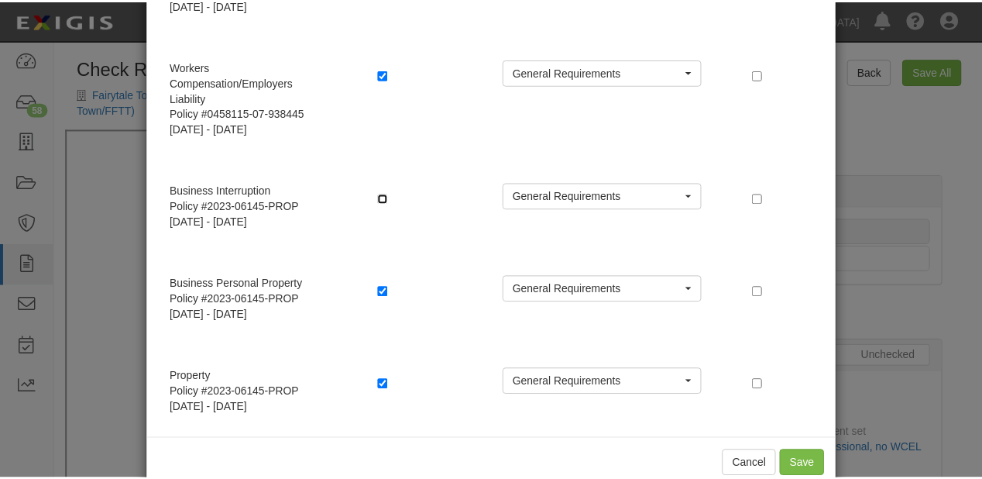
scroll to position [372, 0]
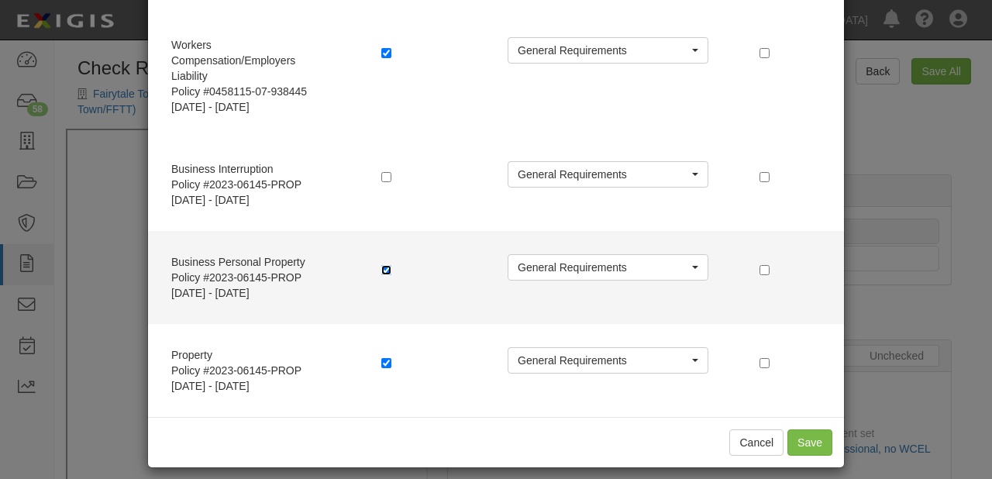
click at [381, 265] on input "checkbox" at bounding box center [386, 270] width 10 height 10
checkbox input "false"
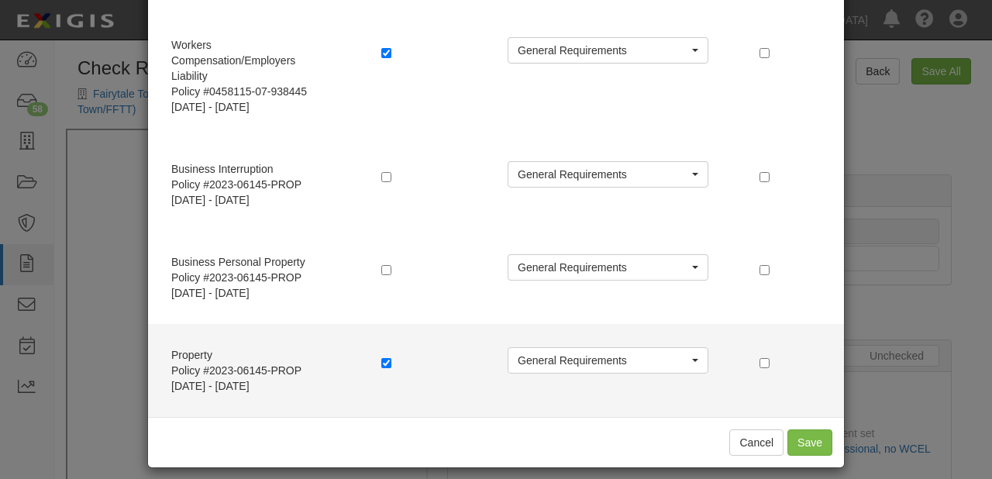
click at [375, 366] on div at bounding box center [432, 364] width 126 height 35
click at [383, 363] on input "checkbox" at bounding box center [386, 363] width 10 height 10
checkbox input "false"
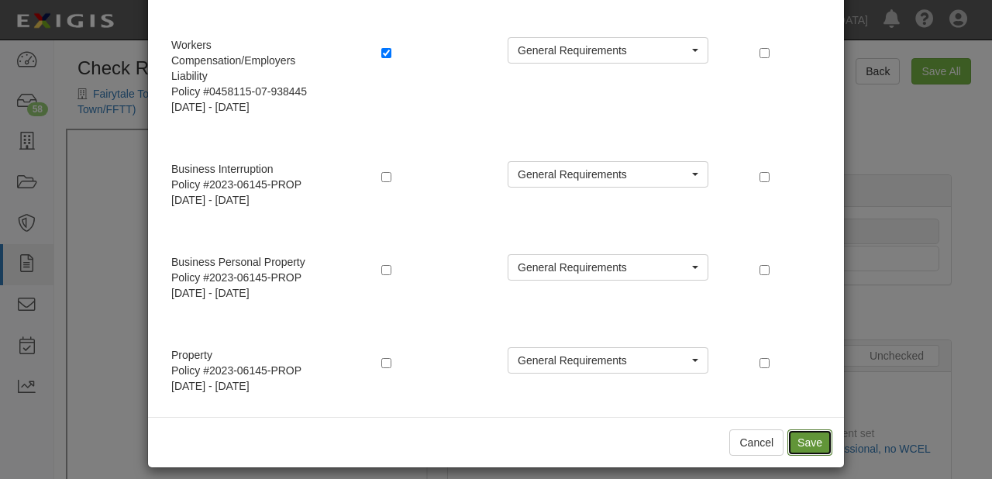
click at [804, 443] on button "Save" at bounding box center [809, 442] width 45 height 26
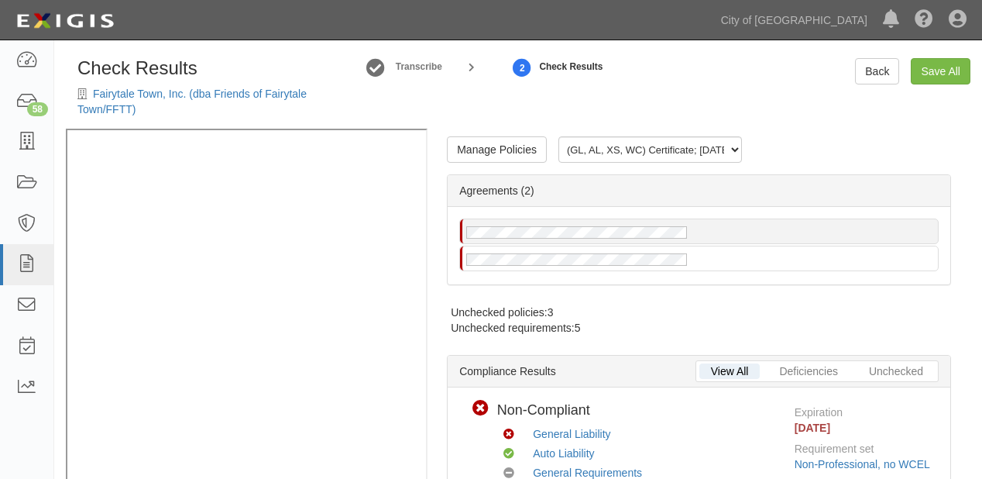
scroll to position [0, 0]
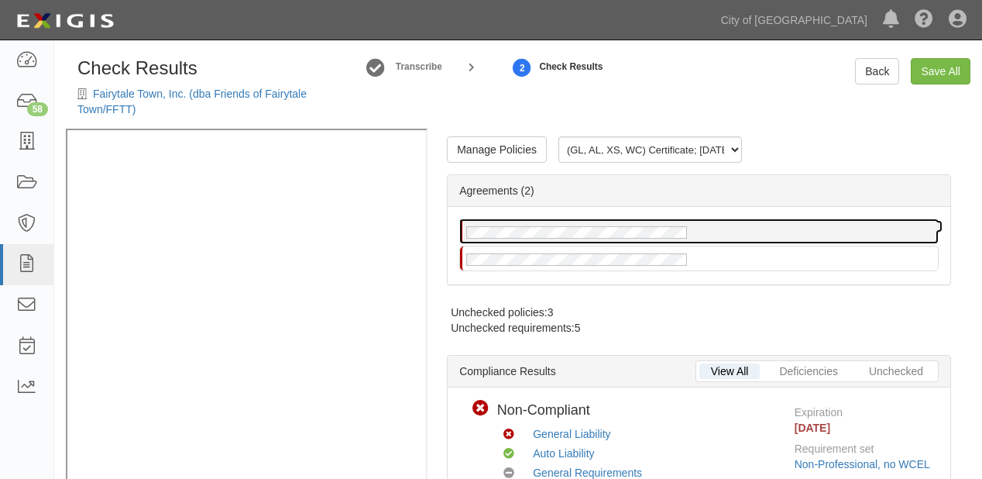
click at [606, 240] on div at bounding box center [699, 231] width 478 height 24
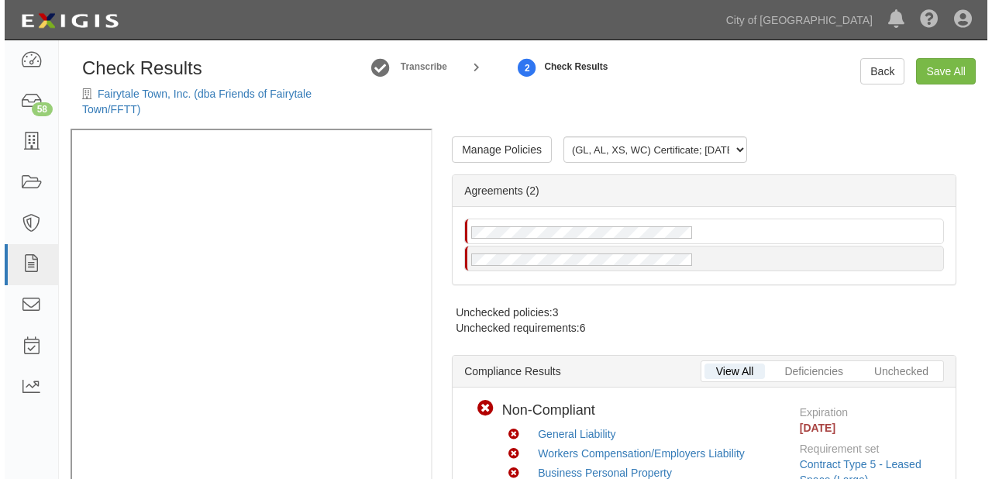
scroll to position [31, 0]
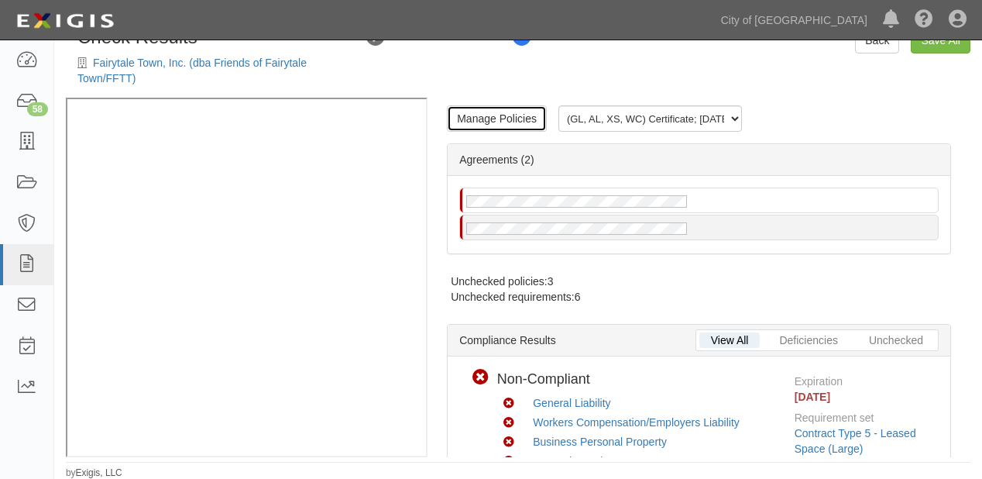
click at [498, 121] on link "Manage Policies" at bounding box center [497, 118] width 100 height 26
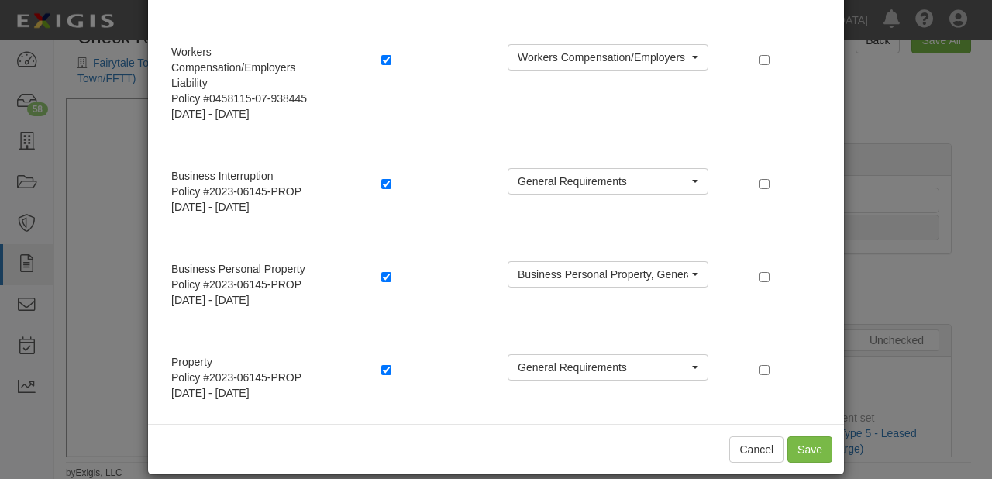
scroll to position [372, 0]
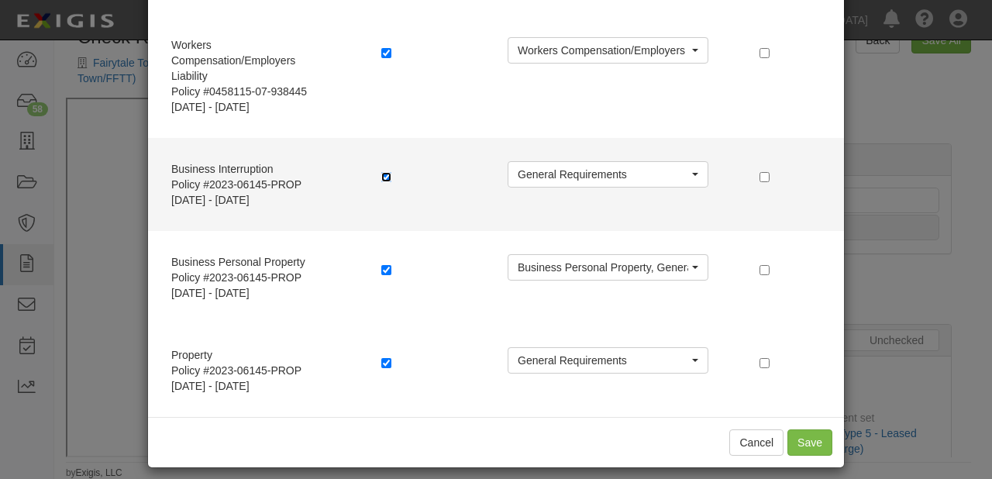
click at [383, 175] on input "checkbox" at bounding box center [386, 177] width 10 height 10
checkbox input "false"
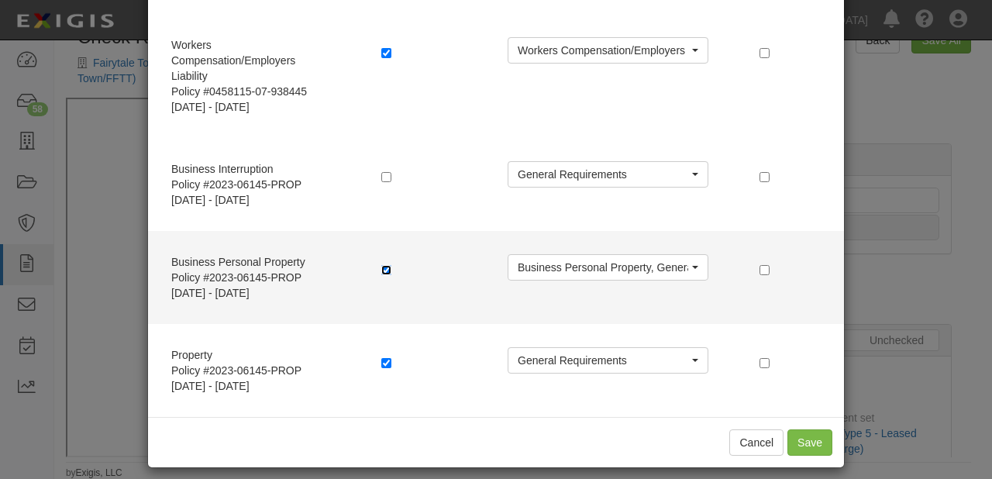
click at [383, 266] on input "checkbox" at bounding box center [386, 270] width 10 height 10
checkbox input "false"
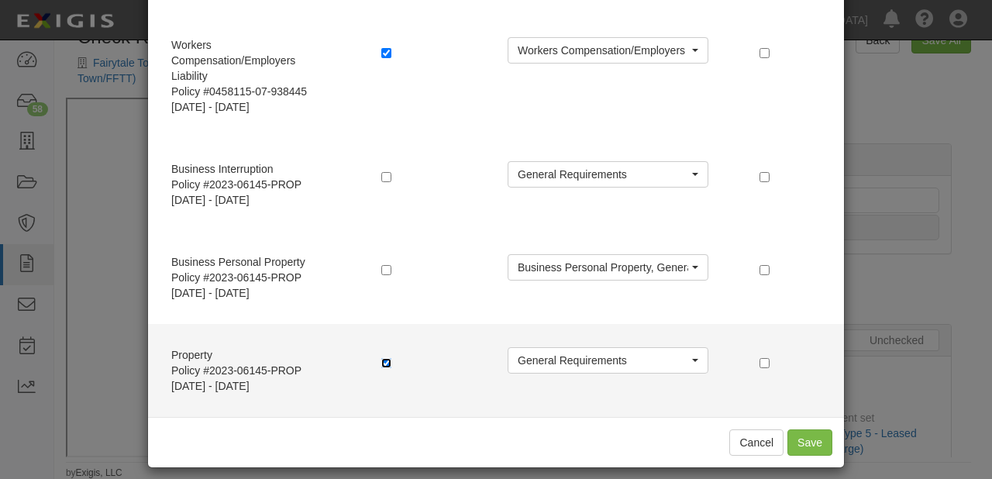
click at [381, 359] on input "checkbox" at bounding box center [386, 363] width 10 height 10
checkbox input "false"
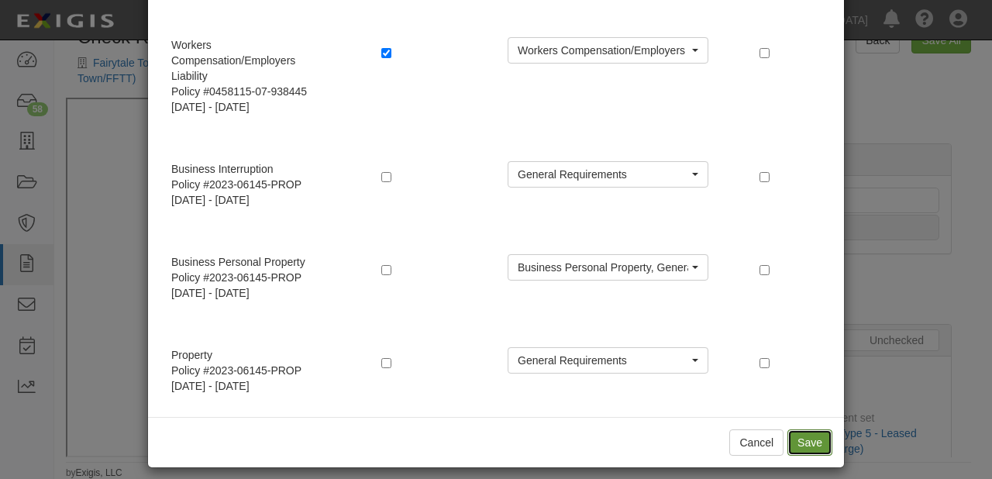
click at [814, 442] on button "Save" at bounding box center [809, 442] width 45 height 26
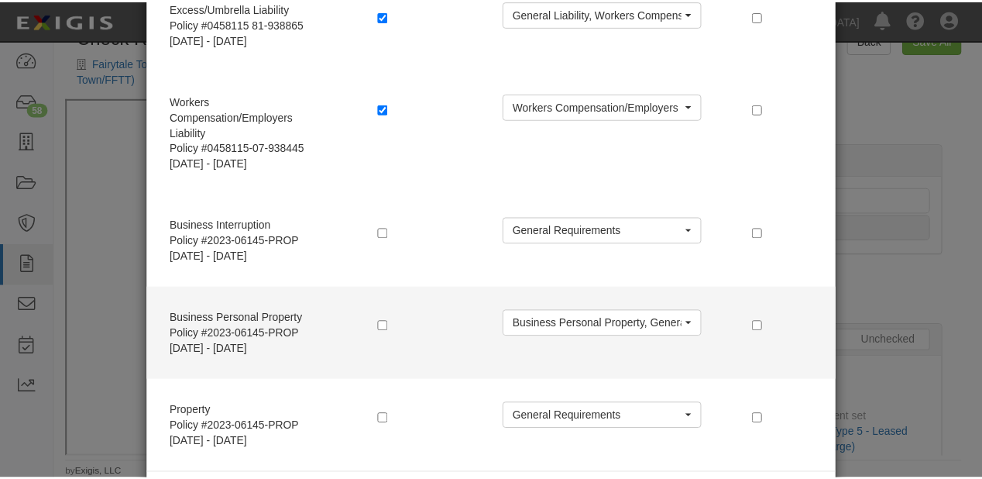
scroll to position [383, 0]
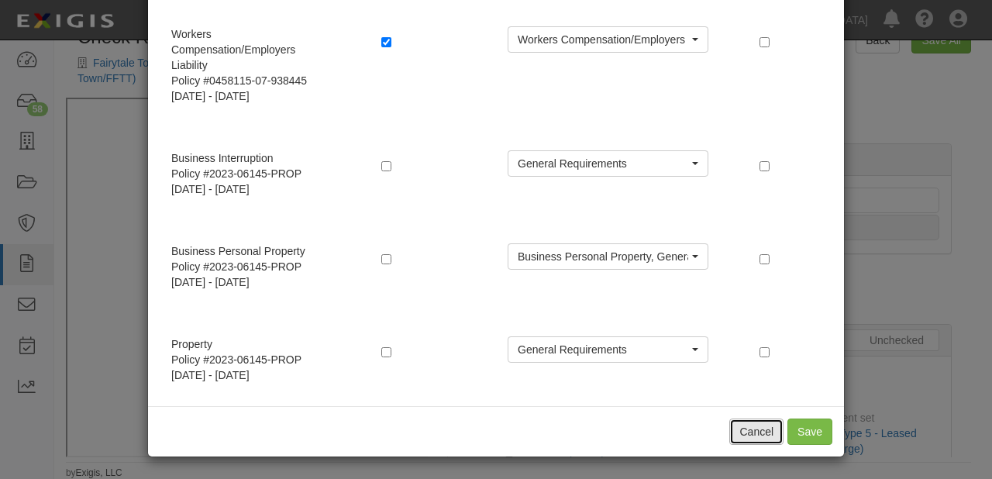
click at [741, 431] on button "Cancel" at bounding box center [756, 431] width 54 height 26
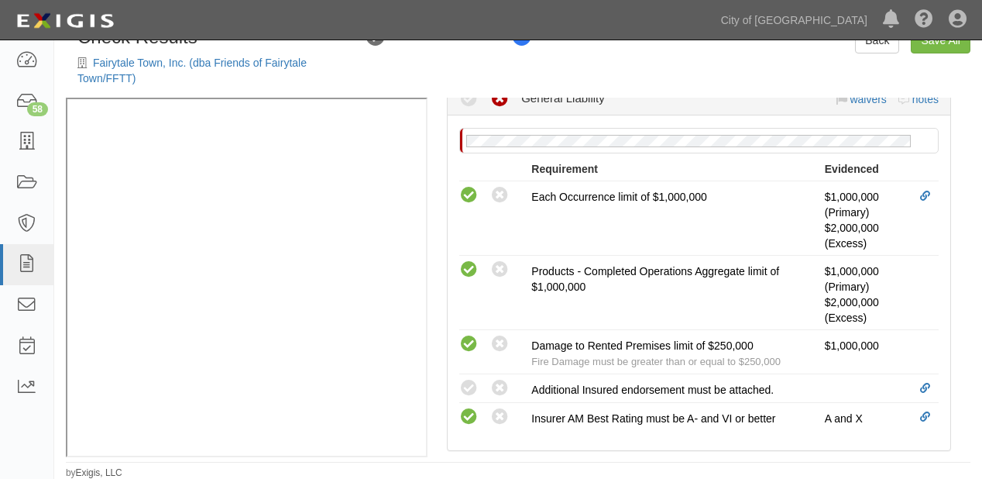
scroll to position [496, 0]
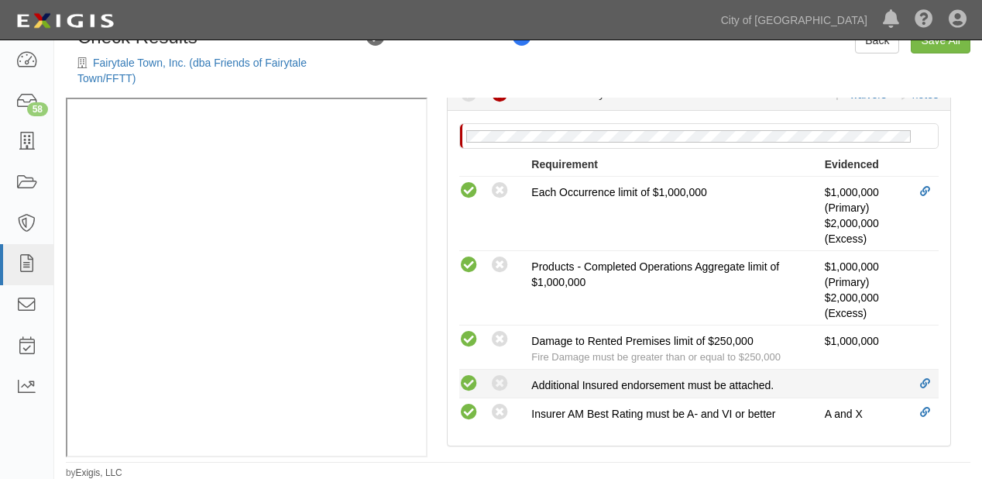
click at [470, 383] on icon at bounding box center [468, 383] width 19 height 19
radio input "true"
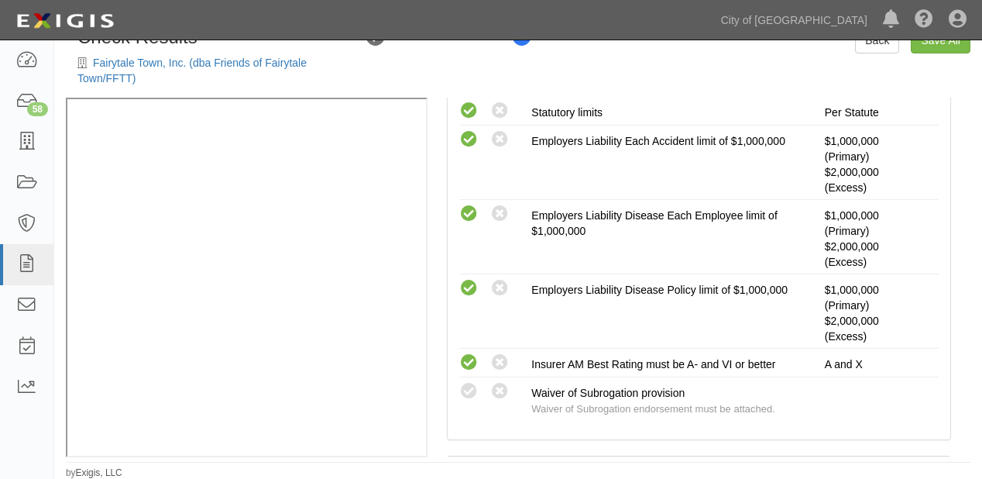
scroll to position [1053, 0]
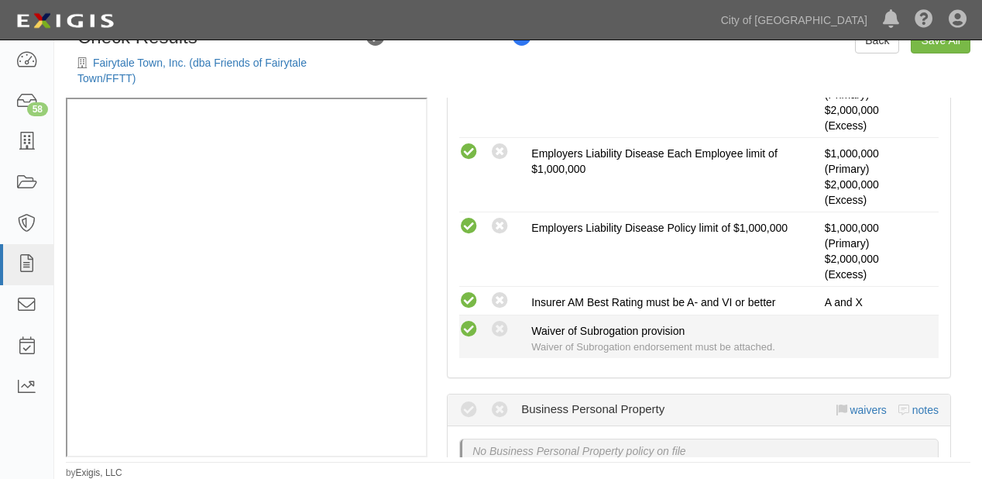
click at [470, 320] on icon at bounding box center [468, 329] width 19 height 19
radio input "true"
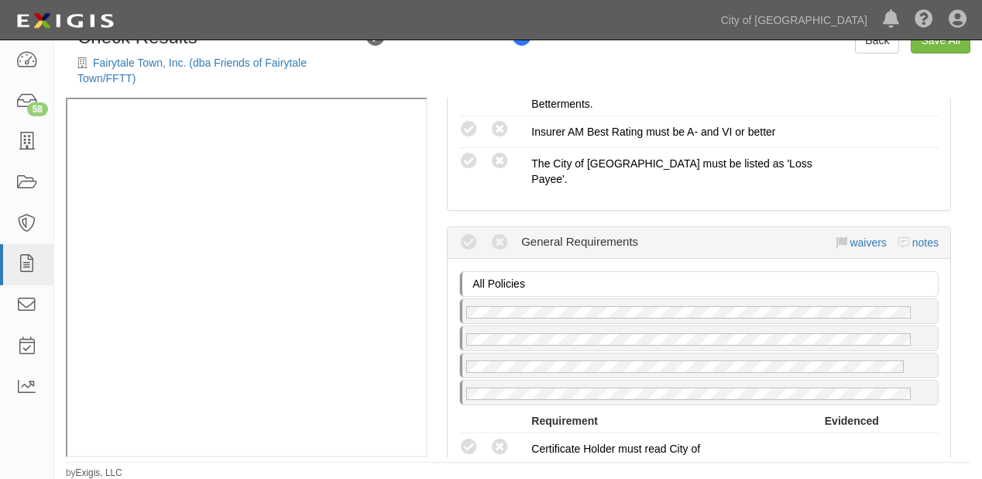
scroll to position [1549, 0]
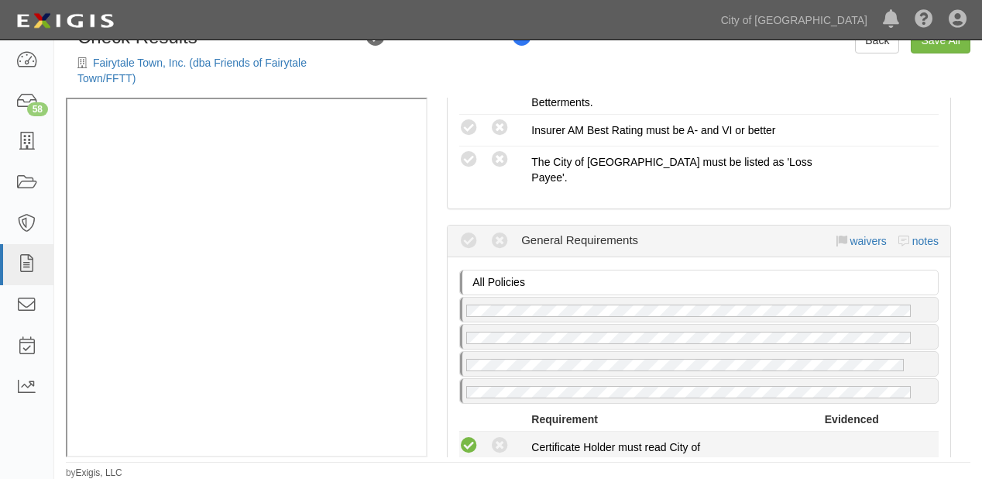
click at [469, 436] on icon at bounding box center [468, 445] width 19 height 19
radio input "true"
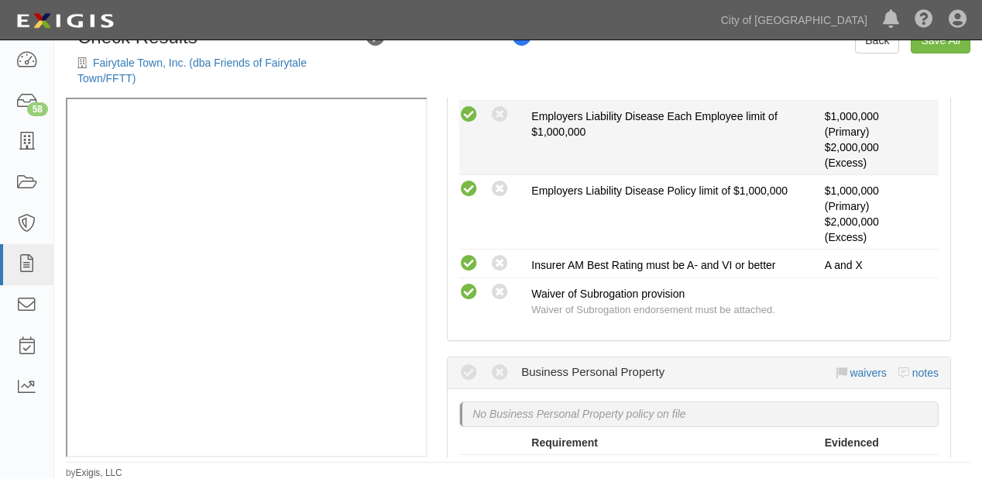
scroll to position [992, 0]
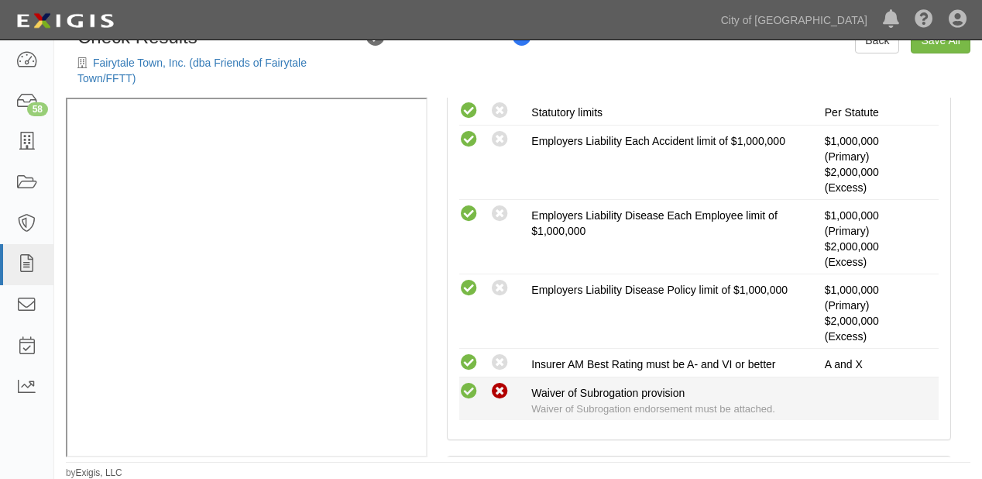
click at [499, 382] on icon at bounding box center [499, 391] width 19 height 19
radio input "true"
radio input "false"
radio input "true"
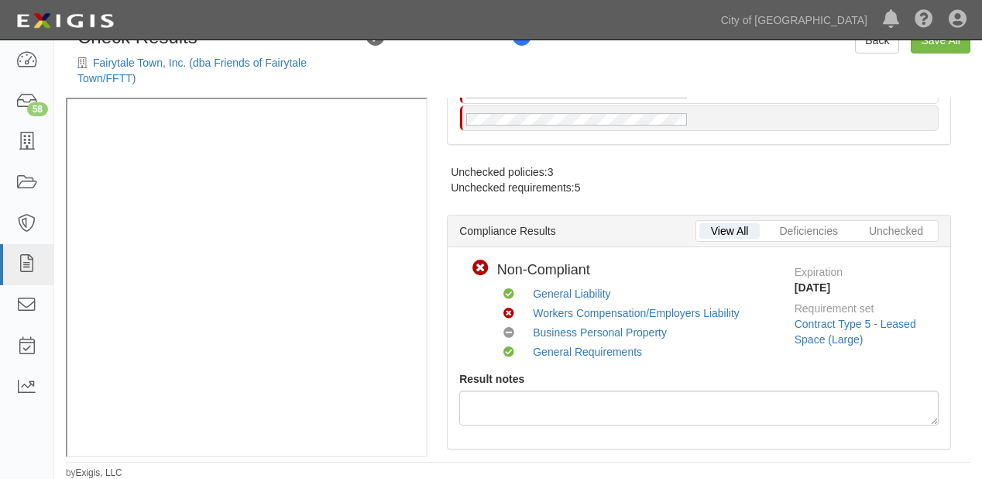
scroll to position [0, 0]
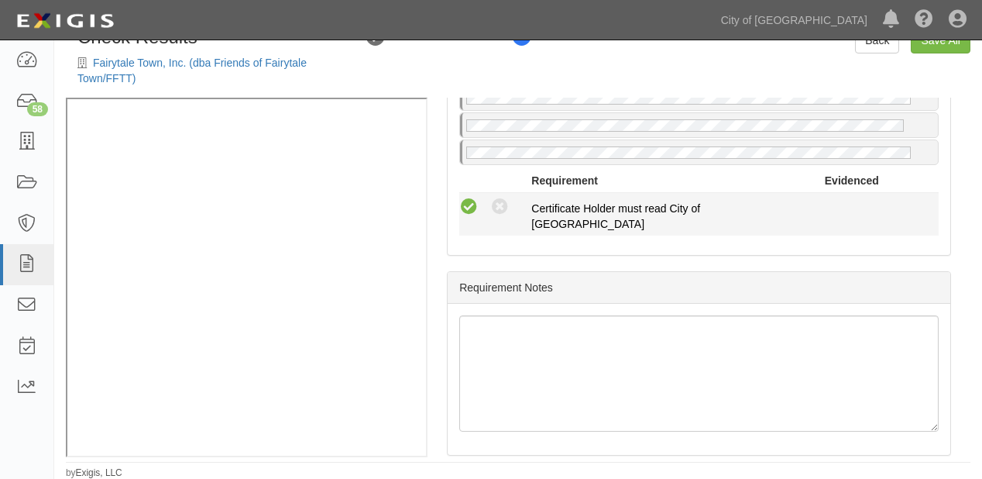
click at [469, 198] on icon at bounding box center [468, 207] width 19 height 19
radio input "true"
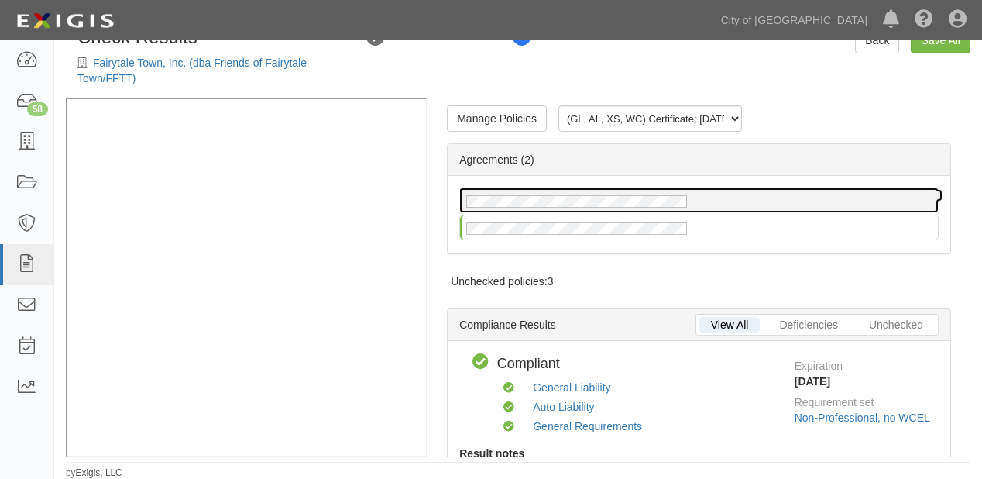
click at [669, 208] on div at bounding box center [699, 200] width 478 height 24
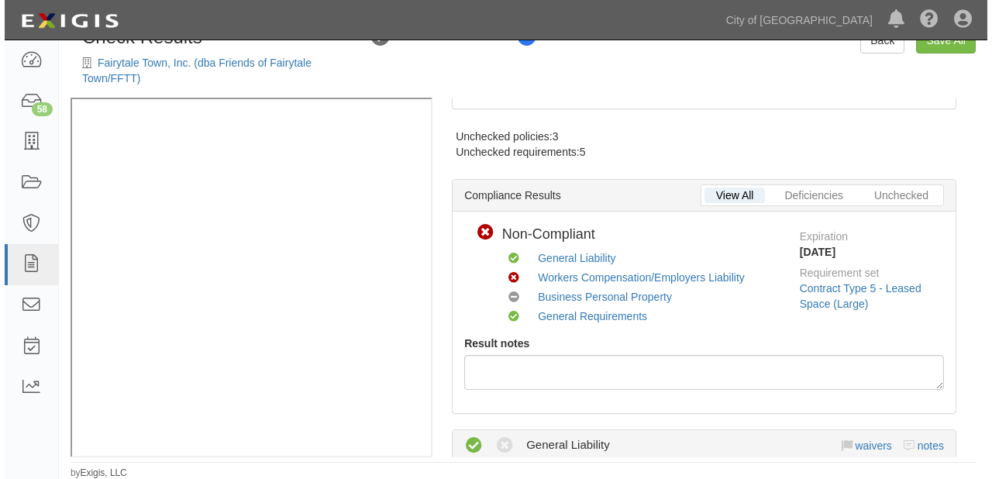
scroll to position [62, 0]
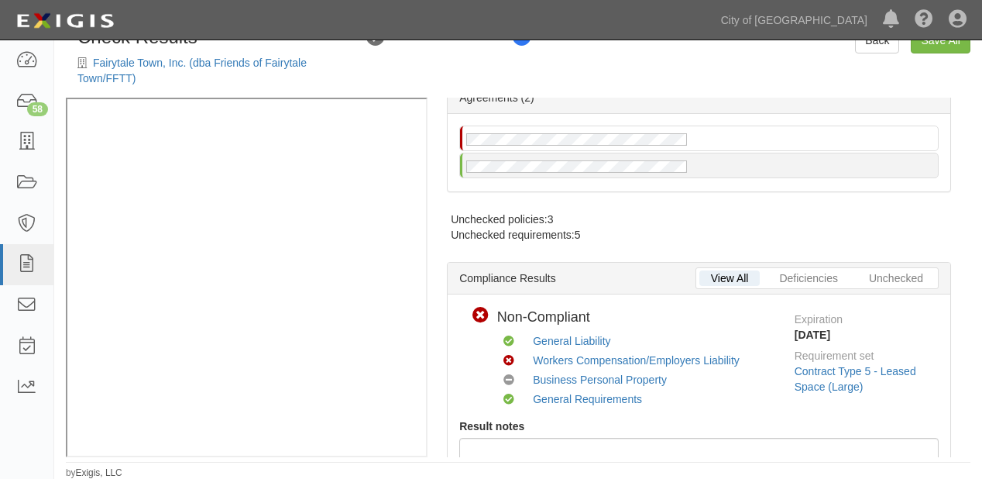
click at [933, 53] on div "Check Results Fairytale Town, Inc. (dba Friends of Fairytale Town/FFTT) Transcr…" at bounding box center [518, 62] width 928 height 70
click at [934, 46] on link "Save All" at bounding box center [941, 40] width 60 height 26
radio input "false"
radio input "true"
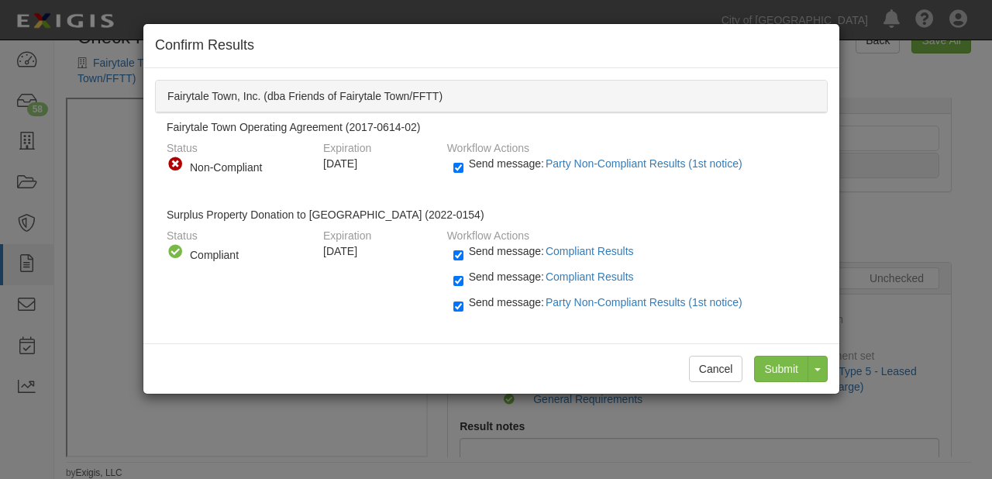
click at [521, 297] on span "Send message: Party Non-Compliant Results (1st notice)" at bounding box center [609, 302] width 280 height 12
click at [463, 297] on input "Send message: Party Non-Compliant Results (1st notice)" at bounding box center [458, 306] width 10 height 18
checkbox input "false"
click at [783, 366] on input "Submit" at bounding box center [781, 369] width 54 height 26
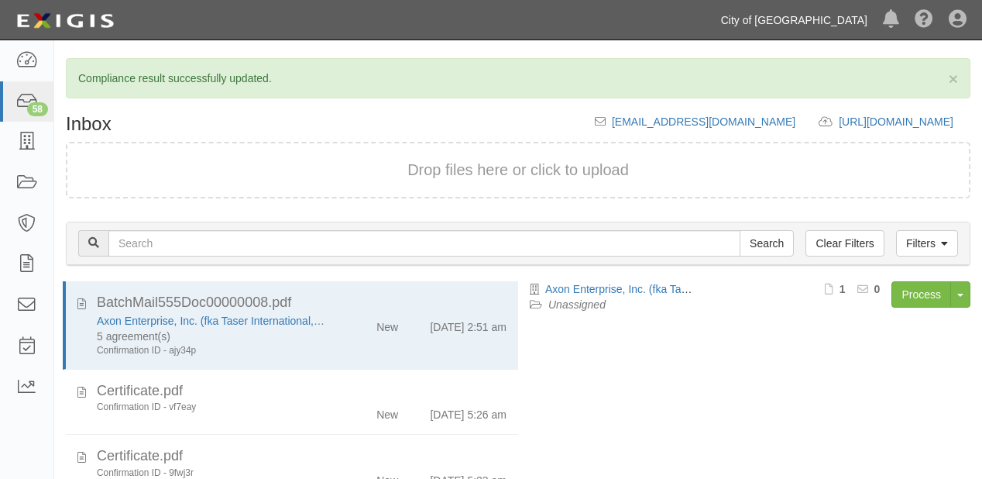
click at [849, 19] on link "City of [GEOGRAPHIC_DATA]" at bounding box center [794, 20] width 162 height 31
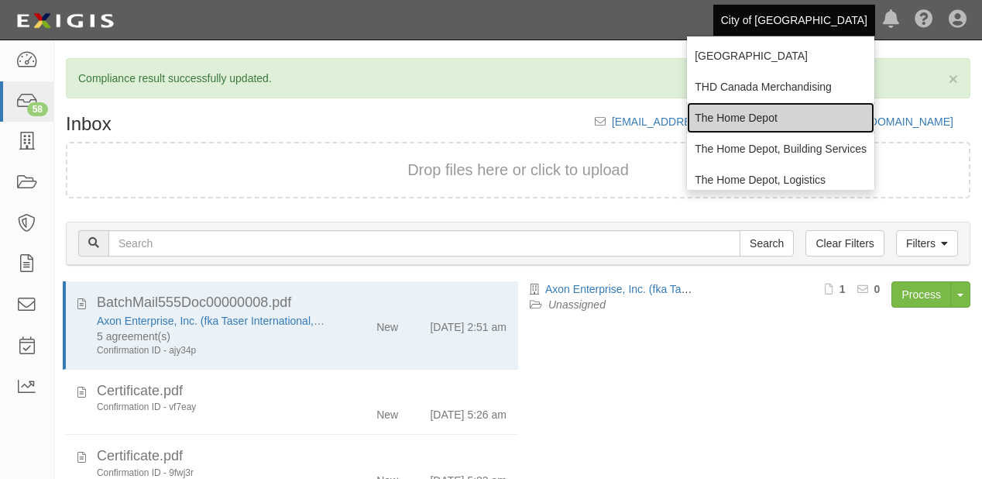
click at [778, 105] on link "The Home Depot" at bounding box center [780, 117] width 187 height 31
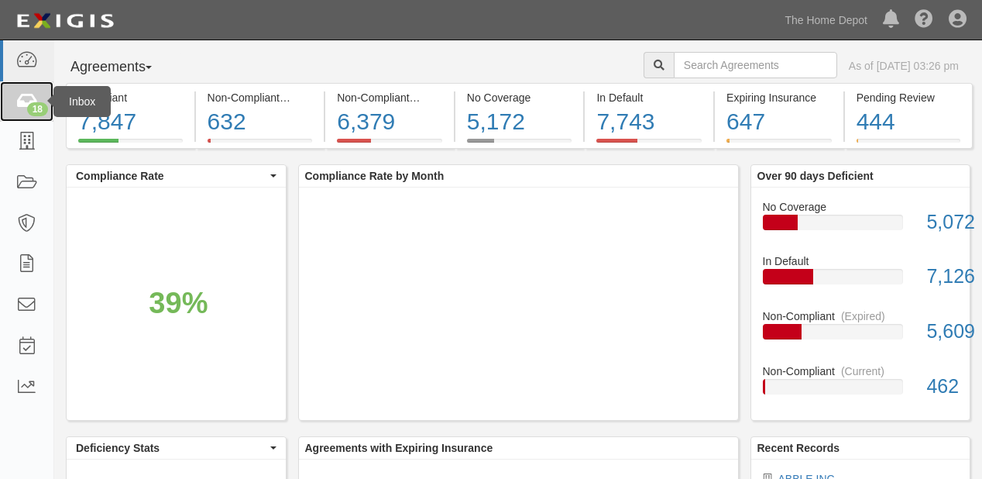
click at [9, 99] on link "18" at bounding box center [26, 101] width 53 height 41
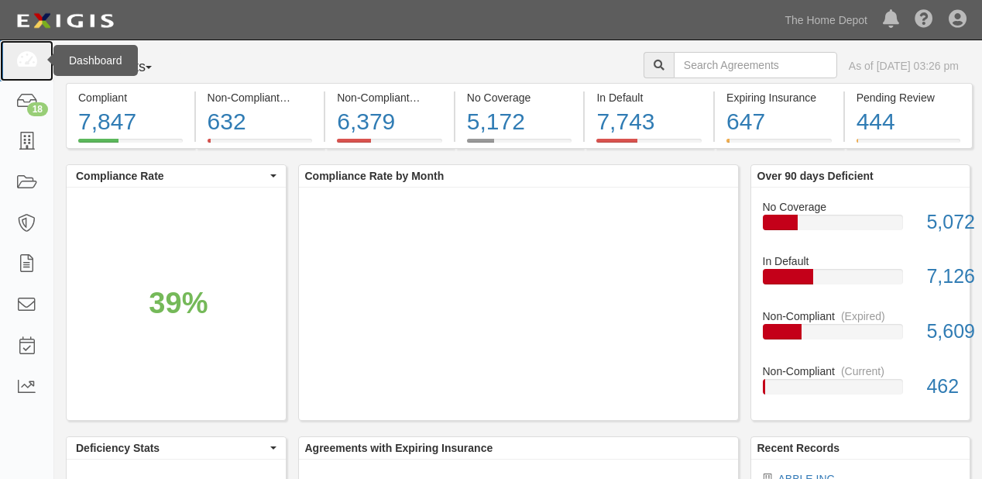
click at [19, 56] on icon at bounding box center [26, 61] width 22 height 18
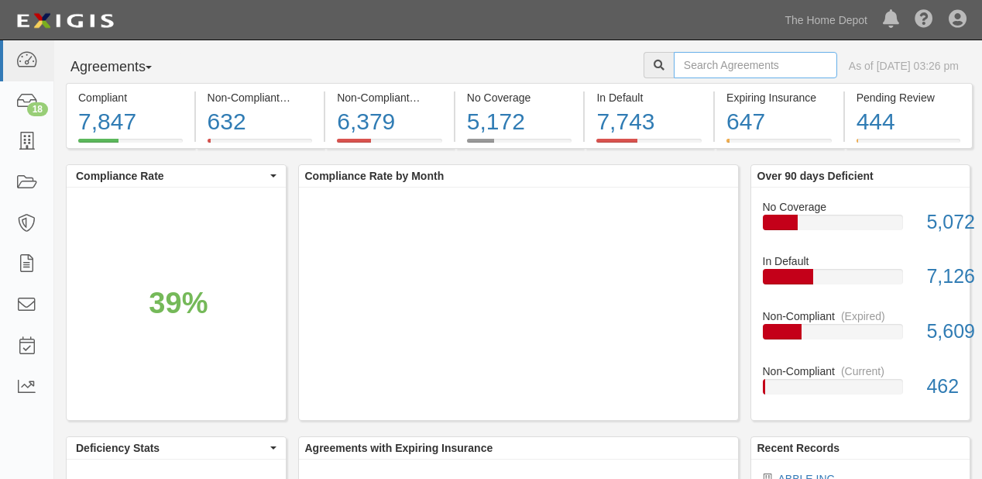
click at [674, 65] on input "text" at bounding box center [755, 65] width 163 height 26
paste input "HARMONY OUTDOOR BRANDS,"
type input "HARMONY OUTDOOR BRANDS,"
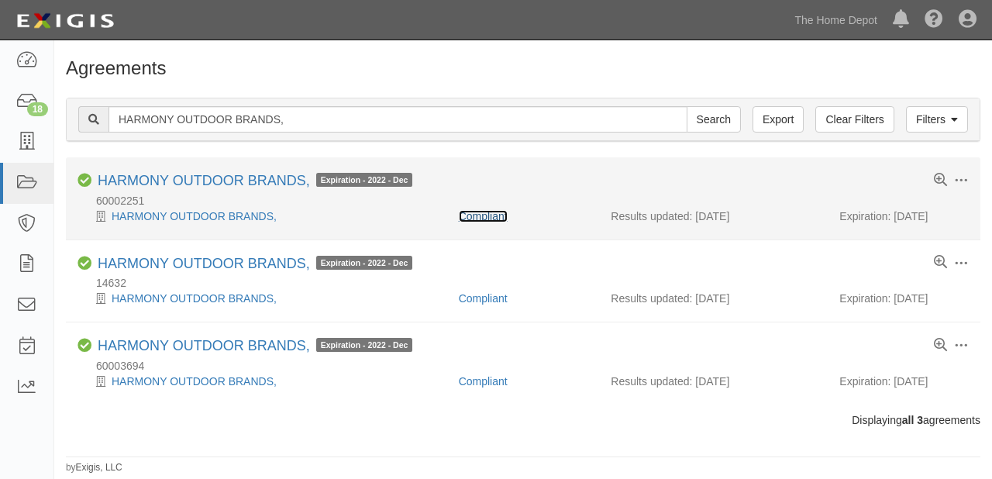
click at [492, 213] on link "Compliant" at bounding box center [483, 216] width 49 height 12
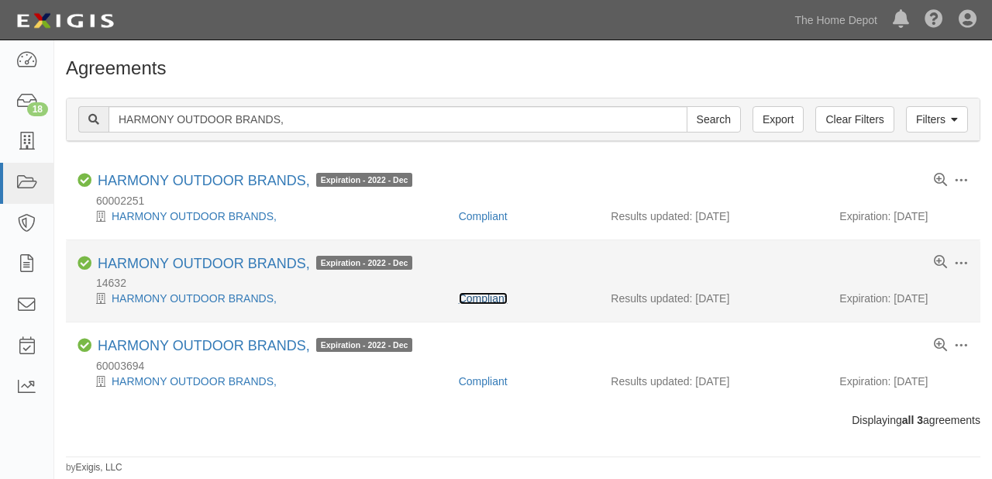
click at [502, 293] on link "Compliant" at bounding box center [483, 298] width 49 height 12
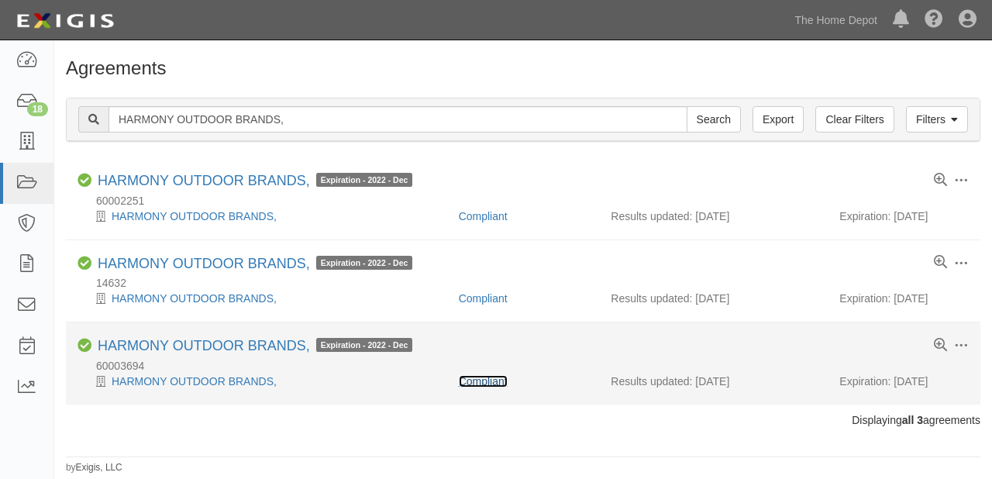
click at [490, 383] on link "Compliant" at bounding box center [483, 381] width 49 height 12
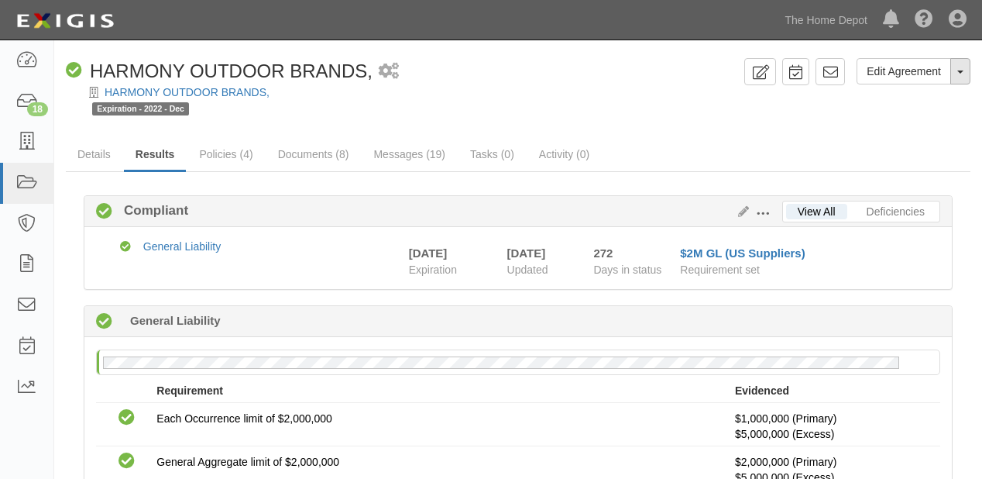
click at [964, 73] on button "Toggle Agreement Dropdown" at bounding box center [960, 71] width 20 height 26
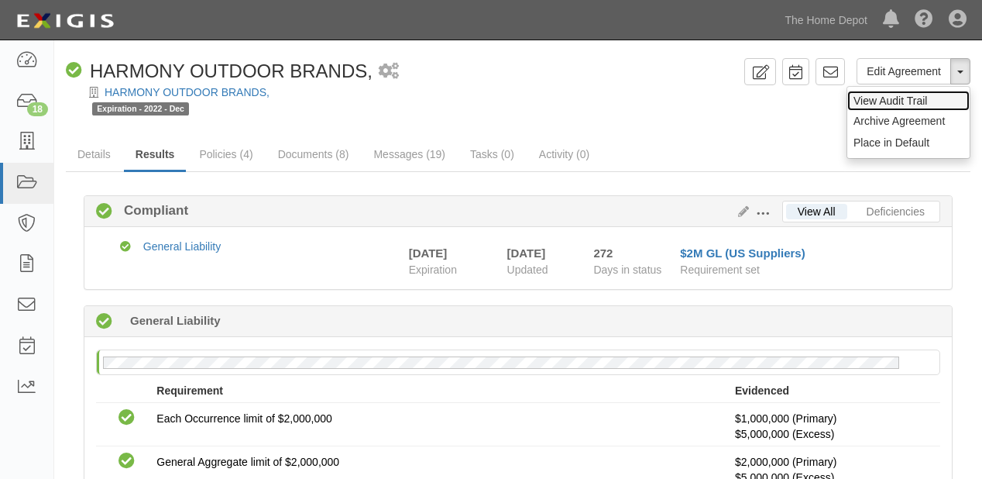
click at [891, 98] on link "View Audit Trail" at bounding box center [908, 101] width 122 height 20
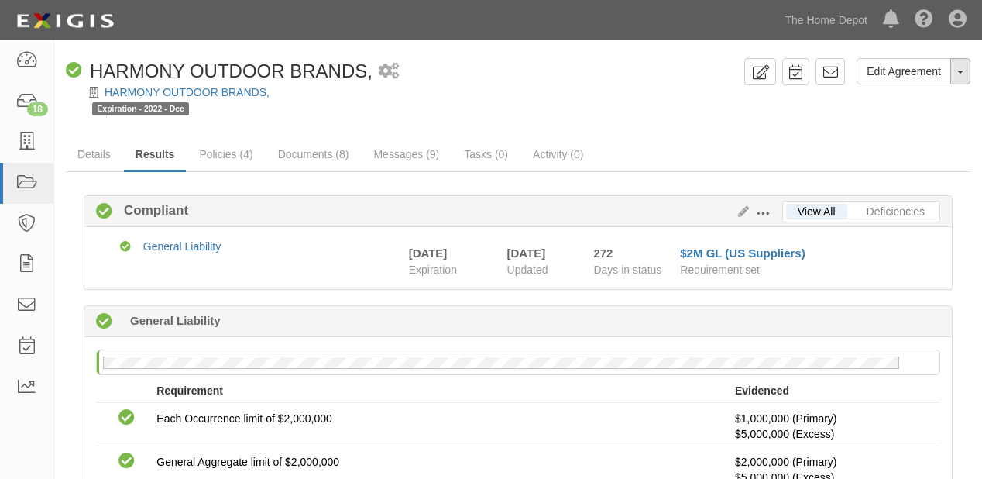
click at [962, 67] on button "Toggle Agreement Dropdown" at bounding box center [960, 71] width 20 height 26
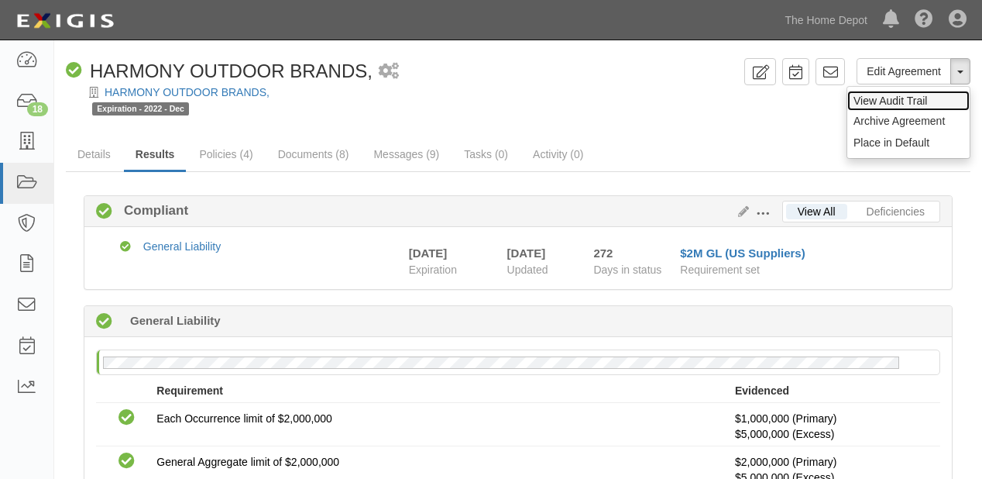
click at [923, 101] on link "View Audit Trail" at bounding box center [908, 101] width 122 height 20
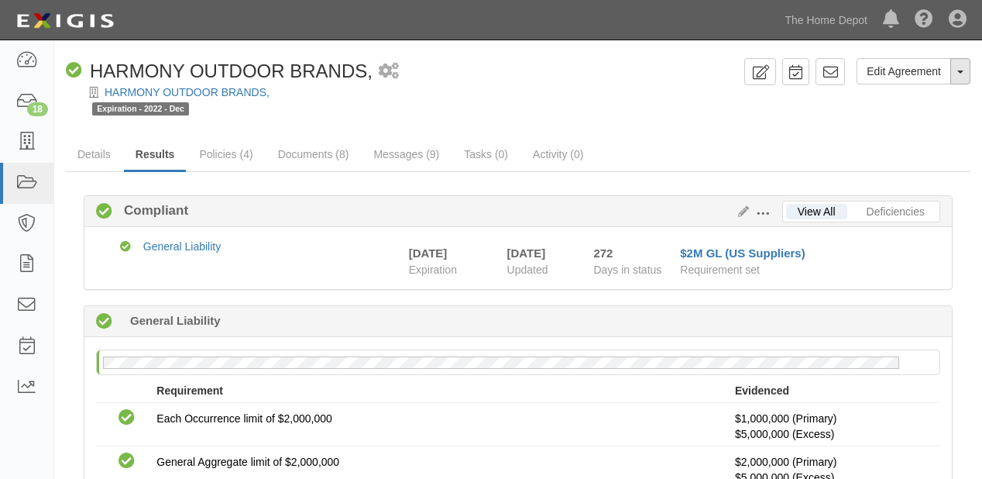
click at [968, 71] on button "Toggle Agreement Dropdown" at bounding box center [960, 71] width 20 height 26
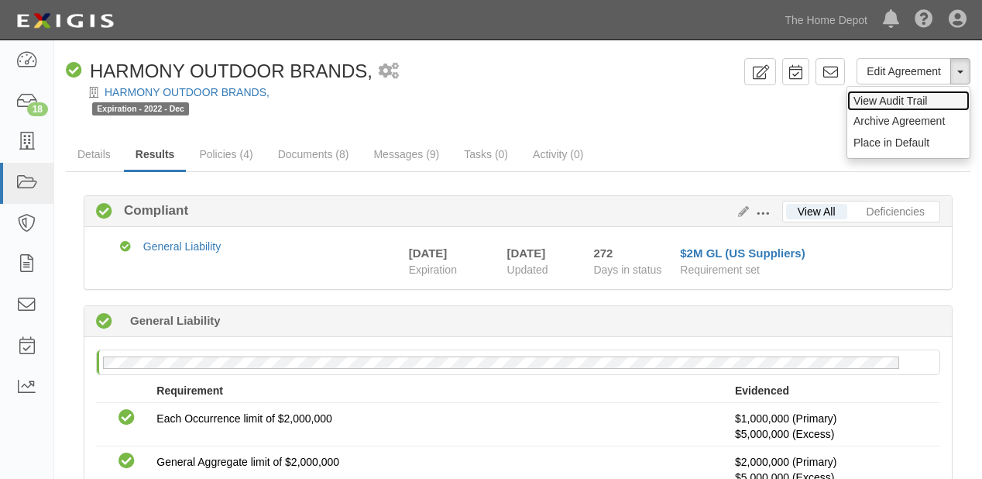
click at [938, 96] on link "View Audit Trail" at bounding box center [908, 101] width 122 height 20
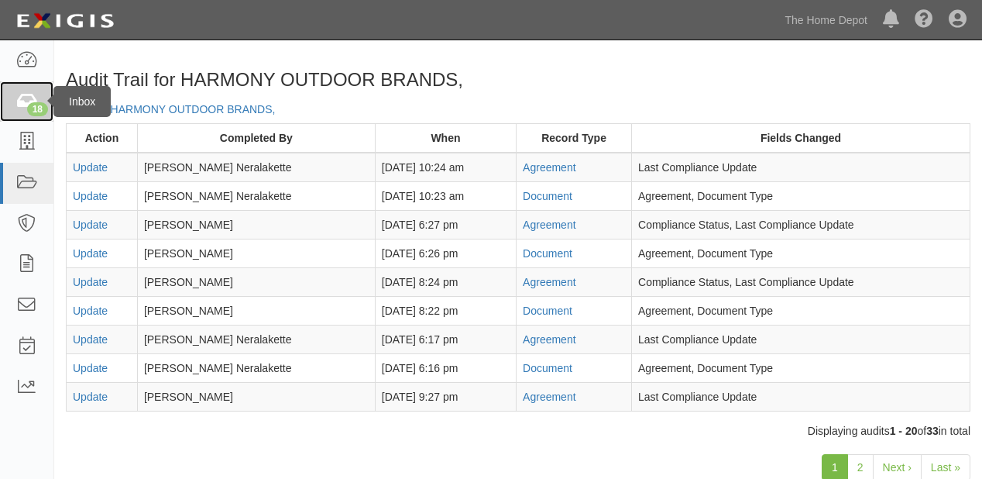
click at [2, 108] on link "18" at bounding box center [26, 101] width 53 height 41
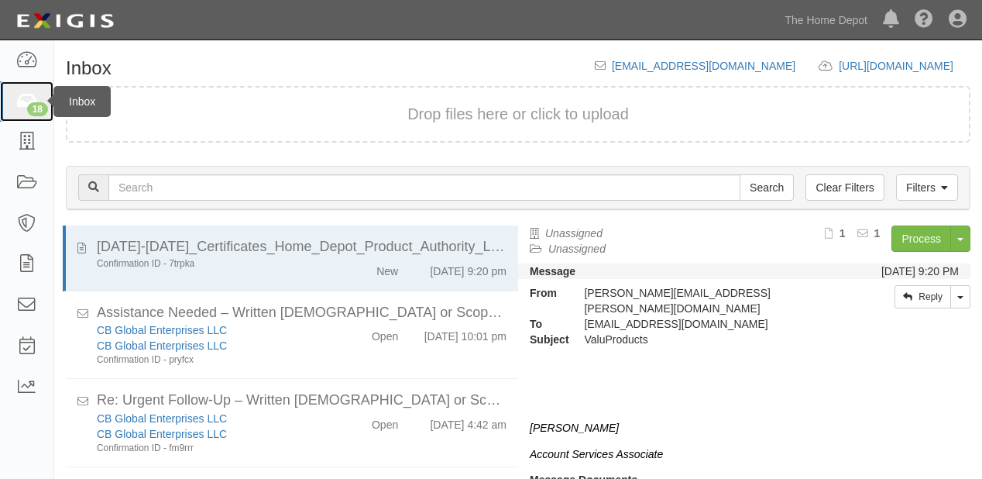
click at [15, 109] on icon at bounding box center [26, 102] width 22 height 18
click at [28, 108] on div "18" at bounding box center [37, 109] width 21 height 14
